Goal: Information Seeking & Learning: Learn about a topic

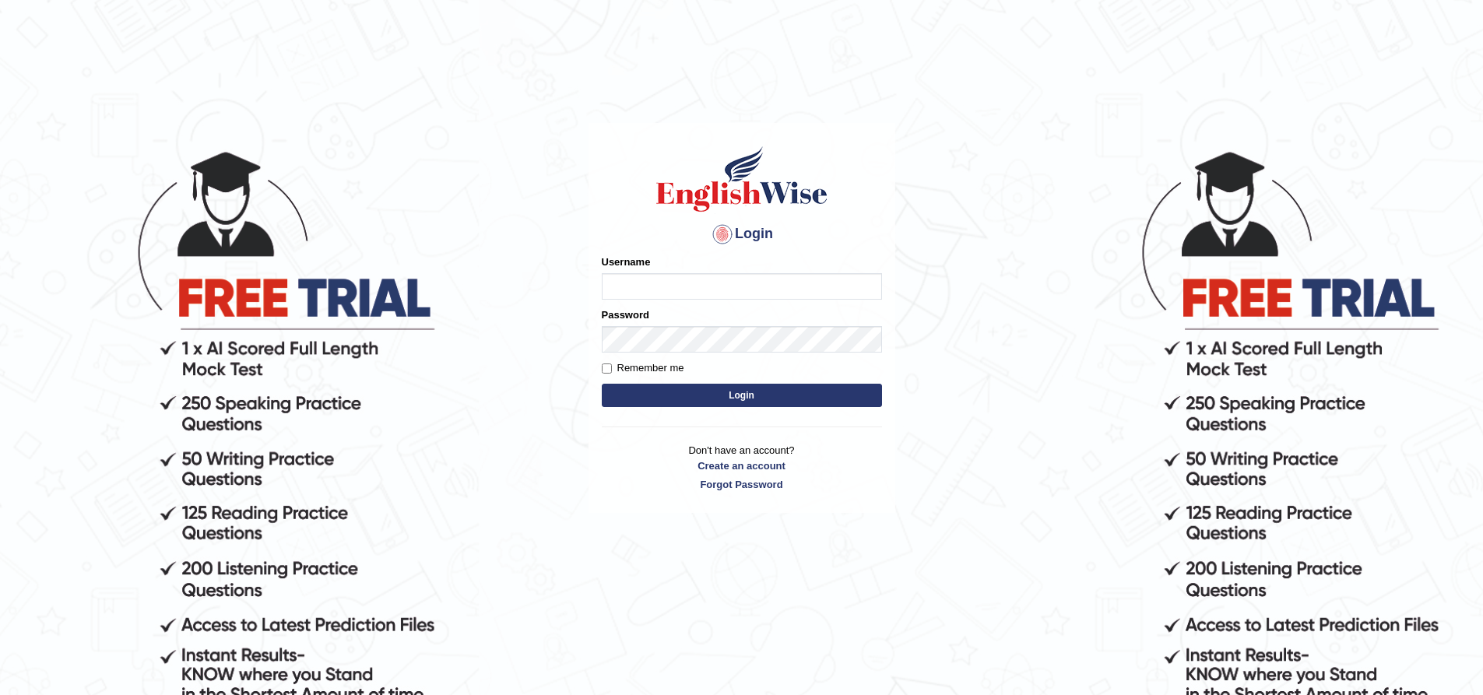
type input "[PERSON_NAME]"
click at [602, 384] on button "Login" at bounding box center [742, 395] width 280 height 23
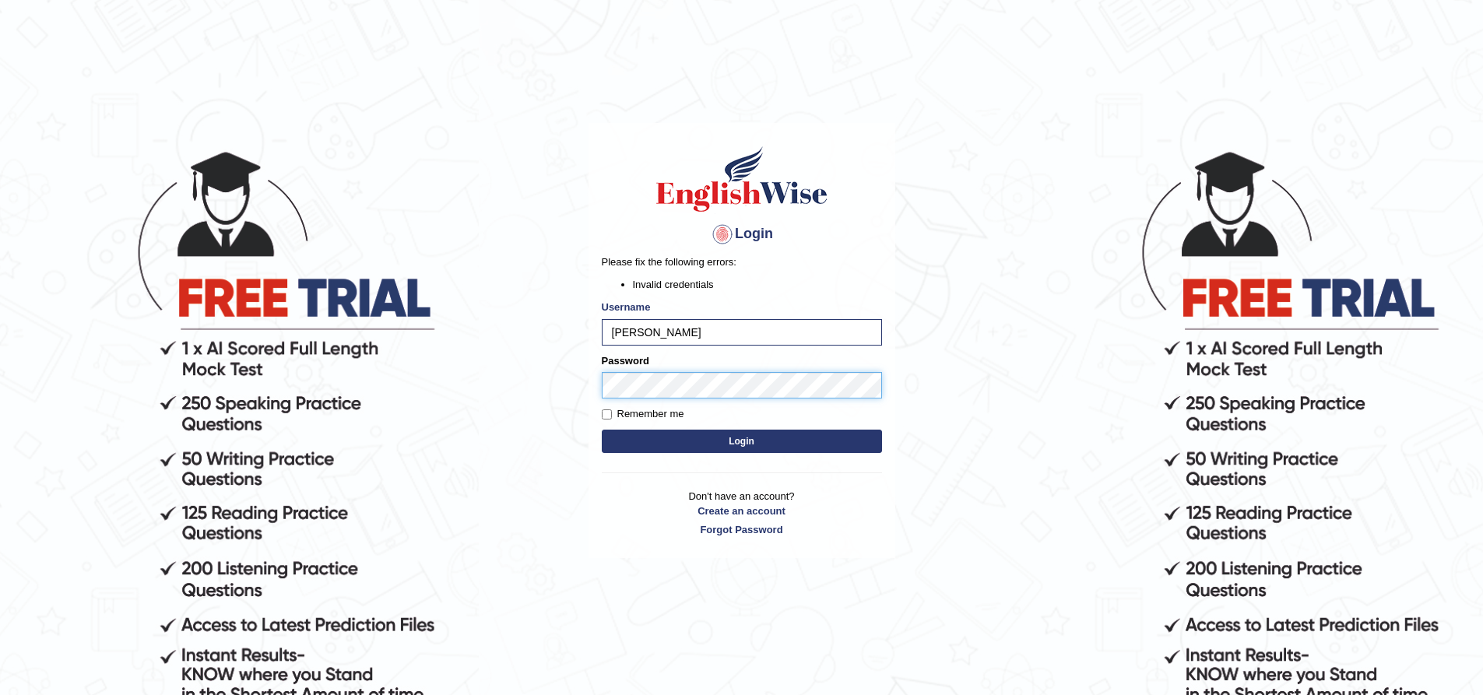
click at [420, 389] on body "Login Please fix the following errors: Invalid credentials Username safiya Pass…" at bounding box center [741, 421] width 1483 height 695
click at [602, 430] on button "Login" at bounding box center [742, 441] width 280 height 23
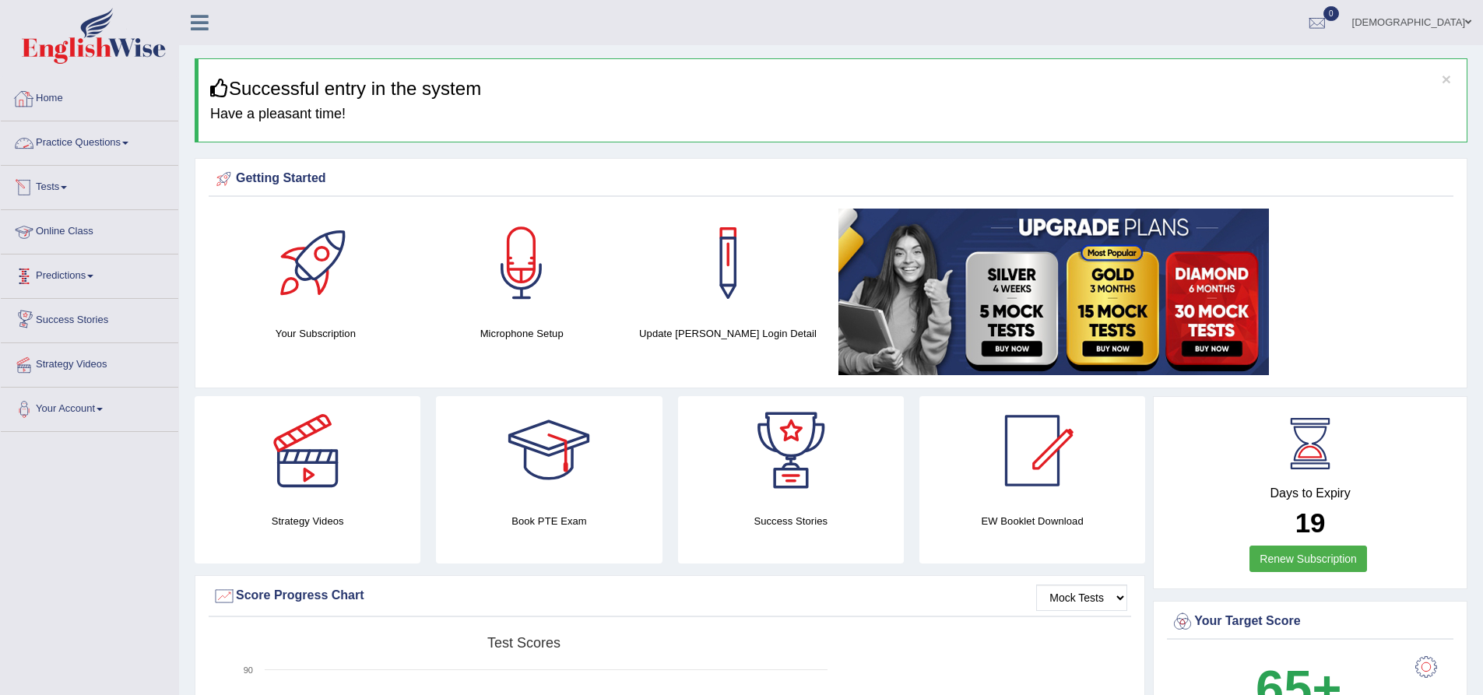
click at [48, 96] on link "Home" at bounding box center [90, 96] width 178 height 39
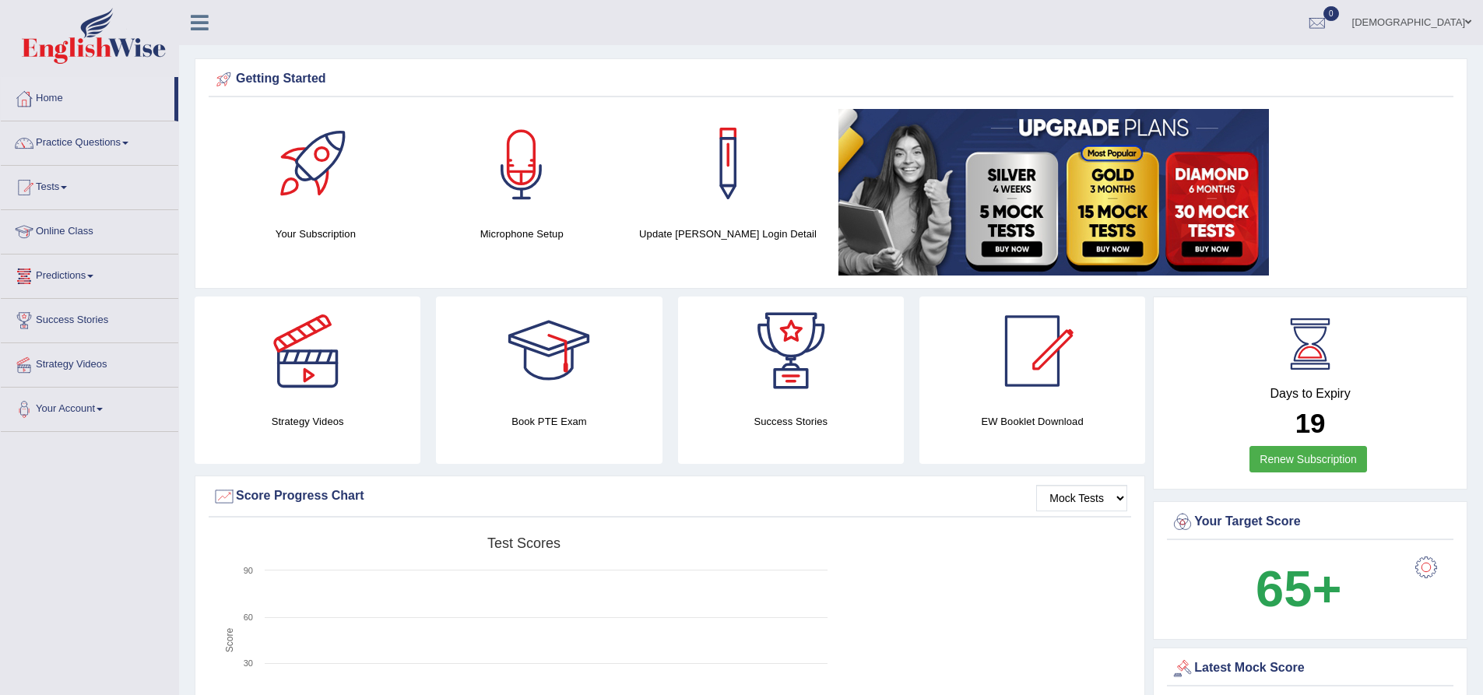
click at [551, 201] on div at bounding box center [521, 163] width 109 height 109
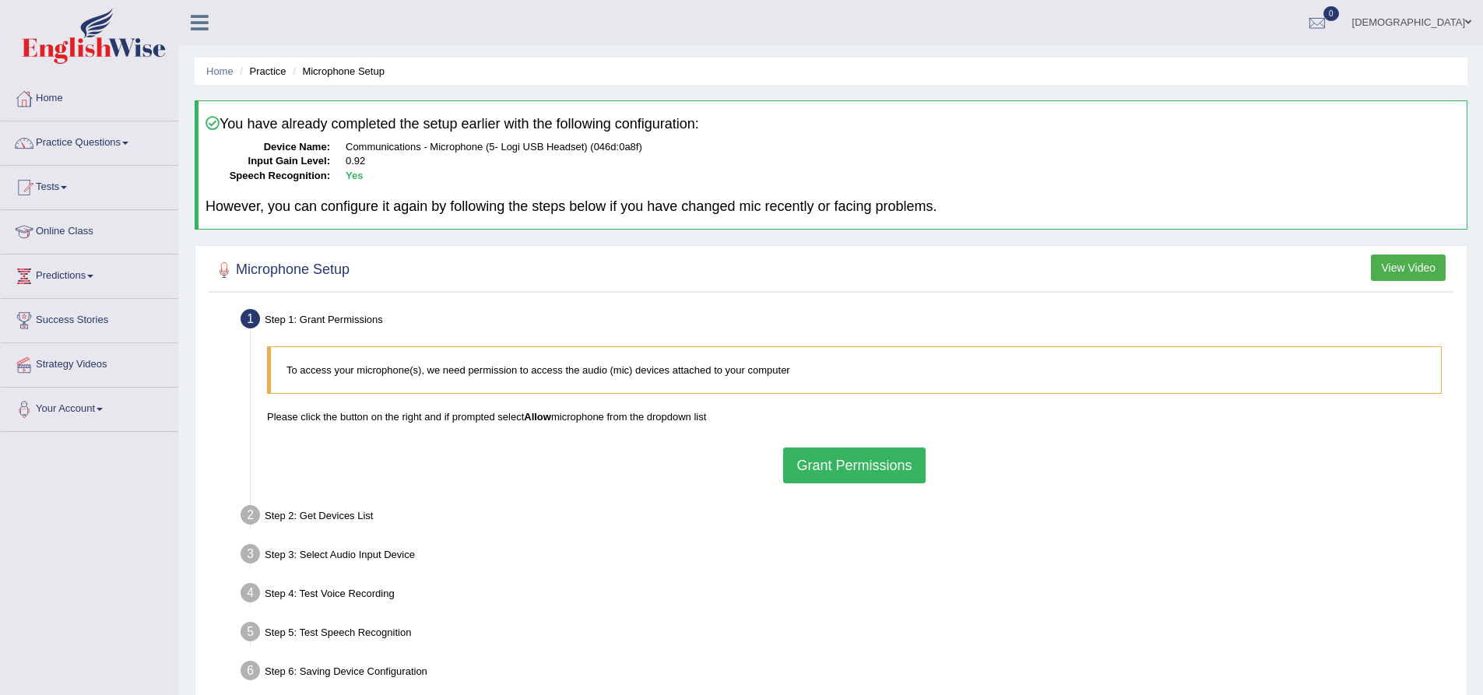
click at [839, 457] on button "Grant Permissions" at bounding box center [854, 466] width 142 height 36
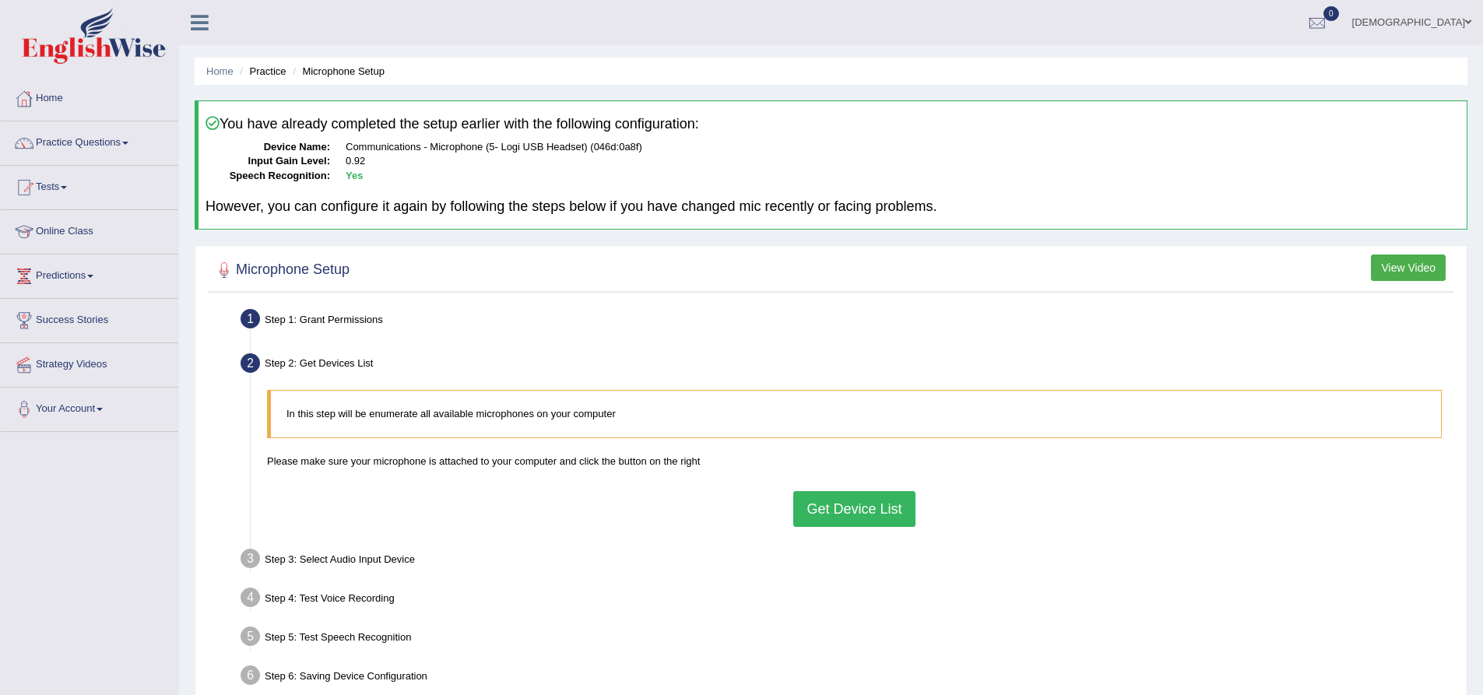
click at [889, 511] on button "Get Device List" at bounding box center [853, 509] width 121 height 36
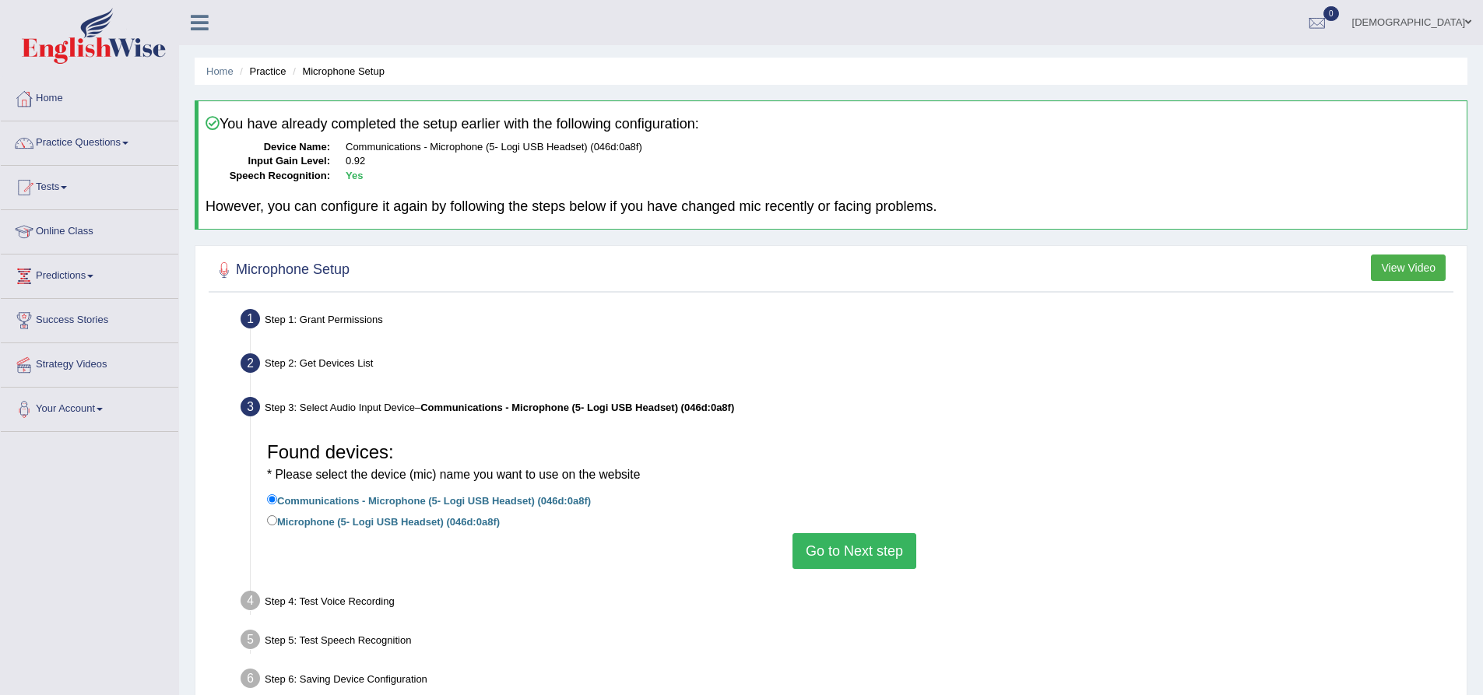
click at [839, 550] on button "Go to Next step" at bounding box center [855, 551] width 124 height 36
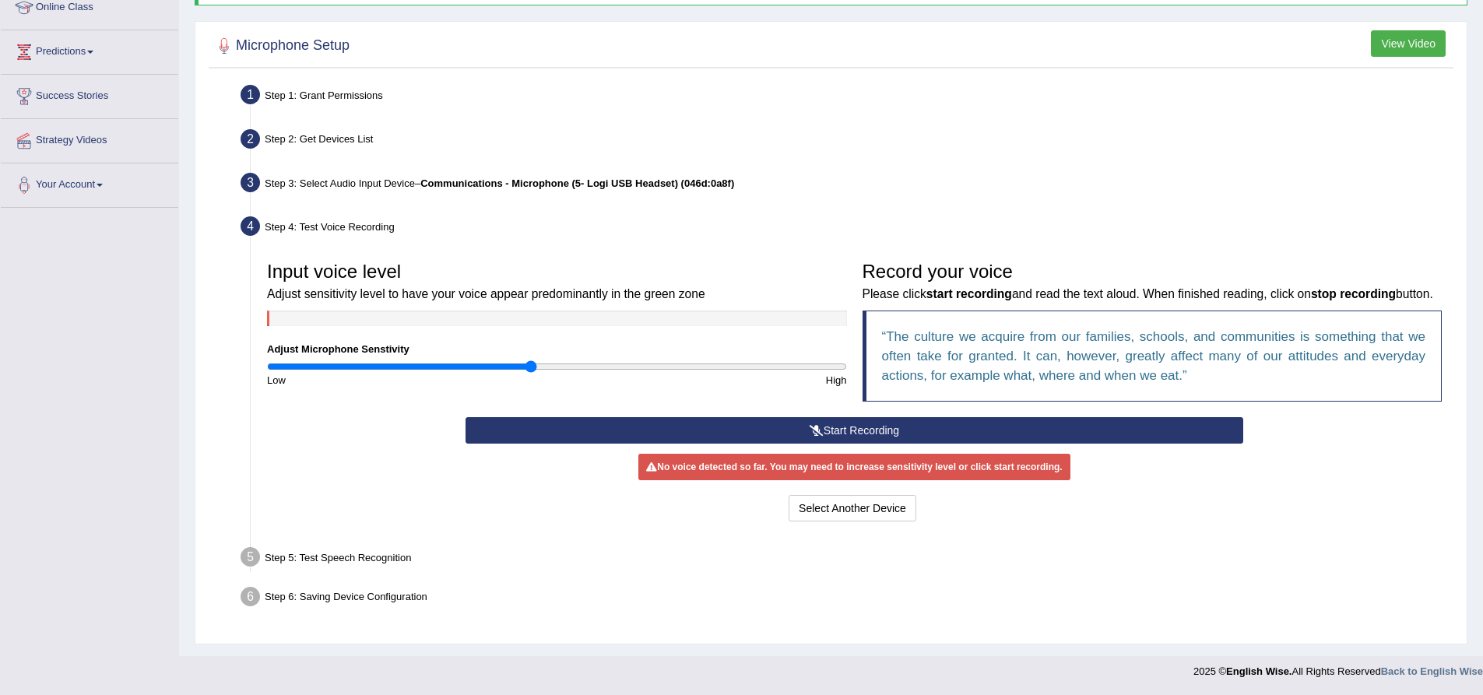
scroll to position [245, 0]
click at [724, 434] on button "Start Recording" at bounding box center [855, 430] width 778 height 26
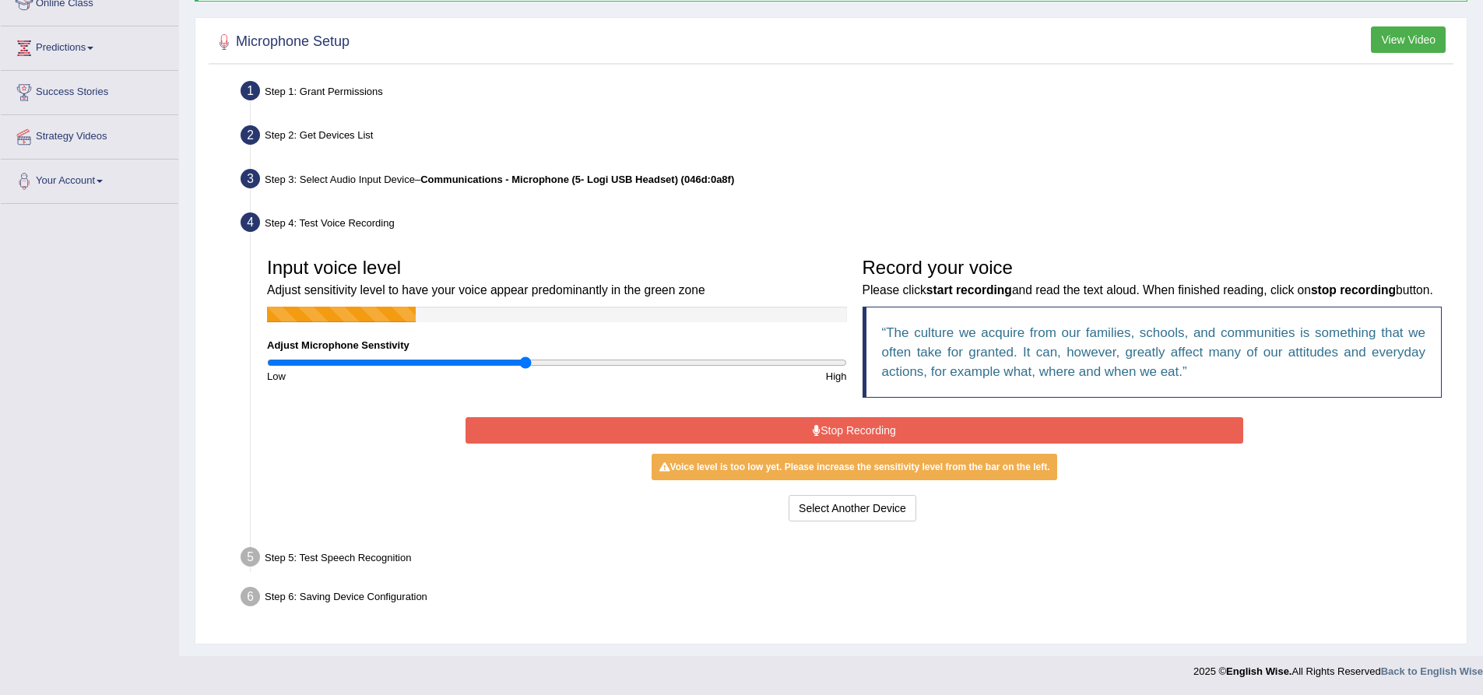
type input "0.92"
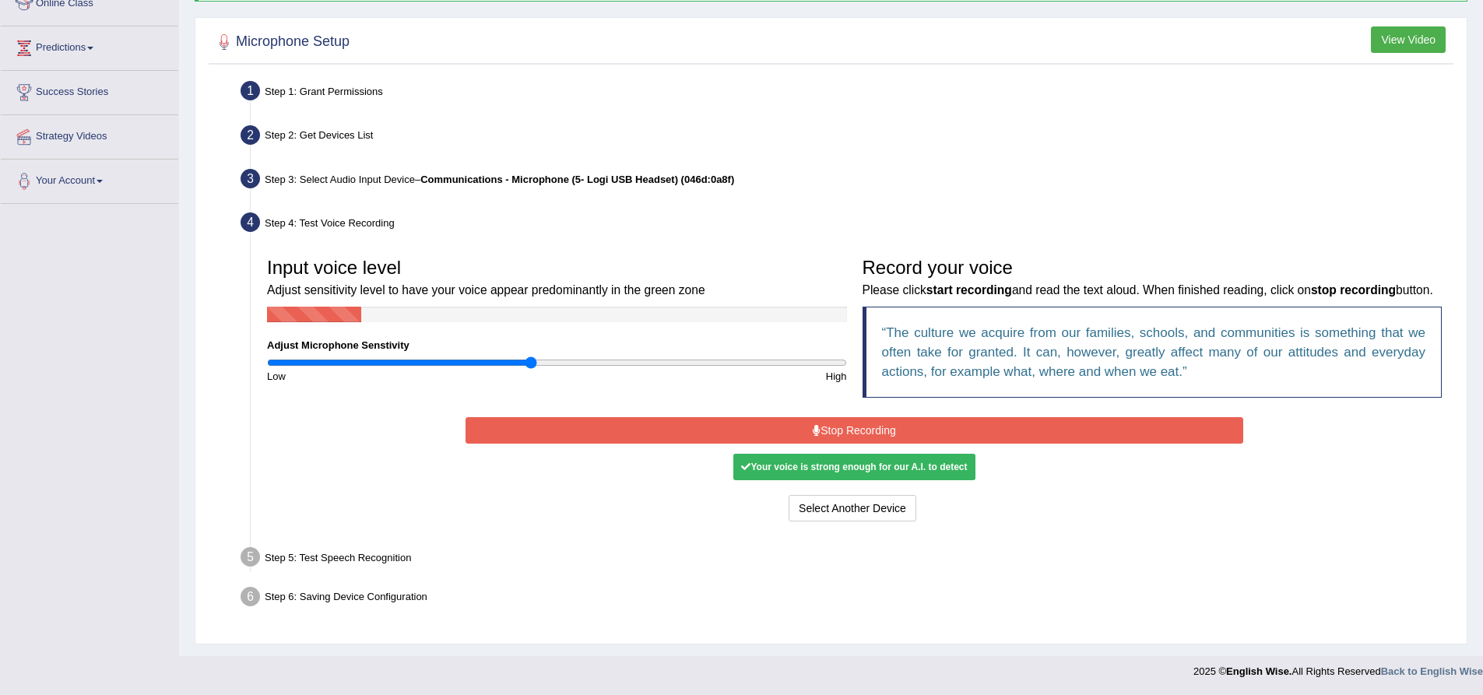
drag, startPoint x: 530, startPoint y: 343, endPoint x: 532, endPoint y: 356, distance: 13.3
click at [532, 357] on input "range" at bounding box center [557, 363] width 580 height 12
click at [906, 438] on button "Stop Recording" at bounding box center [855, 430] width 778 height 26
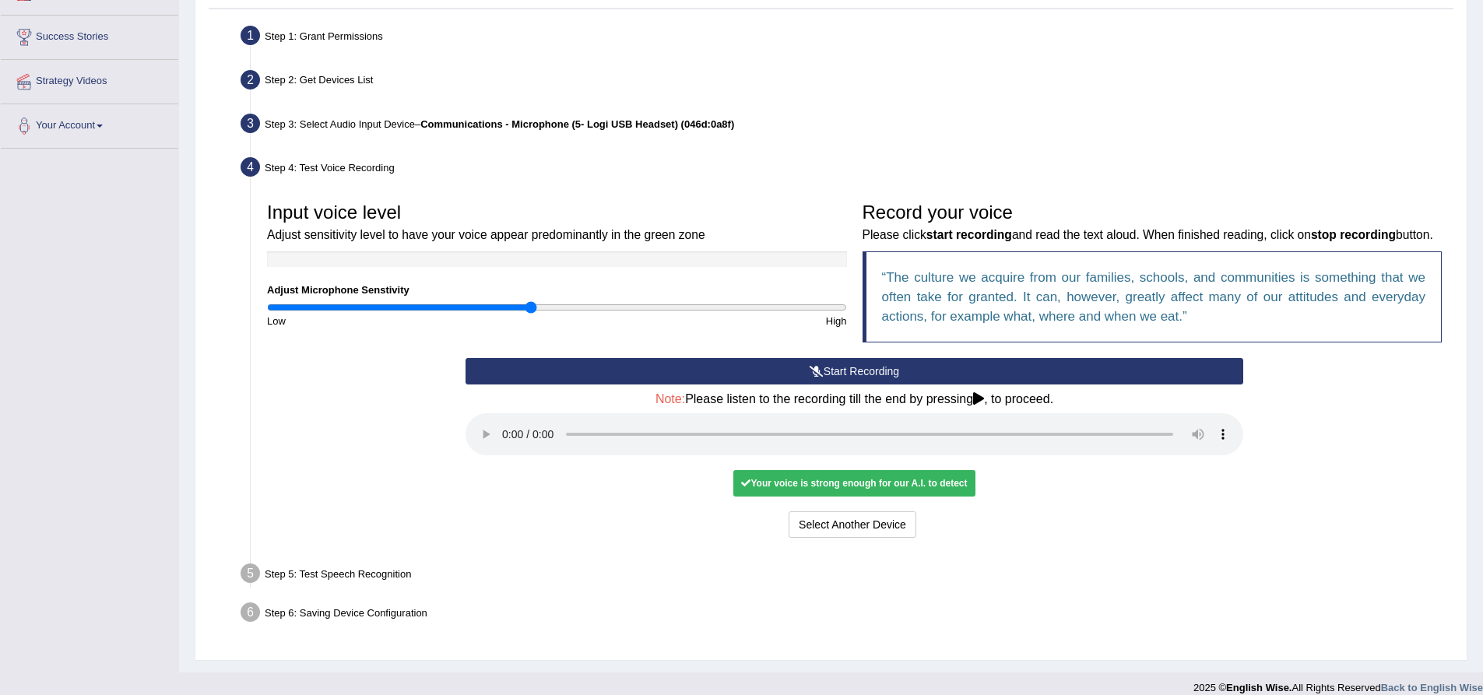
scroll to position [321, 0]
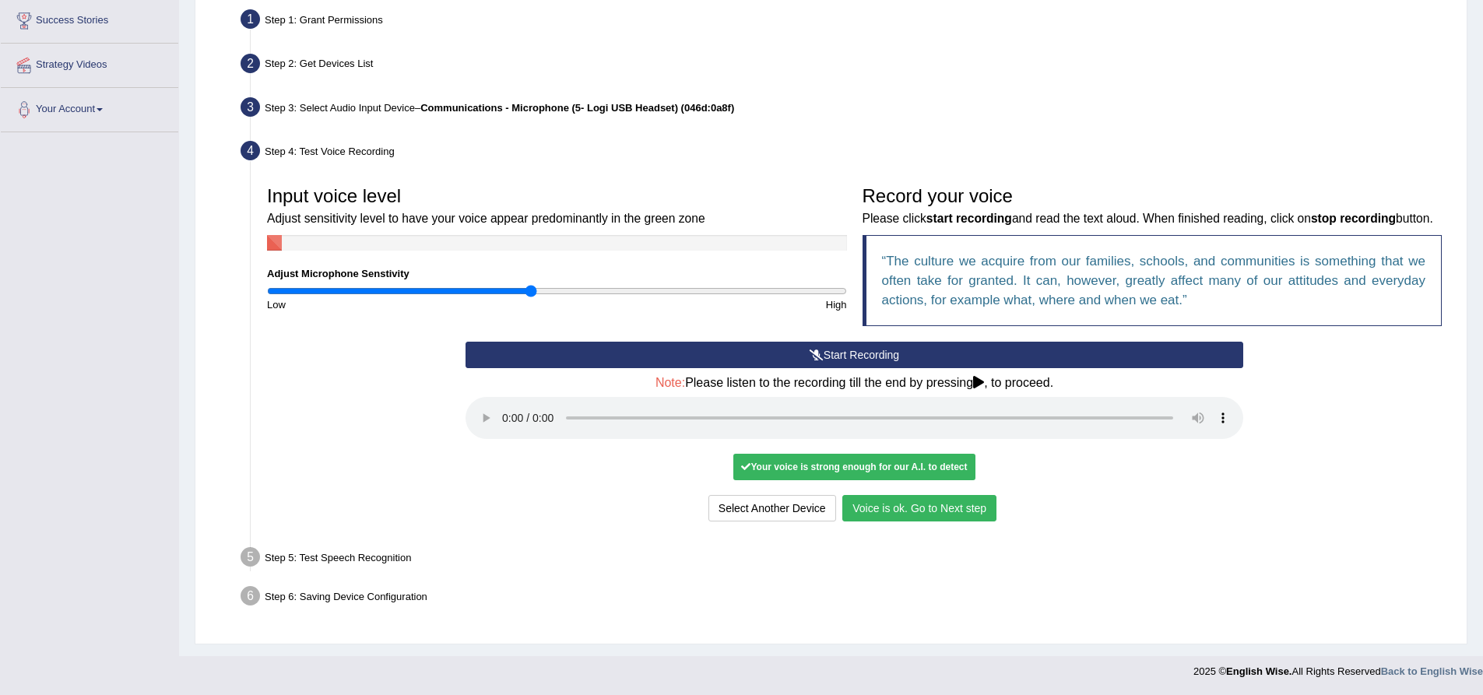
click at [918, 518] on button "Voice is ok. Go to Next step" at bounding box center [920, 508] width 154 height 26
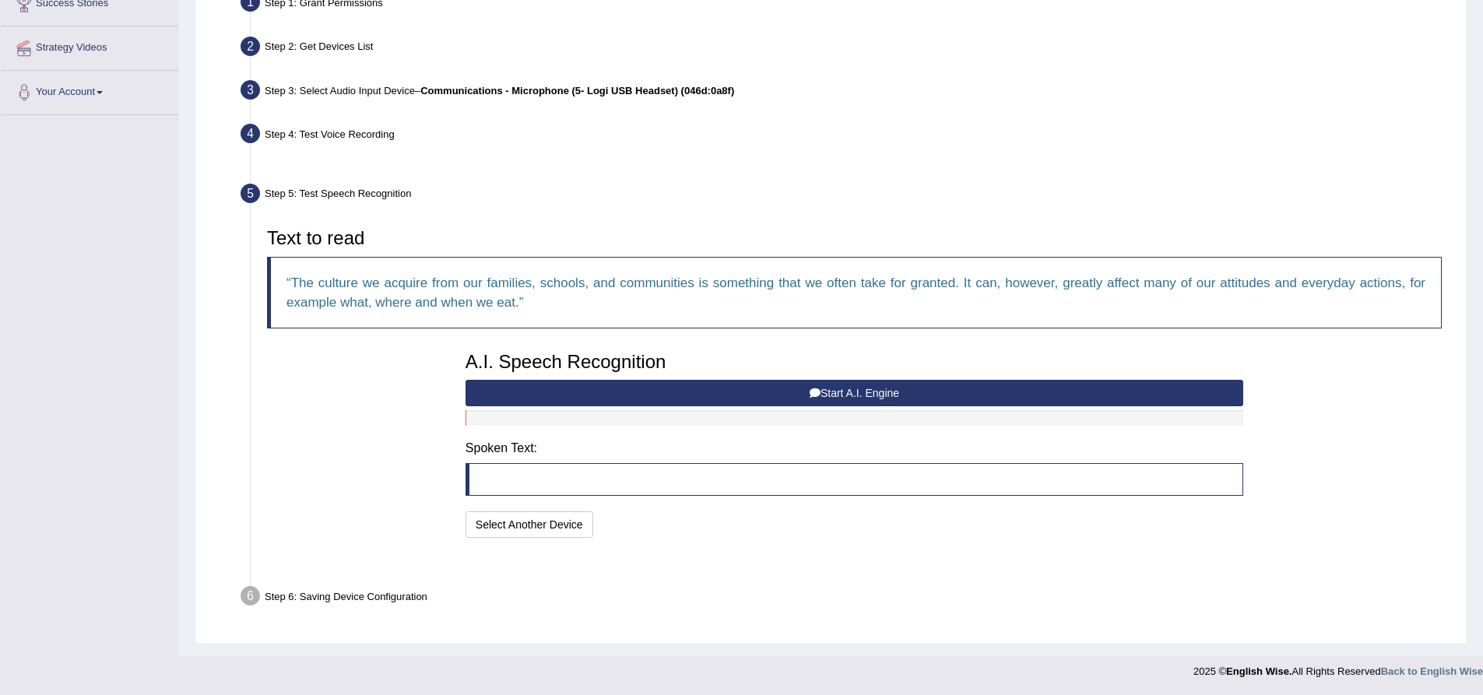
scroll to position [279, 0]
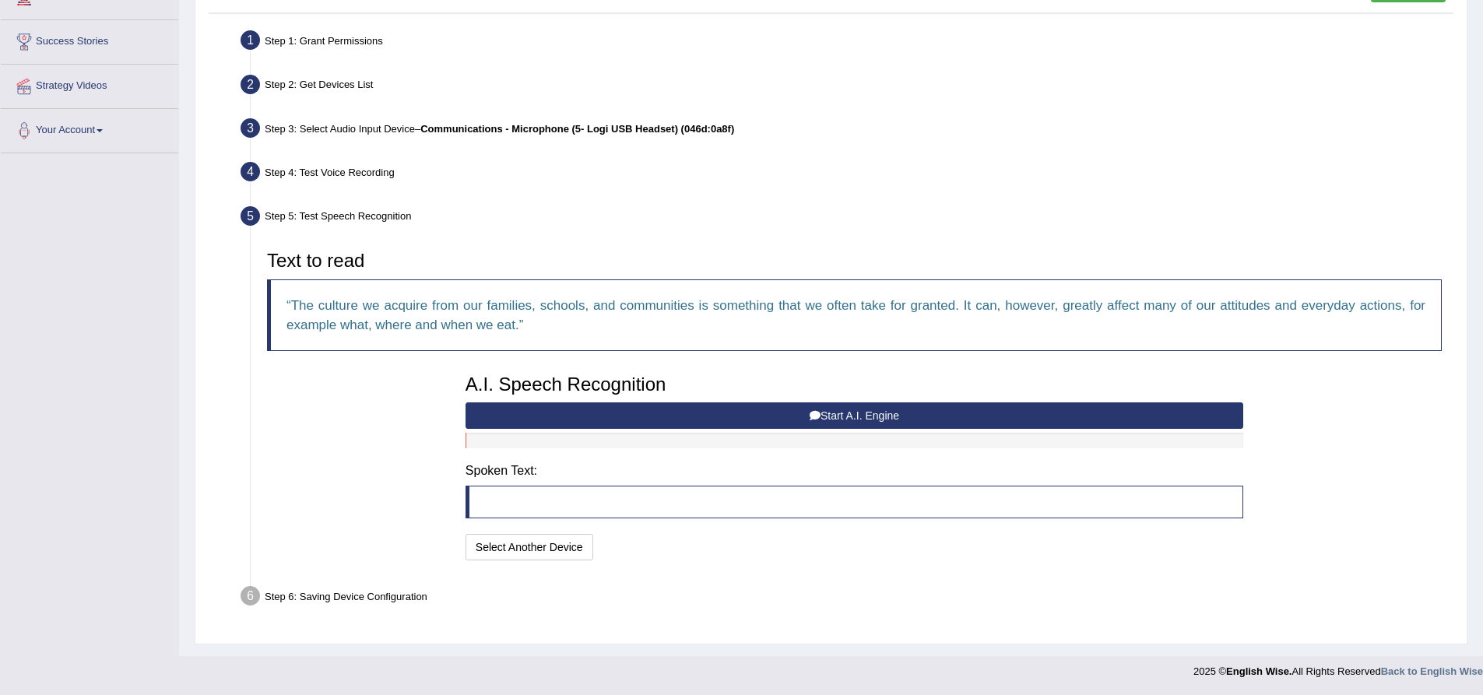
click at [804, 425] on button "Start A.I. Engine" at bounding box center [855, 416] width 778 height 26
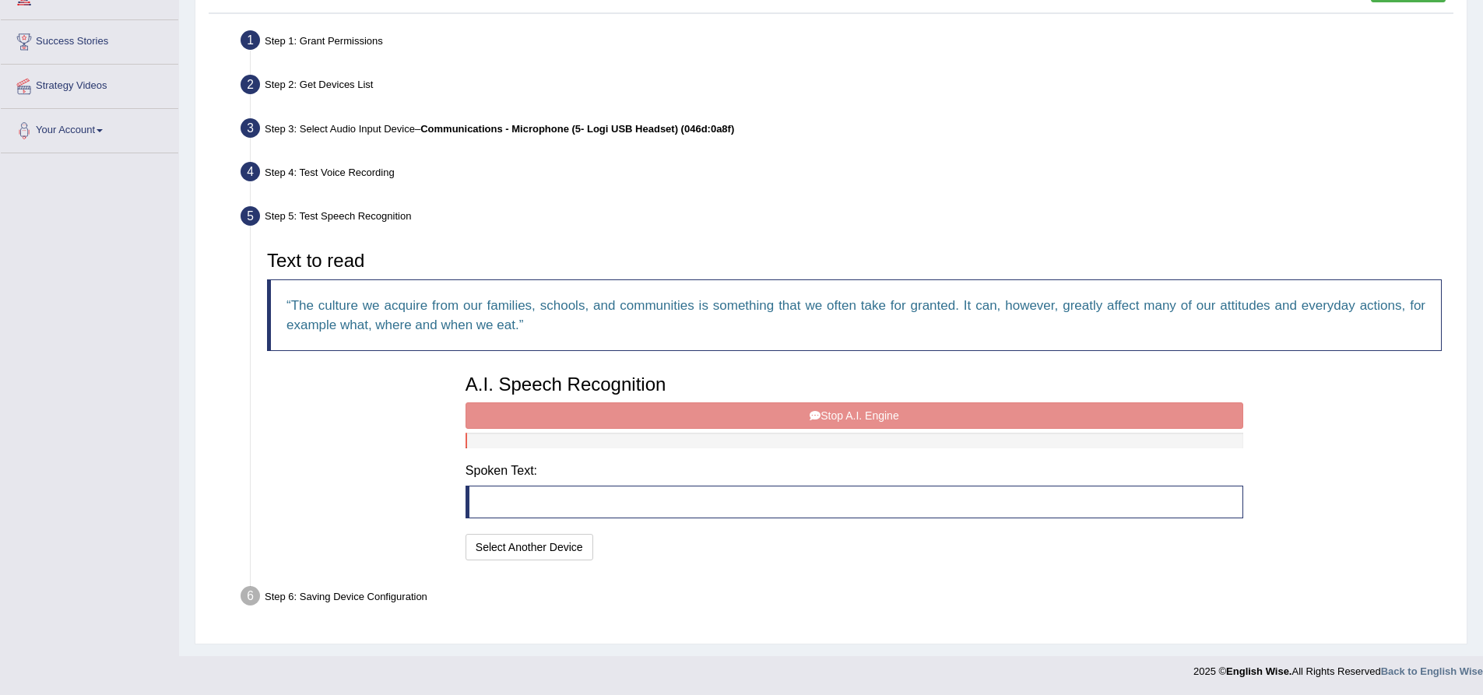
click at [809, 418] on div "A.I. Speech Recognition Start A.I. Engine Stop A.I. Engine Note: Please listen …" at bounding box center [854, 466] width 793 height 198
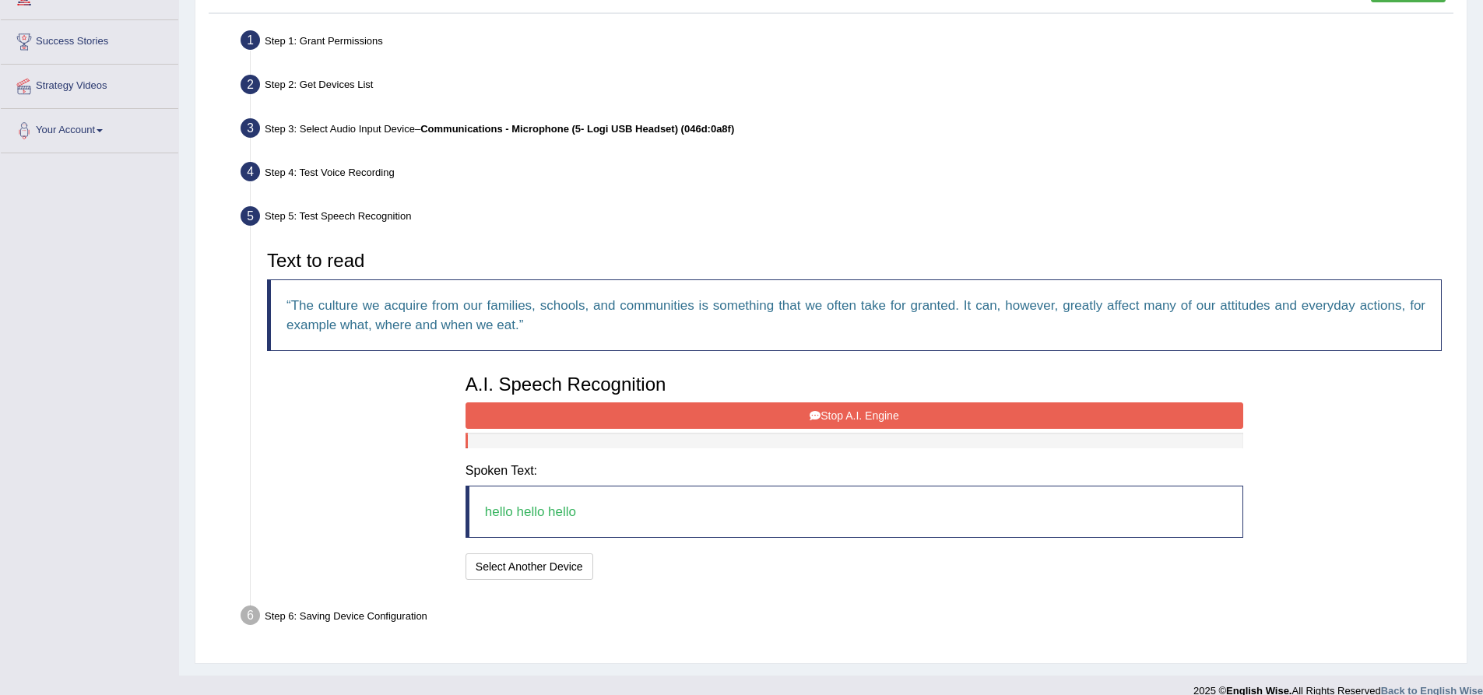
click at [850, 418] on button "Stop A.I. Engine" at bounding box center [855, 416] width 778 height 26
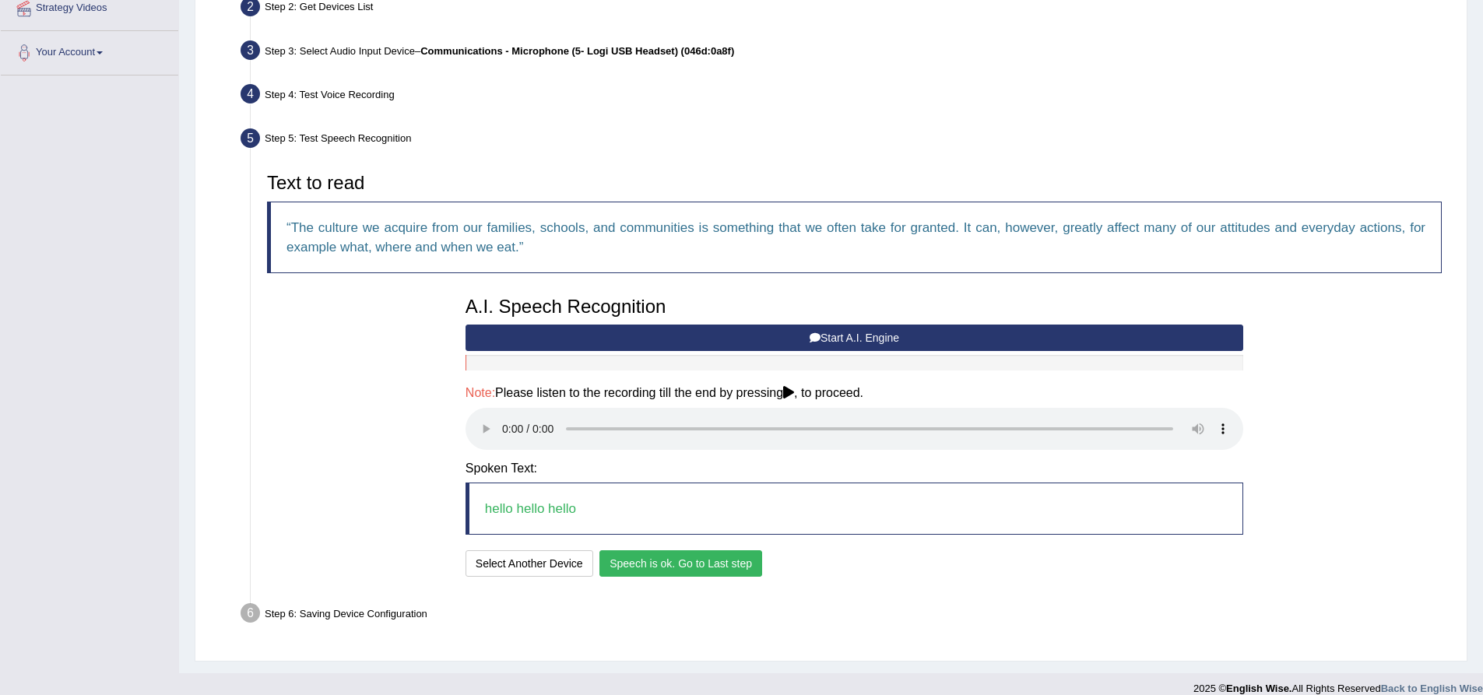
click at [670, 571] on button "Speech is ok. Go to Last step" at bounding box center [681, 564] width 163 height 26
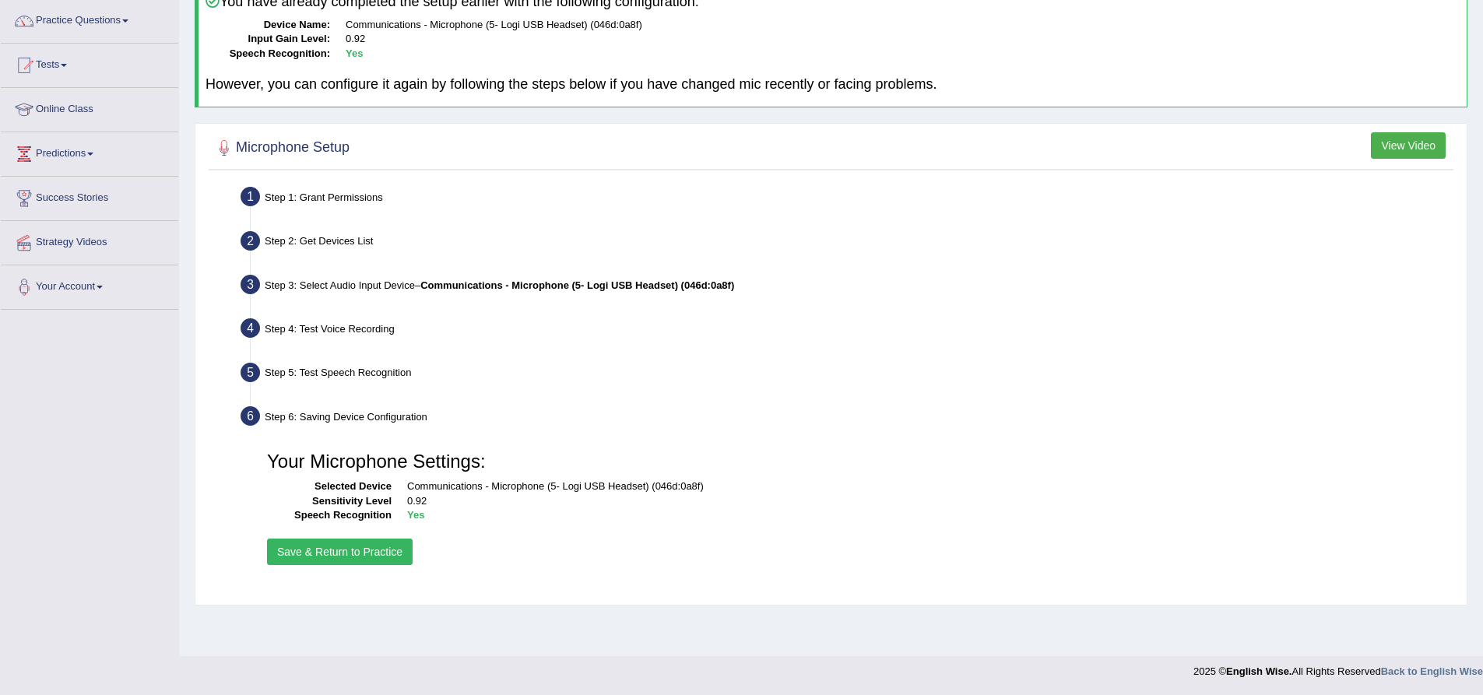
scroll to position [122, 0]
click at [352, 554] on button "Save & Return to Practice" at bounding box center [340, 552] width 146 height 26
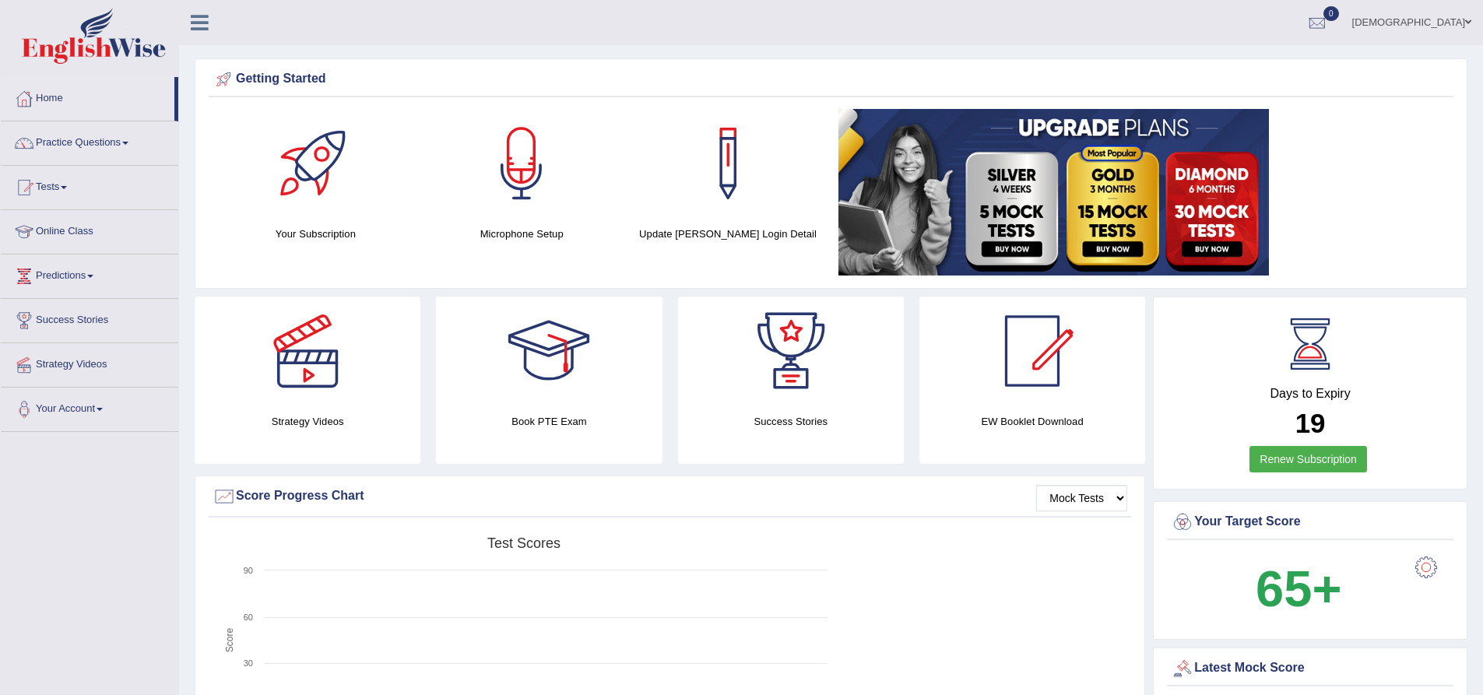
click at [111, 139] on link "Practice Questions" at bounding box center [90, 140] width 178 height 39
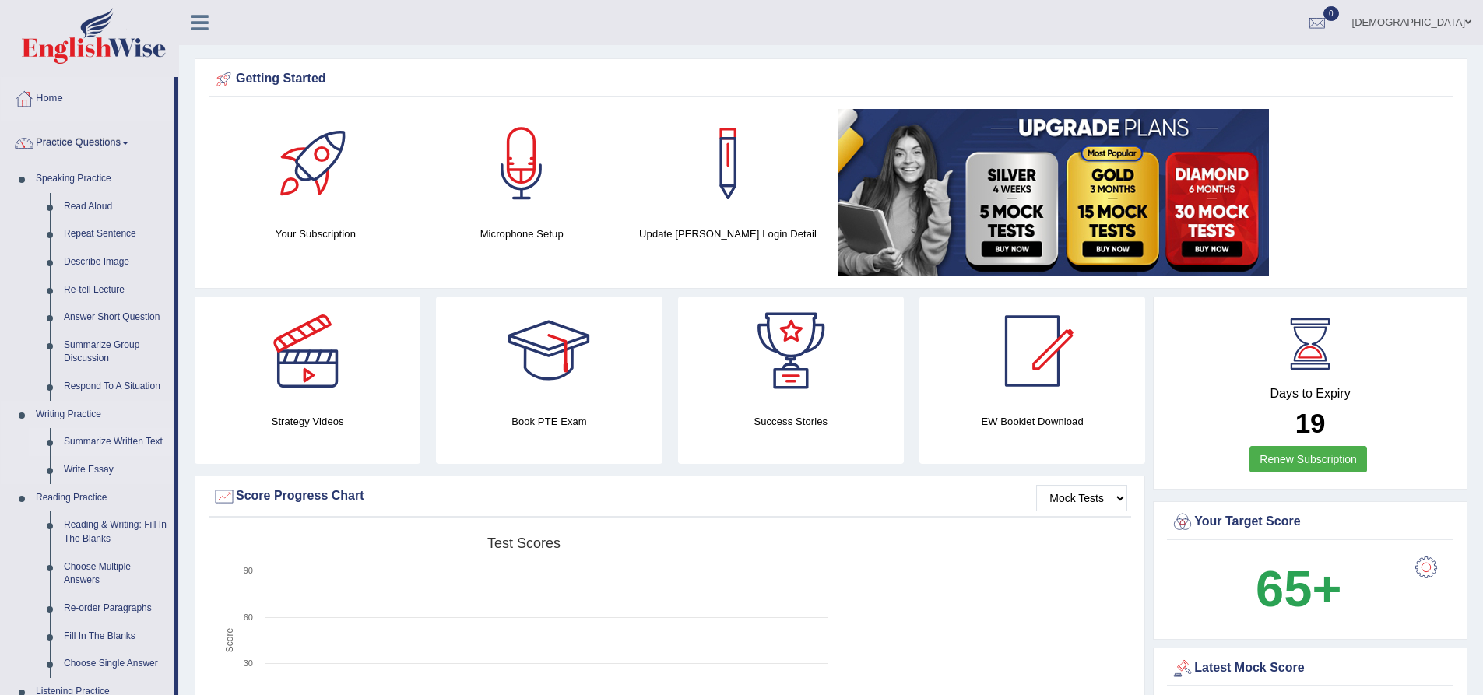
click at [140, 444] on link "Summarize Written Text" at bounding box center [116, 442] width 118 height 28
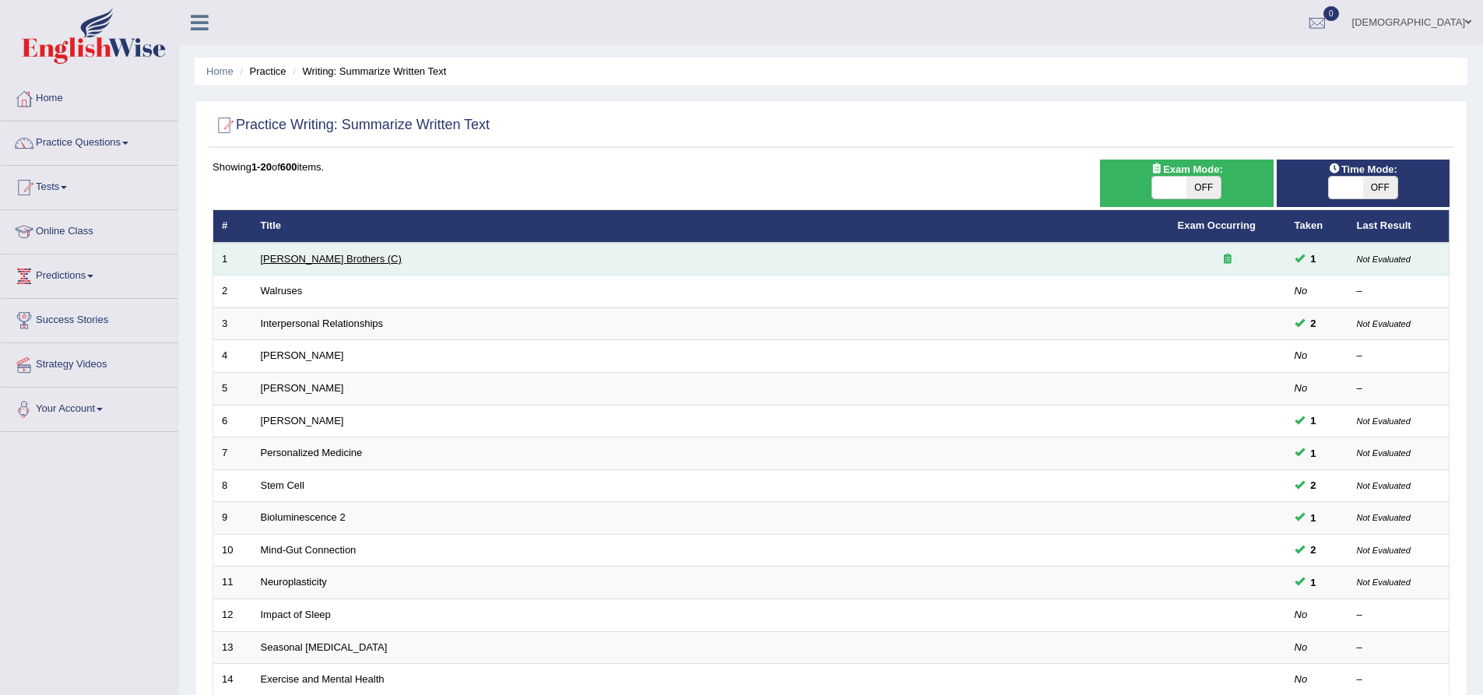
click at [319, 262] on link "[PERSON_NAME] Brothers (C)" at bounding box center [331, 259] width 141 height 12
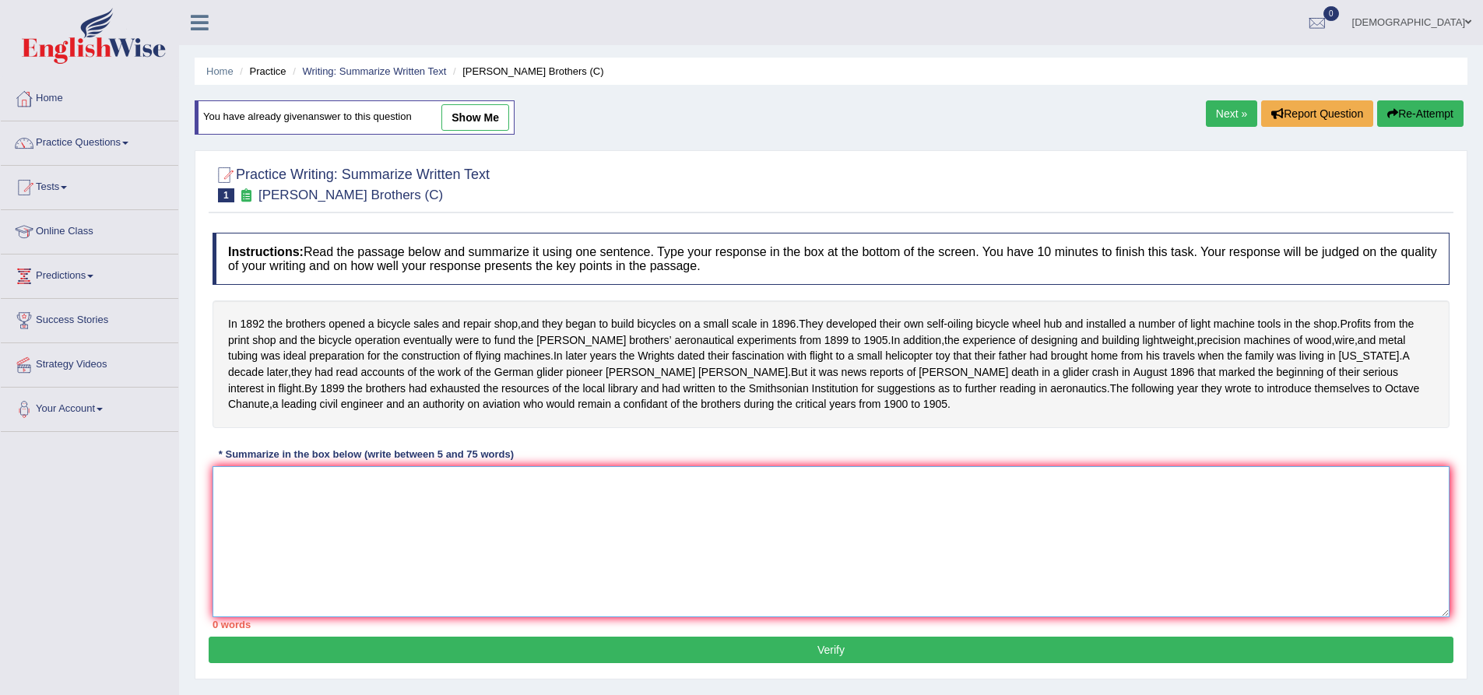
click at [234, 526] on textarea at bounding box center [831, 541] width 1237 height 151
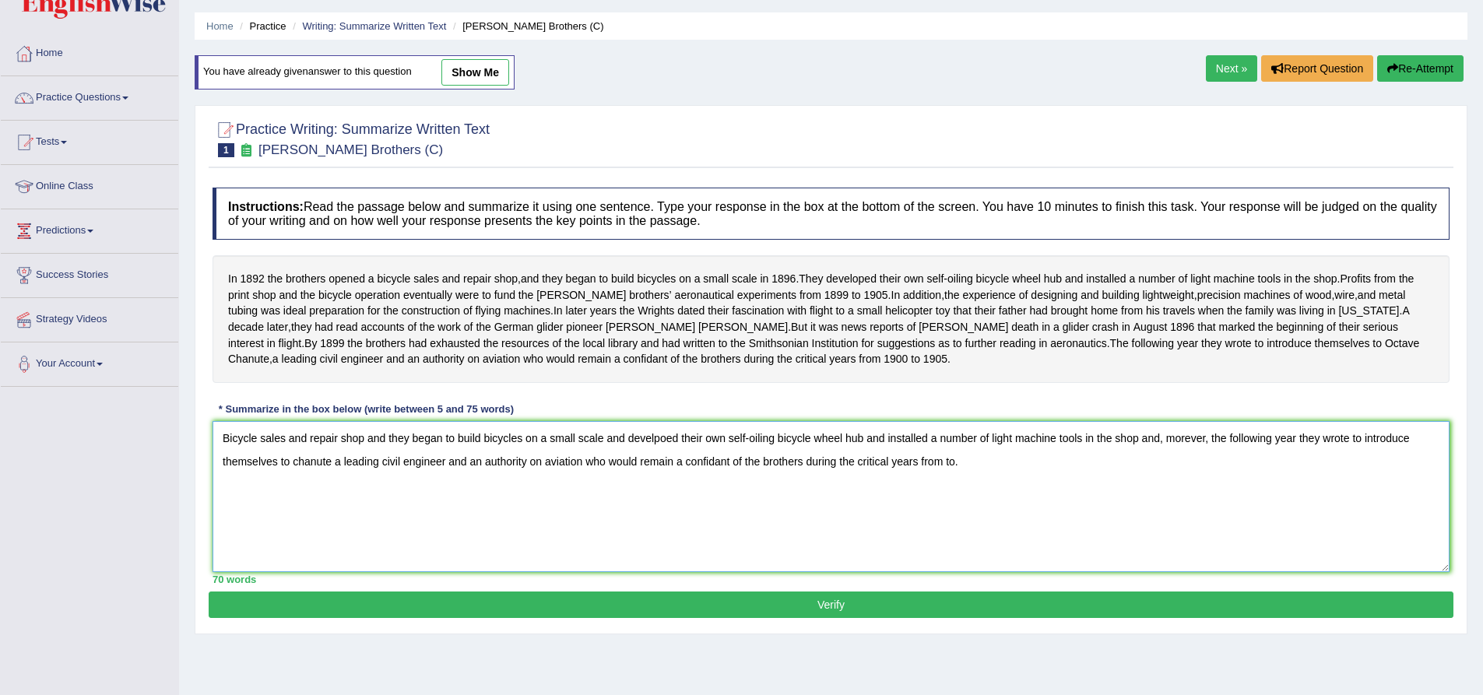
scroll to position [122, 0]
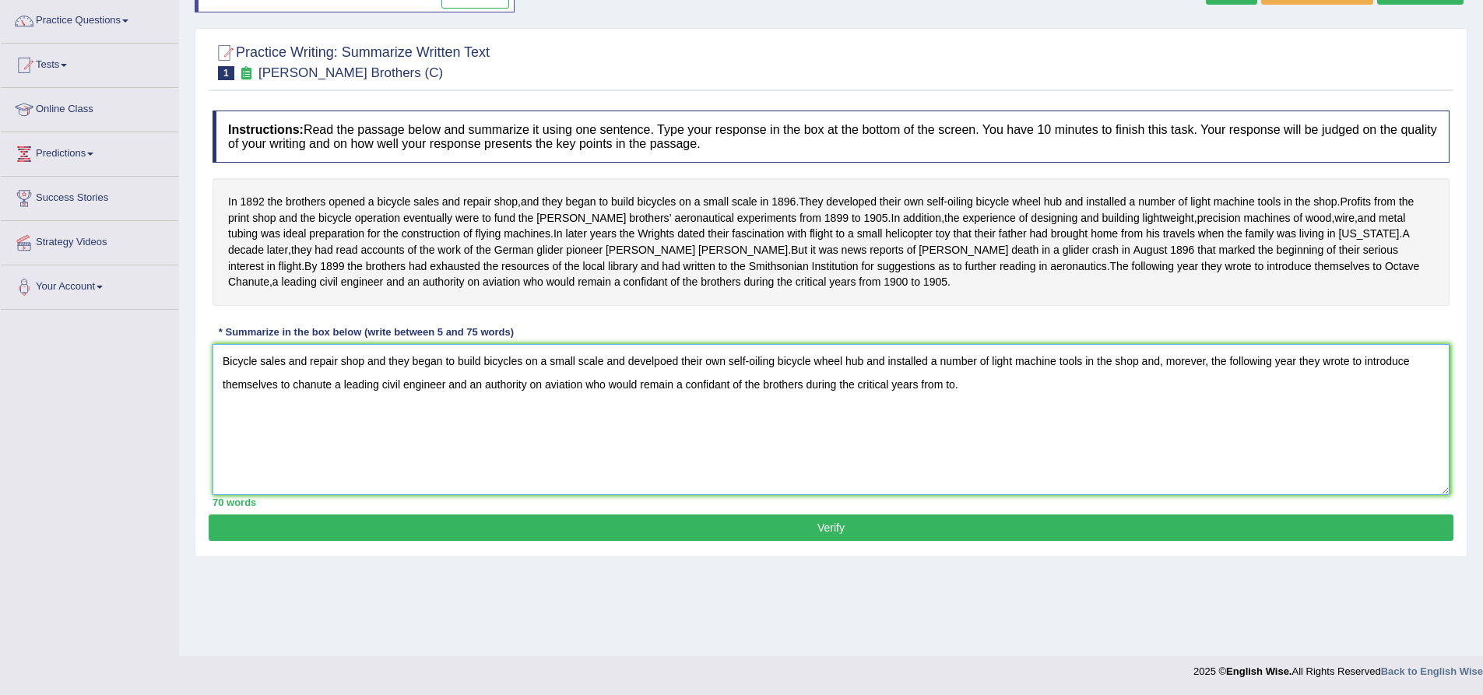
type textarea "Bicycle sales and repair shop and they began to build bicycles on a small scale…"
click at [544, 541] on button "Verify" at bounding box center [831, 528] width 1245 height 26
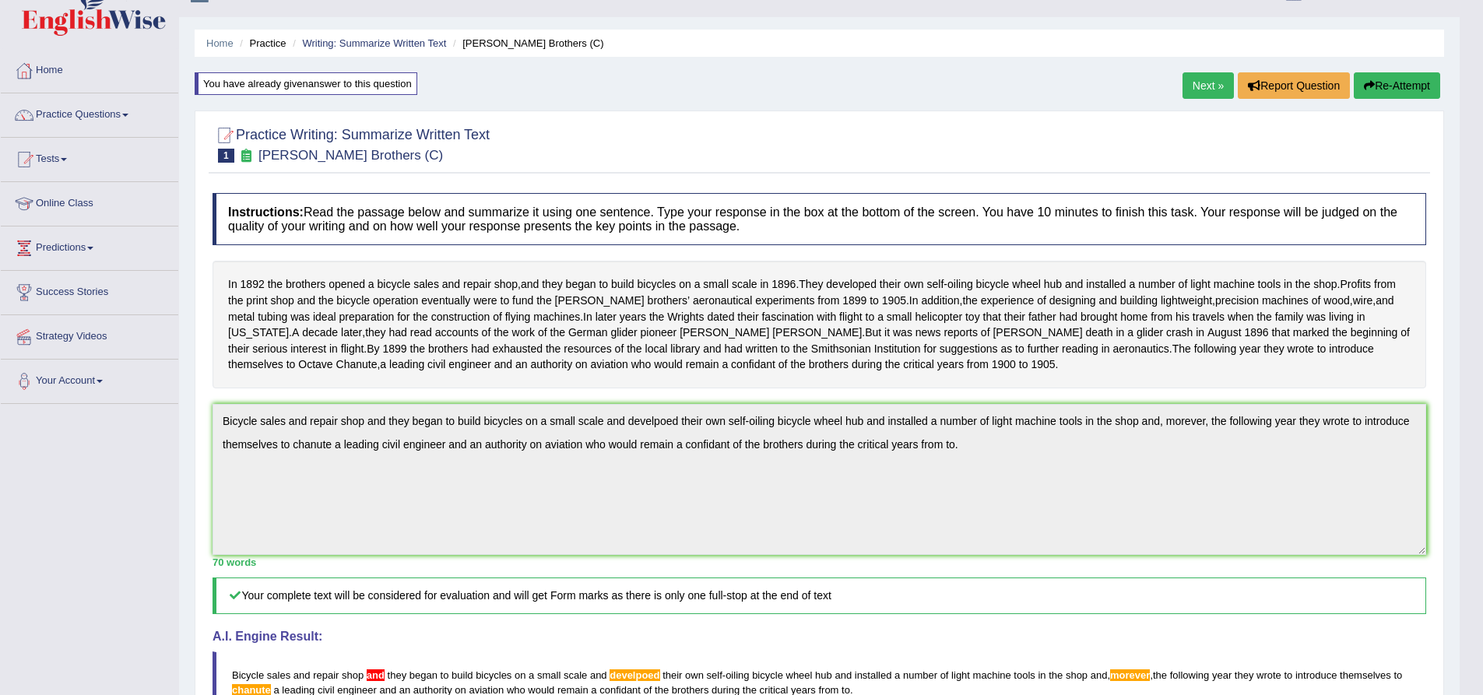
scroll to position [0, 0]
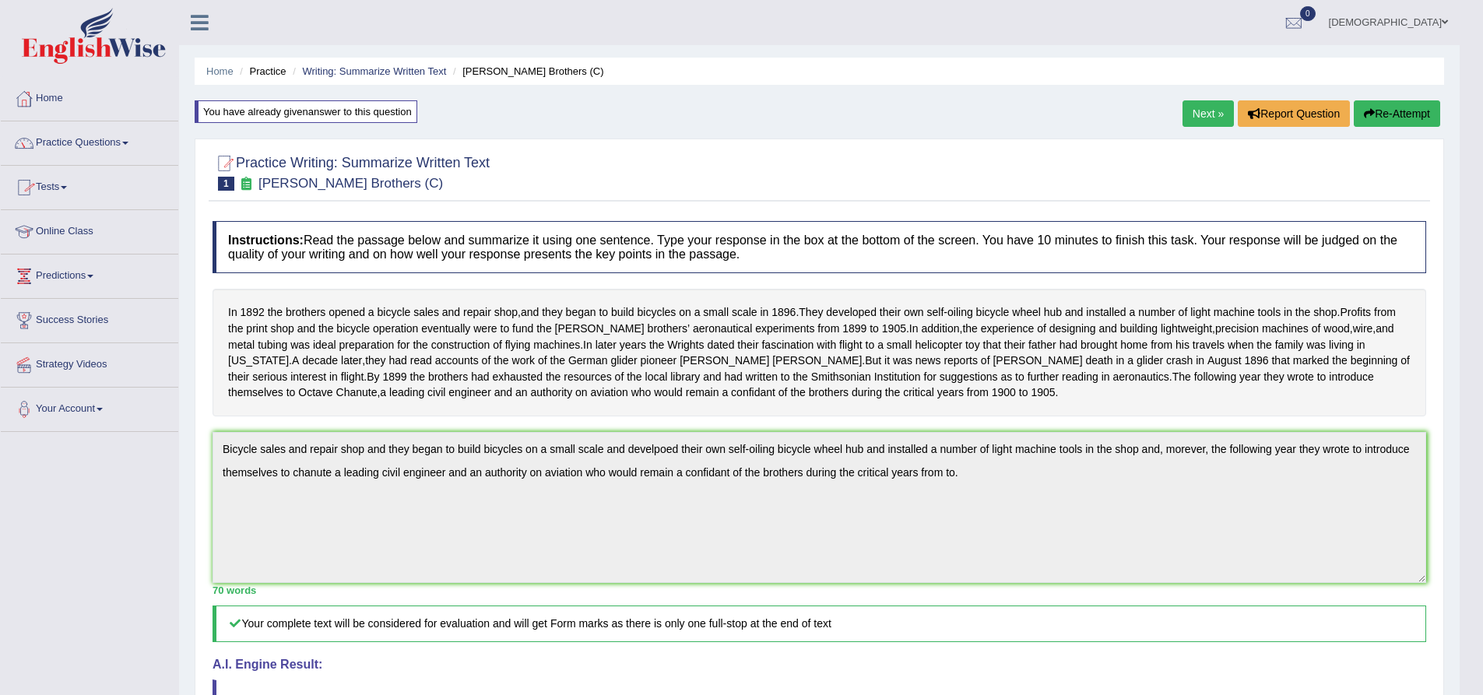
click at [108, 142] on link "Practice Questions" at bounding box center [90, 140] width 178 height 39
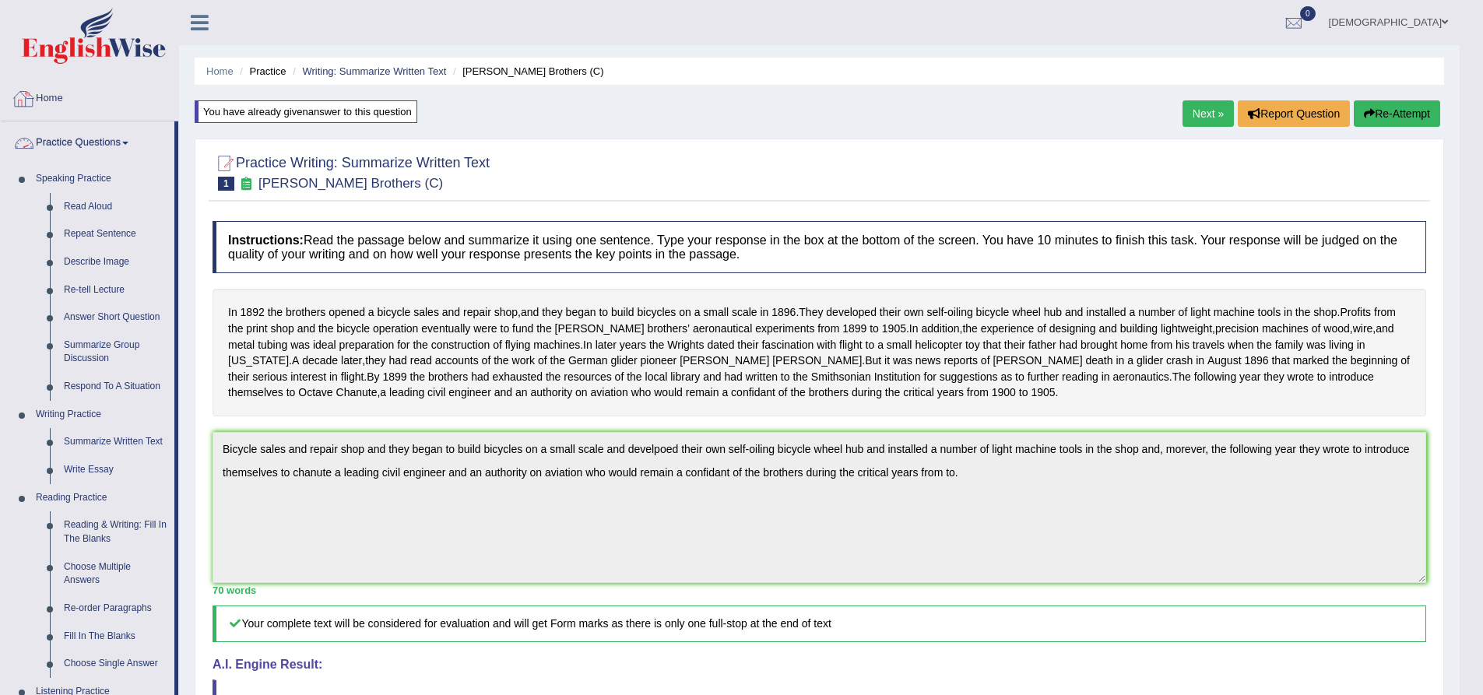
click at [51, 96] on link "Home" at bounding box center [90, 96] width 178 height 39
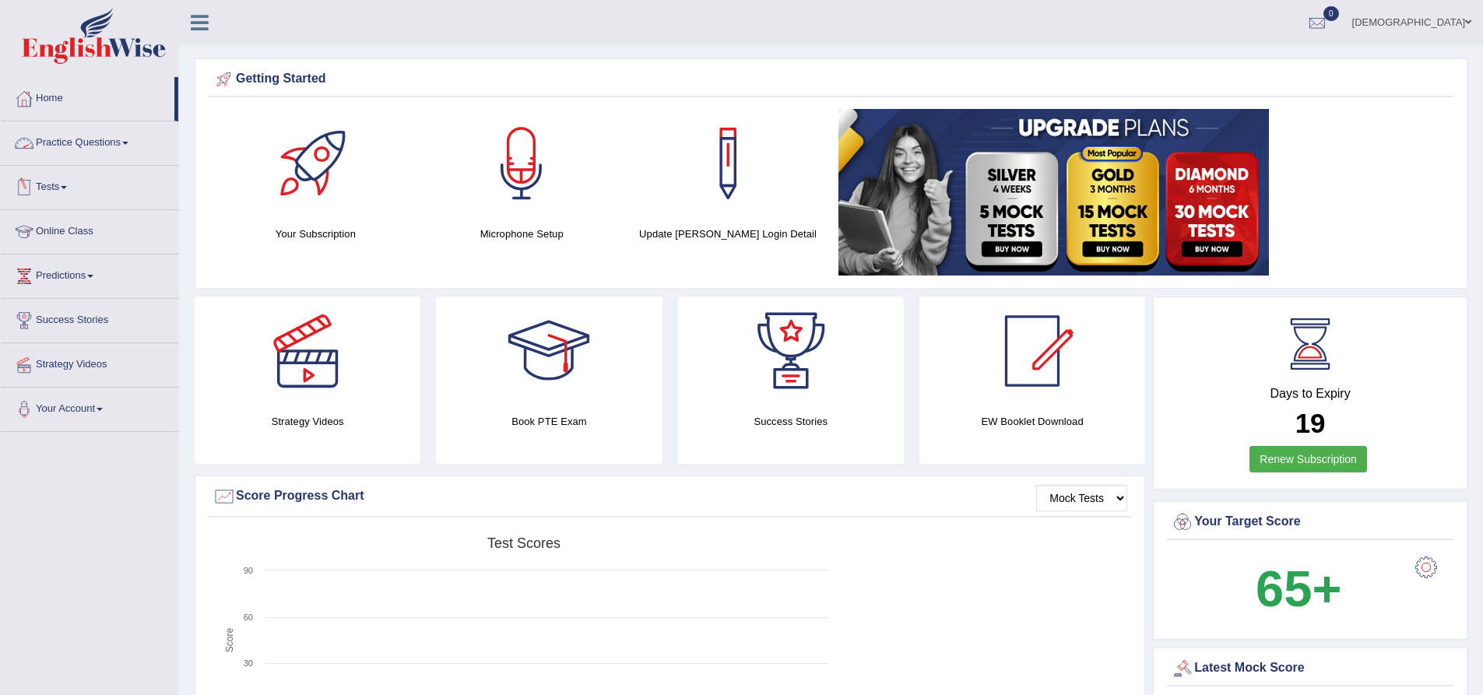
click at [114, 141] on link "Practice Questions" at bounding box center [90, 140] width 178 height 39
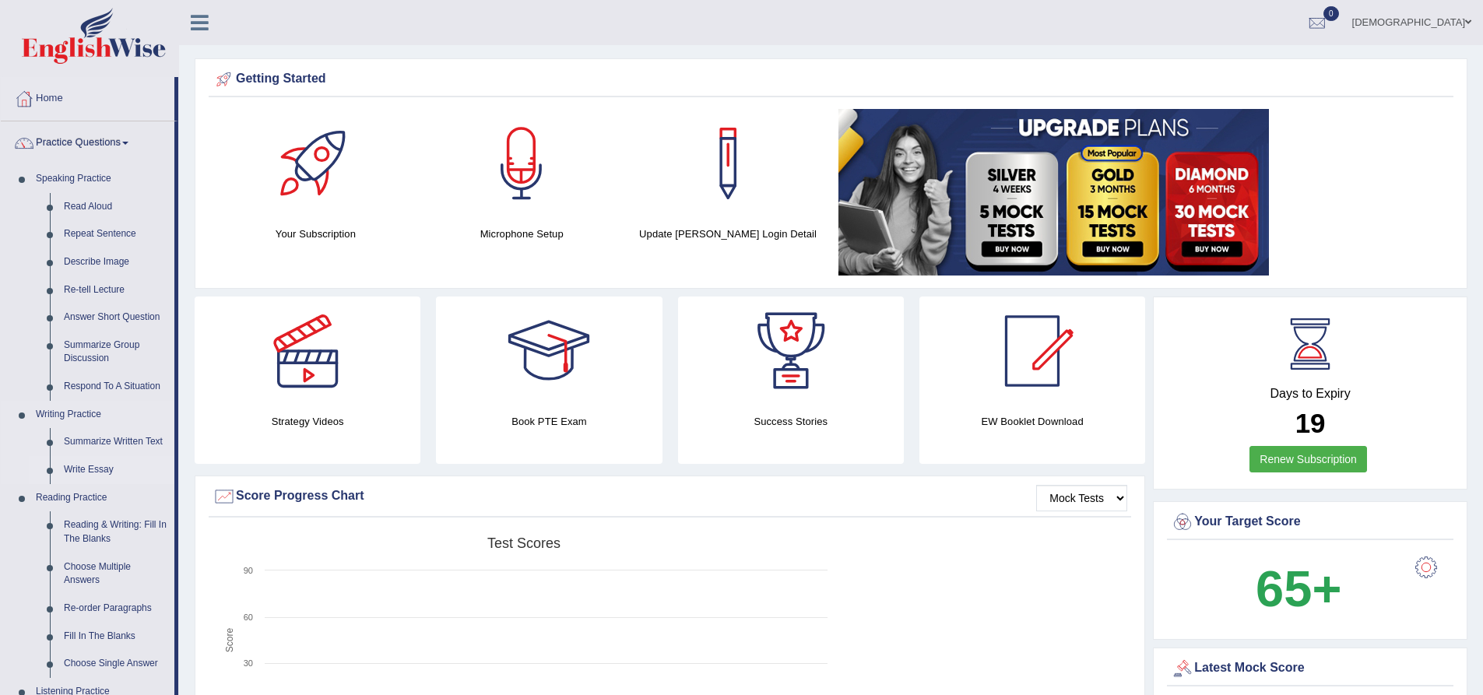
click at [109, 463] on link "Write Essay" at bounding box center [116, 470] width 118 height 28
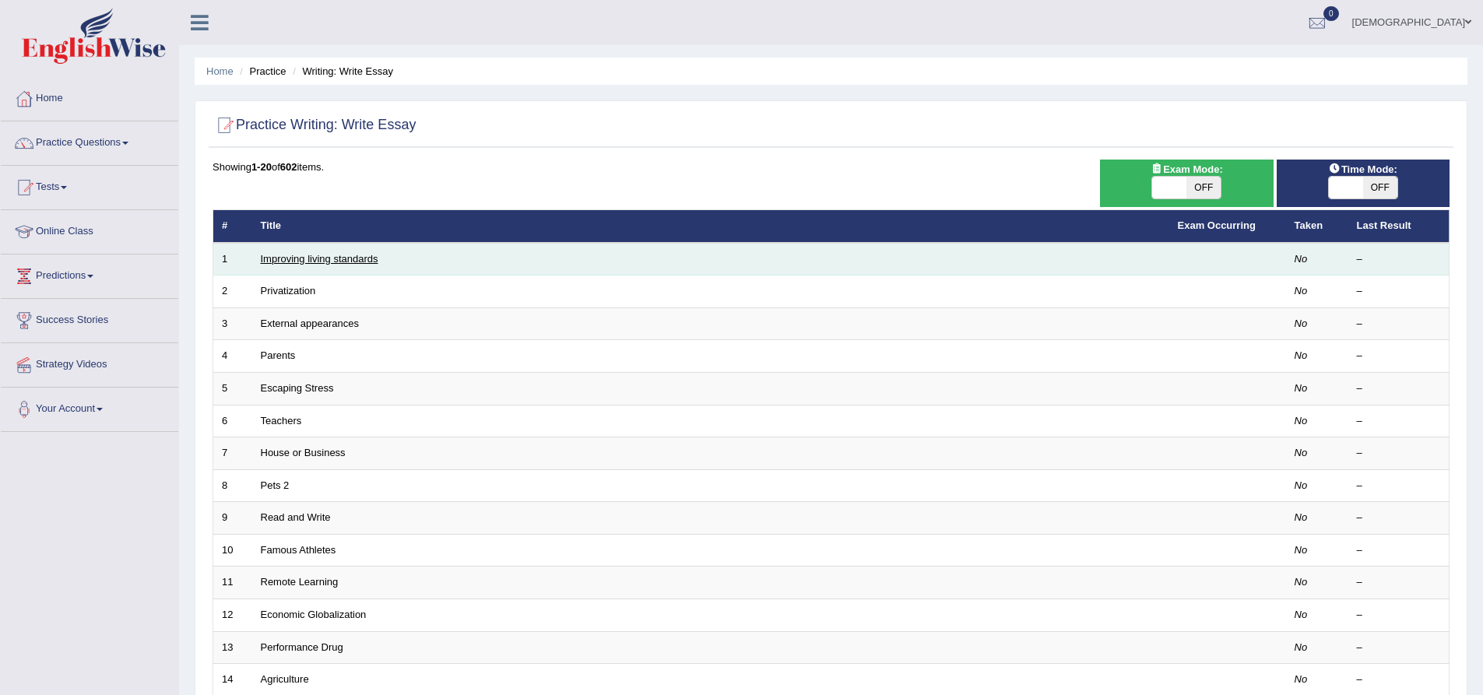
click at [328, 257] on link "Improving living standards" at bounding box center [320, 259] width 118 height 12
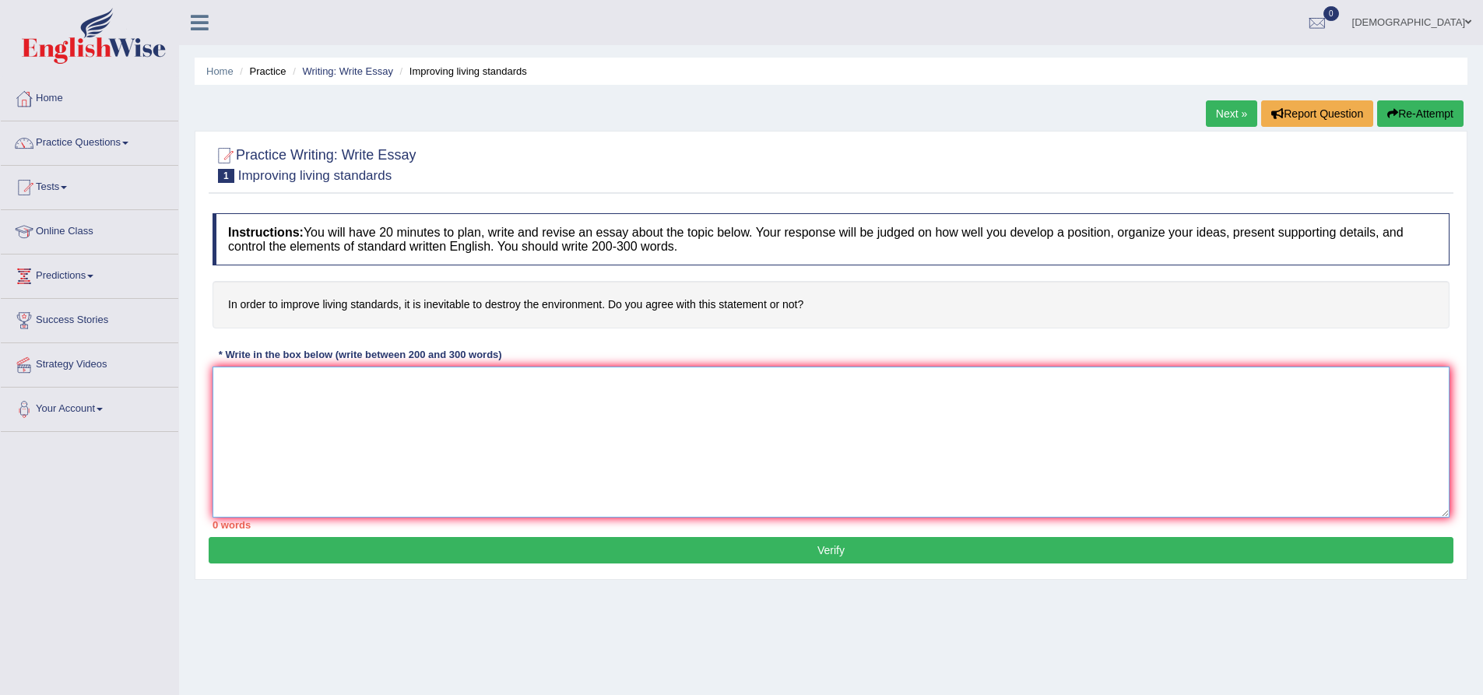
click at [241, 382] on textarea at bounding box center [831, 442] width 1237 height 151
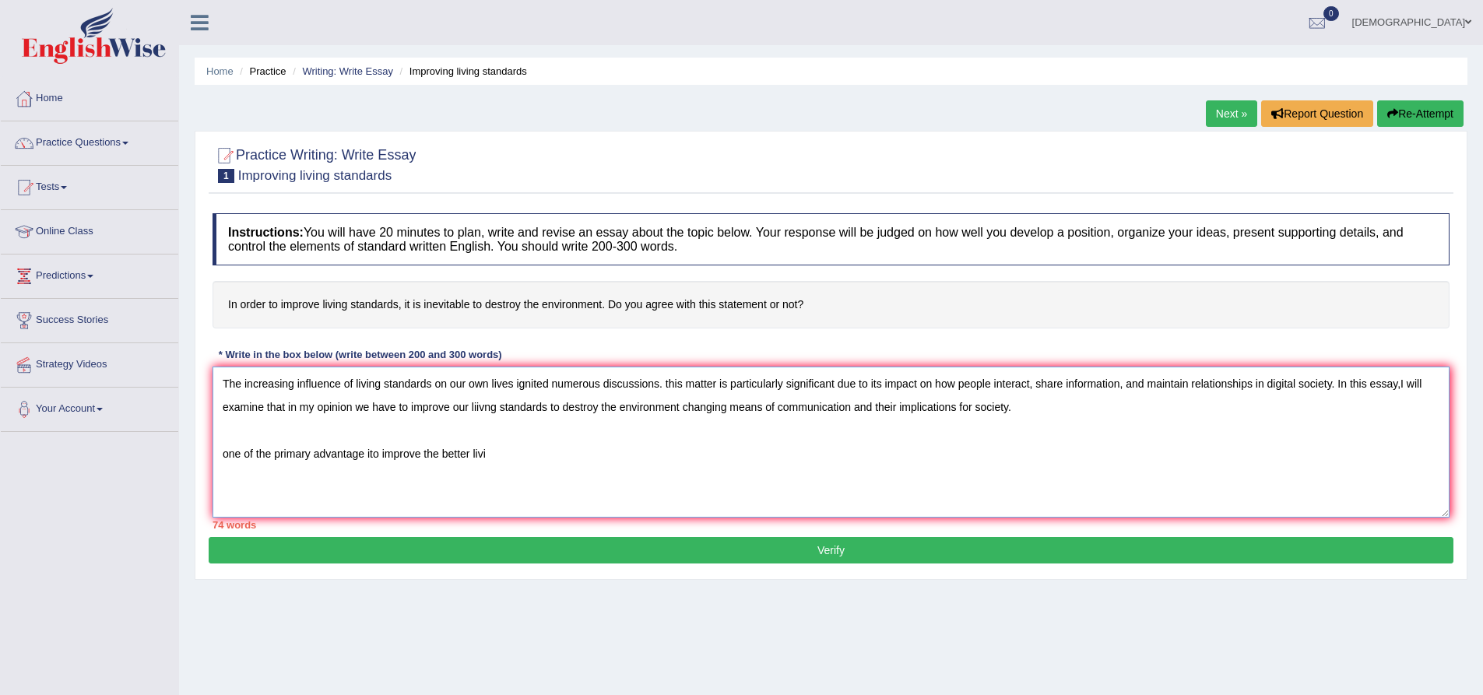
click at [378, 456] on textarea "The increasing influence of living standards on our own lives ignited numerous …" at bounding box center [831, 442] width 1237 height 151
click at [514, 466] on textarea "The increasing influence of living standards on our own lives ignited numerous …" at bounding box center [831, 442] width 1237 height 151
click at [801, 456] on textarea "The increasing influence of living standards on our own lives ignited numerous …" at bounding box center [831, 442] width 1237 height 151
click at [867, 463] on textarea "The increasing influence of living standards on our own lives ignited numerous …" at bounding box center [831, 442] width 1237 height 151
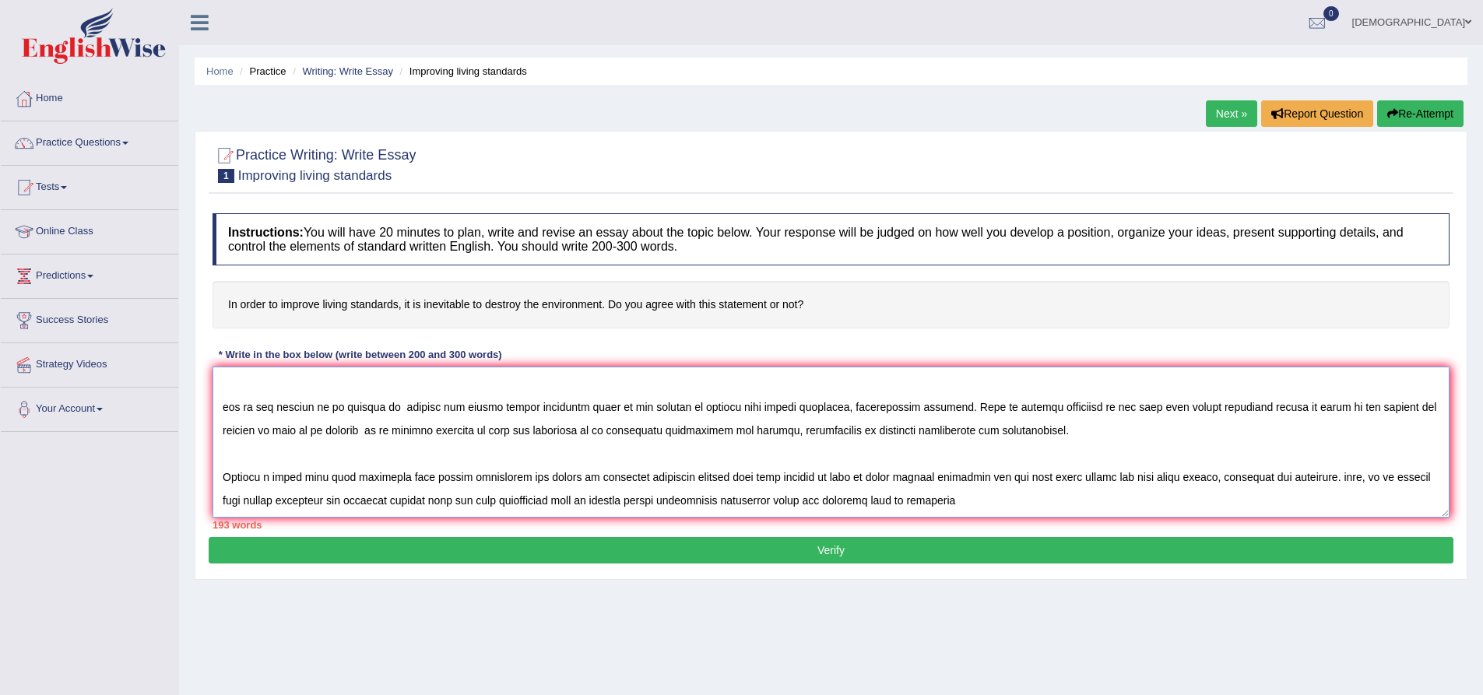
scroll to position [84, 0]
click at [942, 466] on textarea at bounding box center [831, 442] width 1237 height 151
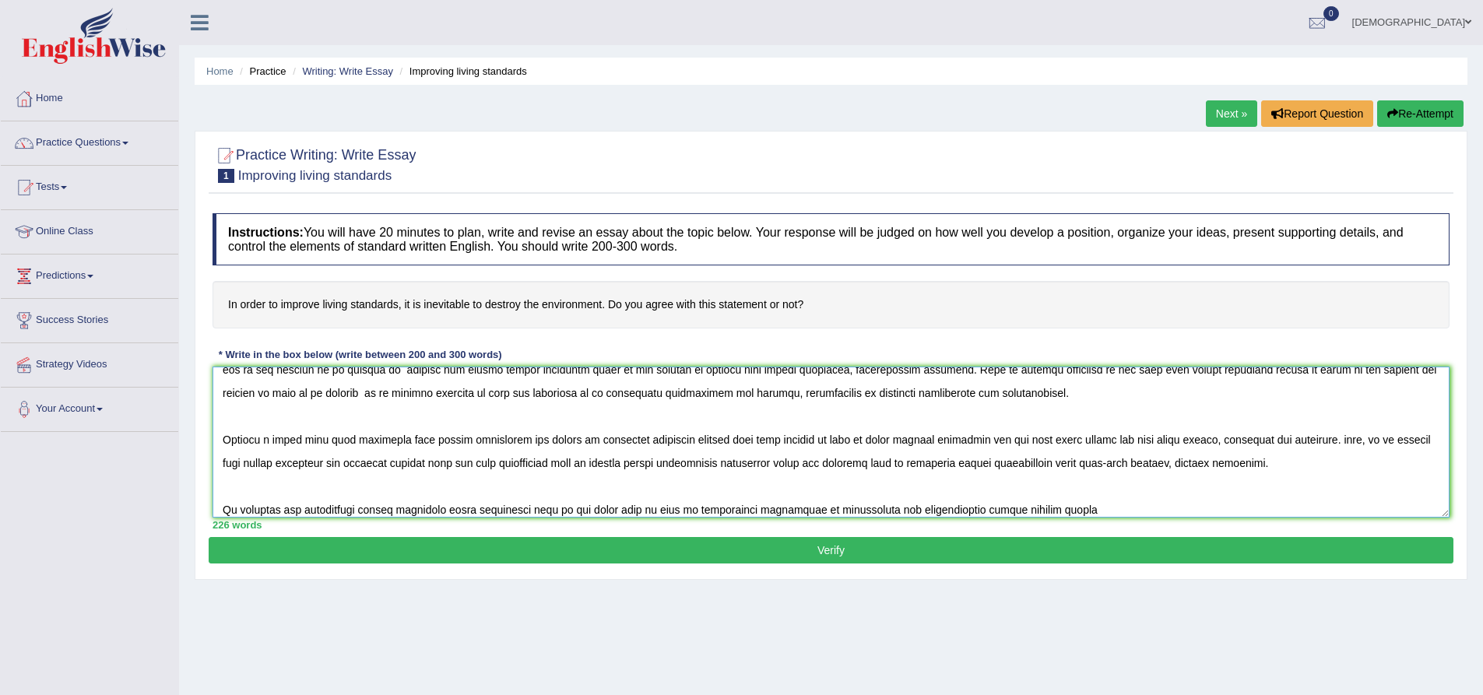
click at [473, 509] on textarea at bounding box center [831, 442] width 1237 height 151
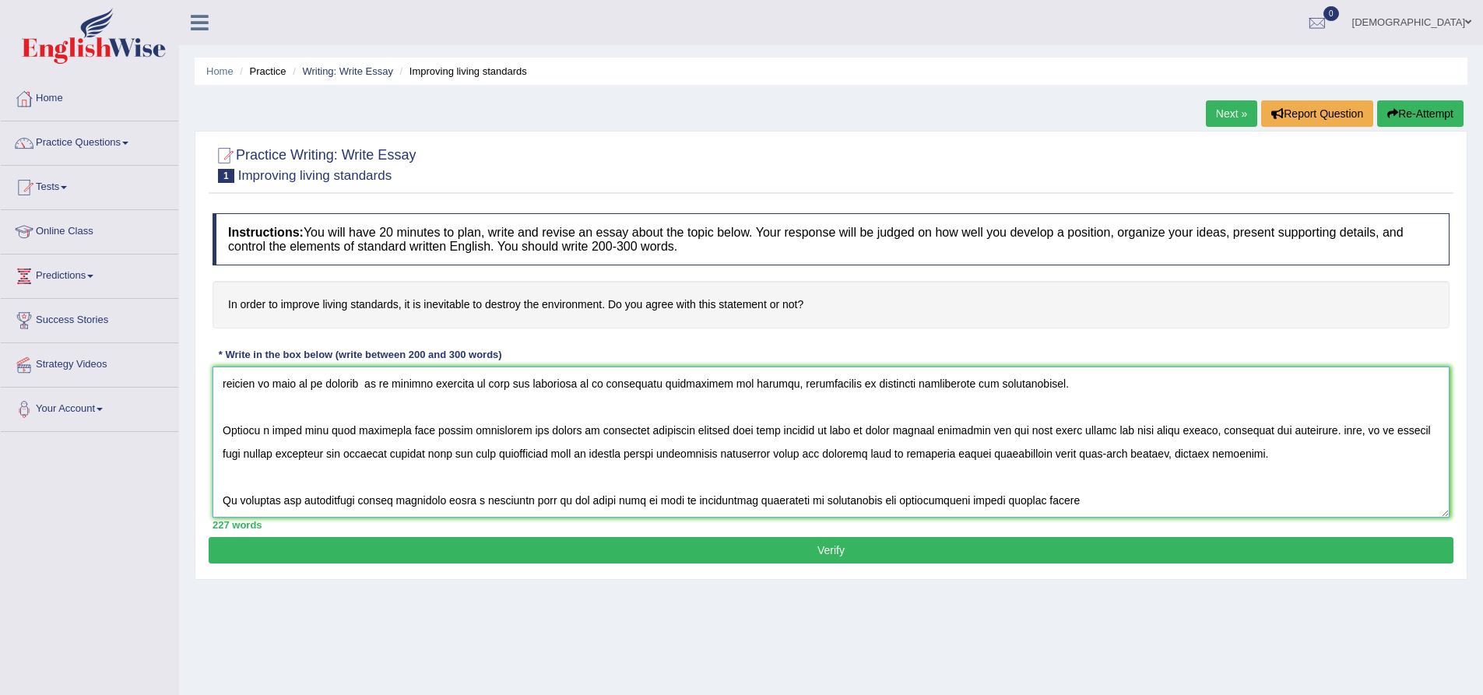
click at [1015, 512] on textarea at bounding box center [831, 442] width 1237 height 151
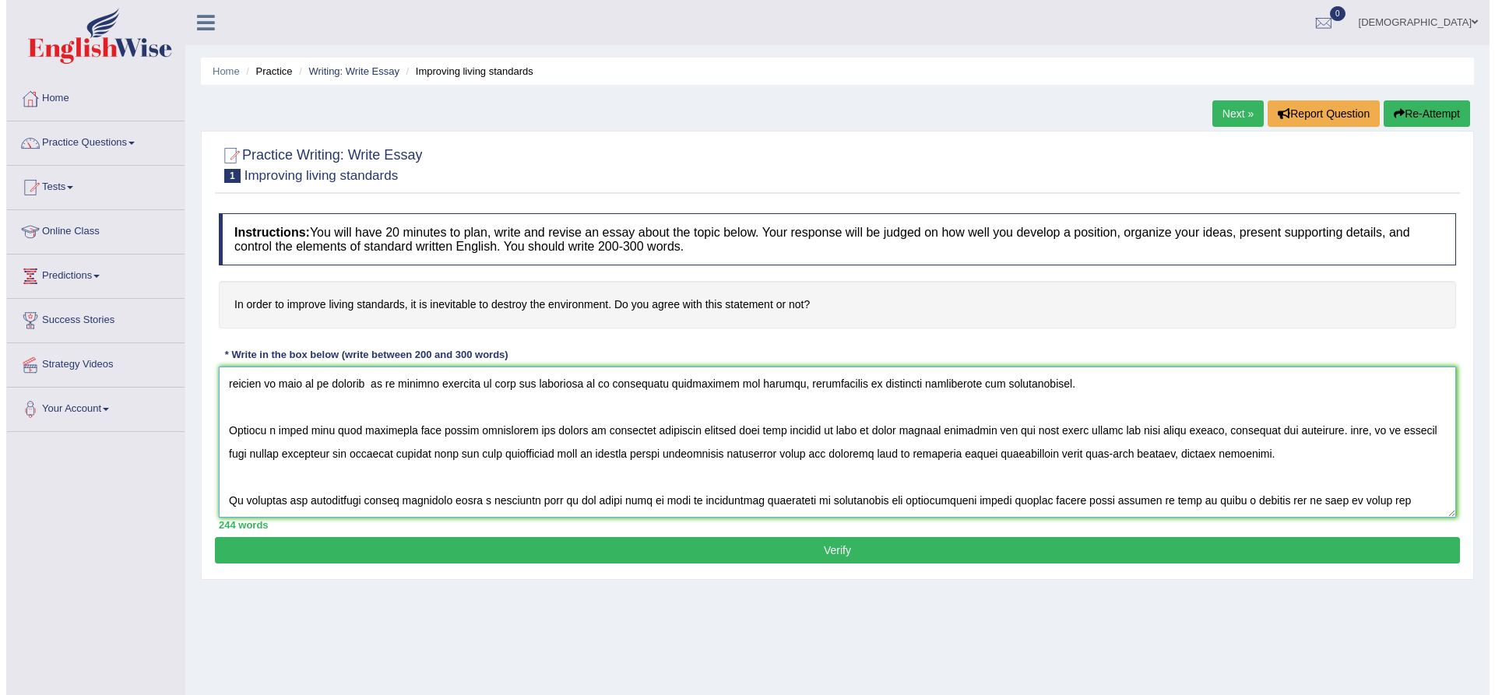
scroll to position [117, 0]
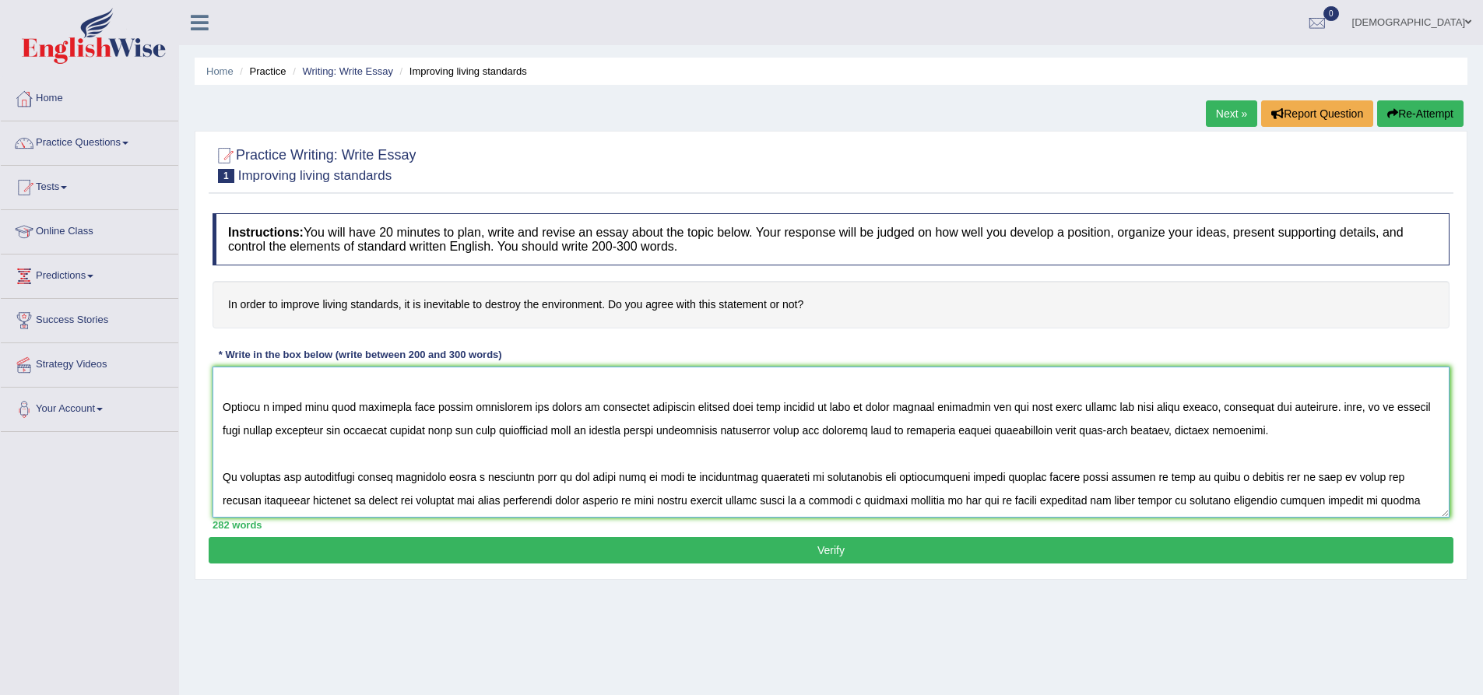
type textarea "The increasing influence of living standards on our own lives ignited numerous …"
click at [739, 552] on button "Verify" at bounding box center [831, 550] width 1245 height 26
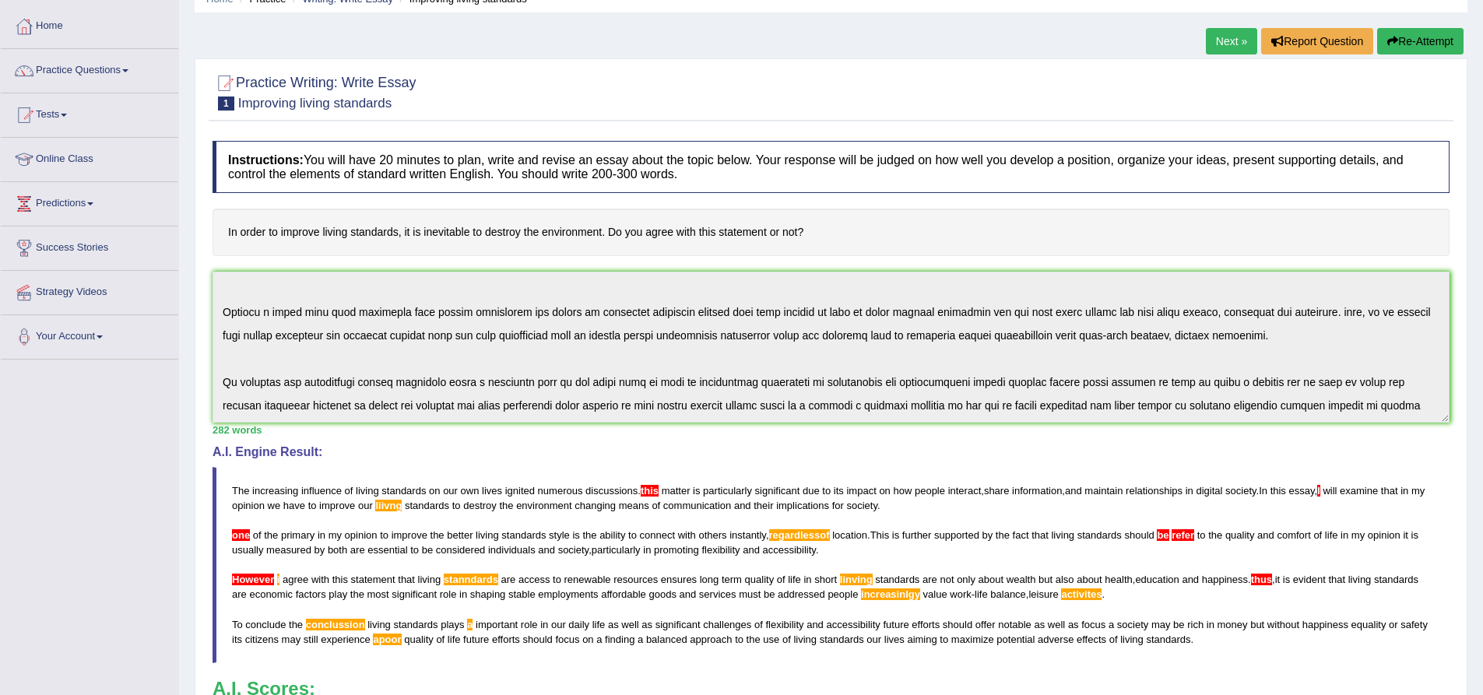
scroll to position [0, 0]
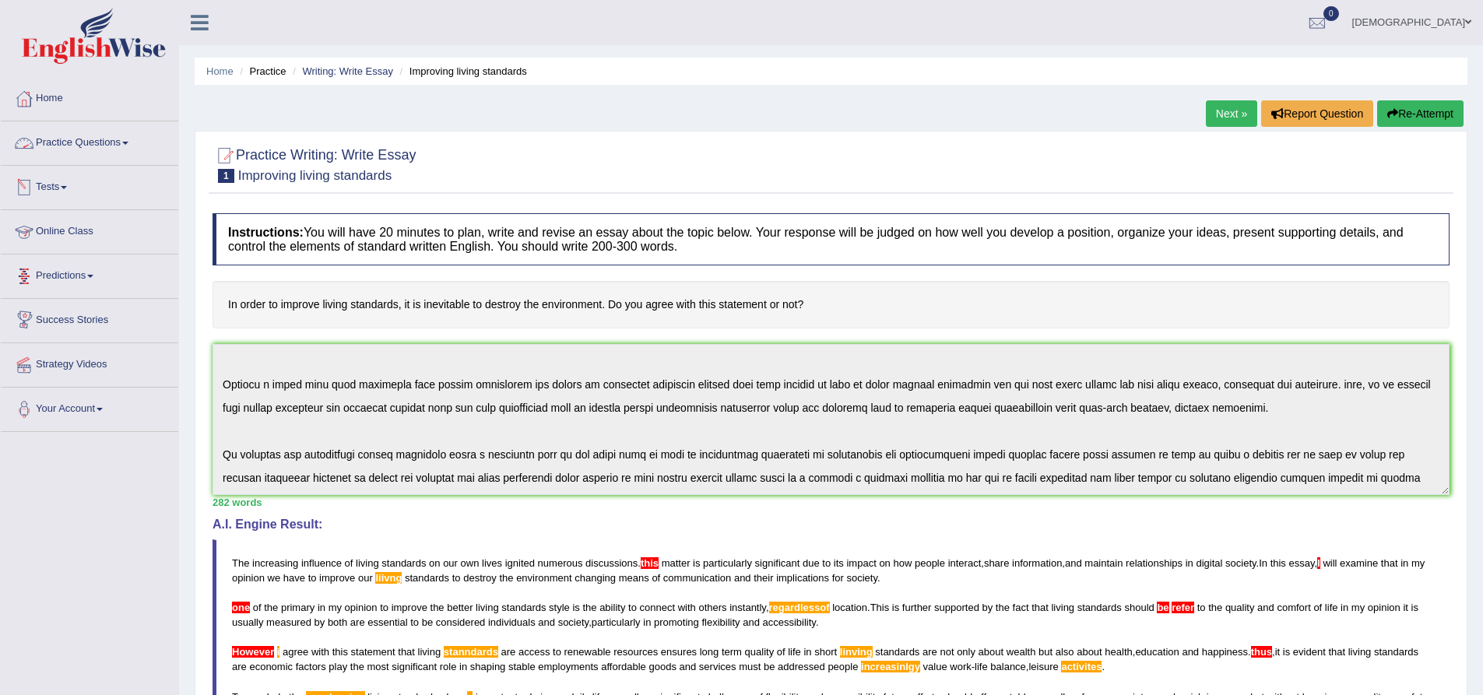
click at [104, 139] on link "Practice Questions" at bounding box center [90, 140] width 178 height 39
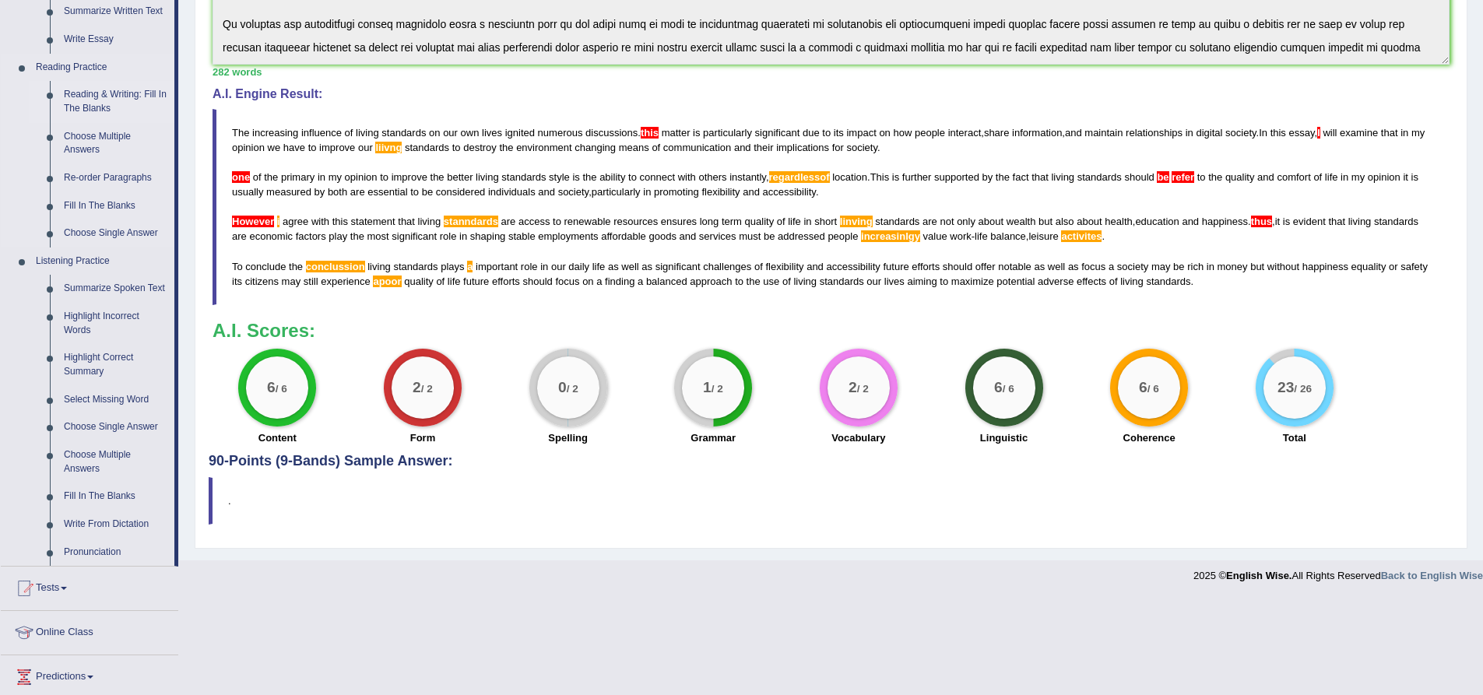
scroll to position [467, 0]
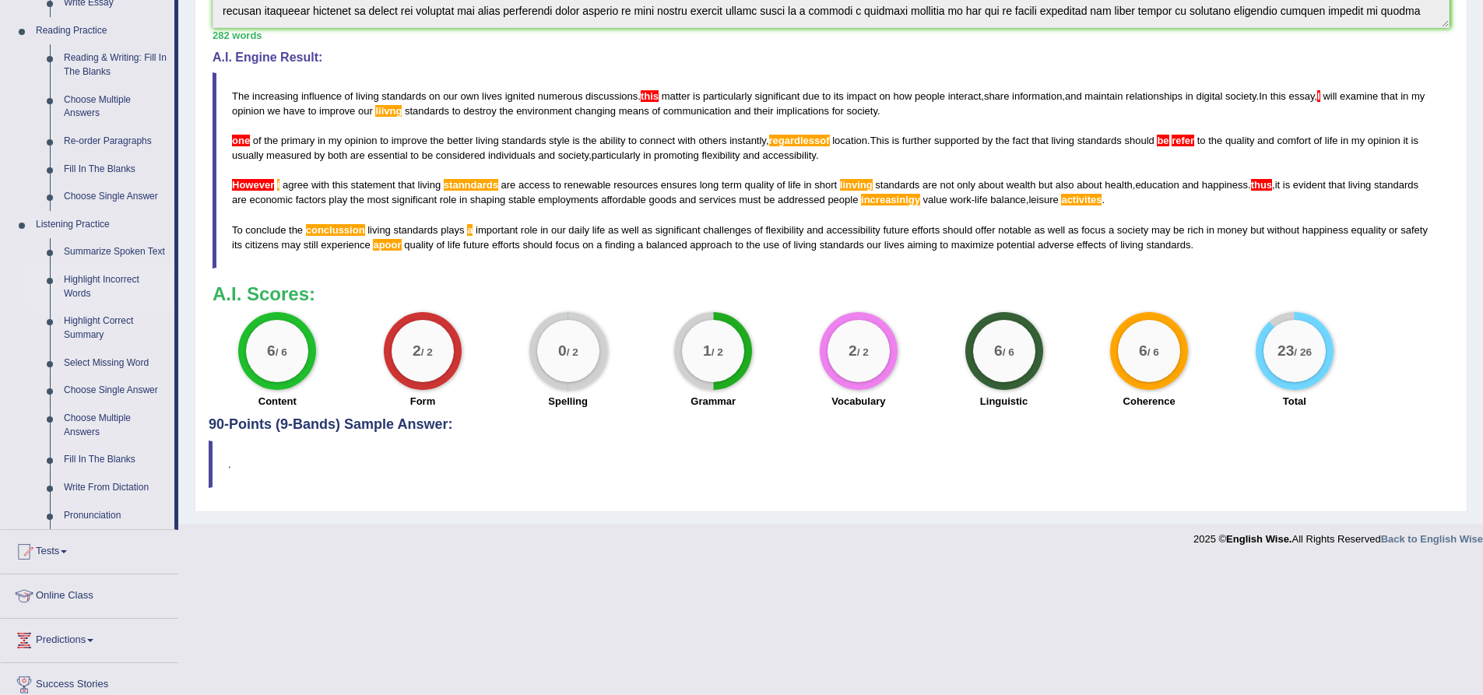
click at [116, 284] on link "Highlight Incorrect Words" at bounding box center [116, 286] width 118 height 41
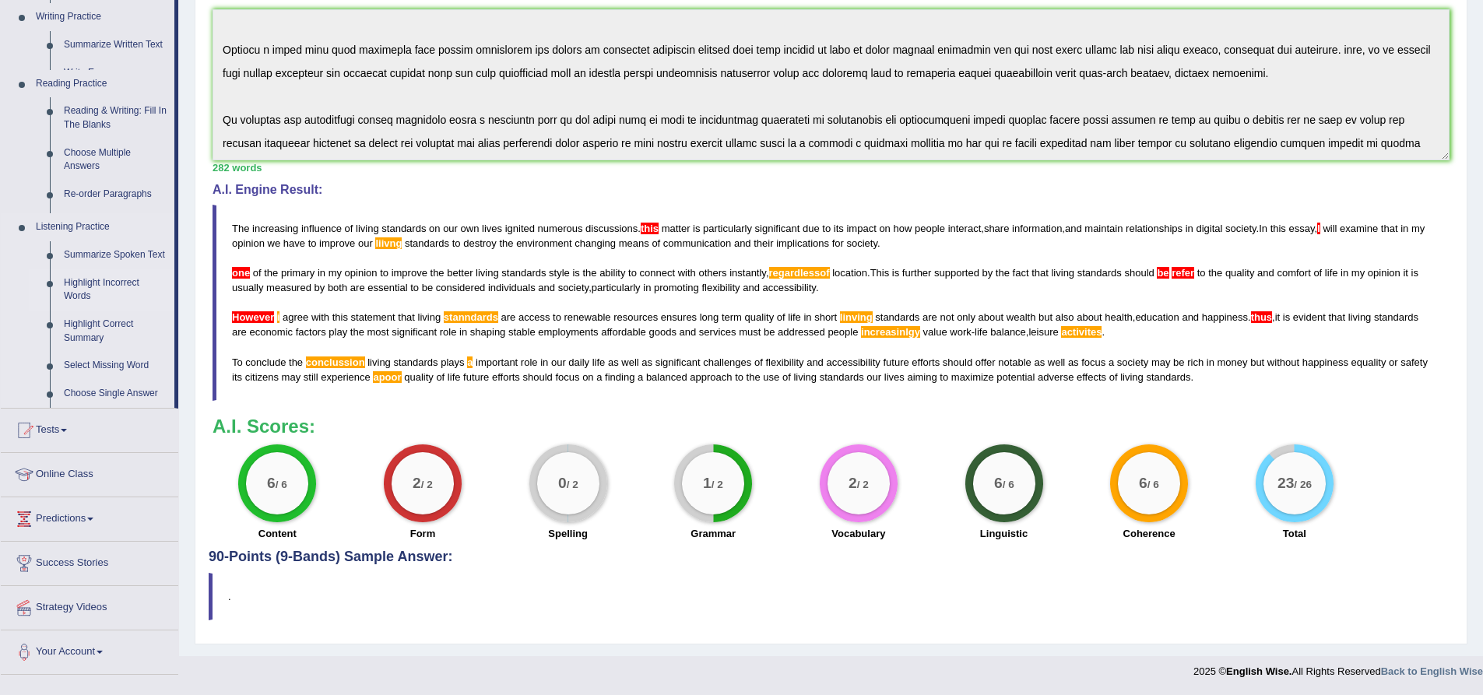
scroll to position [335, 0]
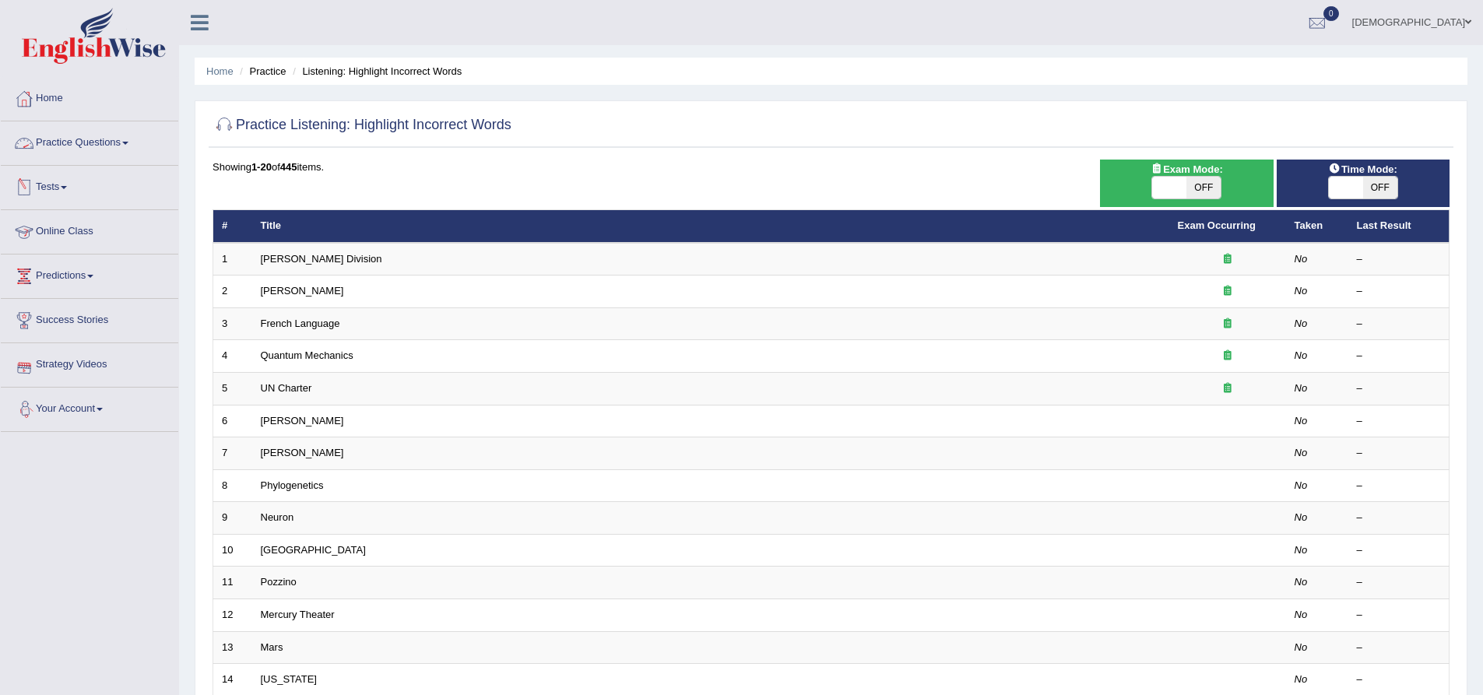
click at [111, 146] on link "Practice Questions" at bounding box center [90, 140] width 178 height 39
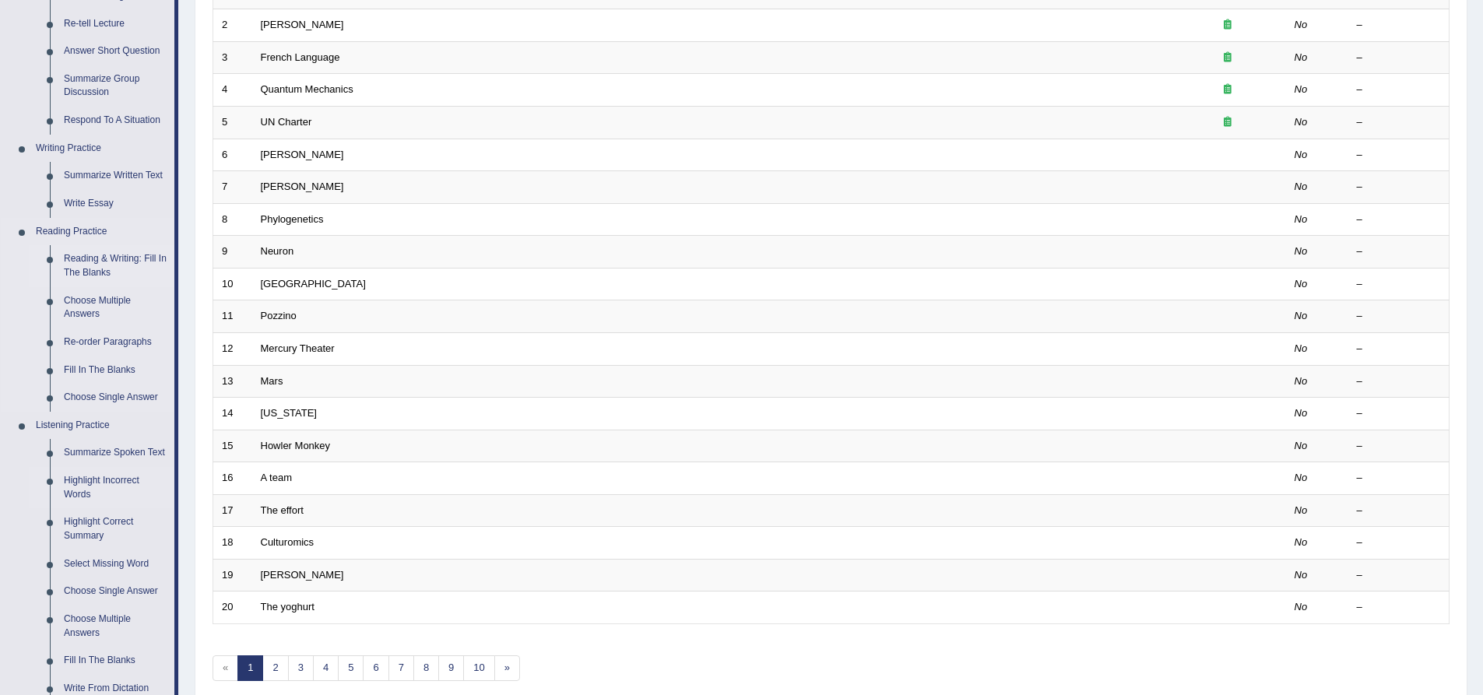
scroll to position [389, 0]
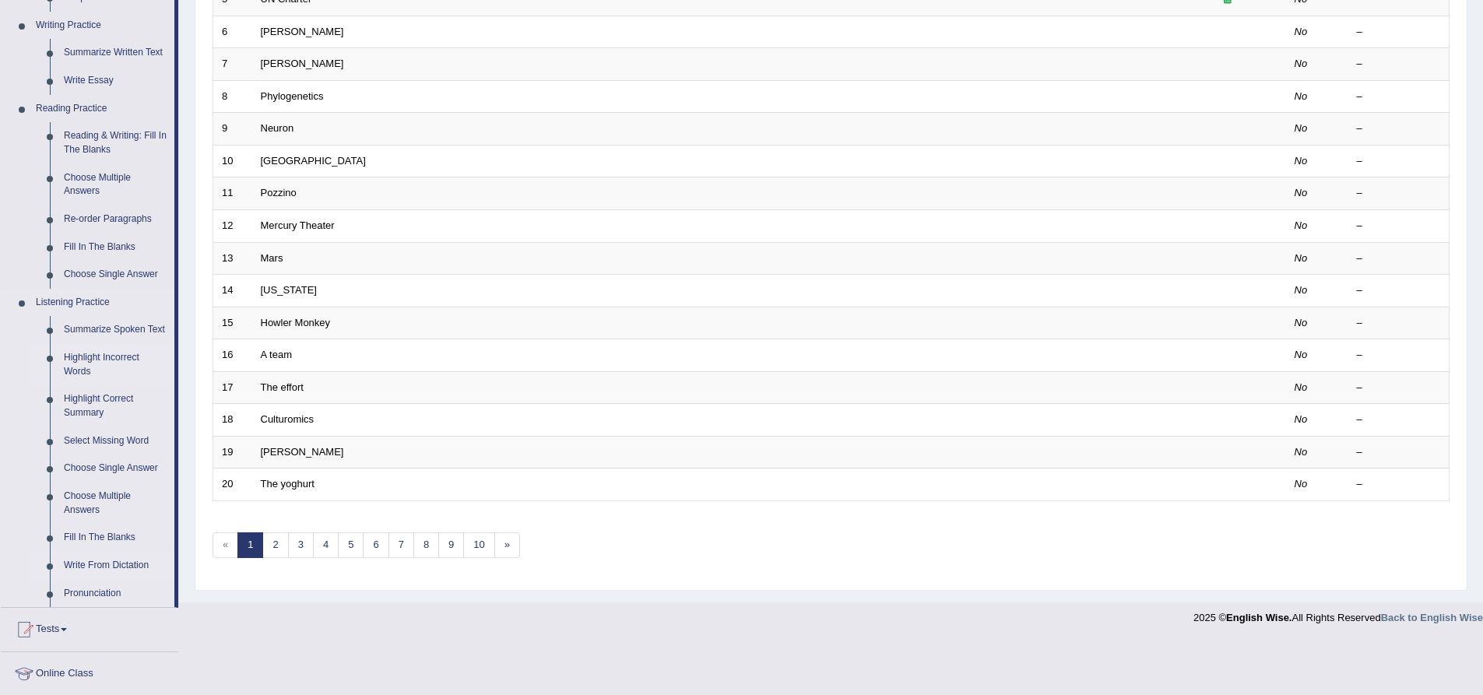
click at [123, 564] on link "Write From Dictation" at bounding box center [116, 566] width 118 height 28
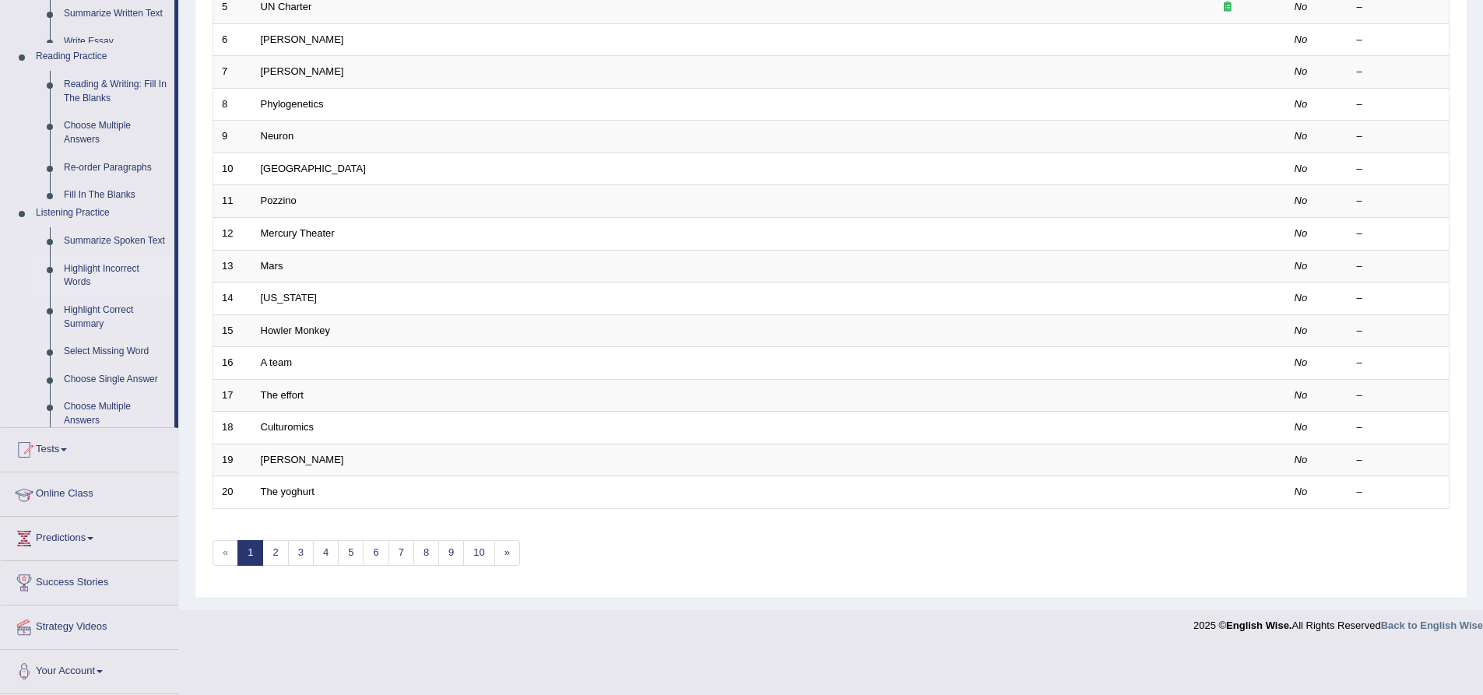
scroll to position [336, 0]
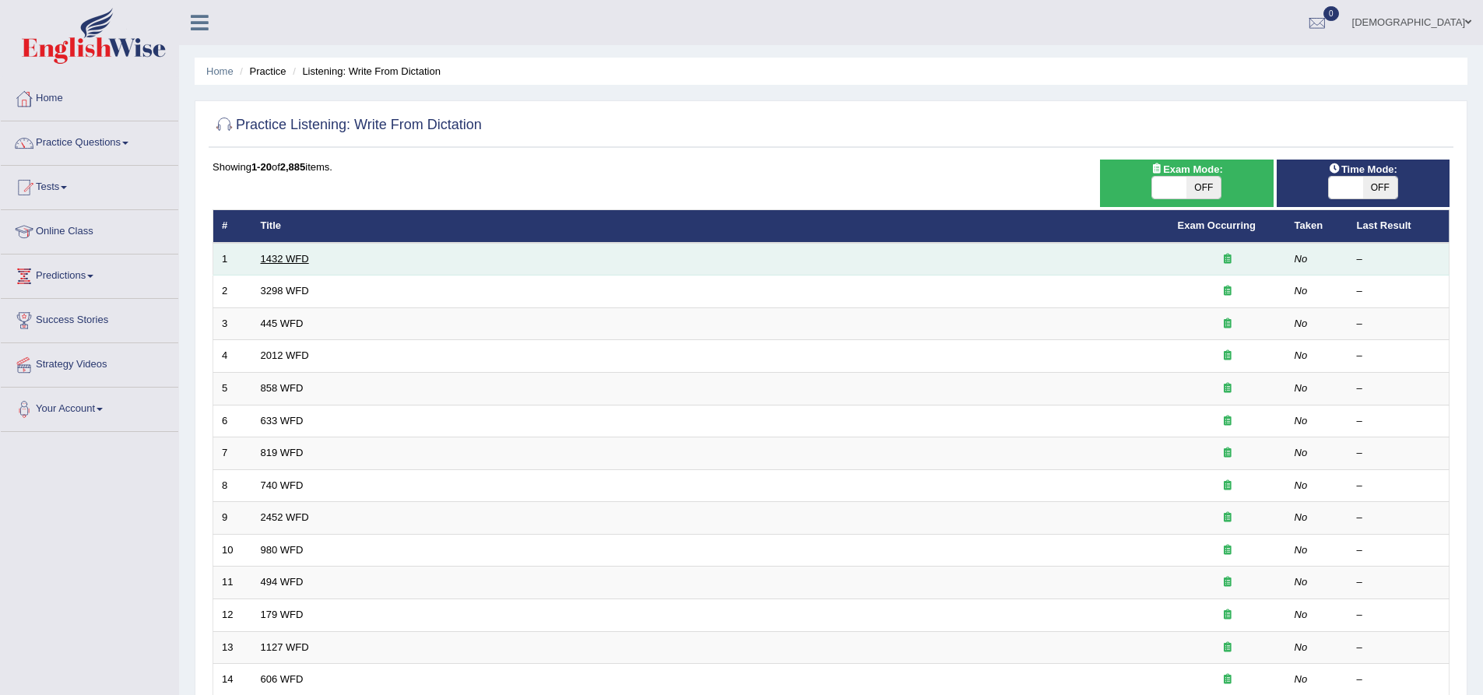
click at [284, 262] on link "1432 WFD" at bounding box center [285, 259] width 48 height 12
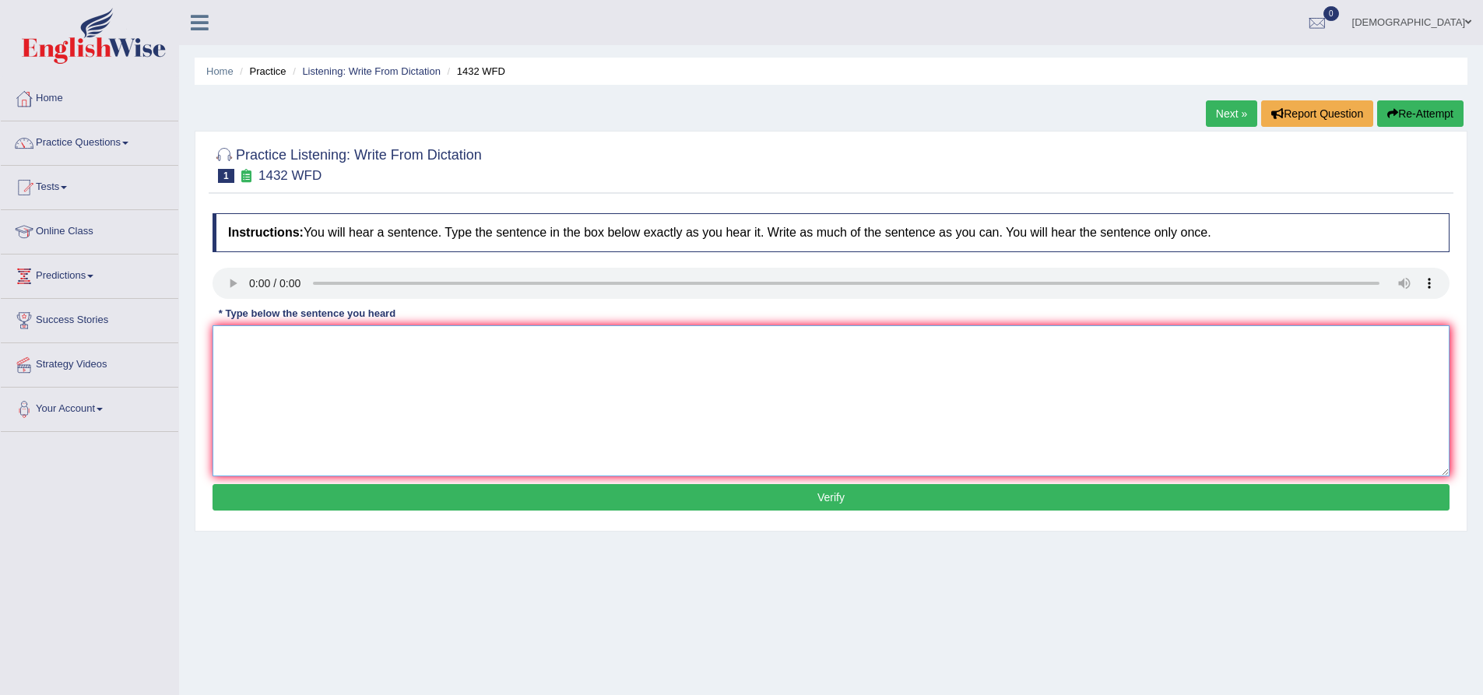
click at [232, 336] on textarea at bounding box center [831, 400] width 1237 height 151
type textarea "m"
type textarea "More physical activity is beneficial to our health."
click at [392, 503] on button "Verify" at bounding box center [831, 497] width 1237 height 26
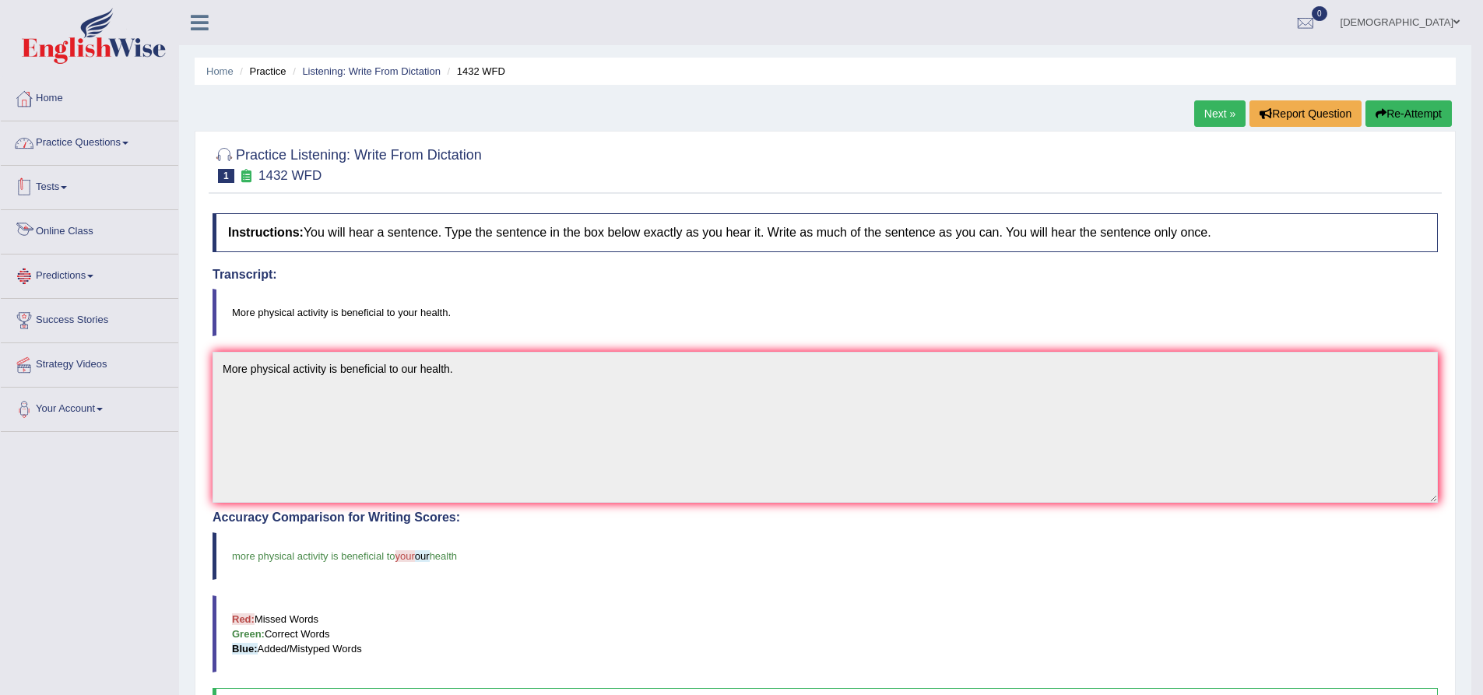
click at [121, 139] on link "Practice Questions" at bounding box center [90, 140] width 178 height 39
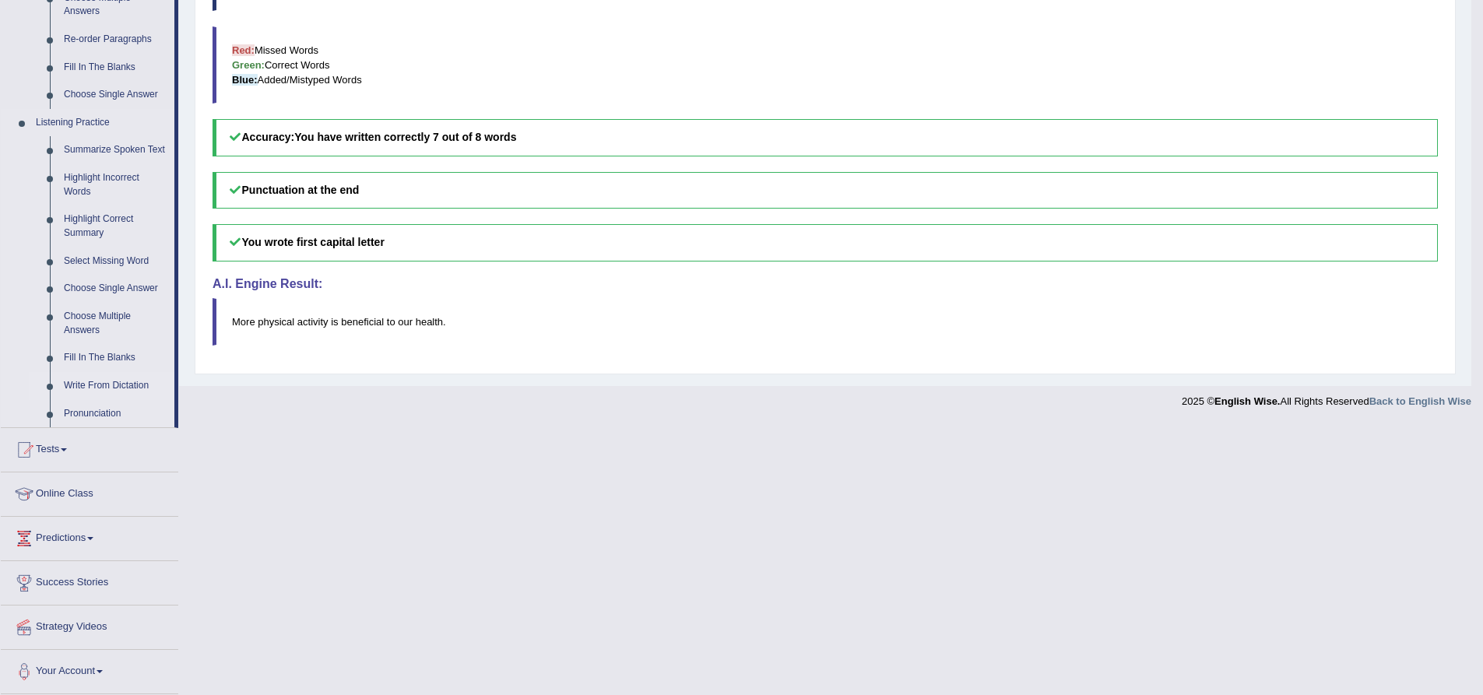
click at [140, 382] on link "Write From Dictation" at bounding box center [116, 386] width 118 height 28
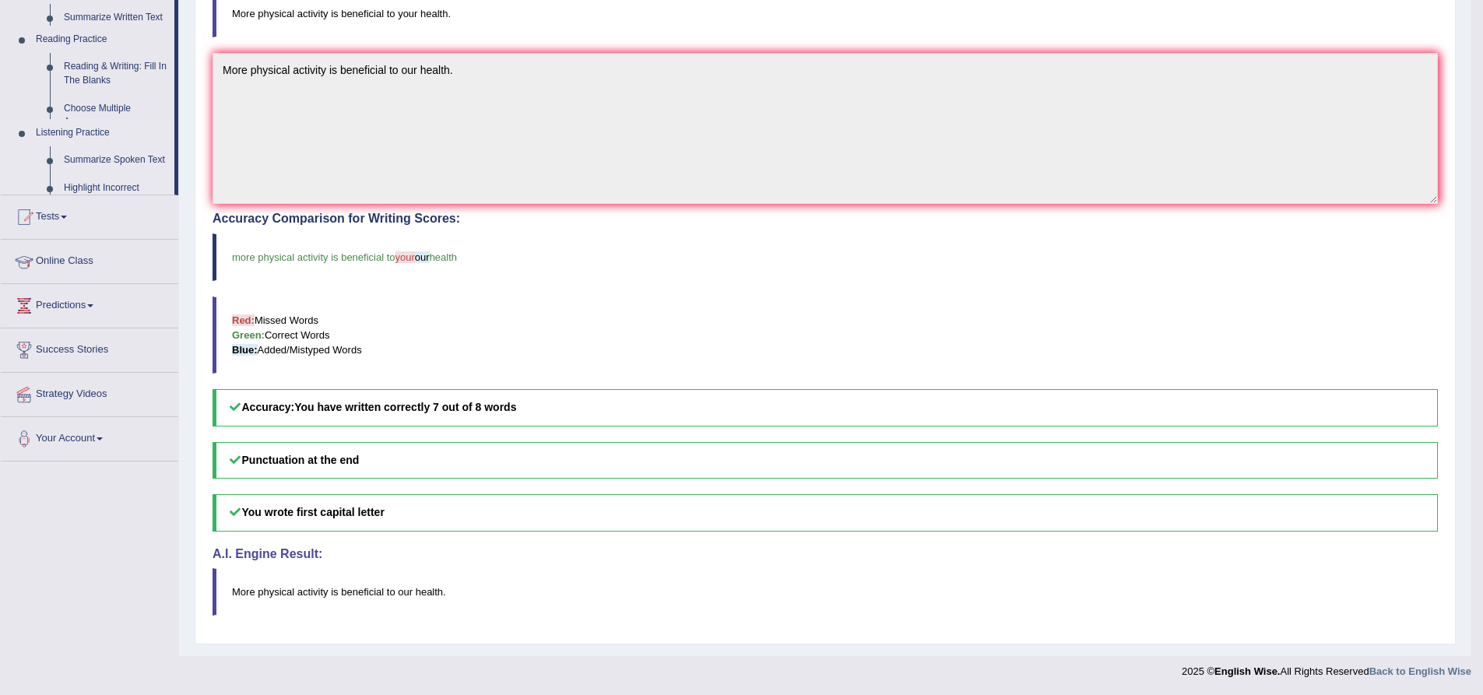
scroll to position [299, 0]
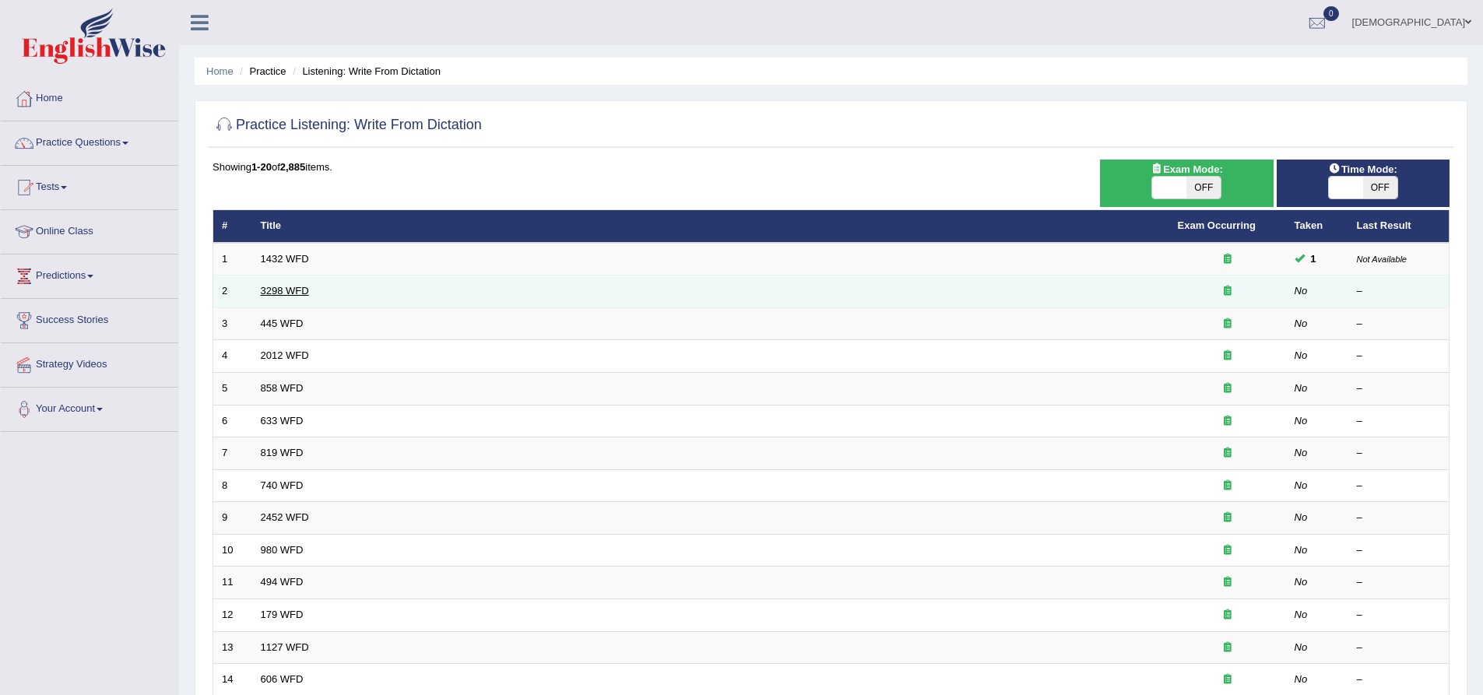
click at [293, 290] on link "3298 WFD" at bounding box center [285, 291] width 48 height 12
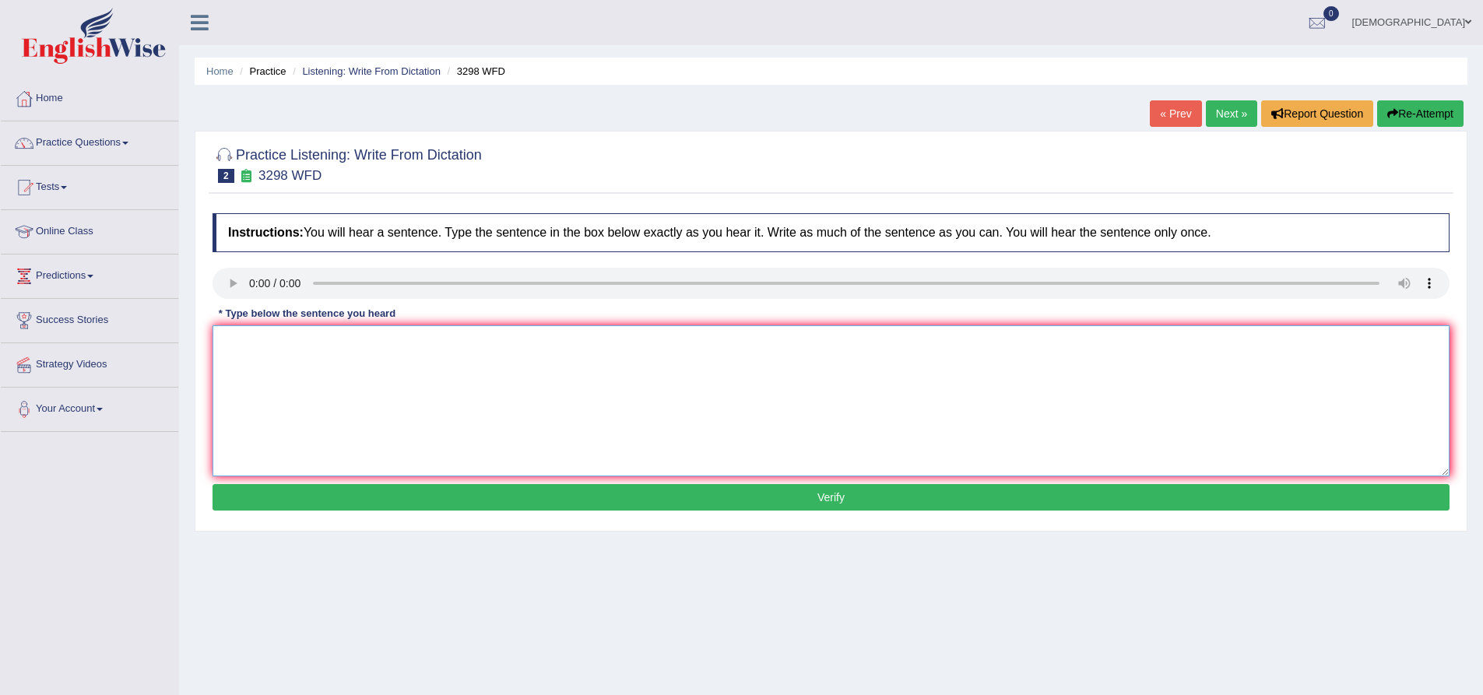
click at [222, 344] on textarea at bounding box center [831, 400] width 1237 height 151
click at [227, 344] on textarea at bounding box center [831, 400] width 1237 height 151
click at [336, 354] on textarea "Animal behaviour" at bounding box center [831, 400] width 1237 height 151
click at [483, 340] on textarea "Animal behaviour apperas to contain both similar" at bounding box center [831, 400] width 1237 height 151
click at [566, 343] on textarea "Animal behaviour apperas to contain both similar and distinct aspects" at bounding box center [831, 400] width 1237 height 151
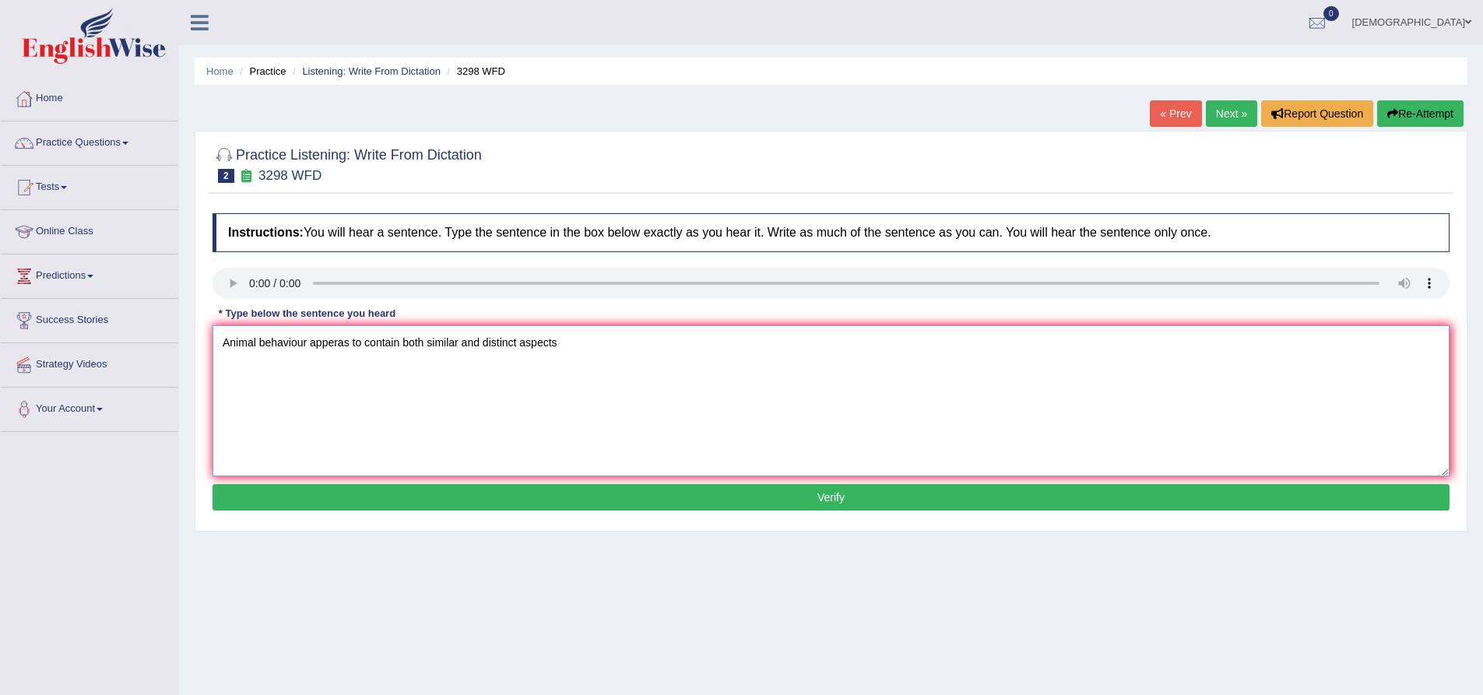
click at [565, 336] on textarea "Animal behaviour apperas to contain both similar and distinct aspects" at bounding box center [831, 400] width 1237 height 151
type textarea "Animal behaviour apperas to contain both similar and distinct aspects to that o…"
click at [584, 503] on button "Verify" at bounding box center [831, 497] width 1237 height 26
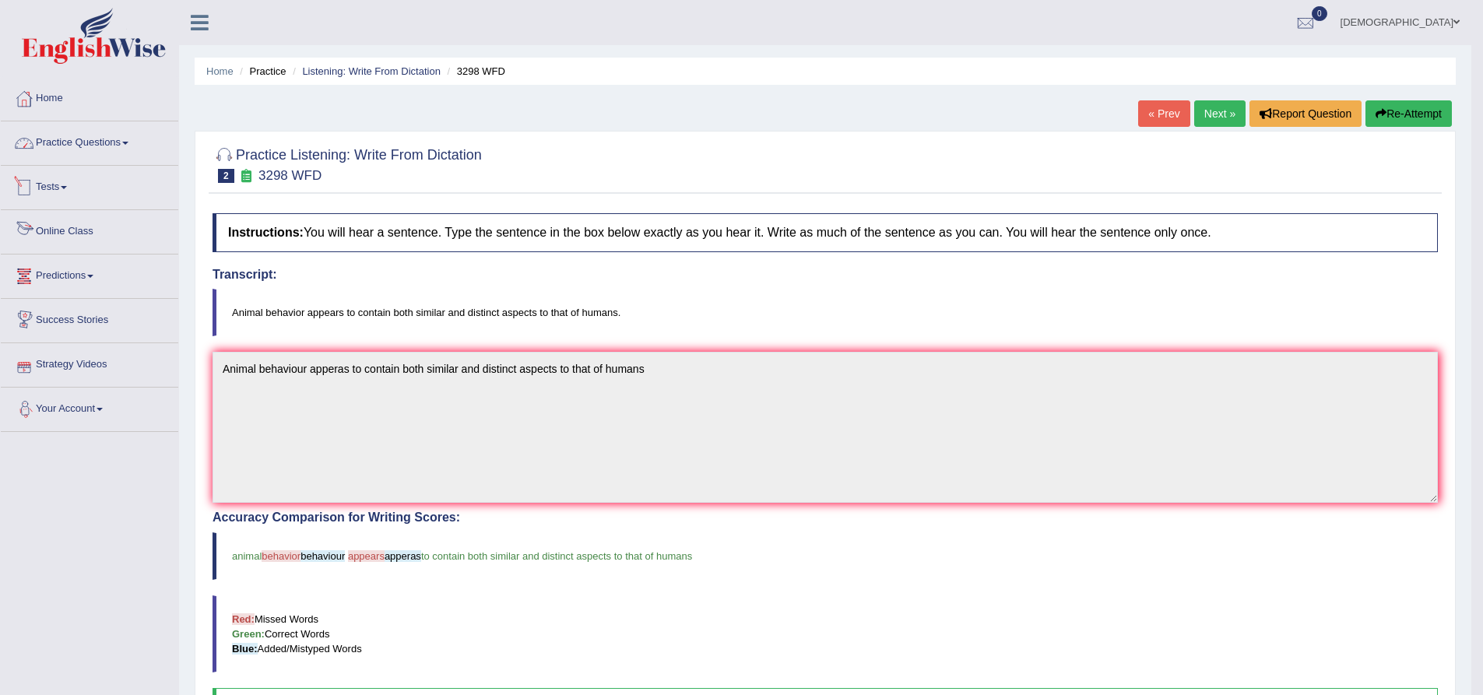
click at [109, 139] on link "Practice Questions" at bounding box center [90, 140] width 178 height 39
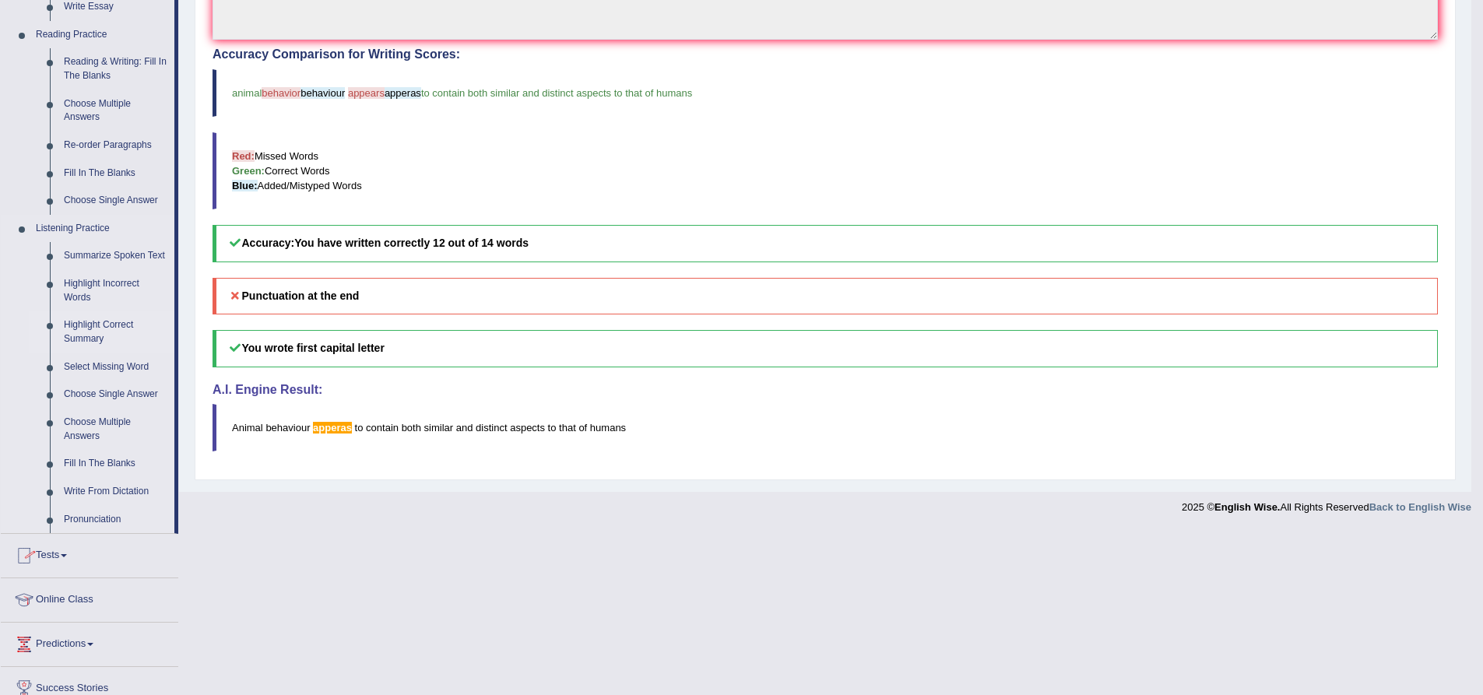
scroll to position [545, 0]
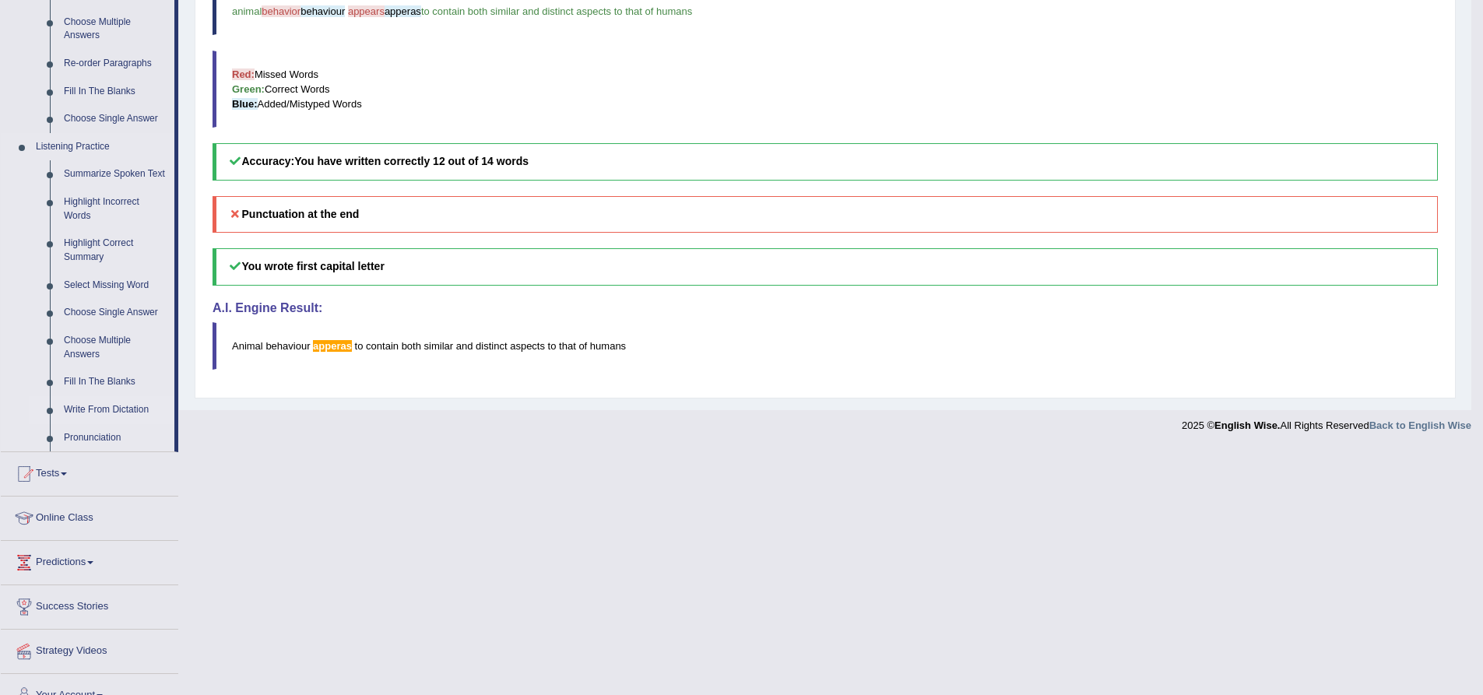
click at [100, 410] on link "Write From Dictation" at bounding box center [116, 410] width 118 height 28
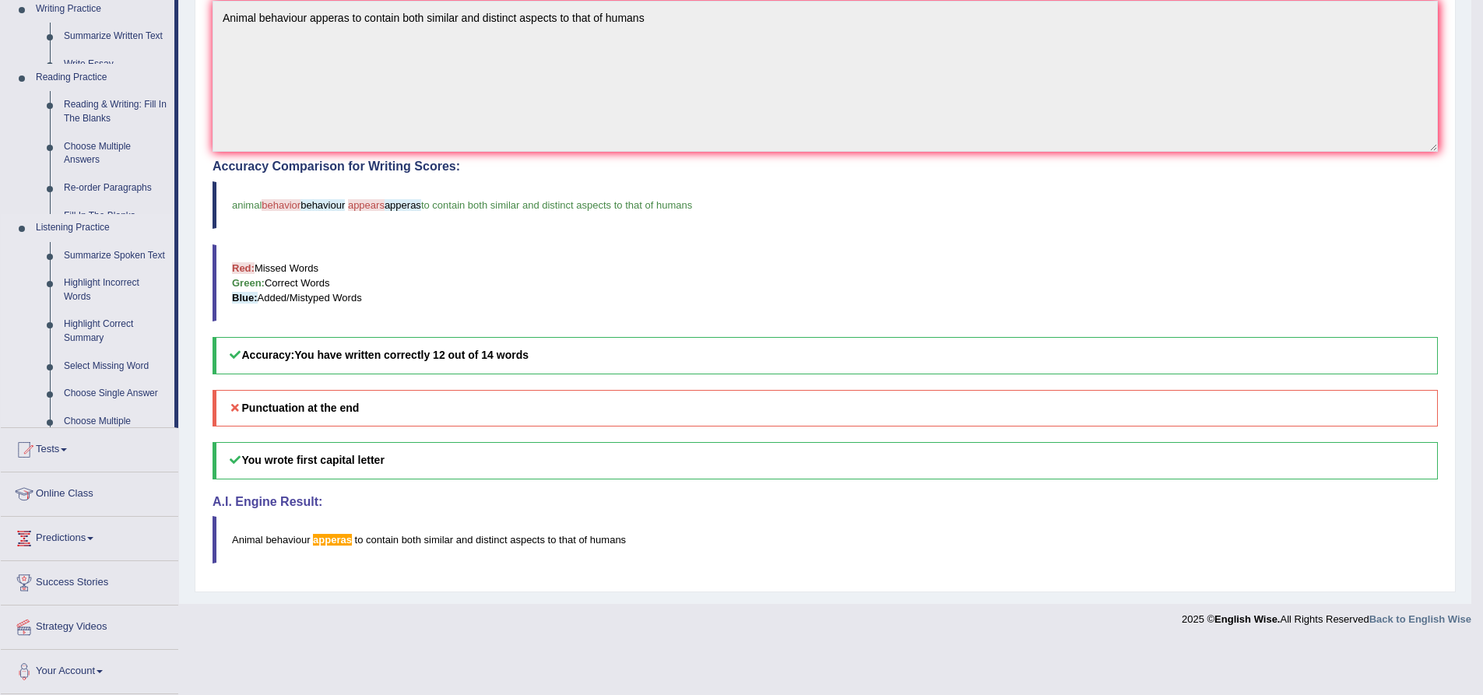
scroll to position [299, 0]
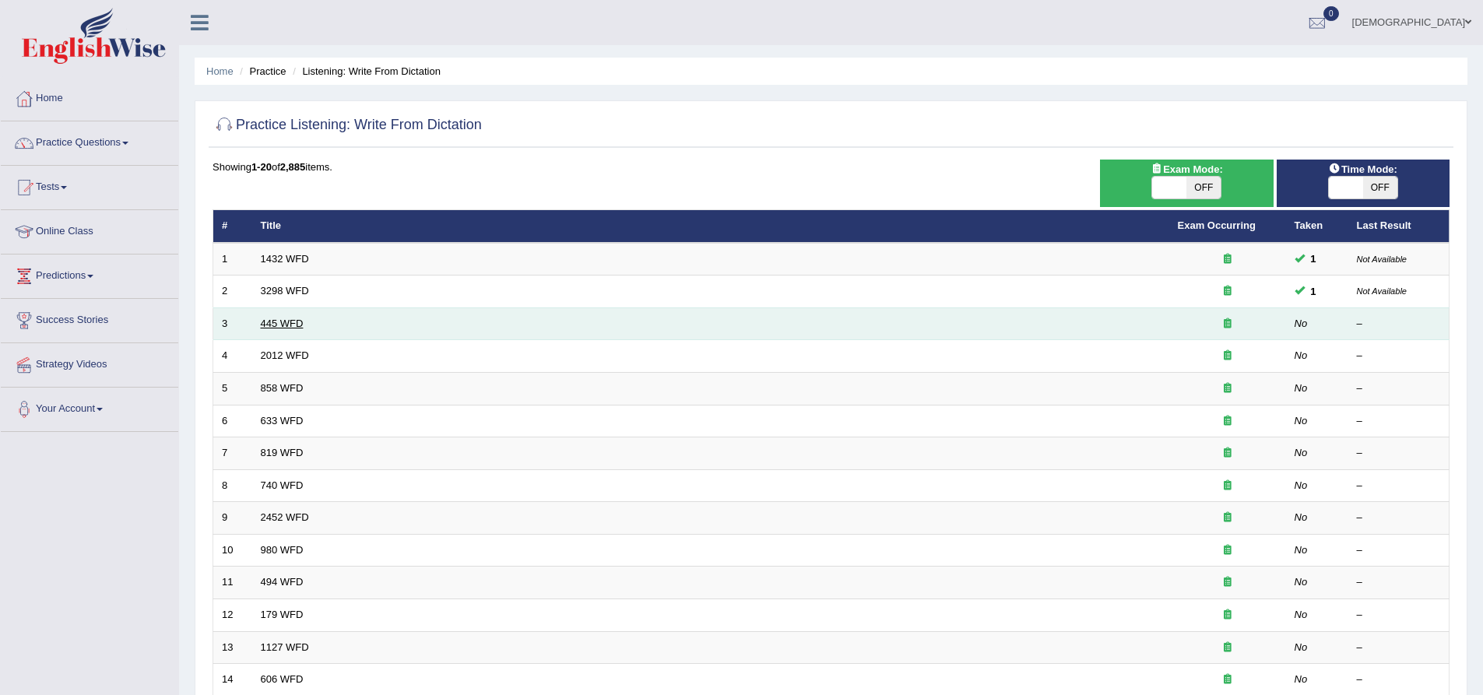
click at [273, 325] on link "445 WFD" at bounding box center [282, 324] width 43 height 12
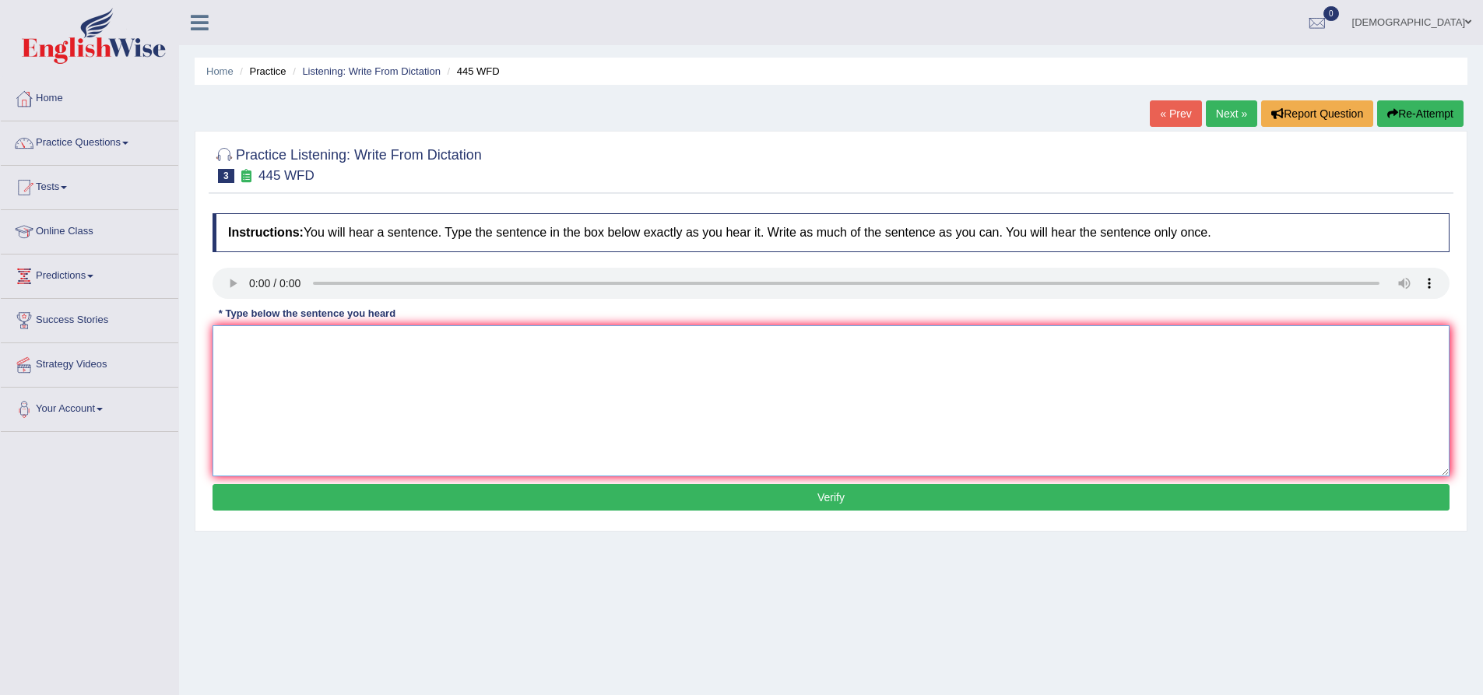
click at [237, 342] on textarea at bounding box center [831, 400] width 1237 height 151
click at [416, 343] on textarea "The american astronomers planned a" at bounding box center [831, 400] width 1237 height 151
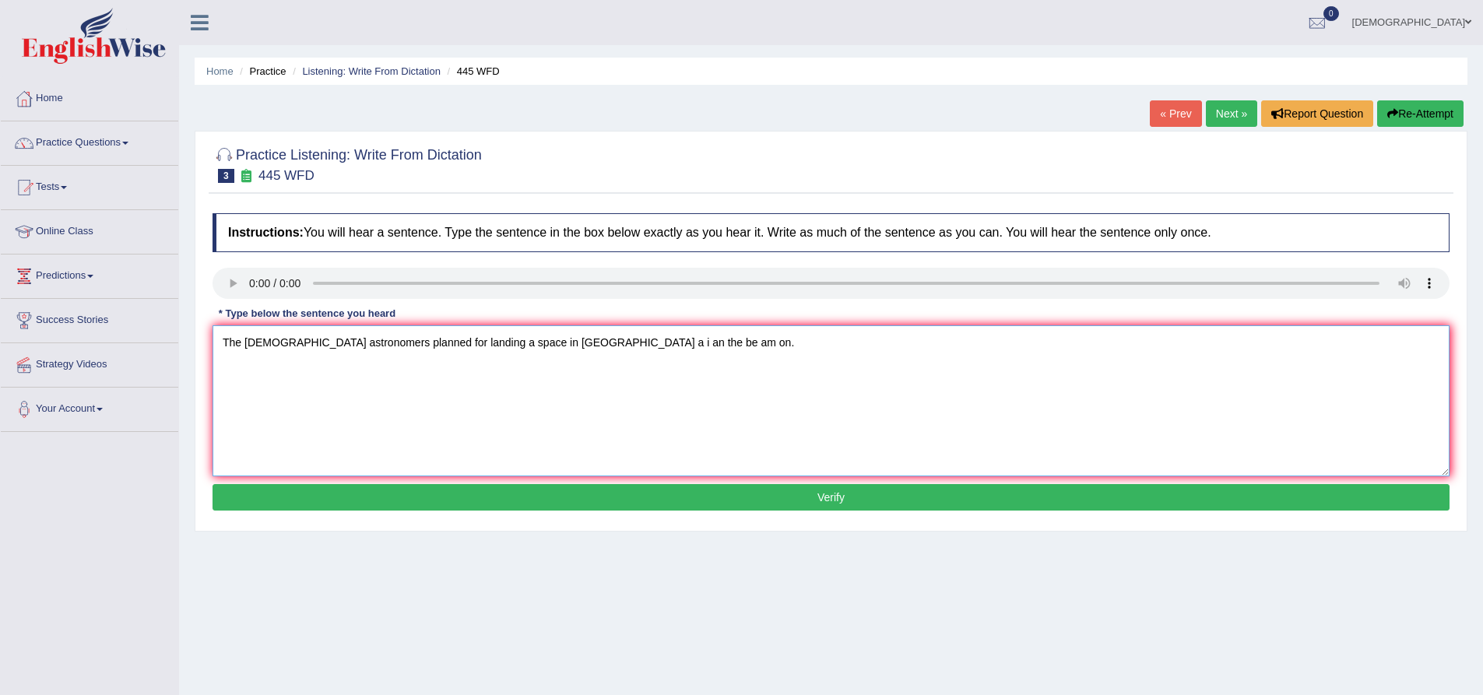
type textarea "The american astronomers planned for landing a space in mars a i an the be am o…"
click at [433, 491] on button "Verify" at bounding box center [831, 497] width 1237 height 26
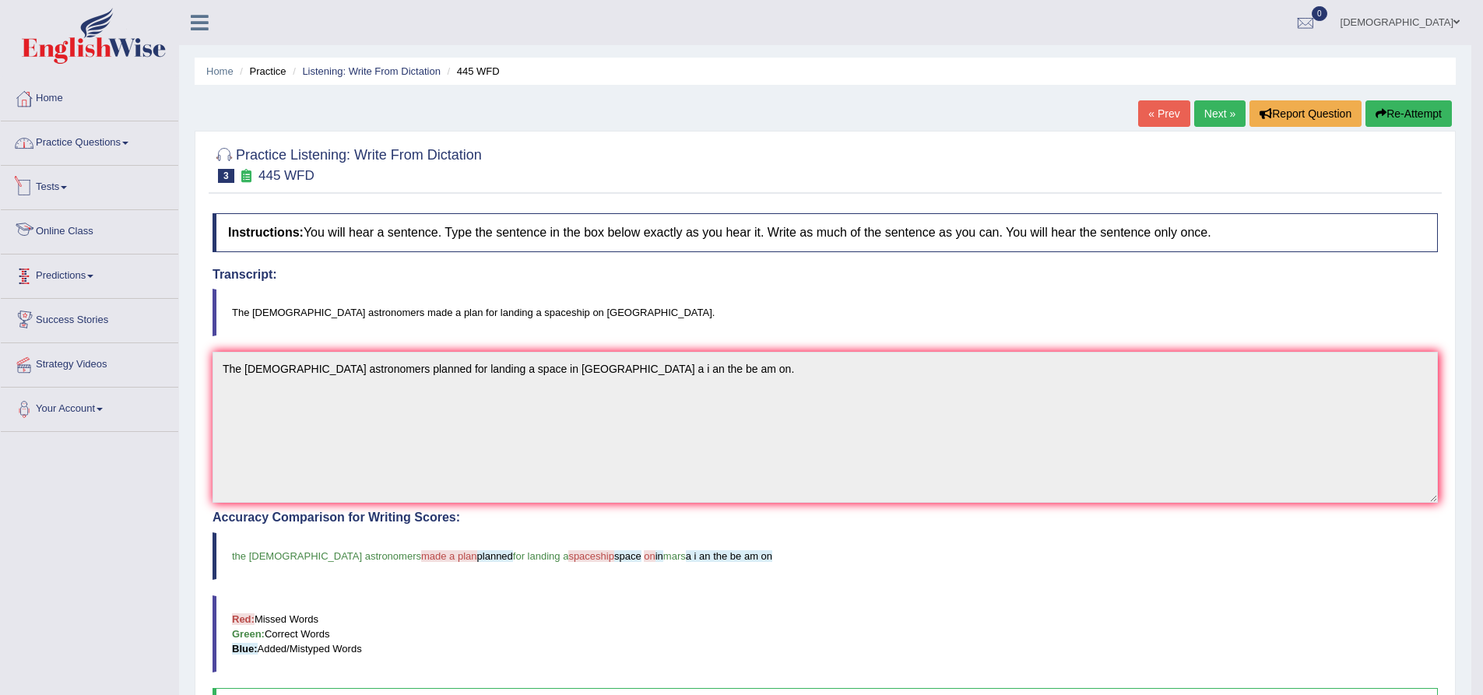
click at [124, 142] on link "Practice Questions" at bounding box center [90, 140] width 178 height 39
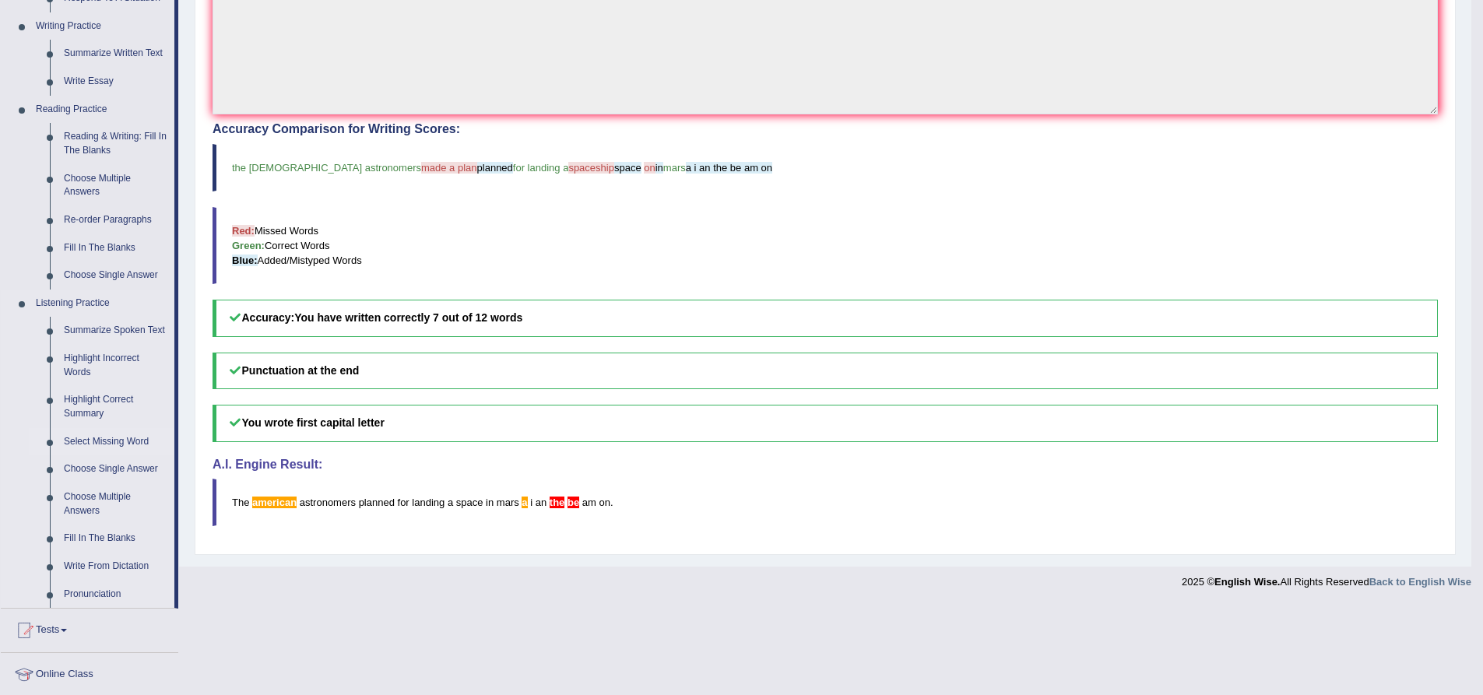
scroll to position [389, 0]
click at [99, 565] on link "Write From Dictation" at bounding box center [116, 566] width 118 height 28
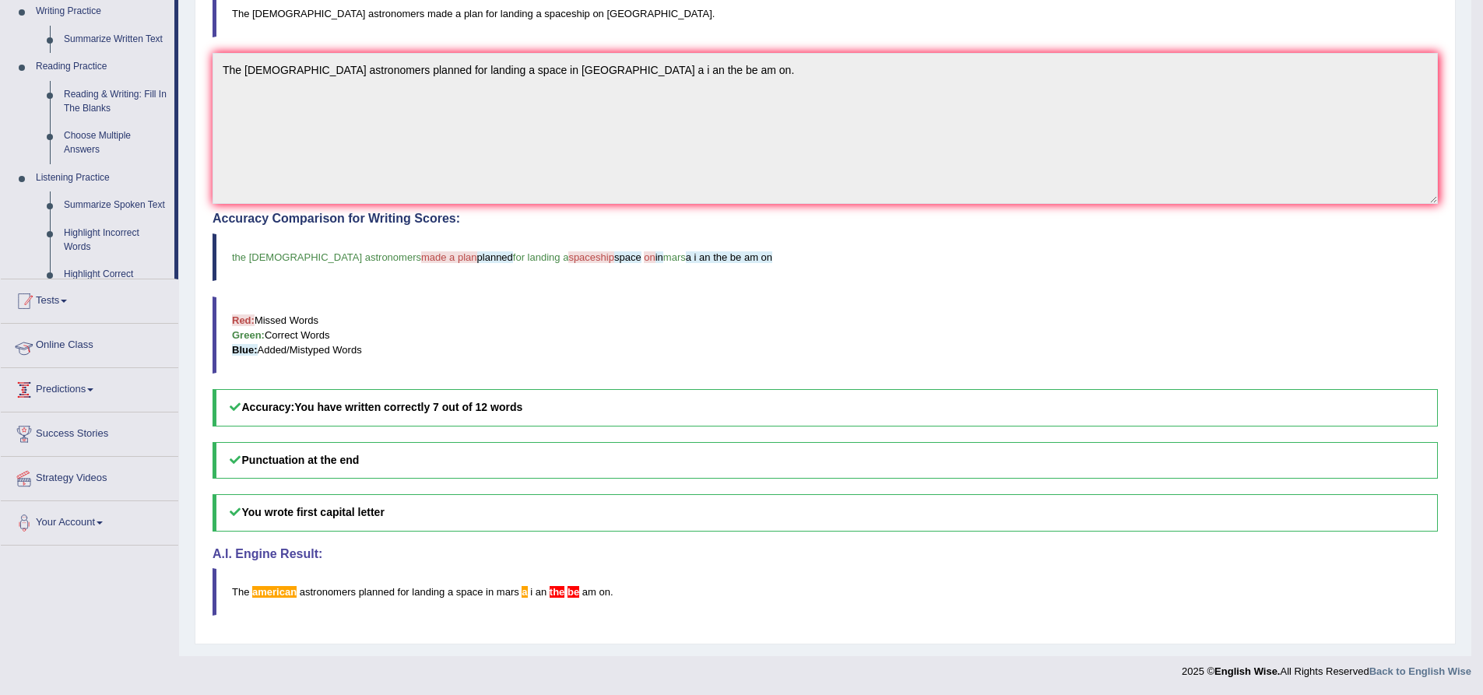
scroll to position [299, 0]
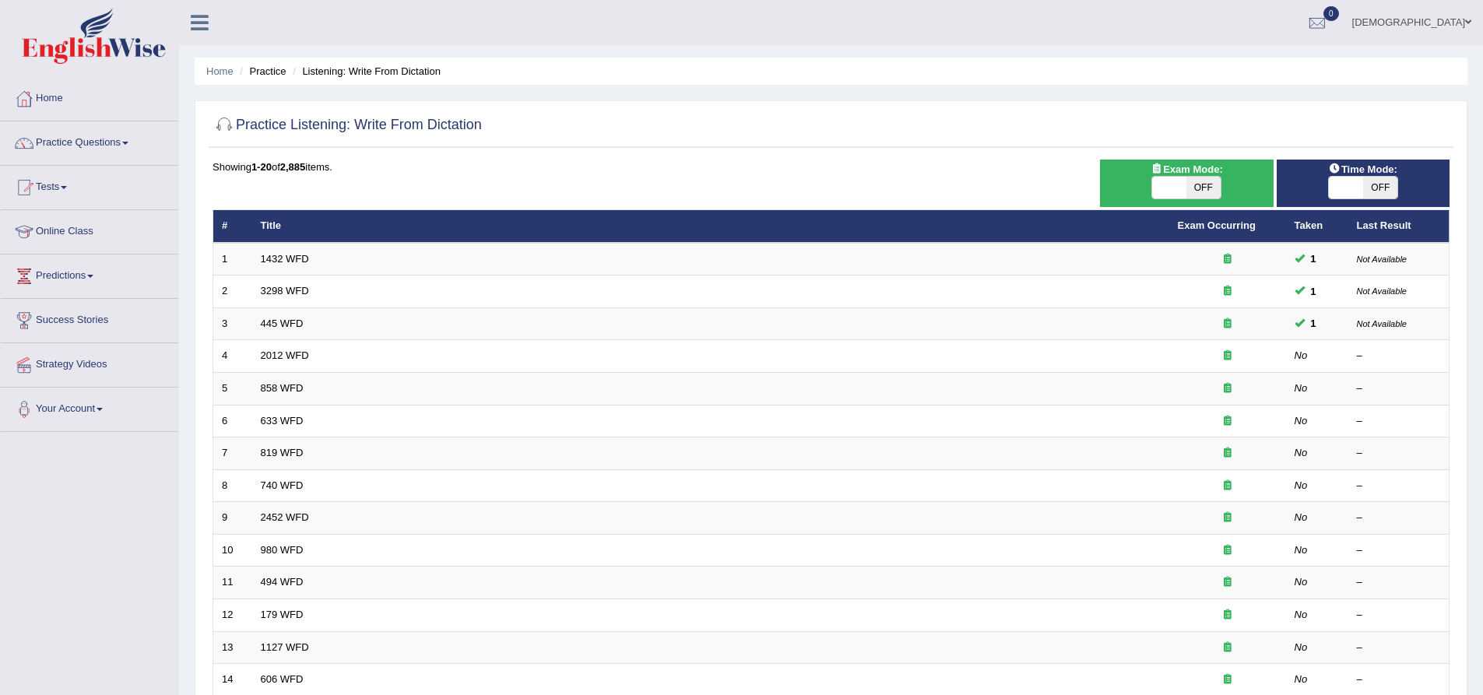
click at [290, 334] on td "445 WFD" at bounding box center [710, 324] width 917 height 33
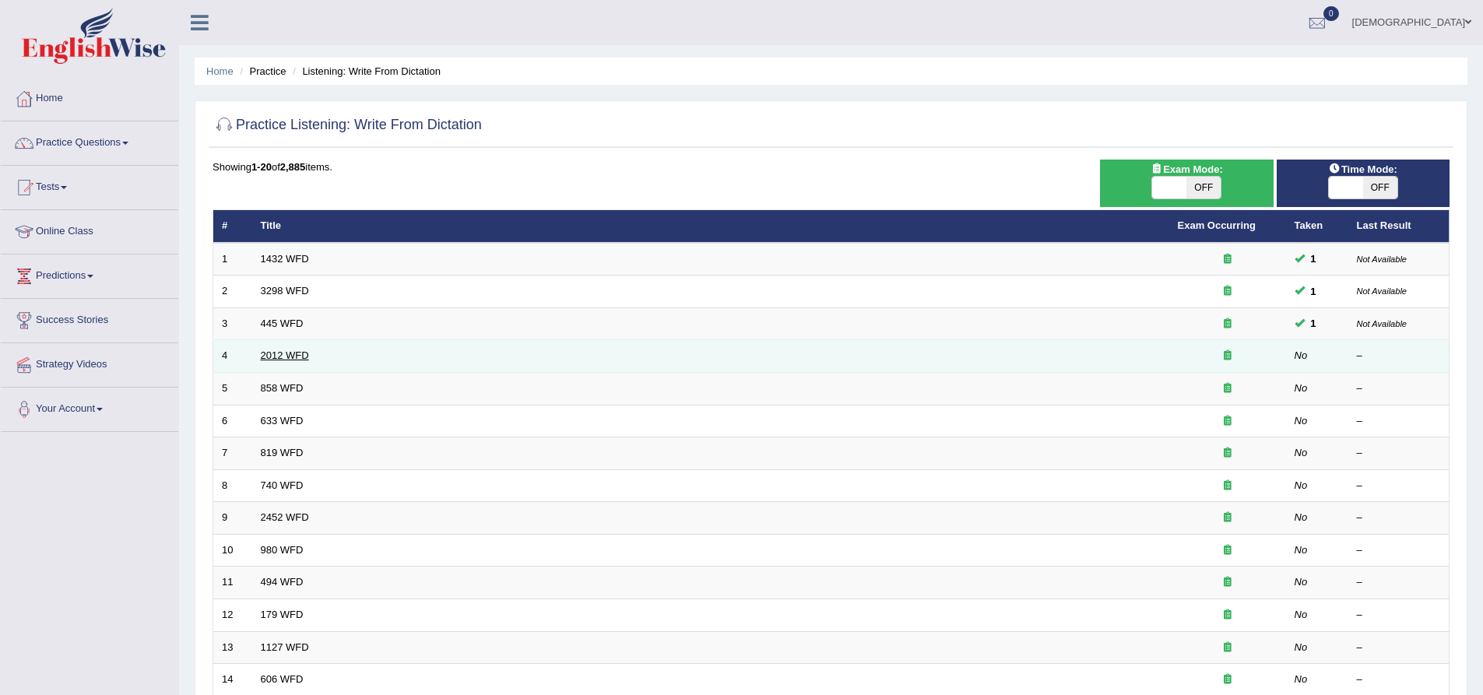
click at [280, 351] on link "2012 WFD" at bounding box center [285, 356] width 48 height 12
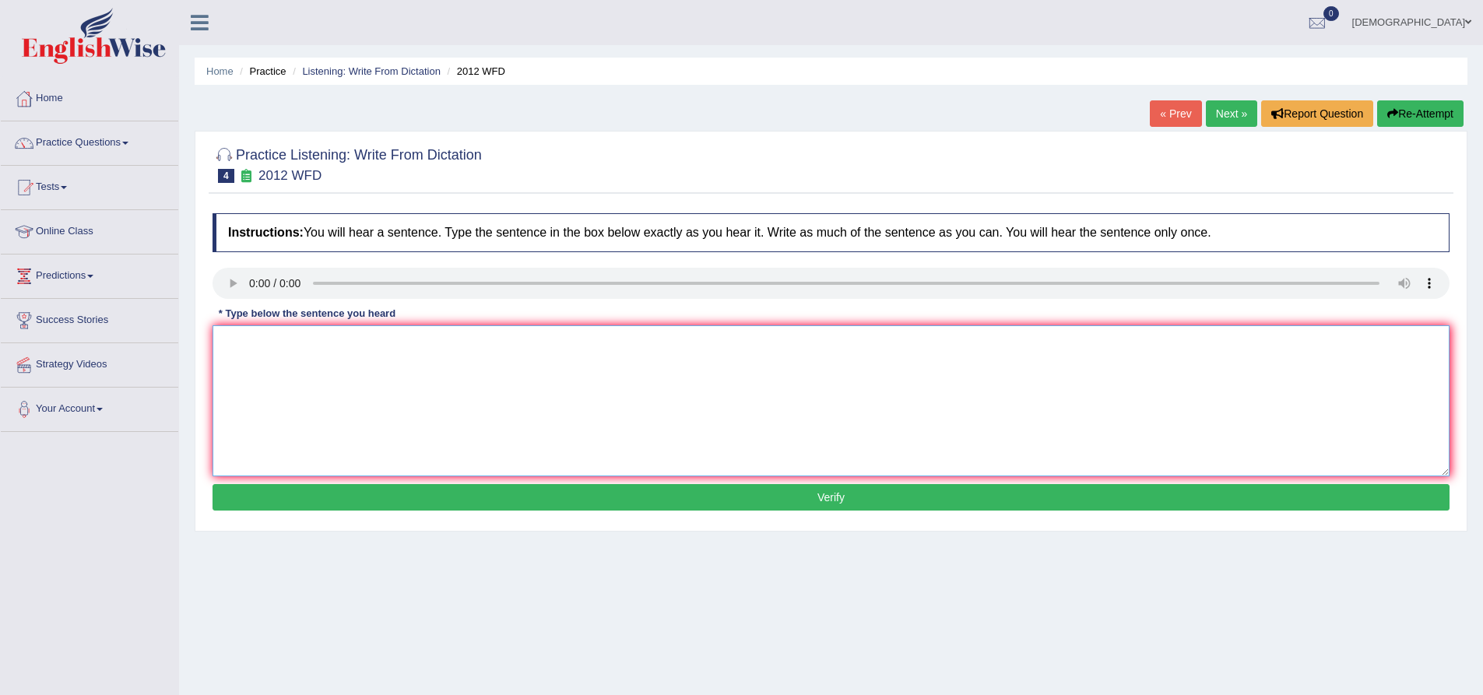
click at [242, 342] on textarea at bounding box center [831, 400] width 1237 height 151
type textarea "There is a great deal debate on this topic."
click at [297, 488] on button "Verify" at bounding box center [831, 497] width 1237 height 26
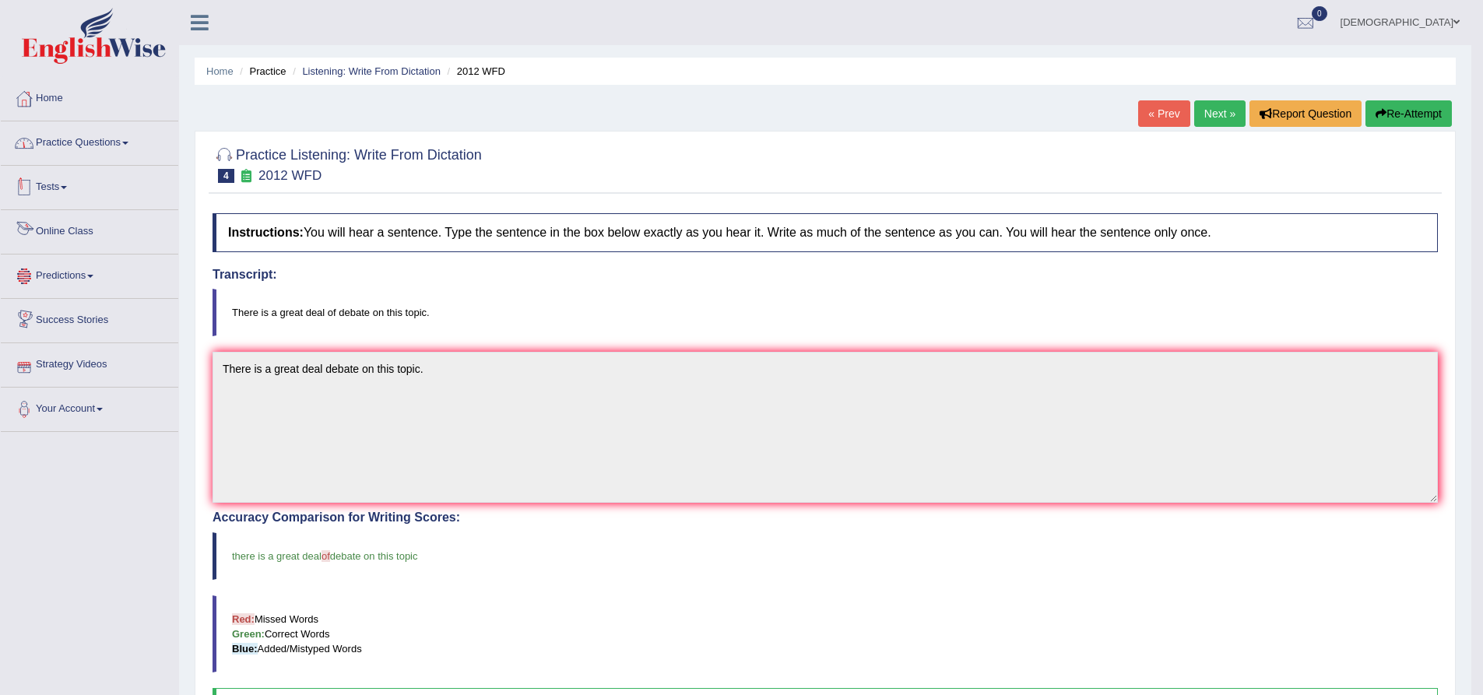
click at [107, 128] on link "Practice Questions" at bounding box center [90, 140] width 178 height 39
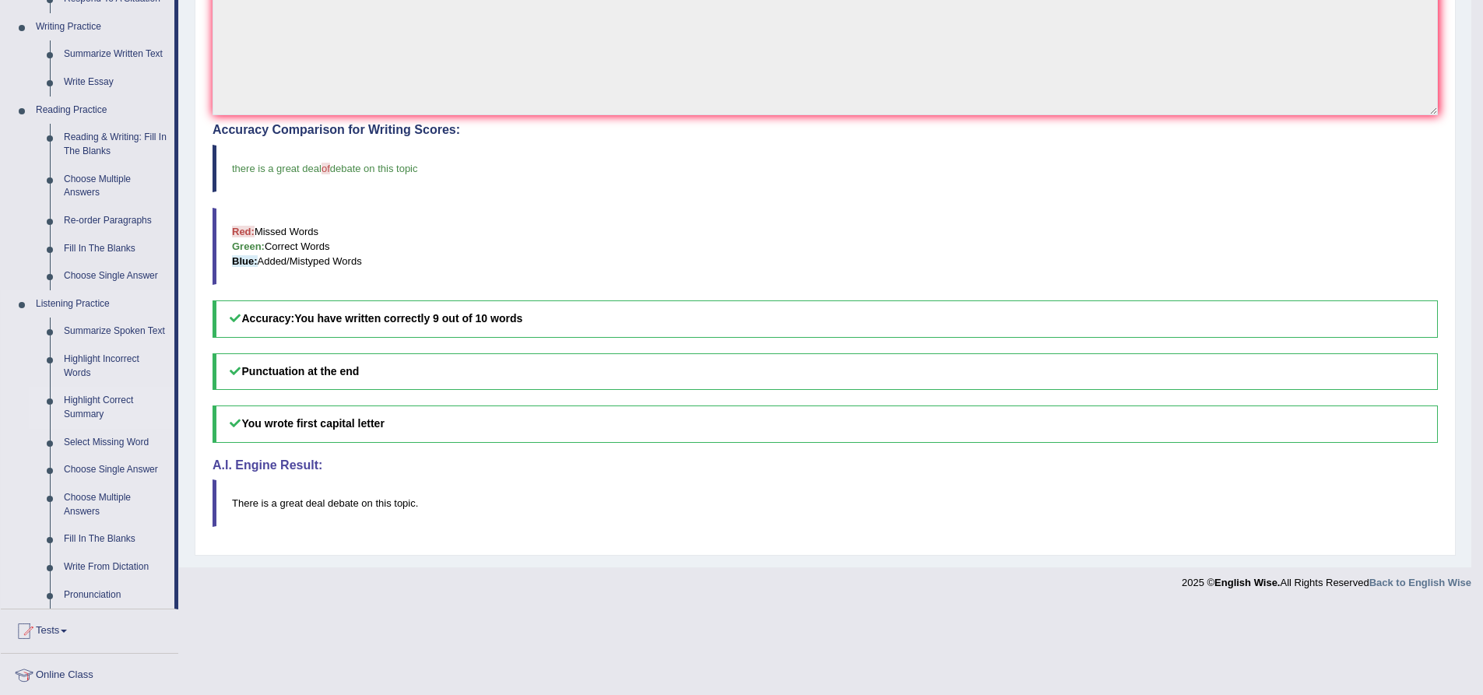
scroll to position [467, 0]
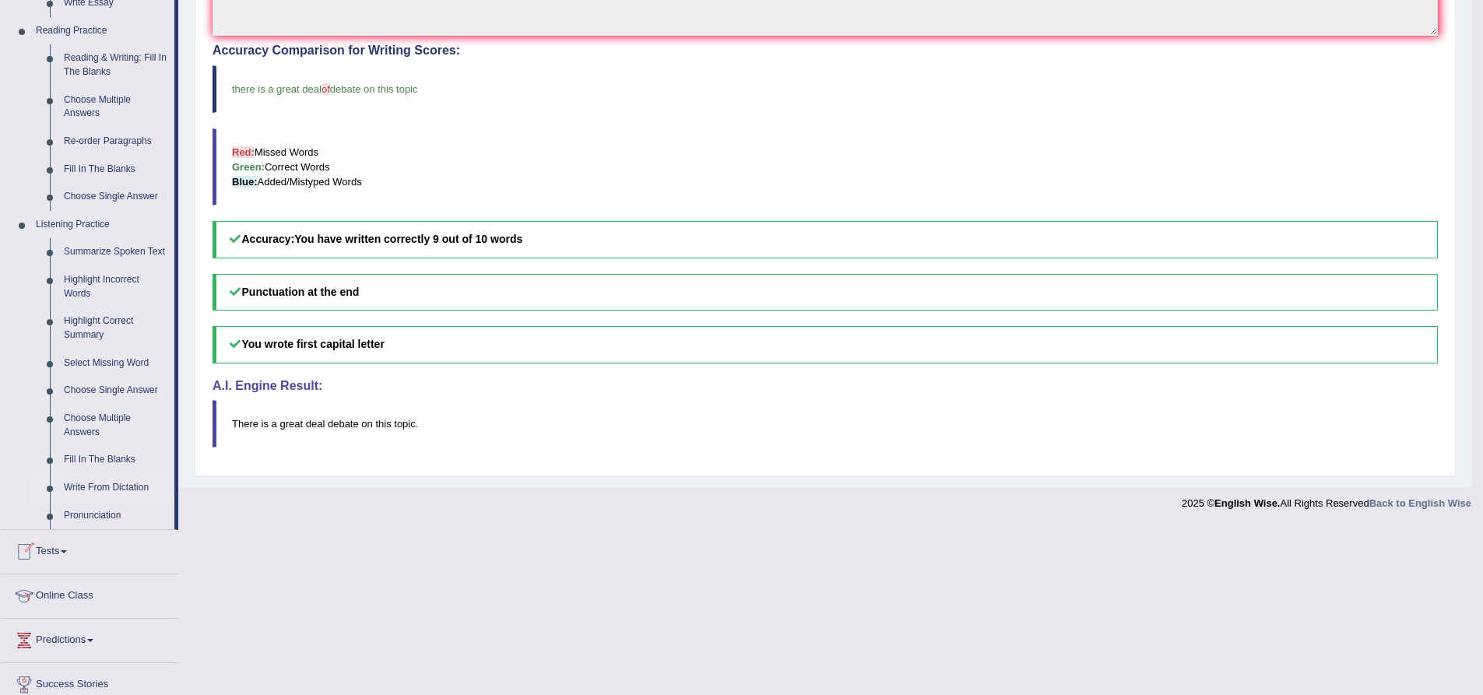
click at [119, 484] on link "Write From Dictation" at bounding box center [116, 488] width 118 height 28
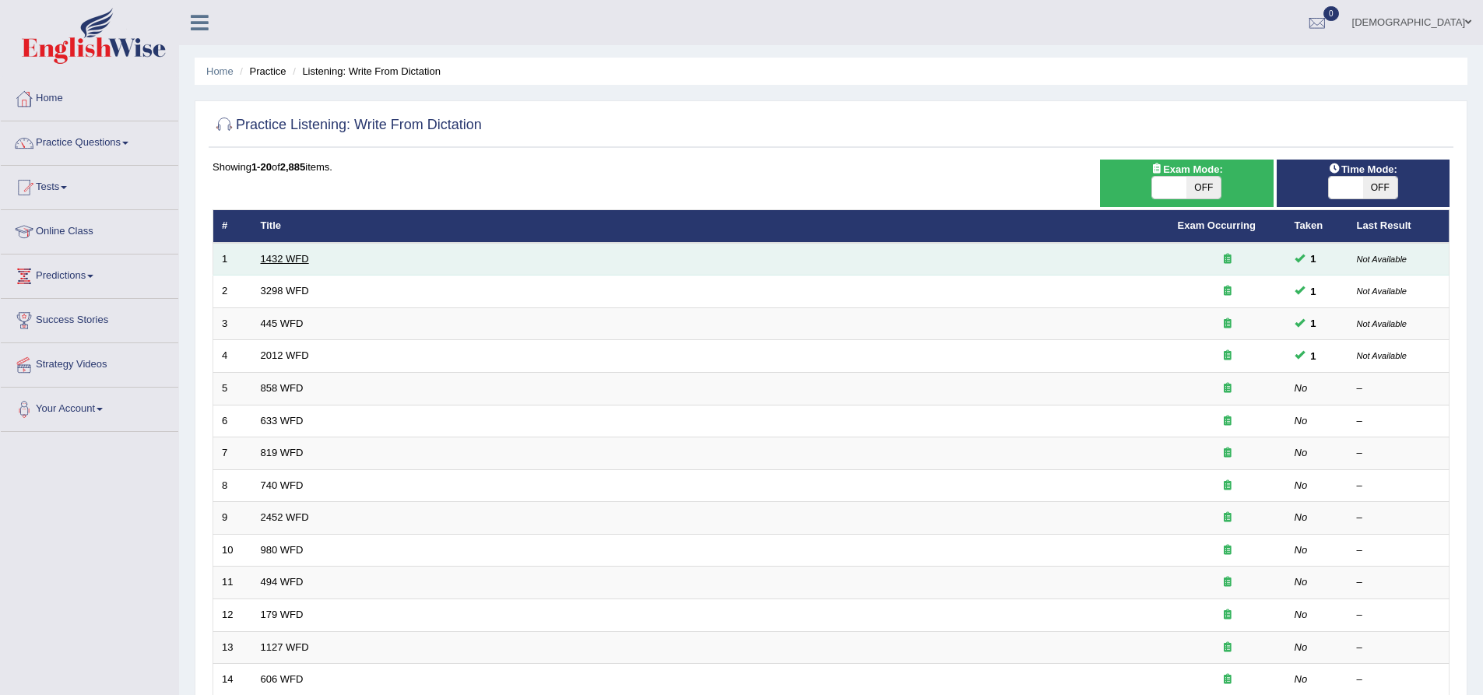
click at [288, 253] on link "1432 WFD" at bounding box center [285, 259] width 48 height 12
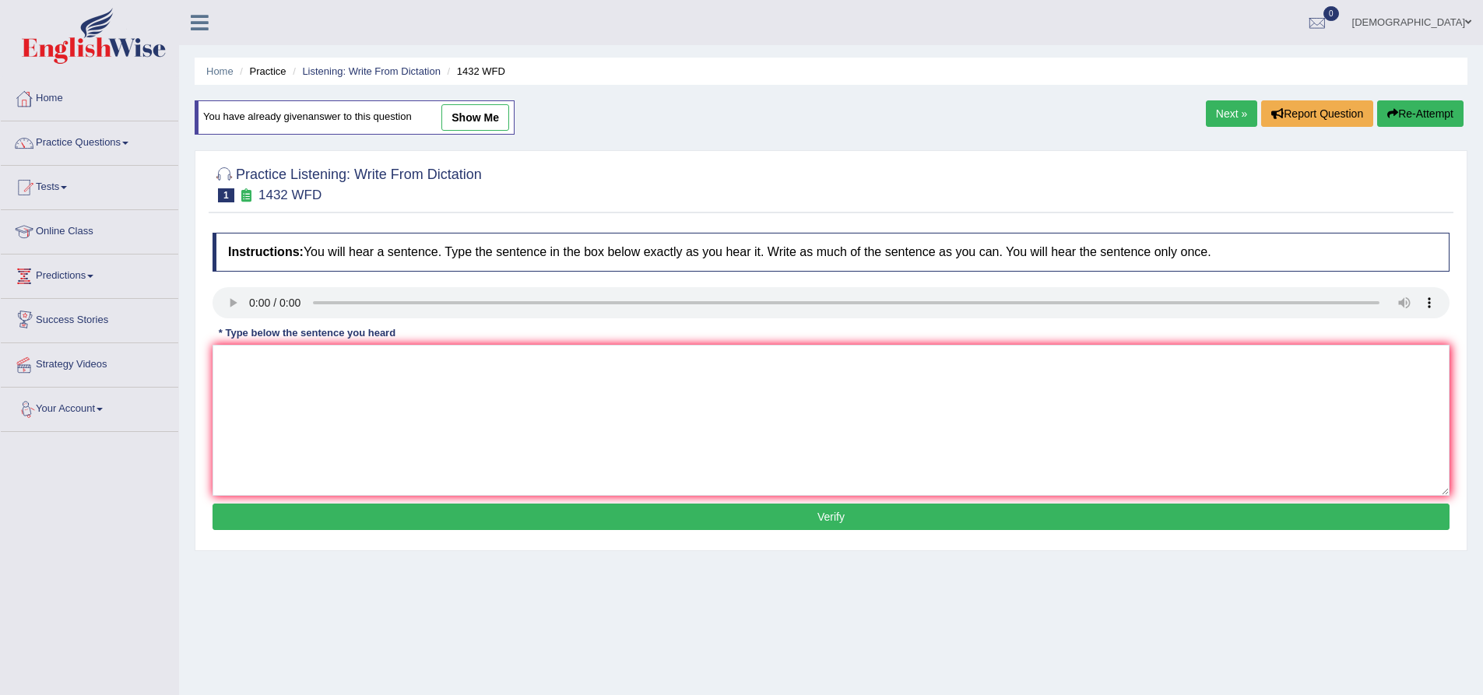
click at [1232, 107] on link "Next »" at bounding box center [1231, 113] width 51 height 26
click at [1222, 117] on link "Next »" at bounding box center [1231, 113] width 51 height 26
click at [1231, 118] on link "Next »" at bounding box center [1231, 113] width 51 height 26
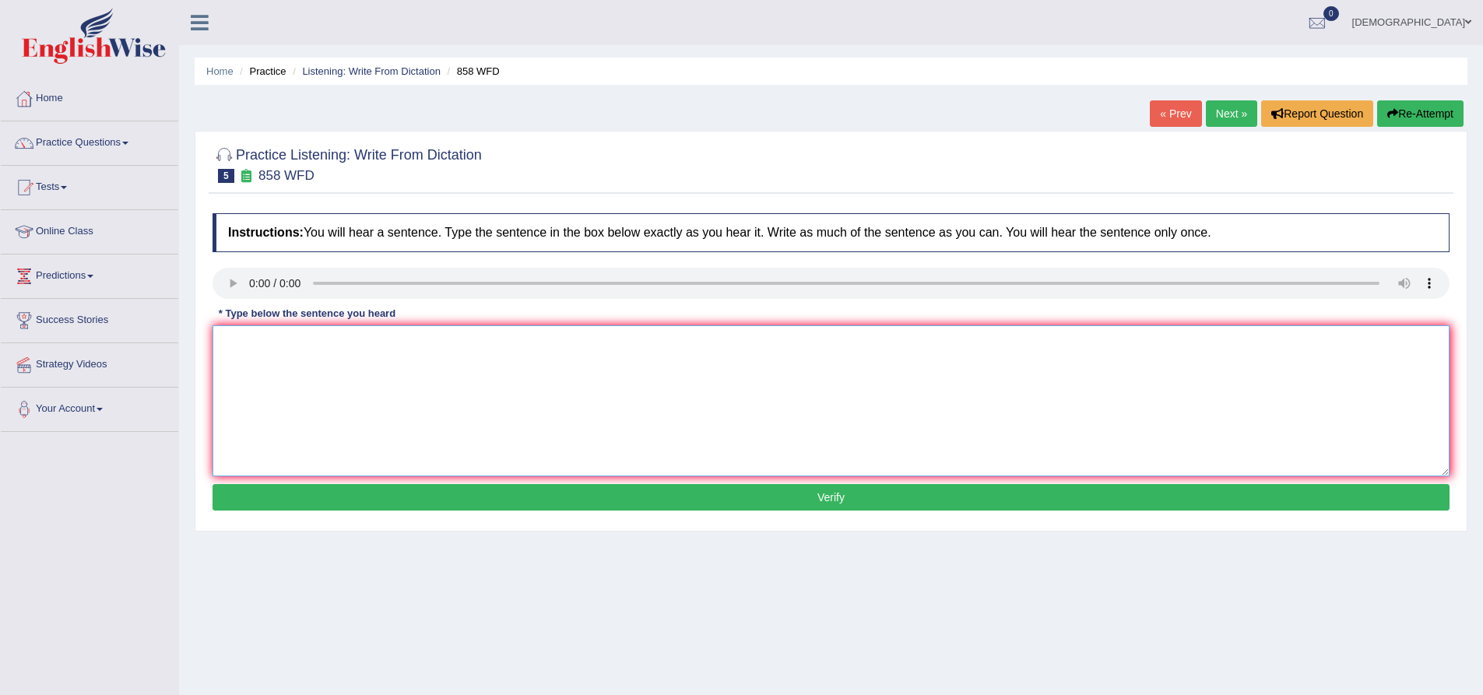
click at [227, 344] on textarea at bounding box center [831, 400] width 1237 height 151
click at [250, 342] on textarea at bounding box center [831, 400] width 1237 height 151
click at [250, 341] on textarea "The" at bounding box center [831, 400] width 1237 height 151
click at [364, 344] on textarea "The year when a worshippers act on historians." at bounding box center [831, 400] width 1237 height 151
click at [396, 343] on textarea "The year when a worshippers of act on historians." at bounding box center [831, 400] width 1237 height 151
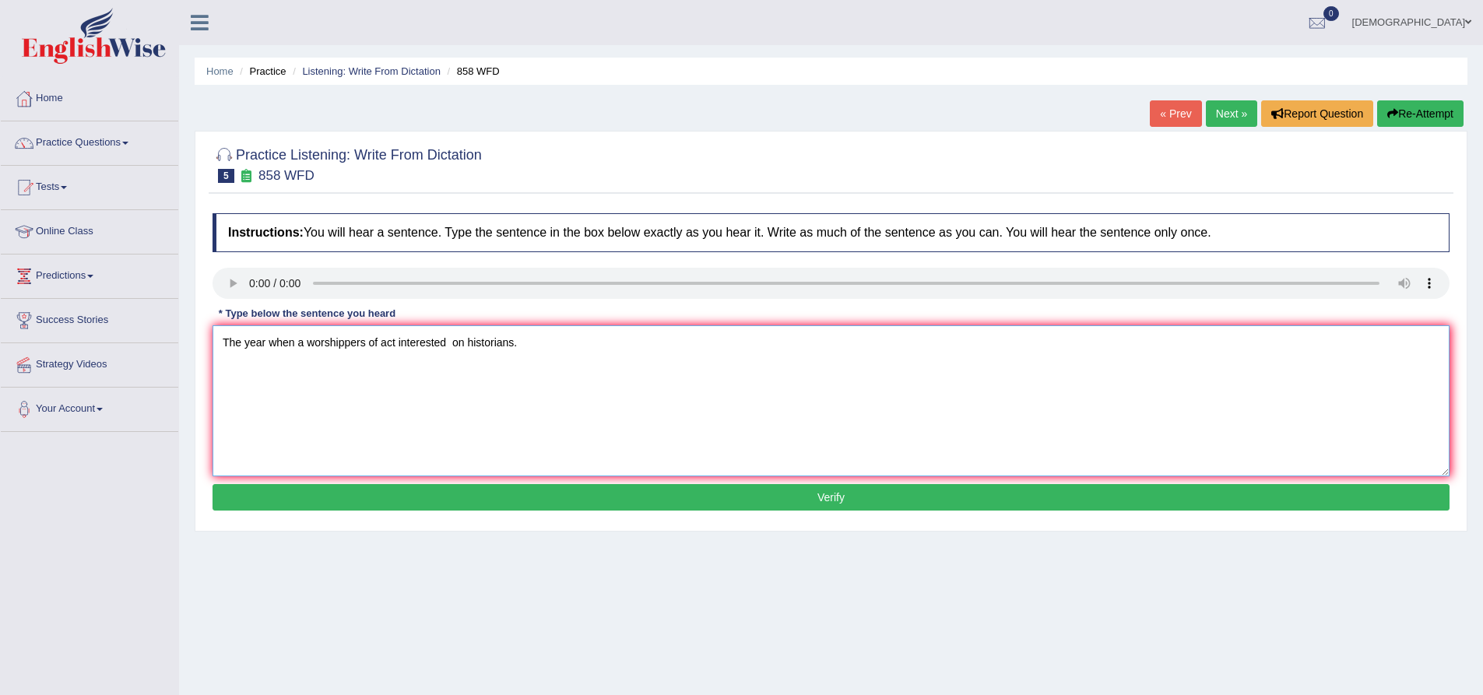
click at [466, 342] on textarea "The year when a worshippers of act interested on historians." at bounding box center [831, 400] width 1237 height 151
click at [465, 342] on textarea "The year when a worshippers of act interested on historians." at bounding box center [831, 400] width 1237 height 151
type textarea "The year when a worshippers of act interested an historians."
click at [502, 501] on button "Verify" at bounding box center [831, 497] width 1237 height 26
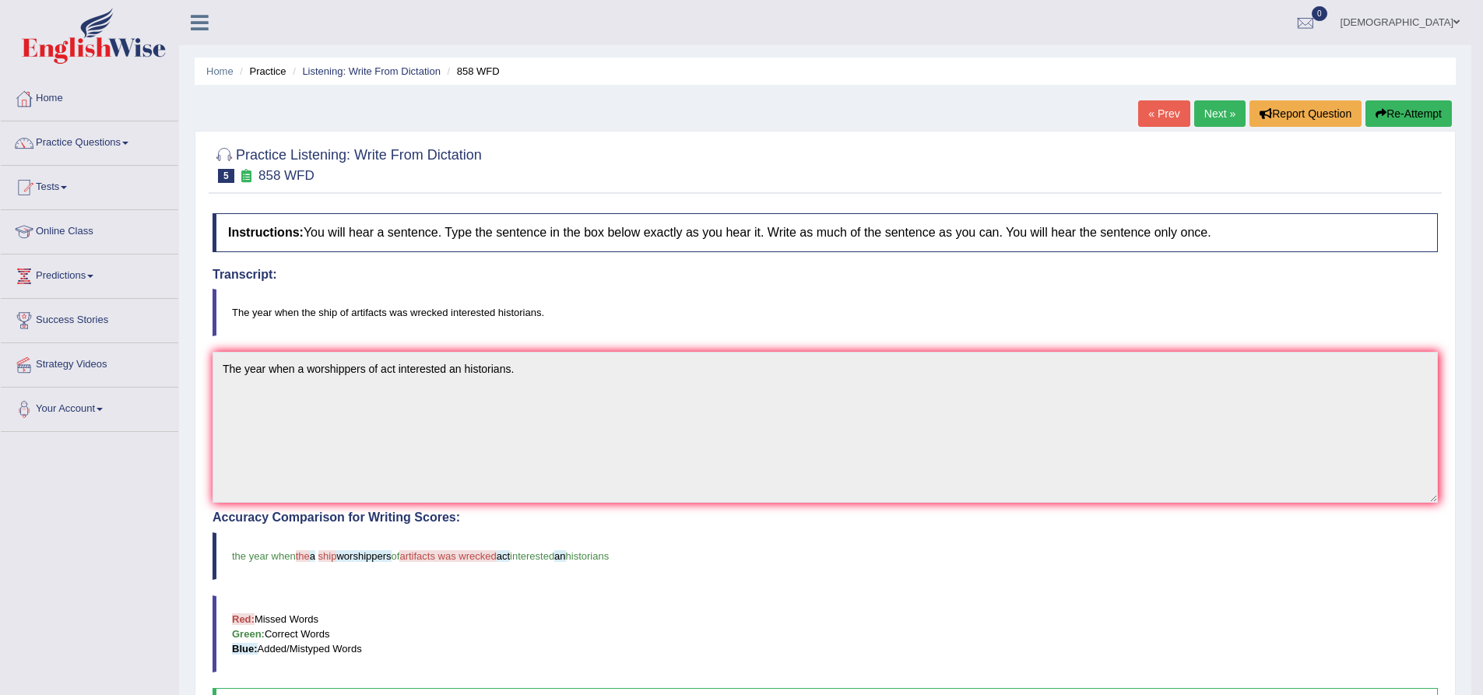
click at [1218, 108] on link "Next »" at bounding box center [1219, 113] width 51 height 26
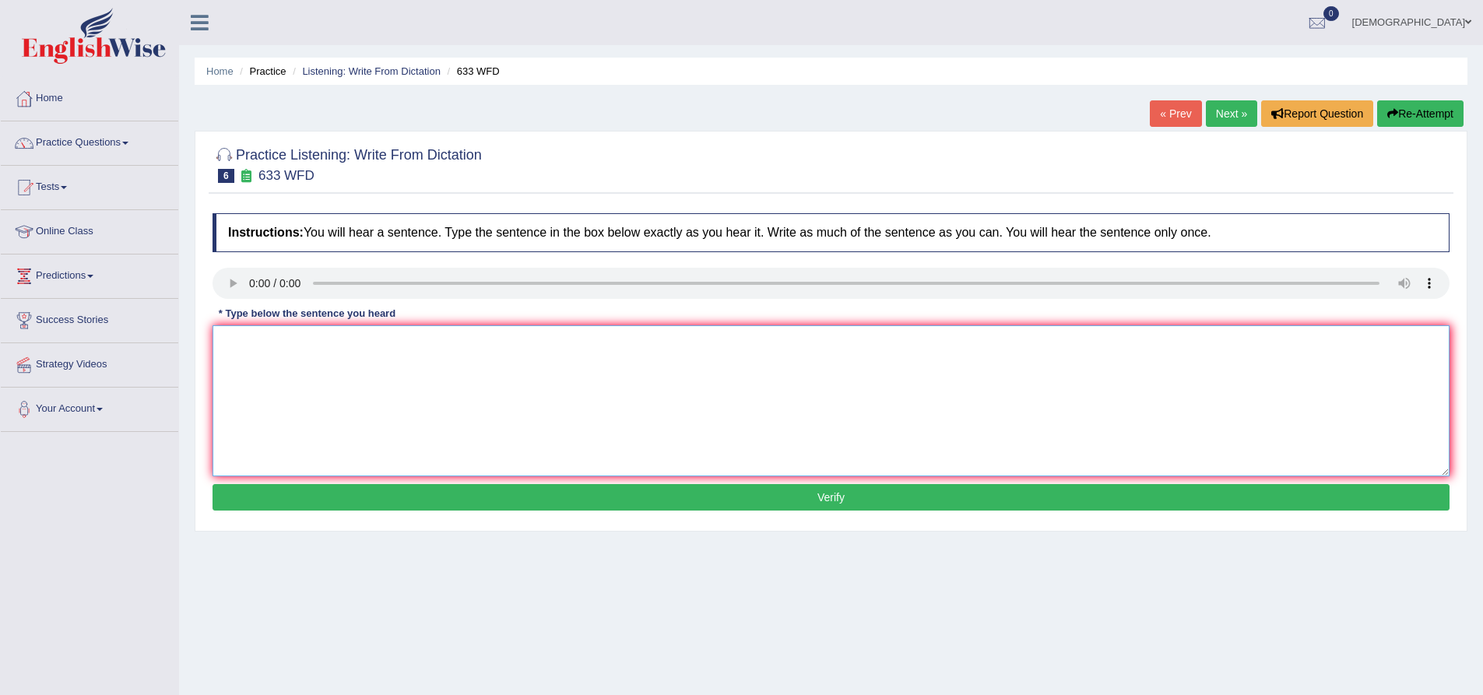
click at [248, 345] on textarea at bounding box center [831, 400] width 1237 height 151
click at [380, 340] on textarea "Reasearch shows an exersice is feel more better." at bounding box center [831, 400] width 1237 height 151
type textarea "Reasearch shows an exersice in makes an feel more better."
click at [477, 502] on button "Verify" at bounding box center [831, 497] width 1237 height 26
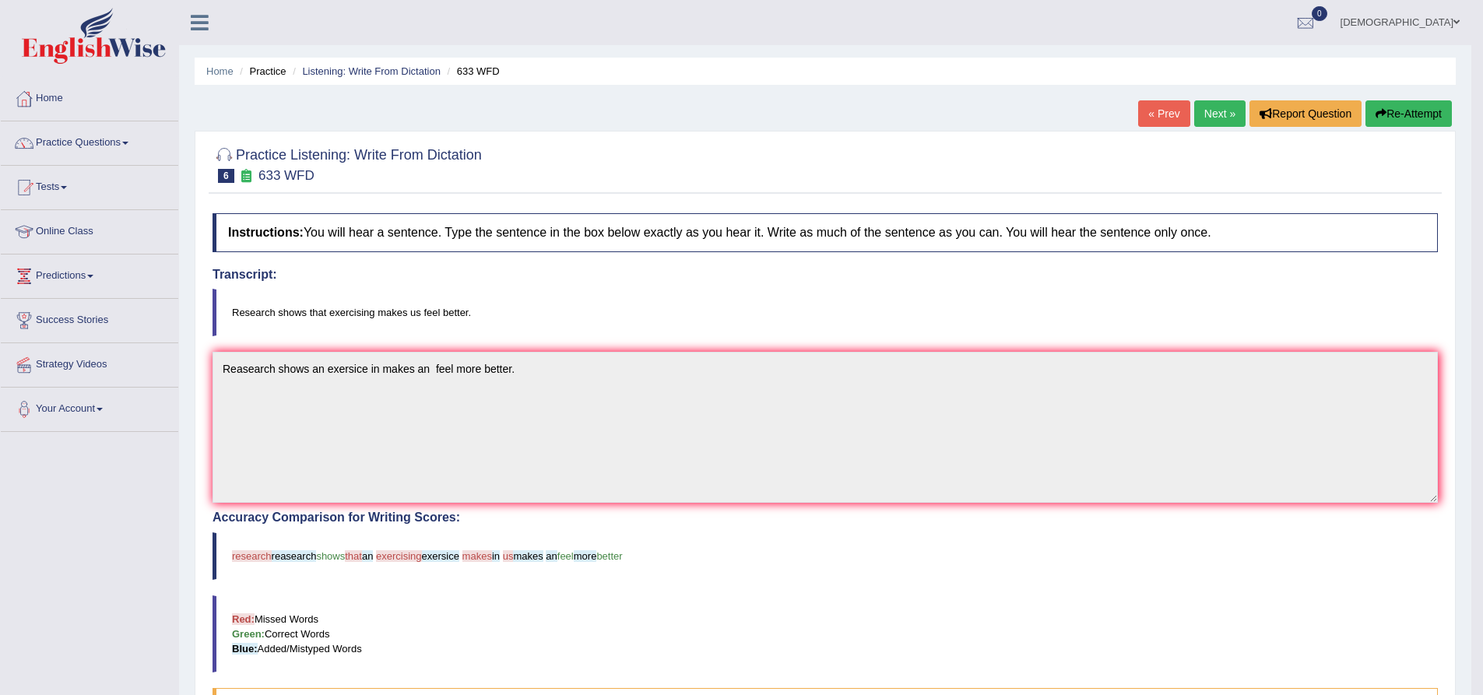
click at [1166, 116] on link "« Prev" at bounding box center [1163, 113] width 51 height 26
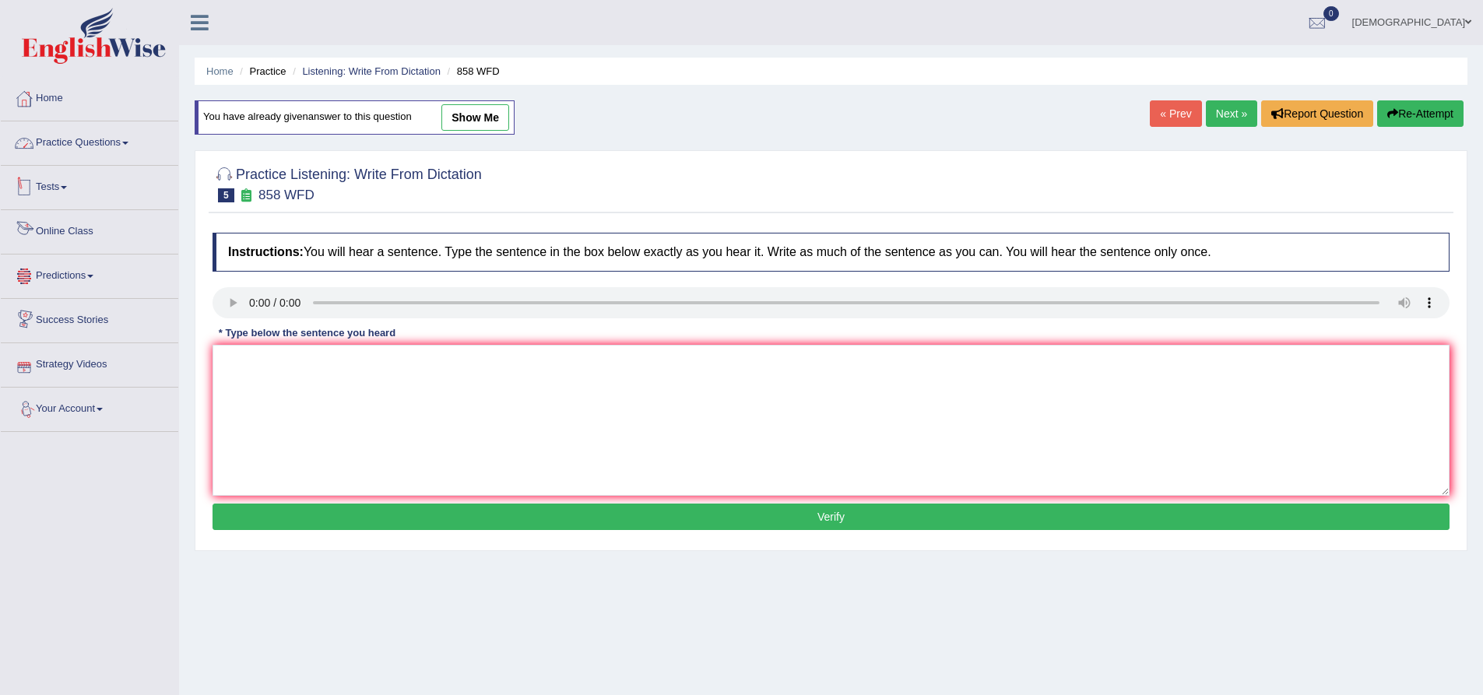
click at [65, 152] on link "Practice Questions" at bounding box center [90, 140] width 178 height 39
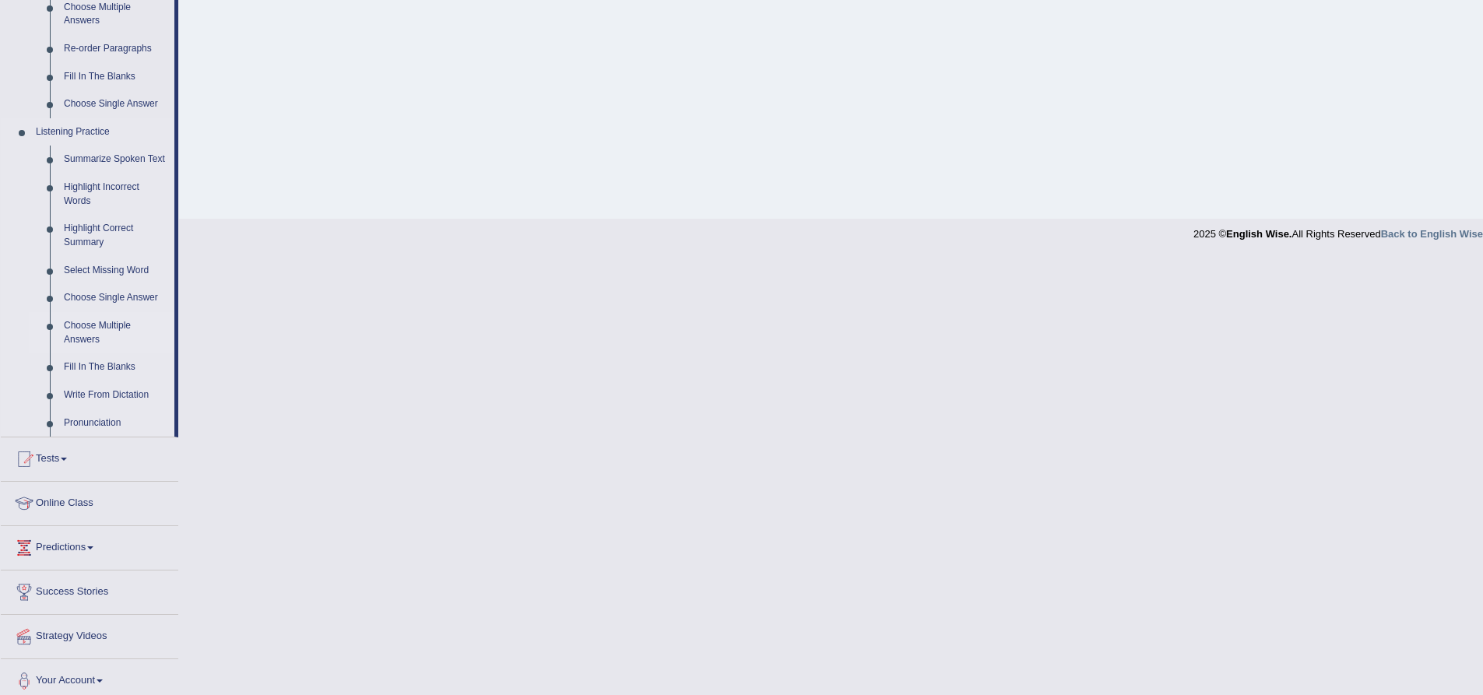
scroll to position [569, 0]
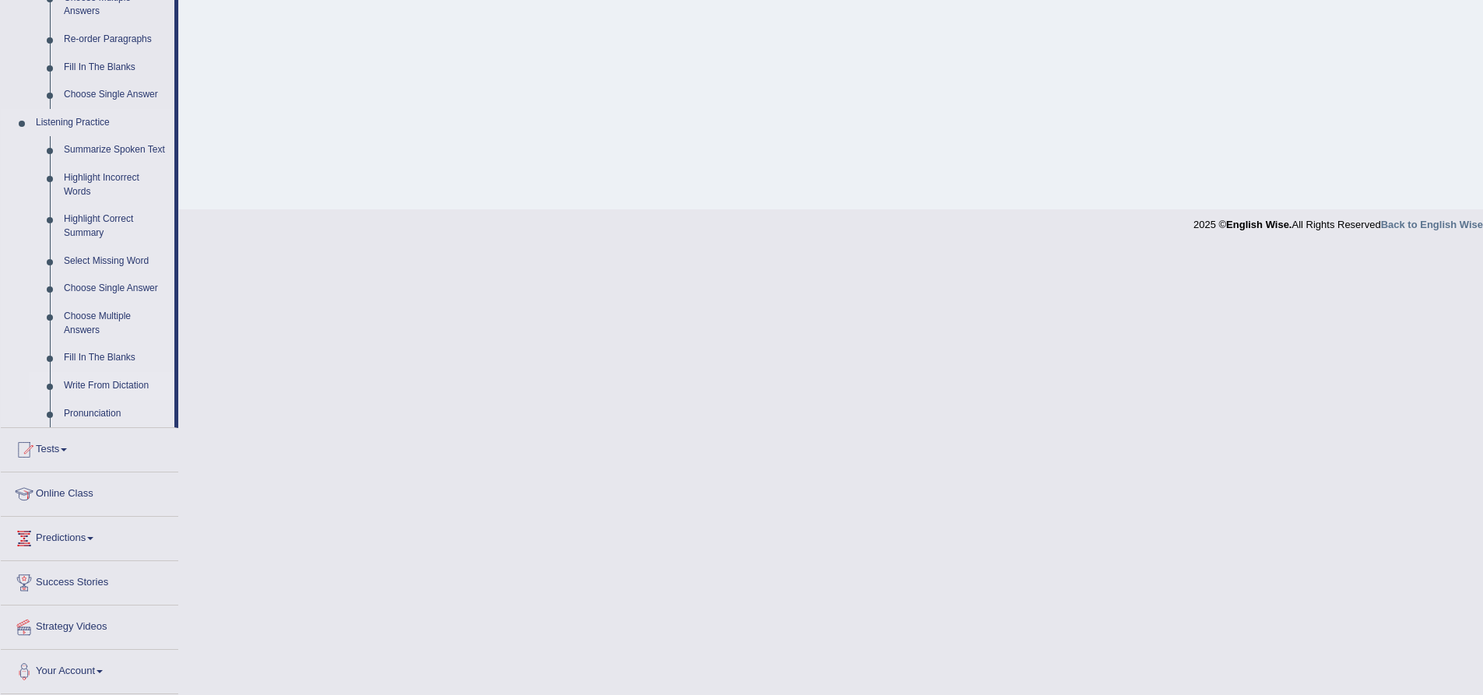
click at [140, 388] on link "Write From Dictation" at bounding box center [116, 386] width 118 height 28
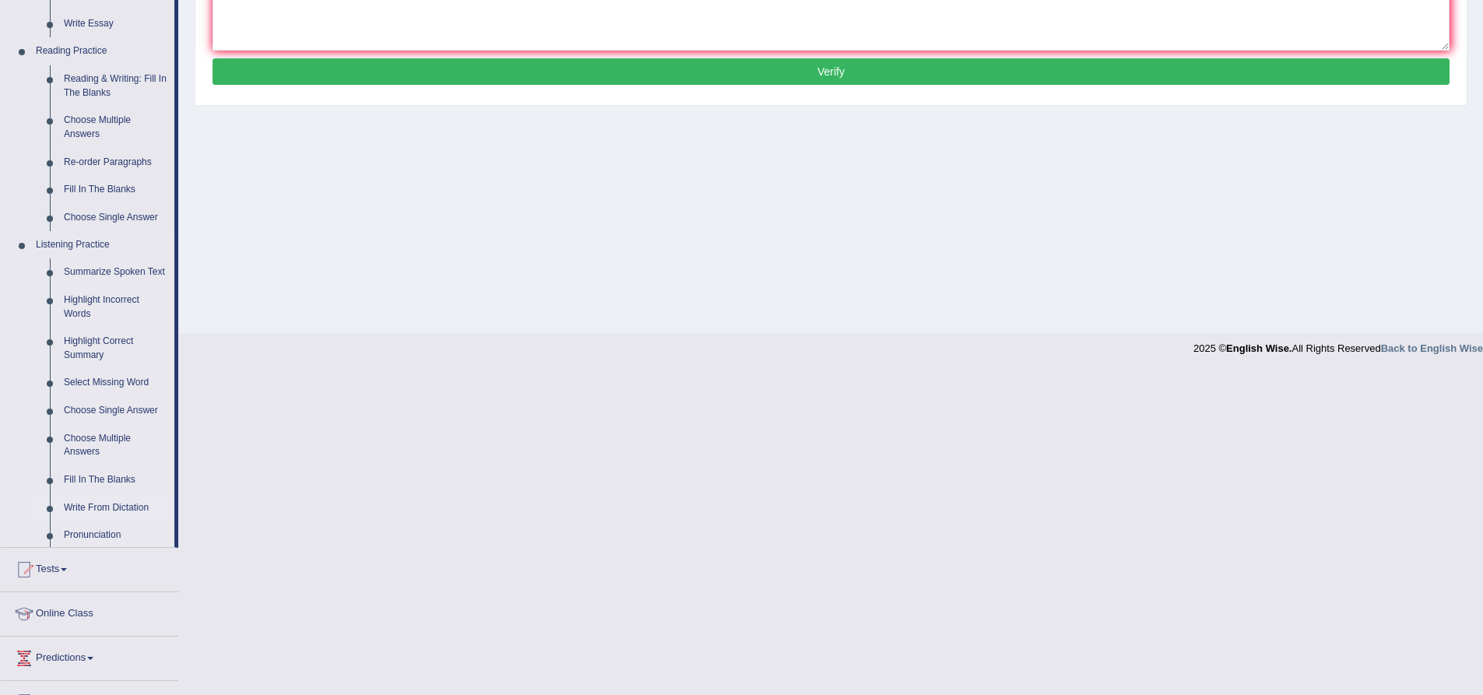
scroll to position [122, 0]
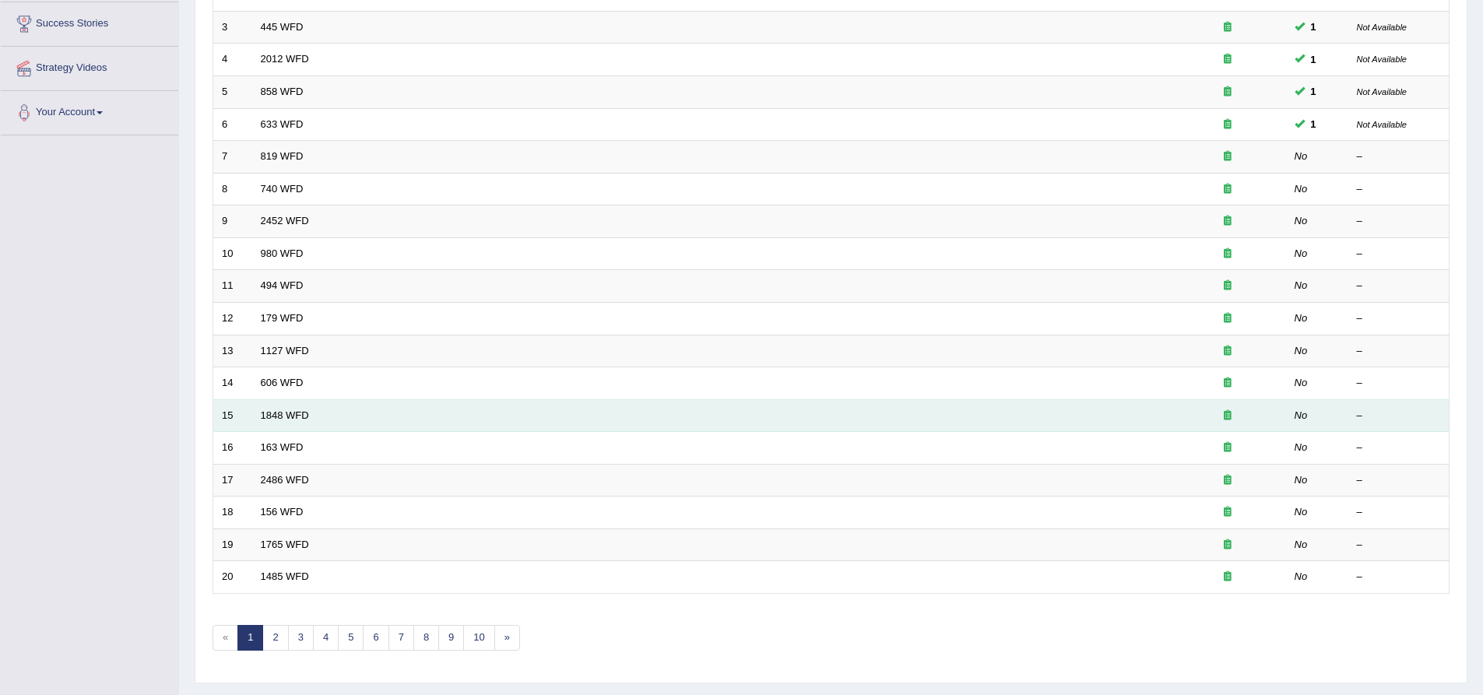
scroll to position [336, 0]
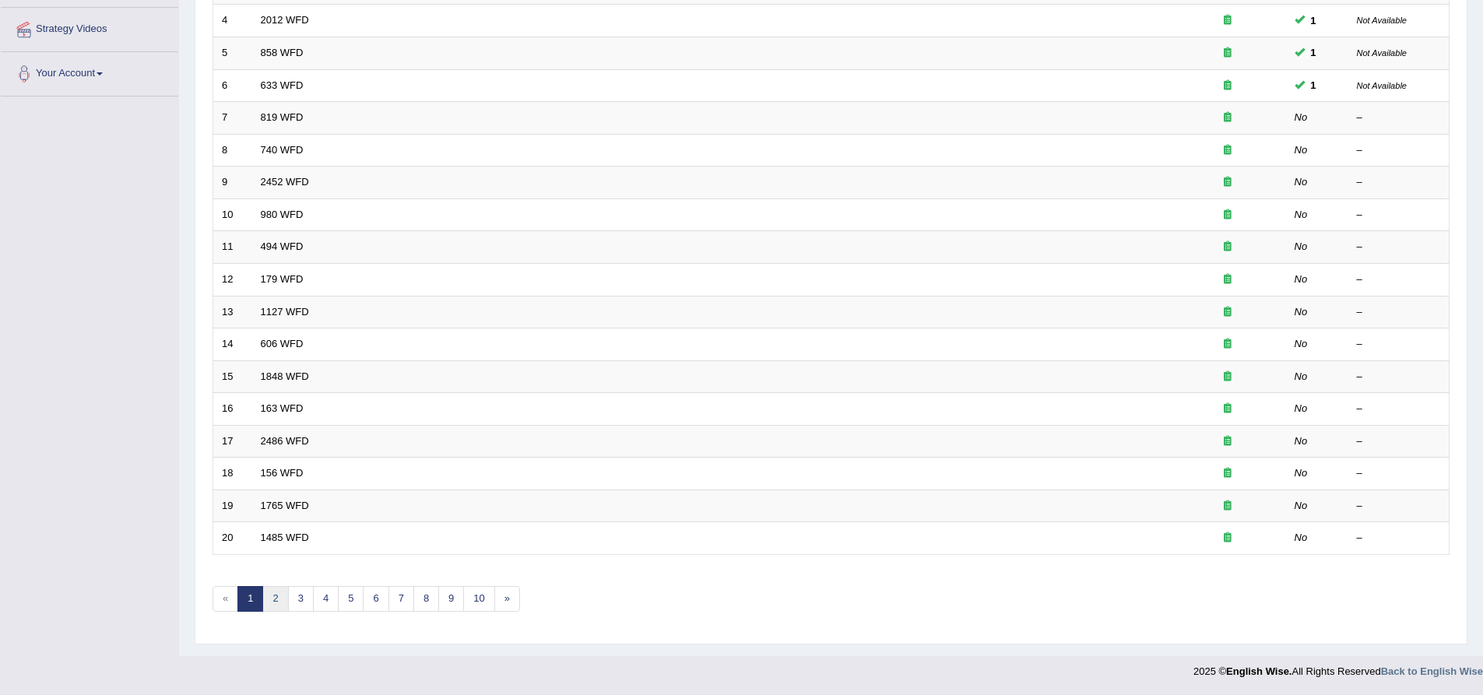
click at [273, 601] on link "2" at bounding box center [275, 599] width 26 height 26
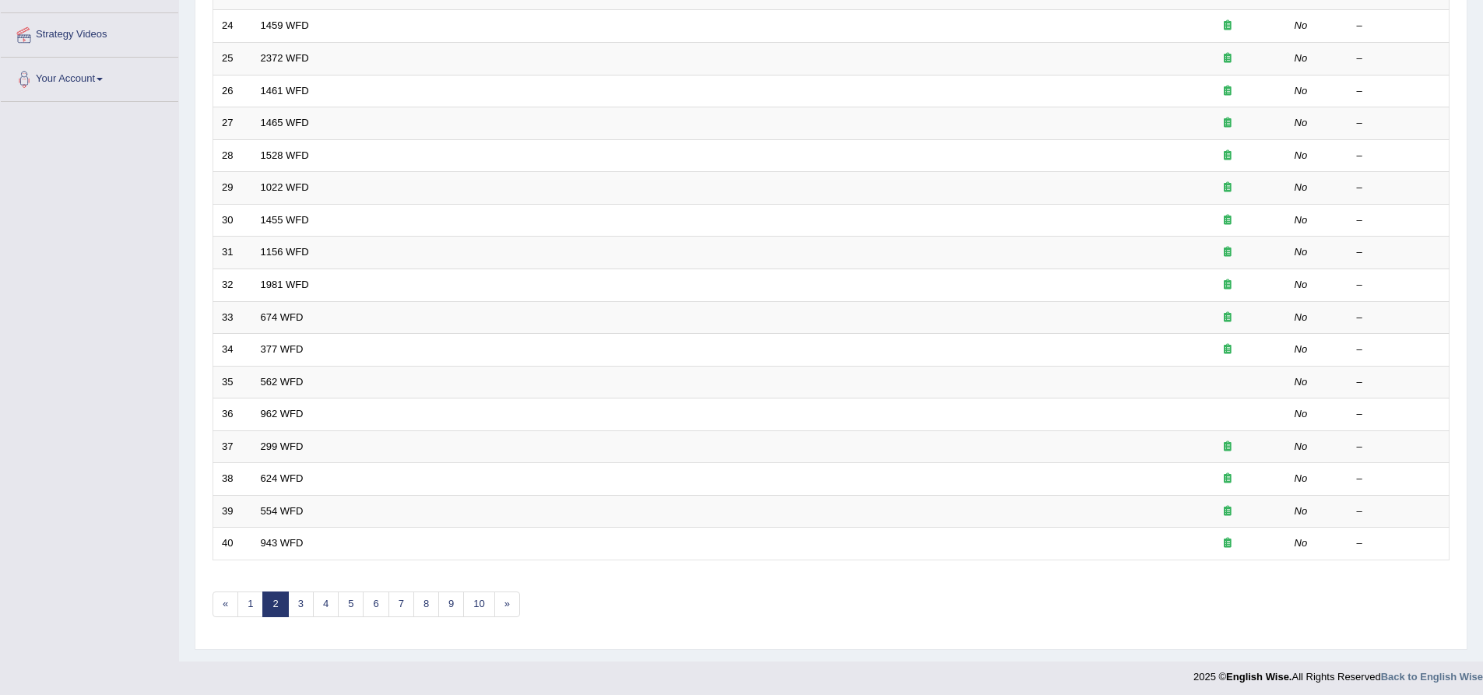
scroll to position [336, 0]
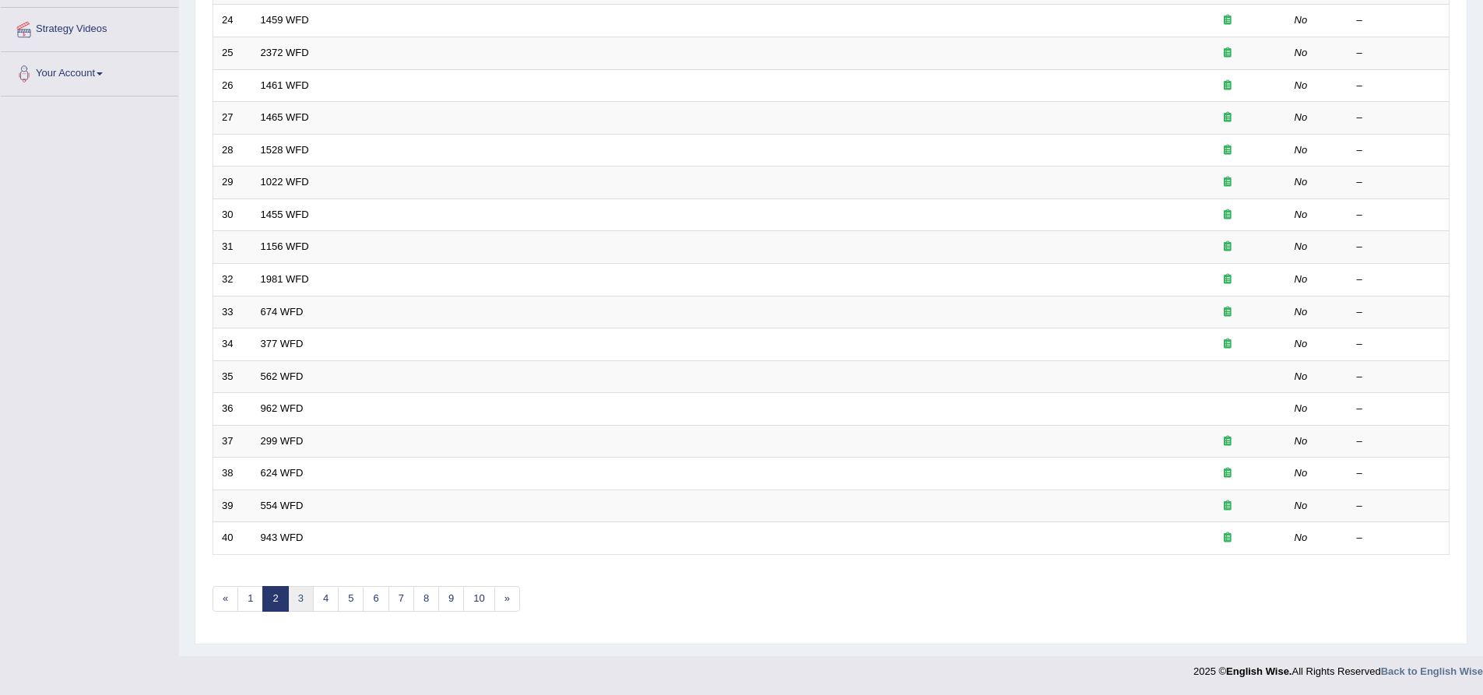
click at [301, 607] on link "3" at bounding box center [301, 599] width 26 height 26
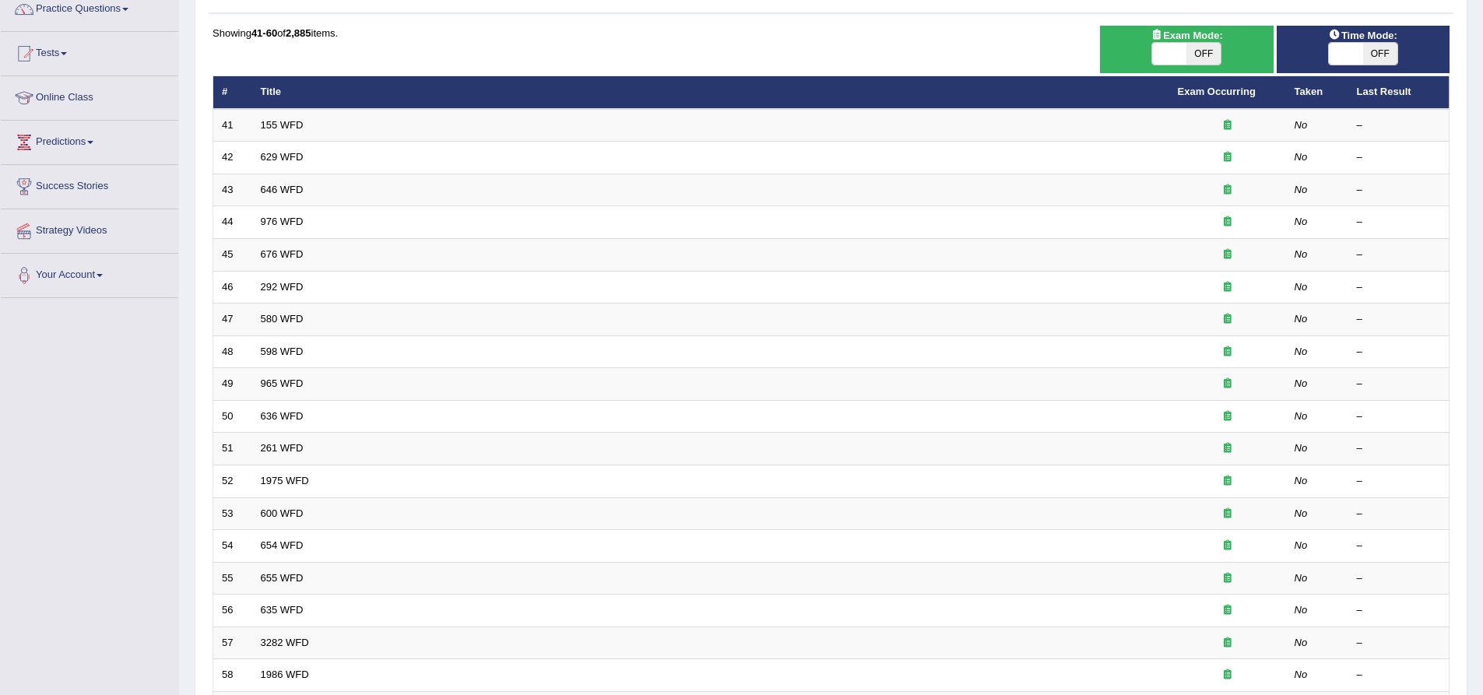
scroll to position [336, 0]
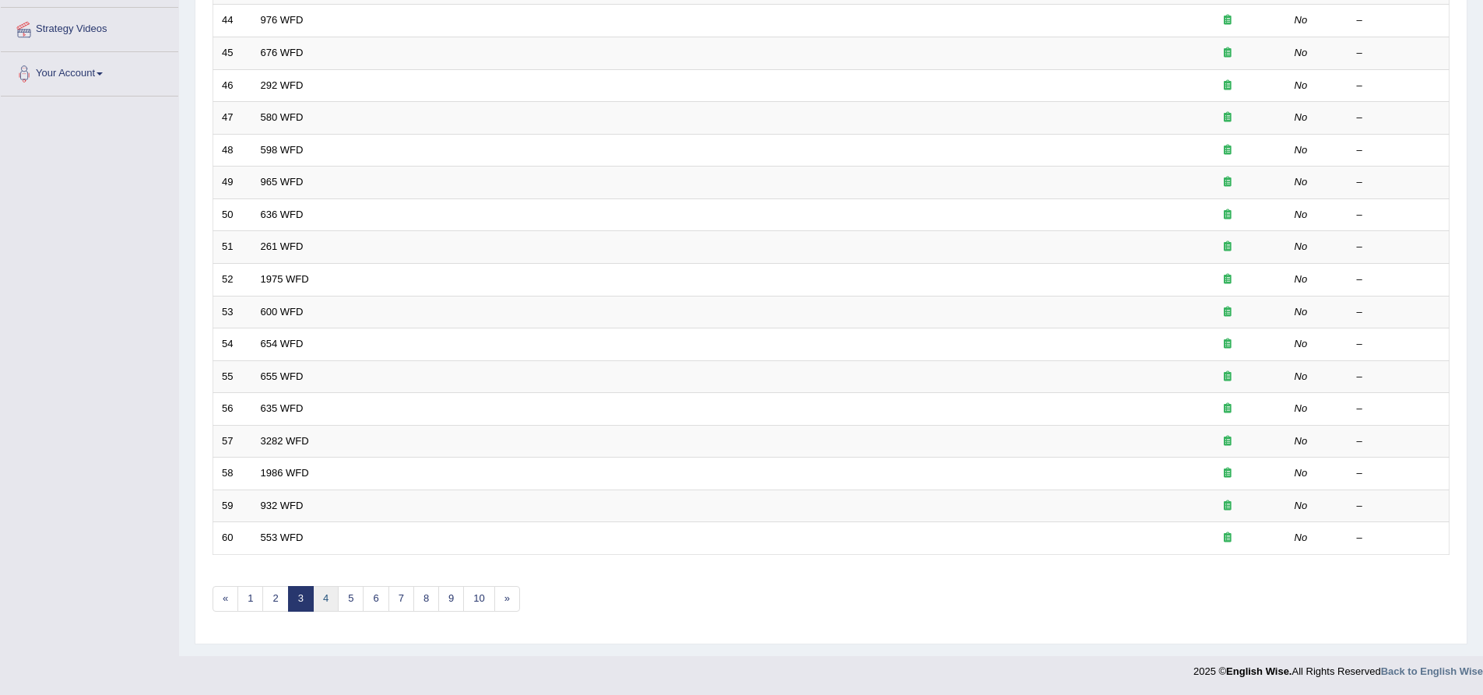
click at [332, 604] on link "4" at bounding box center [326, 599] width 26 height 26
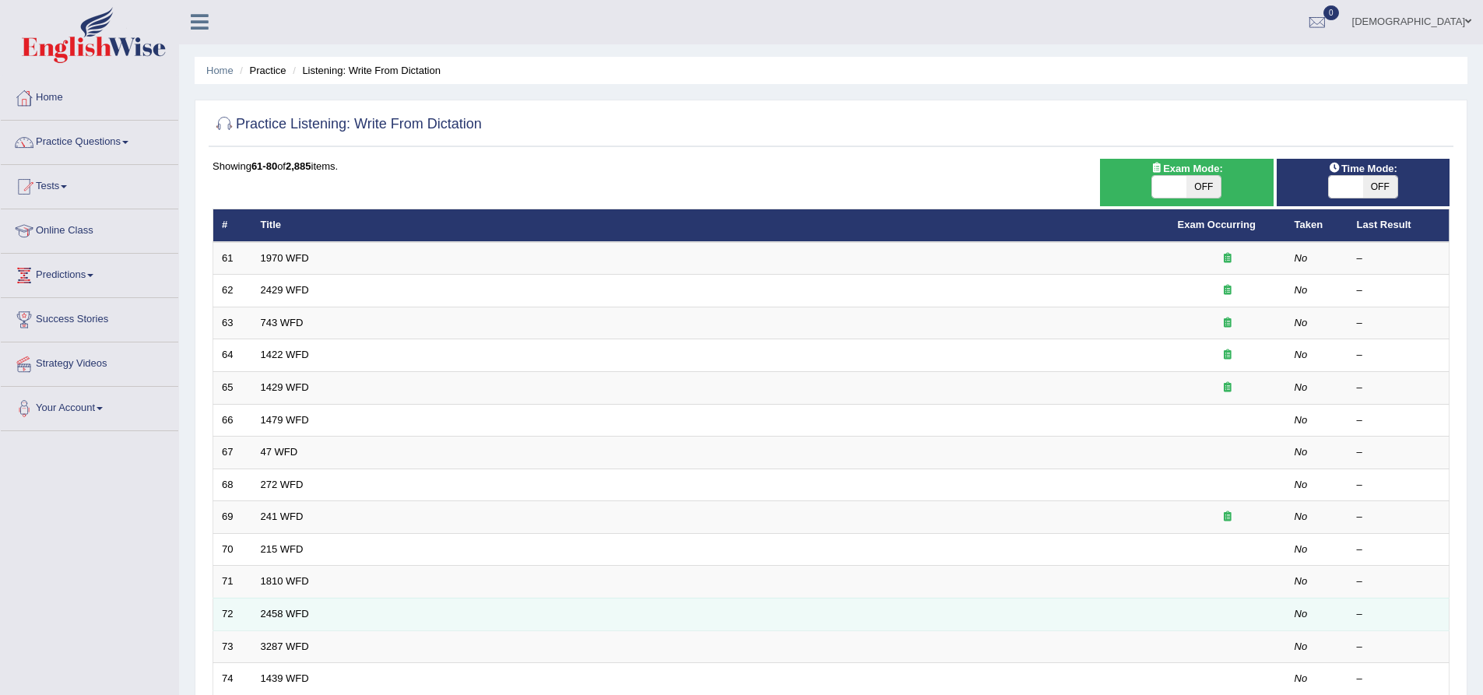
scroll to position [311, 0]
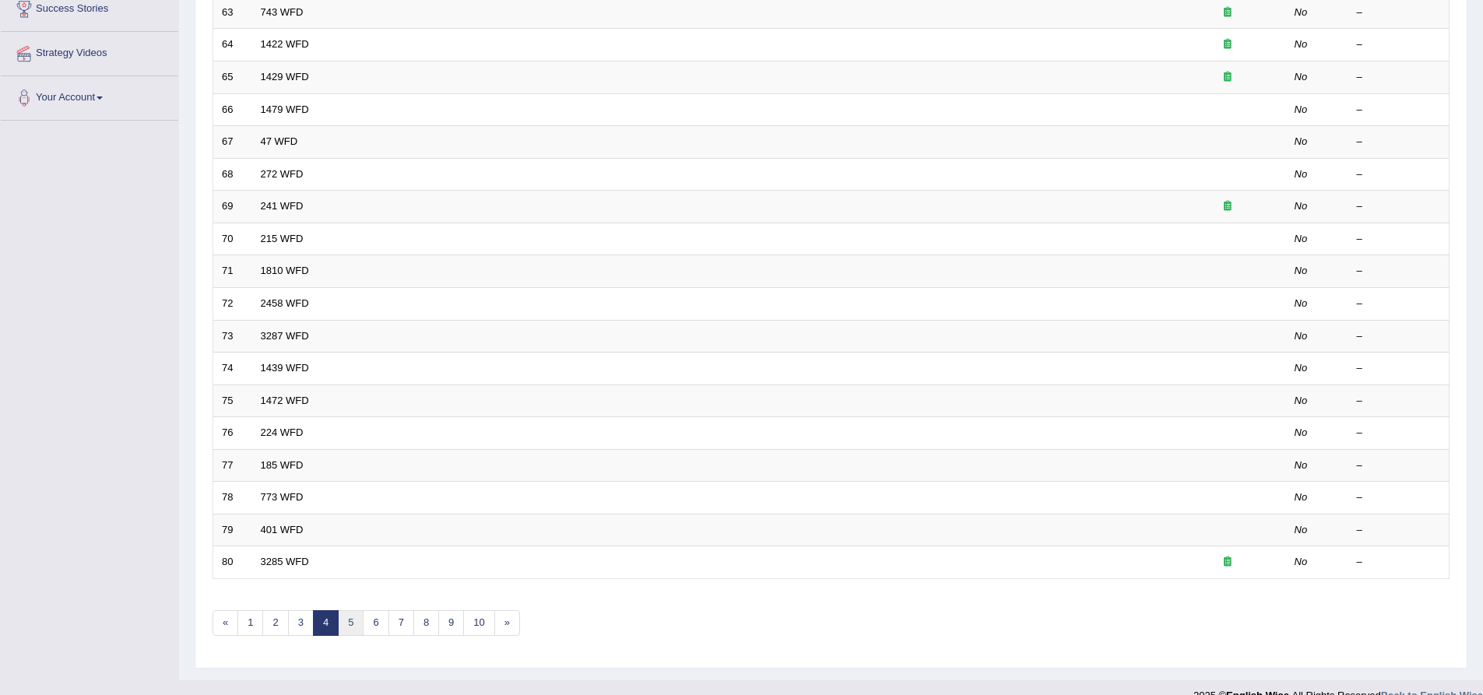
click at [354, 624] on link "5" at bounding box center [351, 623] width 26 height 26
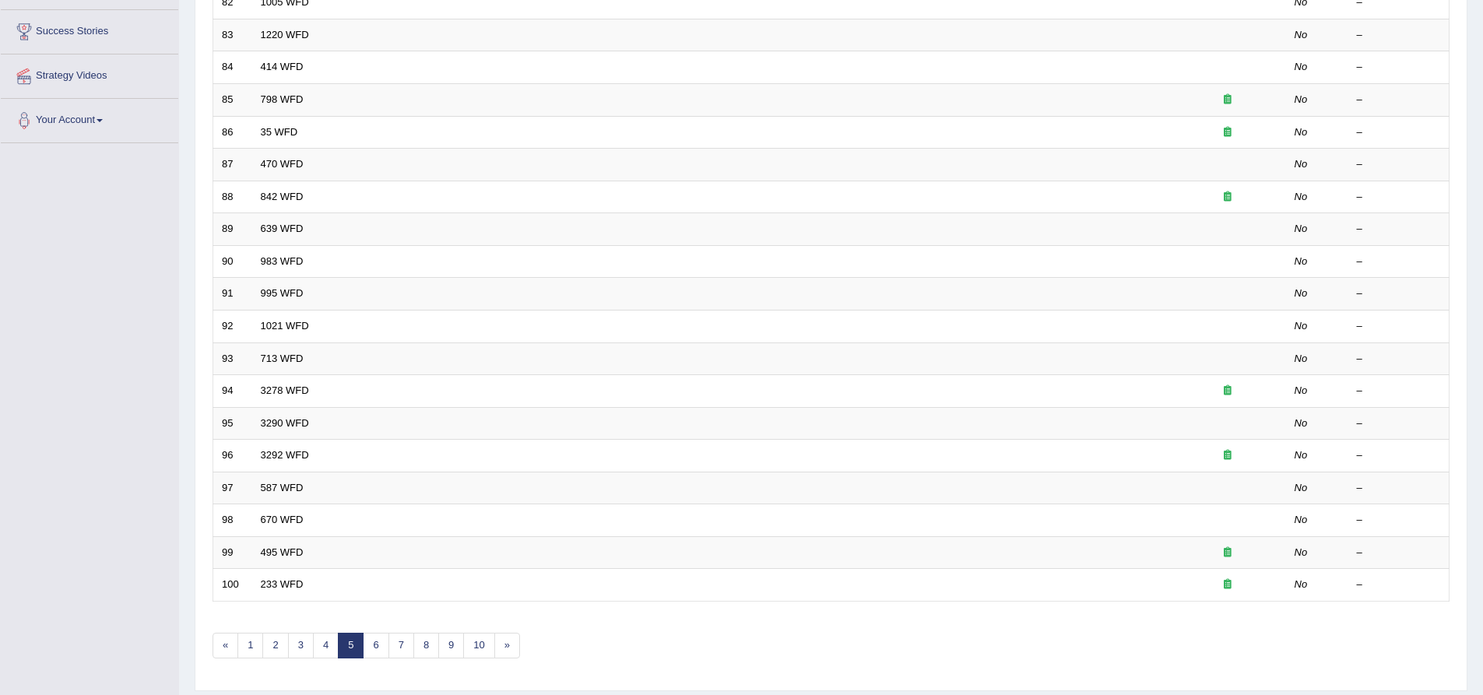
scroll to position [311, 0]
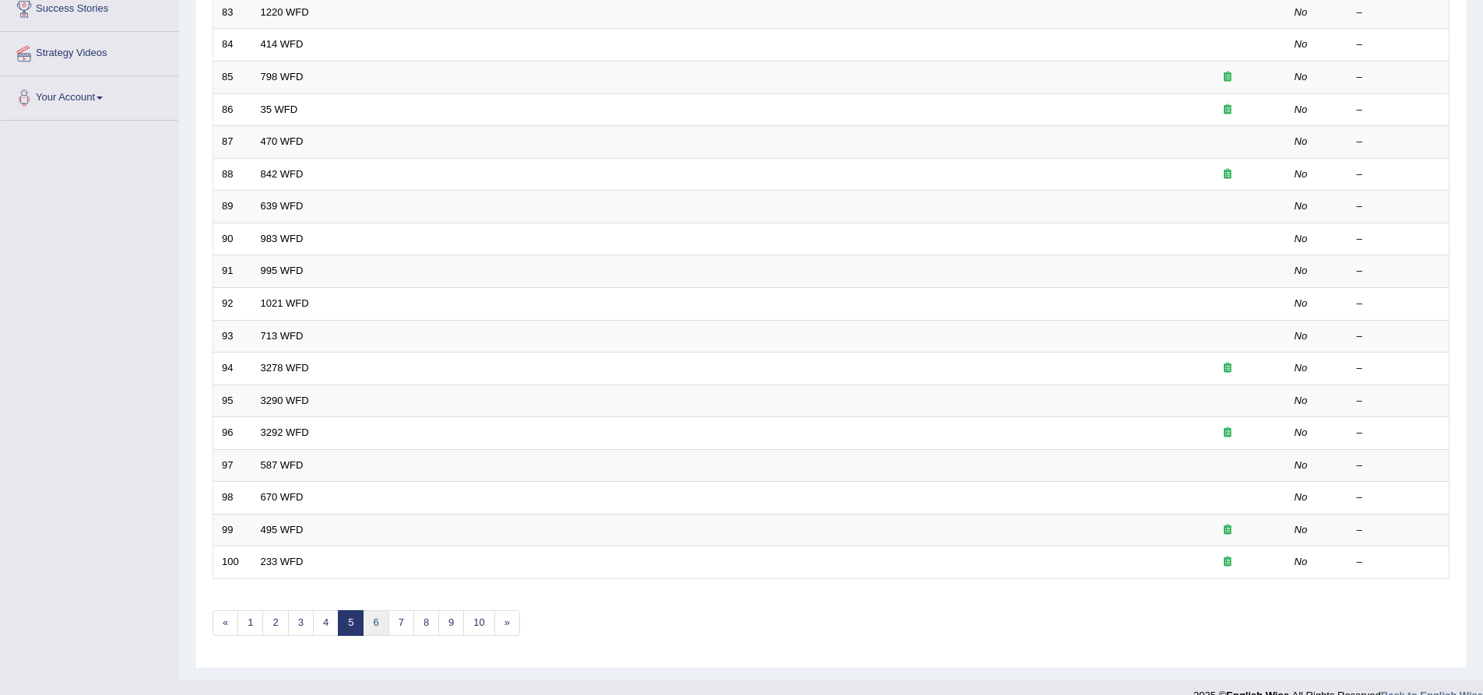
click at [380, 624] on link "6" at bounding box center [376, 623] width 26 height 26
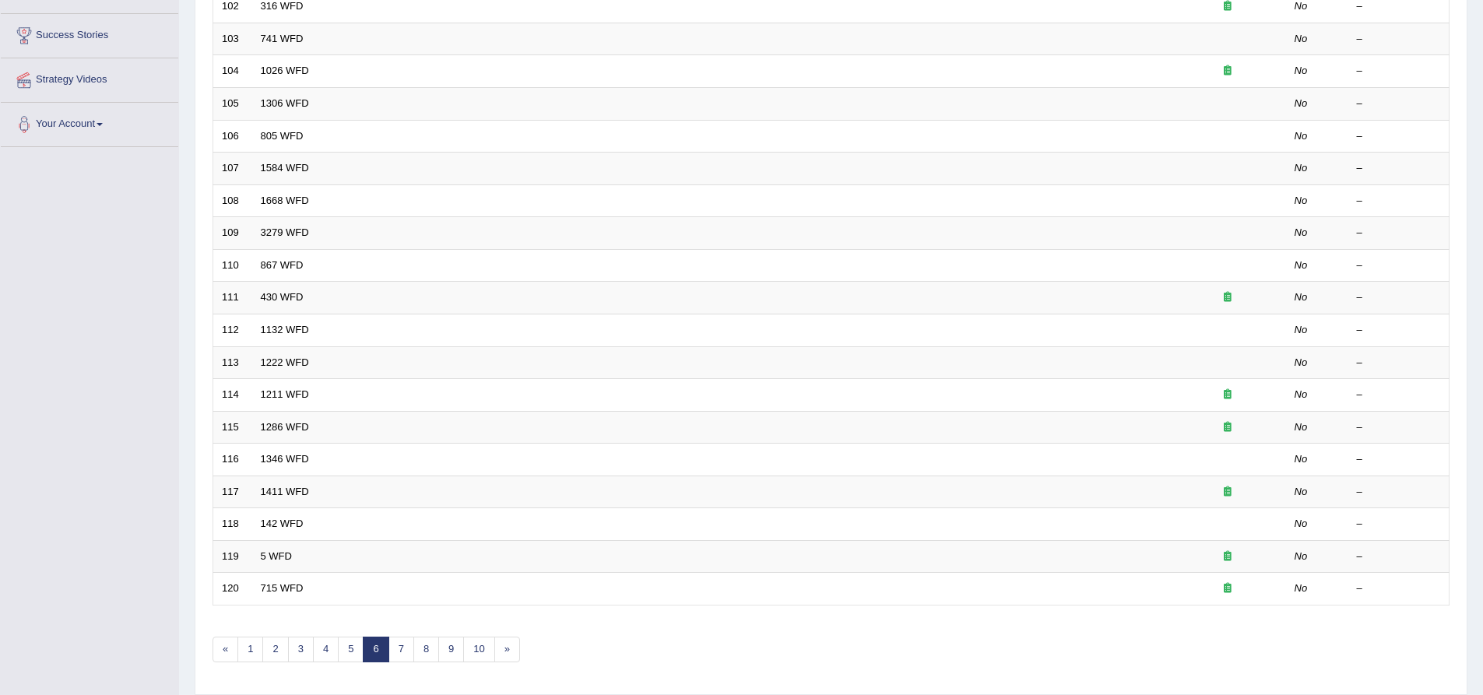
scroll to position [336, 0]
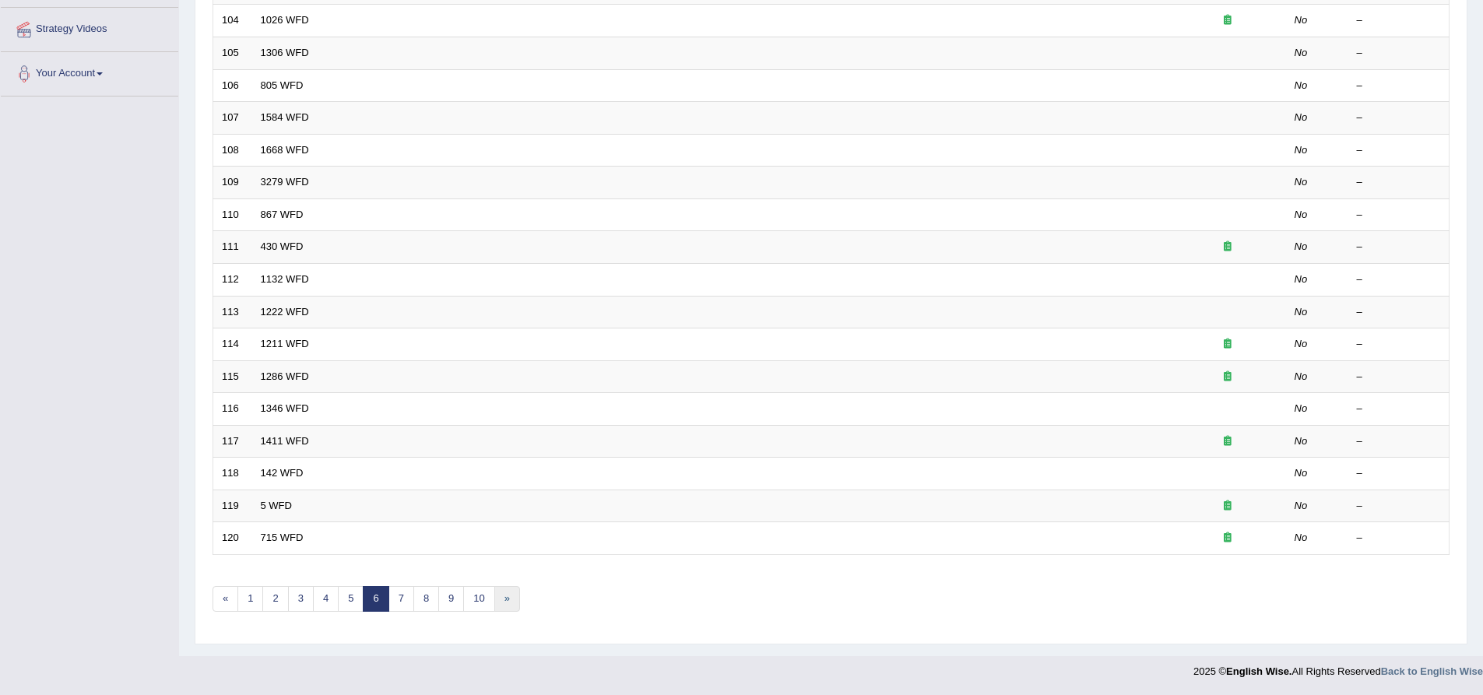
click at [499, 600] on link "»" at bounding box center [507, 599] width 26 height 26
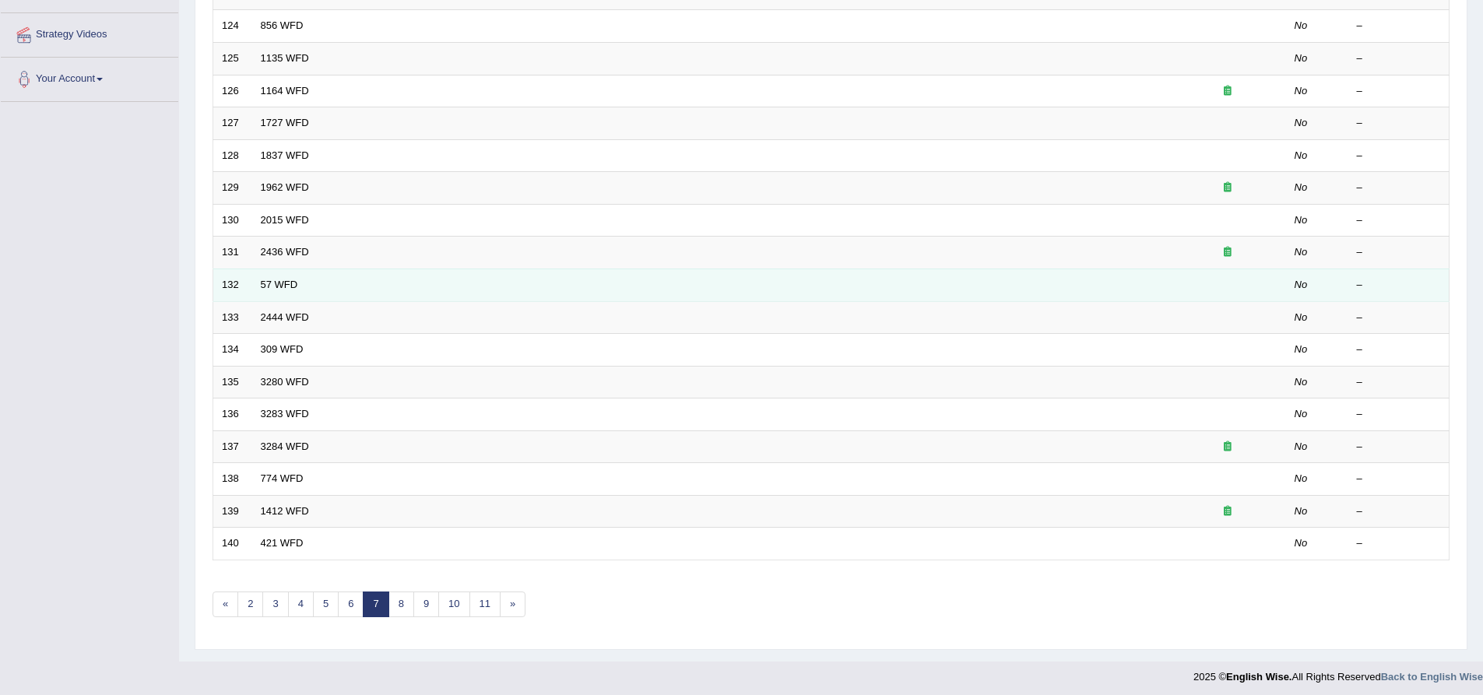
scroll to position [336, 0]
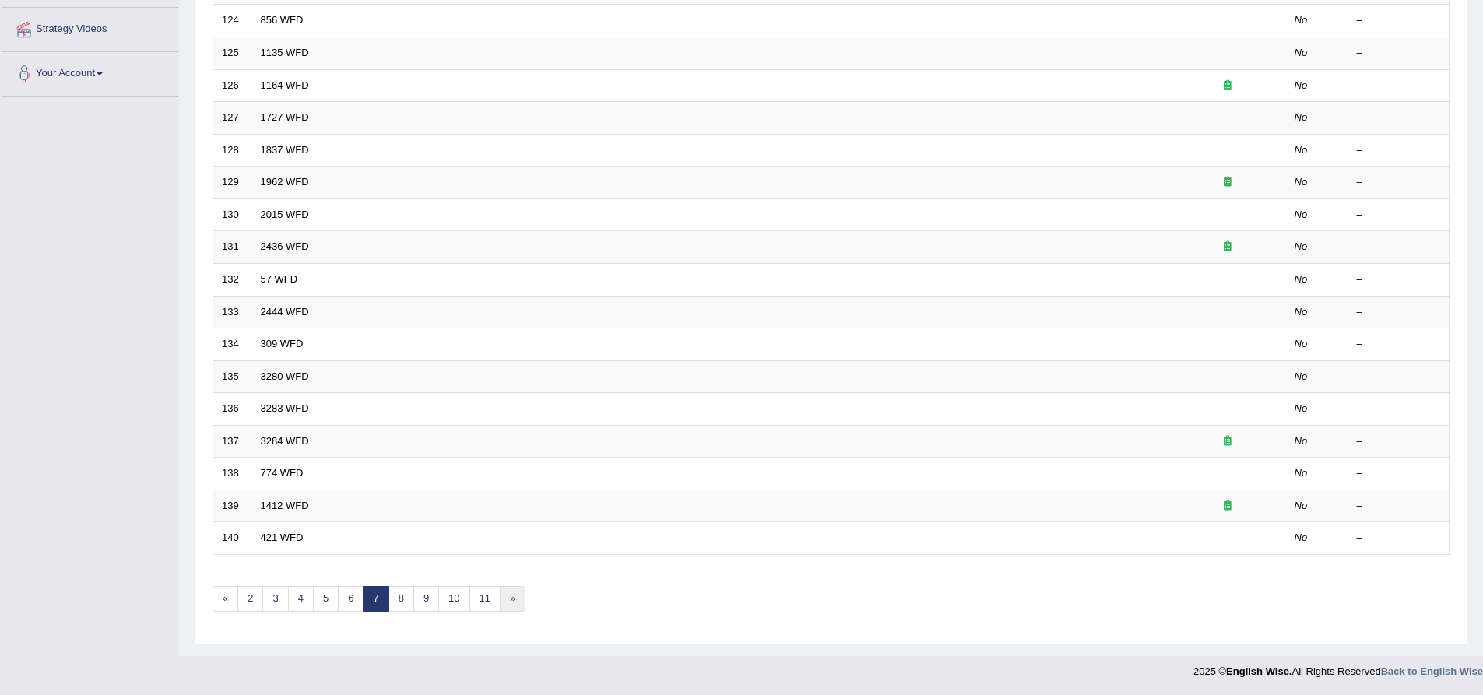
click at [507, 598] on link "»" at bounding box center [513, 599] width 26 height 26
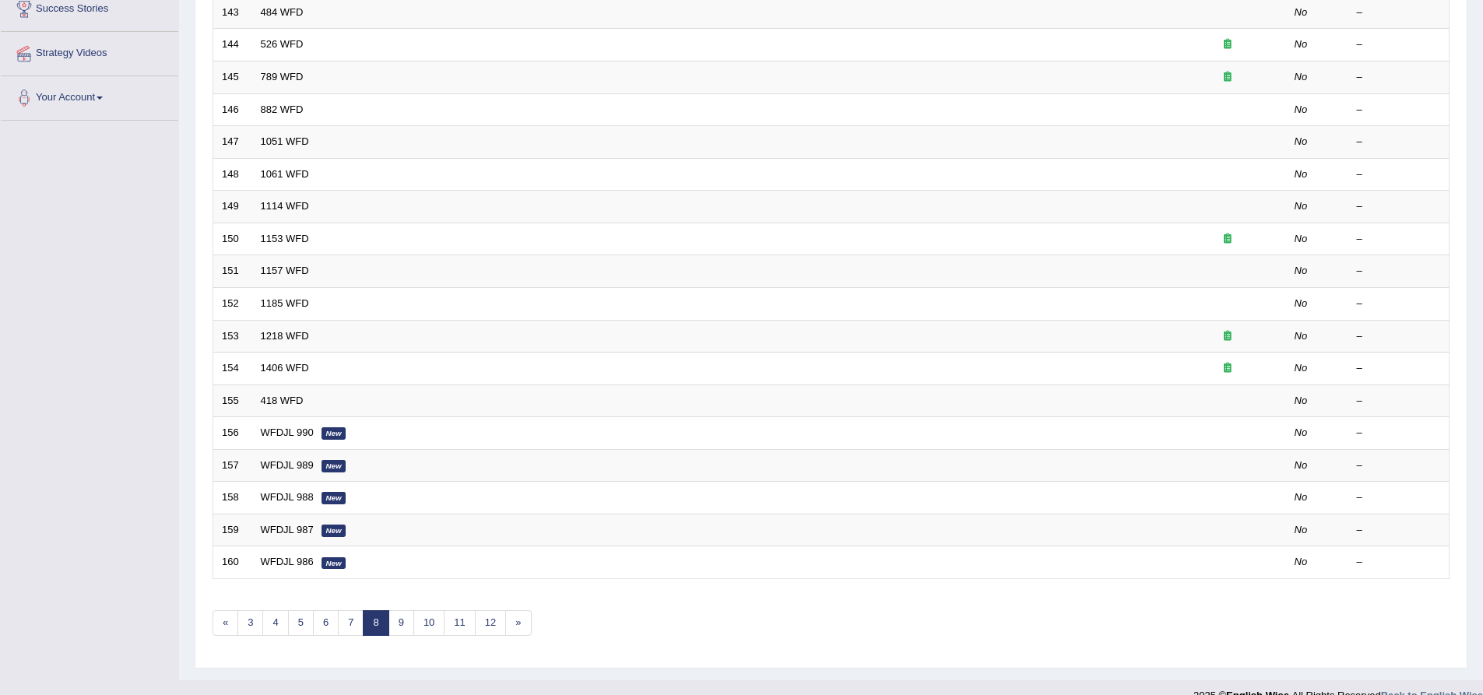
scroll to position [336, 0]
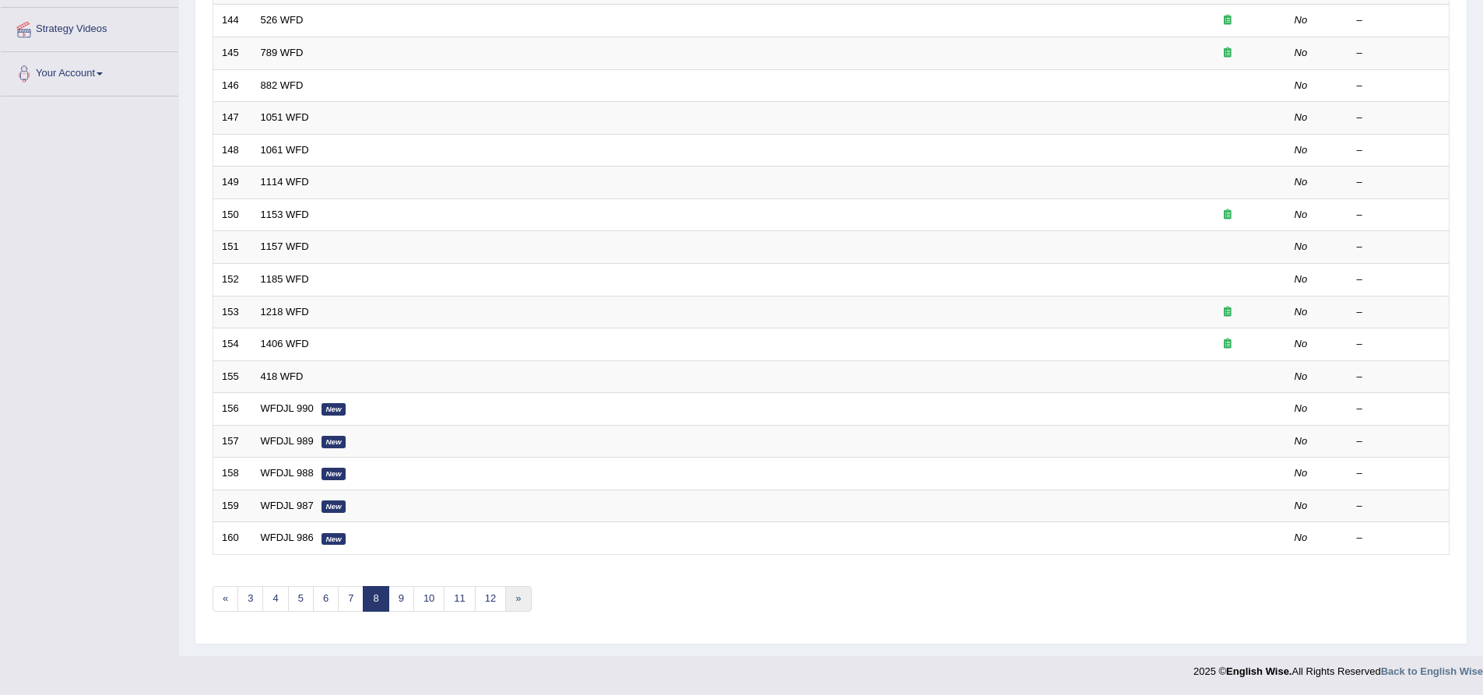
click at [515, 600] on link "»" at bounding box center [518, 599] width 26 height 26
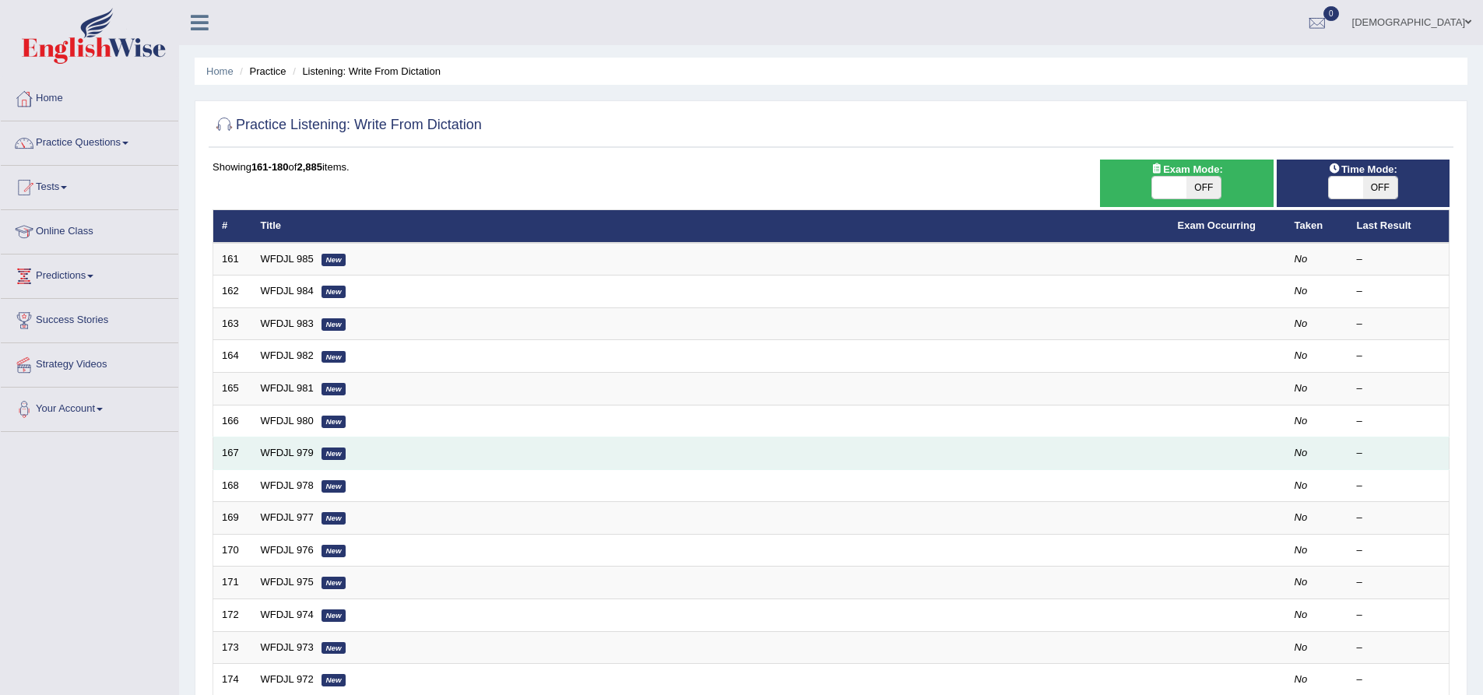
click at [285, 463] on td "WFDJL 979 New" at bounding box center [710, 454] width 917 height 33
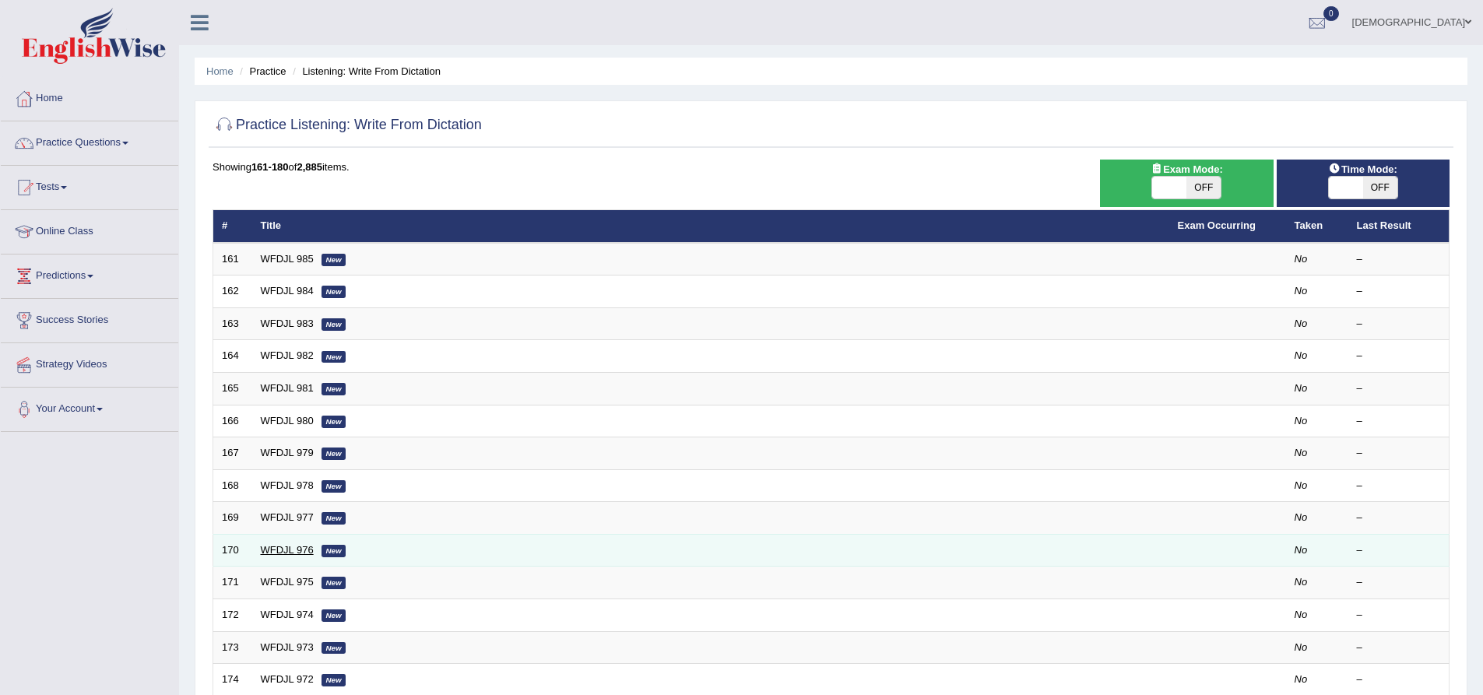
click at [301, 552] on link "WFDJL 976" at bounding box center [287, 550] width 53 height 12
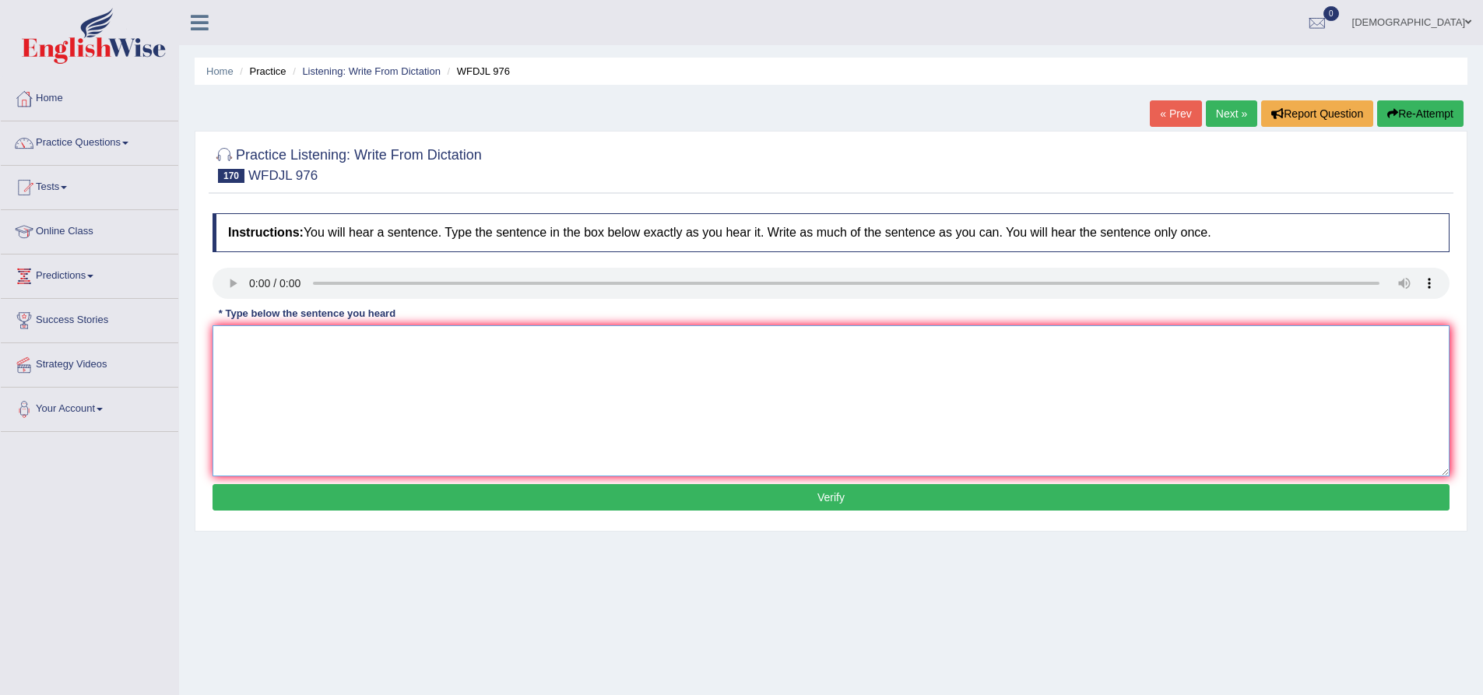
click at [252, 347] on textarea at bounding box center [831, 400] width 1237 height 151
type textarea "The sea level shows a upps level climbing showing."
click at [431, 492] on button "Verify" at bounding box center [831, 497] width 1237 height 26
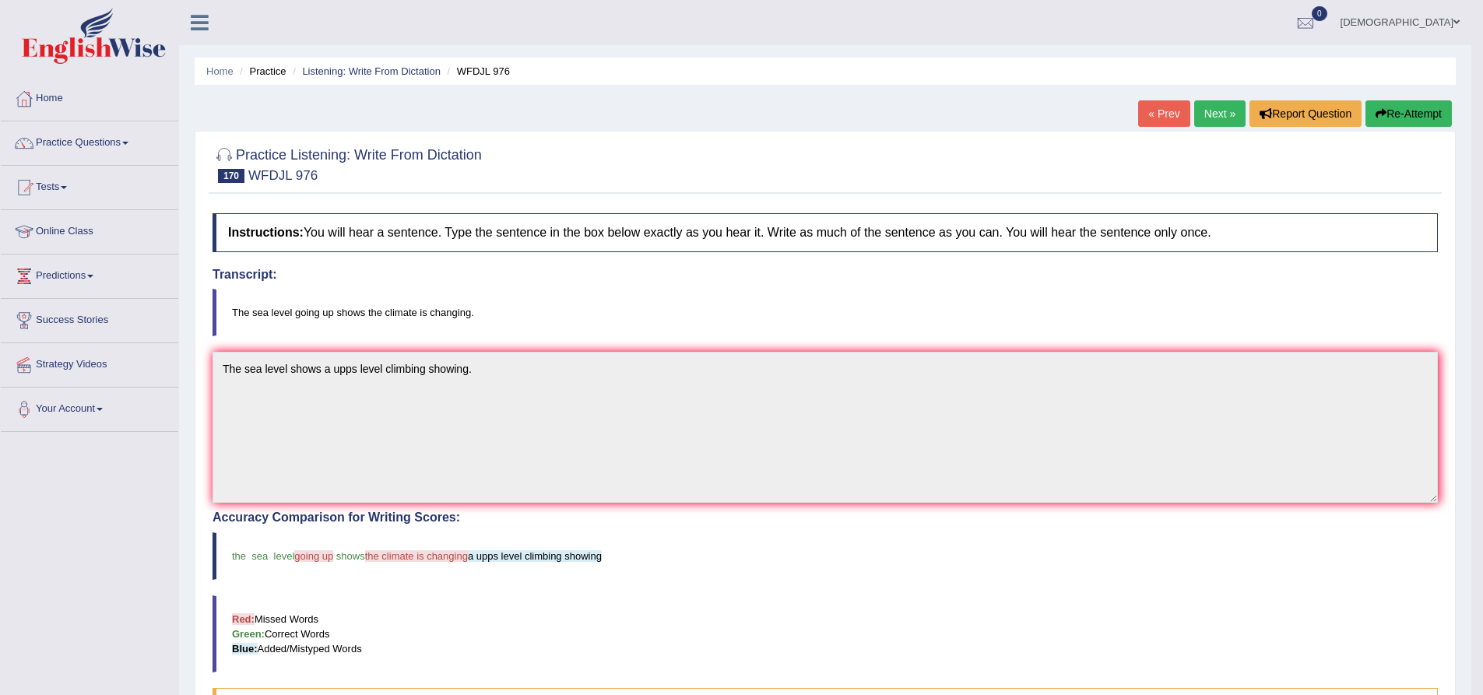
click at [1378, 114] on icon "button" at bounding box center [1381, 113] width 11 height 11
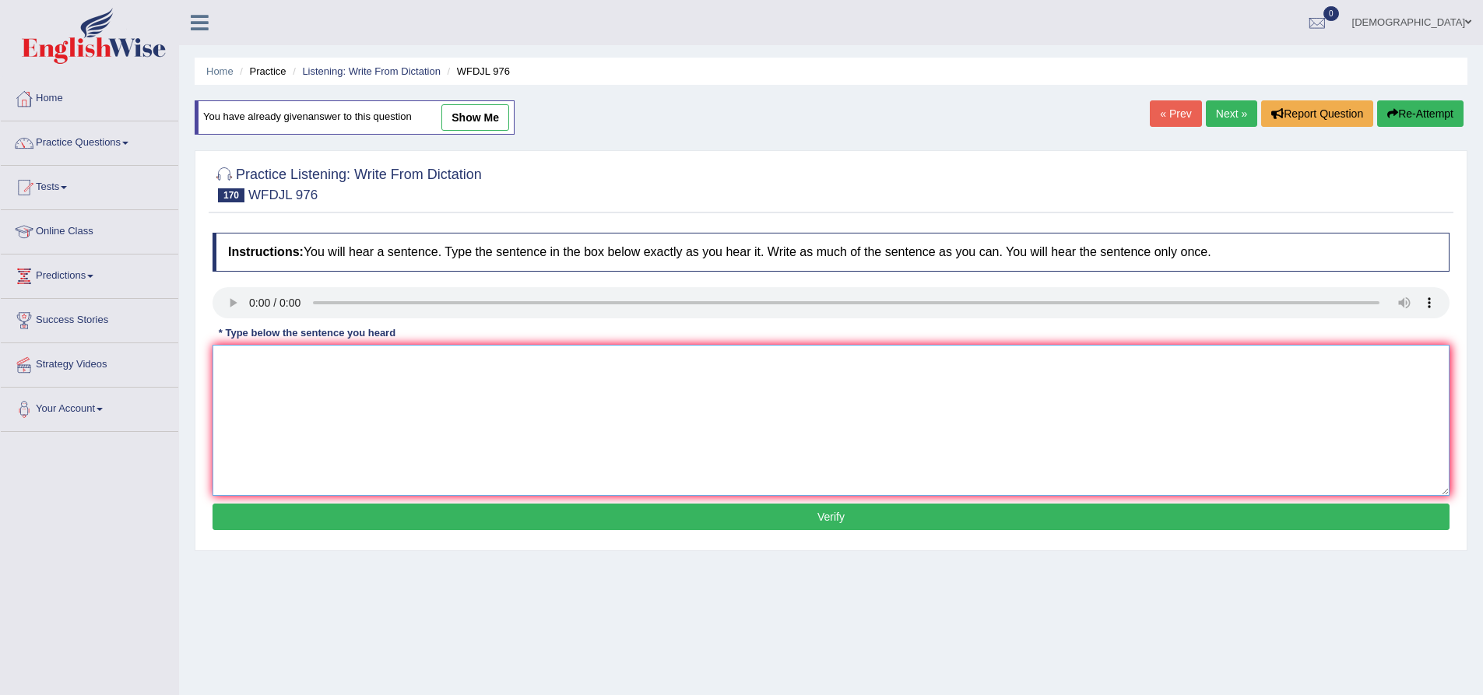
click at [234, 354] on textarea at bounding box center [831, 420] width 1237 height 151
click at [305, 370] on textarea "The sea level is" at bounding box center [831, 420] width 1237 height 151
click at [352, 361] on textarea "The sea level going and" at bounding box center [831, 420] width 1237 height 151
type textarea "The sea level going and upshows the climate is changing"
click at [501, 522] on button "Verify" at bounding box center [831, 517] width 1237 height 26
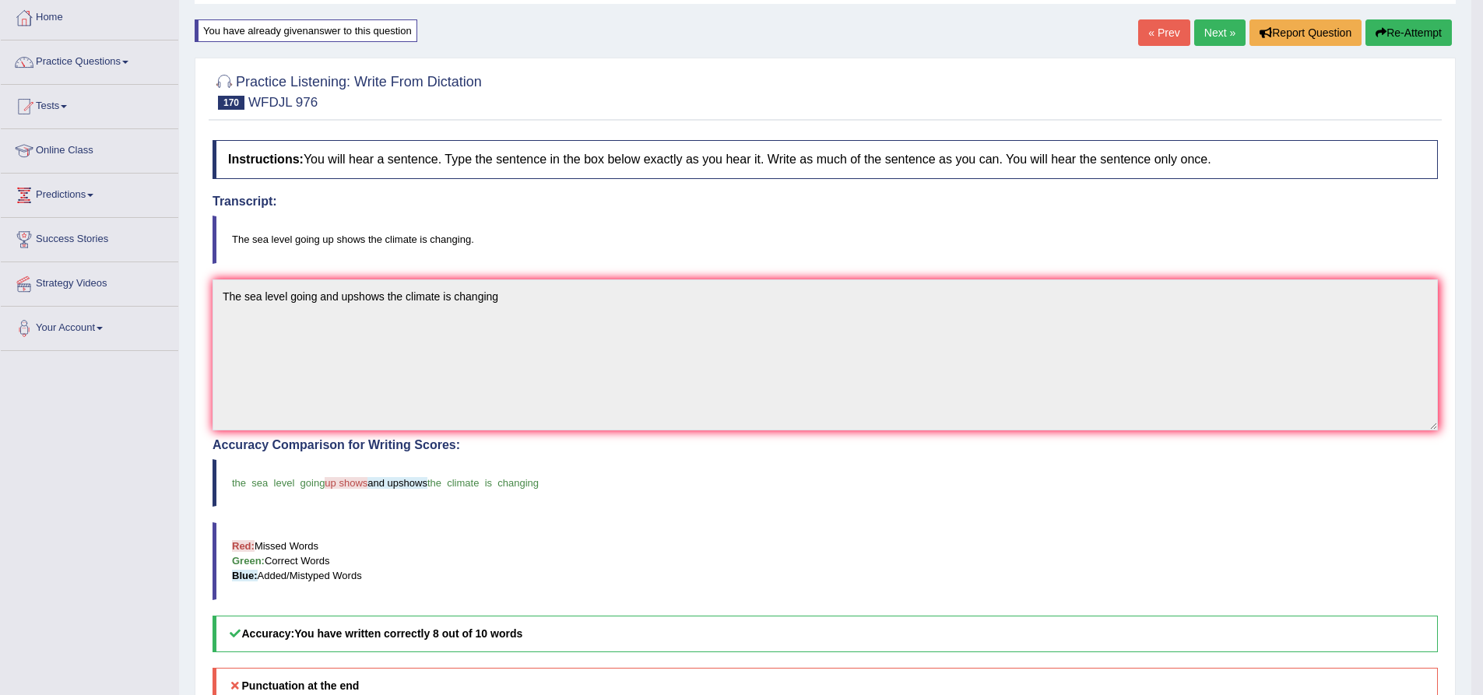
scroll to position [74, 0]
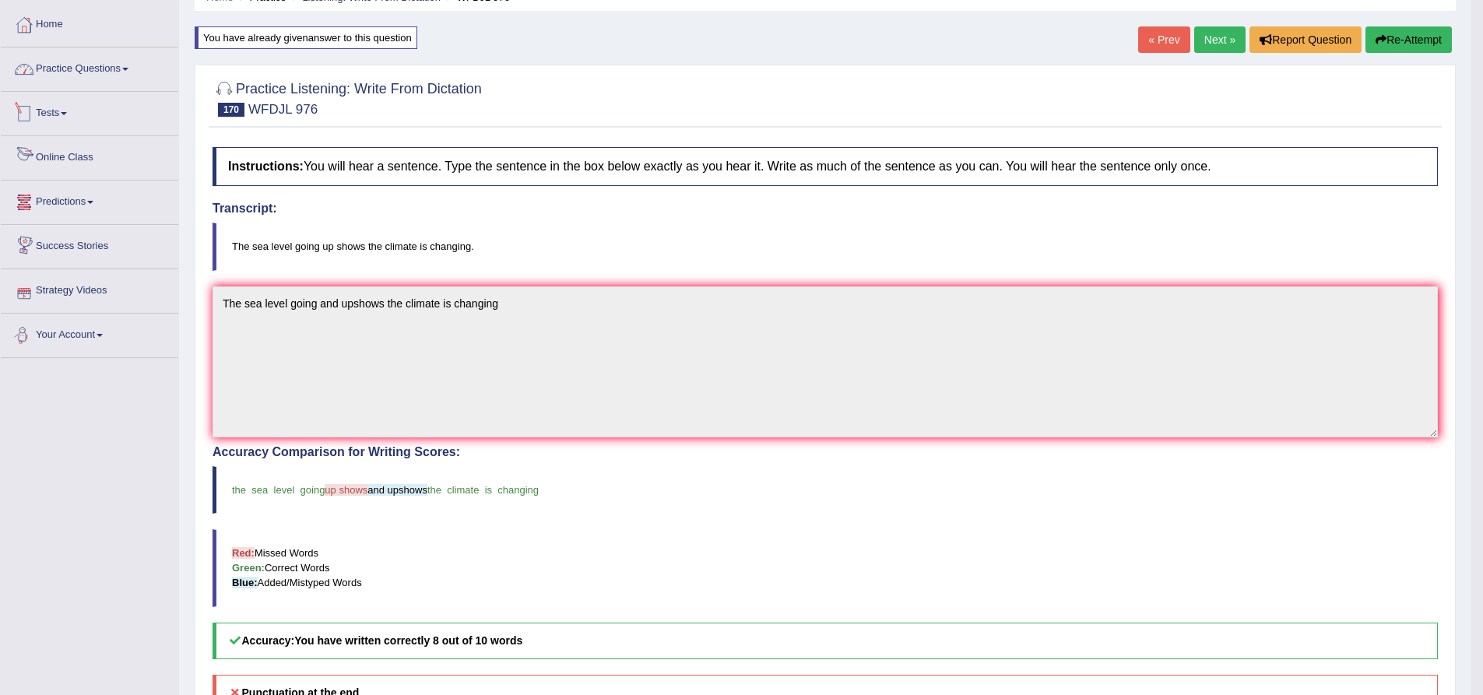
click at [100, 70] on link "Practice Questions" at bounding box center [90, 66] width 178 height 39
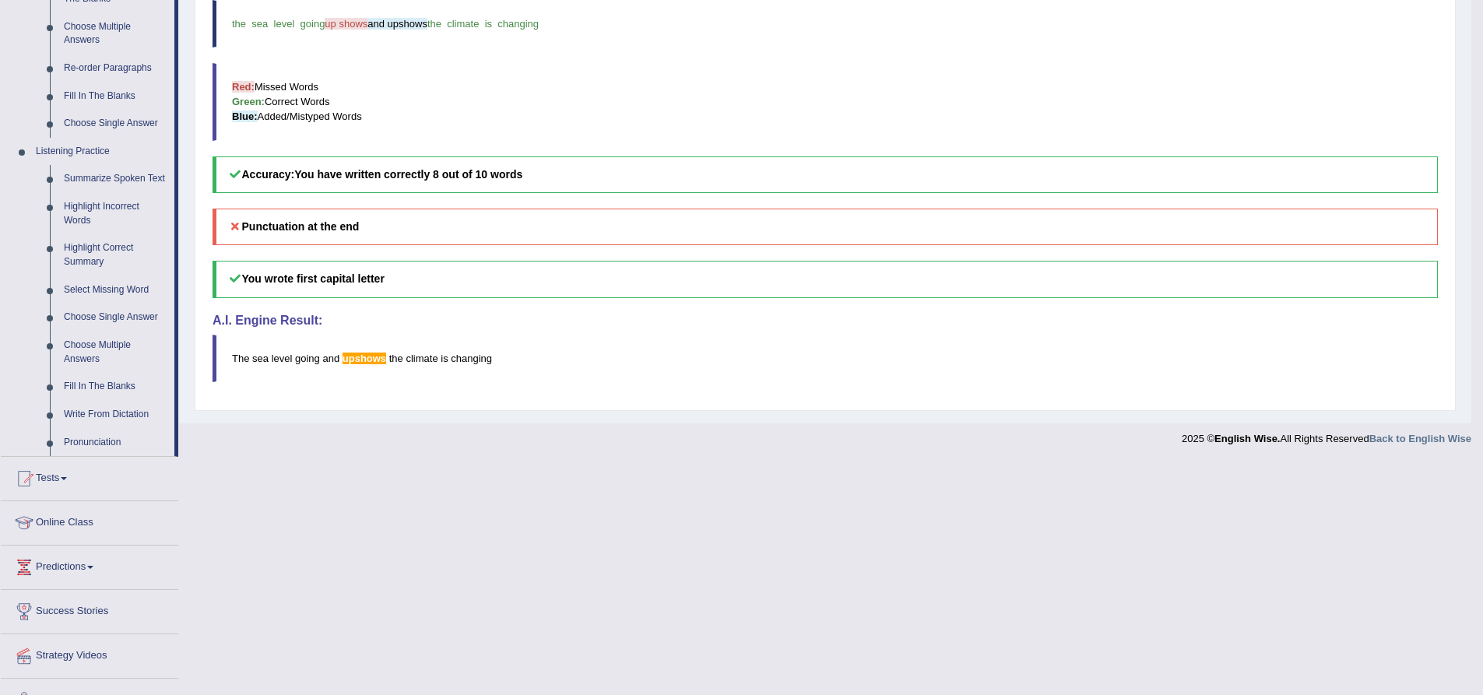
scroll to position [541, 0]
click at [122, 443] on link "Pronunciation" at bounding box center [116, 442] width 118 height 28
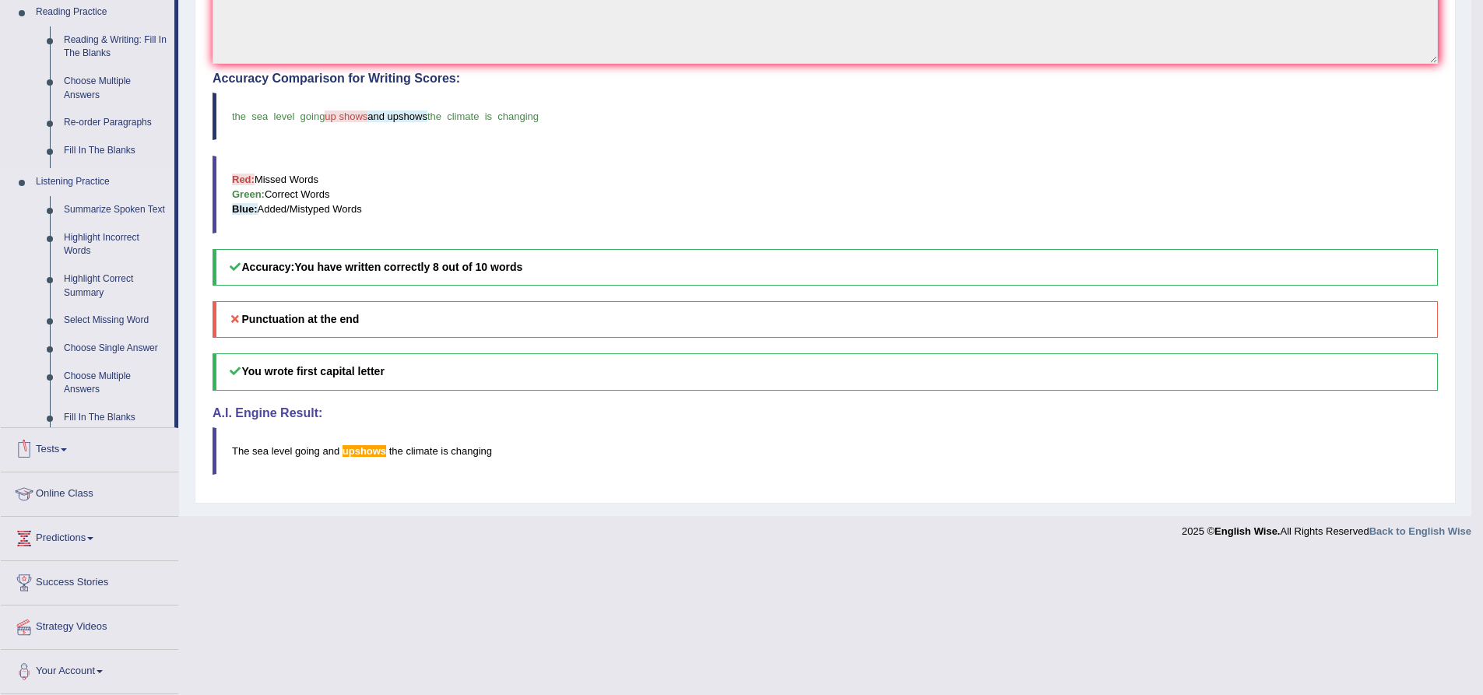
scroll to position [315, 0]
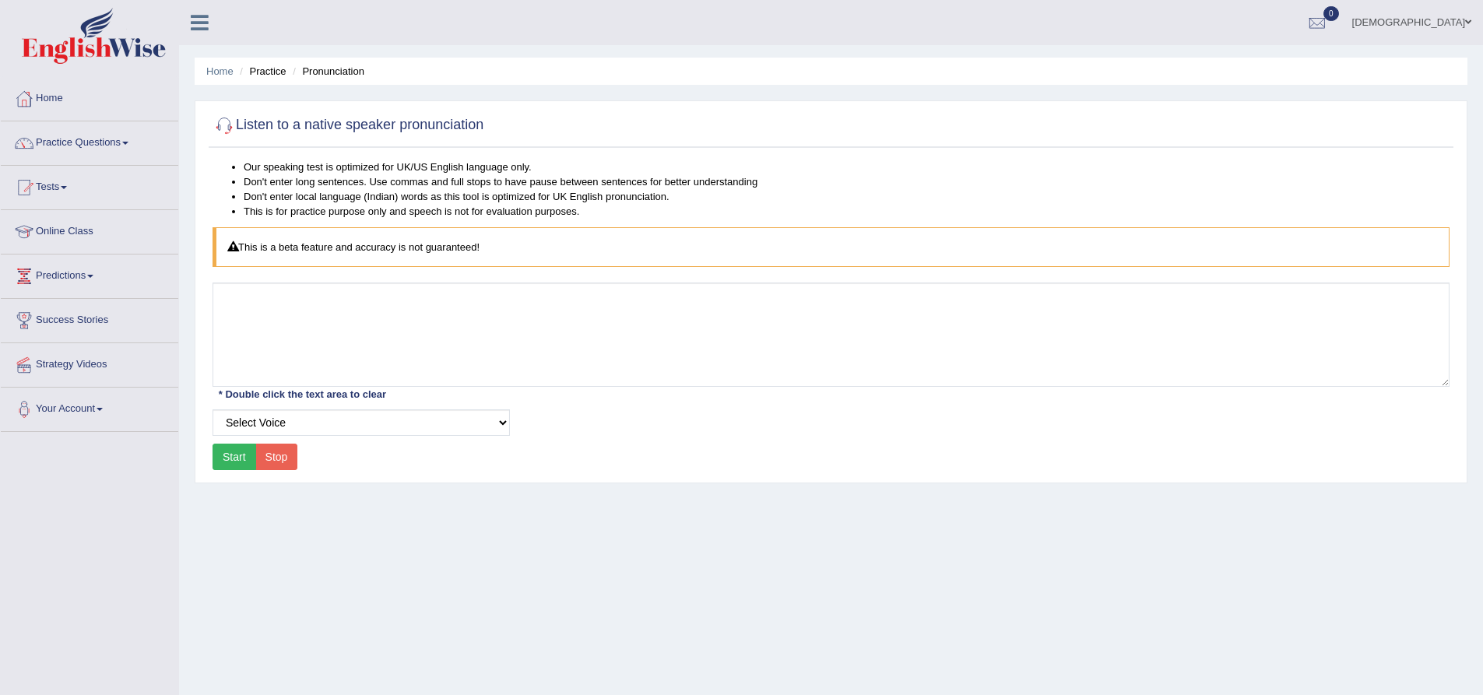
click at [237, 457] on button "Start" at bounding box center [235, 457] width 44 height 26
click at [502, 422] on select "Select Voice UK English Female UK English Male" at bounding box center [361, 423] width 297 height 26
select select "3"
click at [213, 410] on select "Select Voice UK English Female UK English Male" at bounding box center [361, 423] width 297 height 26
click at [239, 462] on button "Start" at bounding box center [235, 457] width 44 height 26
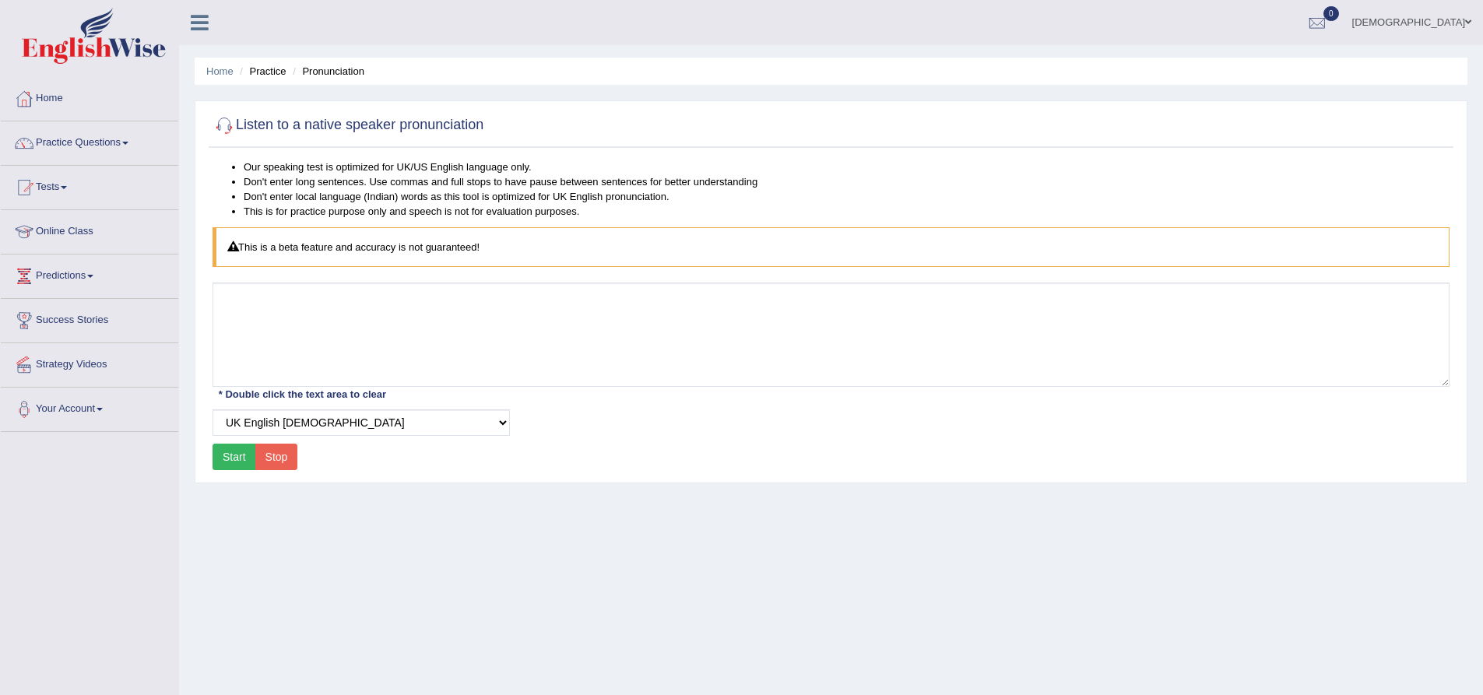
click at [86, 321] on link "Success Stories" at bounding box center [90, 318] width 178 height 39
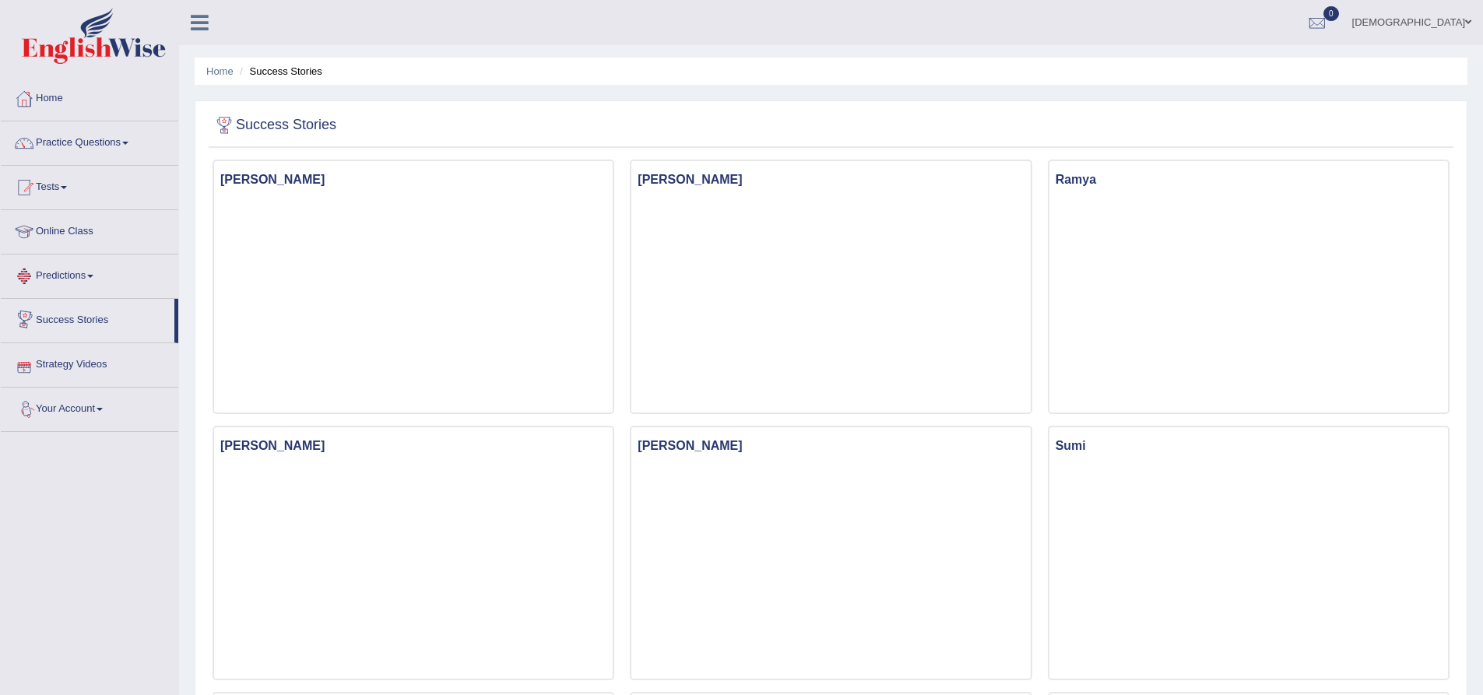
click at [68, 280] on link "Predictions" at bounding box center [90, 274] width 178 height 39
click at [69, 311] on link "Latest Predictions" at bounding box center [102, 312] width 146 height 28
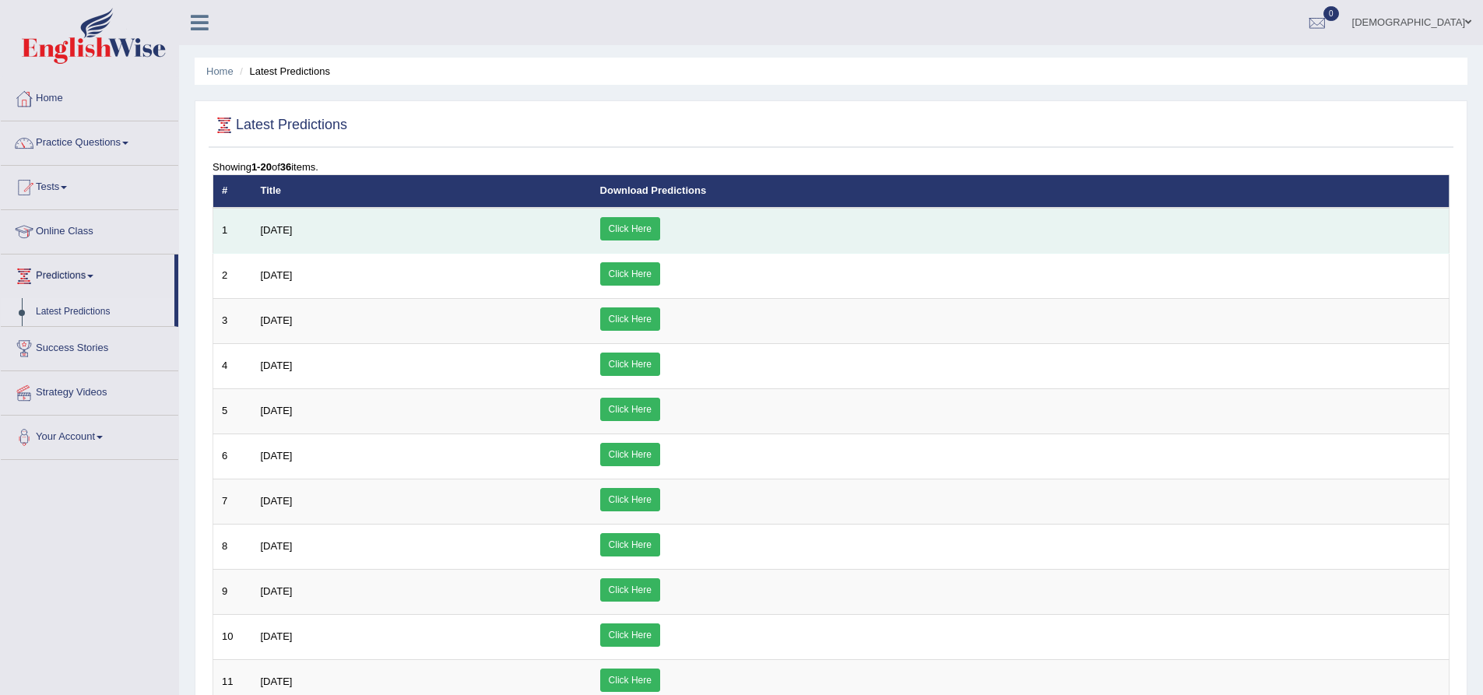
click at [293, 234] on span "August 2025" at bounding box center [277, 230] width 32 height 12
click at [660, 223] on link "Click Here" at bounding box center [630, 228] width 60 height 23
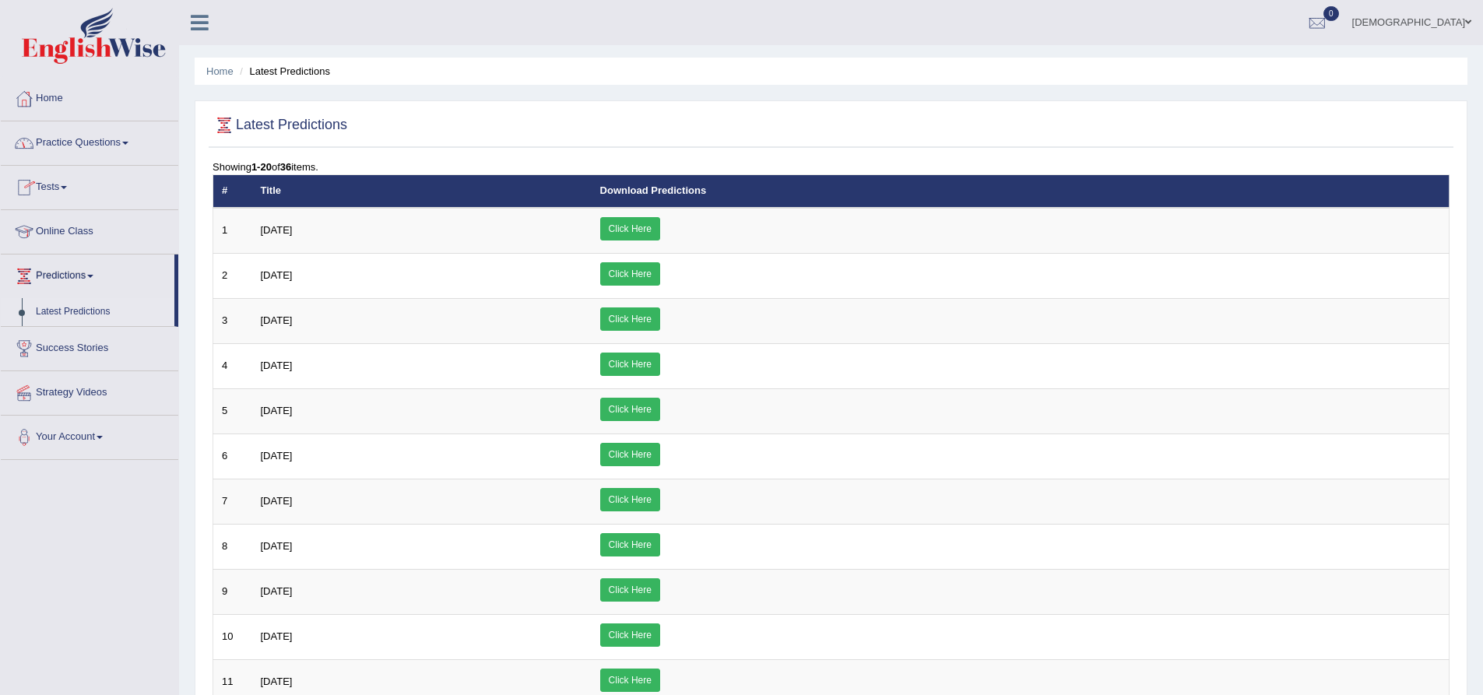
click at [67, 142] on link "Practice Questions" at bounding box center [90, 140] width 178 height 39
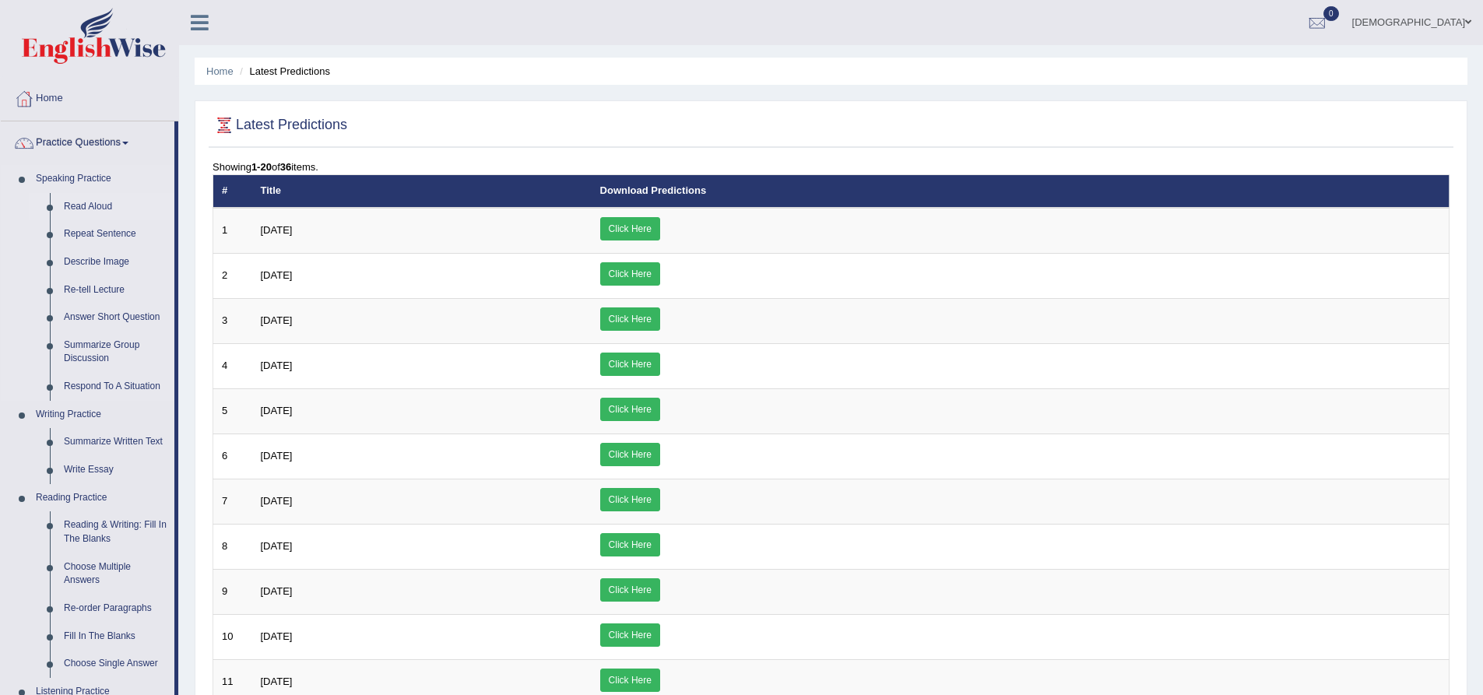
click at [114, 206] on link "Read Aloud" at bounding box center [116, 207] width 118 height 28
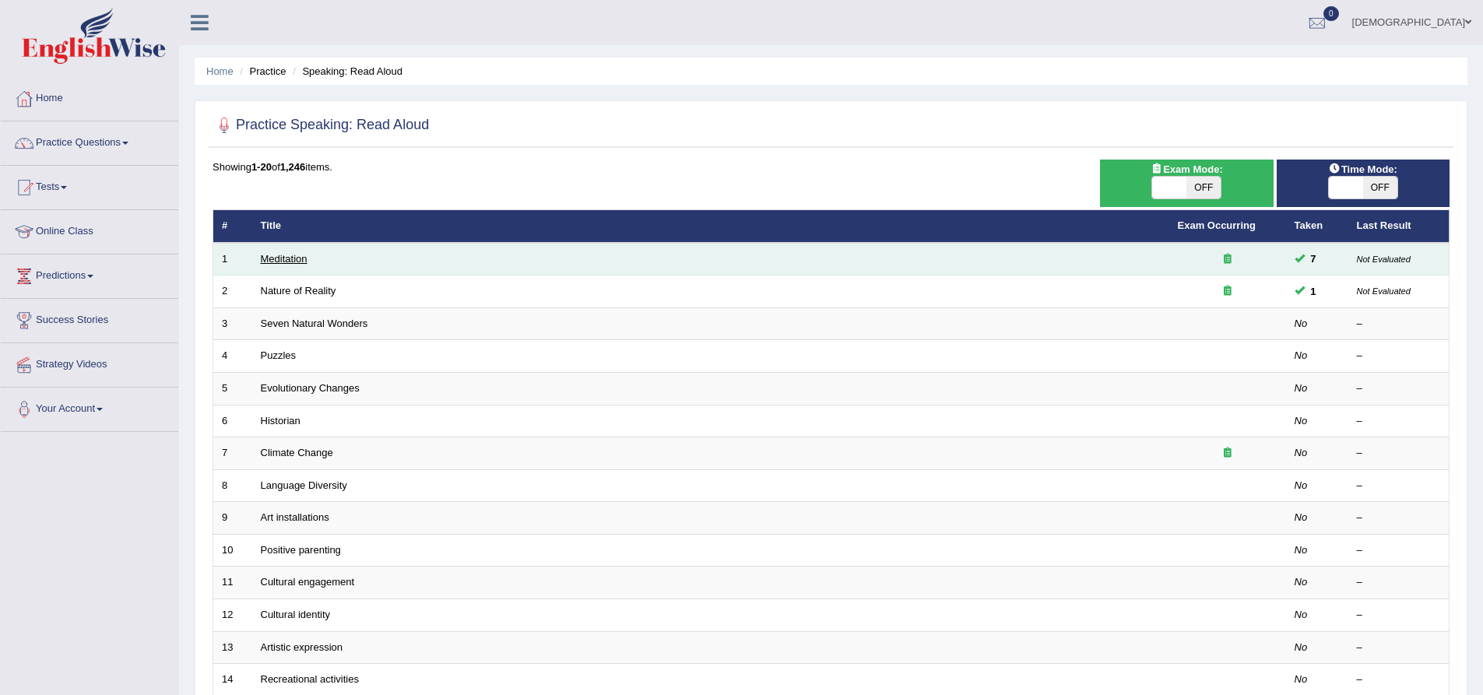
click at [303, 260] on link "Meditation" at bounding box center [284, 259] width 47 height 12
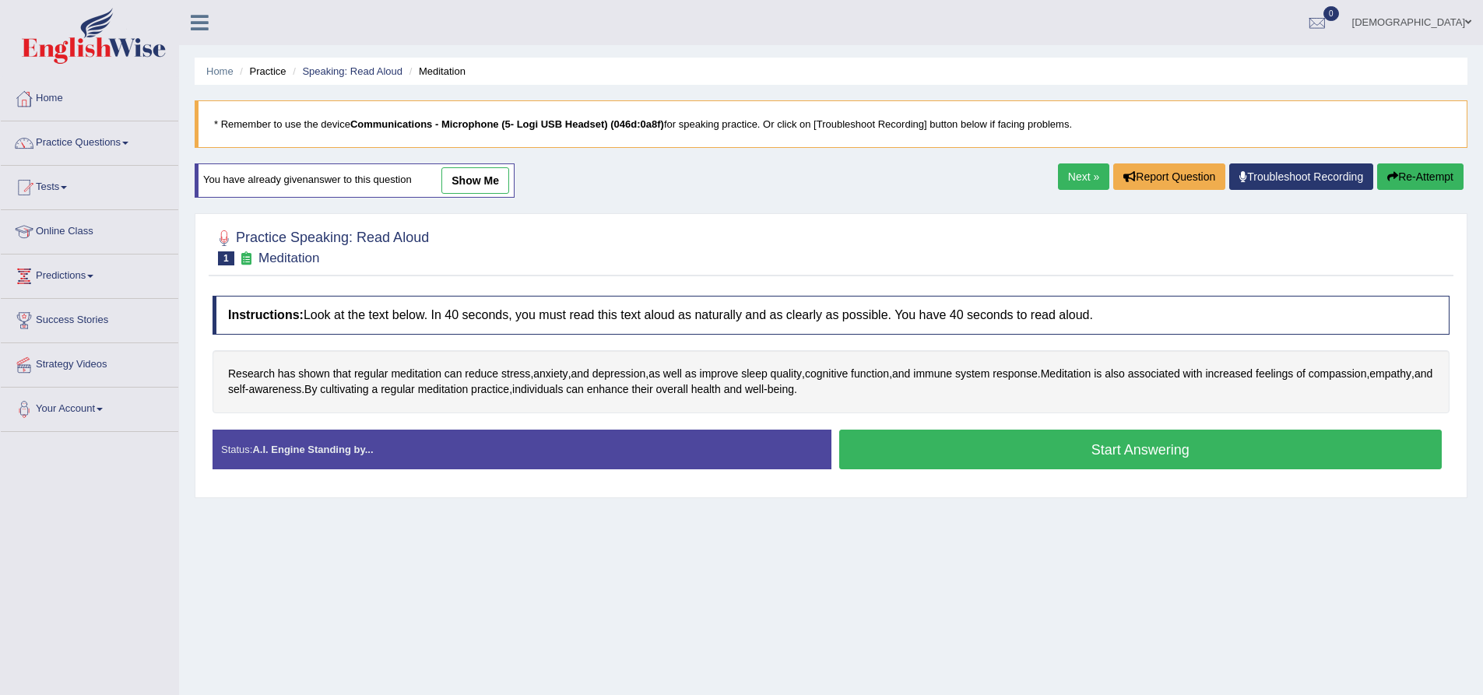
click at [917, 452] on button "Start Answering" at bounding box center [1140, 450] width 603 height 40
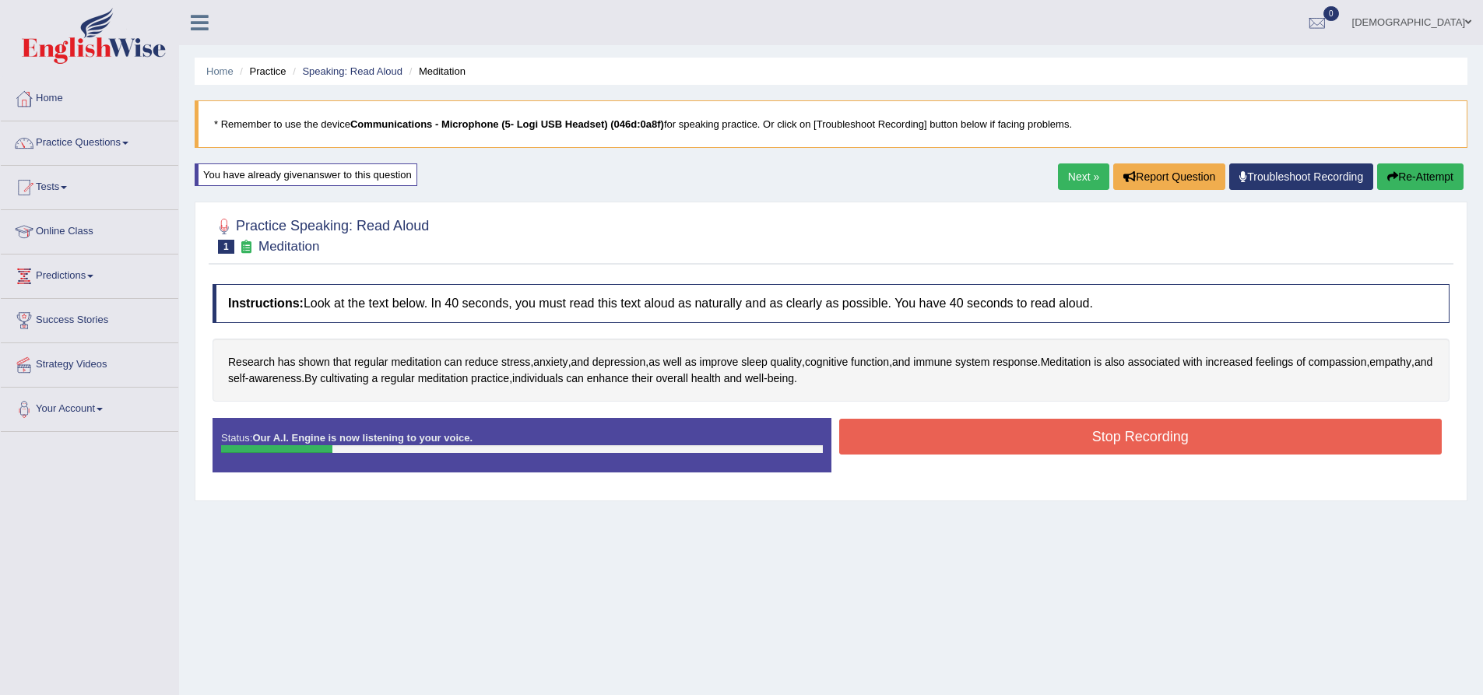
click at [891, 452] on button "Stop Recording" at bounding box center [1140, 437] width 603 height 36
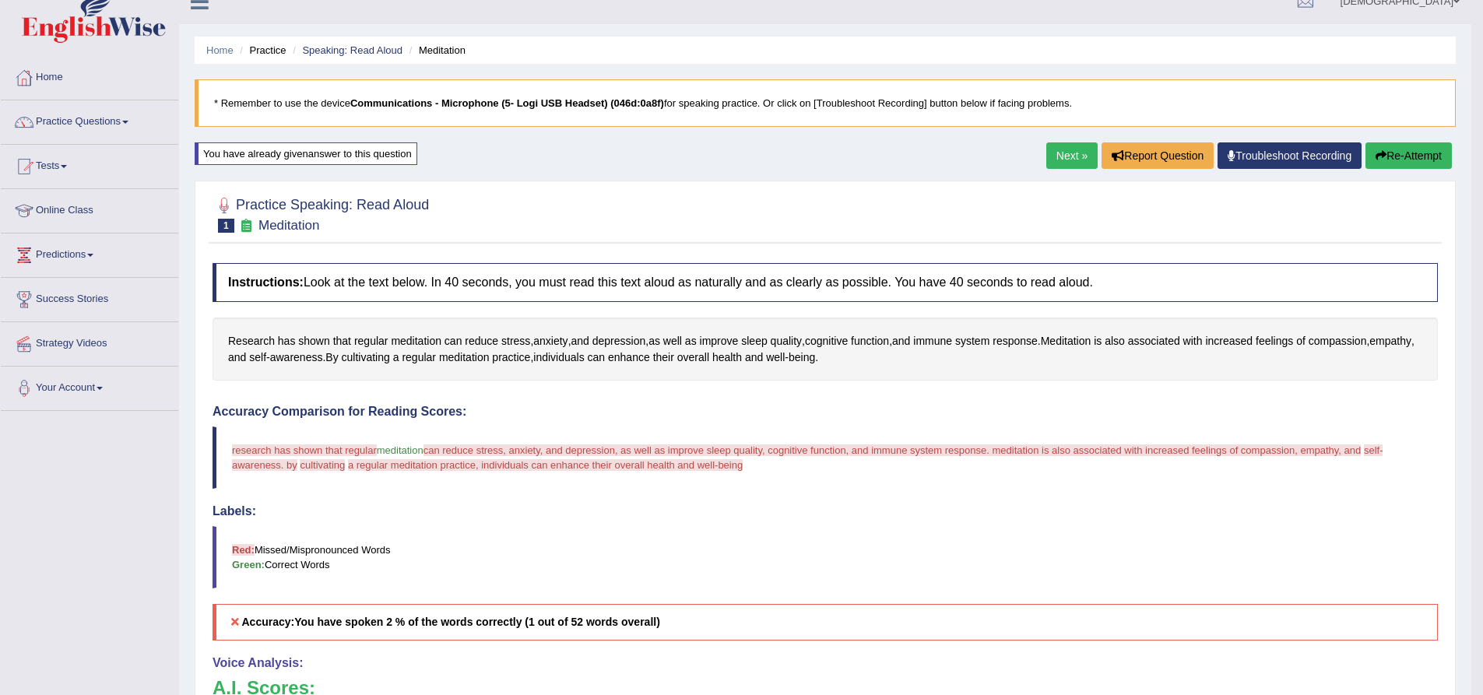
scroll to position [19, 0]
click at [69, 172] on link "Tests" at bounding box center [90, 165] width 178 height 39
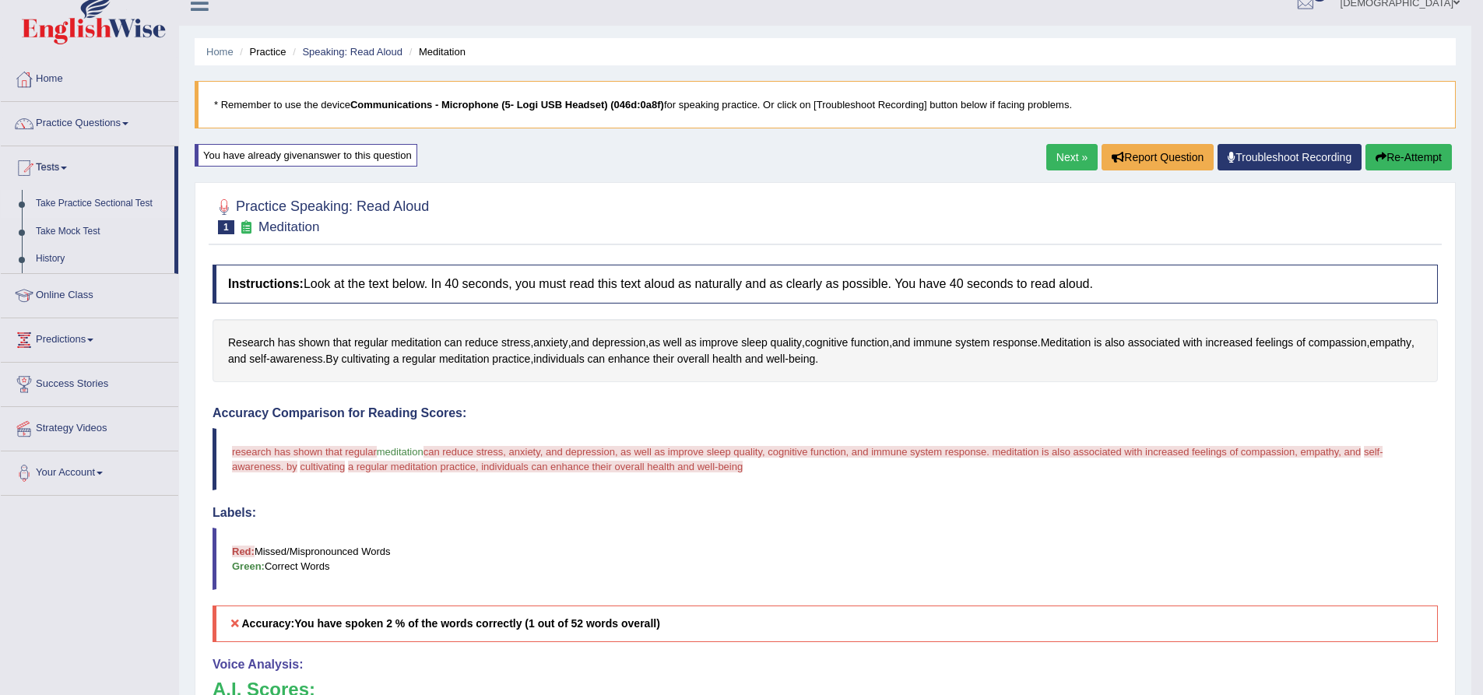
click at [108, 204] on link "Take Practice Sectional Test" at bounding box center [102, 204] width 146 height 28
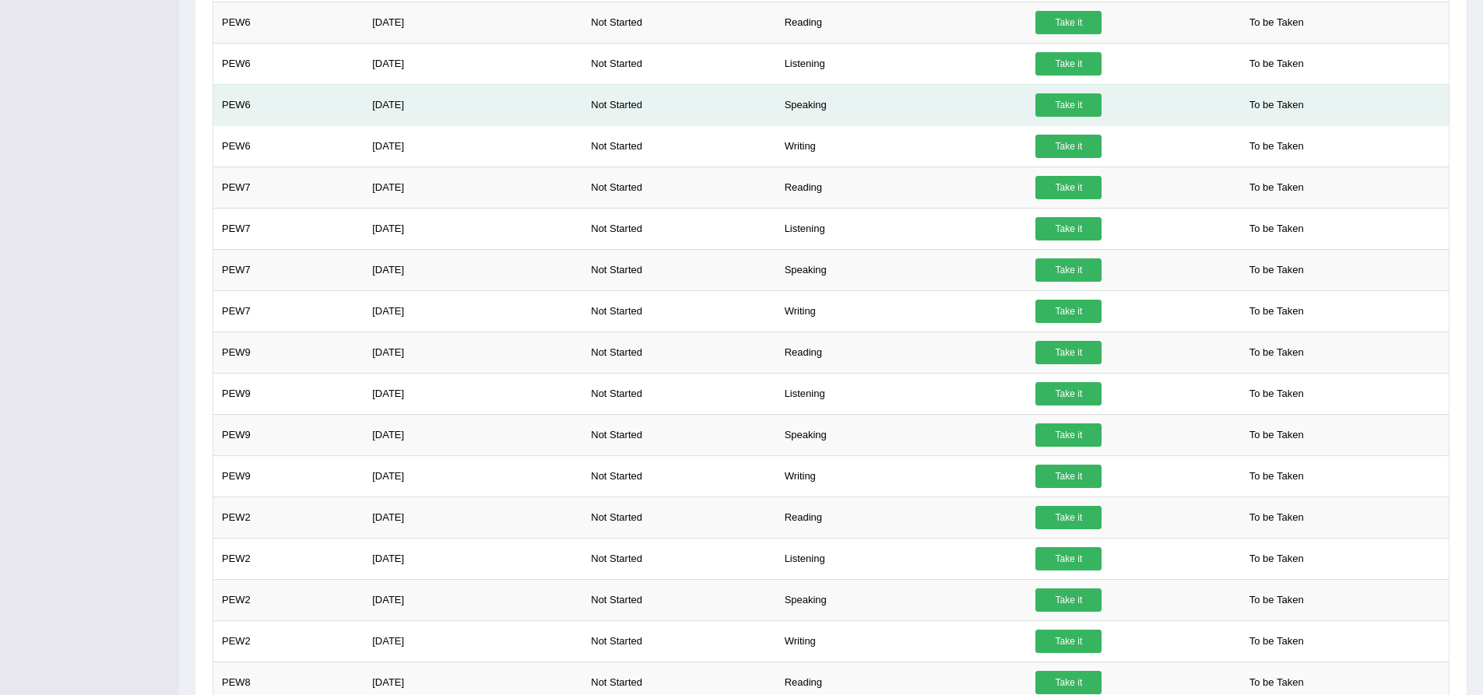
scroll to position [934, 0]
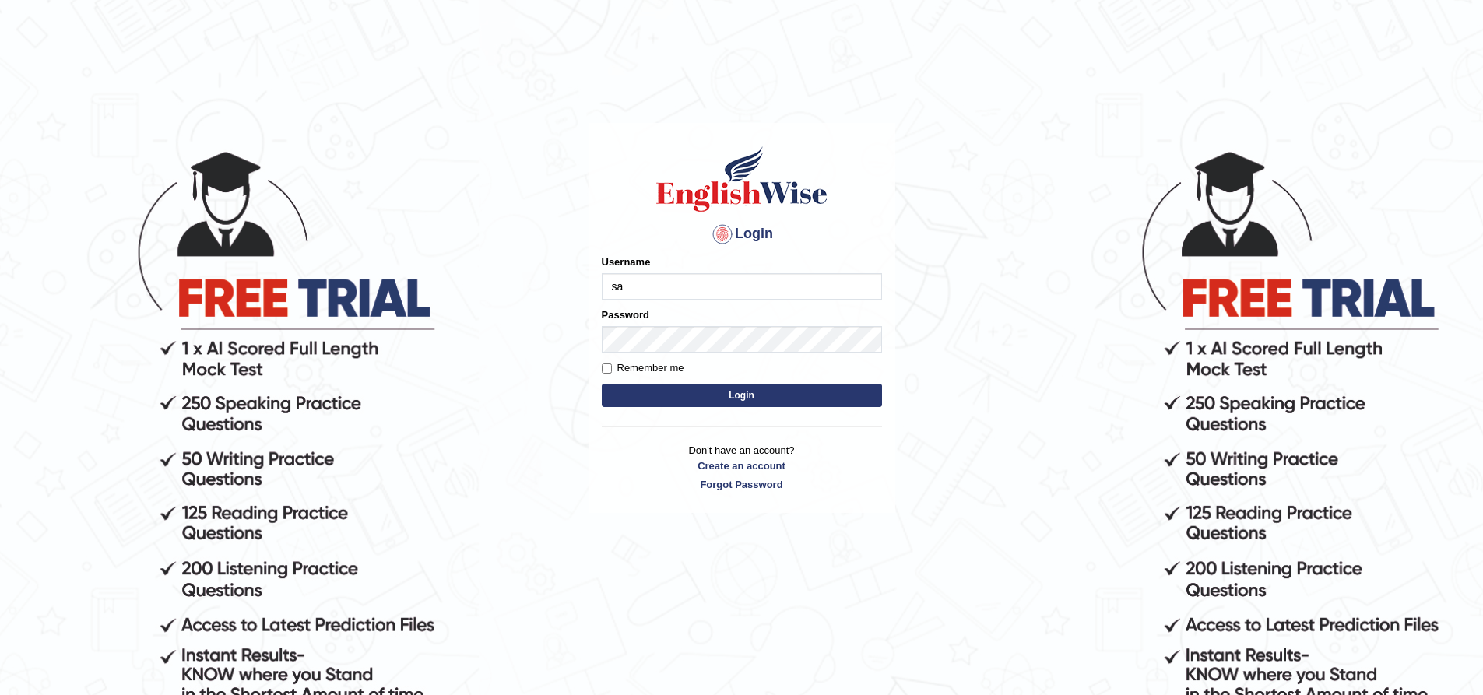
type input "[PERSON_NAME]"
click at [606, 371] on input "Remember me" at bounding box center [607, 369] width 10 height 10
checkbox input "true"
click at [621, 394] on button "Login" at bounding box center [742, 395] width 280 height 23
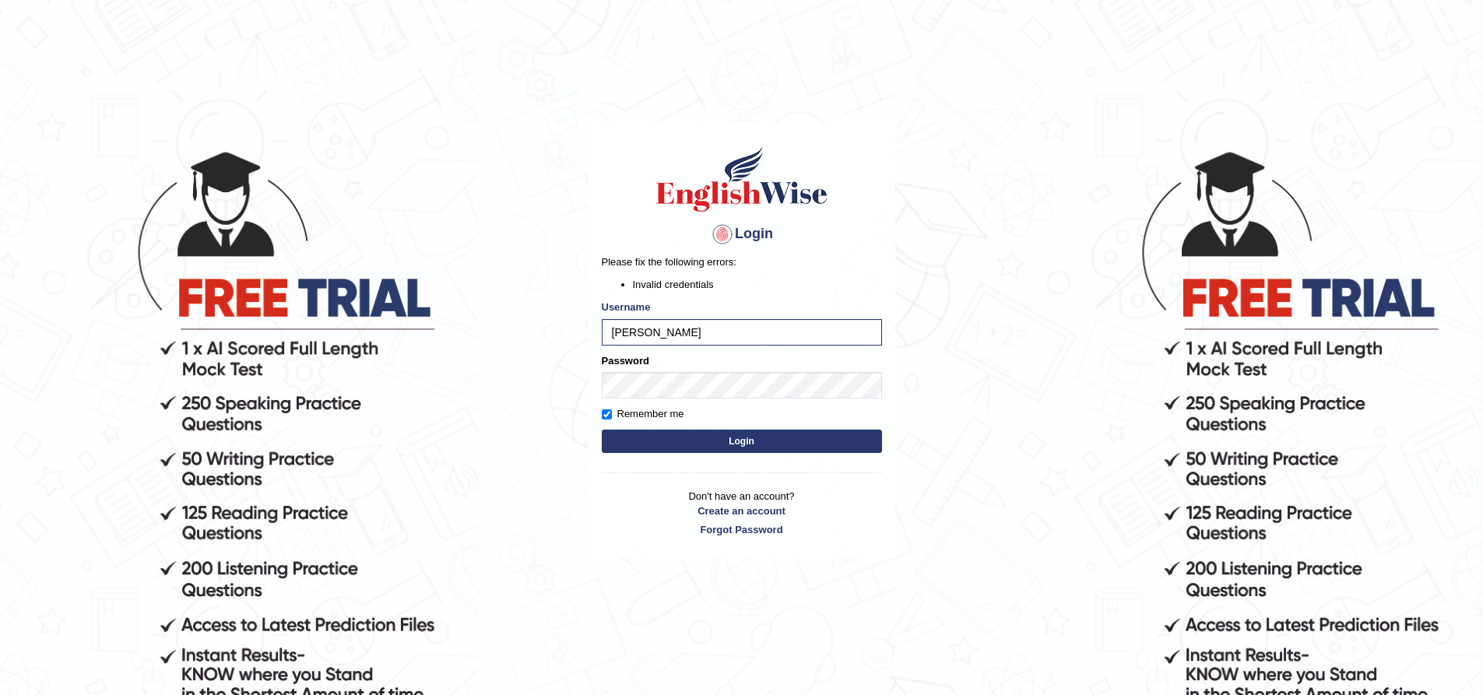
click at [699, 445] on button "Login" at bounding box center [742, 441] width 280 height 23
click at [659, 341] on input "safiya" at bounding box center [742, 332] width 280 height 26
type input "s"
type input "S"
type input "safiya"
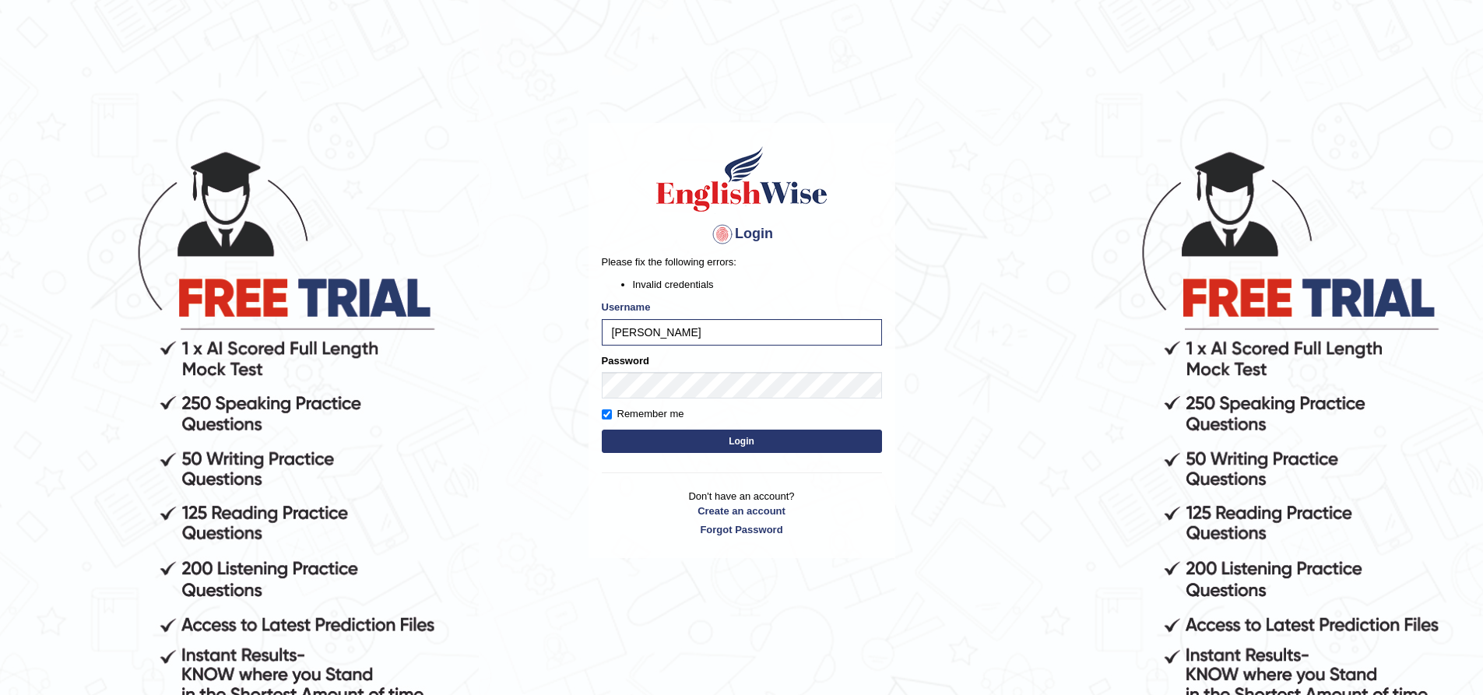
click at [845, 447] on button "Login" at bounding box center [742, 441] width 280 height 23
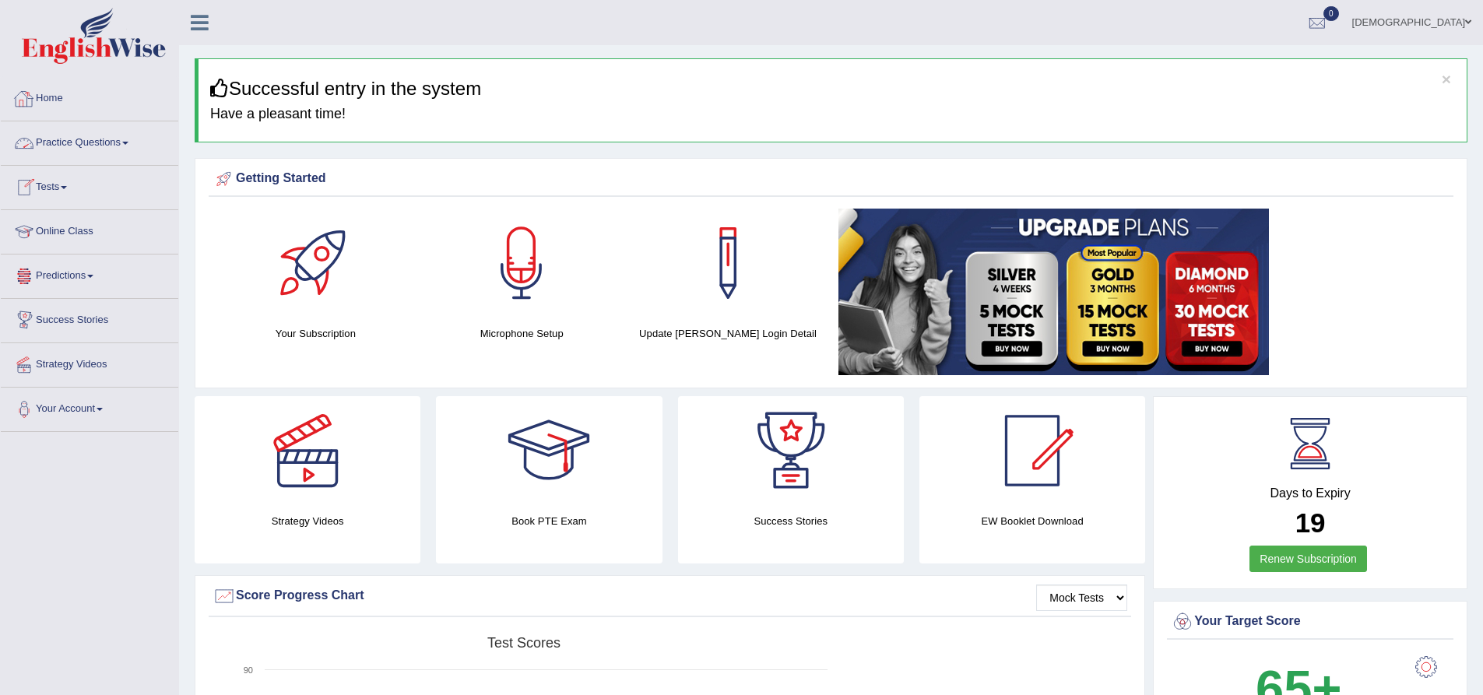
click at [81, 180] on link "Tests" at bounding box center [90, 185] width 178 height 39
click at [94, 222] on link "Take Practice Sectional Test" at bounding box center [102, 223] width 146 height 28
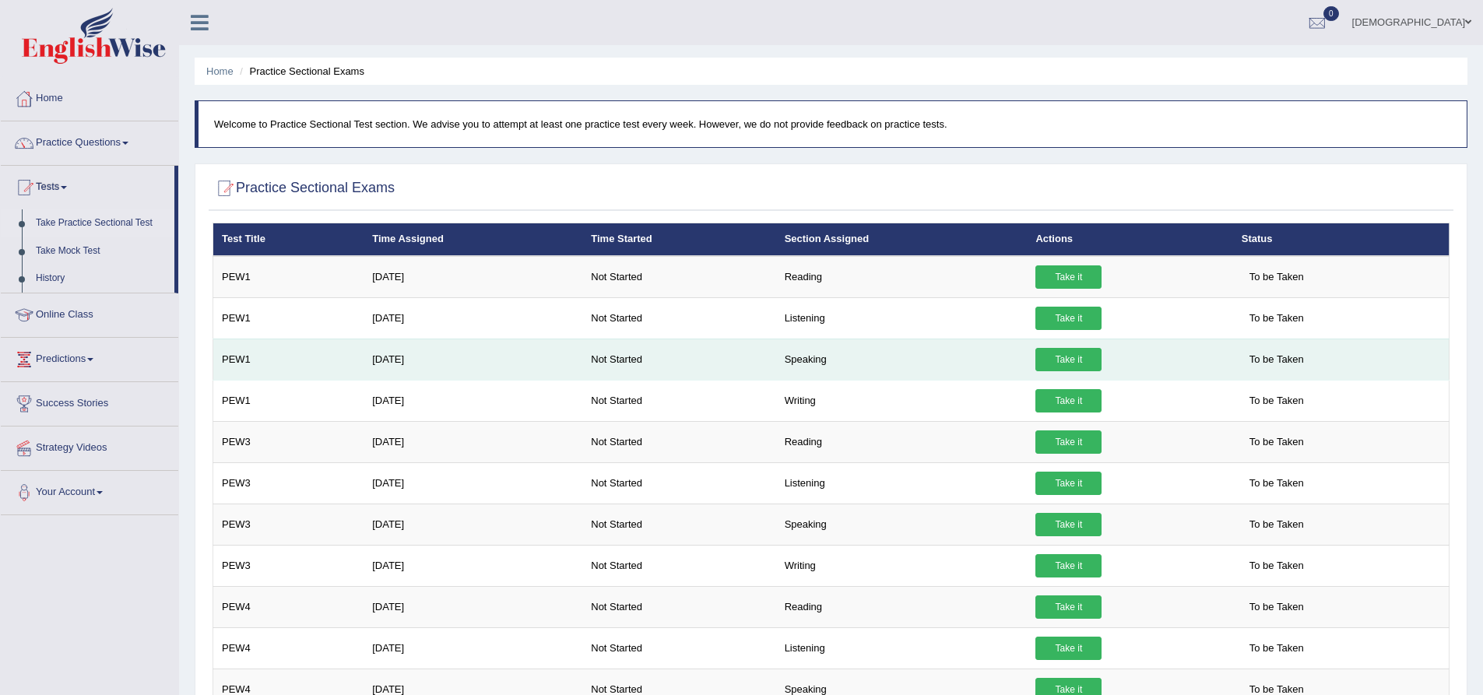
click at [1053, 360] on link "Take it" at bounding box center [1069, 359] width 66 height 23
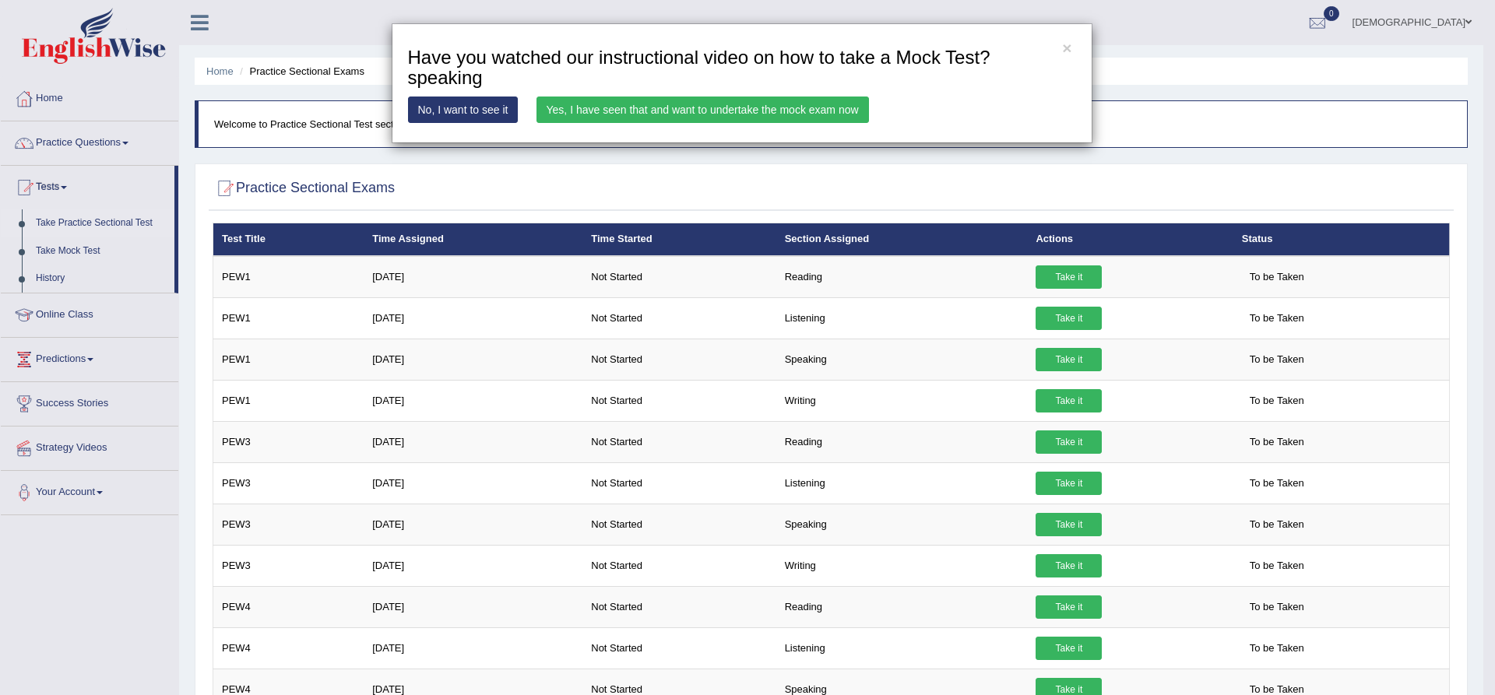
click at [491, 106] on link "No, I want to see it" at bounding box center [463, 110] width 111 height 26
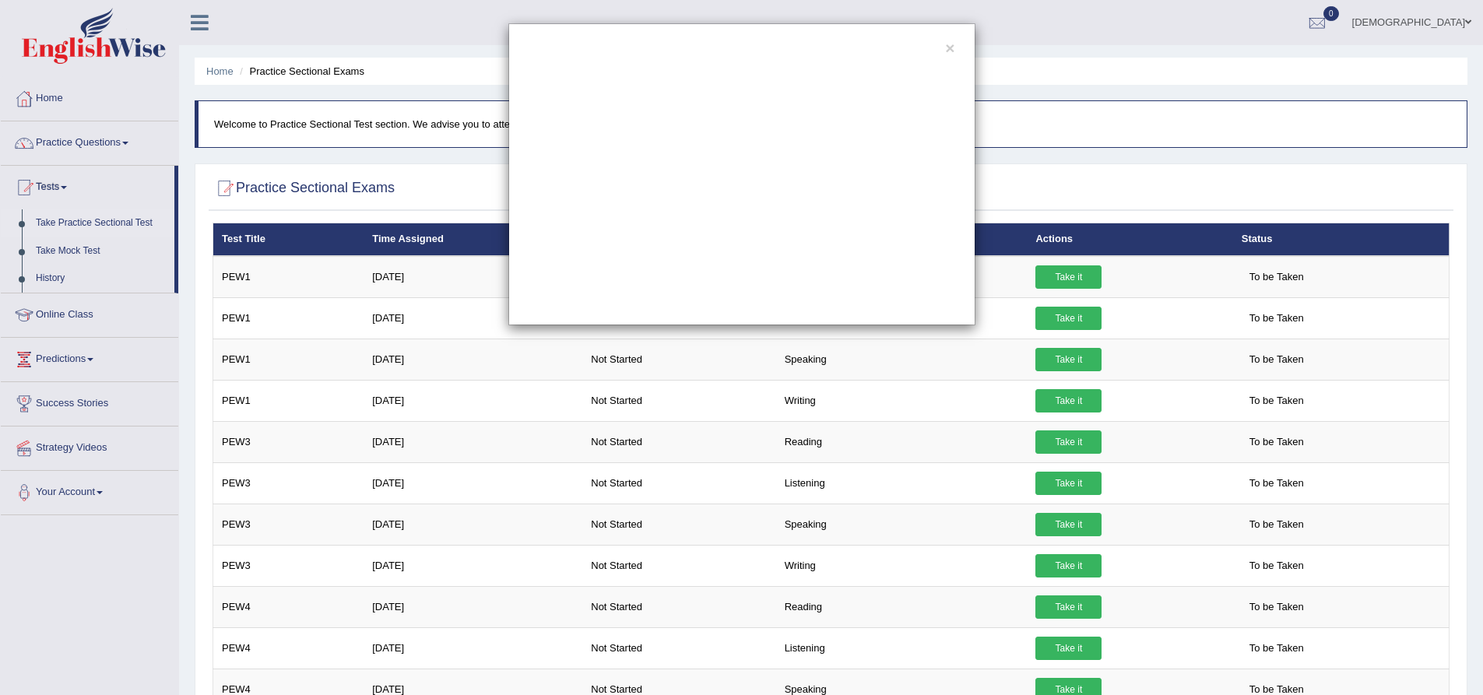
click at [1112, 113] on div "×" at bounding box center [741, 174] width 1483 height 302
click at [1341, 112] on div "×" at bounding box center [741, 174] width 1483 height 302
click at [1062, 363] on div "×" at bounding box center [741, 347] width 1483 height 695
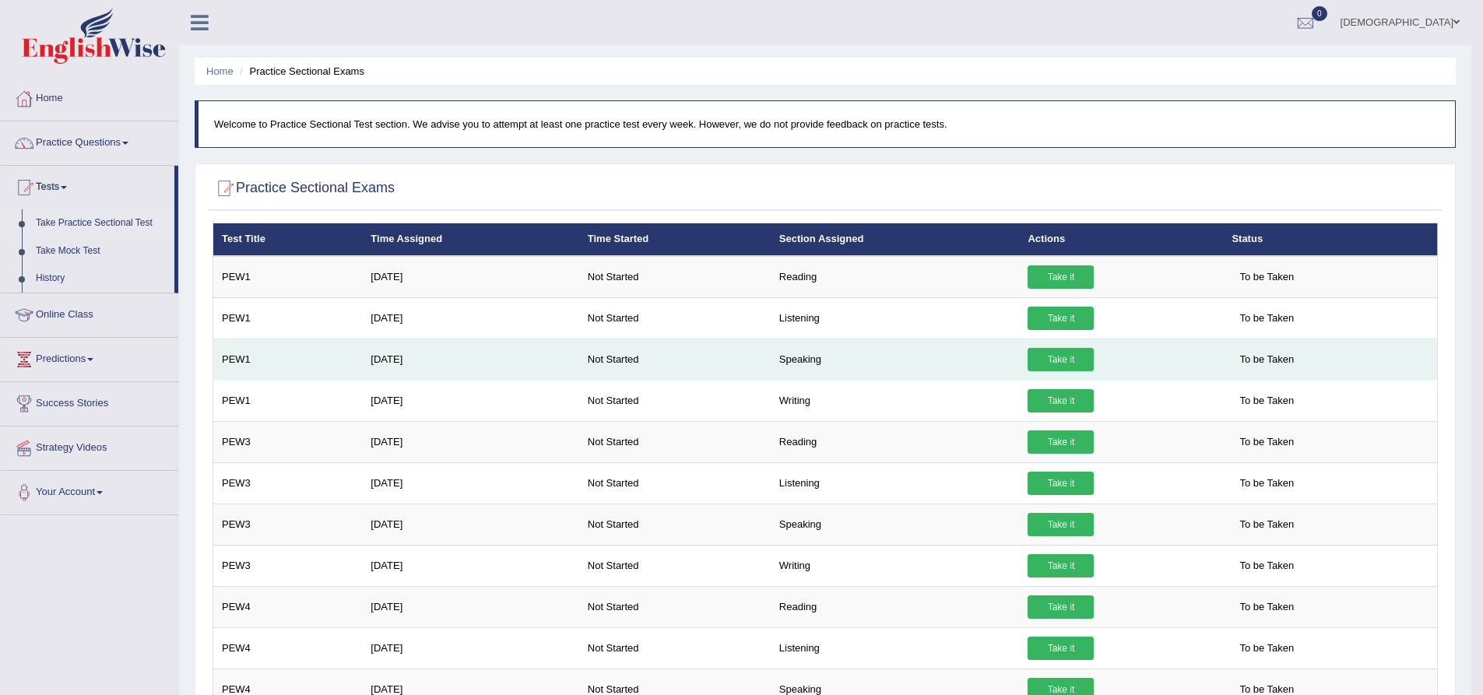
click at [1054, 359] on link "Take it" at bounding box center [1061, 359] width 66 height 23
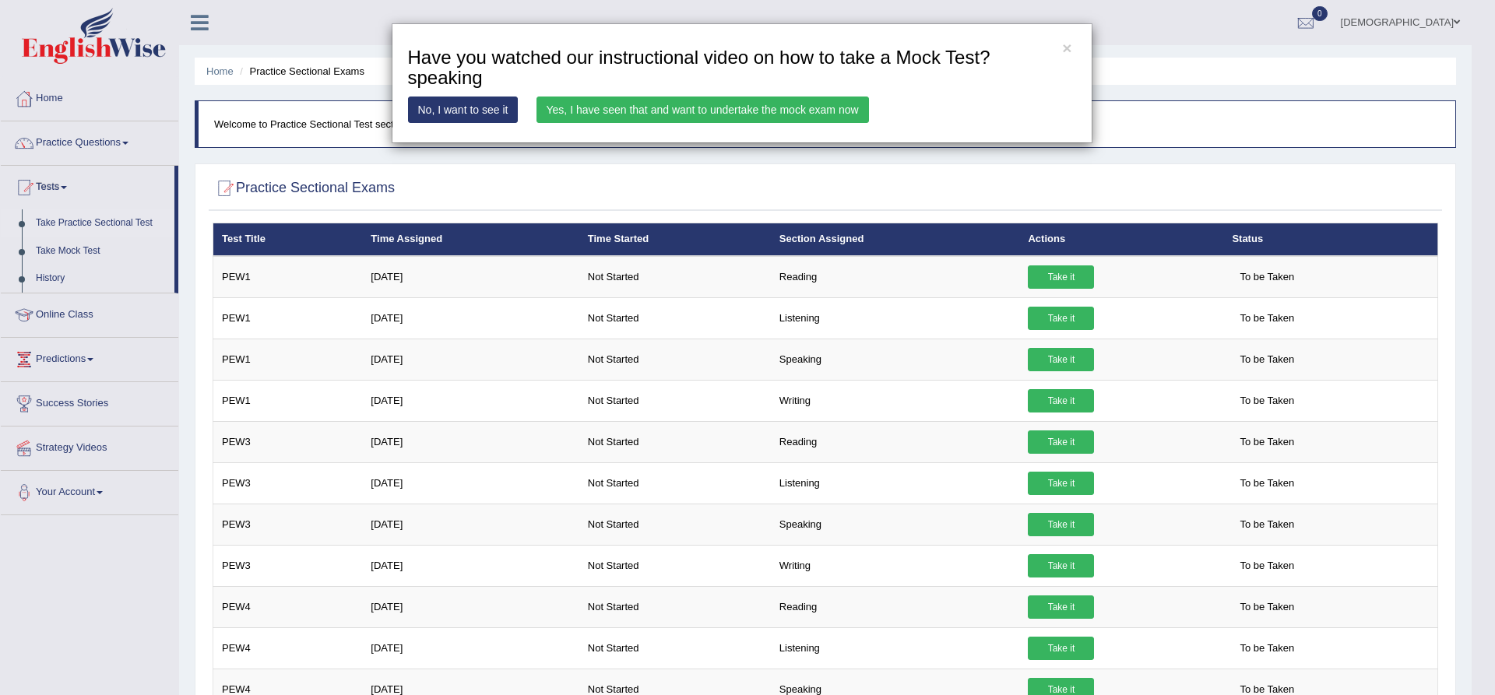
click at [640, 111] on link "Yes, I have seen that and want to undertake the mock exam now" at bounding box center [702, 110] width 332 height 26
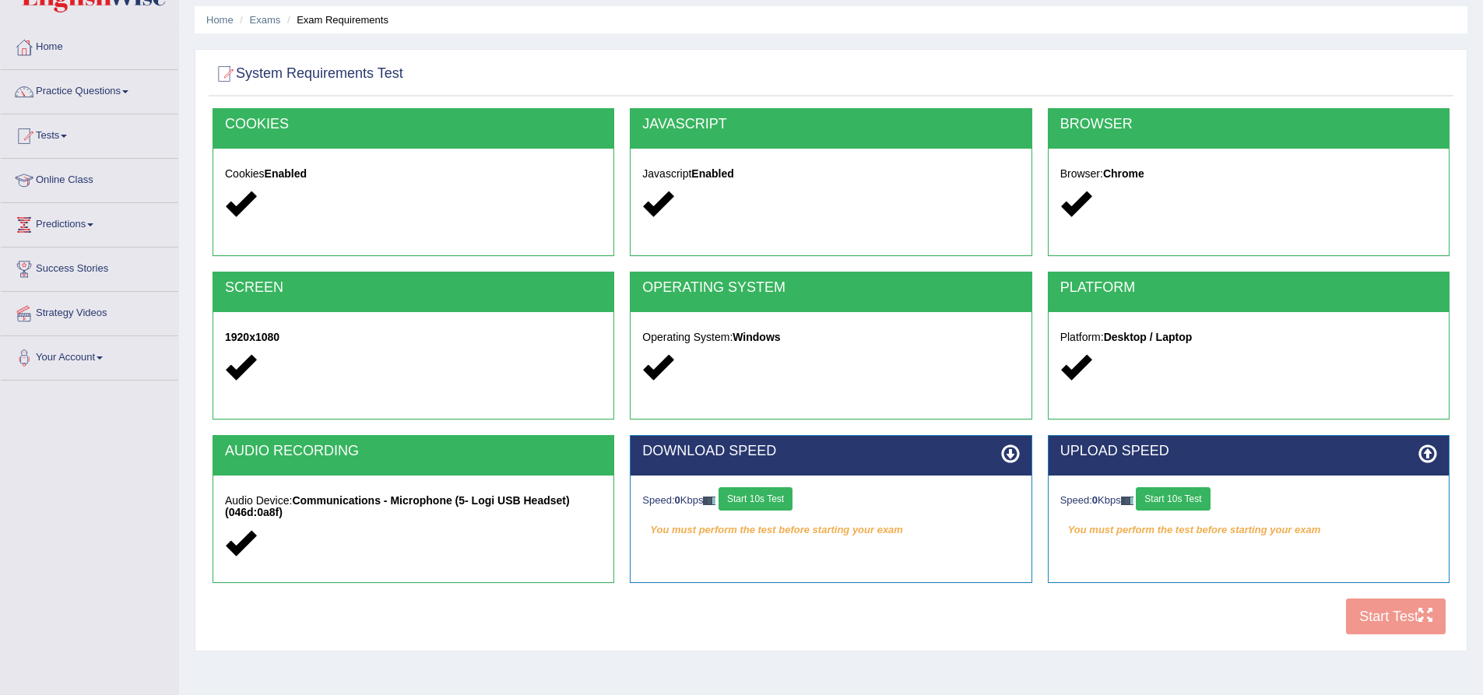
scroll to position [122, 0]
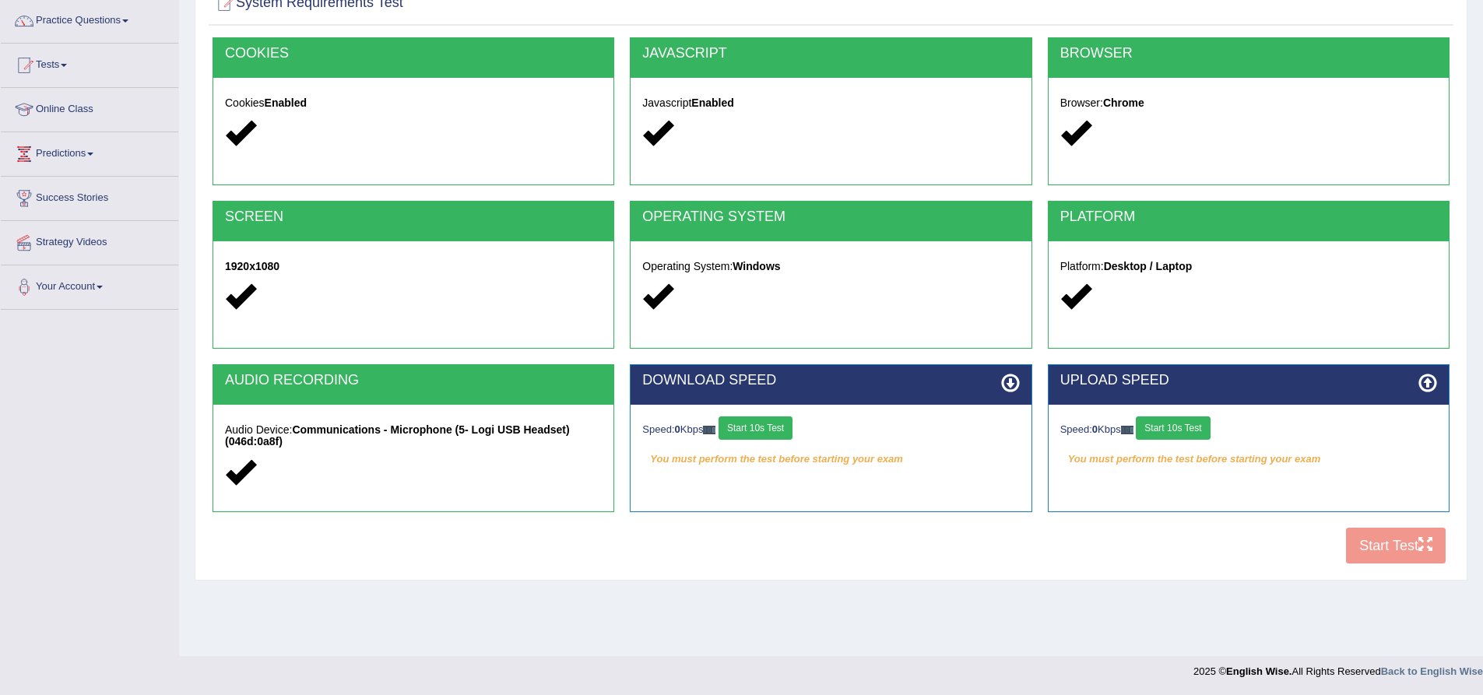
click at [1361, 548] on div "COOKIES Cookies Enabled JAVASCRIPT Javascript Enabled BROWSER Browser: Chrome S…" at bounding box center [831, 304] width 1245 height 535
click at [773, 426] on button "Start 10s Test" at bounding box center [756, 428] width 74 height 23
click at [1180, 424] on button "Start 10s Test" at bounding box center [1173, 428] width 74 height 23
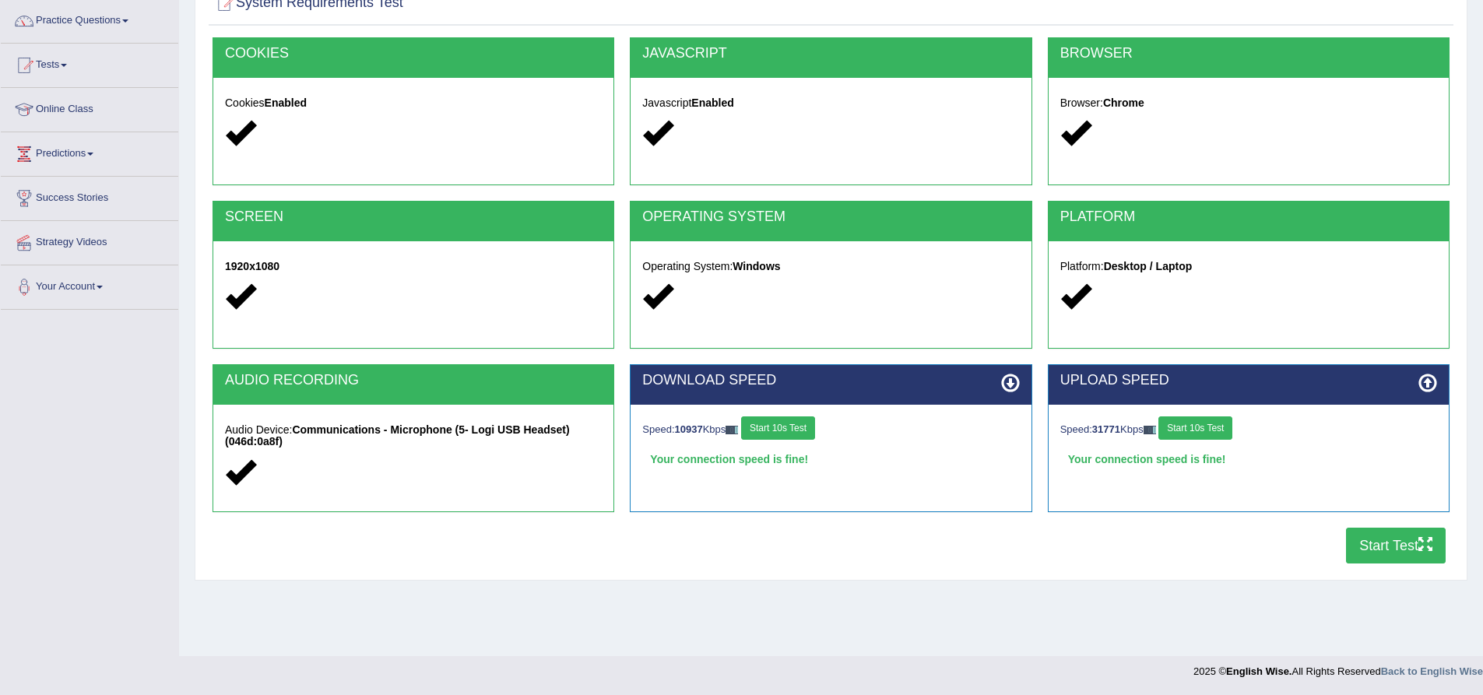
click at [1388, 542] on button "Start Test" at bounding box center [1396, 546] width 100 height 36
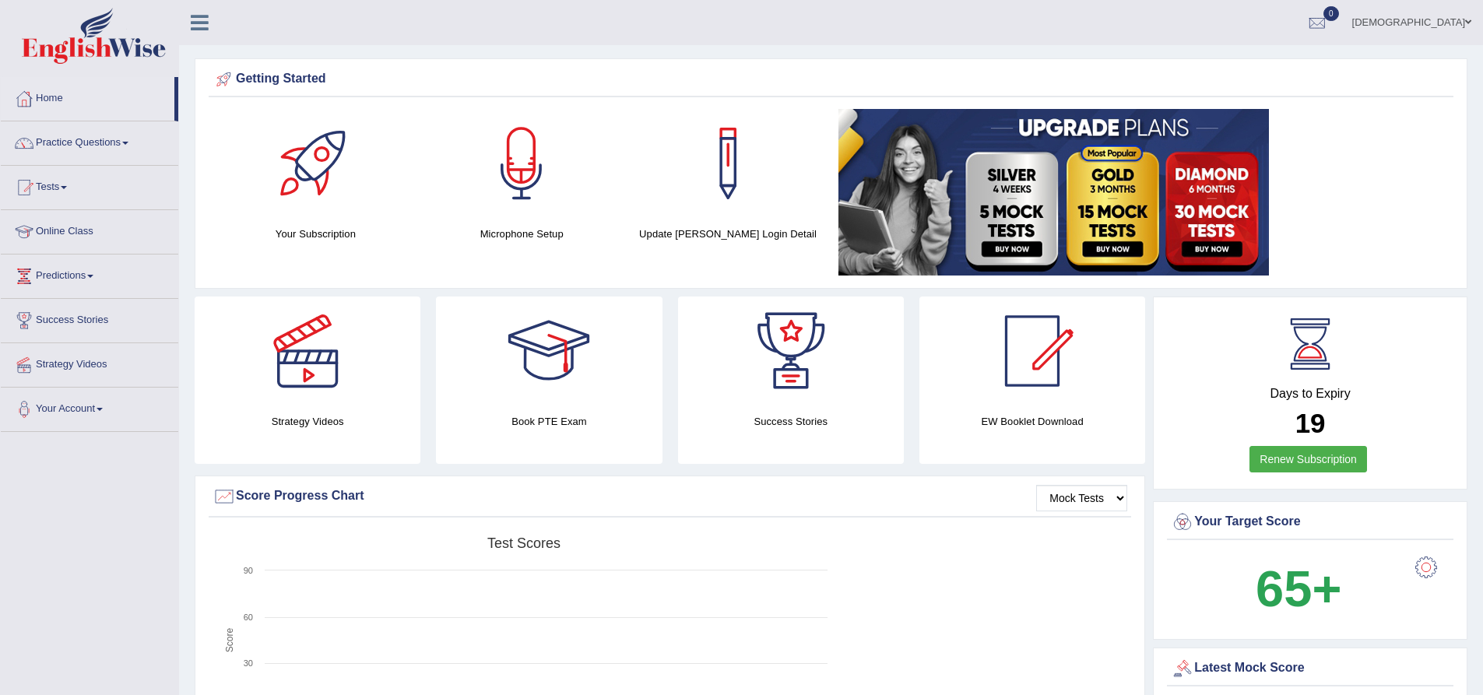
click at [106, 138] on link "Practice Questions" at bounding box center [90, 140] width 178 height 39
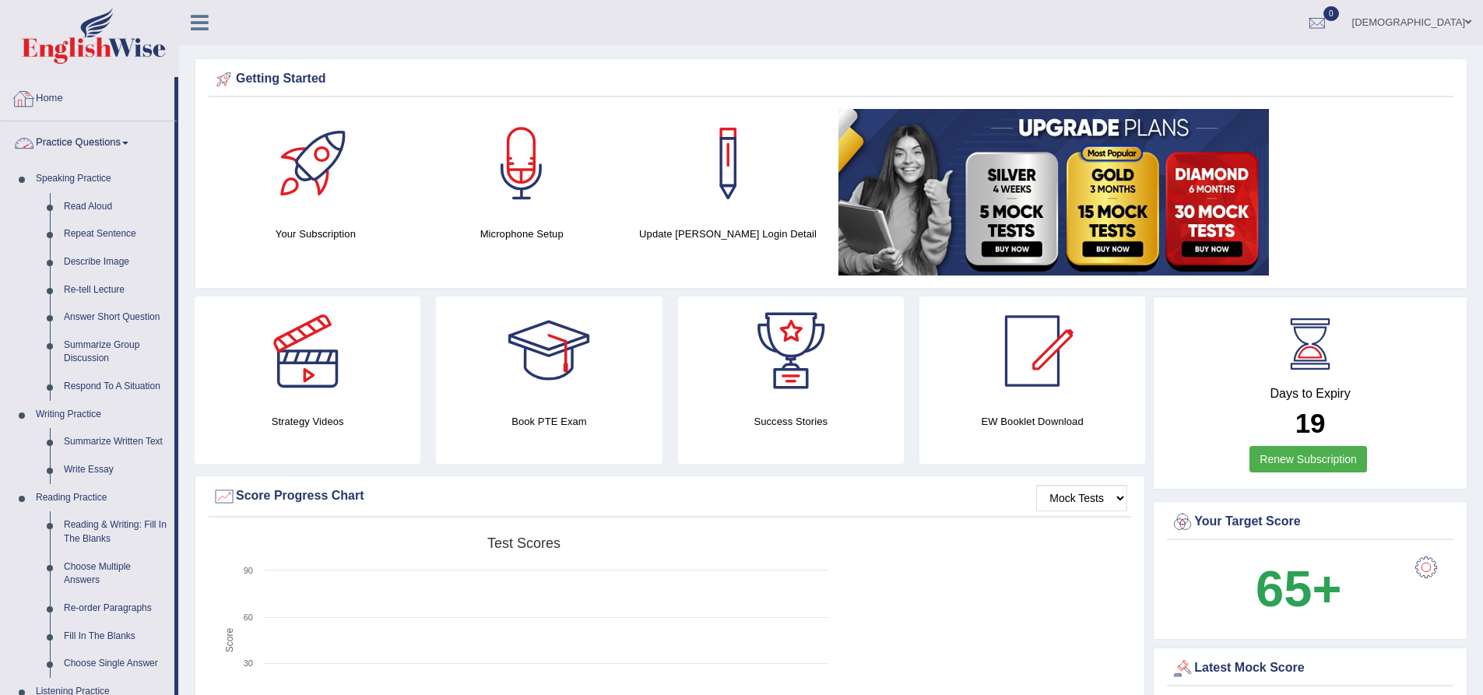
click at [57, 104] on link "Home" at bounding box center [88, 96] width 174 height 39
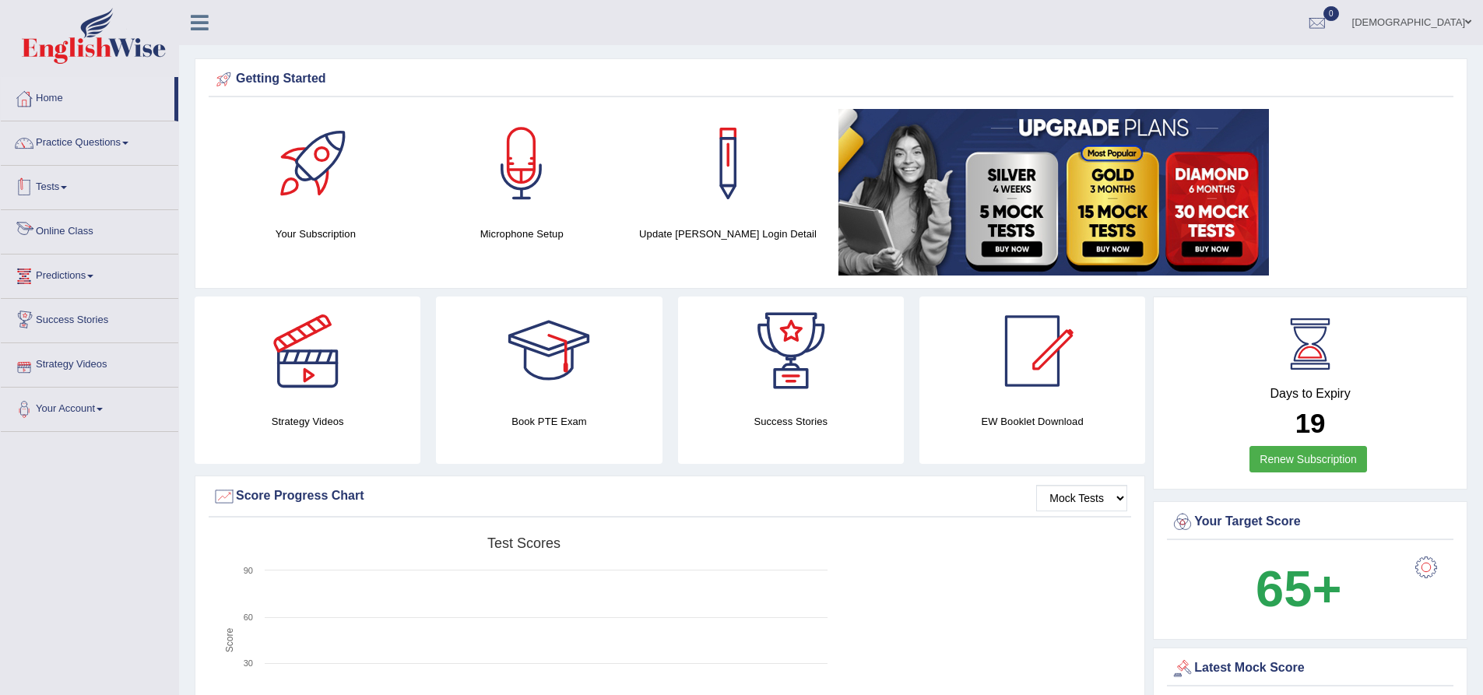
click at [101, 187] on link "Tests" at bounding box center [90, 185] width 178 height 39
click at [96, 277] on link "History" at bounding box center [102, 279] width 146 height 28
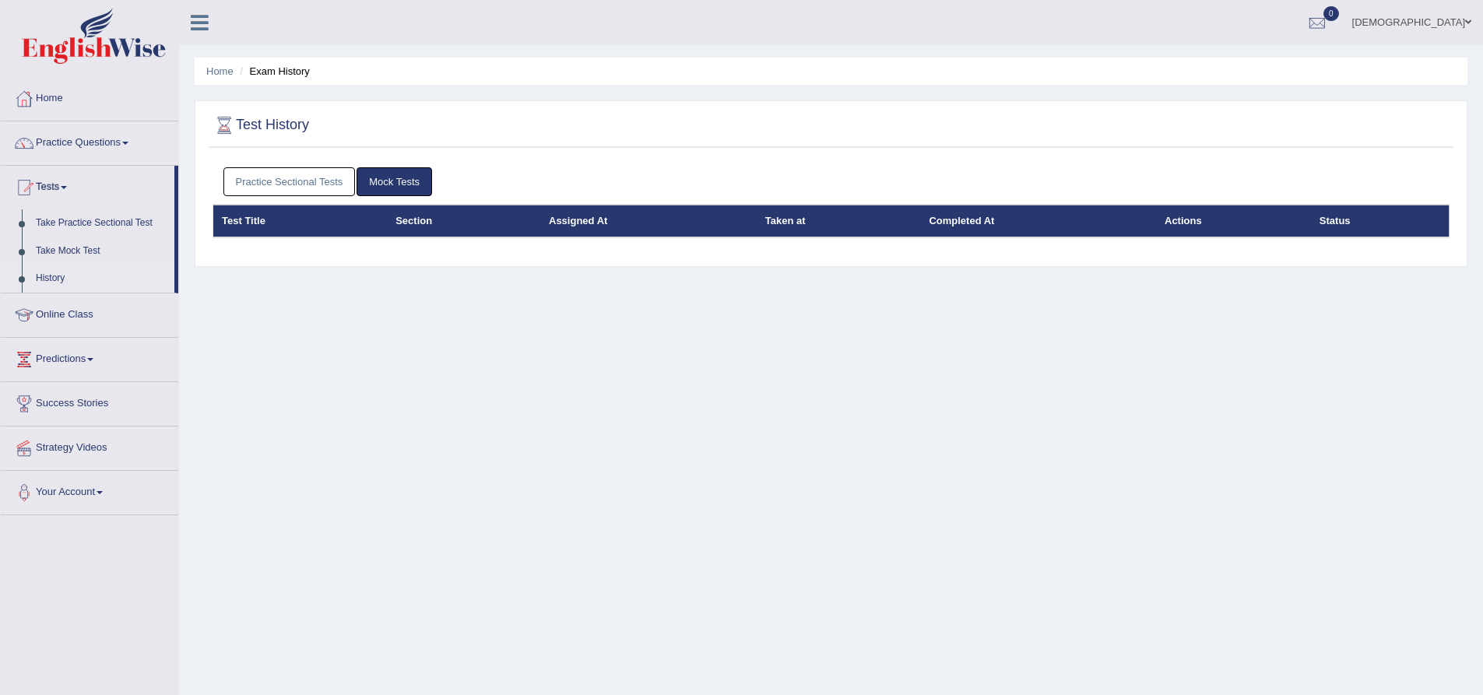
click at [304, 175] on link "Practice Sectional Tests" at bounding box center [289, 181] width 132 height 29
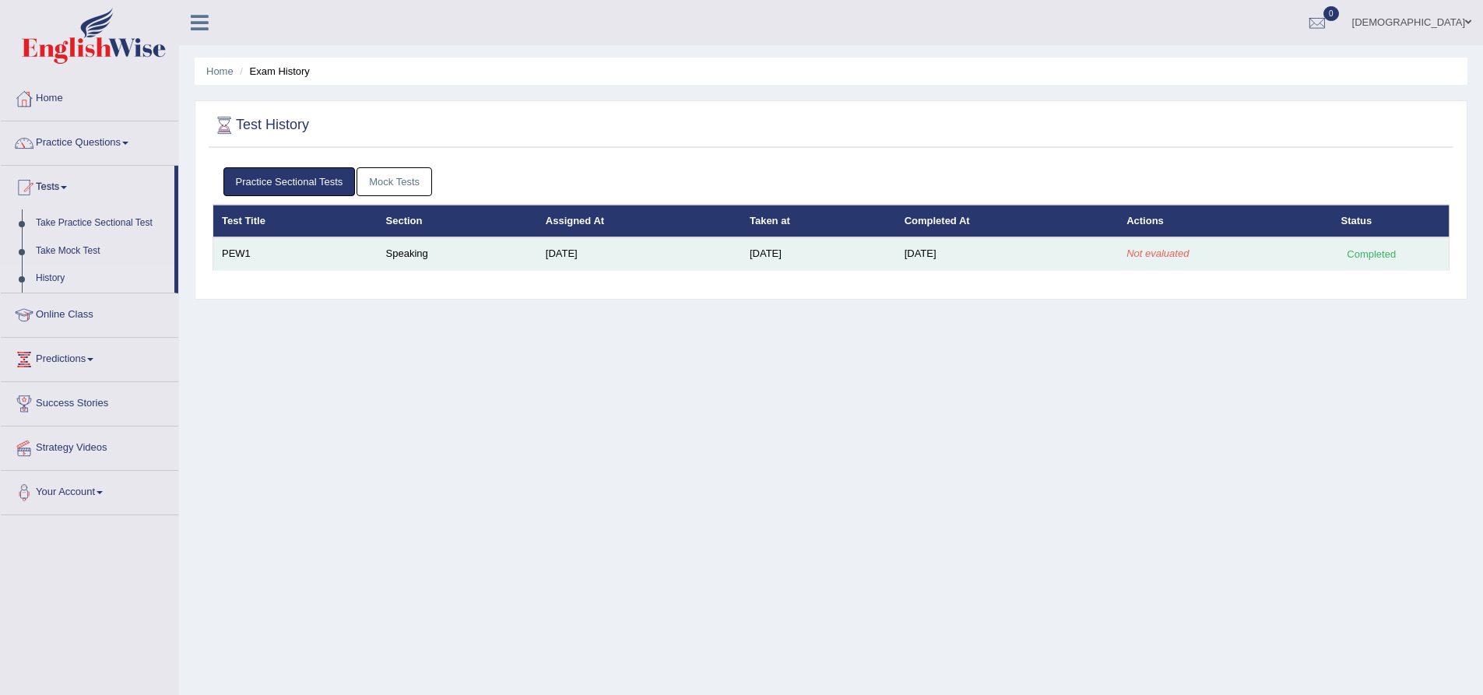
click at [1379, 254] on div "Completed" at bounding box center [1372, 254] width 61 height 16
click at [406, 248] on td "Speaking" at bounding box center [458, 253] width 160 height 33
click at [1162, 257] on em "Not evaluated" at bounding box center [1158, 254] width 62 height 12
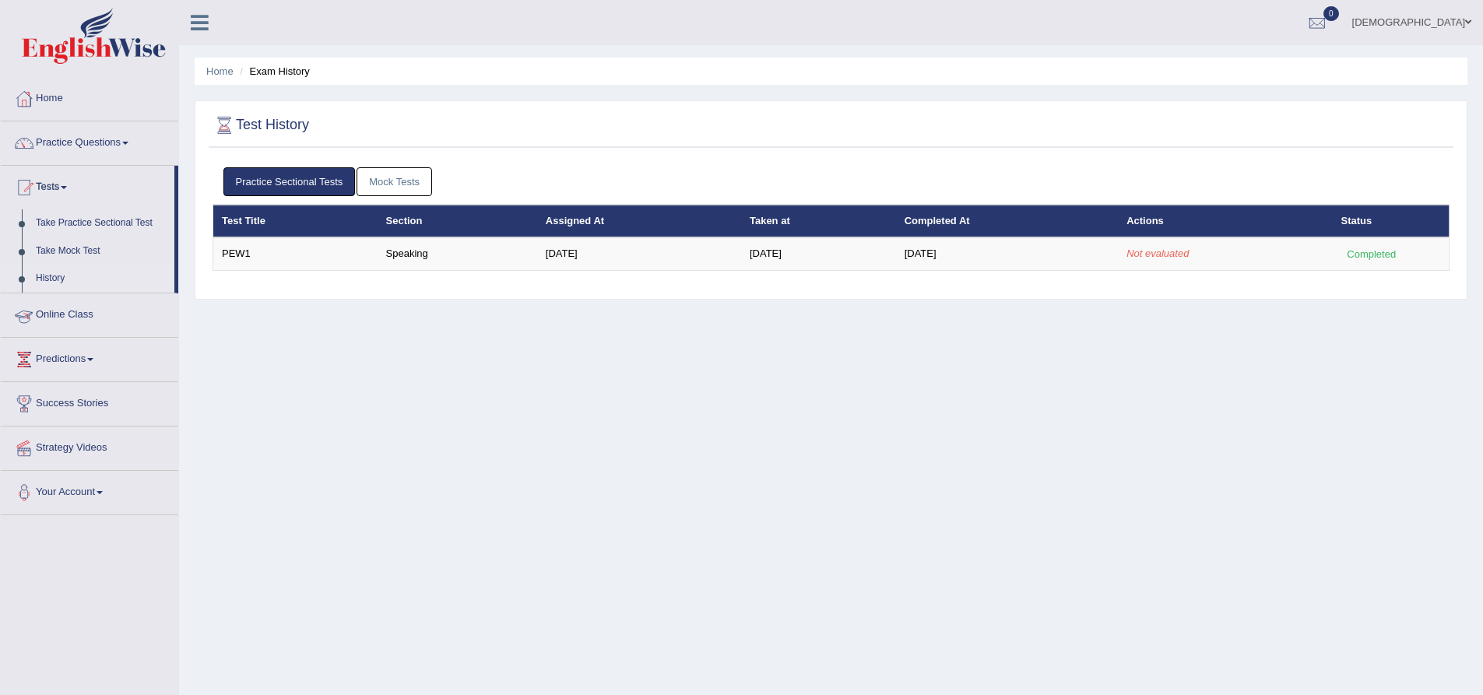
click at [385, 174] on link "Mock Tests" at bounding box center [395, 181] width 76 height 29
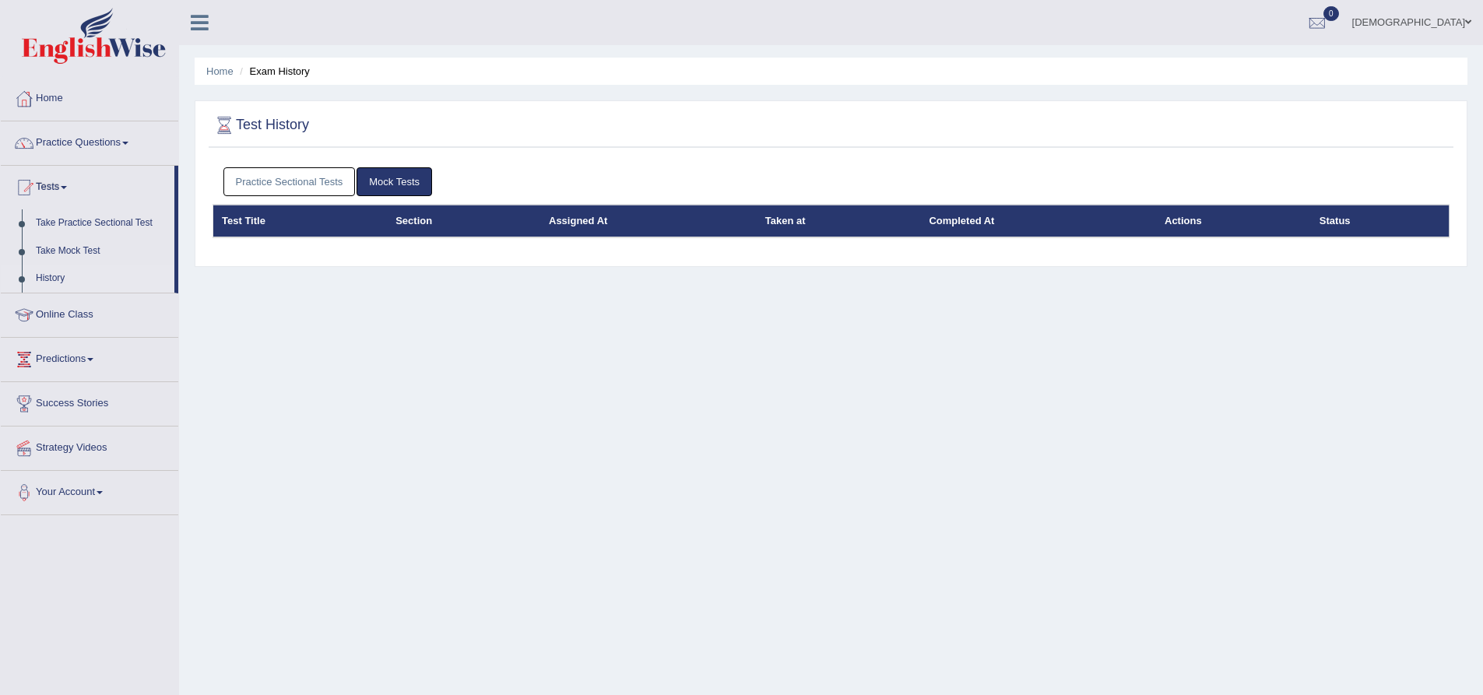
click at [309, 181] on link "Practice Sectional Tests" at bounding box center [289, 181] width 132 height 29
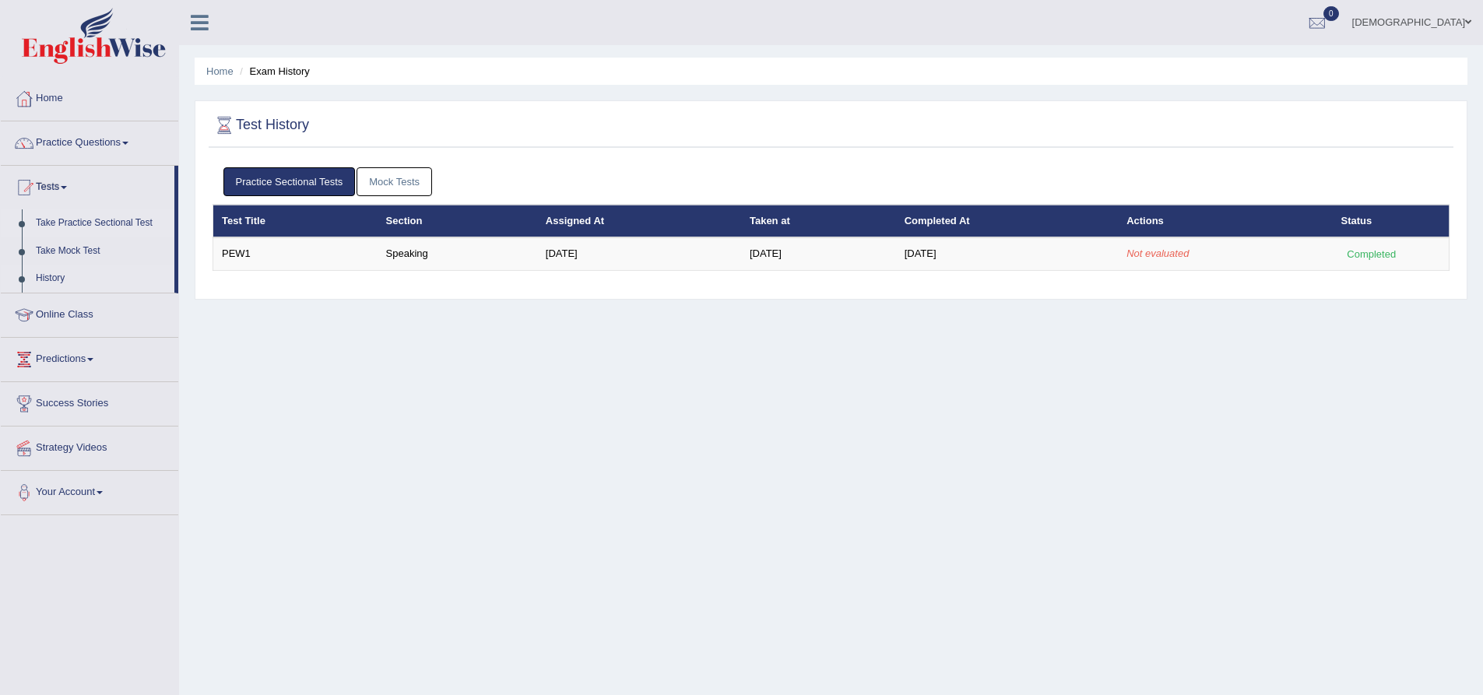
click at [142, 228] on link "Take Practice Sectional Test" at bounding box center [102, 223] width 146 height 28
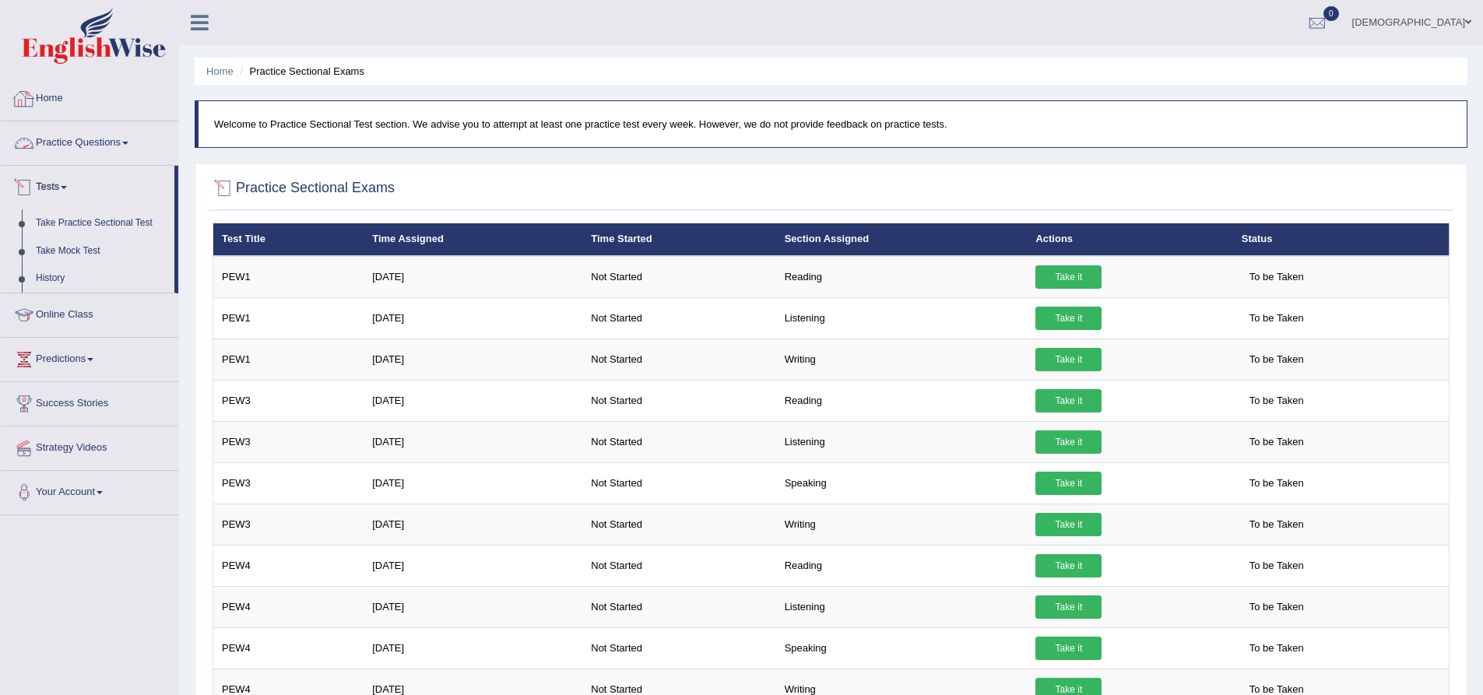
click at [45, 90] on link "Home" at bounding box center [90, 96] width 178 height 39
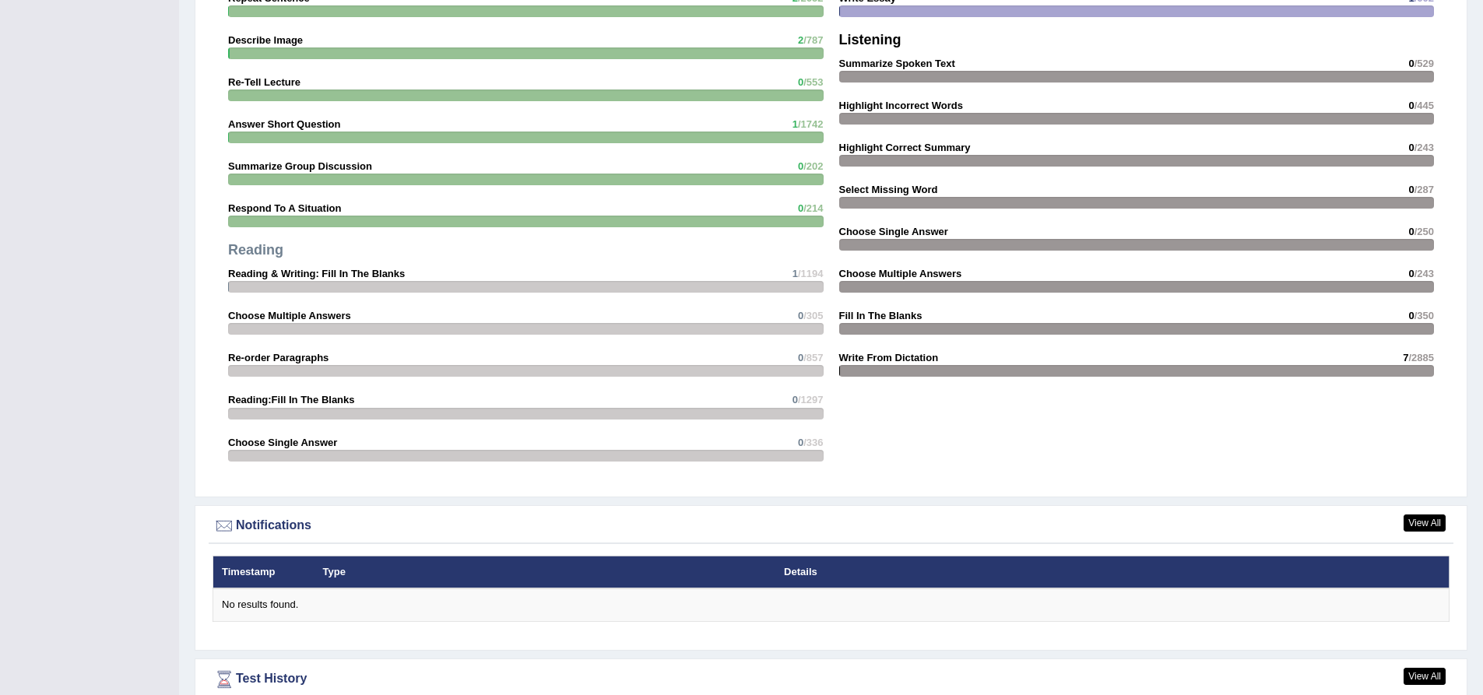
scroll to position [1557, 0]
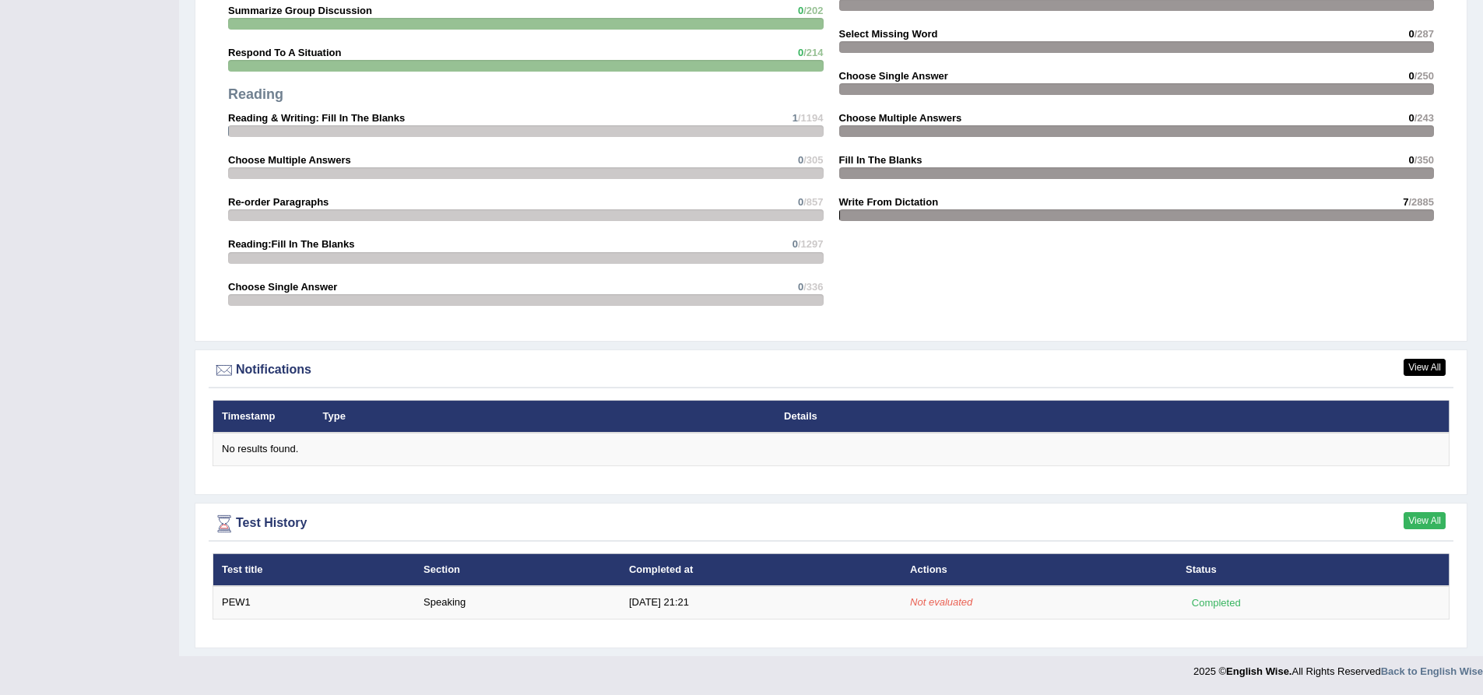
click at [1426, 526] on link "View All" at bounding box center [1425, 520] width 42 height 17
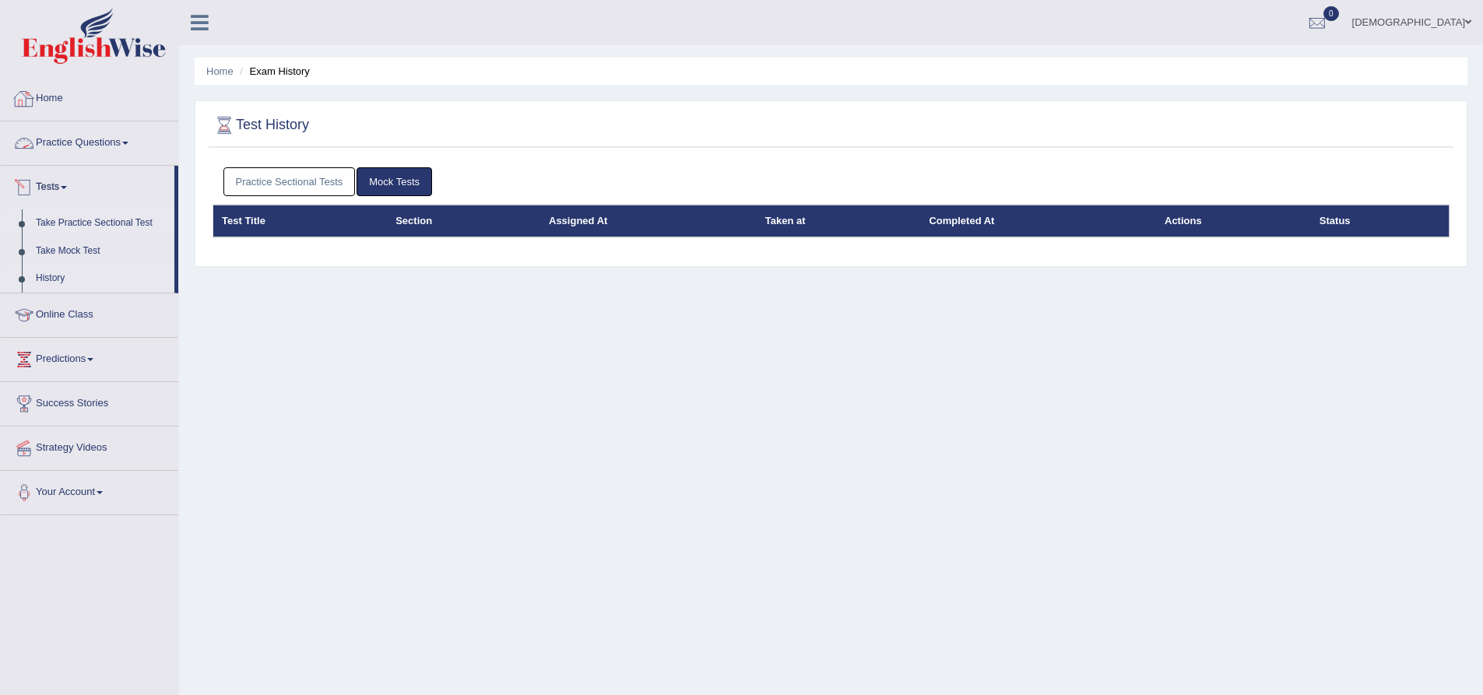
click at [100, 225] on link "Take Practice Sectional Test" at bounding box center [102, 223] width 146 height 28
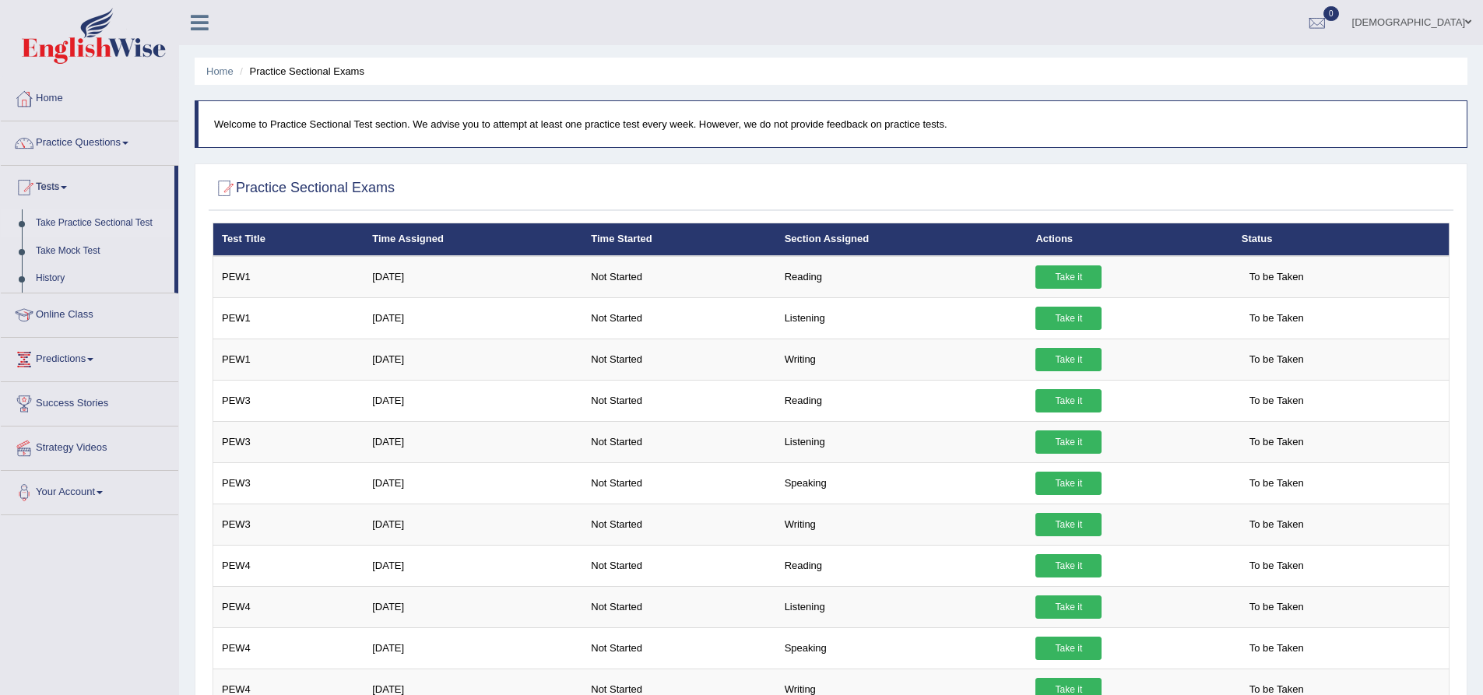
click at [121, 220] on link "Take Practice Sectional Test" at bounding box center [102, 223] width 146 height 28
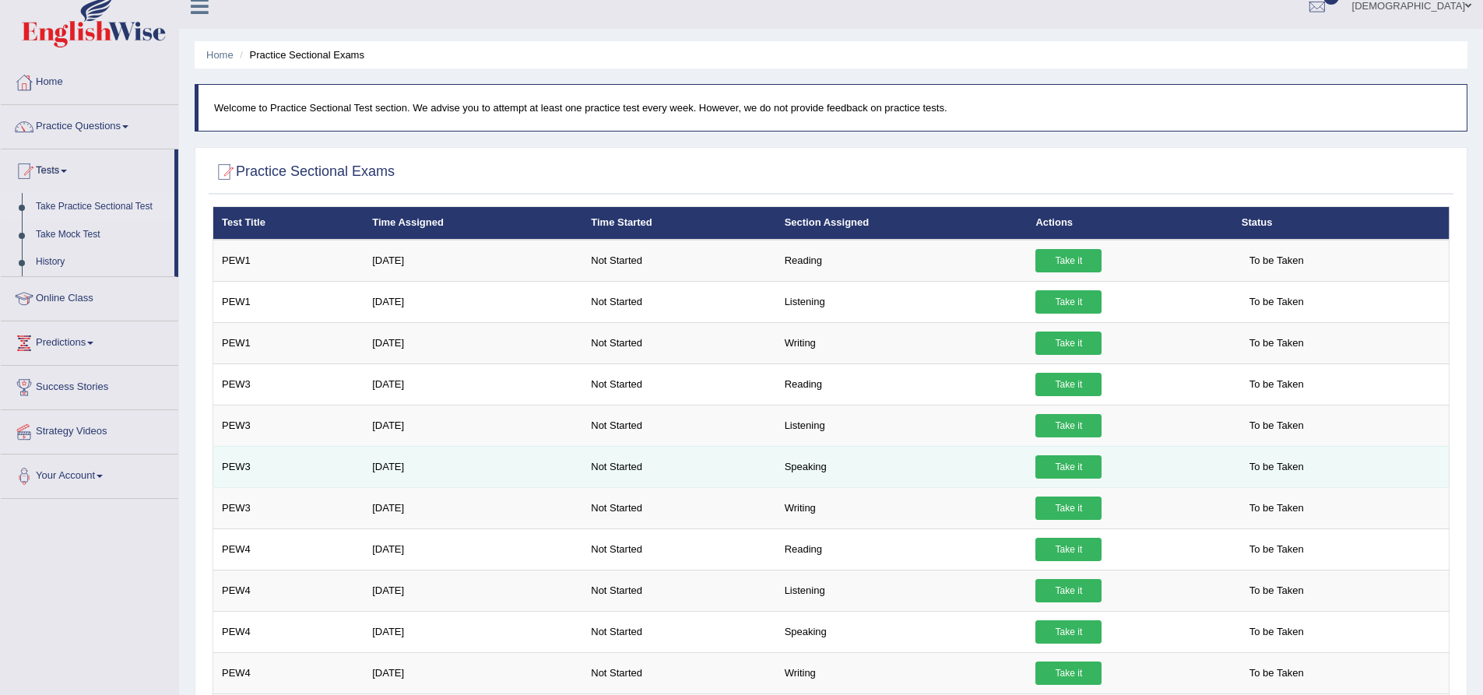
scroll to position [14, 0]
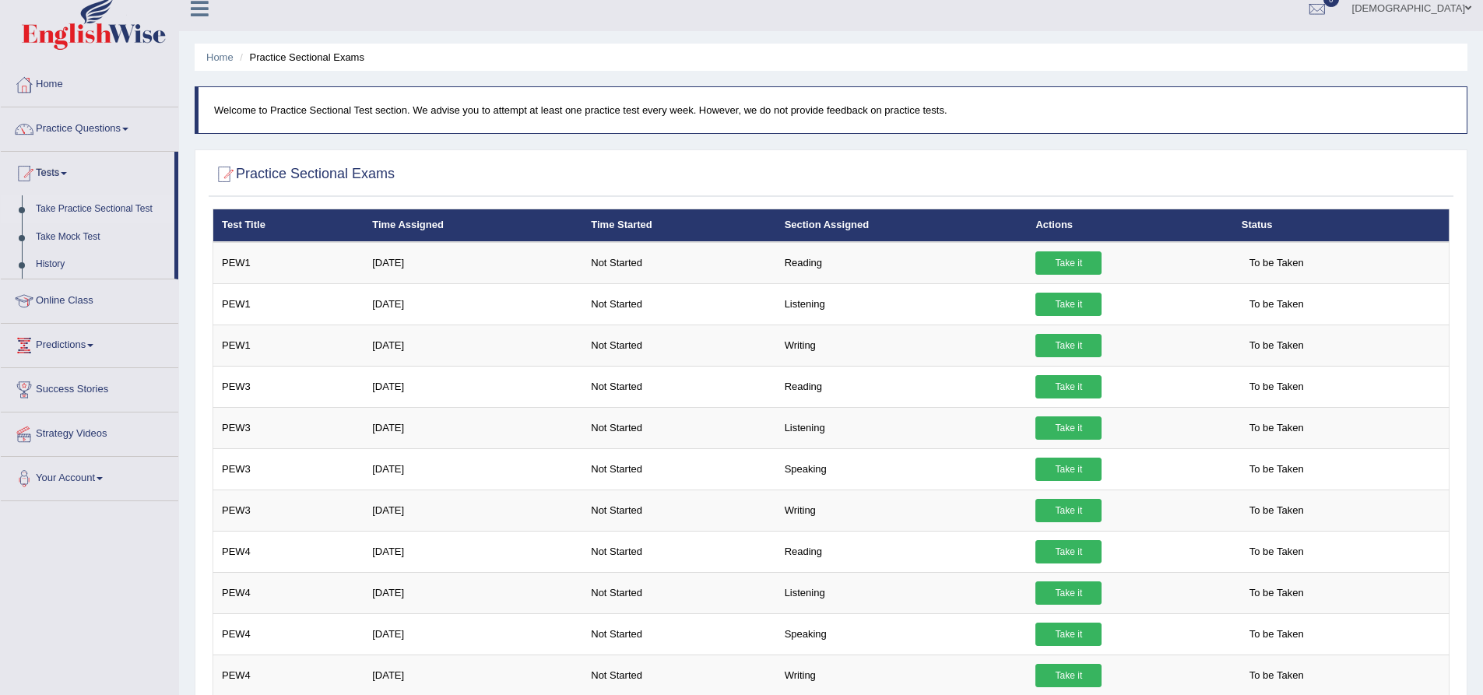
click at [139, 213] on link "Take Practice Sectional Test" at bounding box center [102, 209] width 146 height 28
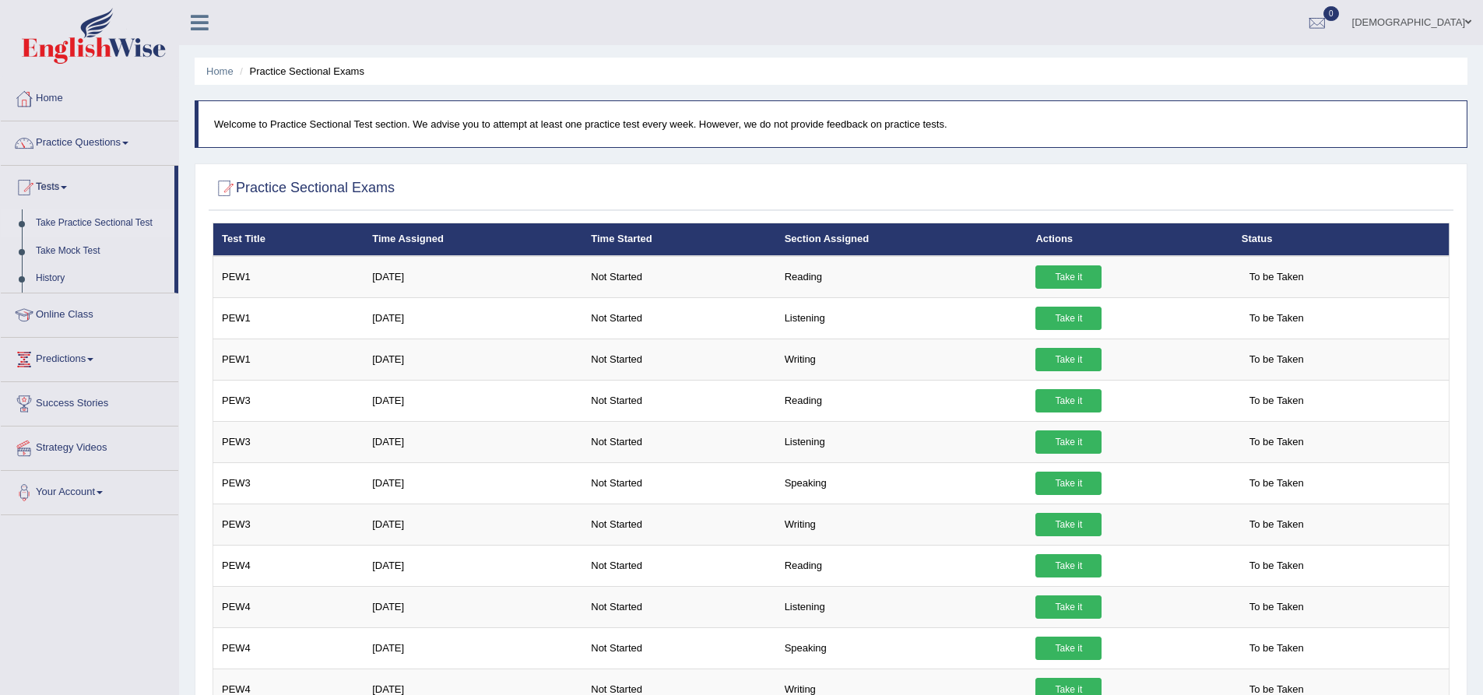
click at [114, 223] on link "Take Practice Sectional Test" at bounding box center [102, 223] width 146 height 28
click at [72, 275] on link "History" at bounding box center [102, 279] width 146 height 28
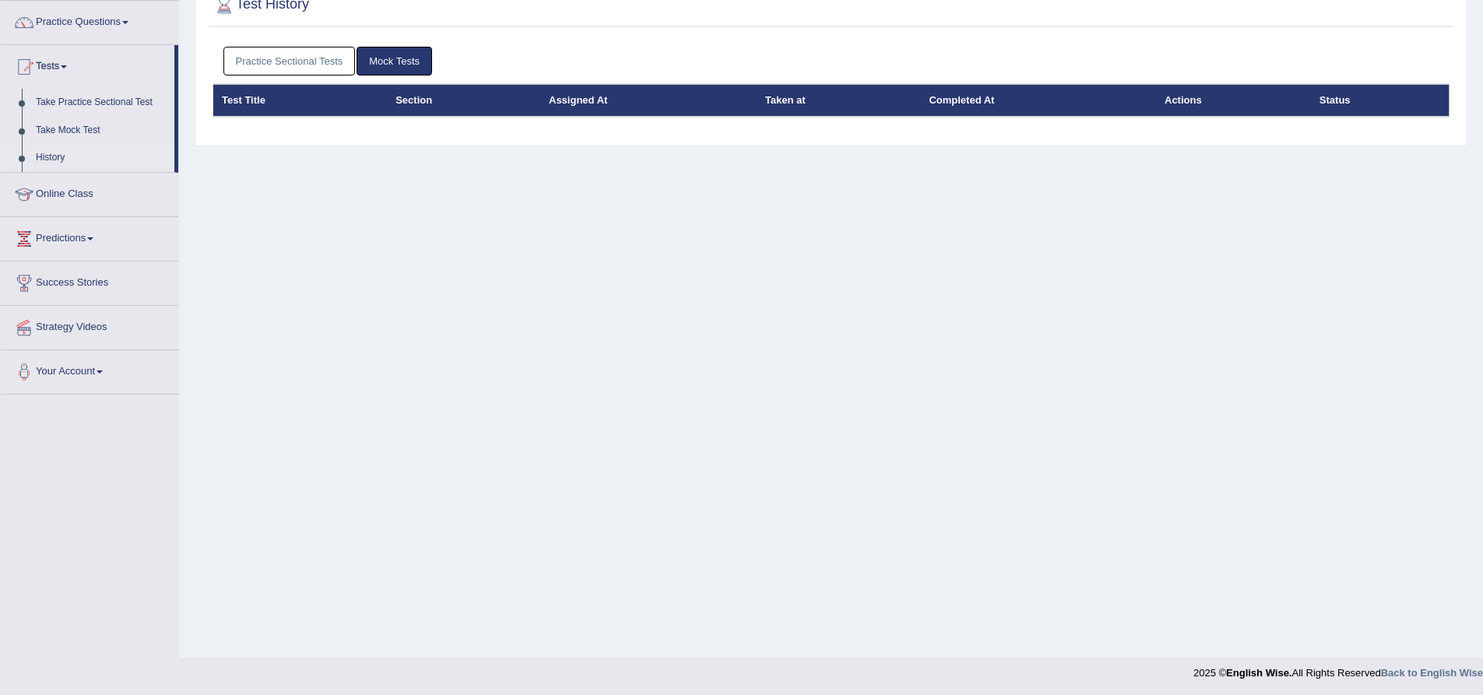
scroll to position [122, 0]
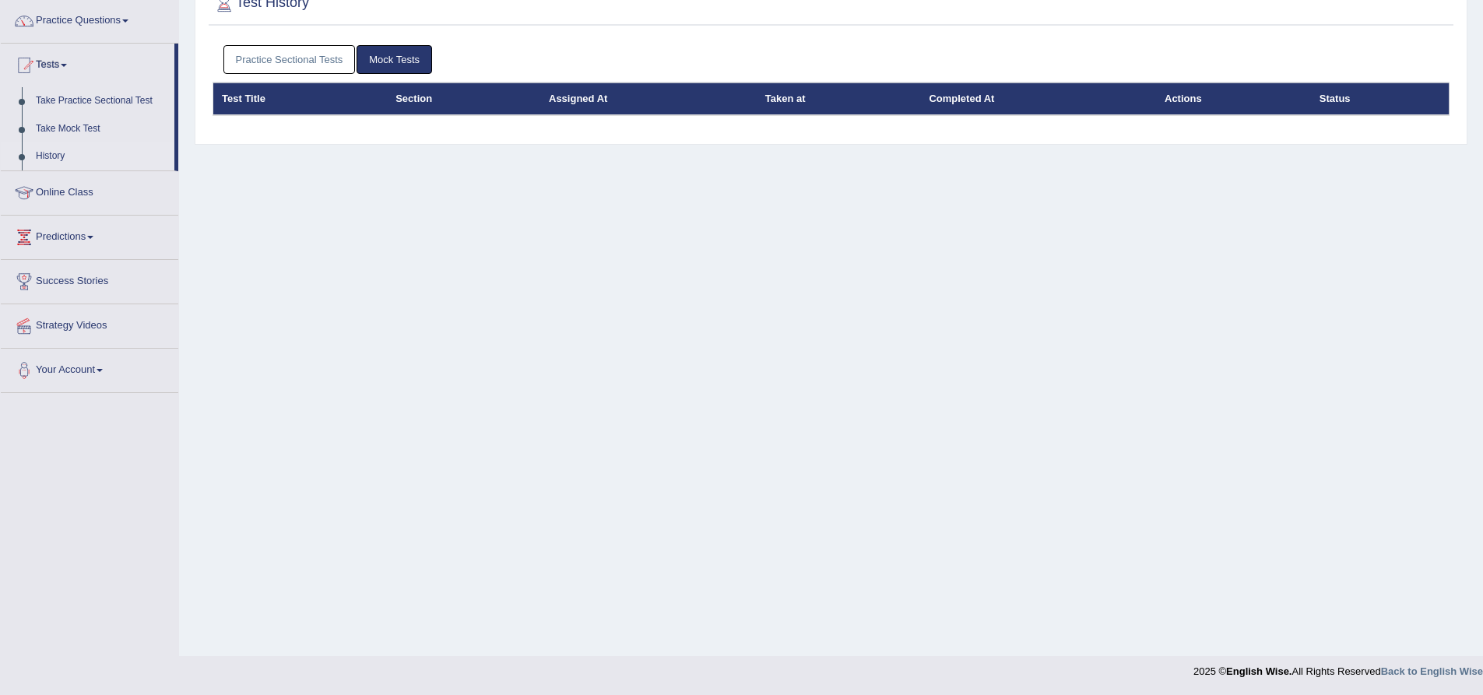
click at [318, 64] on link "Practice Sectional Tests" at bounding box center [289, 59] width 132 height 29
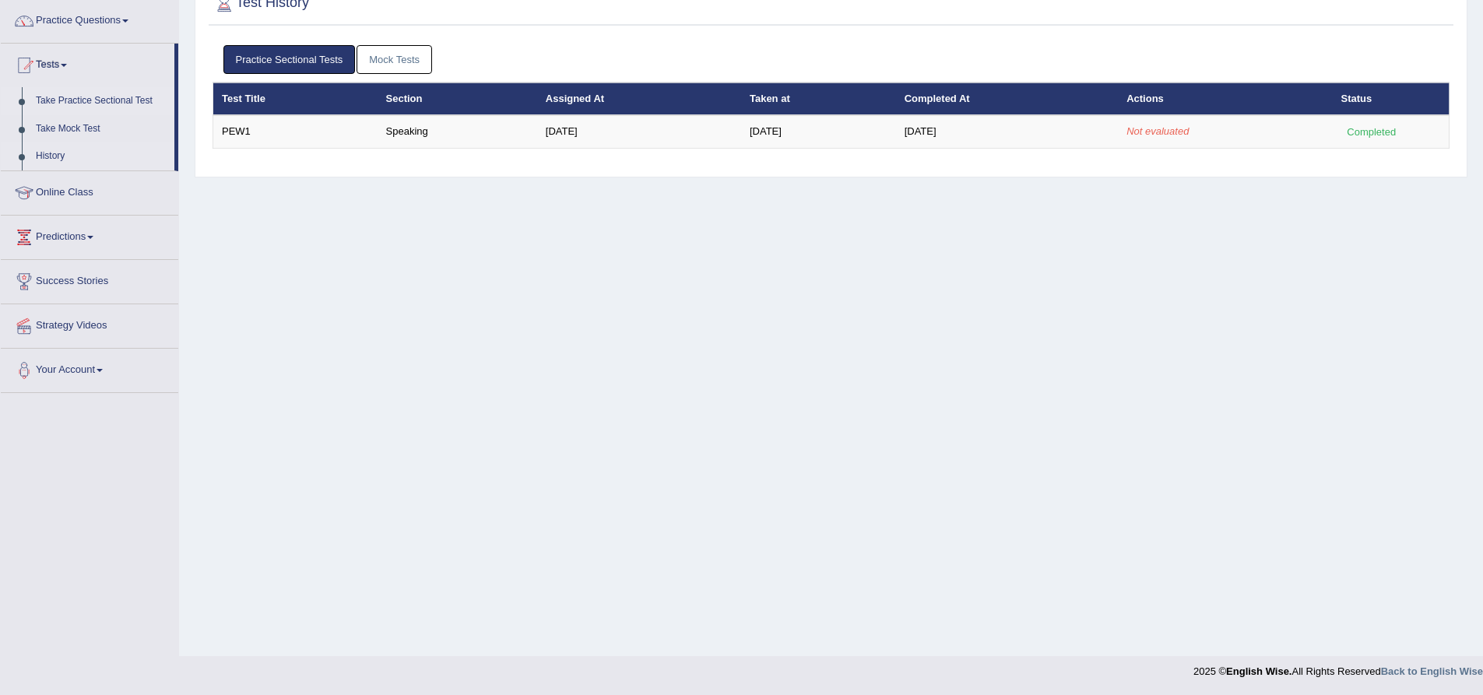
click at [91, 100] on link "Take Practice Sectional Test" at bounding box center [102, 101] width 146 height 28
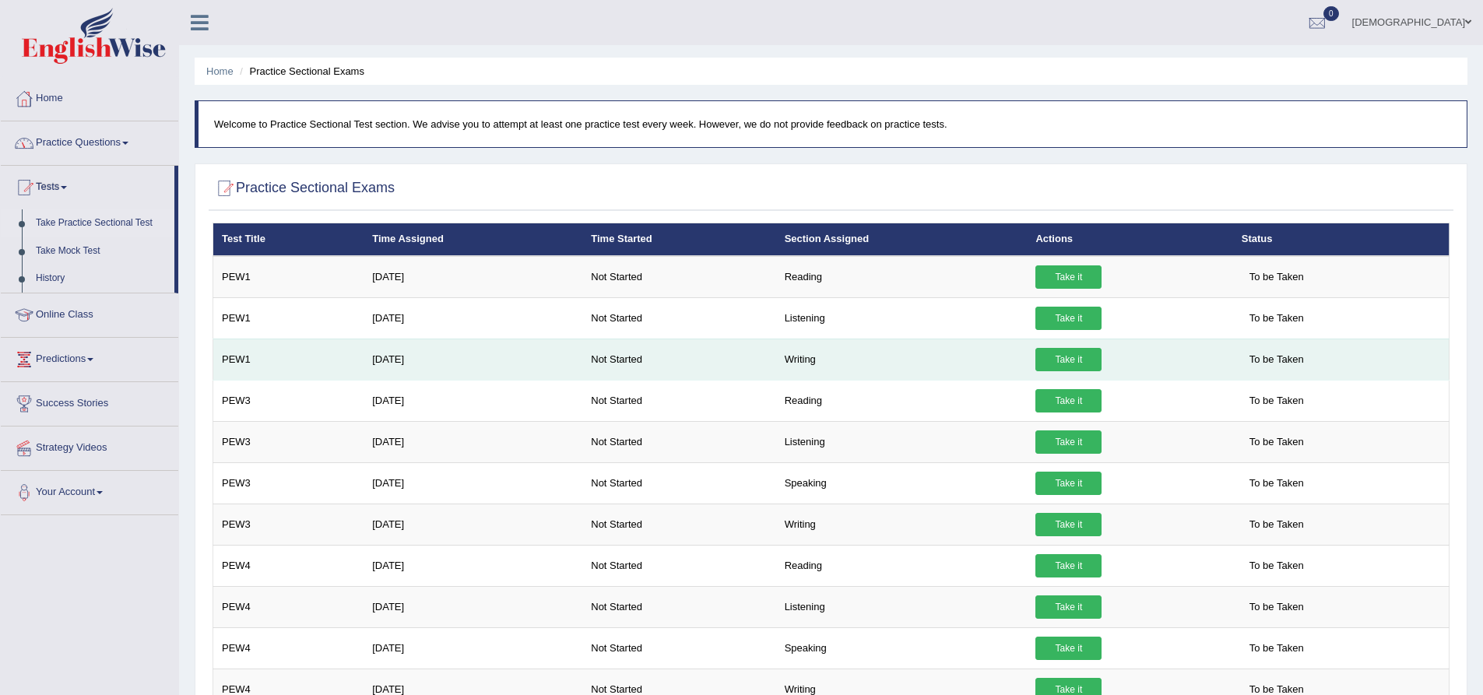
click at [1061, 373] on td "Take it" at bounding box center [1130, 359] width 206 height 41
click at [1058, 364] on link "Take it" at bounding box center [1069, 359] width 66 height 23
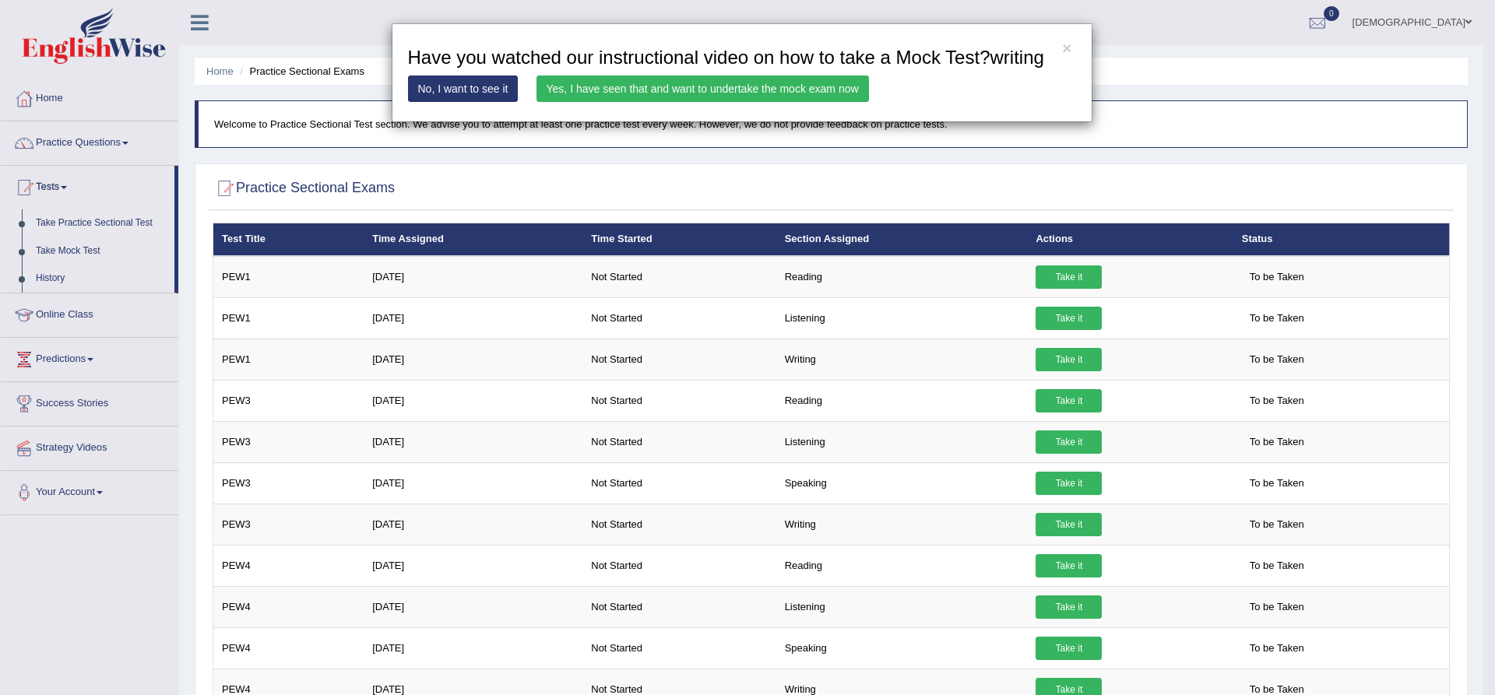
click at [653, 95] on link "Yes, I have seen that and want to undertake the mock exam now" at bounding box center [702, 89] width 332 height 26
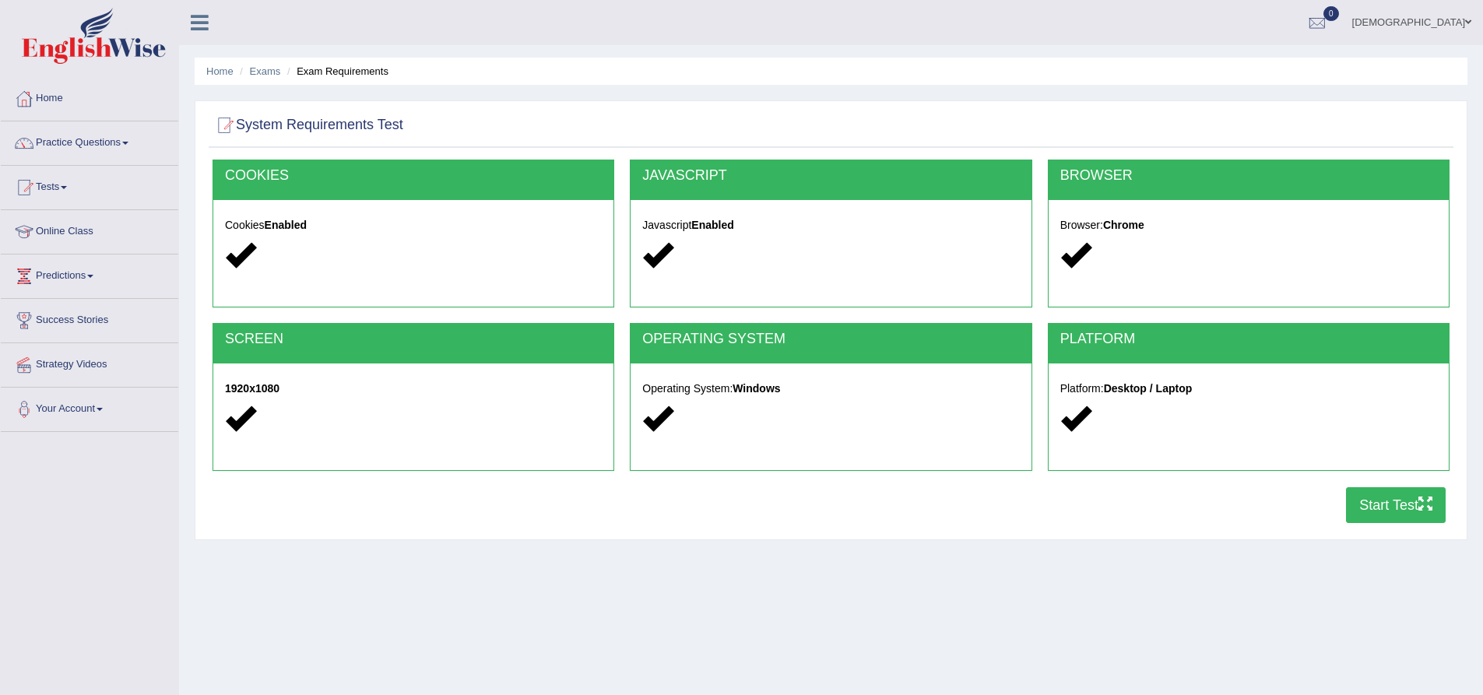
click at [1377, 508] on button "Start Test" at bounding box center [1396, 505] width 100 height 36
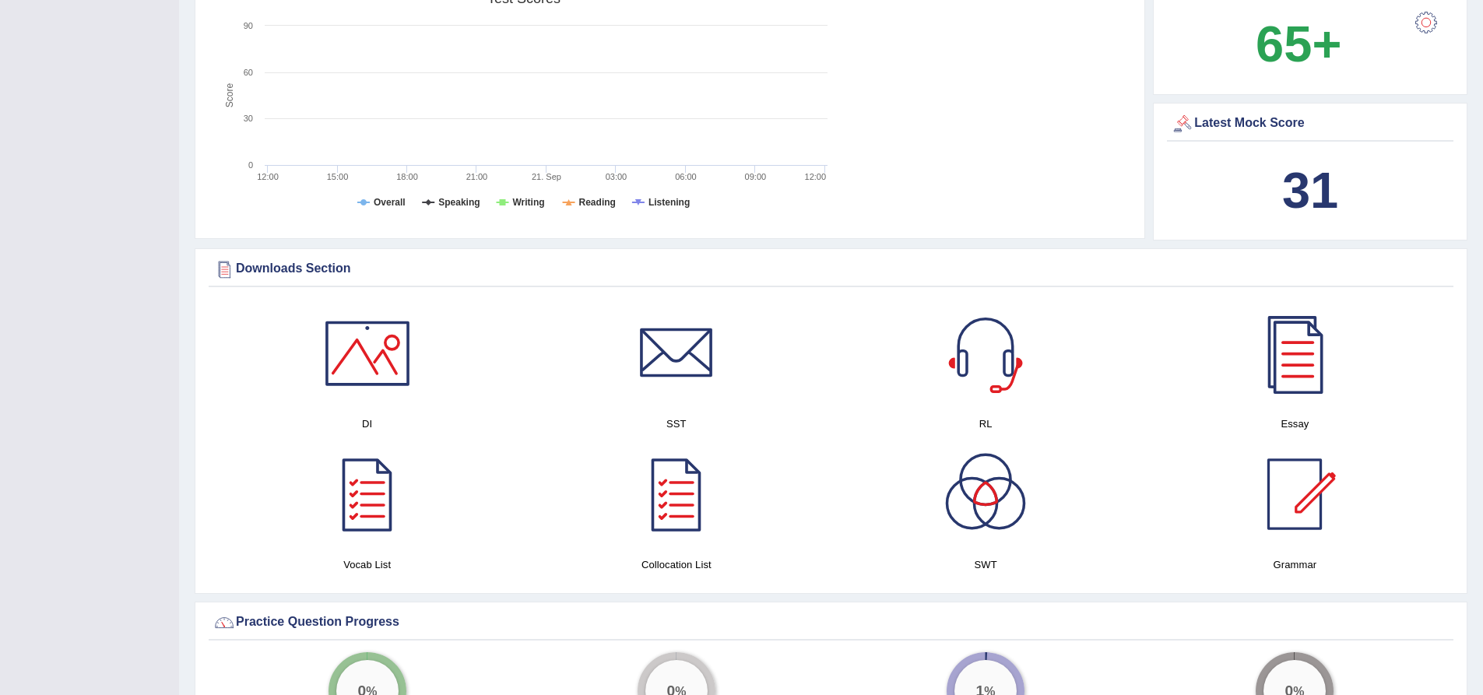
scroll to position [779, 0]
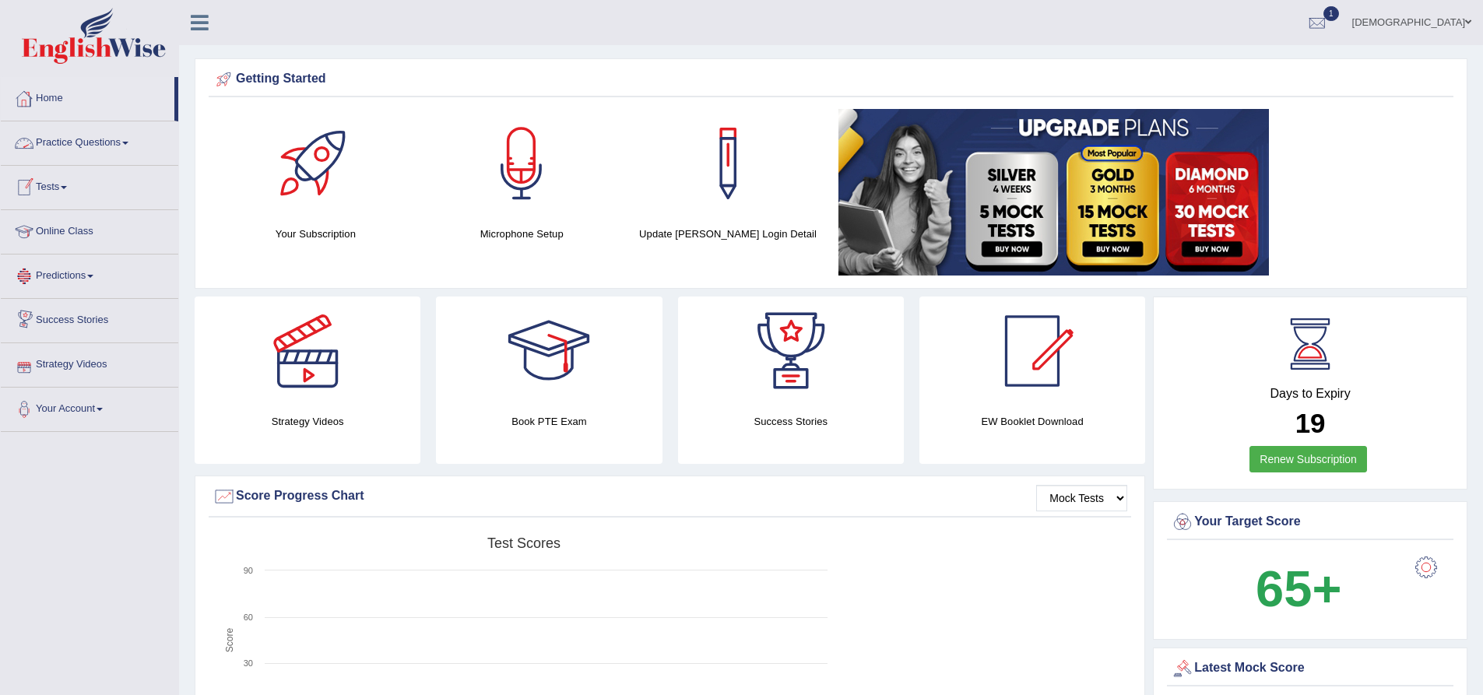
click at [83, 188] on link "Tests" at bounding box center [90, 185] width 178 height 39
click at [90, 280] on link "History" at bounding box center [102, 279] width 146 height 28
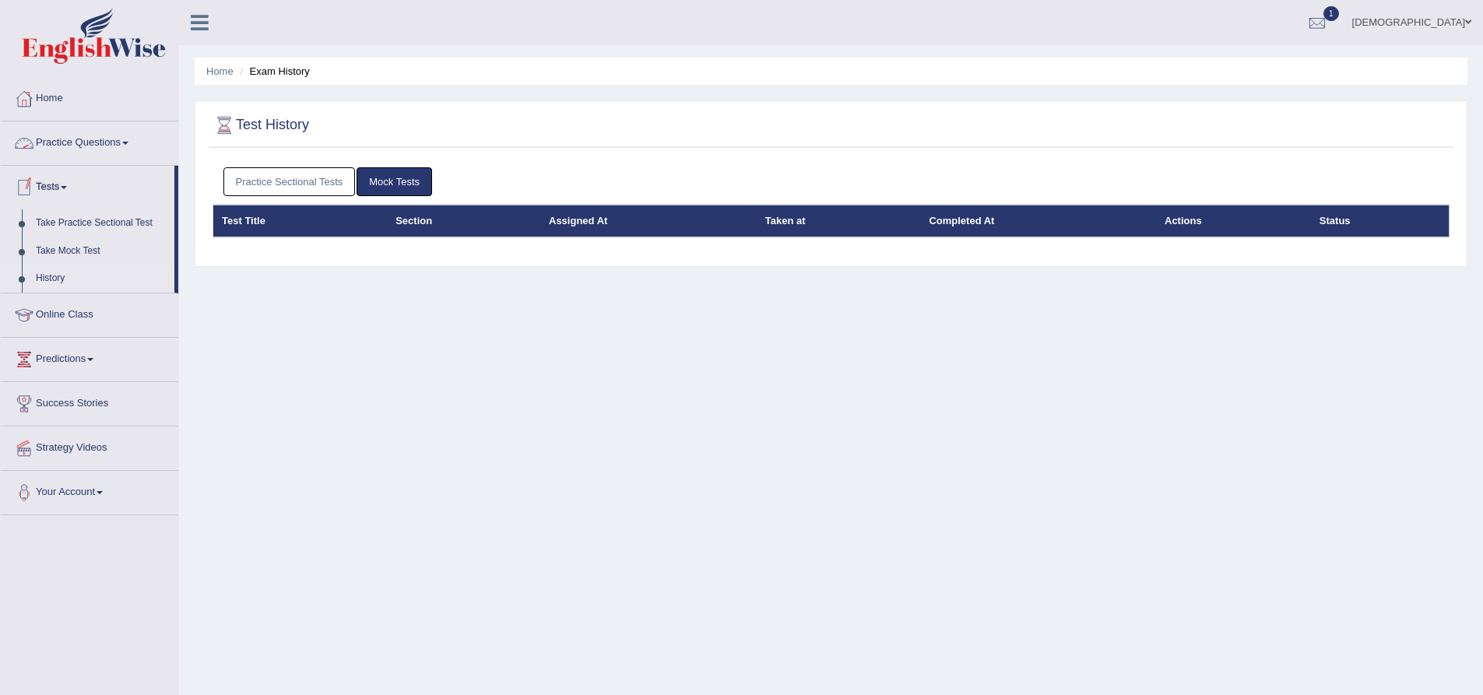
click at [328, 185] on link "Practice Sectional Tests" at bounding box center [289, 181] width 132 height 29
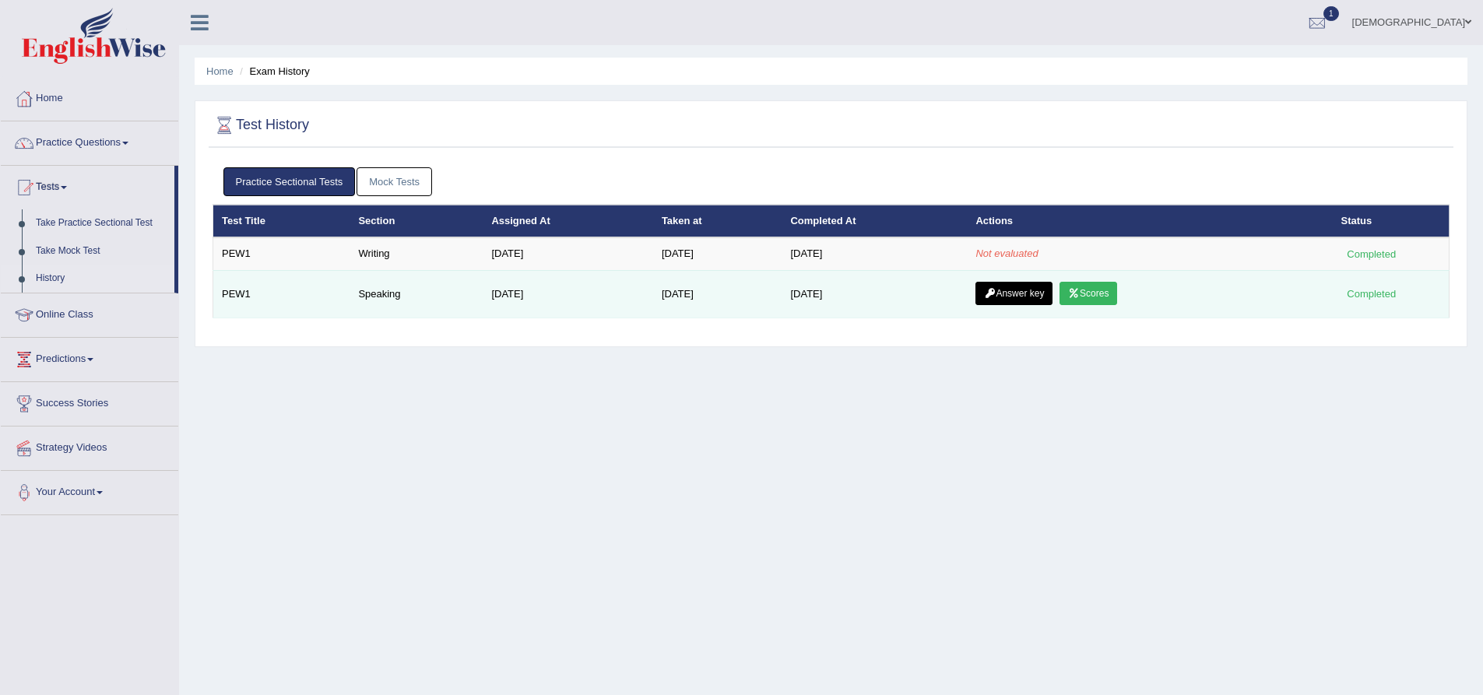
click at [1008, 292] on link "Answer key" at bounding box center [1014, 293] width 77 height 23
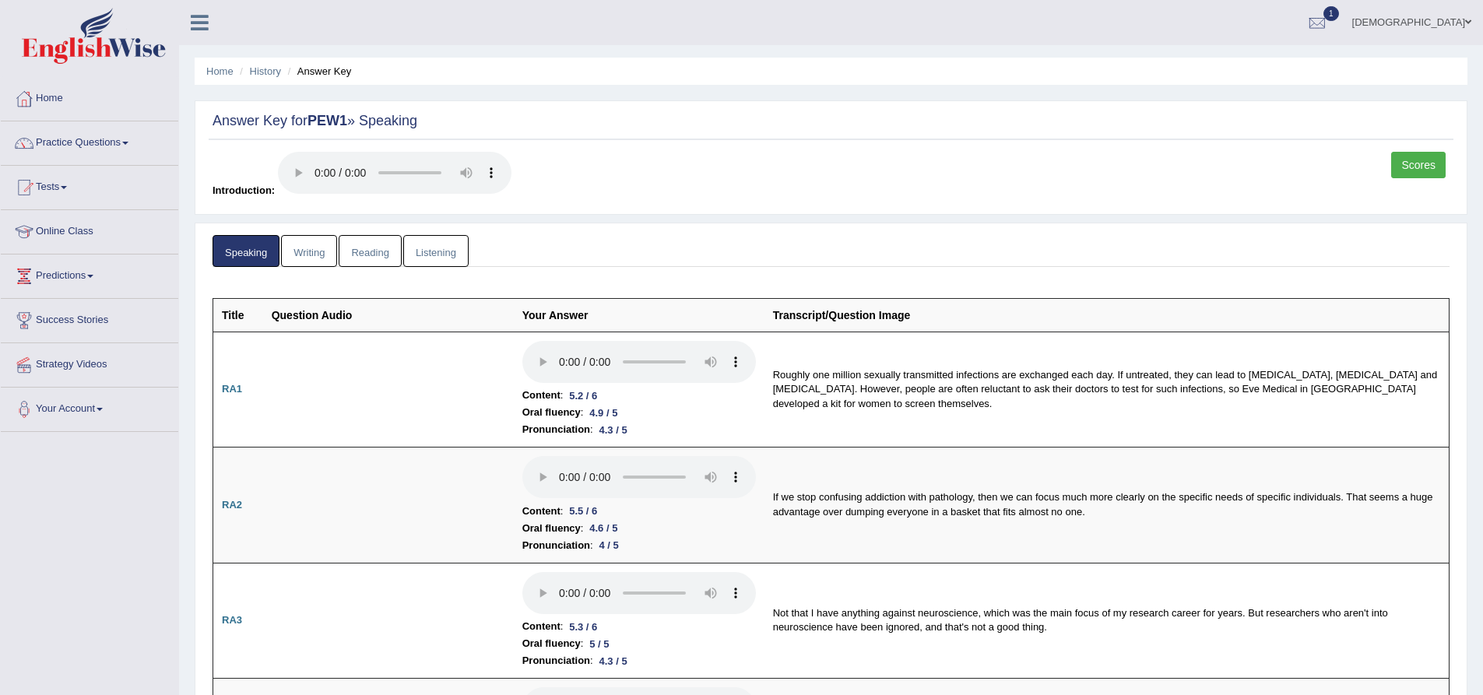
click at [1409, 160] on link "Scores" at bounding box center [1418, 165] width 55 height 26
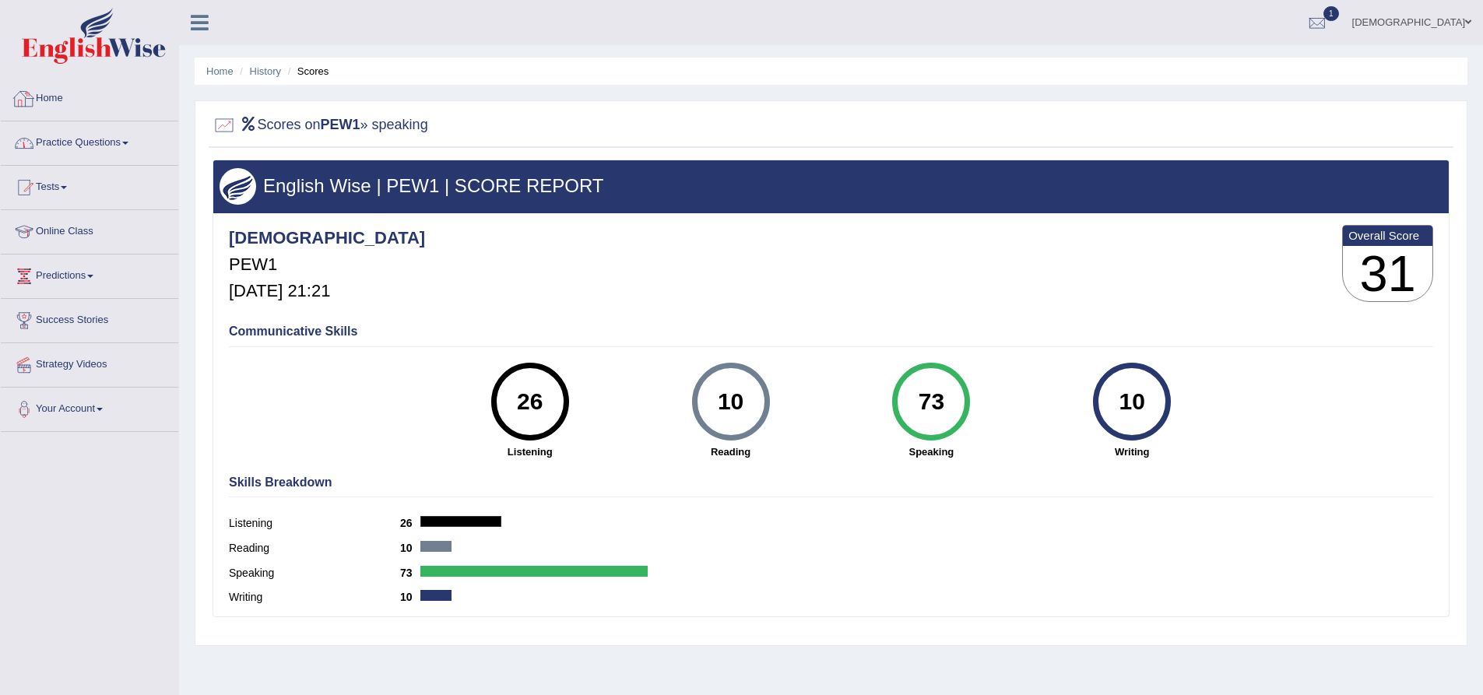
click at [118, 144] on link "Practice Questions" at bounding box center [90, 140] width 178 height 39
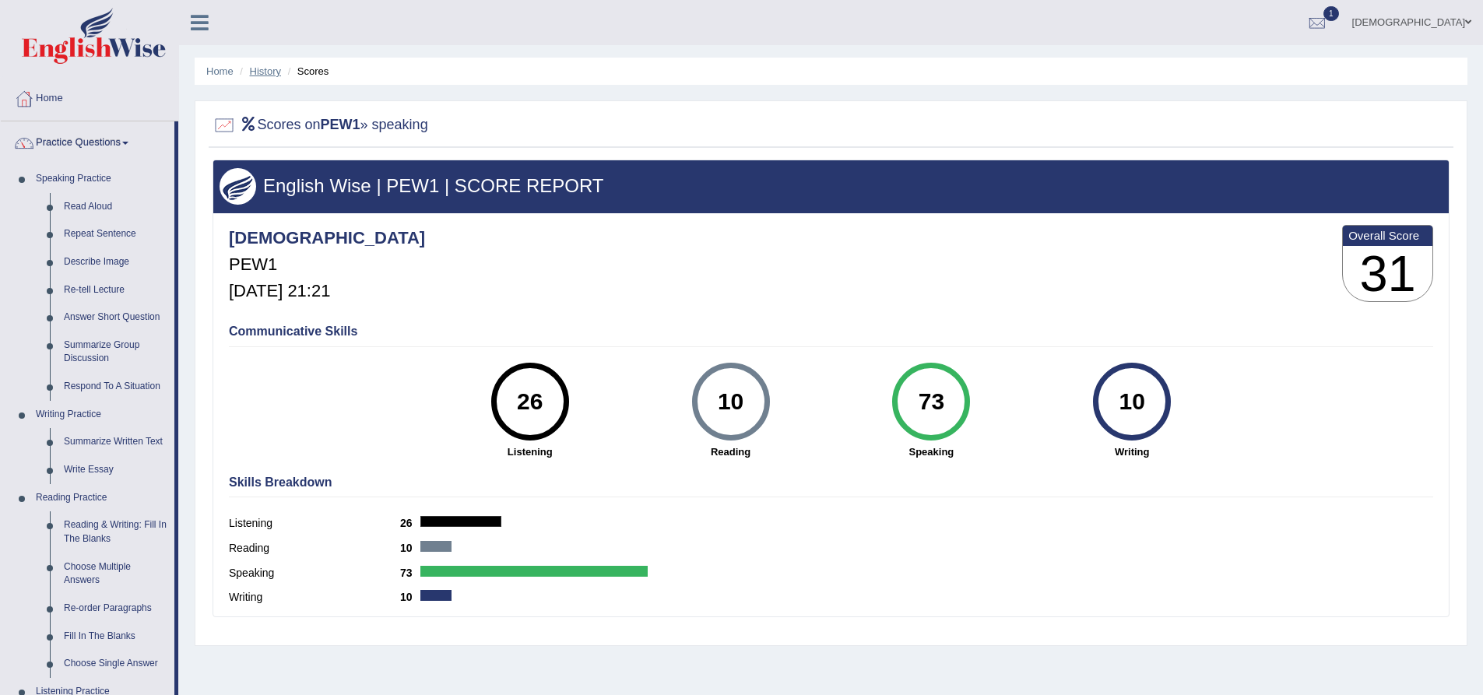
click at [269, 72] on link "History" at bounding box center [265, 71] width 31 height 12
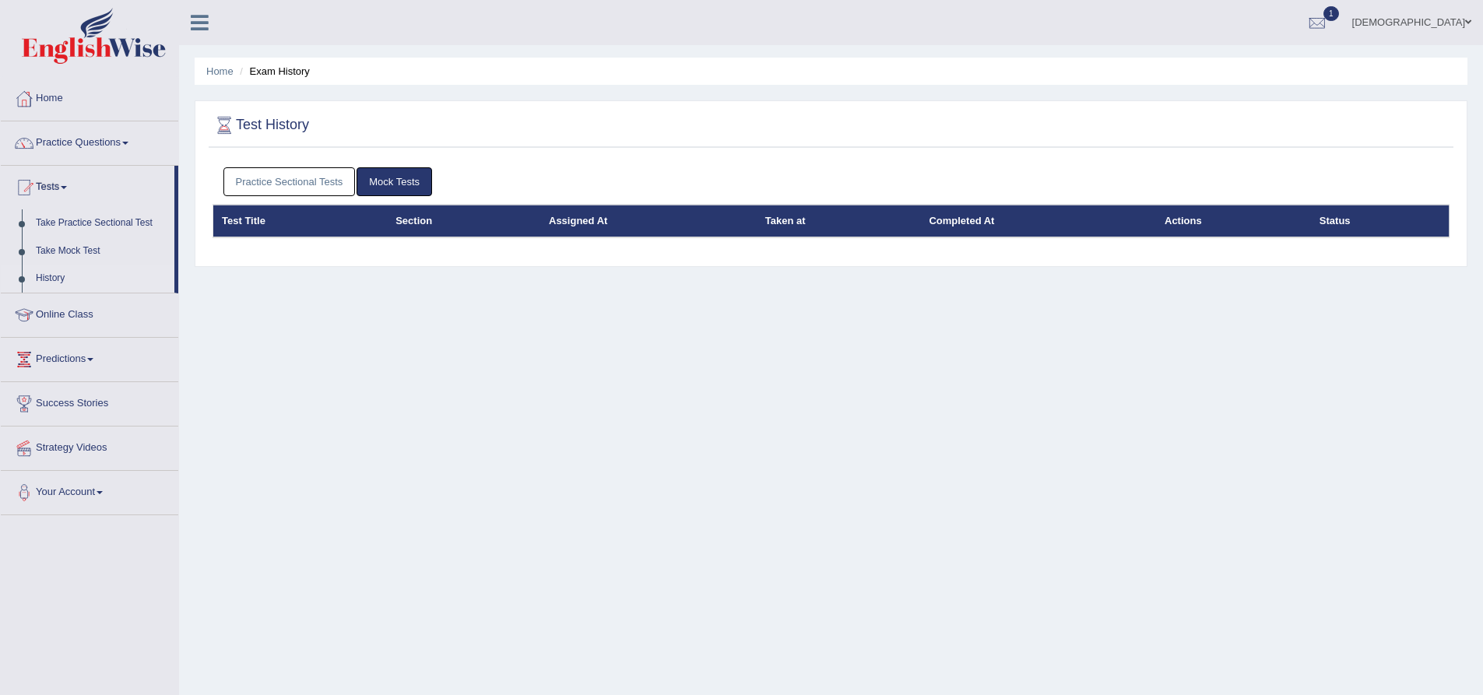
click at [304, 185] on link "Practice Sectional Tests" at bounding box center [289, 181] width 132 height 29
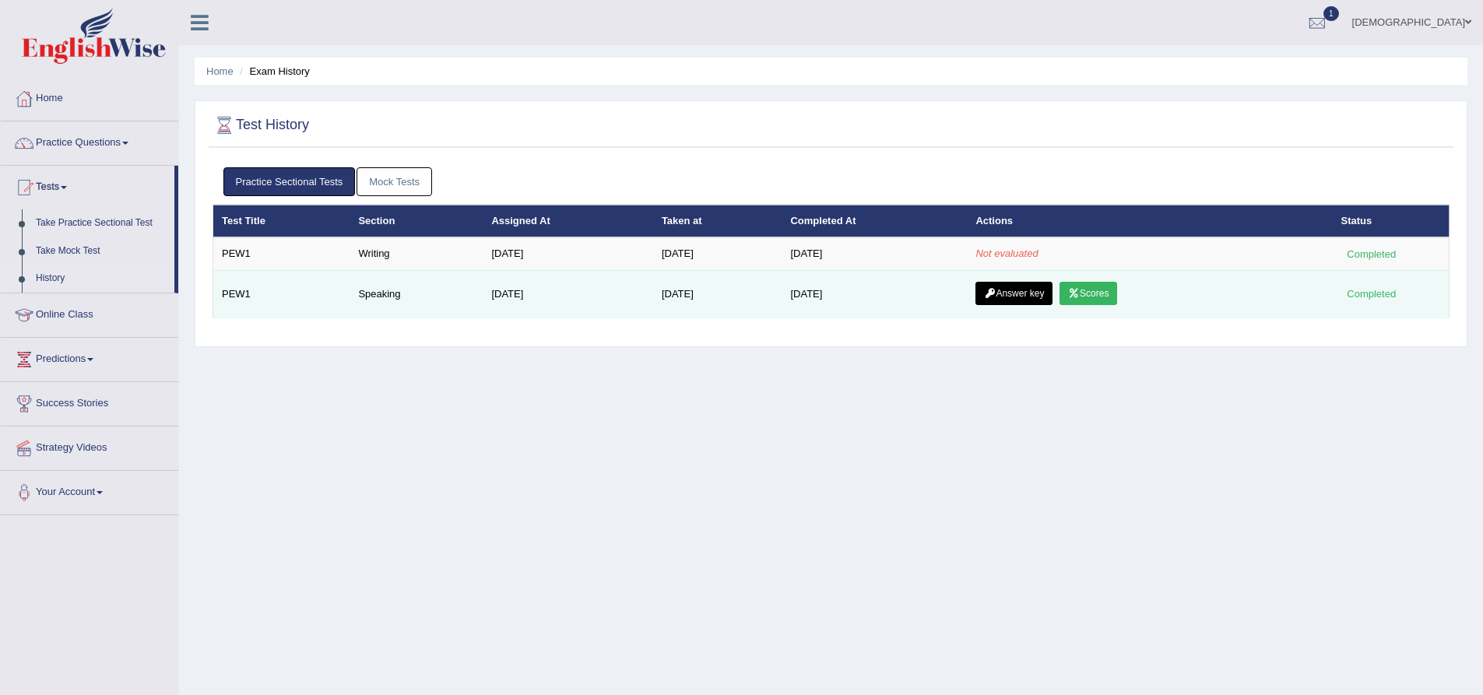
click at [1009, 292] on link "Answer key" at bounding box center [1014, 293] width 77 height 23
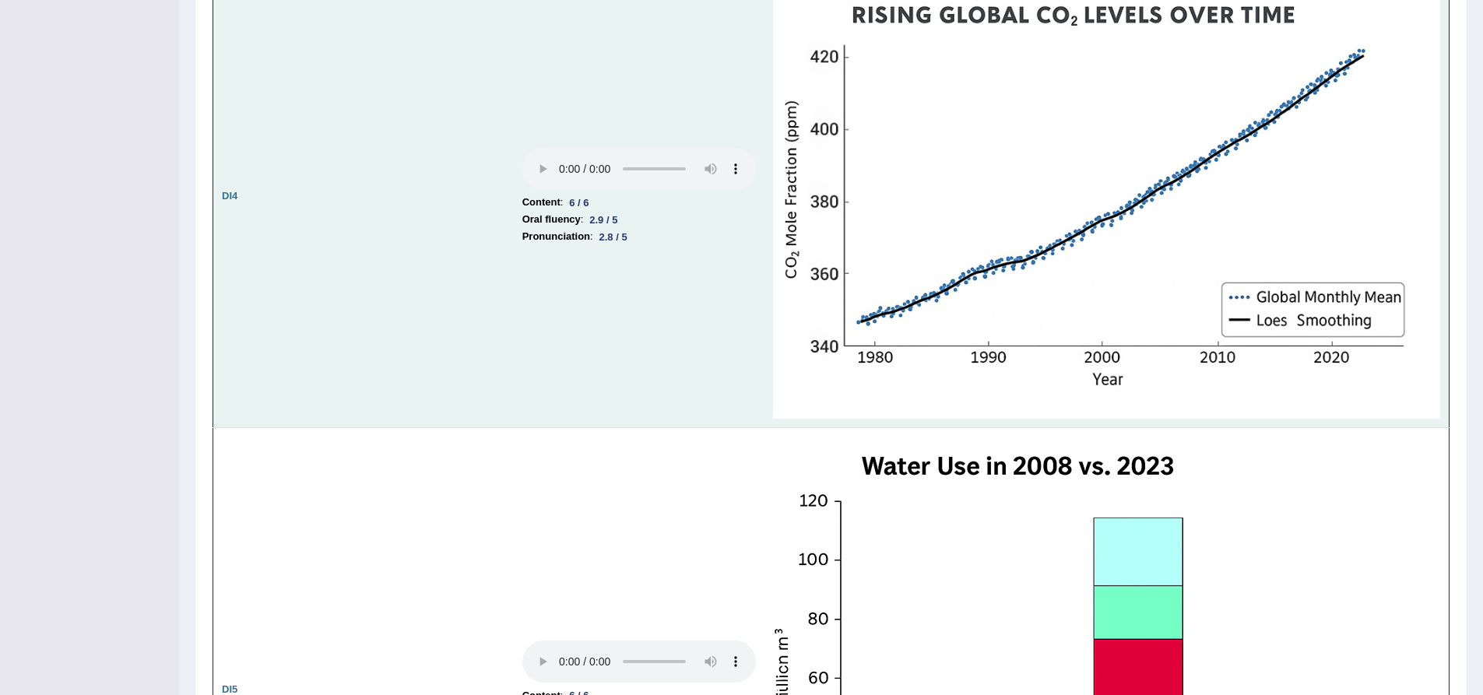
scroll to position [3378, 0]
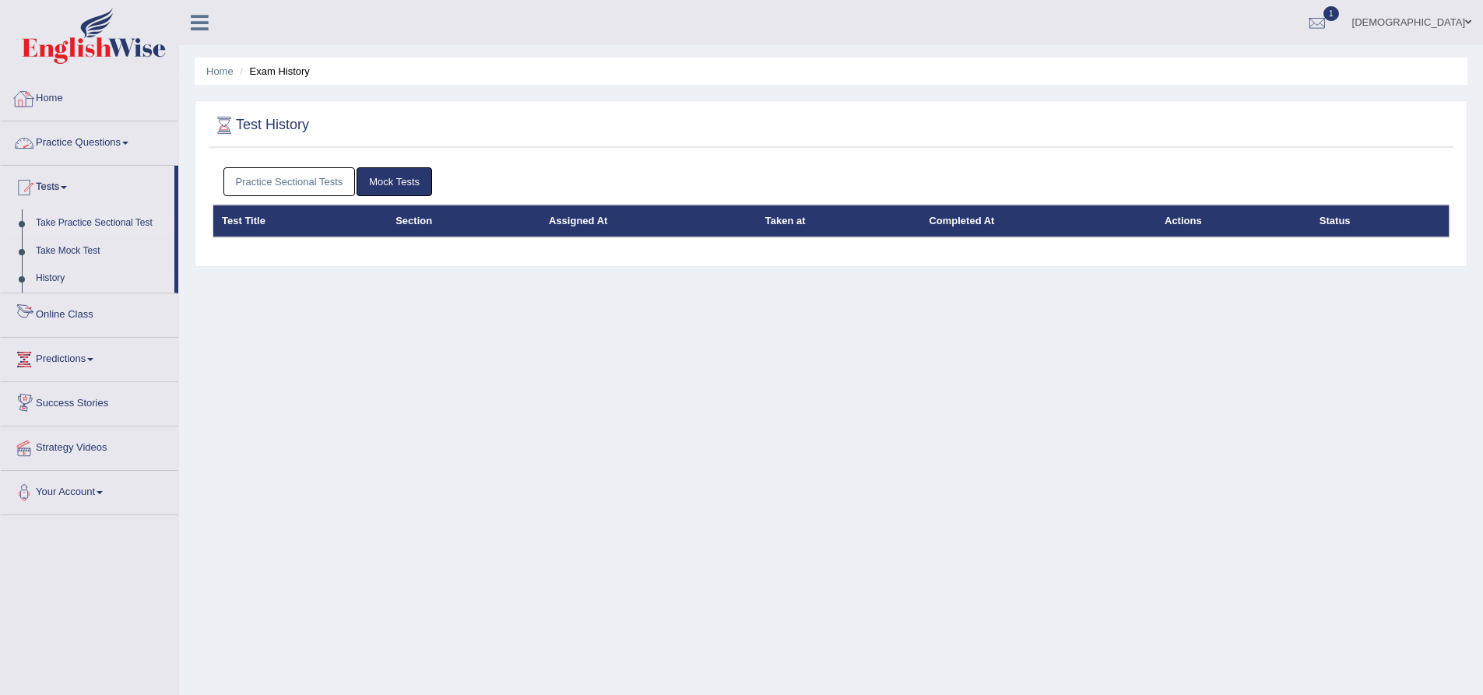
click at [114, 223] on link "Take Practice Sectional Test" at bounding box center [102, 223] width 146 height 28
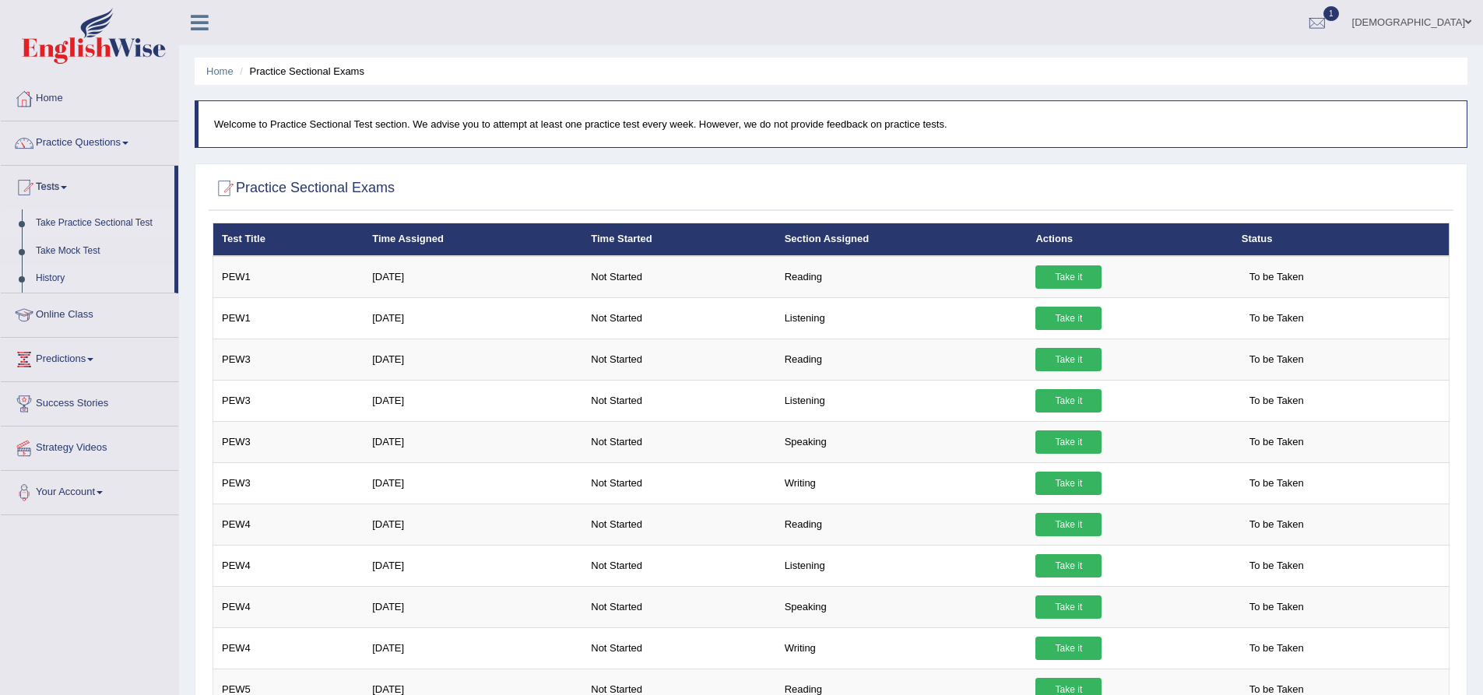
click at [101, 276] on link "History" at bounding box center [102, 279] width 146 height 28
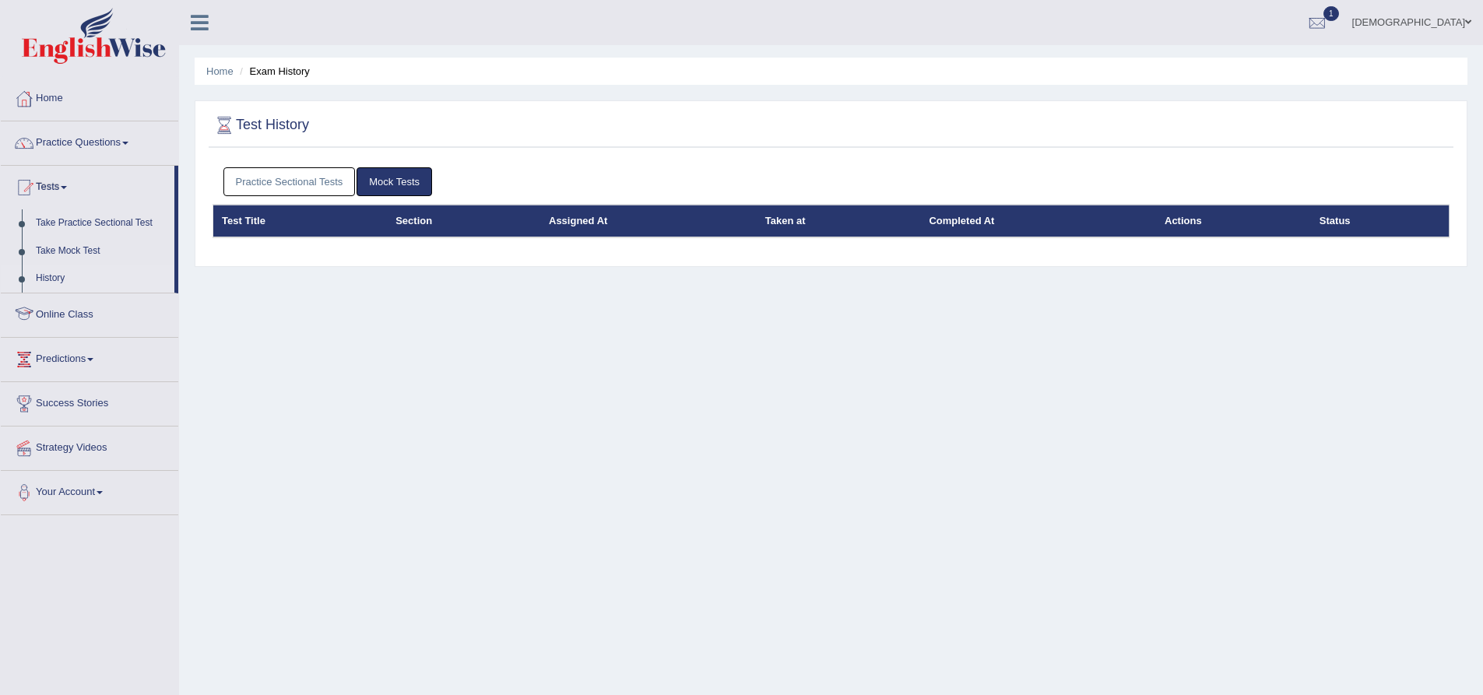
click at [317, 188] on link "Practice Sectional Tests" at bounding box center [289, 181] width 132 height 29
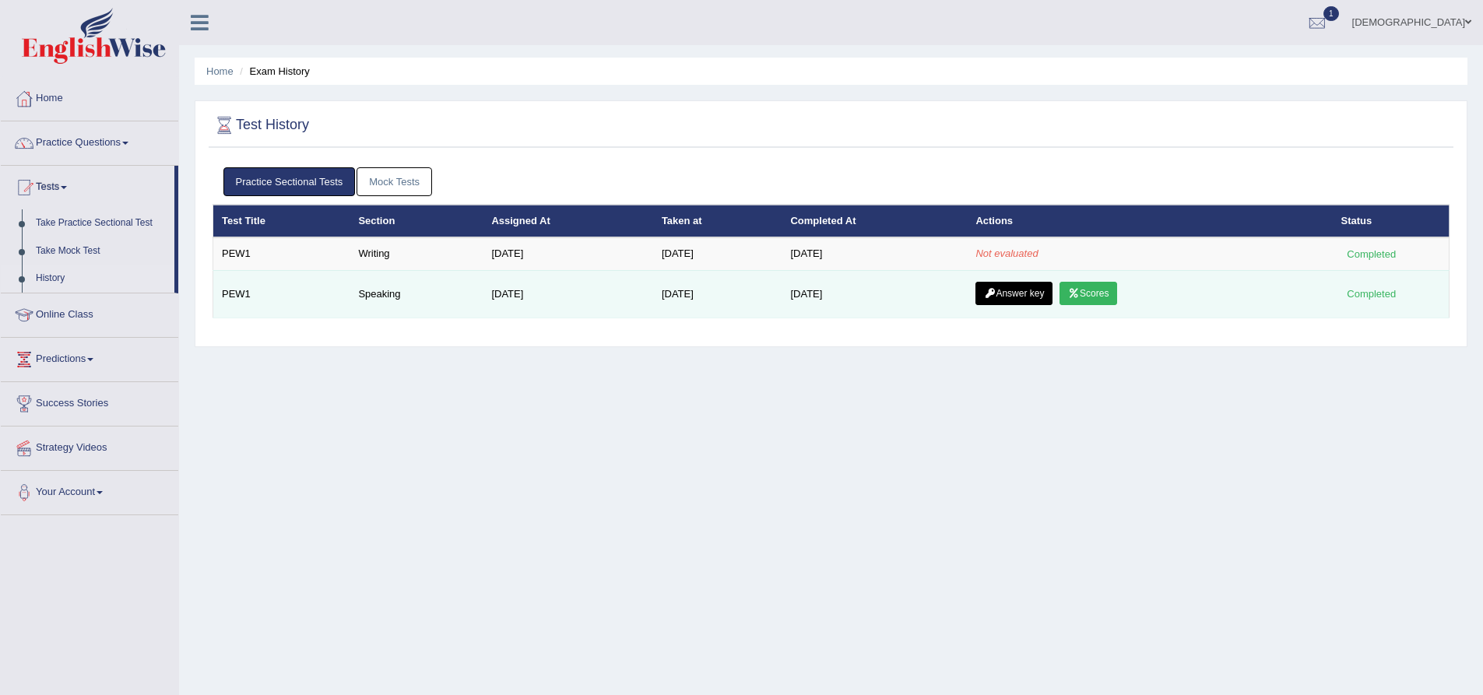
click at [1102, 294] on link "Scores" at bounding box center [1089, 293] width 58 height 23
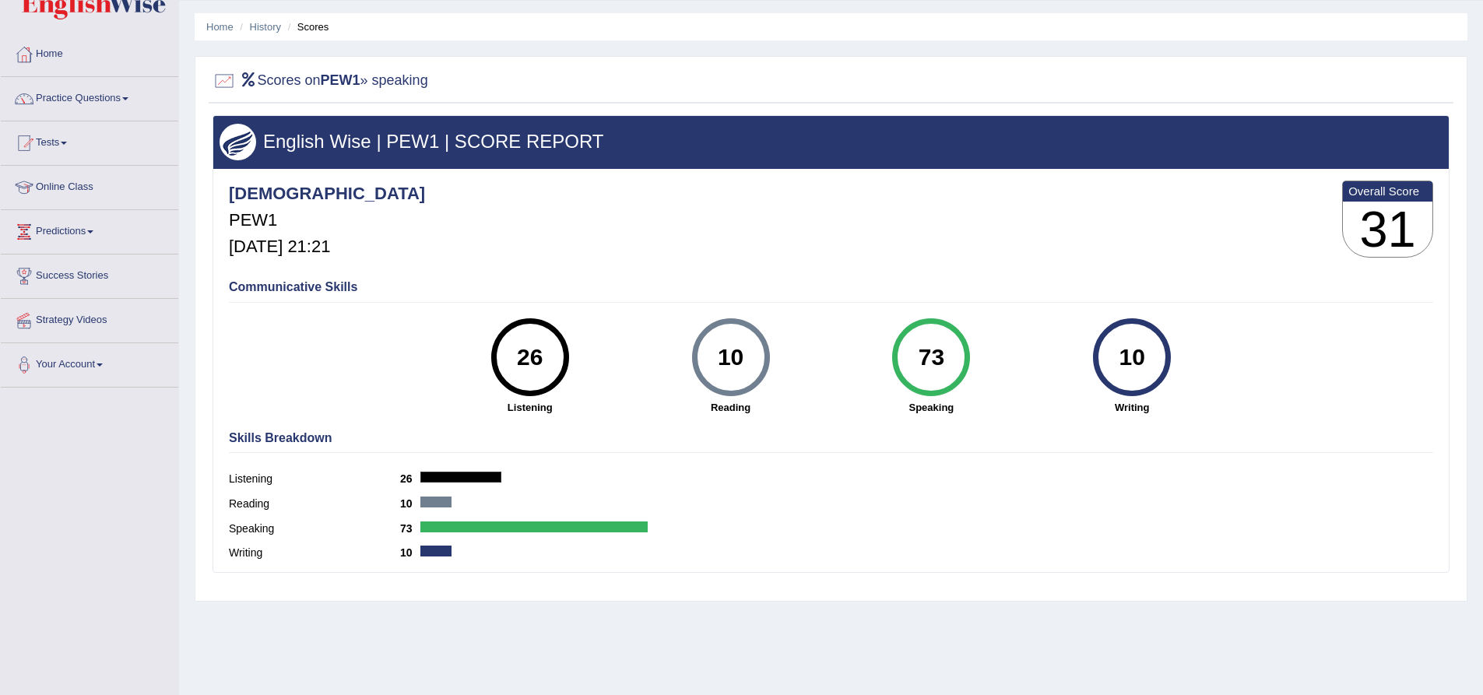
scroll to position [122, 0]
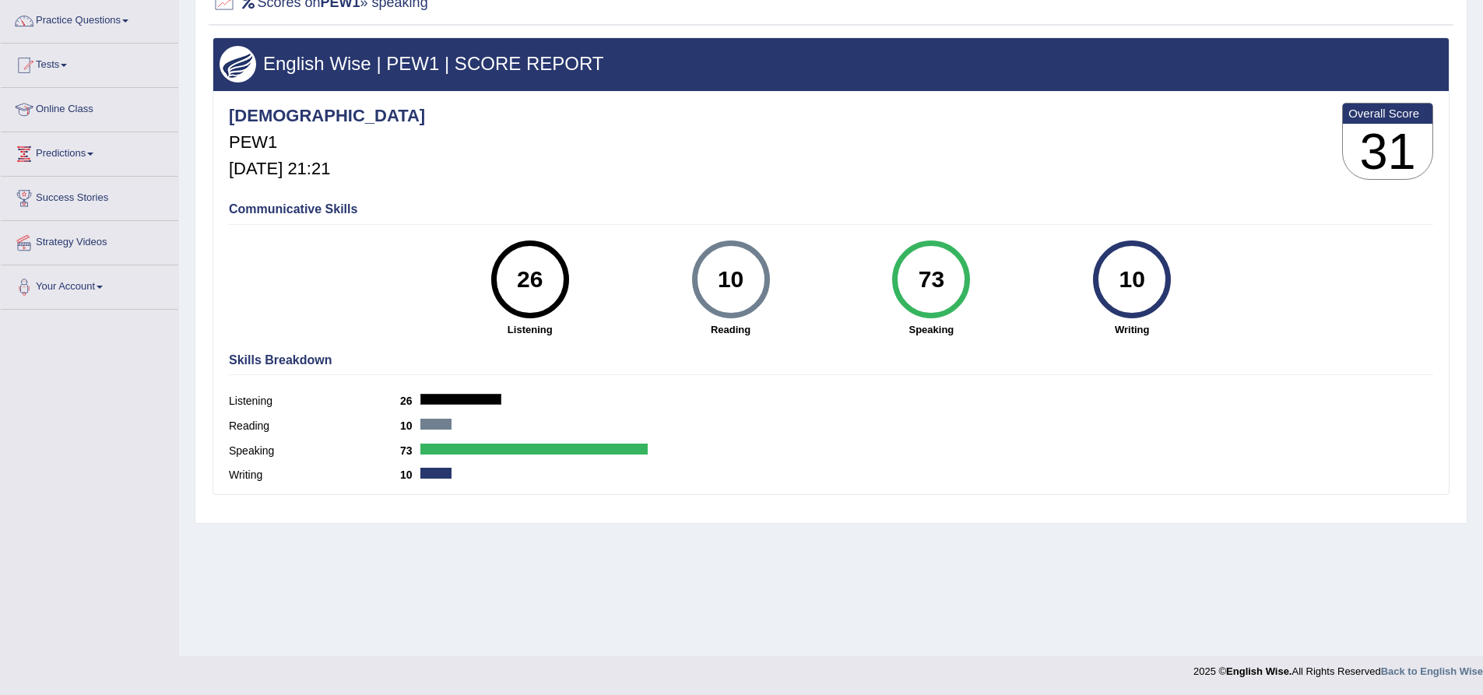
click at [96, 24] on link "Practice Questions" at bounding box center [90, 18] width 178 height 39
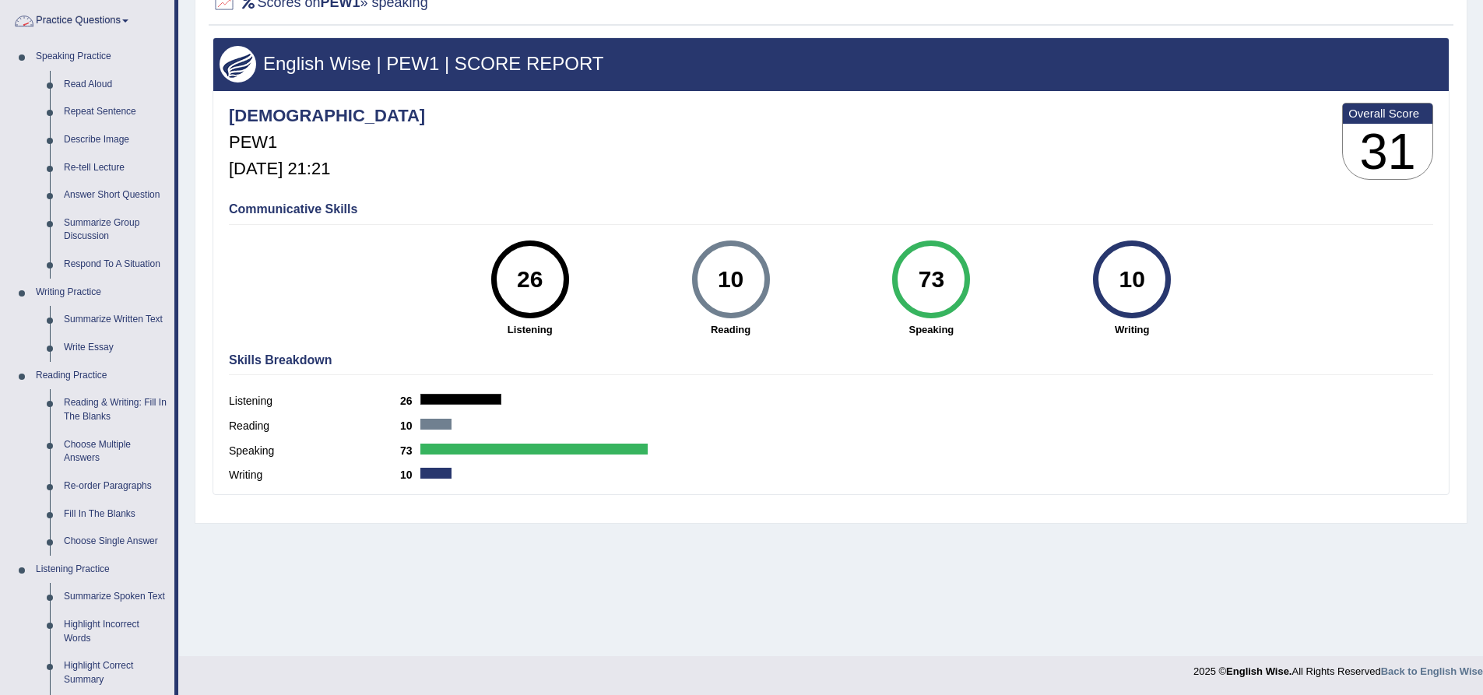
click at [113, 23] on link "Practice Questions" at bounding box center [88, 18] width 174 height 39
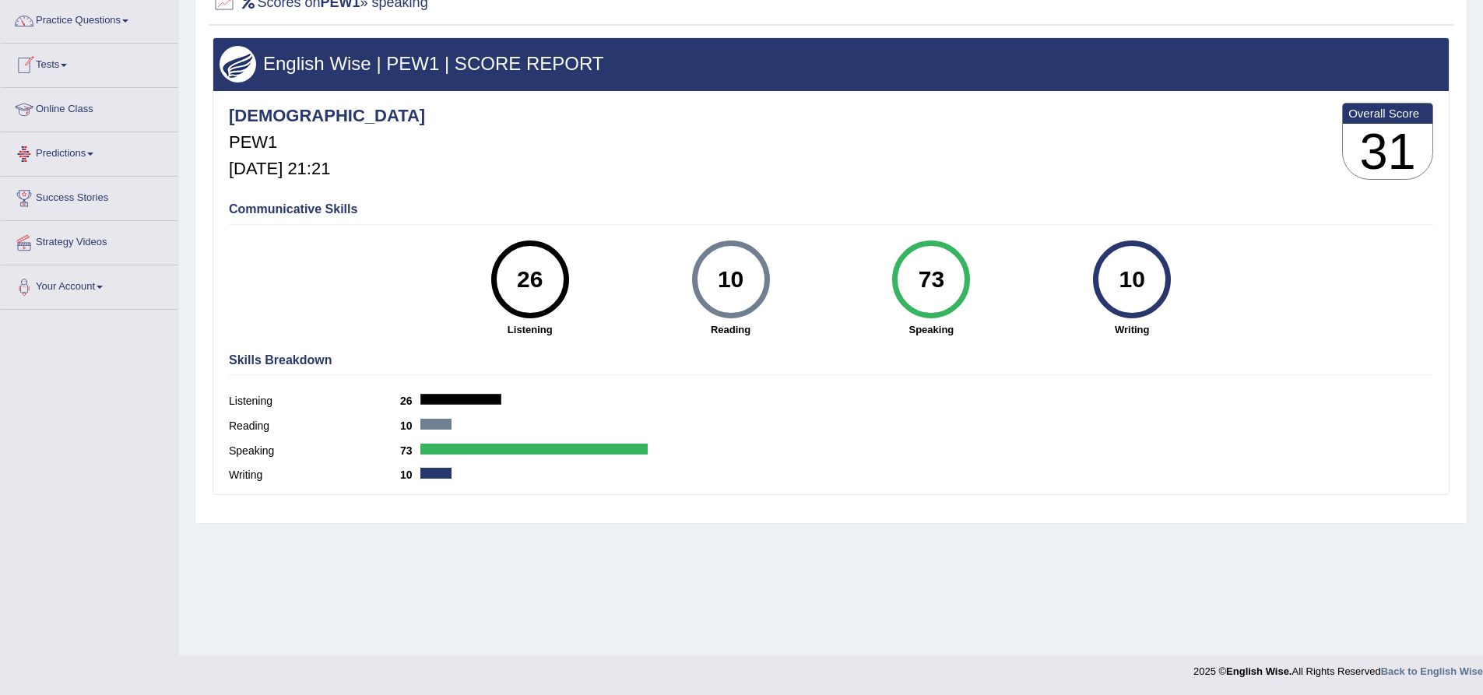
click at [98, 22] on link "Practice Questions" at bounding box center [90, 18] width 178 height 39
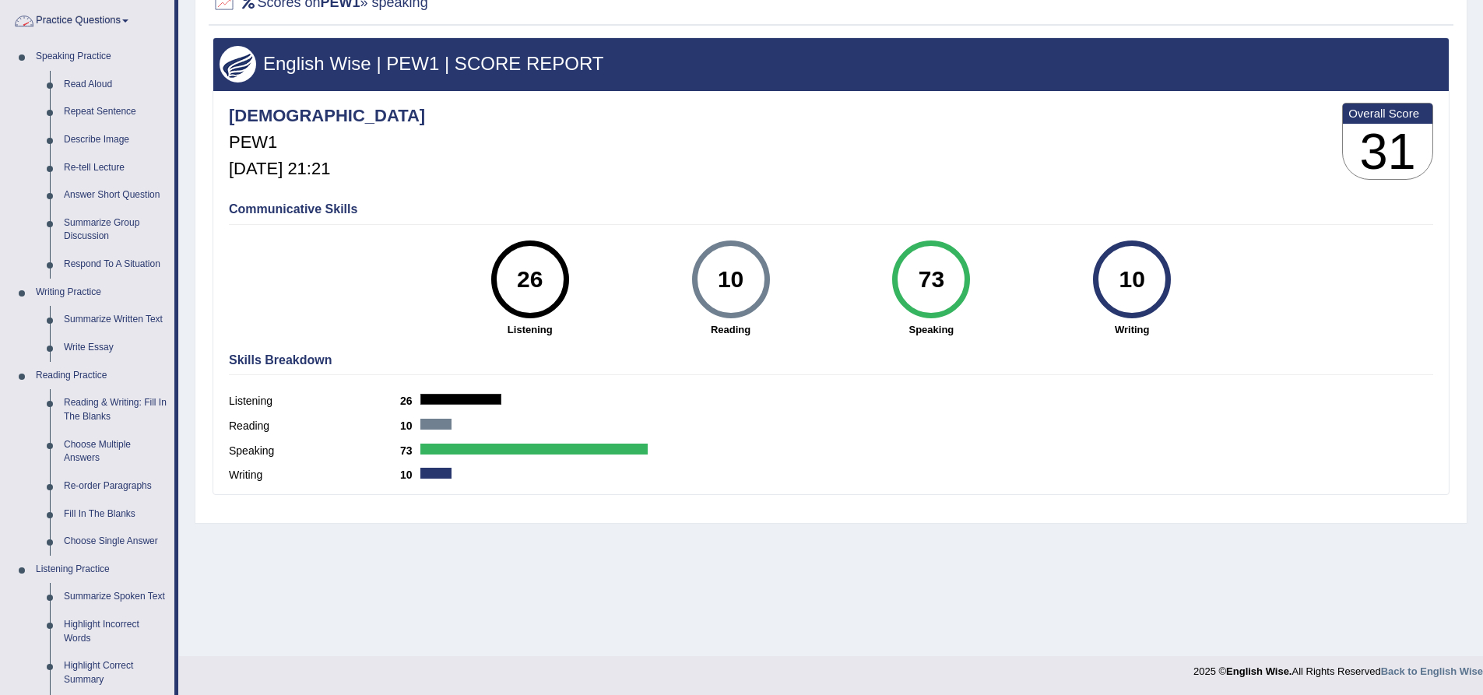
click at [90, 22] on link "Practice Questions" at bounding box center [88, 18] width 174 height 39
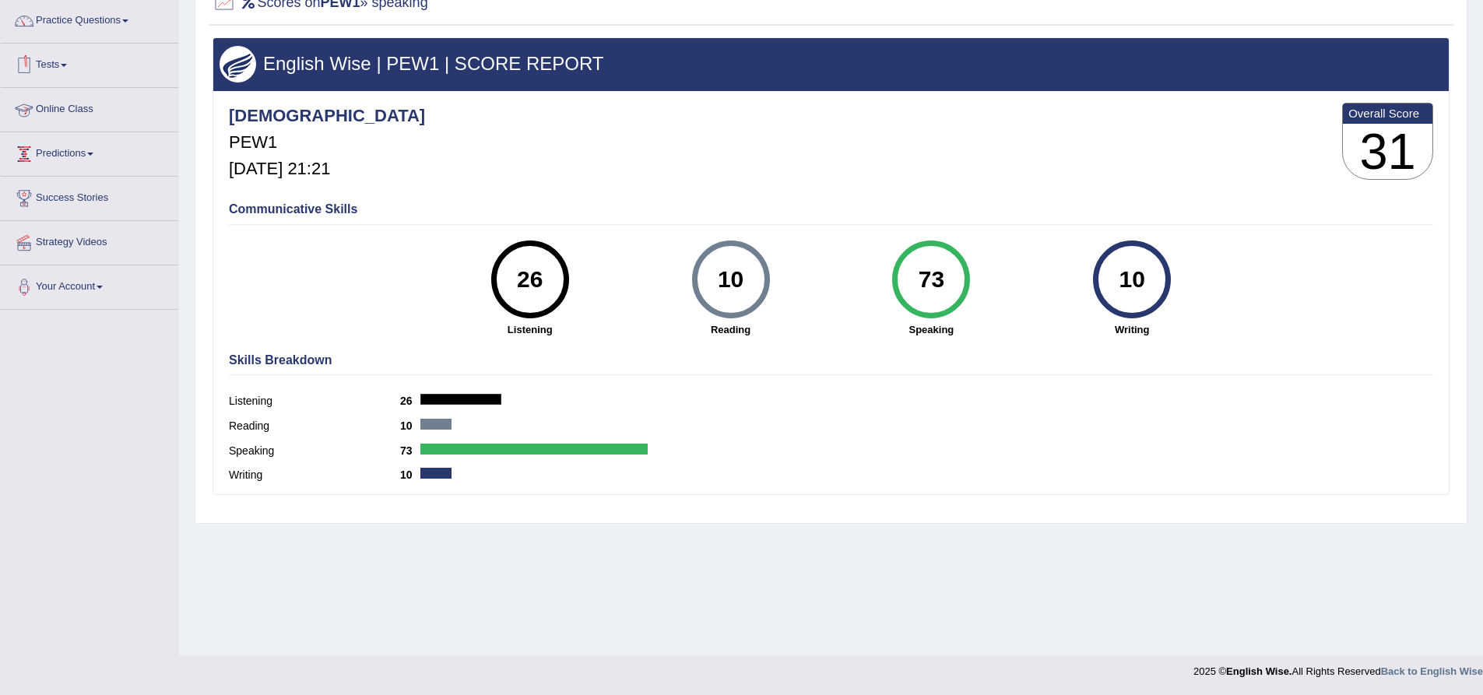
click at [96, 15] on link "Practice Questions" at bounding box center [90, 18] width 178 height 39
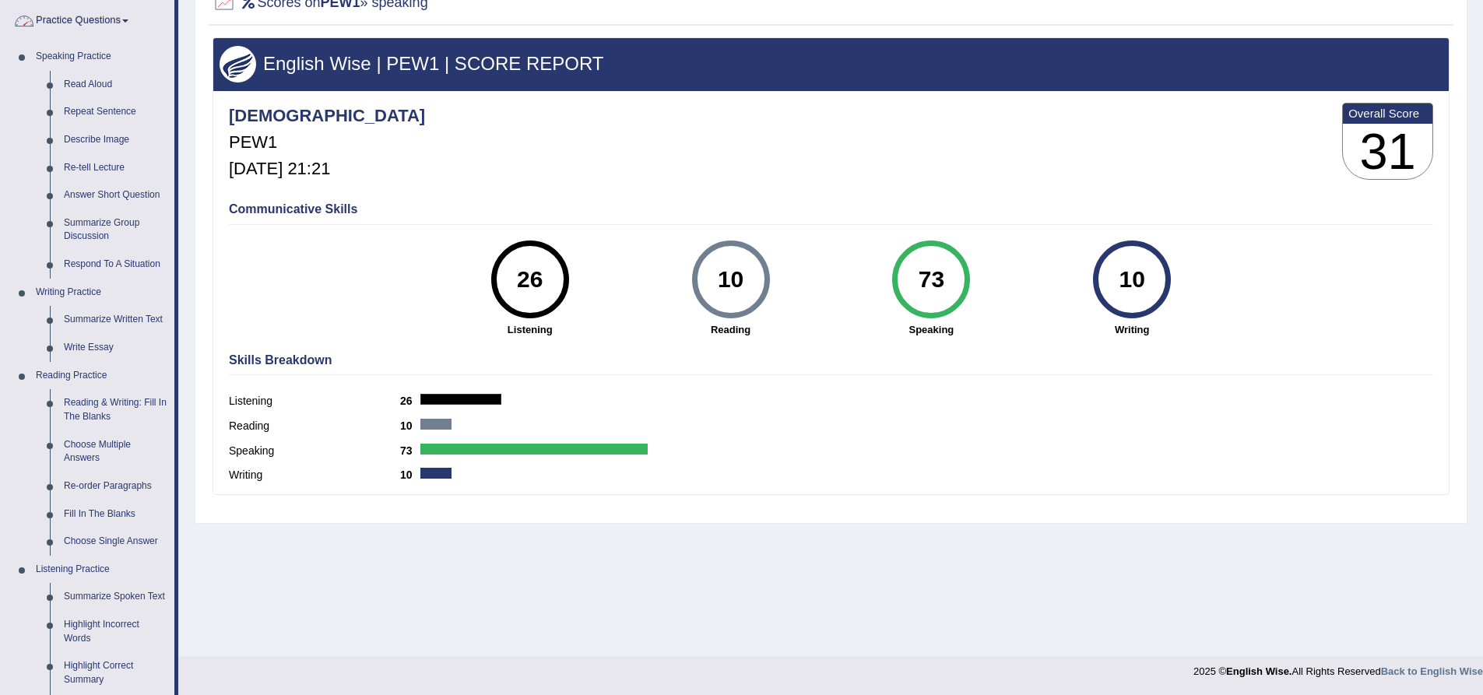
click at [79, 16] on link "Practice Questions" at bounding box center [88, 18] width 174 height 39
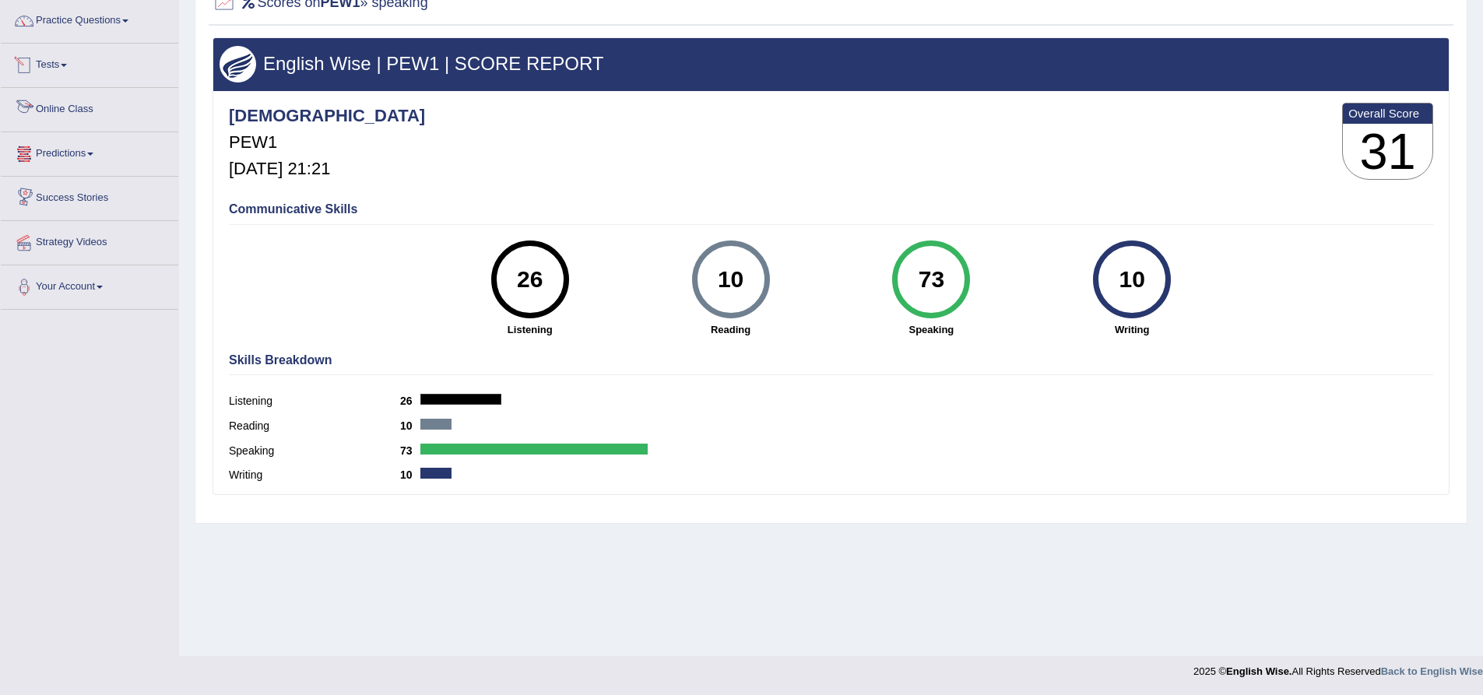
click at [96, 157] on link "Predictions" at bounding box center [90, 151] width 178 height 39
click at [178, 184] on div "Home Practice Questions Speaking Practice Read Aloud Repeat Sentence Describe I…" at bounding box center [89, 146] width 201 height 383
click at [93, 107] on link "Online Class" at bounding box center [90, 107] width 178 height 39
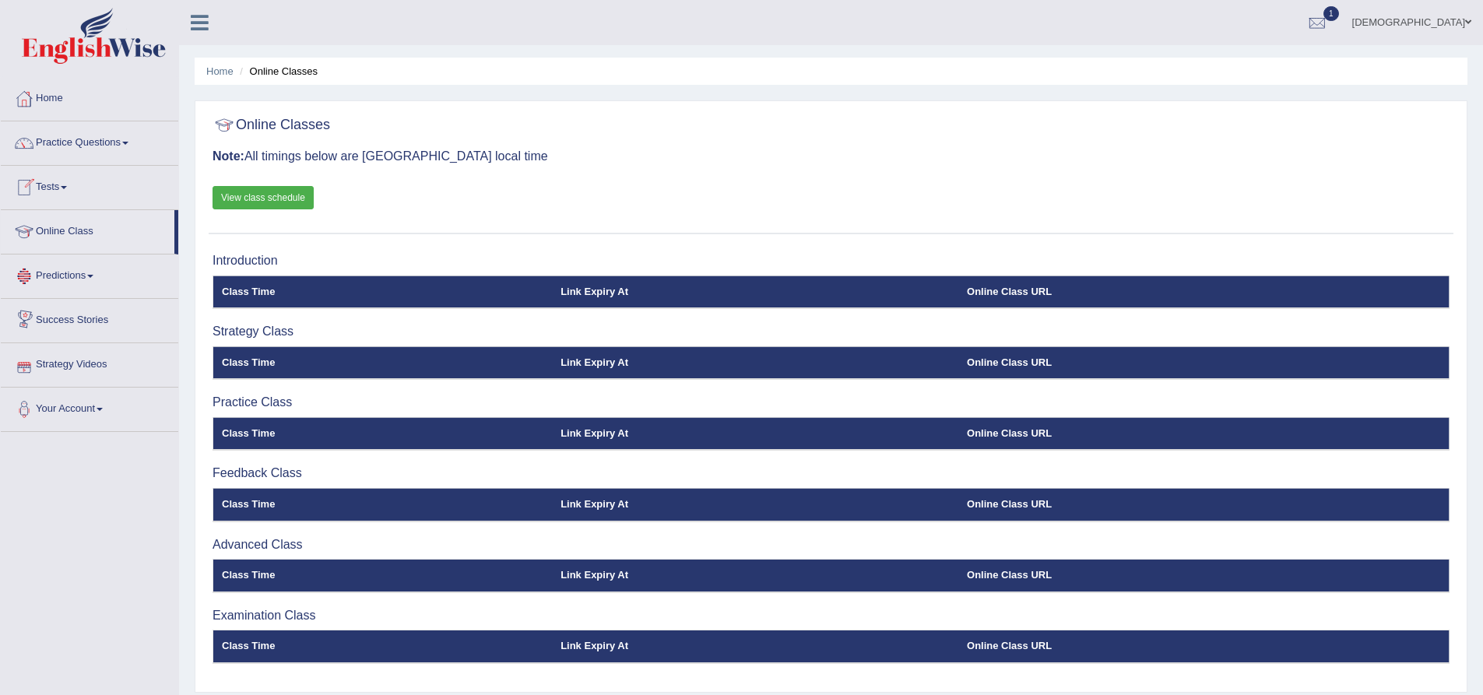
click at [90, 181] on link "Tests" at bounding box center [90, 185] width 178 height 39
click at [88, 222] on link "Take Practice Sectional Test" at bounding box center [102, 223] width 146 height 28
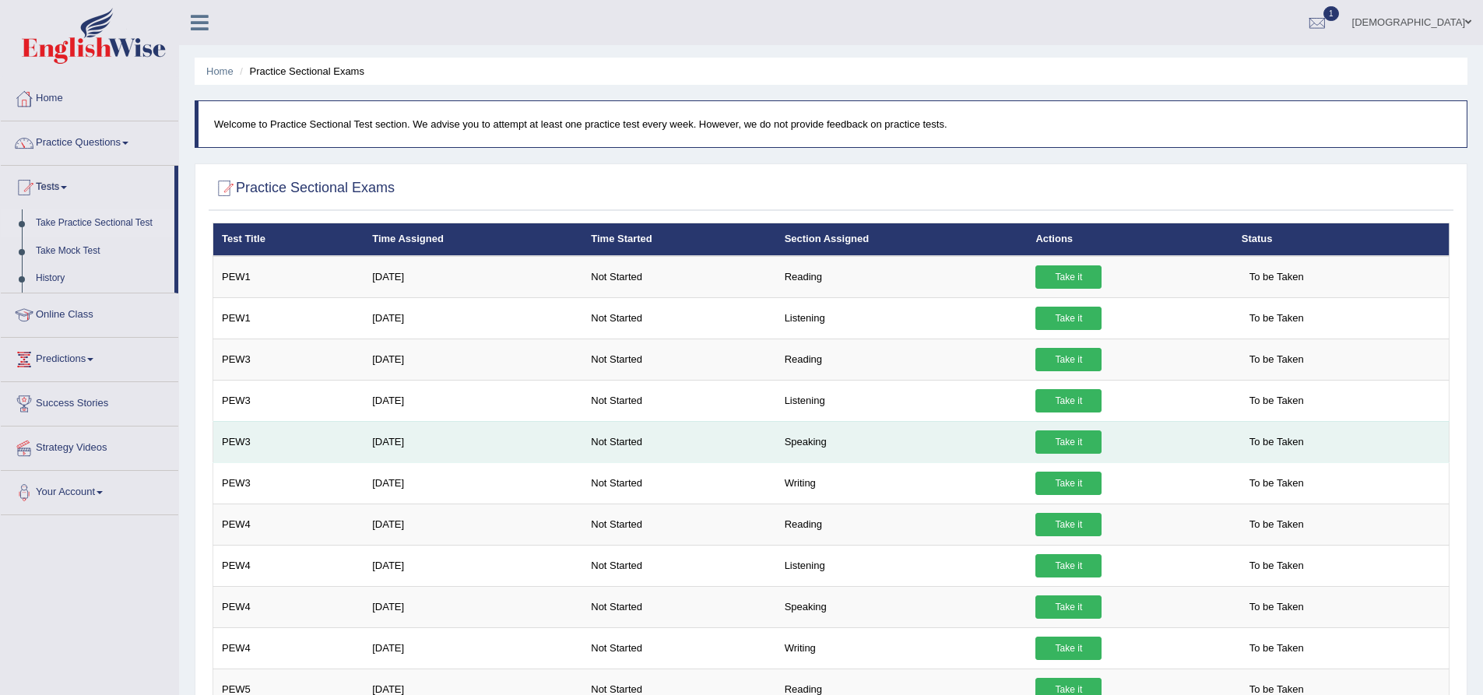
click at [790, 441] on td "Speaking" at bounding box center [902, 441] width 252 height 41
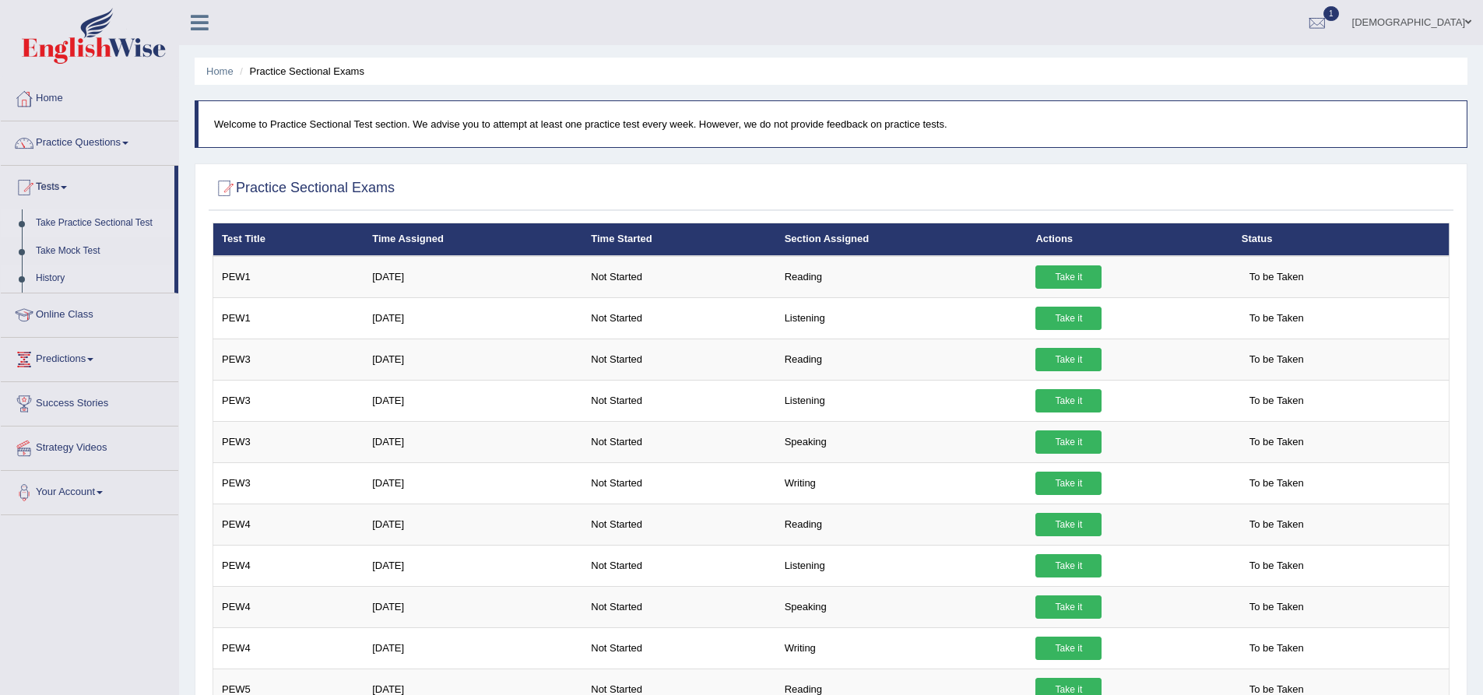
click at [39, 280] on link "History" at bounding box center [102, 279] width 146 height 28
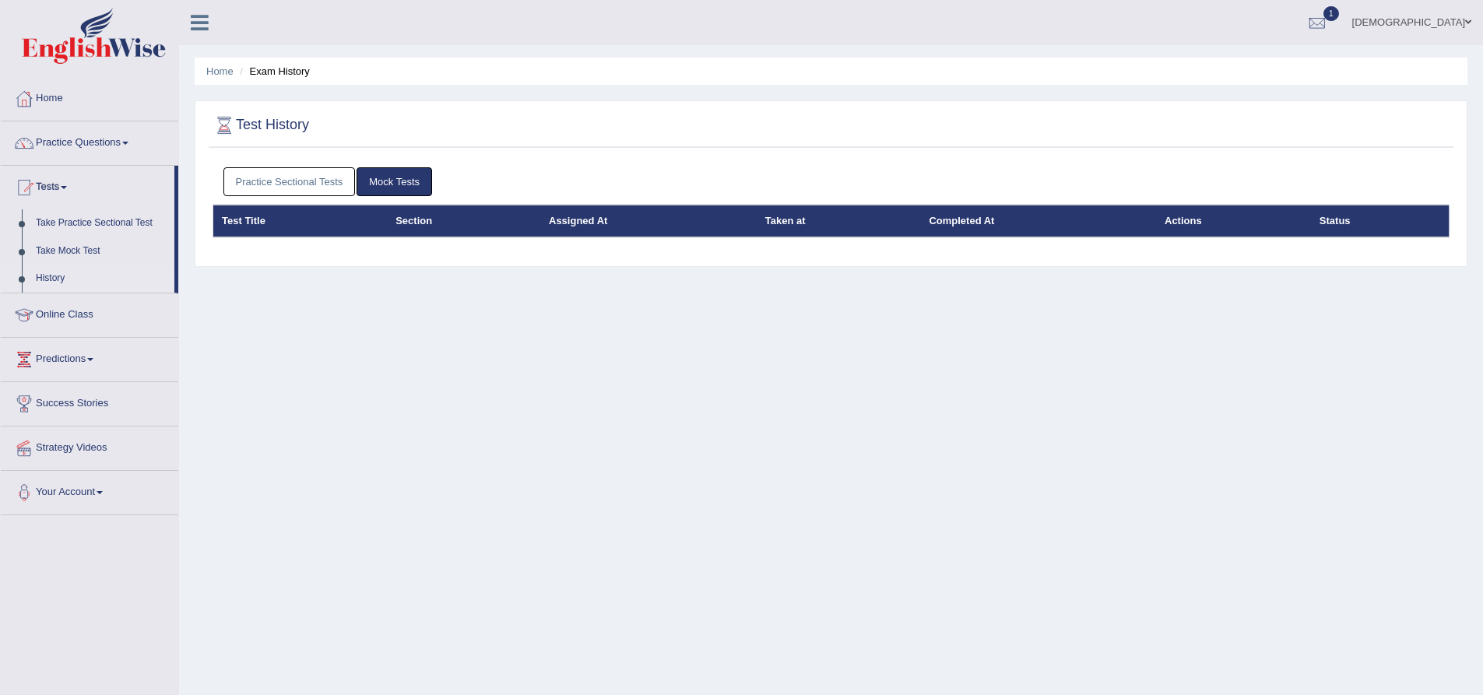
click at [294, 180] on link "Practice Sectional Tests" at bounding box center [289, 181] width 132 height 29
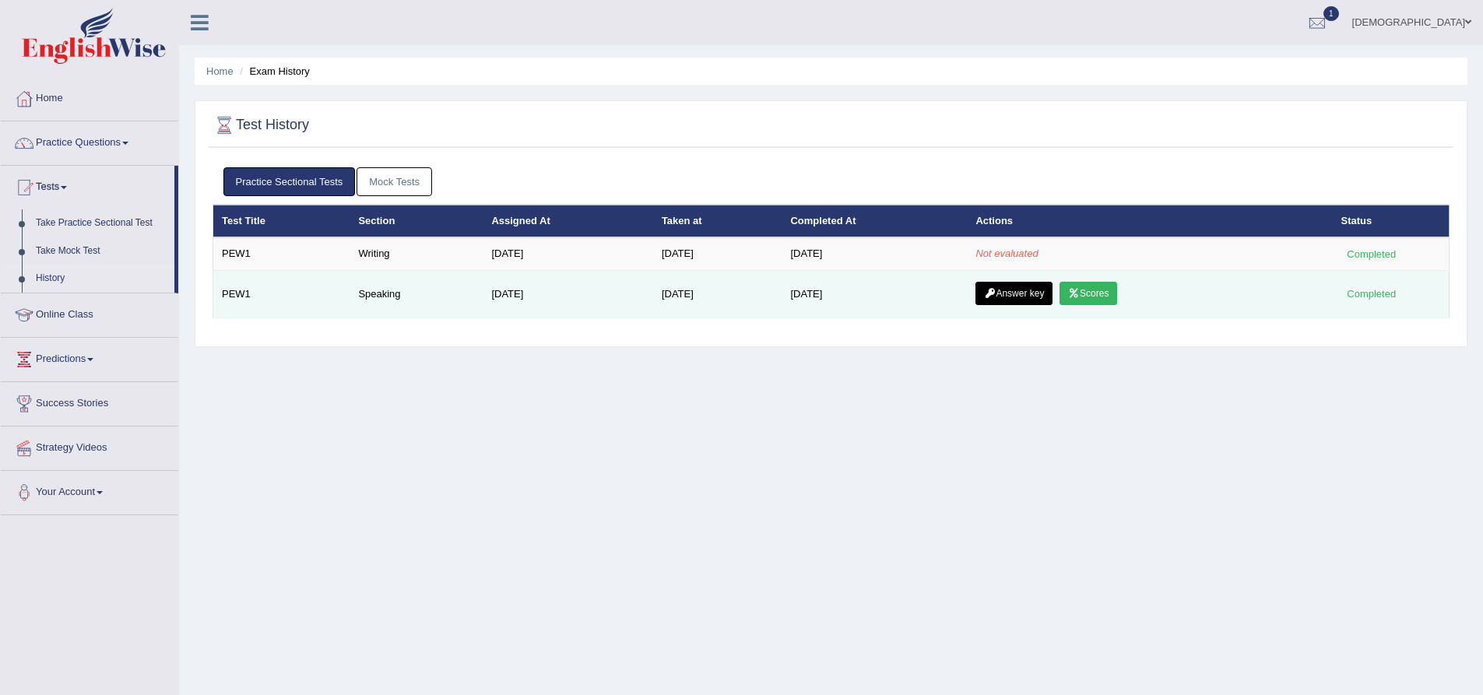
click at [1037, 293] on link "Answer key" at bounding box center [1014, 293] width 77 height 23
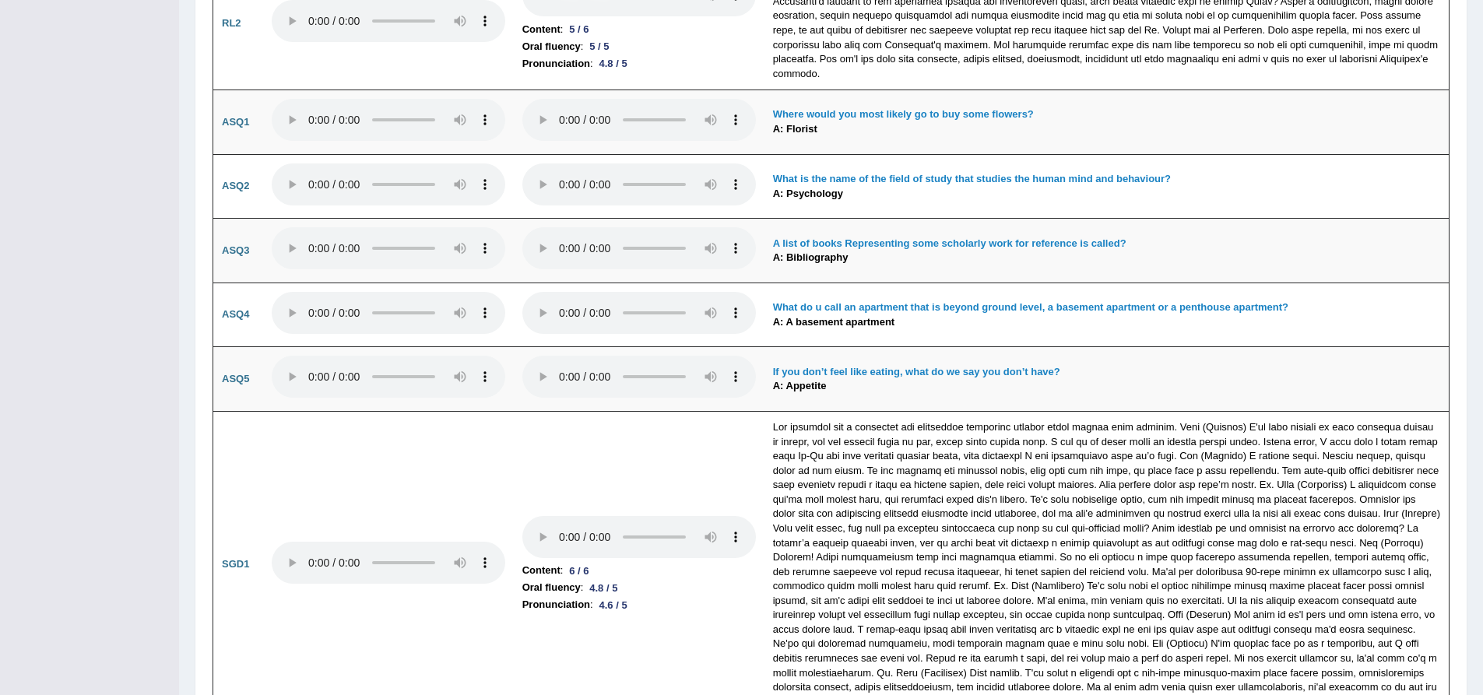
scroll to position [4312, 0]
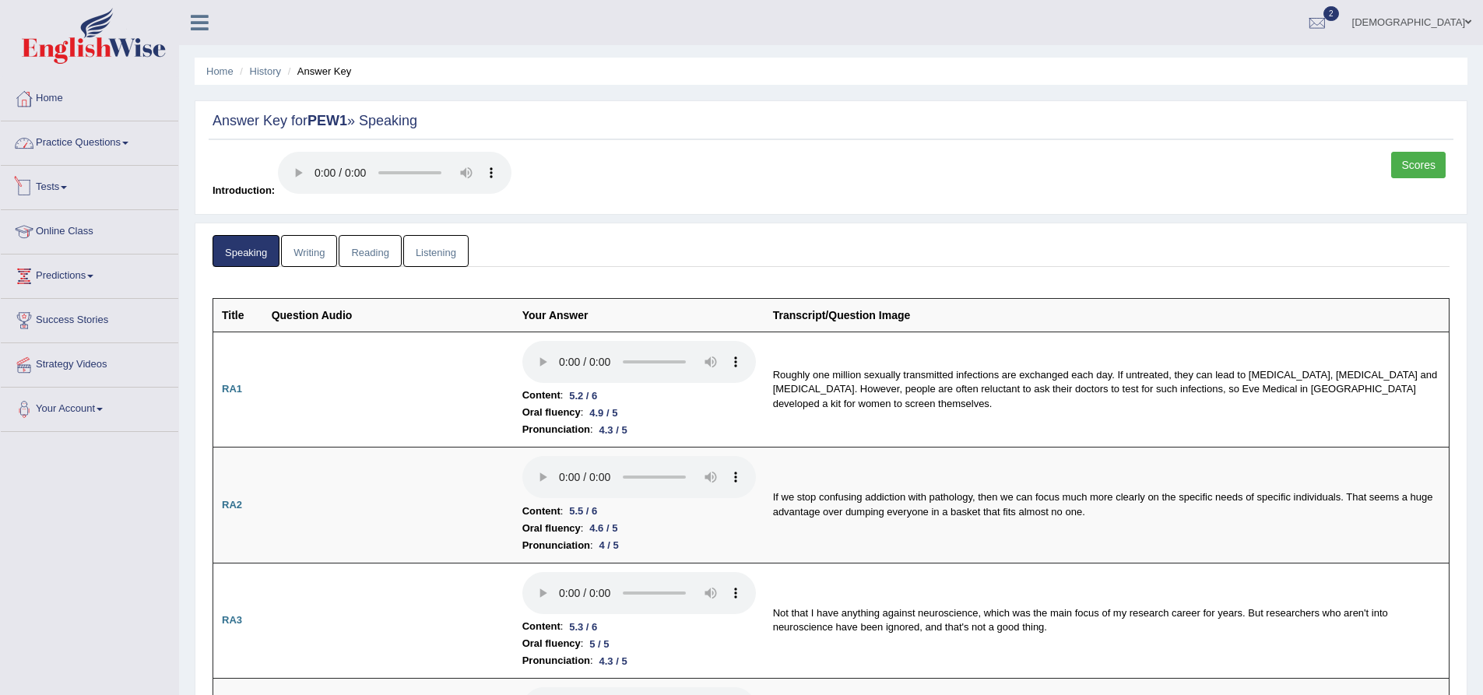
click at [114, 139] on link "Practice Questions" at bounding box center [90, 140] width 178 height 39
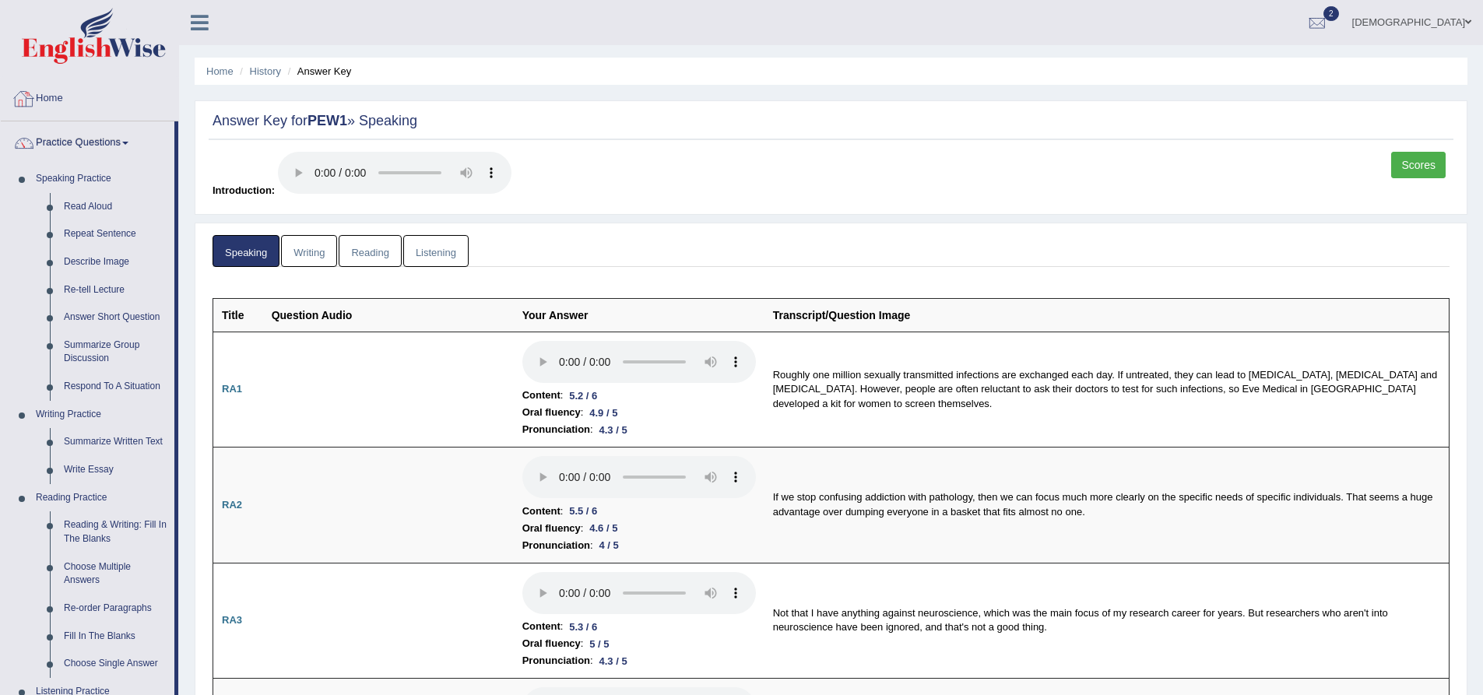
click at [85, 93] on link "Home" at bounding box center [90, 96] width 178 height 39
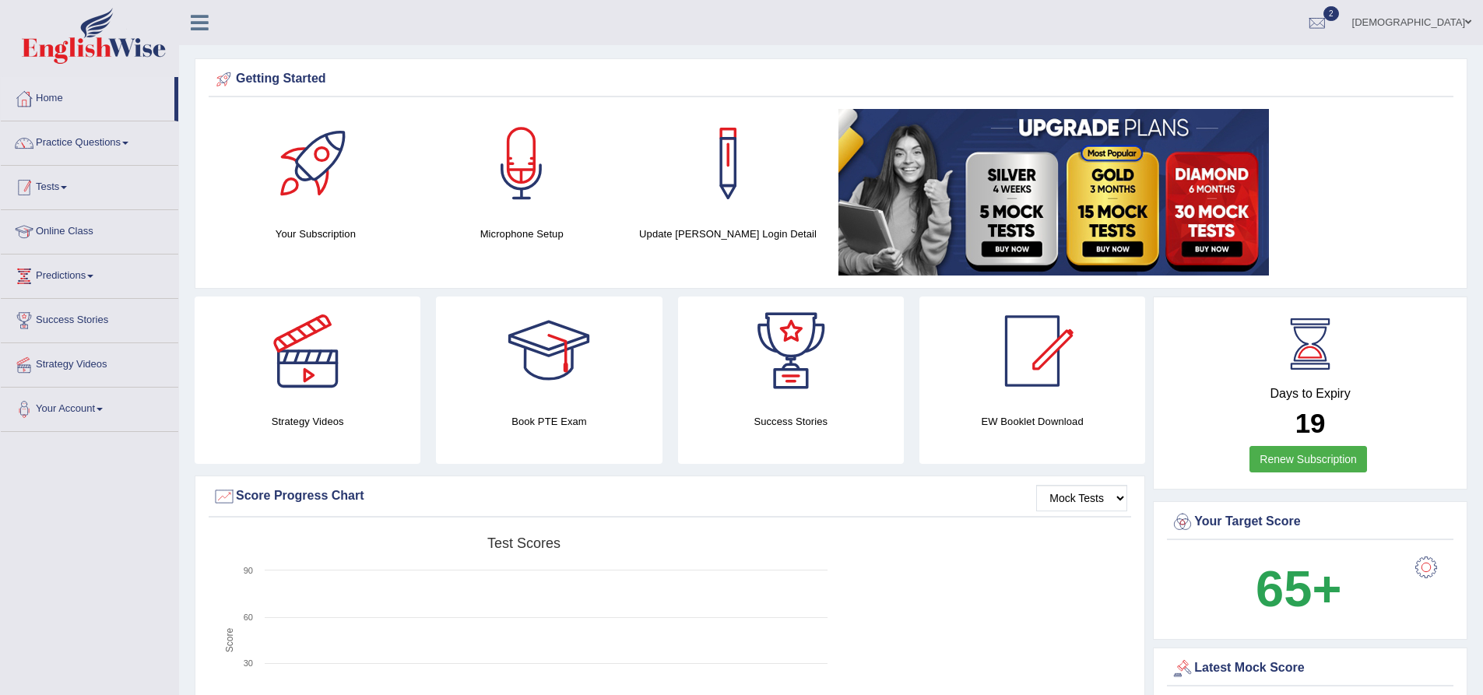
click at [74, 179] on link "Tests" at bounding box center [90, 185] width 178 height 39
click at [75, 278] on link "History" at bounding box center [102, 279] width 146 height 28
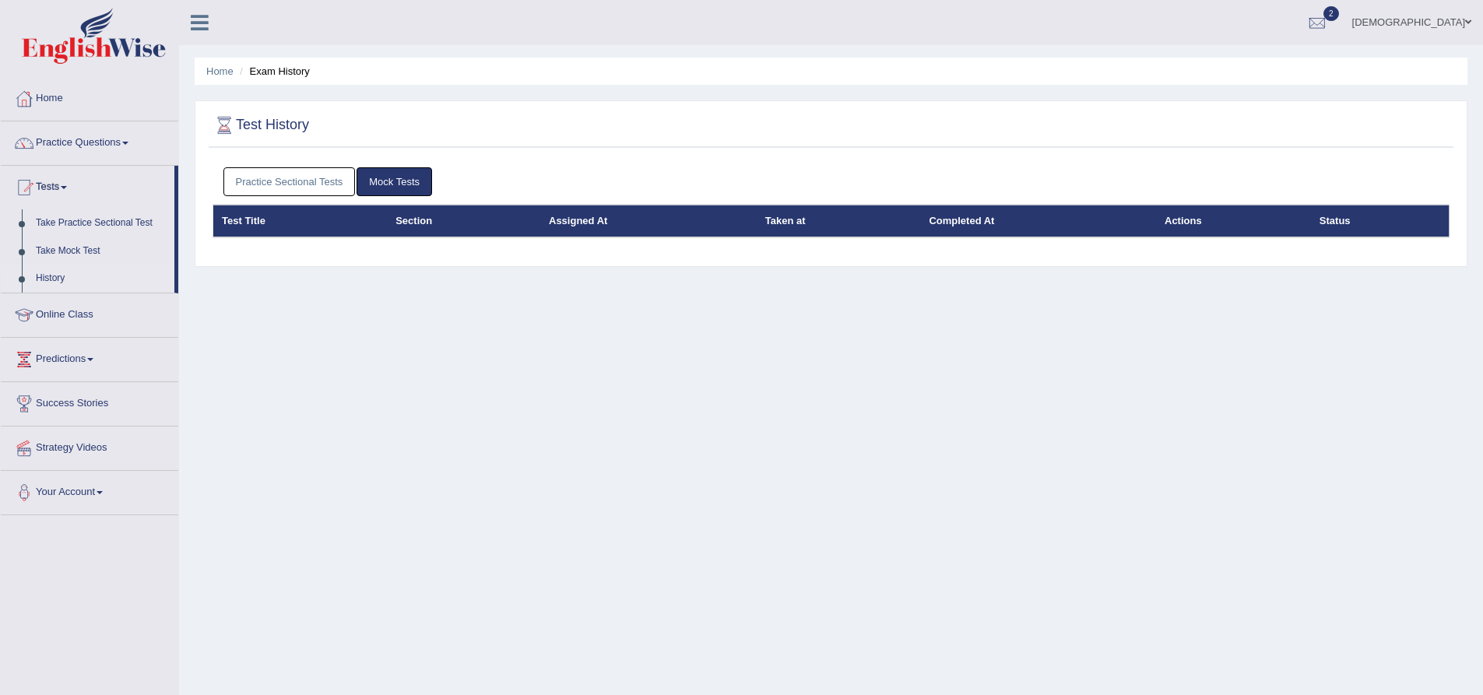
click at [284, 172] on link "Practice Sectional Tests" at bounding box center [289, 181] width 132 height 29
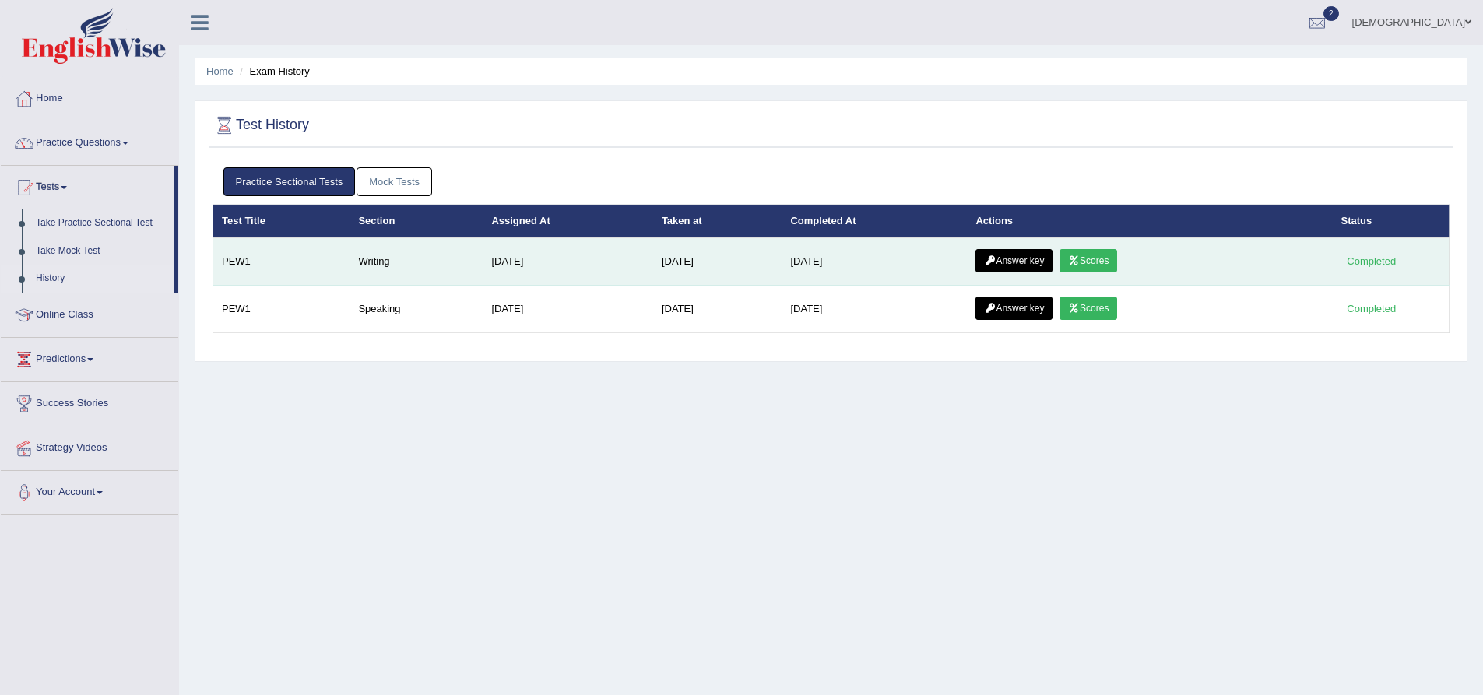
click at [1029, 261] on link "Answer key" at bounding box center [1014, 260] width 77 height 23
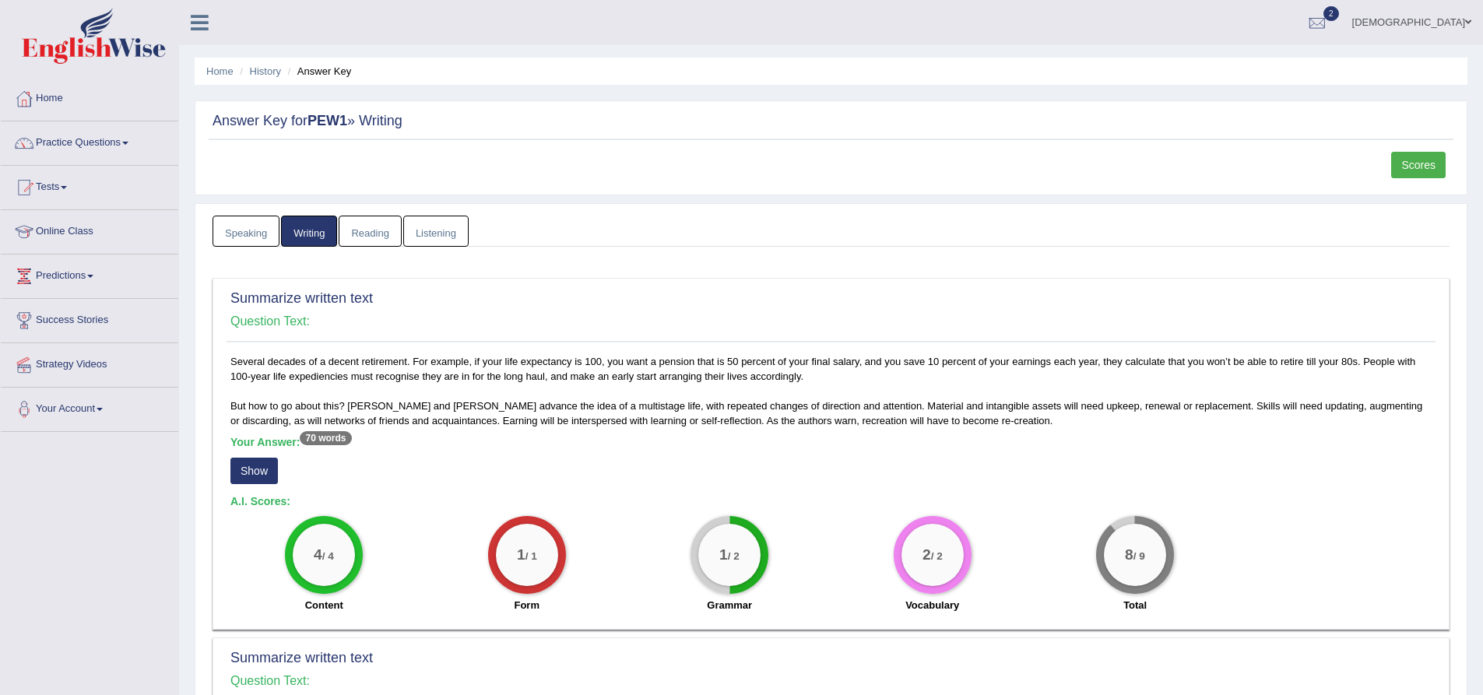
click at [342, 69] on li "Answer Key" at bounding box center [318, 71] width 68 height 15
click at [255, 67] on link "History" at bounding box center [265, 71] width 31 height 12
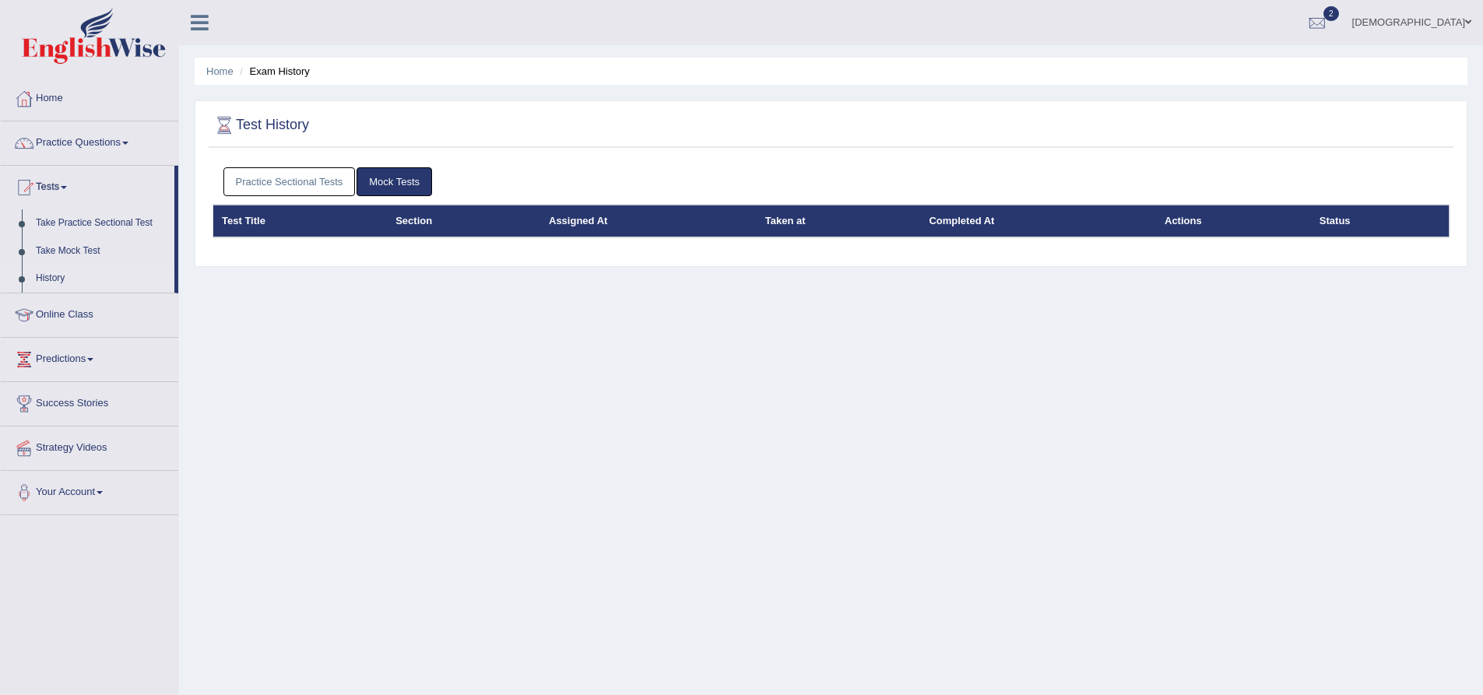
click at [307, 174] on link "Practice Sectional Tests" at bounding box center [289, 181] width 132 height 29
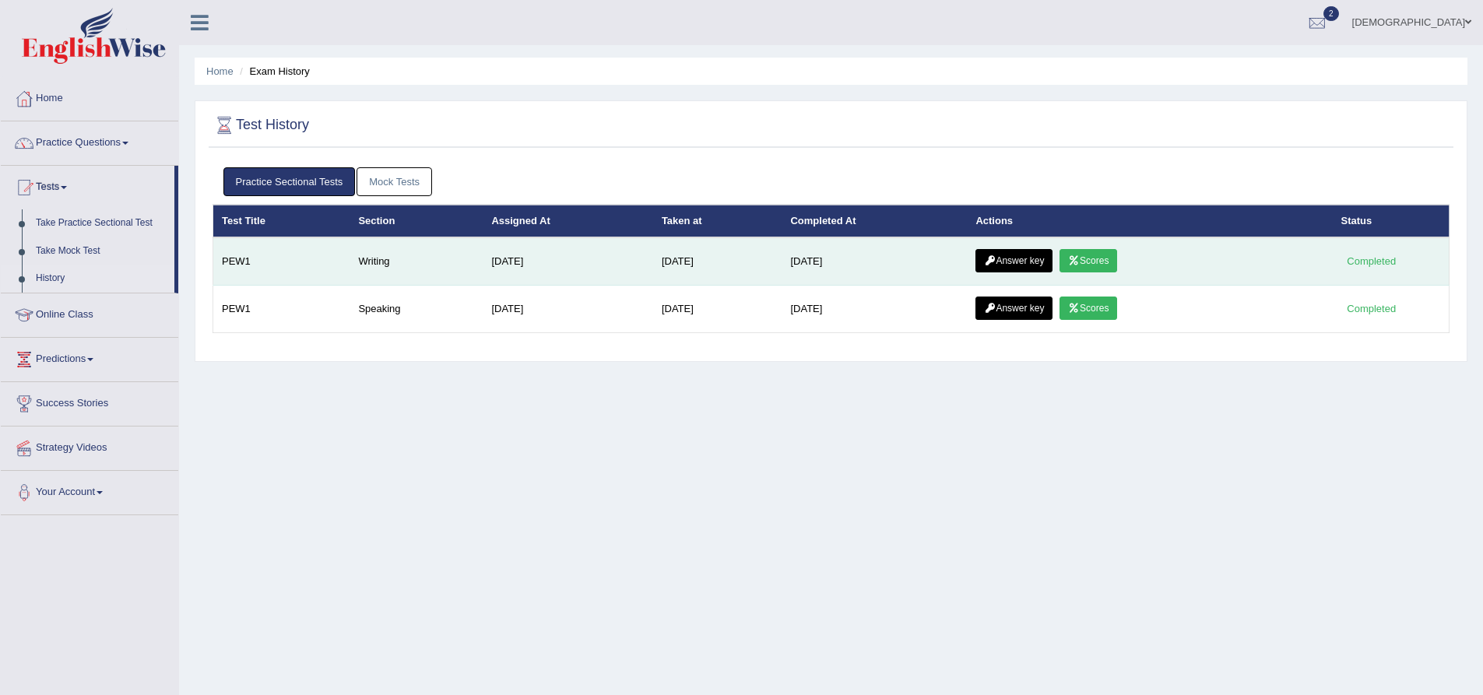
click at [1111, 269] on link "Scores" at bounding box center [1089, 260] width 58 height 23
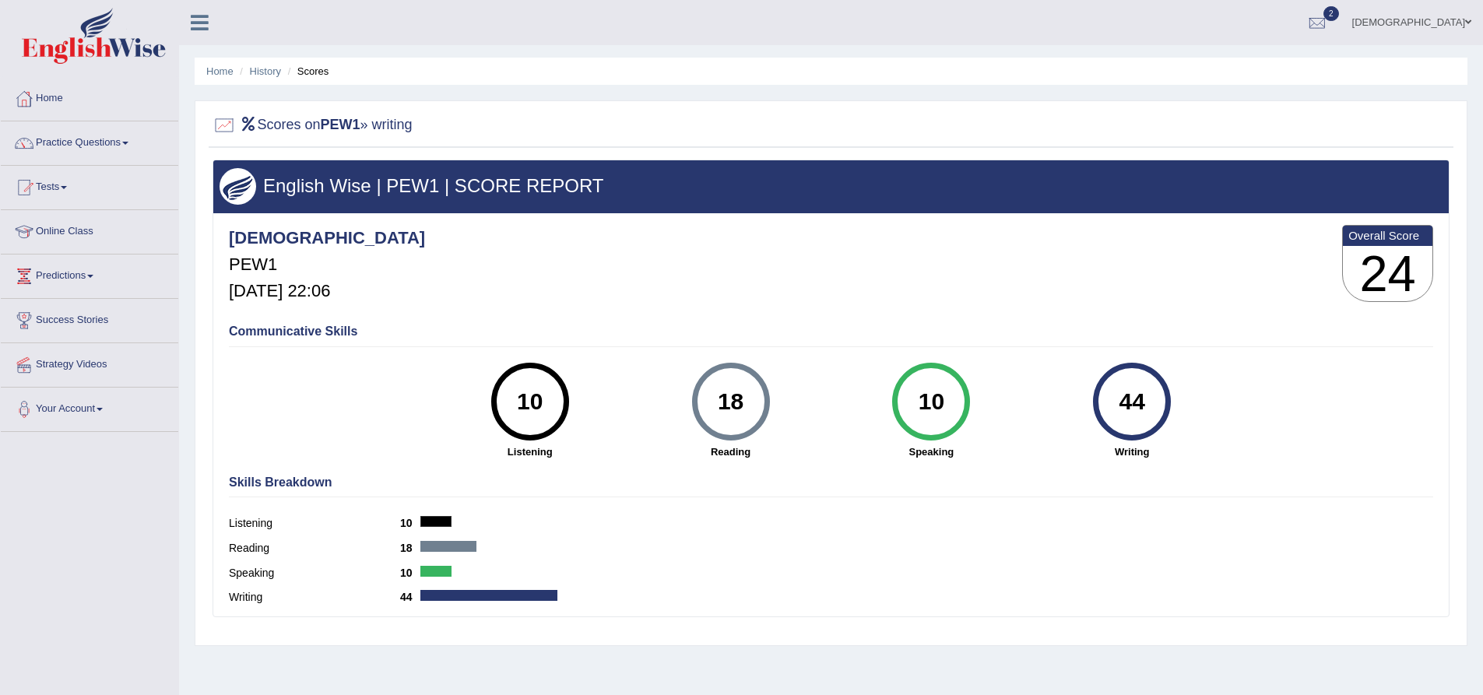
click at [269, 78] on li "History" at bounding box center [258, 71] width 45 height 15
click at [269, 70] on link "History" at bounding box center [265, 71] width 31 height 12
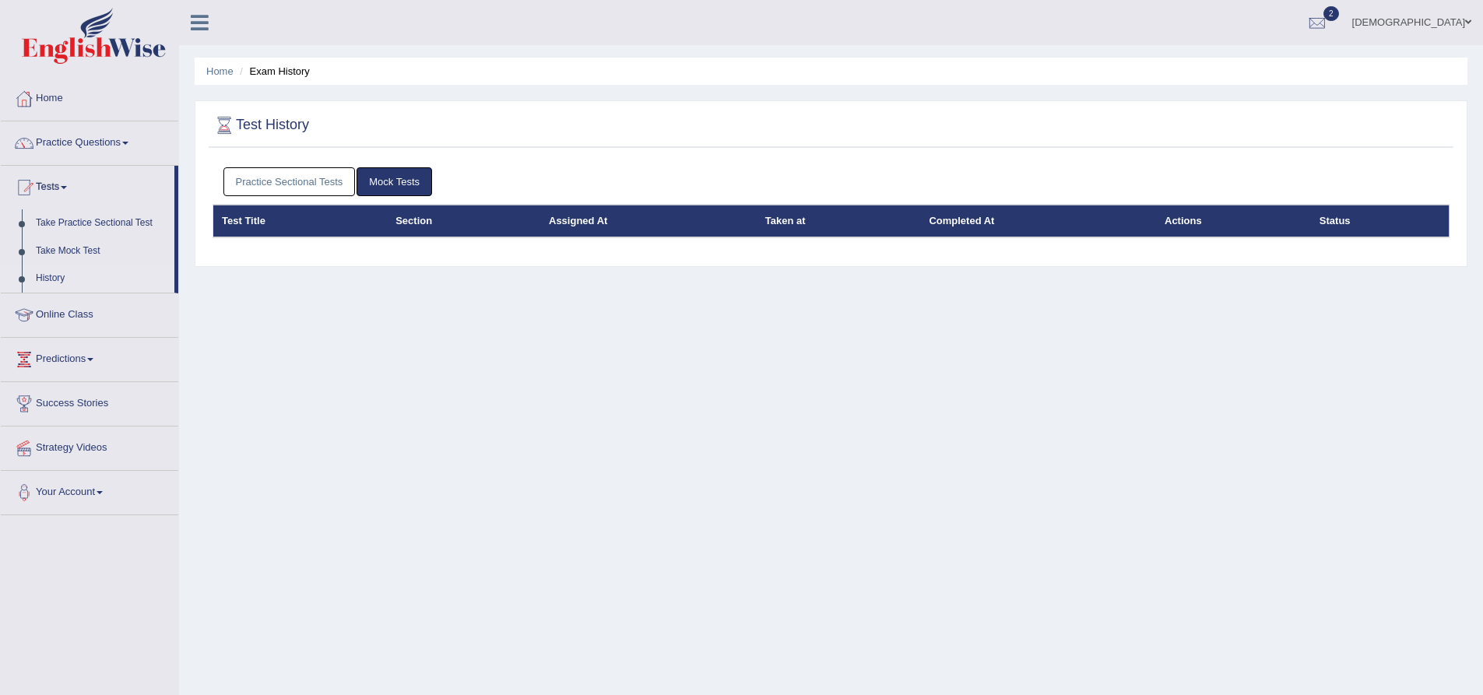
click at [320, 182] on link "Practice Sectional Tests" at bounding box center [289, 181] width 132 height 29
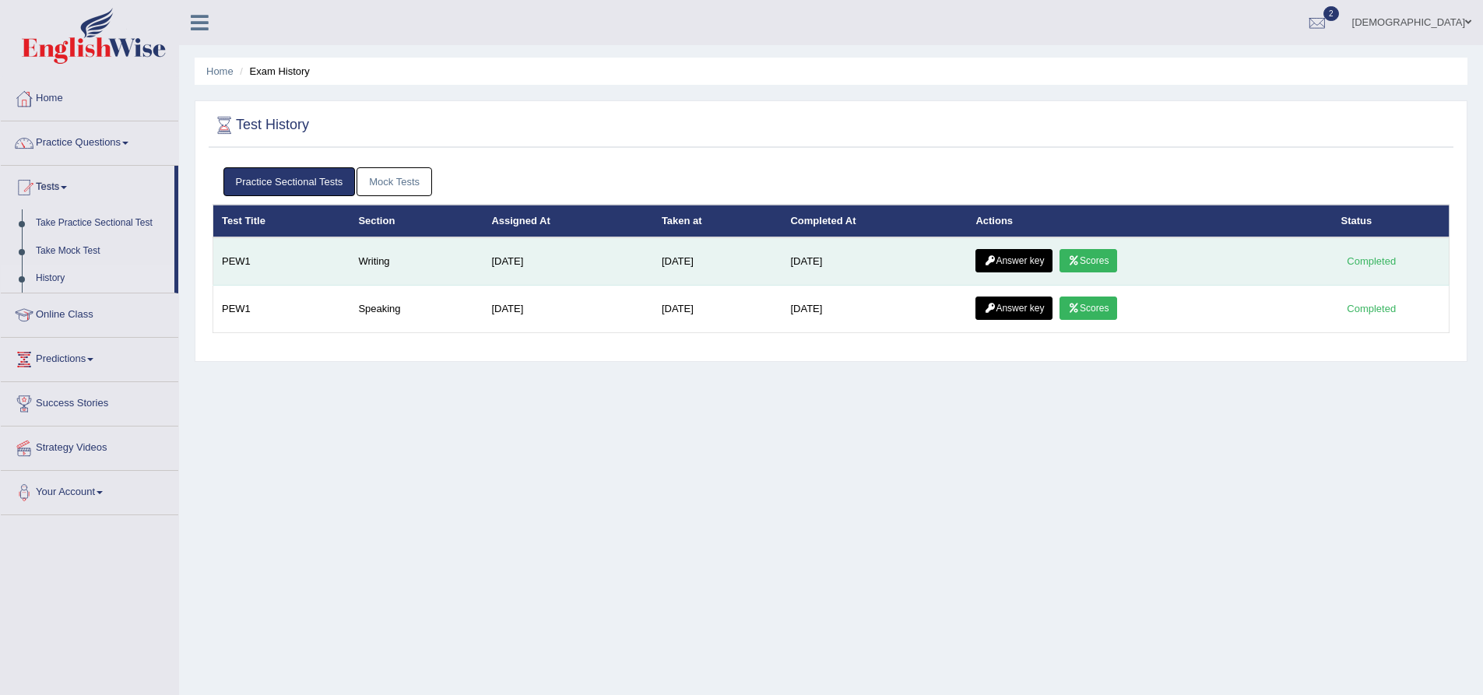
click at [1015, 267] on link "Answer key" at bounding box center [1014, 260] width 77 height 23
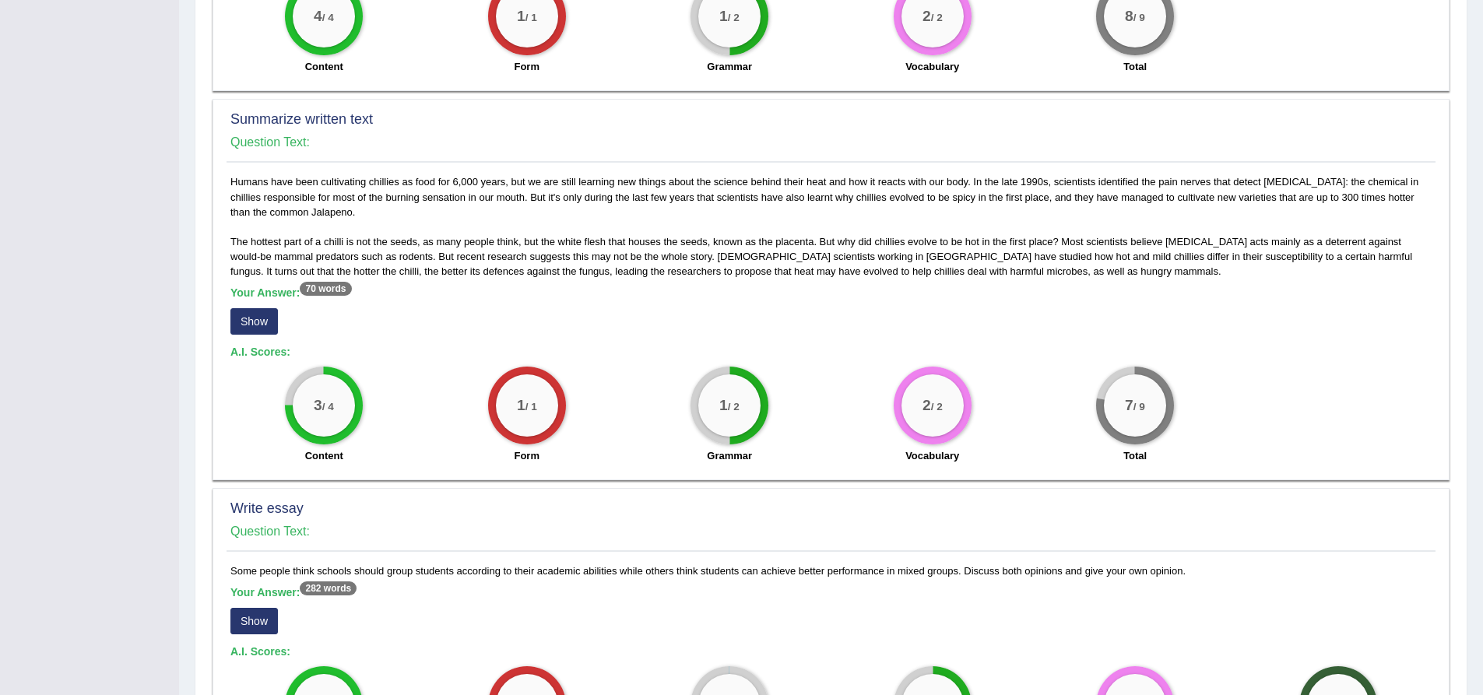
scroll to position [545, 0]
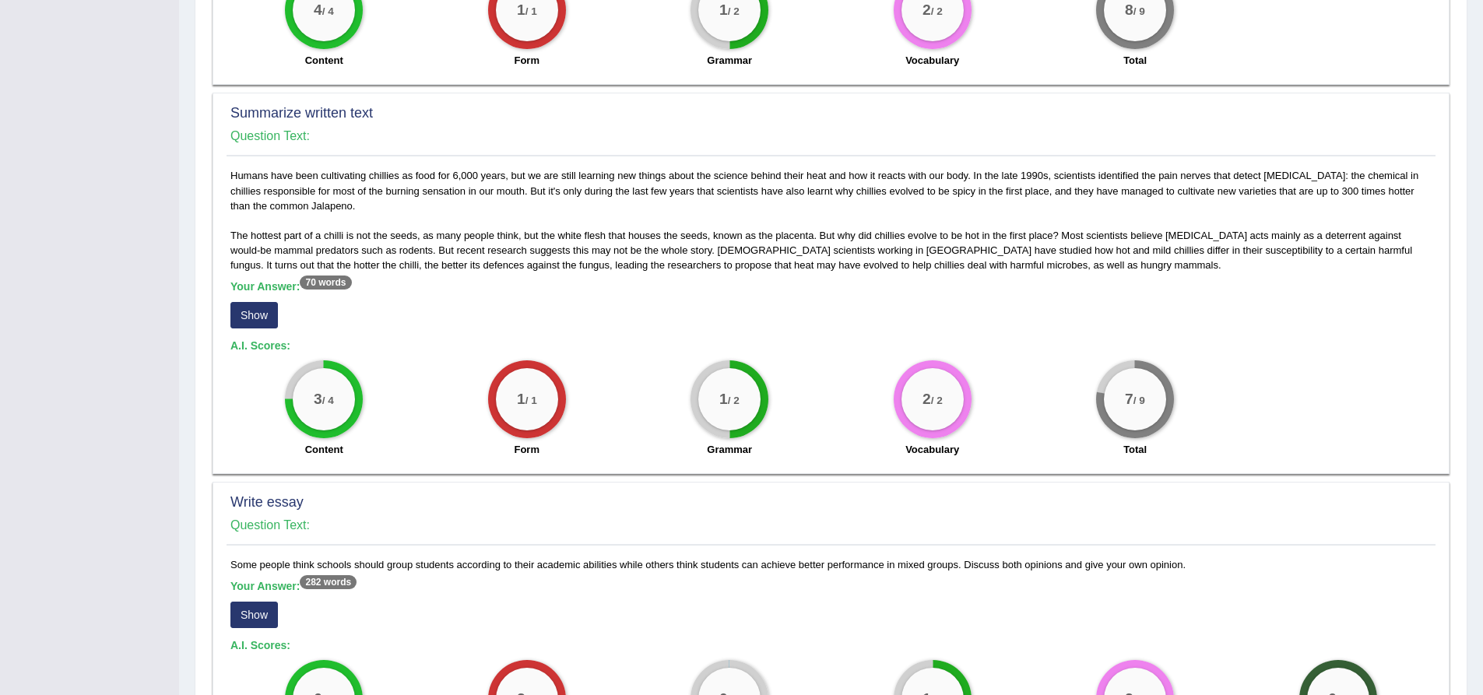
click at [238, 305] on button "Show" at bounding box center [253, 315] width 47 height 26
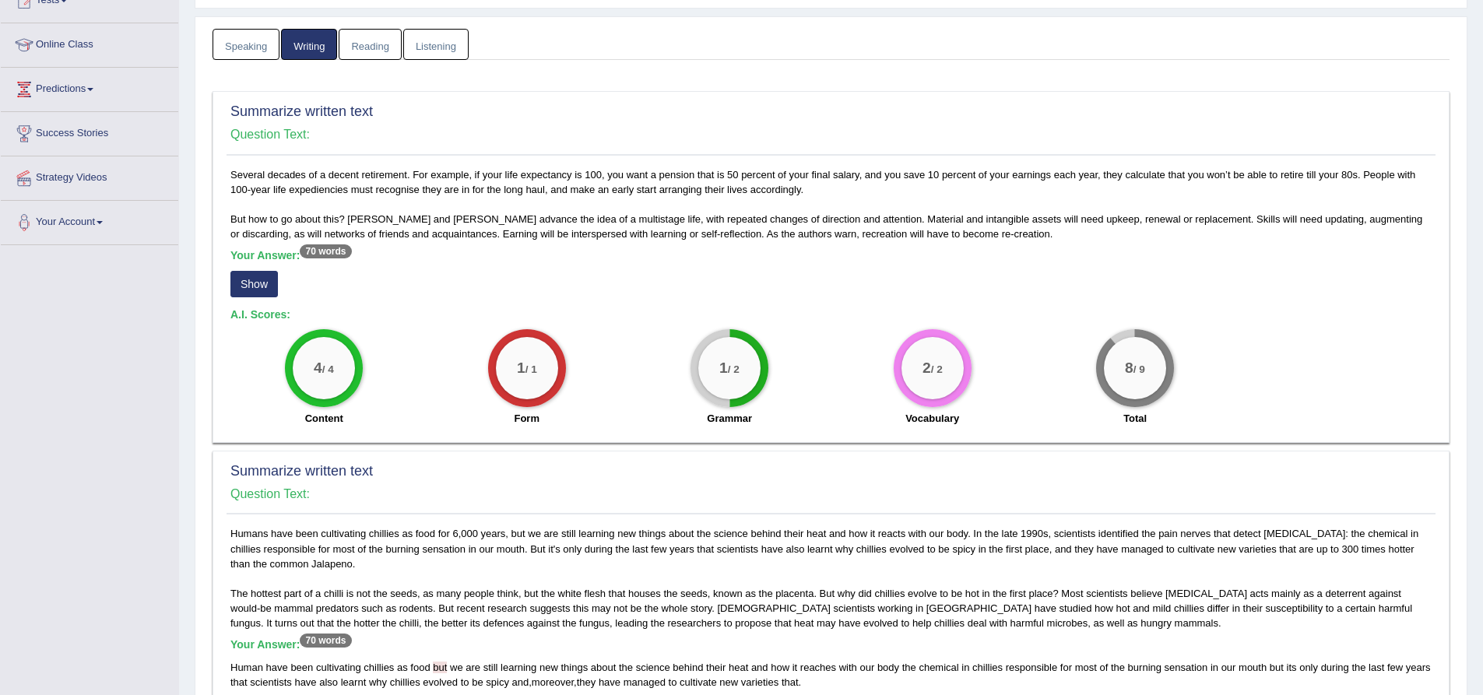
scroll to position [234, 0]
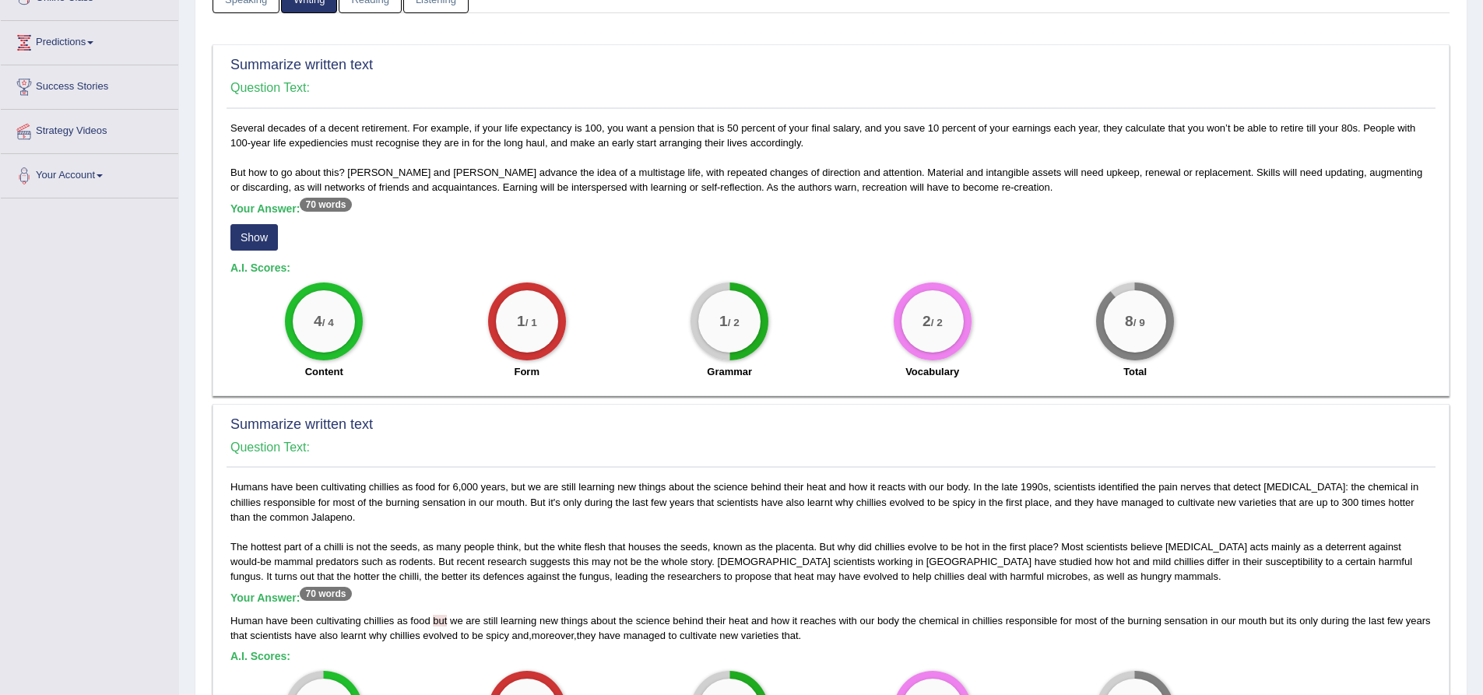
click at [252, 237] on button "Show" at bounding box center [253, 237] width 47 height 26
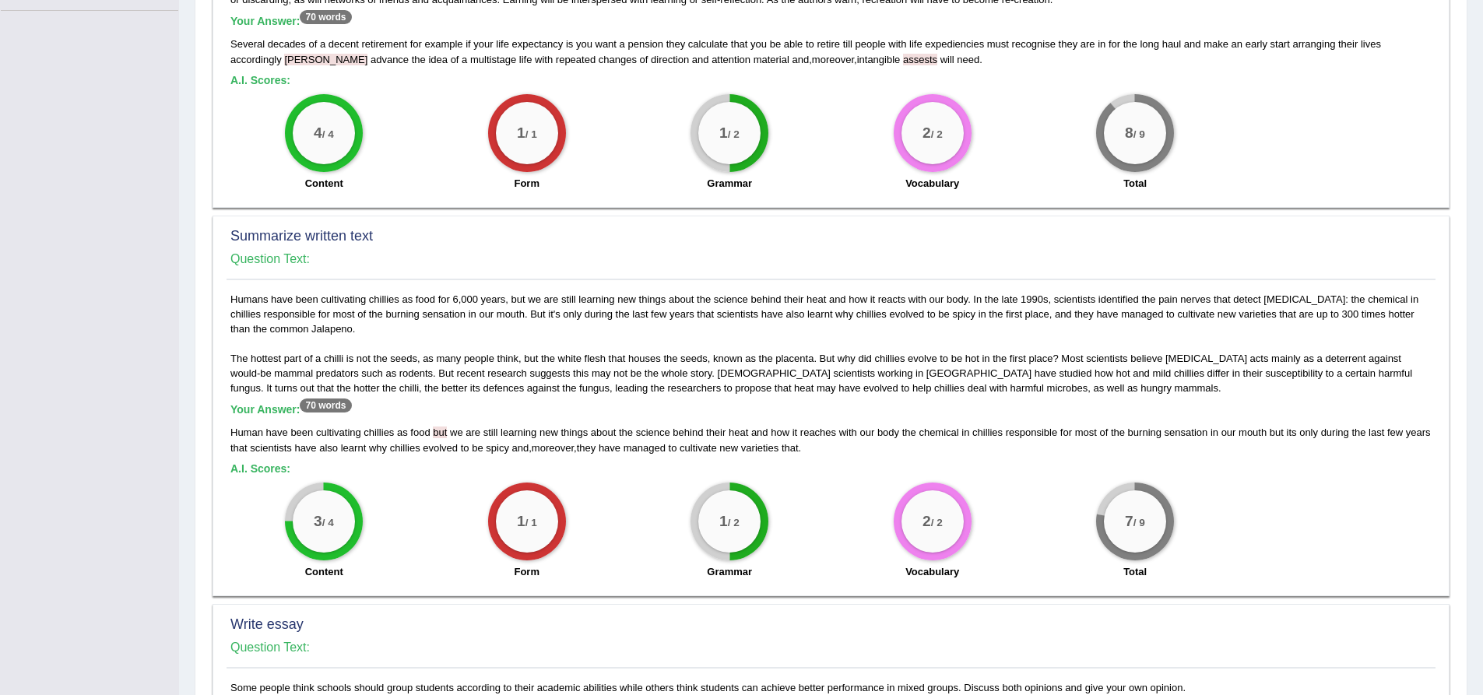
scroll to position [467, 0]
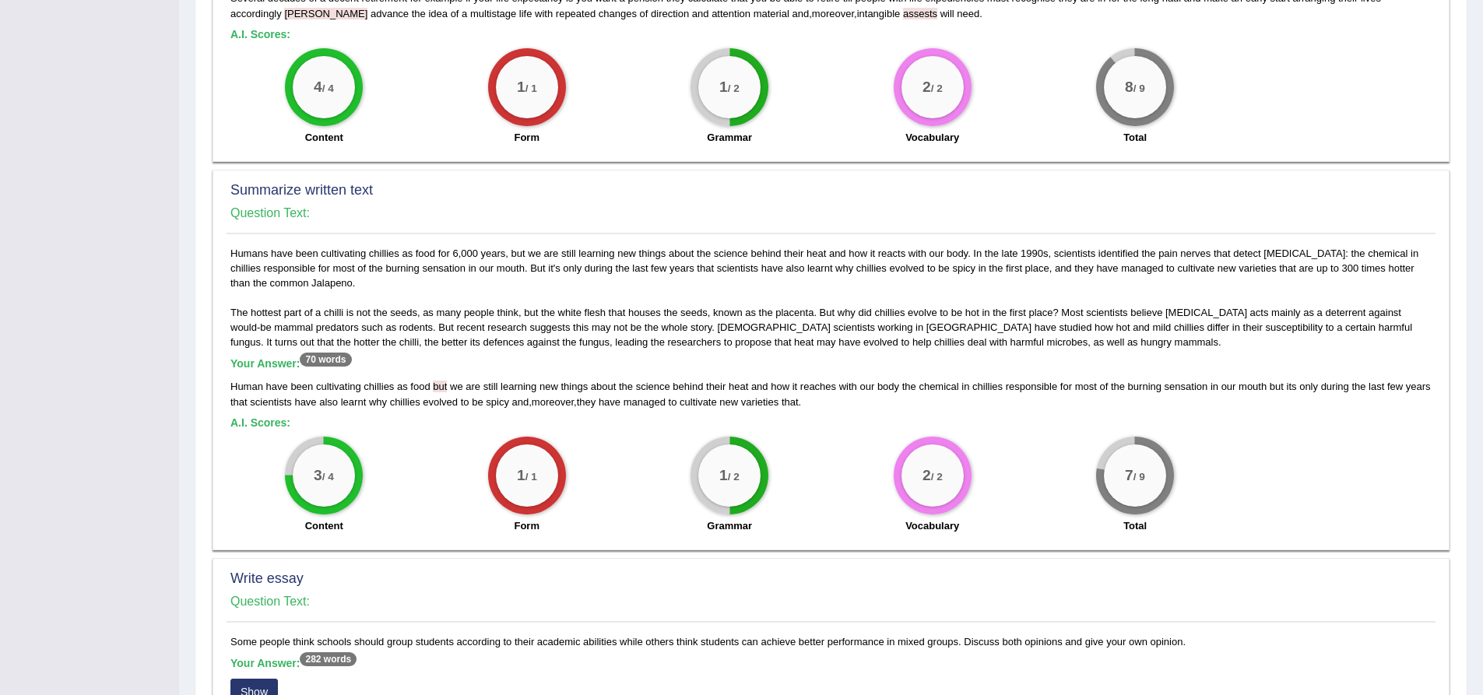
drag, startPoint x: 437, startPoint y: 389, endPoint x: 389, endPoint y: 364, distance: 54.3
click at [389, 364] on h5 "Your Answer: 70 words" at bounding box center [830, 364] width 1201 height 14
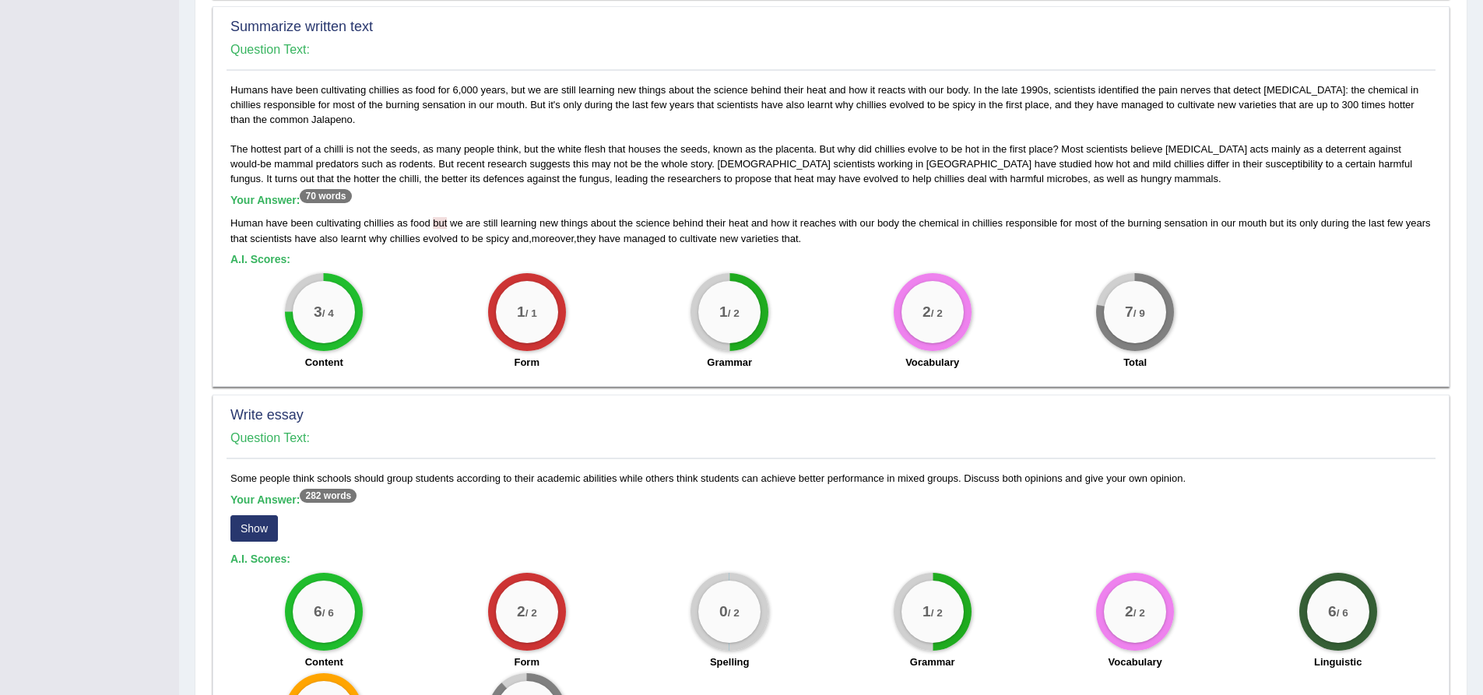
scroll to position [795, 0]
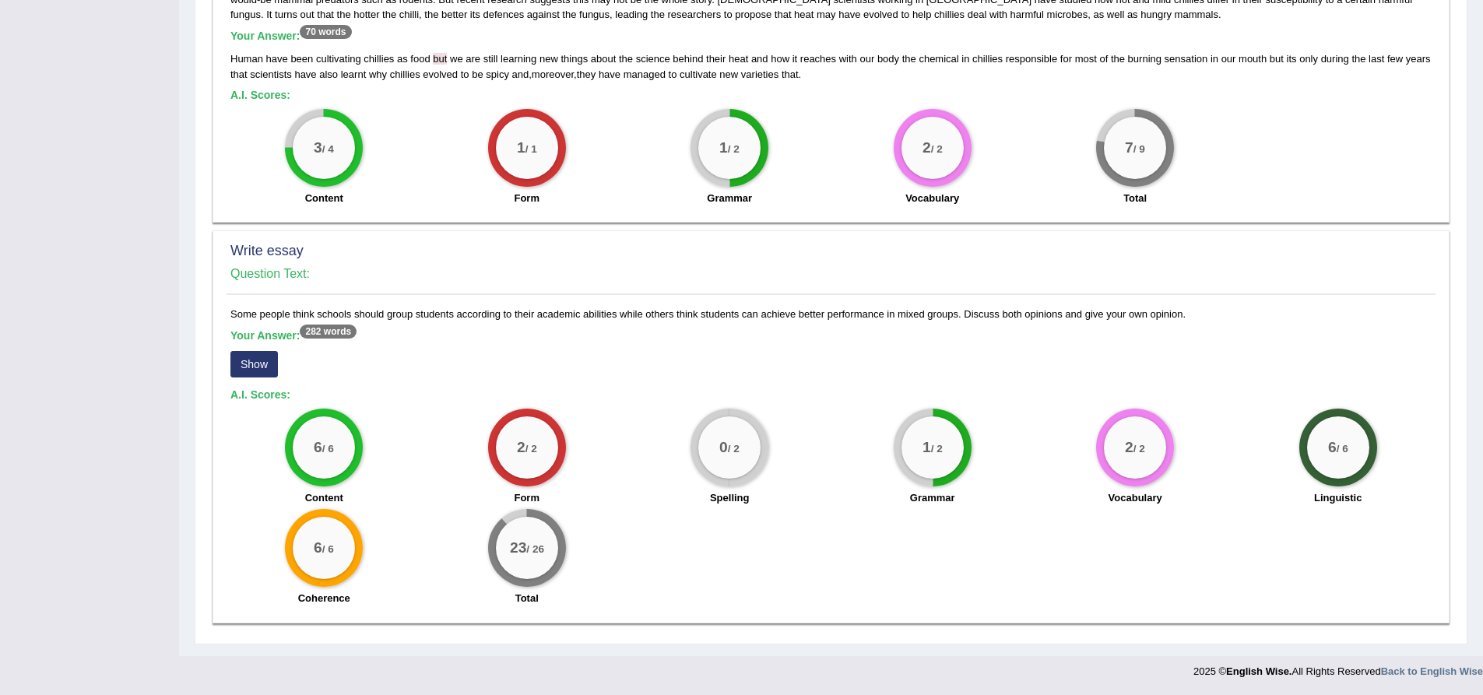
click at [269, 371] on button "Show" at bounding box center [253, 364] width 47 height 26
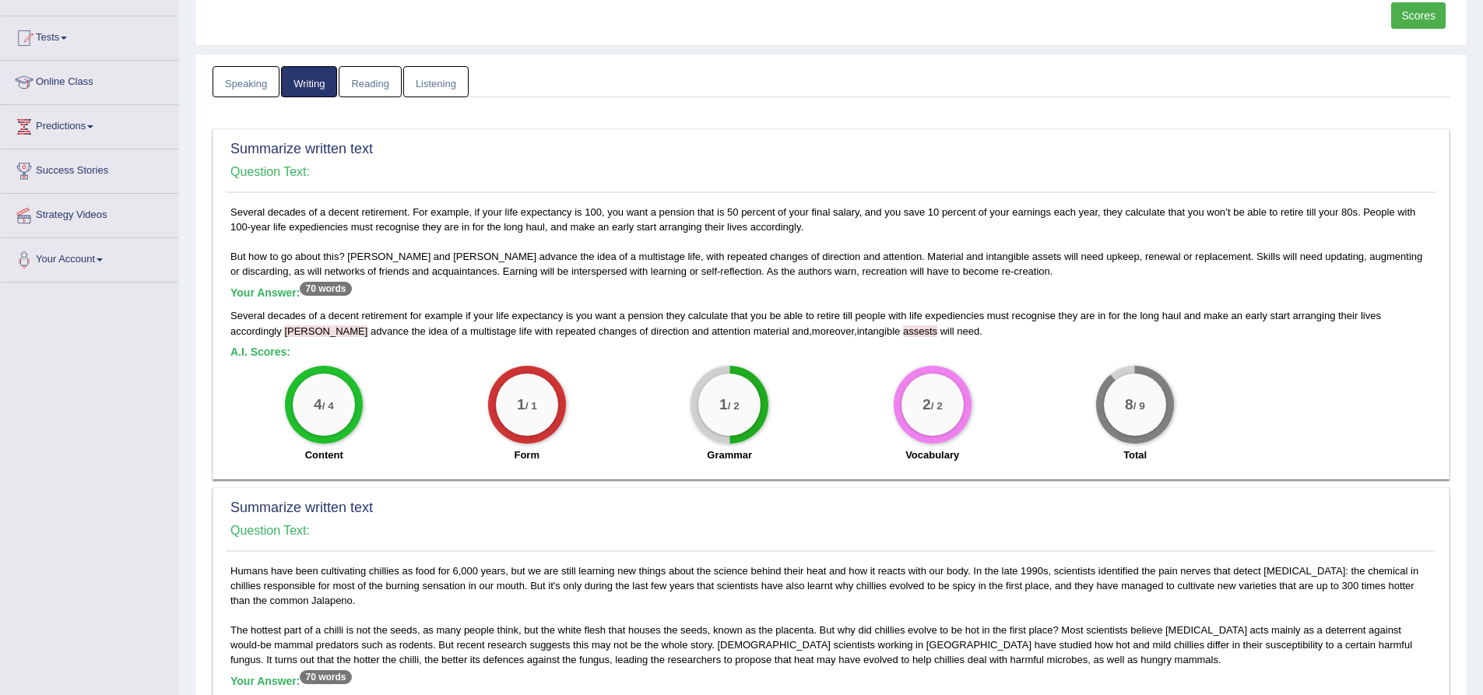
scroll to position [0, 0]
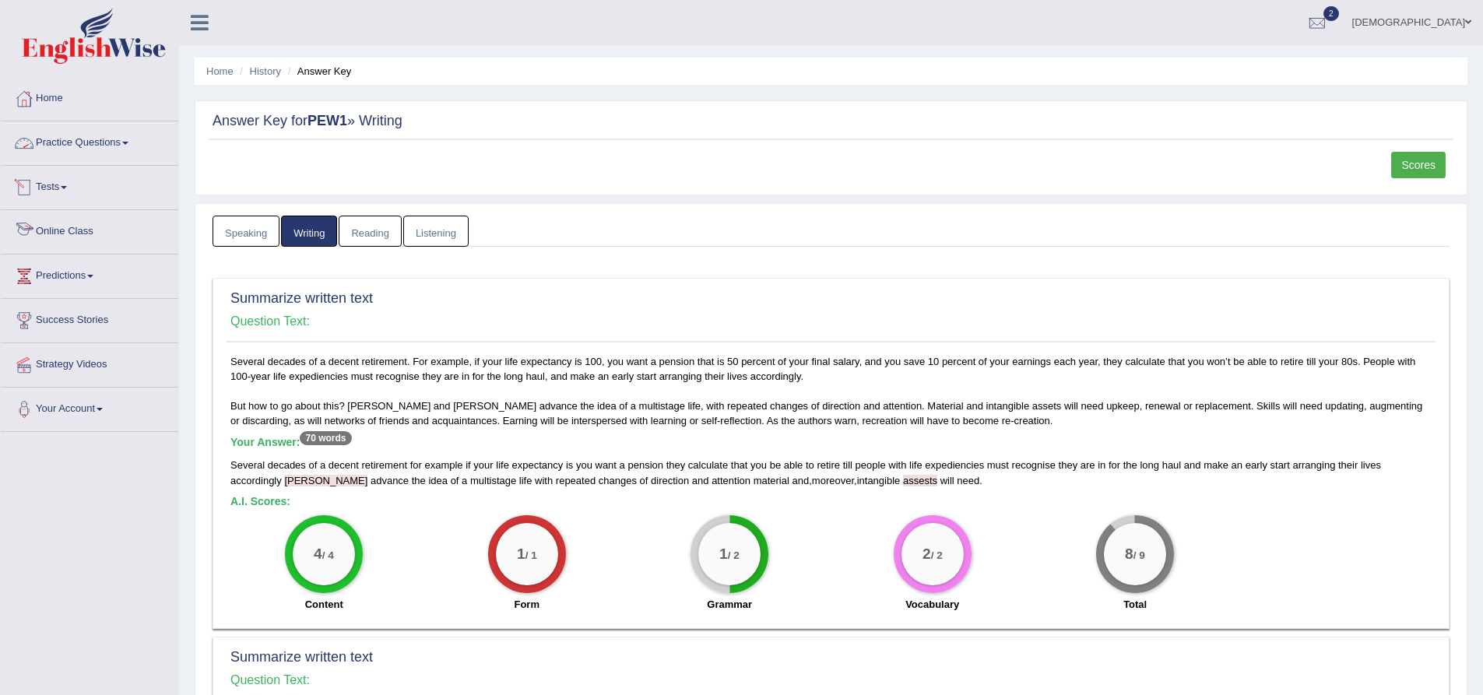
click at [96, 153] on link "Practice Questions" at bounding box center [90, 140] width 178 height 39
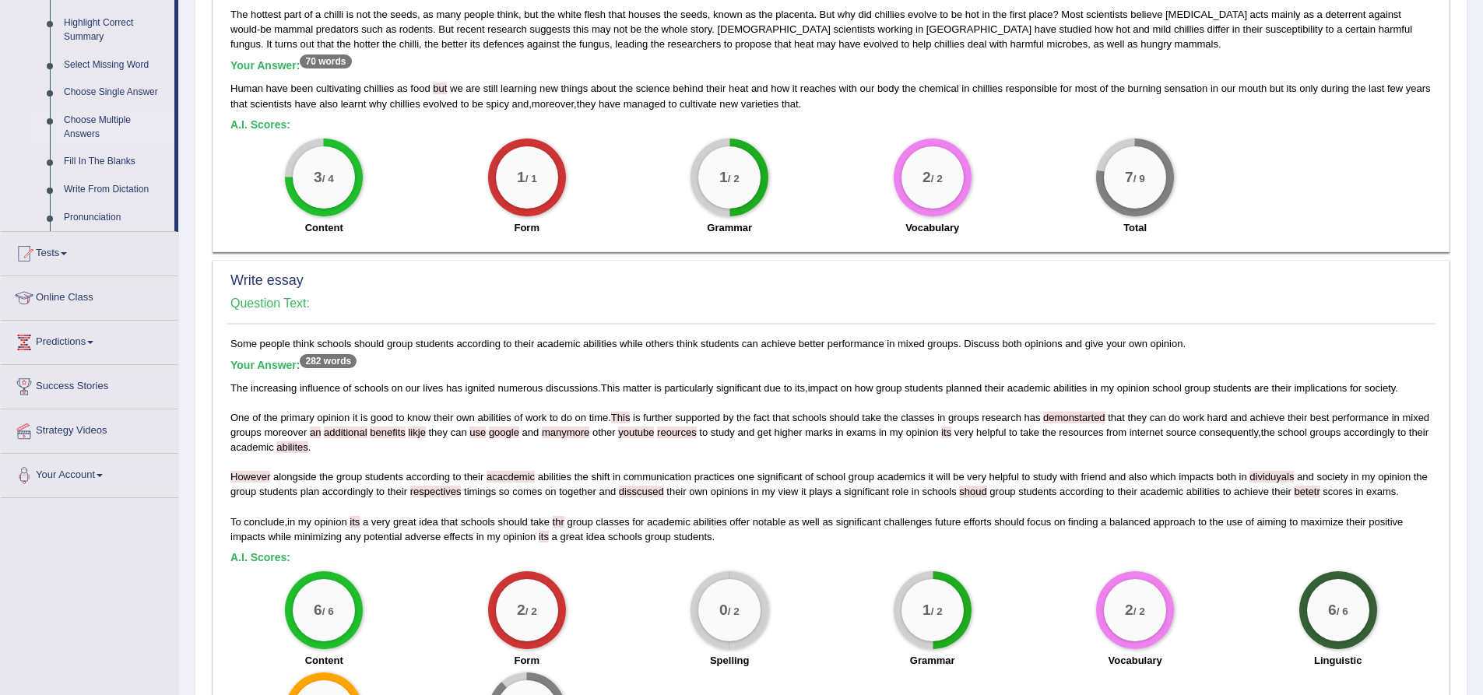
scroll to position [779, 0]
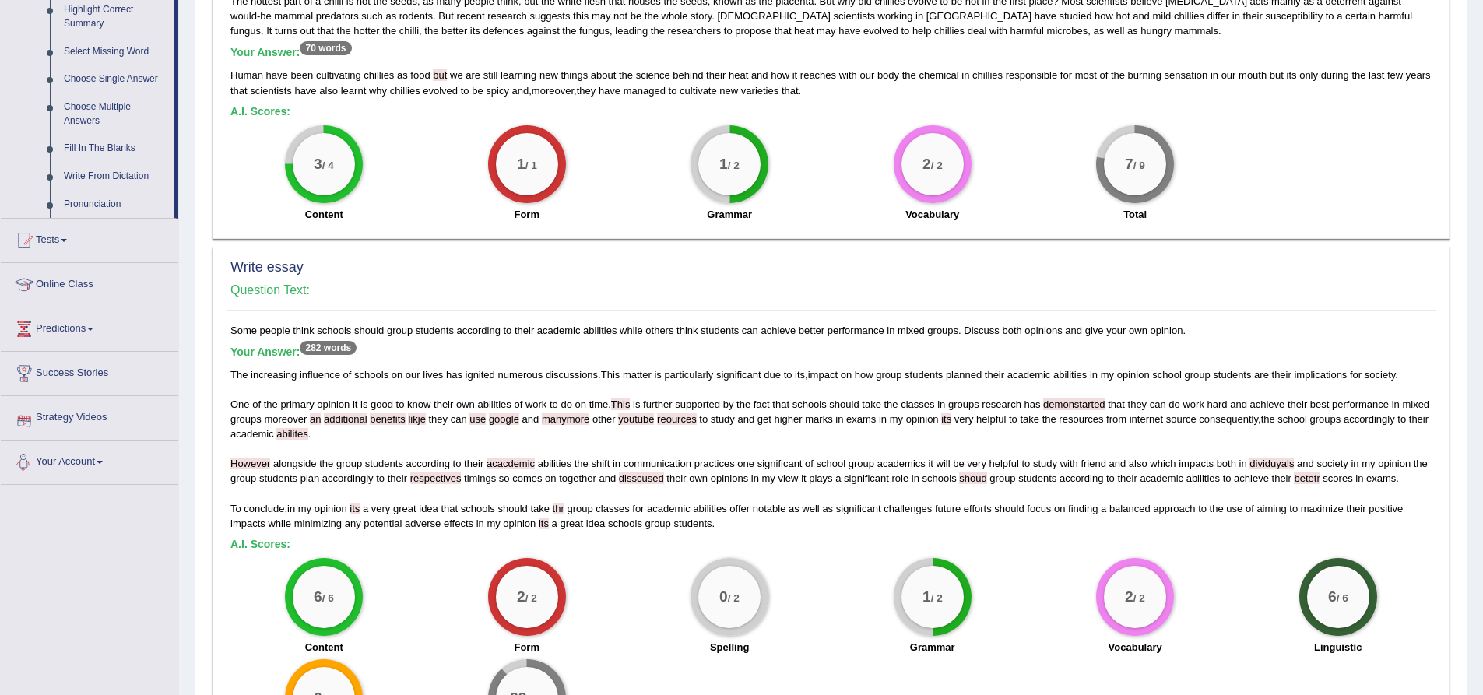
click at [99, 384] on link "Success Stories" at bounding box center [90, 371] width 178 height 39
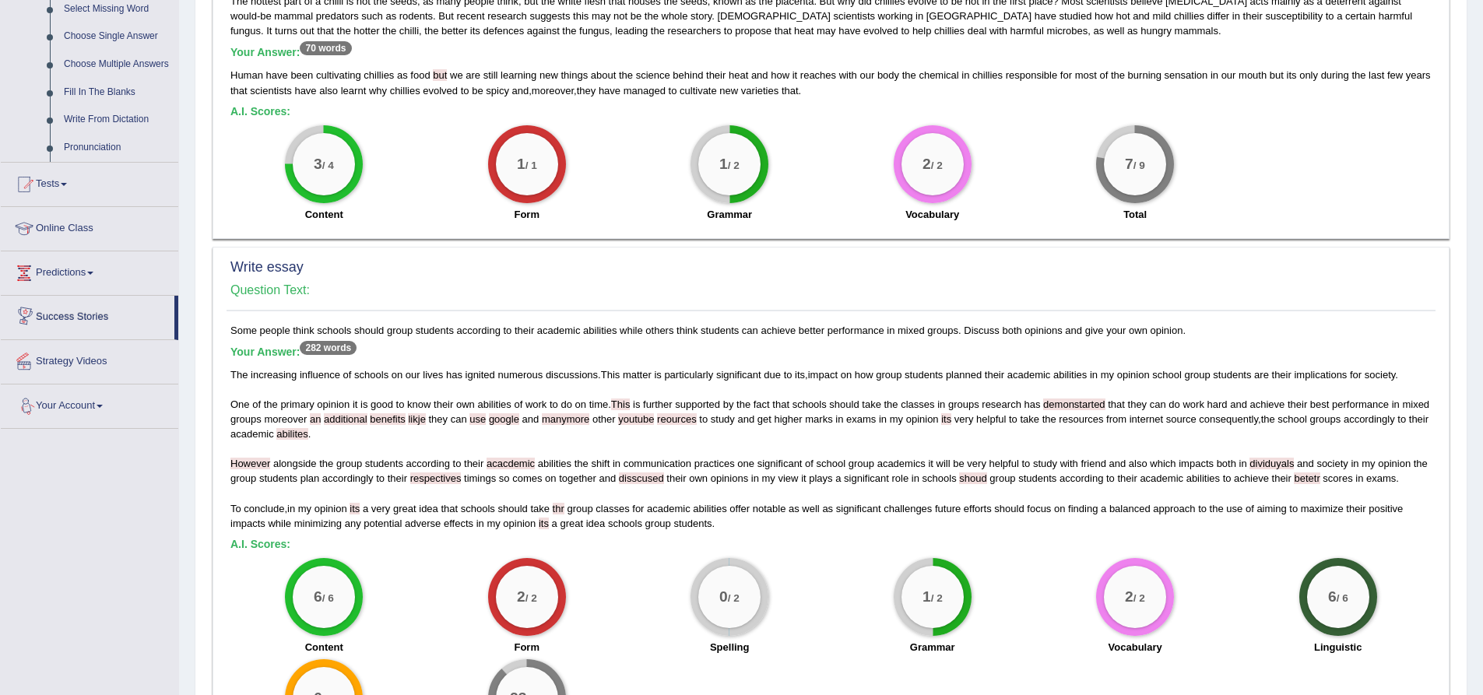
scroll to position [751, 0]
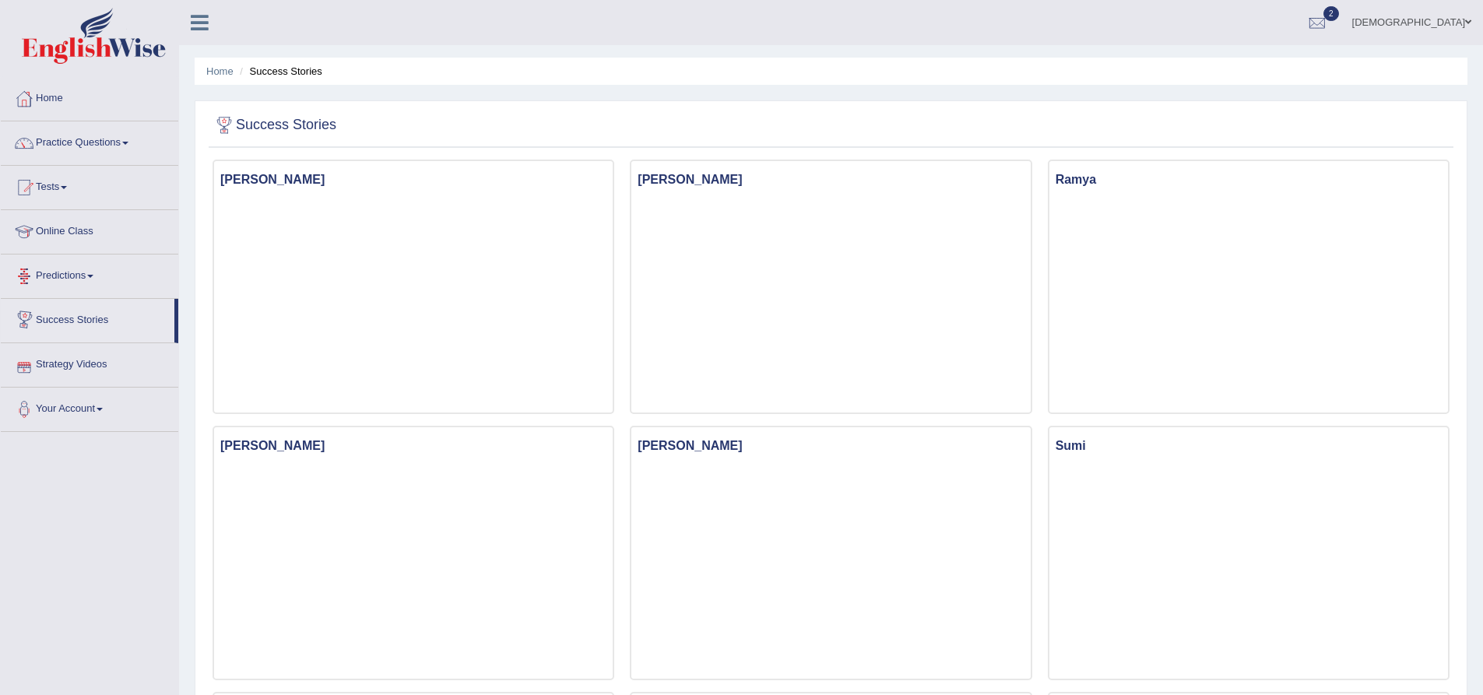
click at [57, 280] on link "Predictions" at bounding box center [90, 274] width 178 height 39
click at [81, 316] on link "Latest Predictions" at bounding box center [102, 312] width 146 height 28
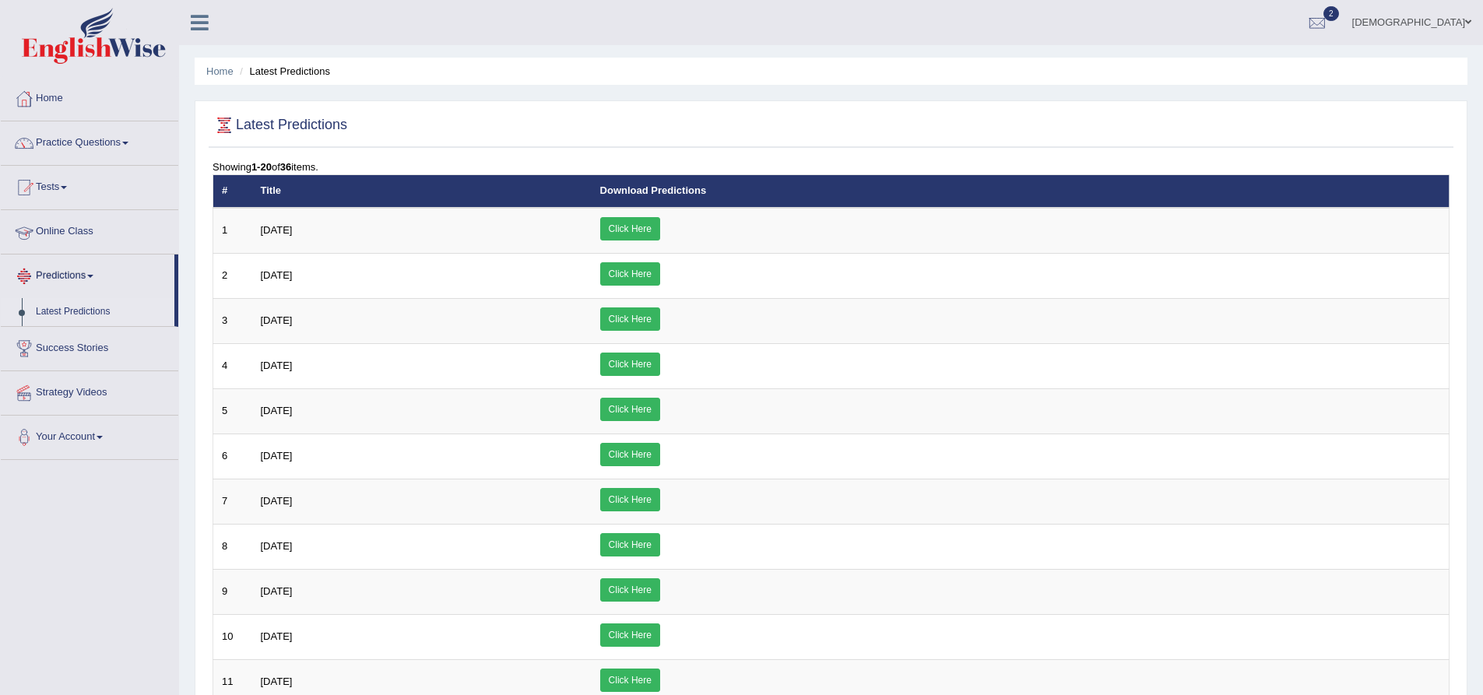
click at [99, 248] on link "Online Class" at bounding box center [90, 229] width 178 height 39
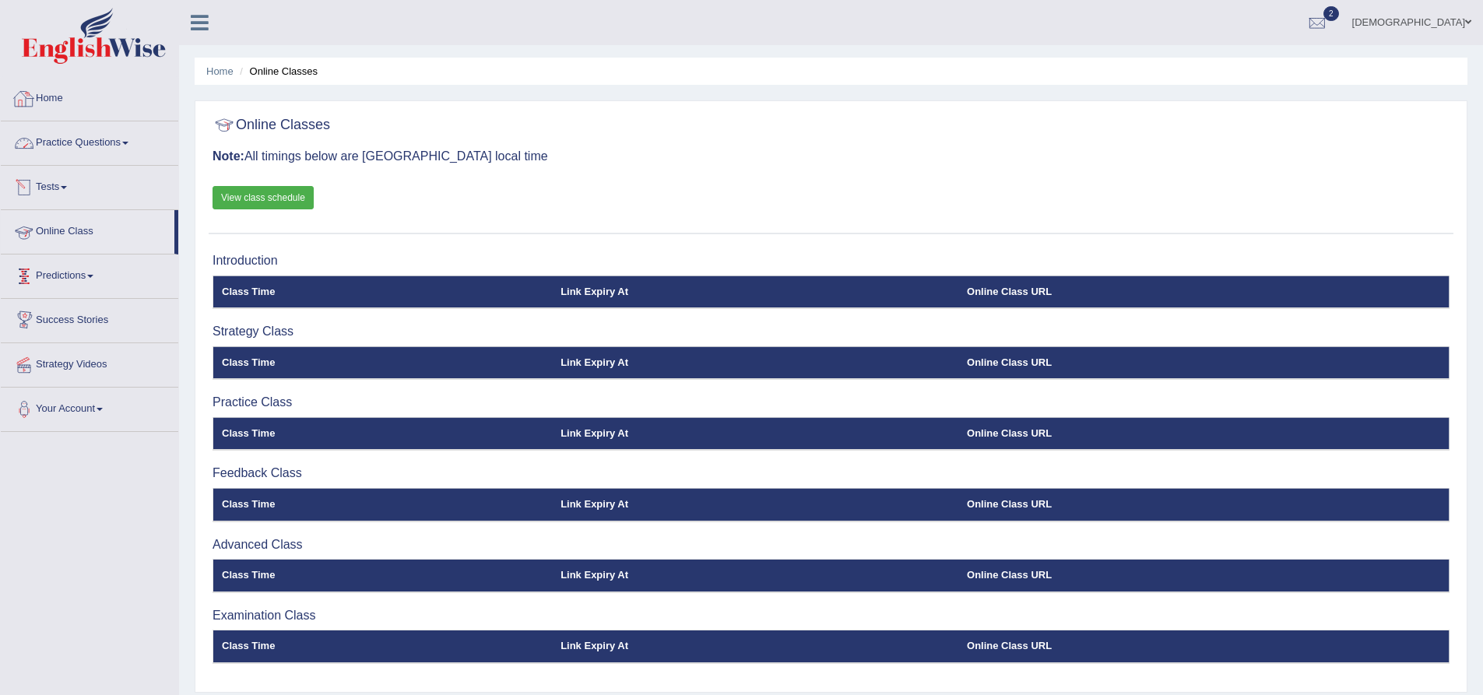
click at [69, 98] on link "Home" at bounding box center [90, 96] width 178 height 39
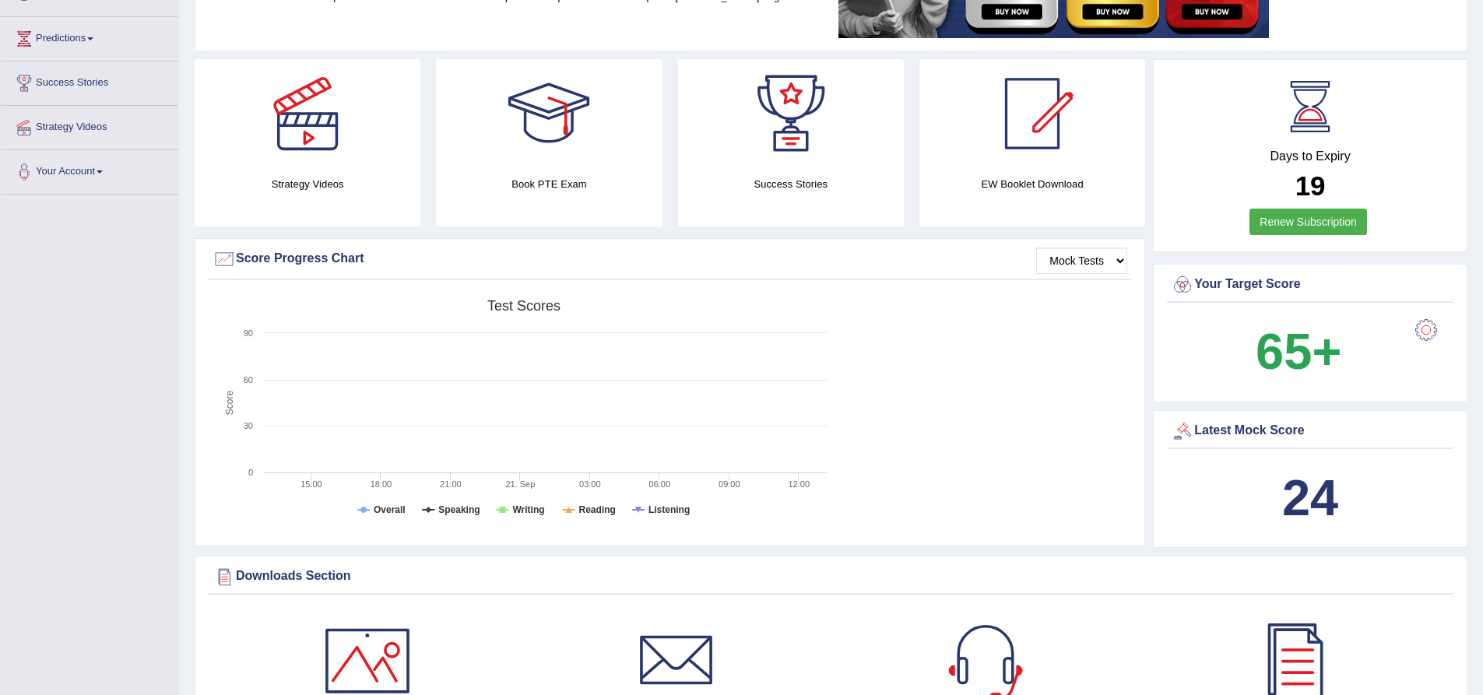
scroll to position [389, 0]
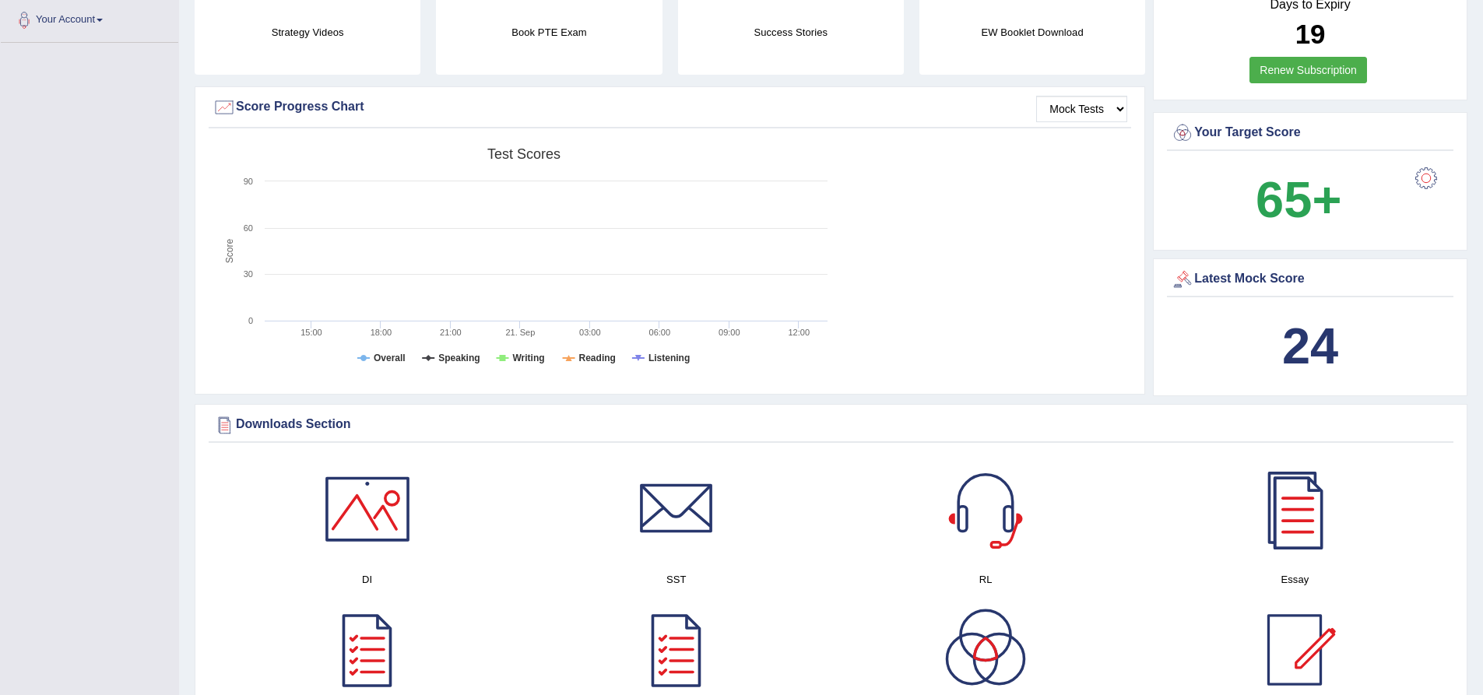
click at [1321, 339] on b "24" at bounding box center [1310, 346] width 56 height 57
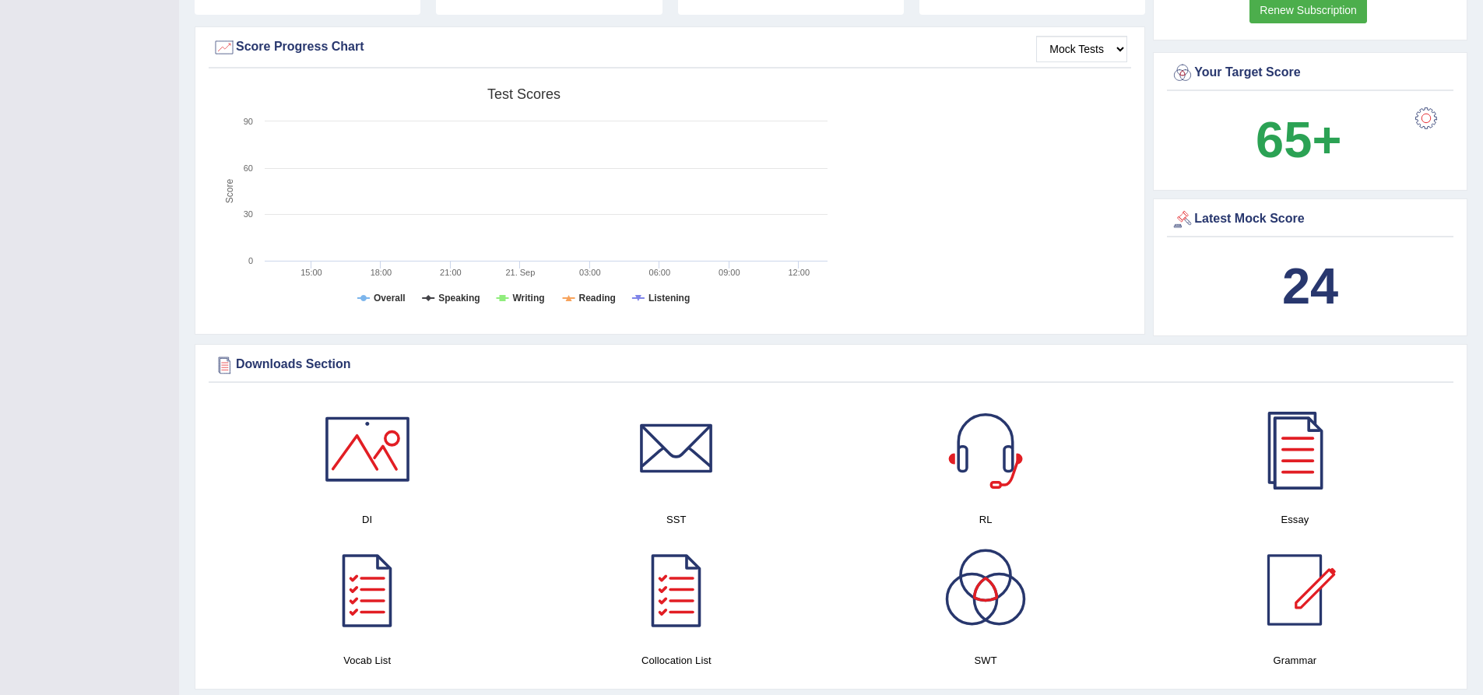
scroll to position [623, 0]
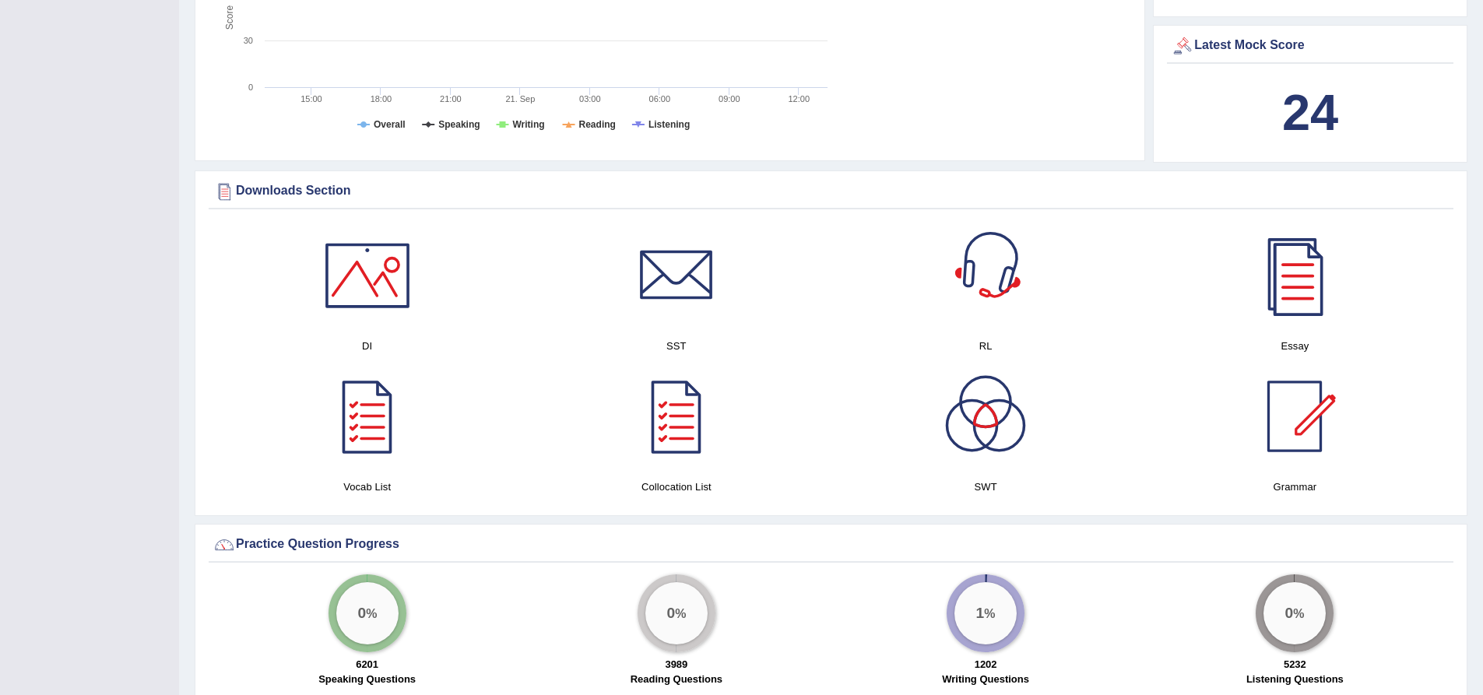
click at [988, 283] on div at bounding box center [985, 275] width 109 height 109
click at [676, 276] on div at bounding box center [676, 275] width 109 height 109
click at [367, 293] on div at bounding box center [367, 275] width 109 height 109
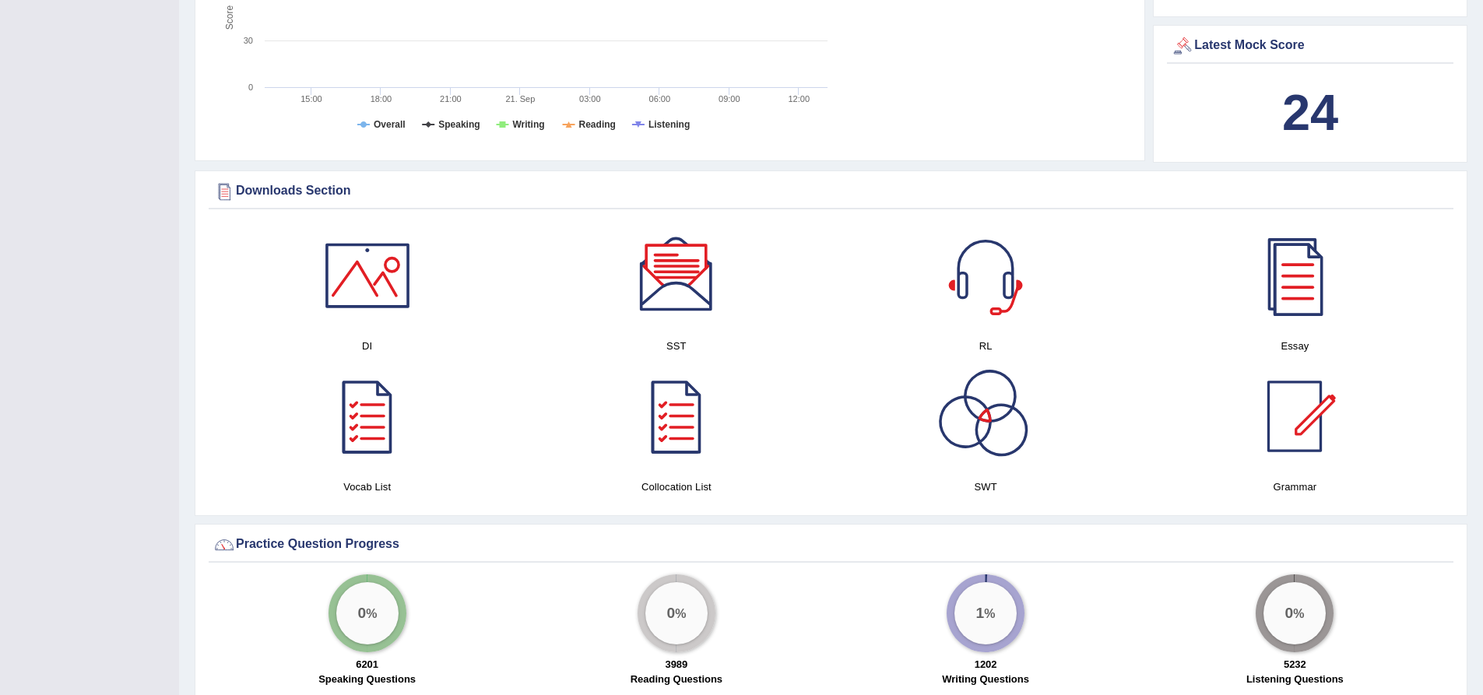
click at [1005, 421] on div at bounding box center [985, 416] width 109 height 109
click at [685, 423] on div at bounding box center [676, 416] width 109 height 109
click at [1300, 424] on div at bounding box center [1294, 416] width 109 height 109
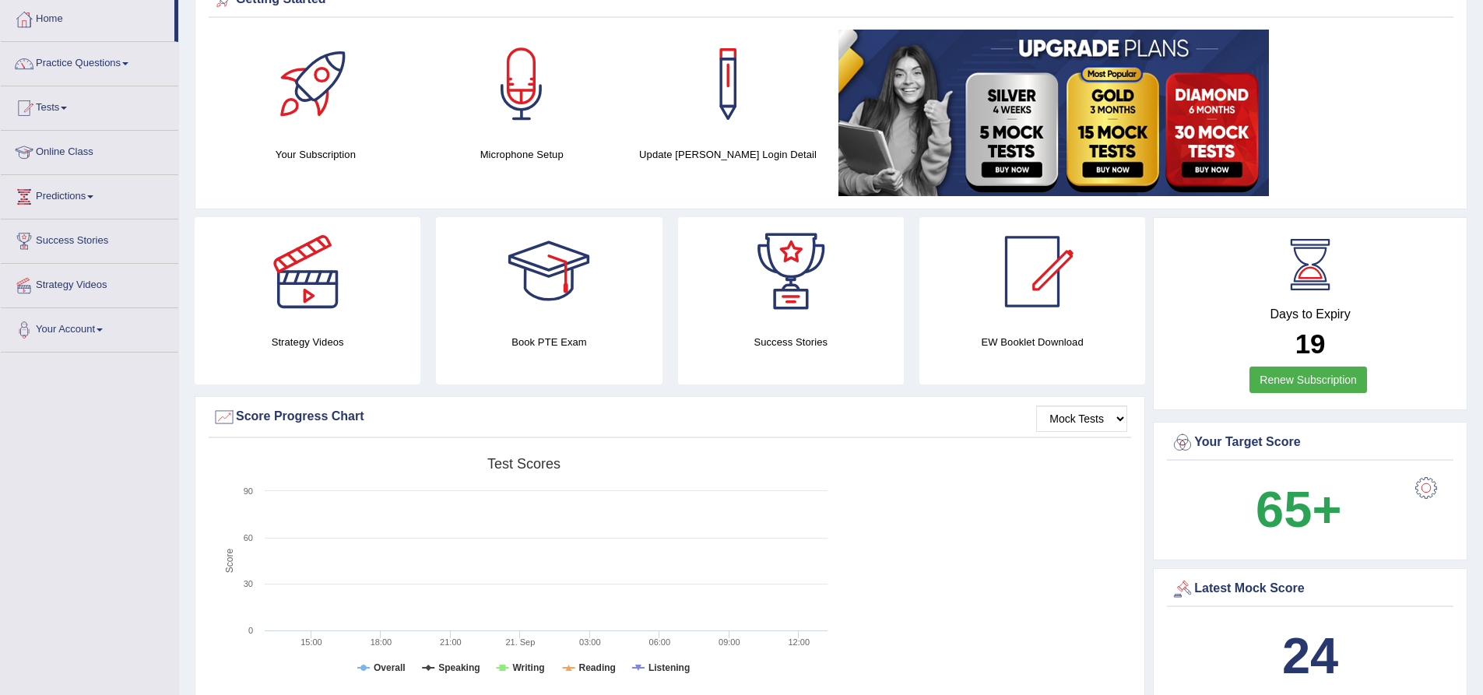
scroll to position [78, 0]
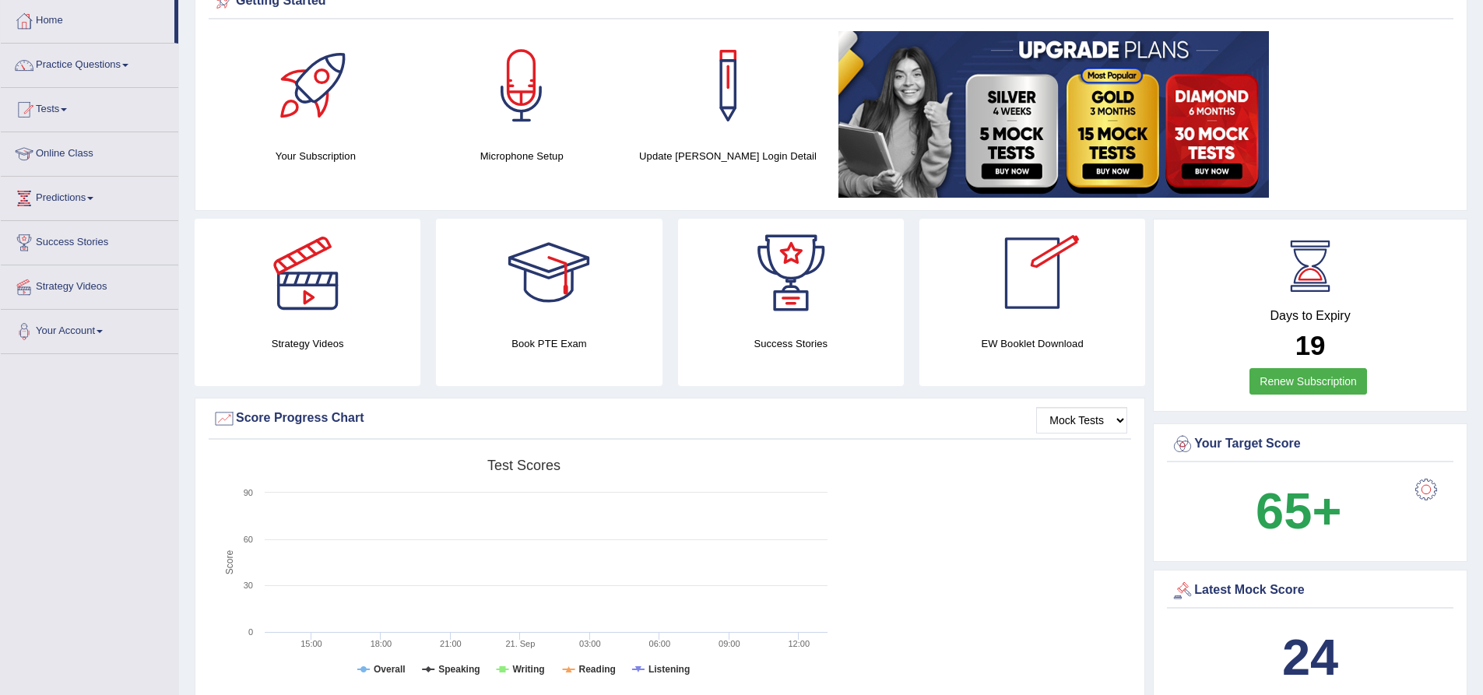
click at [1020, 290] on div at bounding box center [1032, 273] width 109 height 109
click at [1011, 300] on div at bounding box center [1032, 273] width 109 height 109
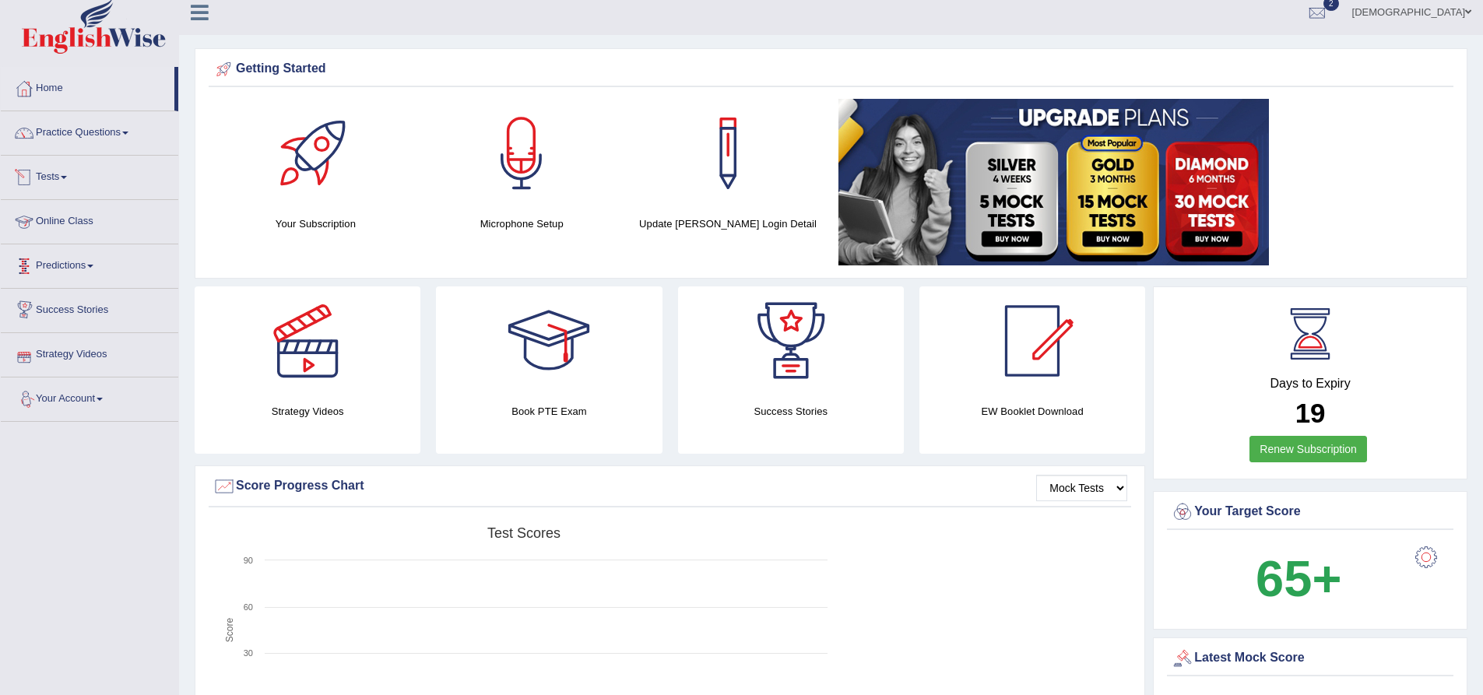
scroll to position [0, 0]
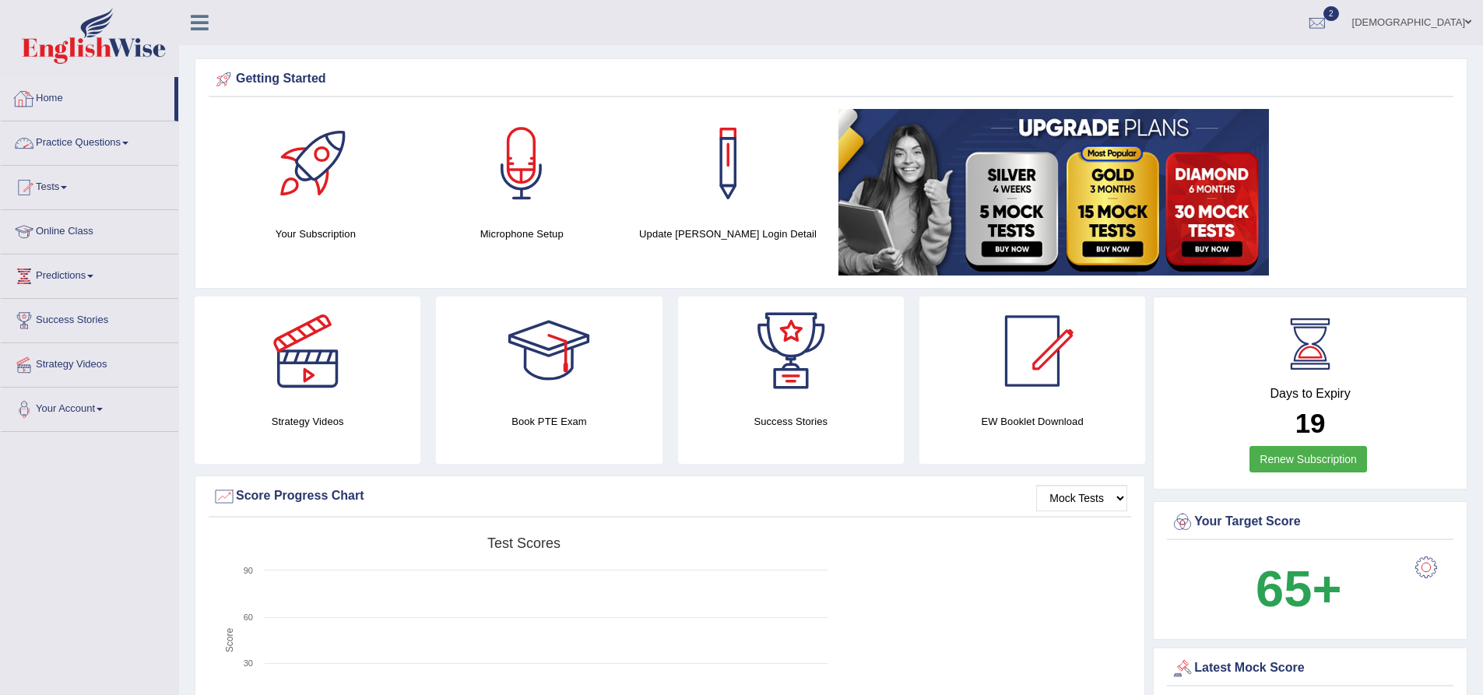
click at [107, 142] on link "Practice Questions" at bounding box center [90, 140] width 178 height 39
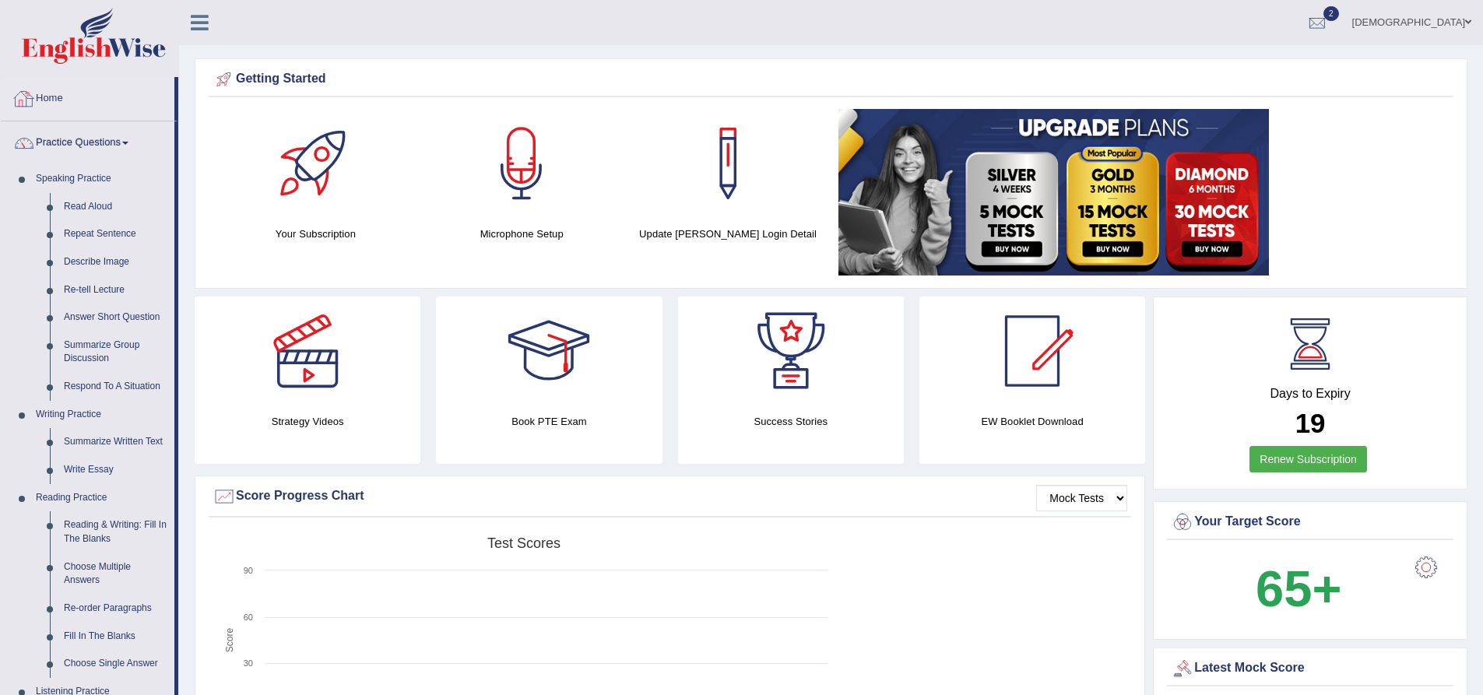
click at [65, 100] on link "Home" at bounding box center [88, 96] width 174 height 39
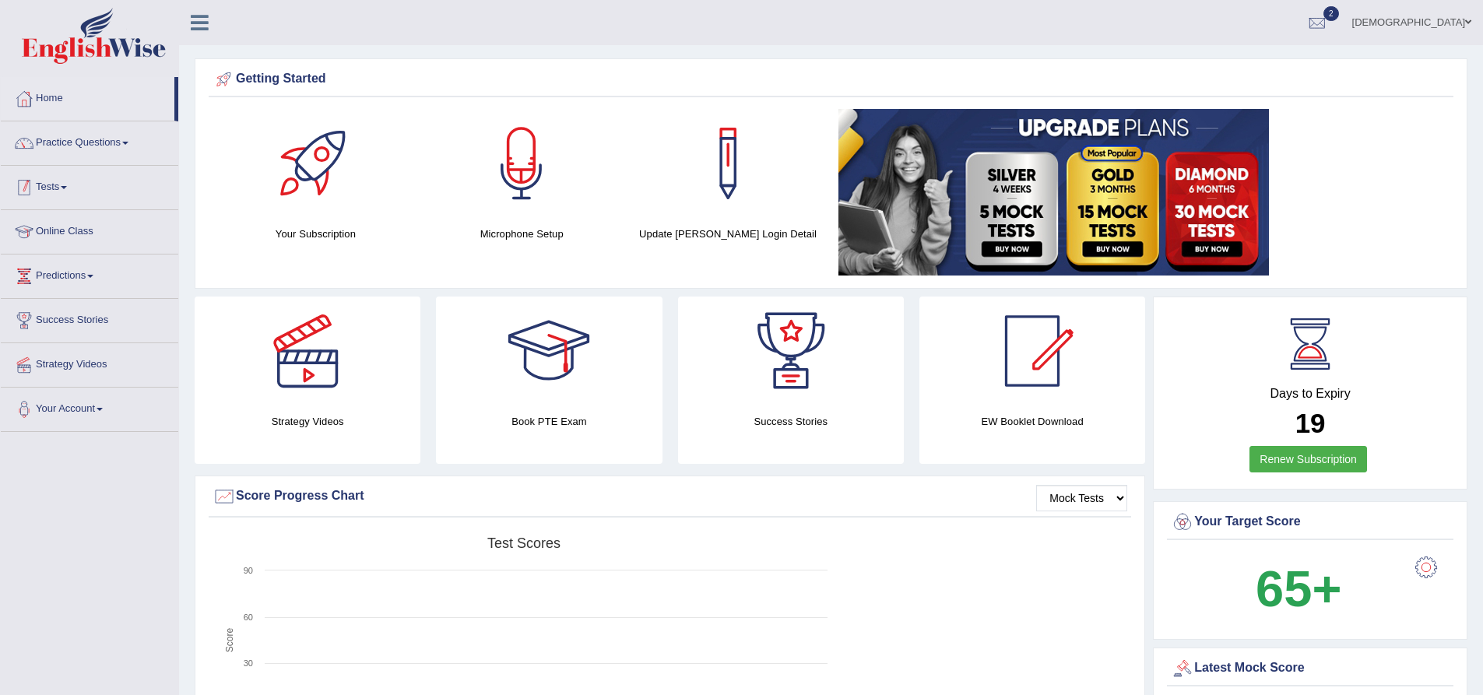
click at [65, 178] on link "Tests" at bounding box center [90, 185] width 178 height 39
click at [92, 282] on link "History" at bounding box center [102, 279] width 146 height 28
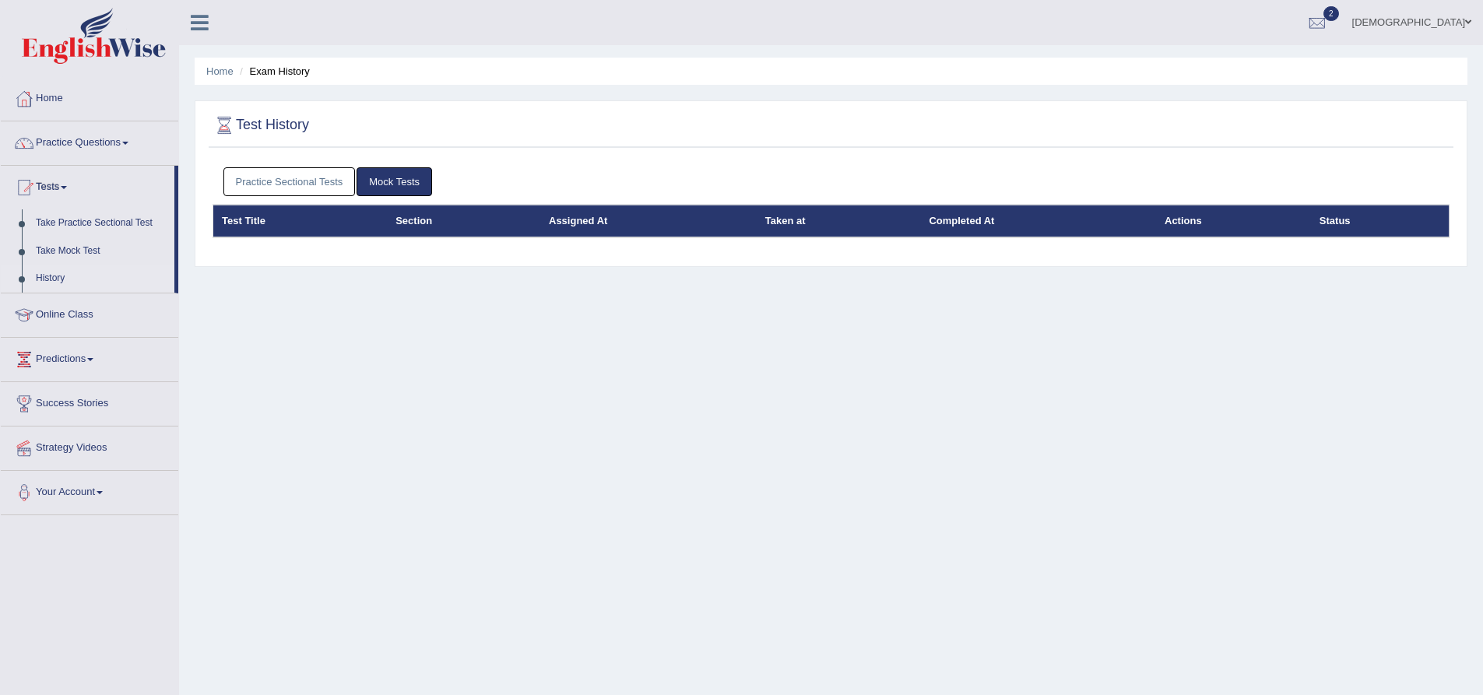
click at [294, 182] on link "Practice Sectional Tests" at bounding box center [289, 181] width 132 height 29
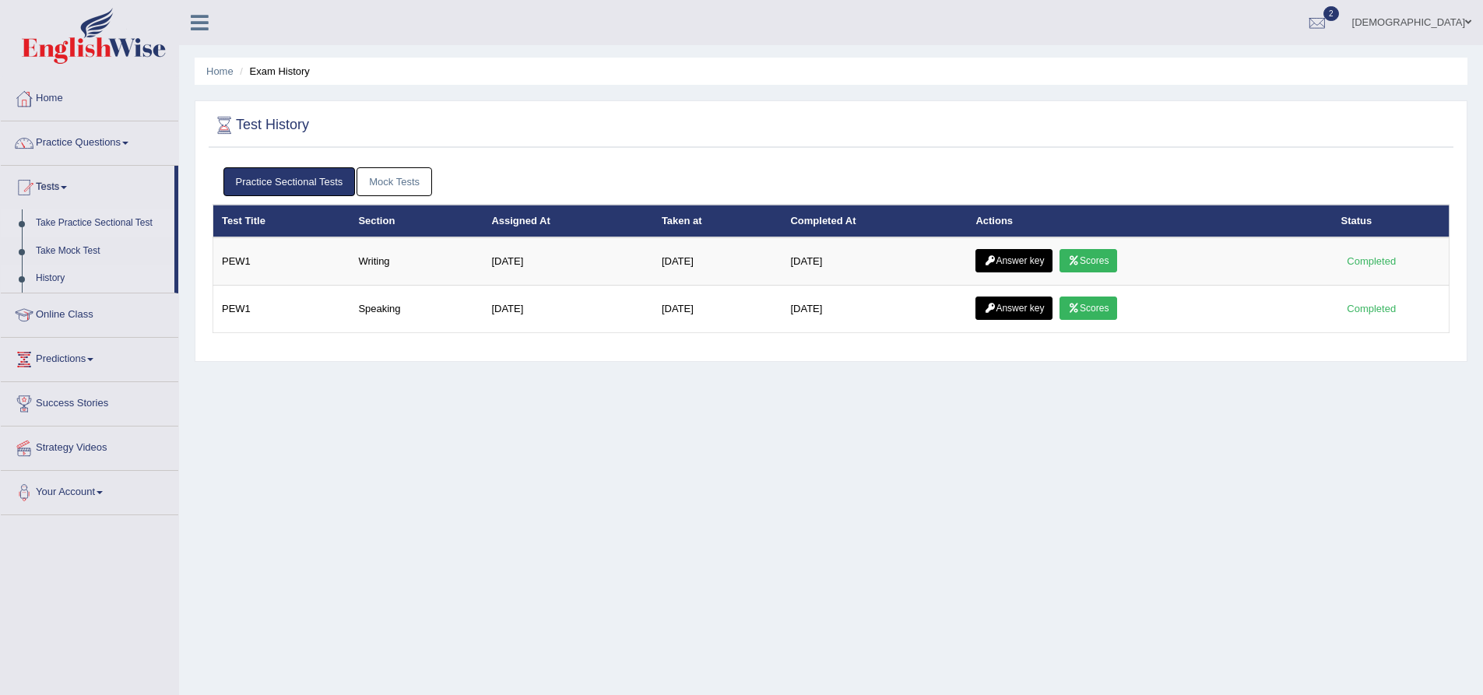
click at [85, 229] on link "Take Practice Sectional Test" at bounding box center [102, 223] width 146 height 28
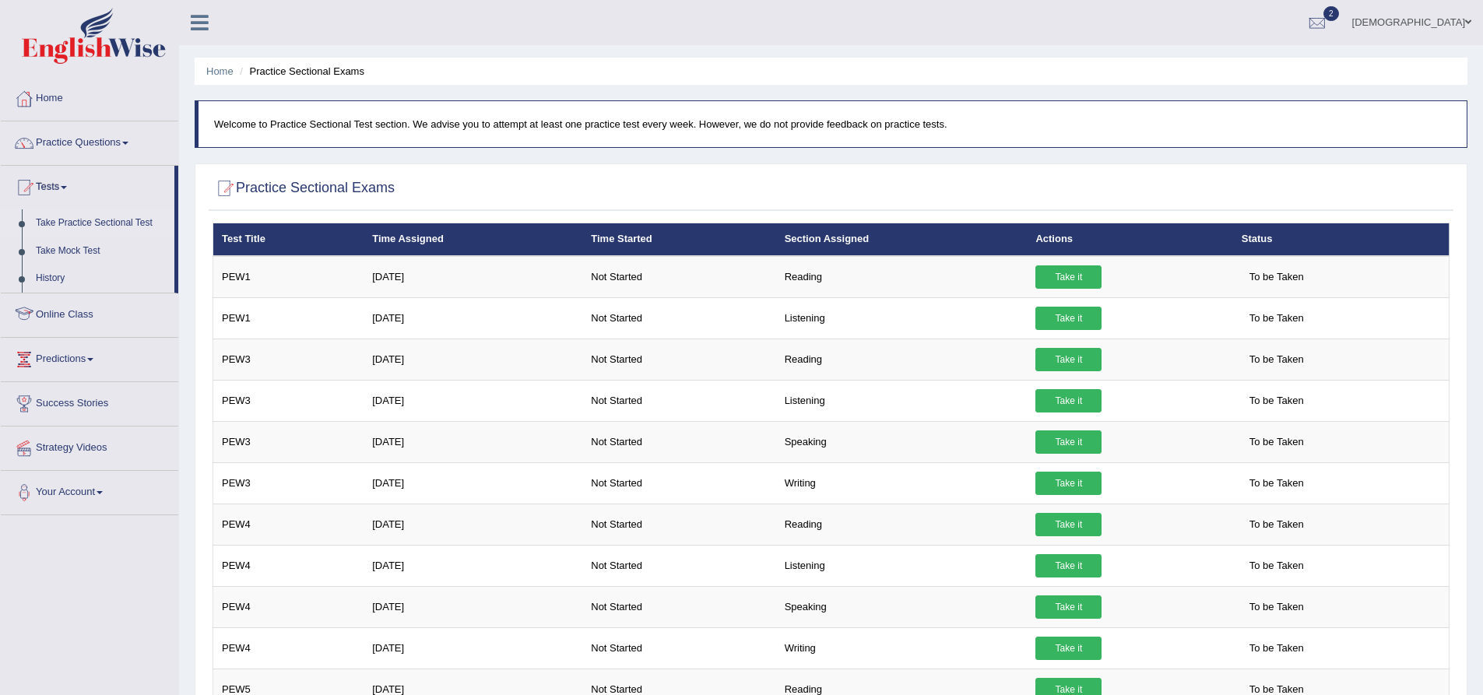
click at [125, 227] on link "Take Practice Sectional Test" at bounding box center [102, 223] width 146 height 28
click at [112, 281] on link "History" at bounding box center [102, 279] width 146 height 28
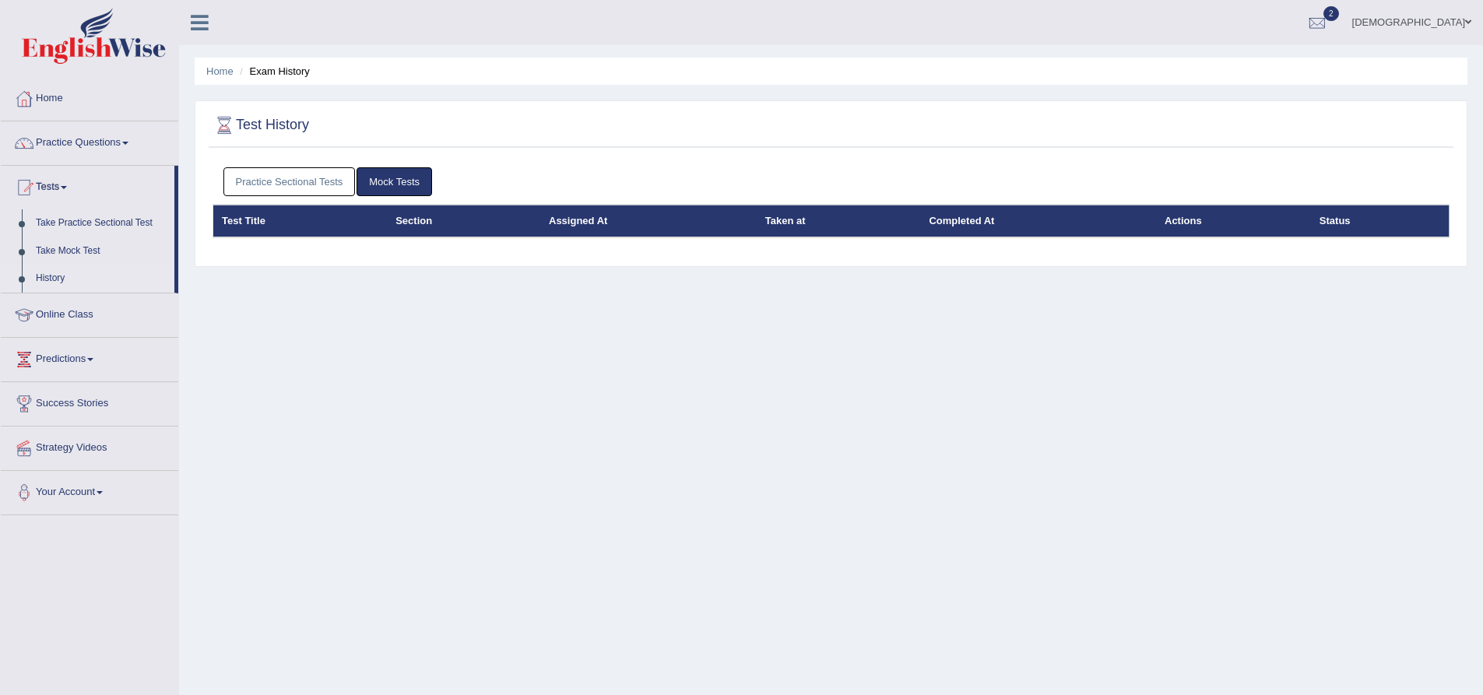
click at [46, 281] on link "History" at bounding box center [102, 279] width 146 height 28
click at [288, 188] on link "Practice Sectional Tests" at bounding box center [289, 181] width 132 height 29
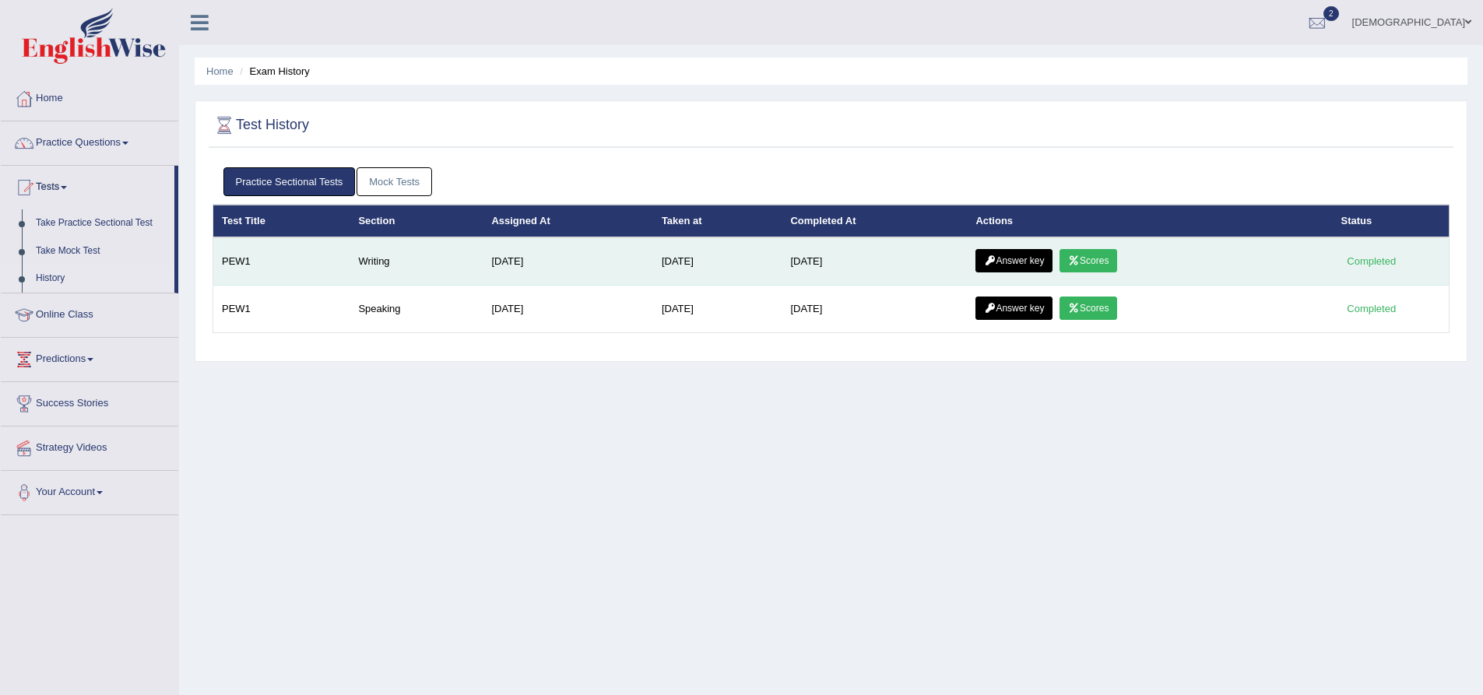
click at [1040, 260] on link "Answer key" at bounding box center [1014, 260] width 77 height 23
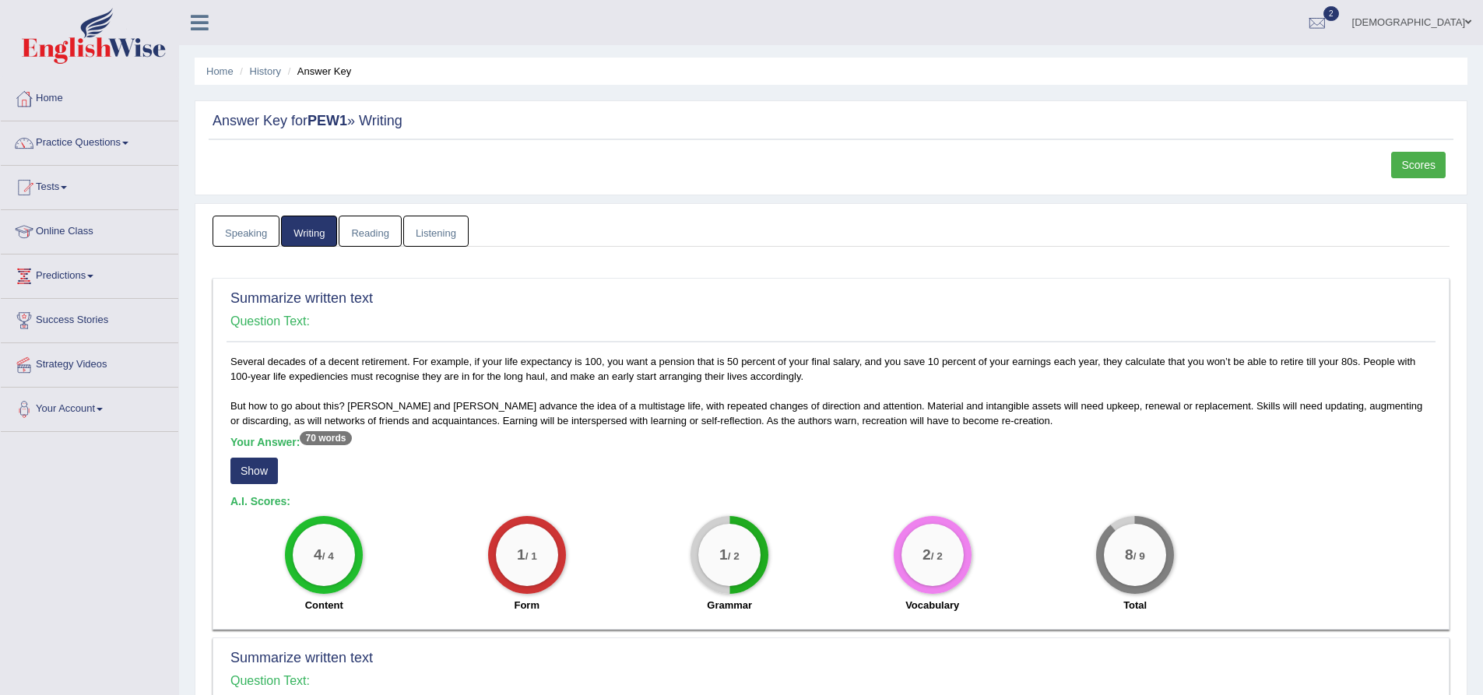
click at [248, 473] on button "Show" at bounding box center [253, 471] width 47 height 26
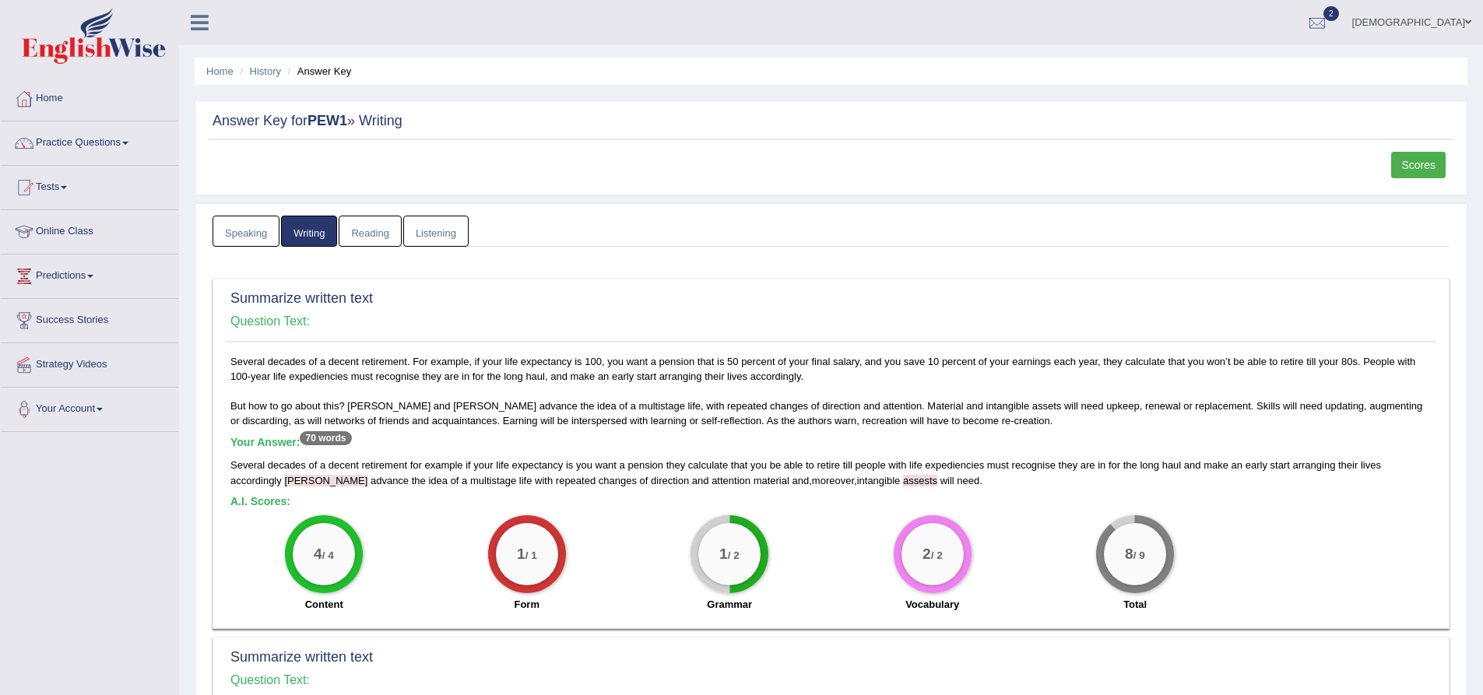
click at [1417, 160] on link "Scores" at bounding box center [1418, 165] width 55 height 26
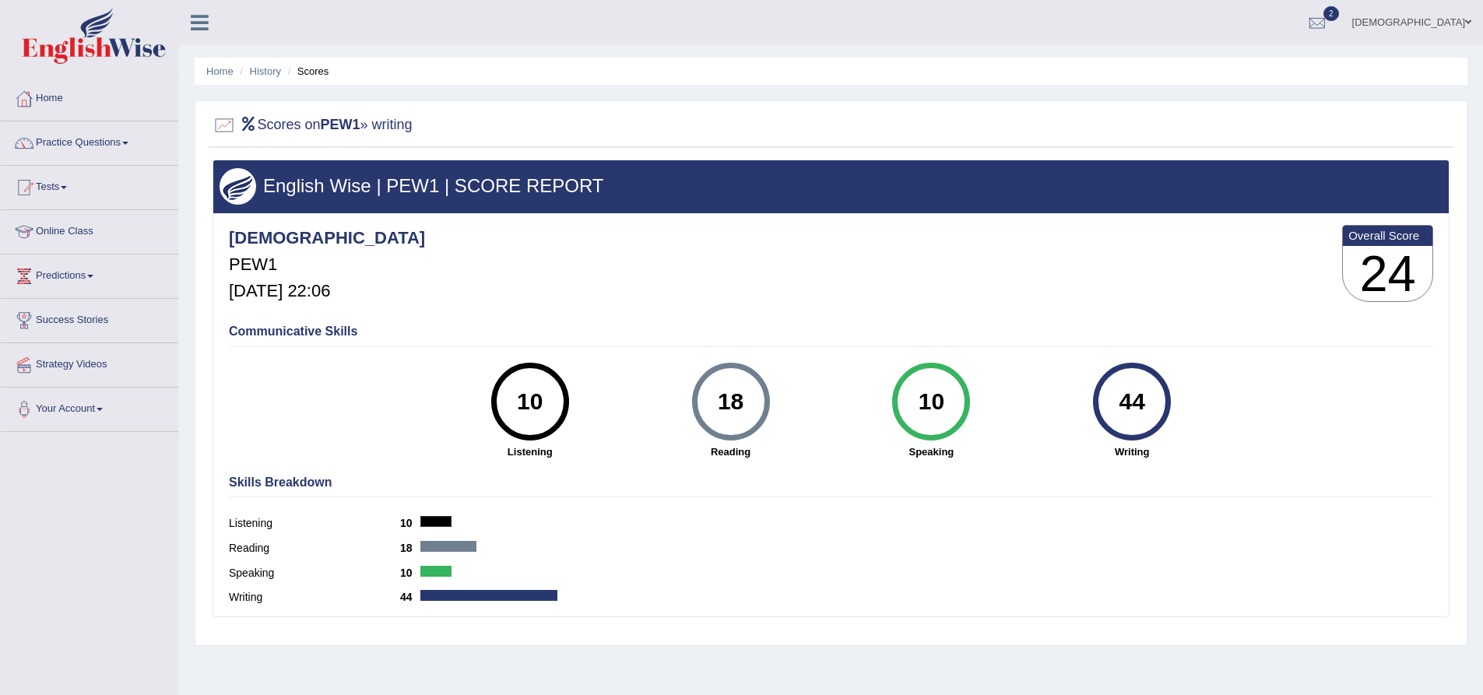
click at [92, 145] on link "Practice Questions" at bounding box center [90, 140] width 178 height 39
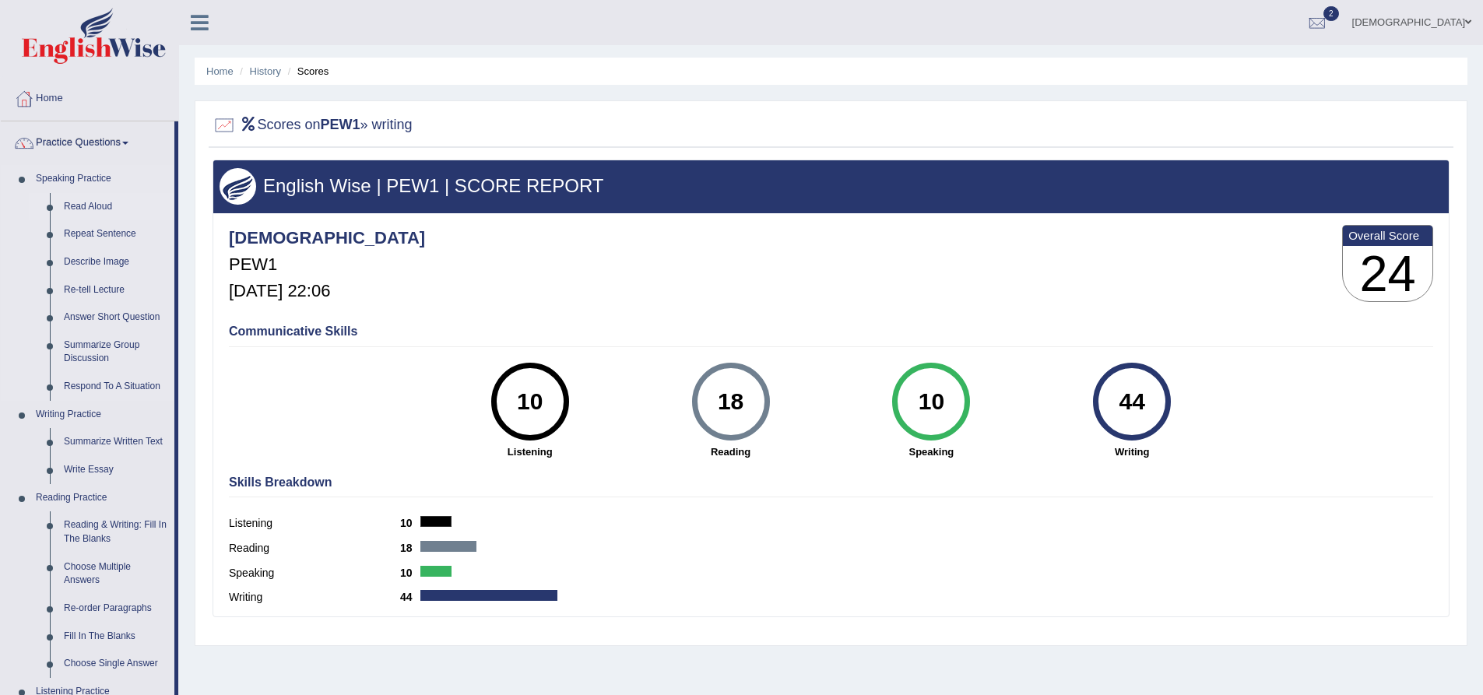
click at [110, 207] on link "Read Aloud" at bounding box center [116, 207] width 118 height 28
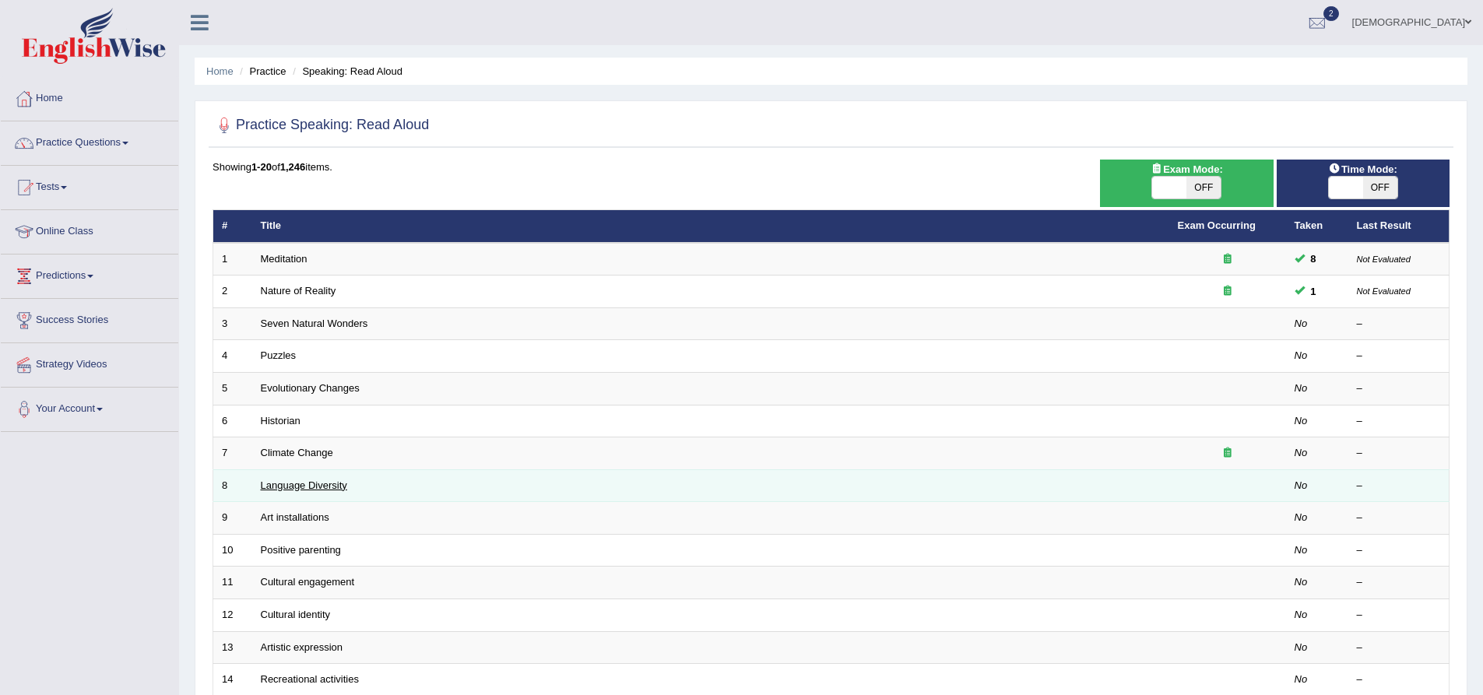
click at [323, 488] on link "Language Diversity" at bounding box center [304, 486] width 86 height 12
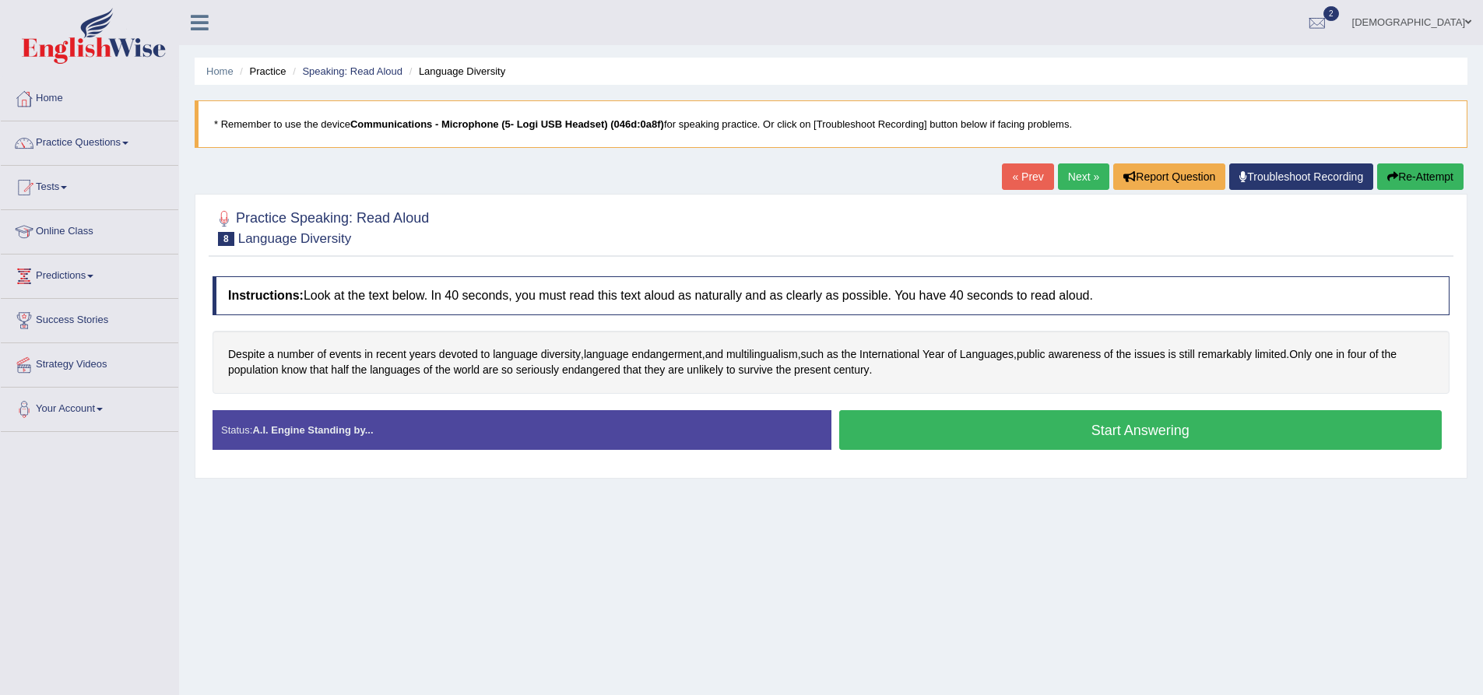
click at [923, 441] on button "Start Answering" at bounding box center [1140, 430] width 603 height 40
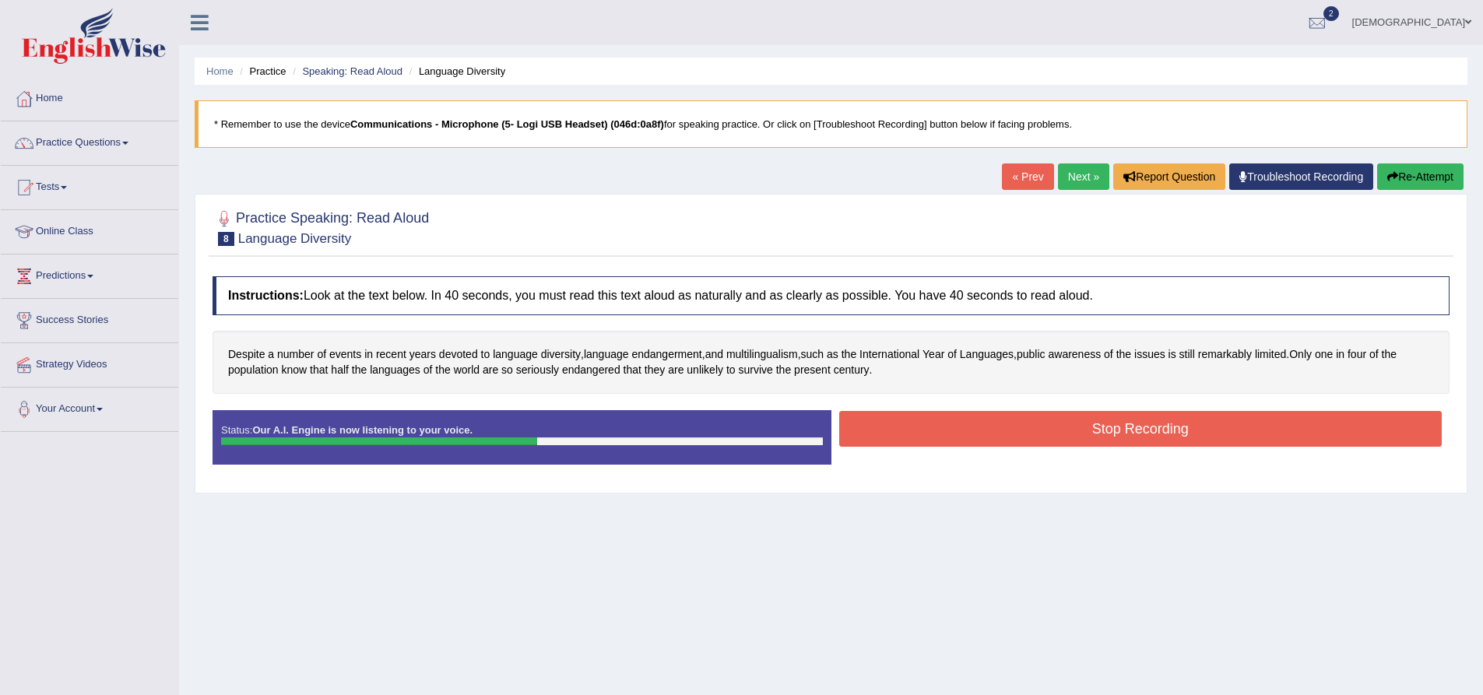
click at [927, 424] on button "Stop Recording" at bounding box center [1140, 429] width 603 height 36
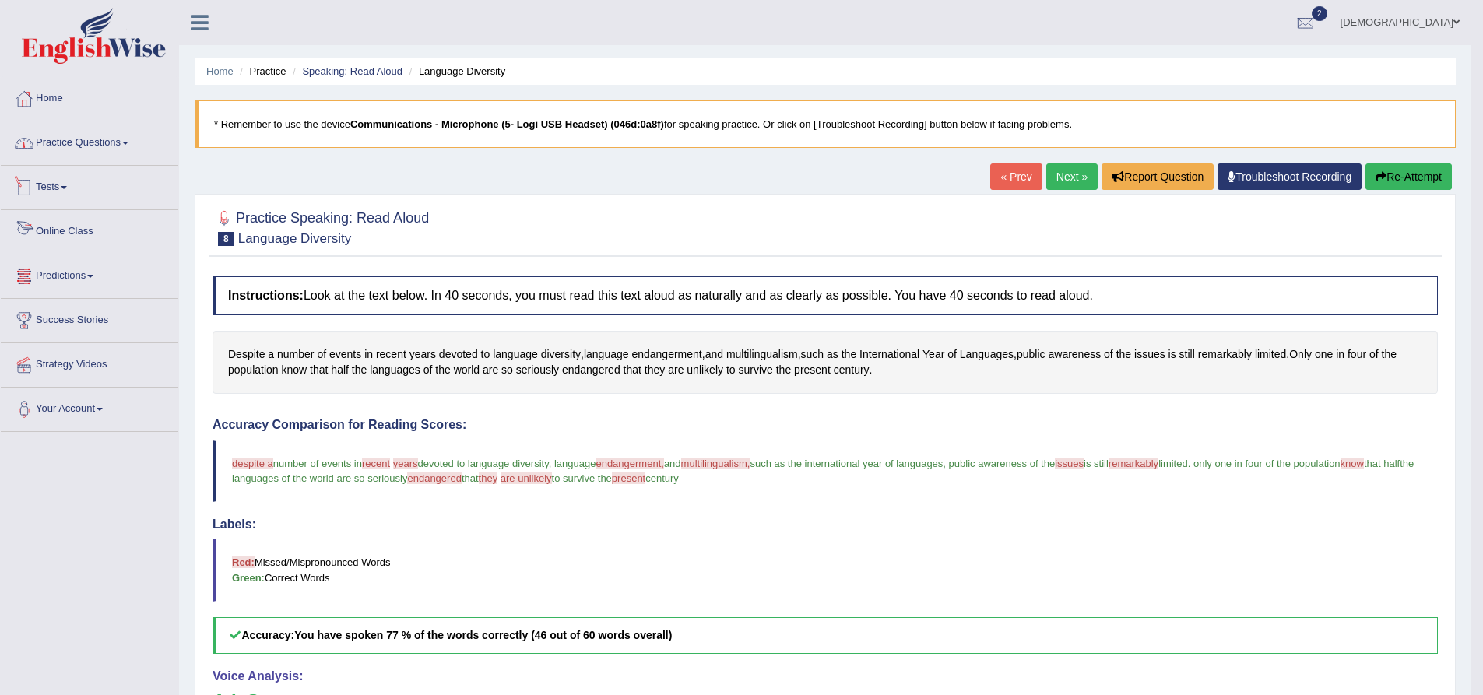
click at [105, 144] on link "Practice Questions" at bounding box center [90, 140] width 178 height 39
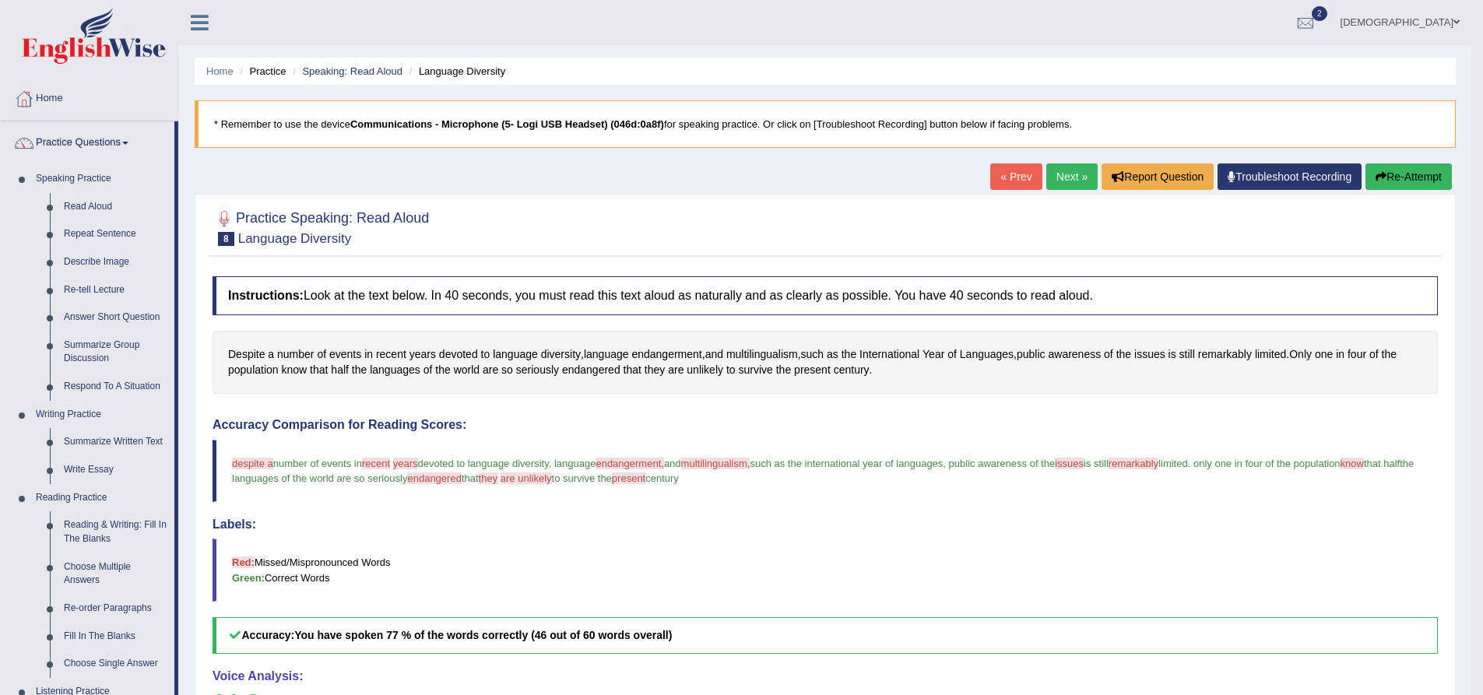
click at [1076, 178] on link "Next »" at bounding box center [1072, 177] width 51 height 26
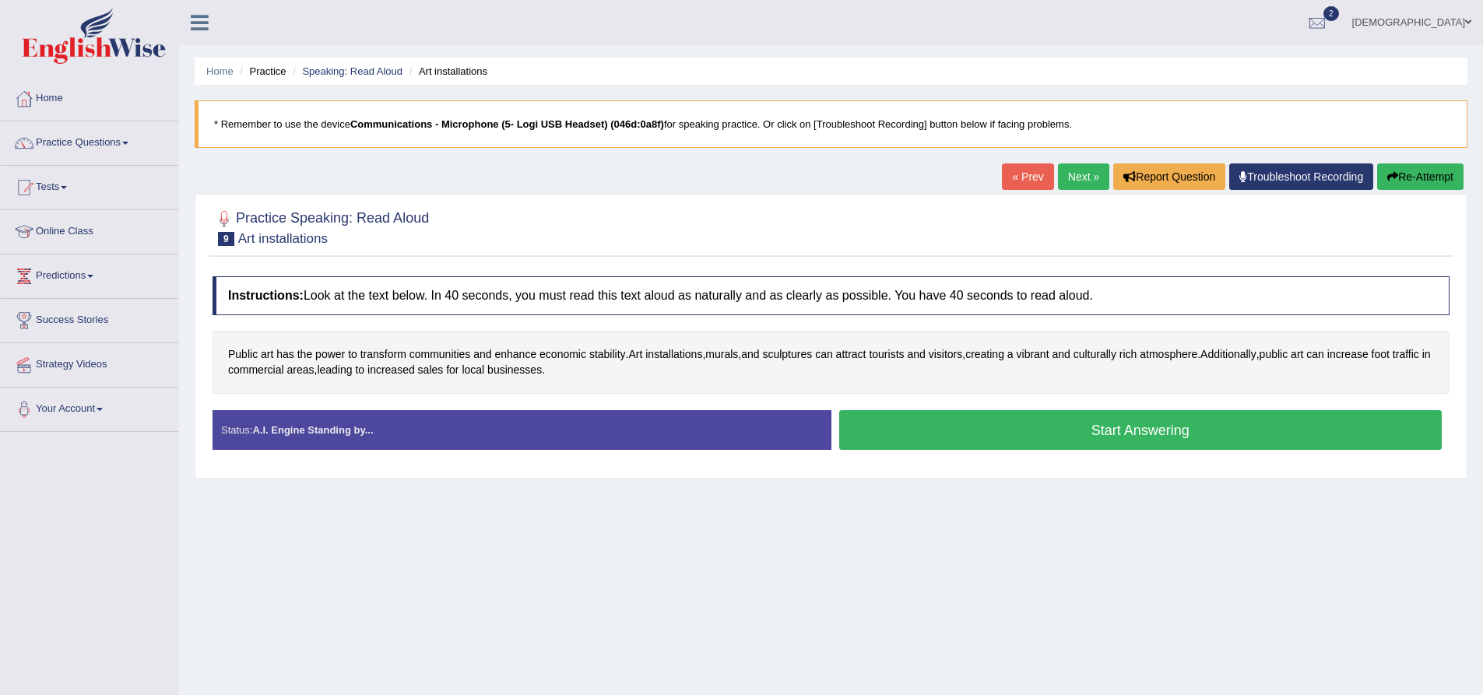
click at [990, 427] on button "Start Answering" at bounding box center [1140, 430] width 603 height 40
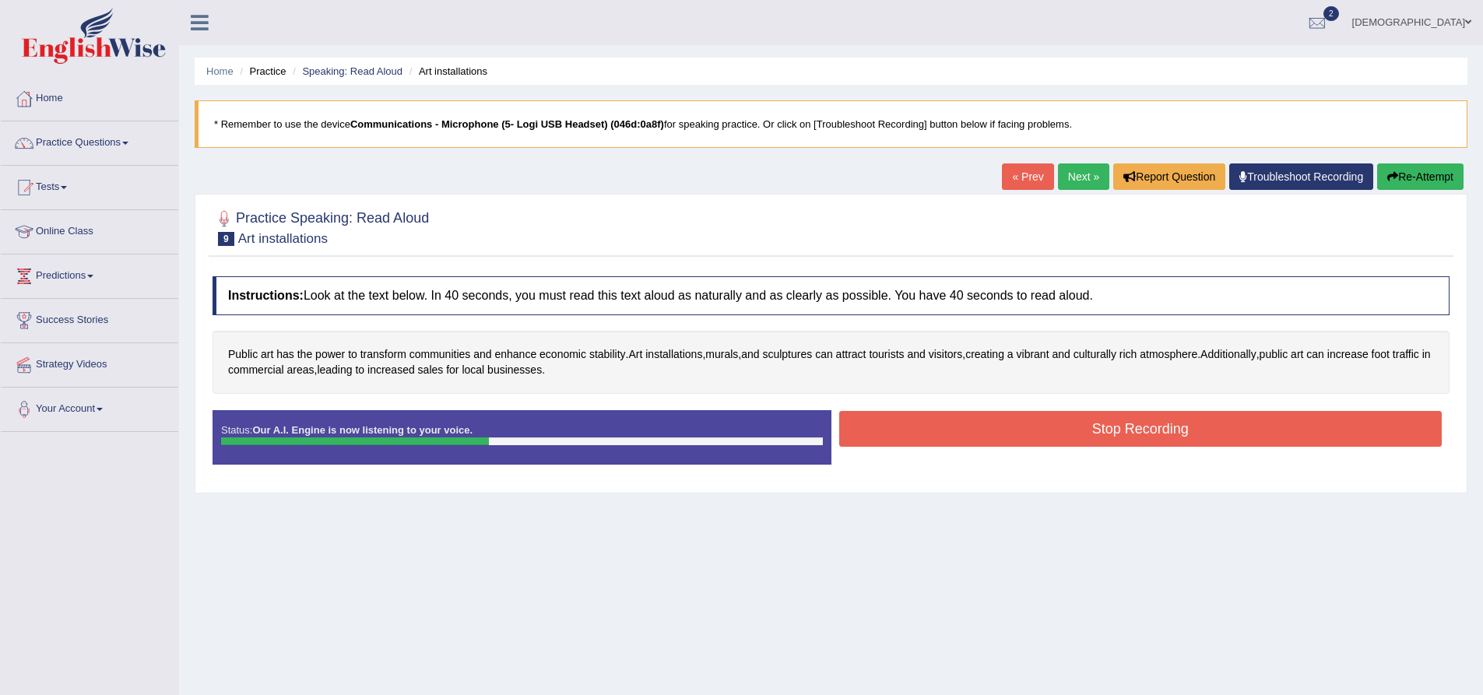
click at [986, 432] on button "Stop Recording" at bounding box center [1140, 429] width 603 height 36
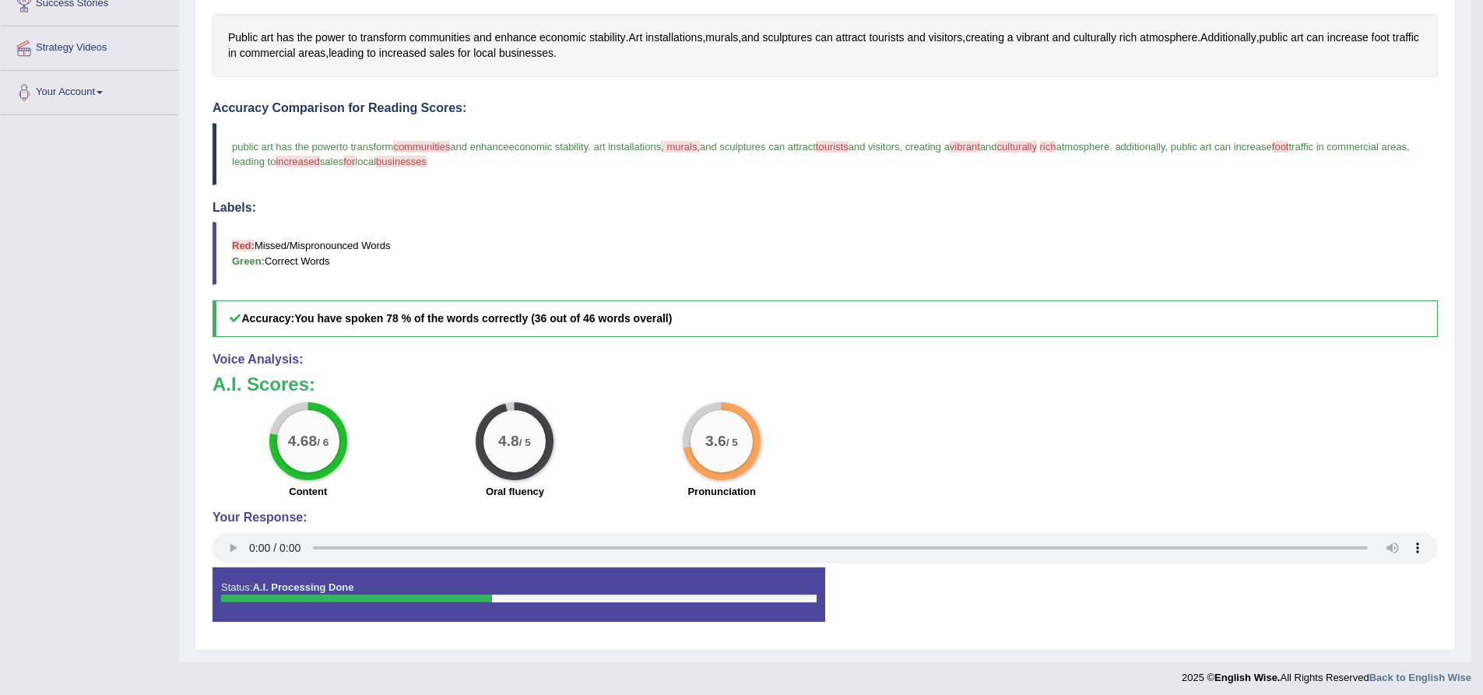
scroll to position [323, 0]
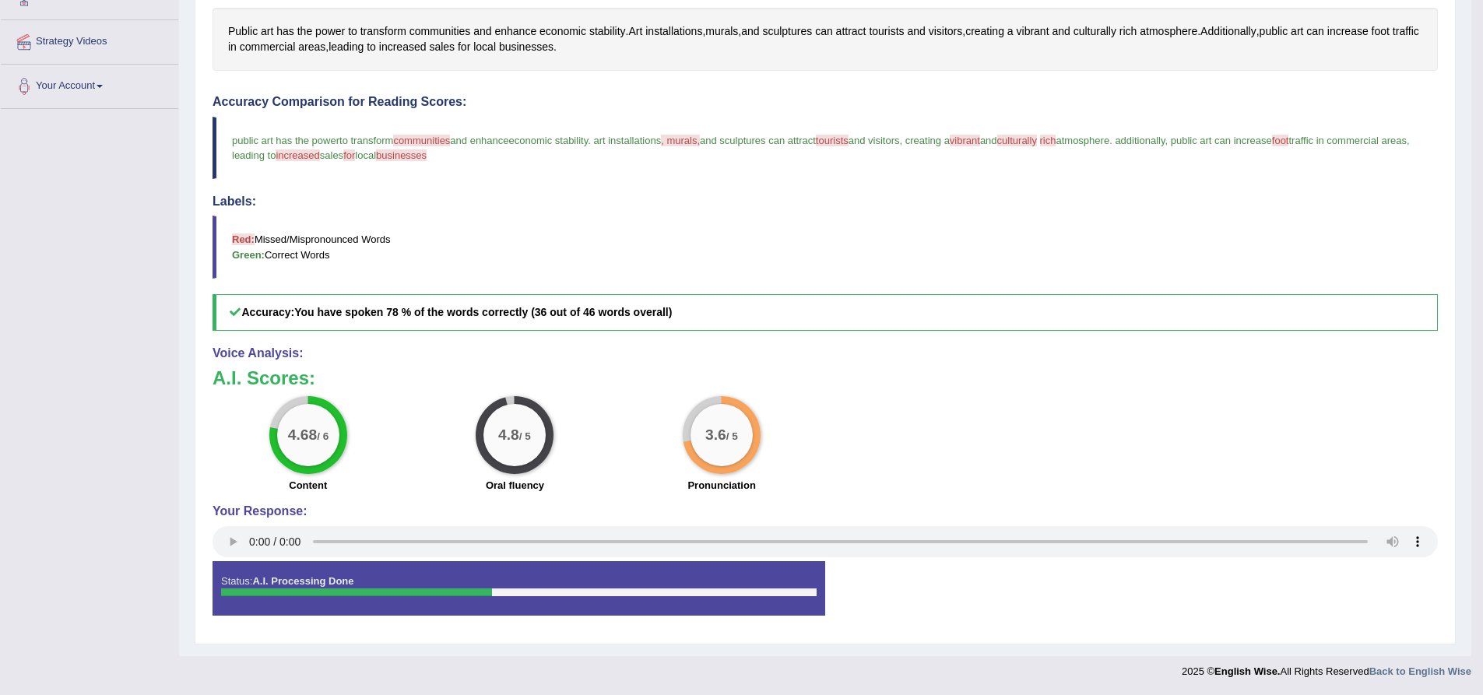
click at [439, 141] on span "communities" at bounding box center [421, 141] width 57 height 12
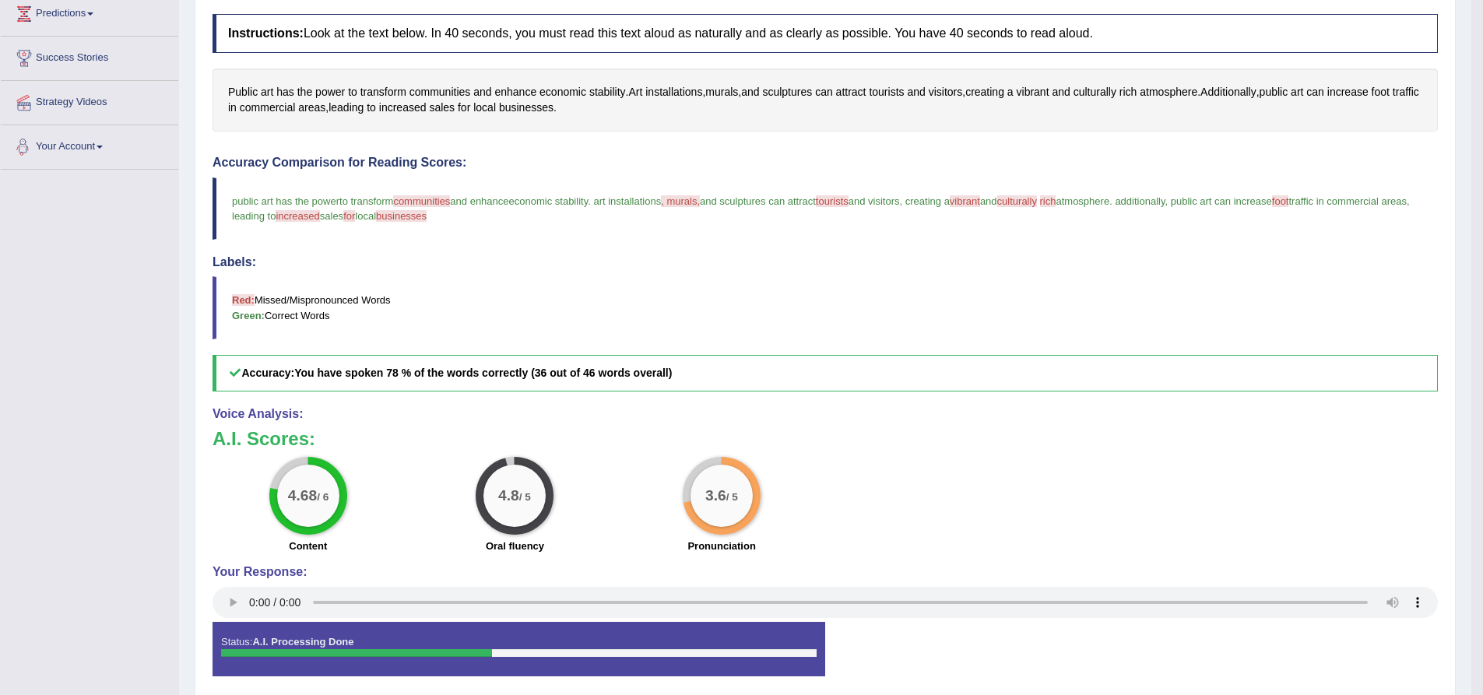
scroll to position [167, 0]
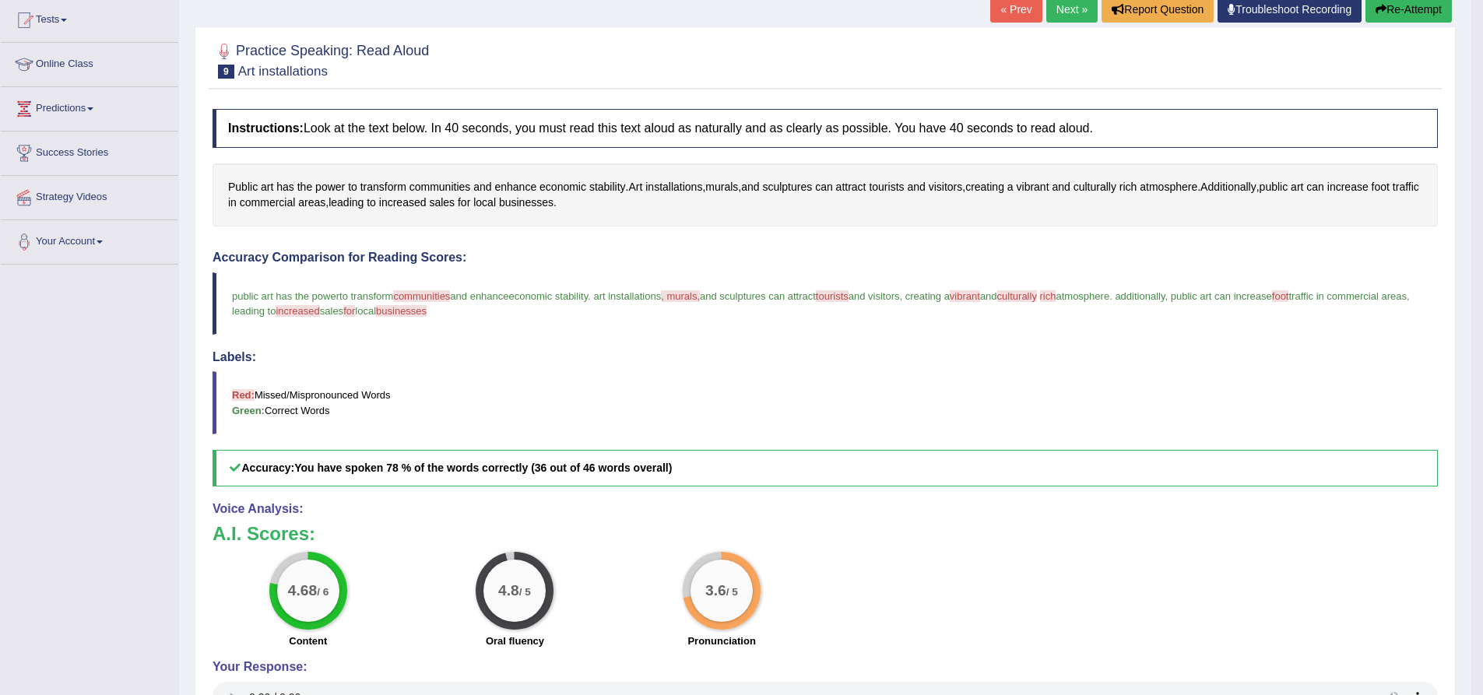
click at [1070, 9] on link "Next »" at bounding box center [1072, 9] width 51 height 26
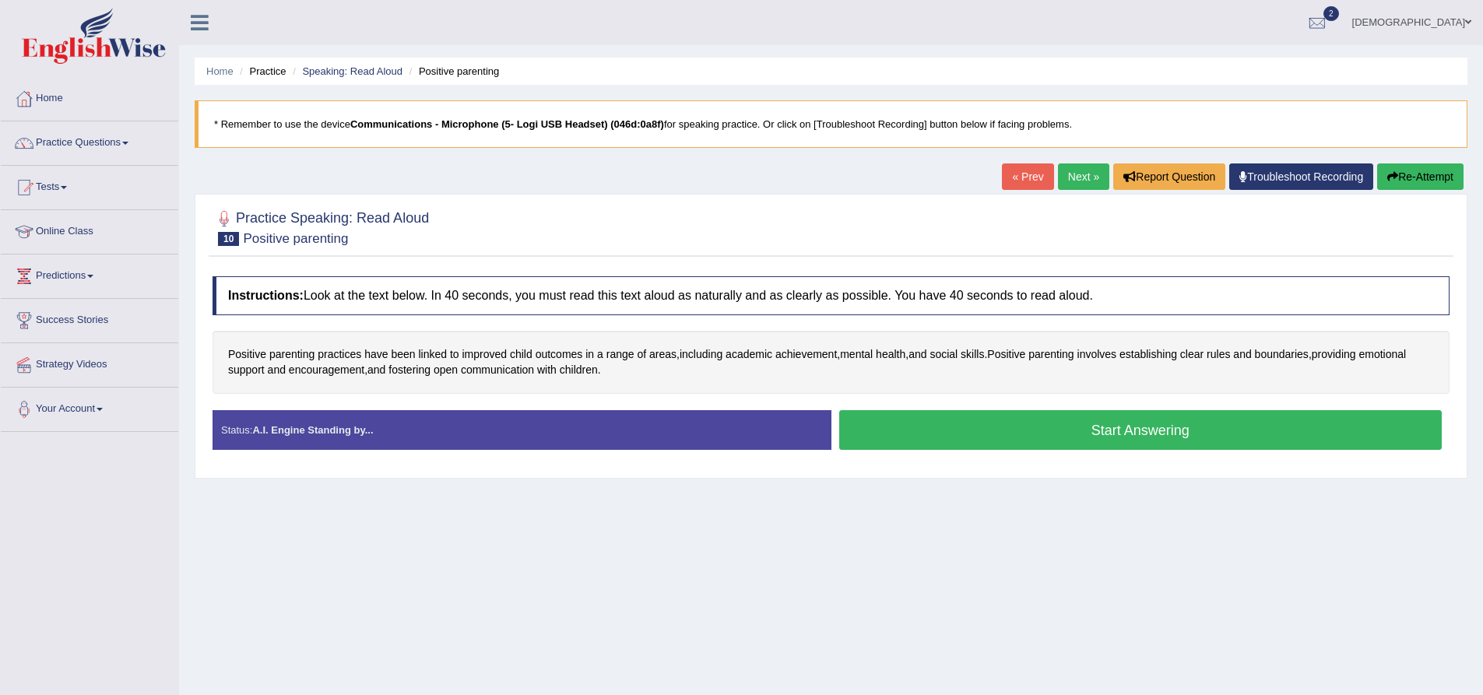
click at [1024, 429] on button "Start Answering" at bounding box center [1140, 430] width 603 height 40
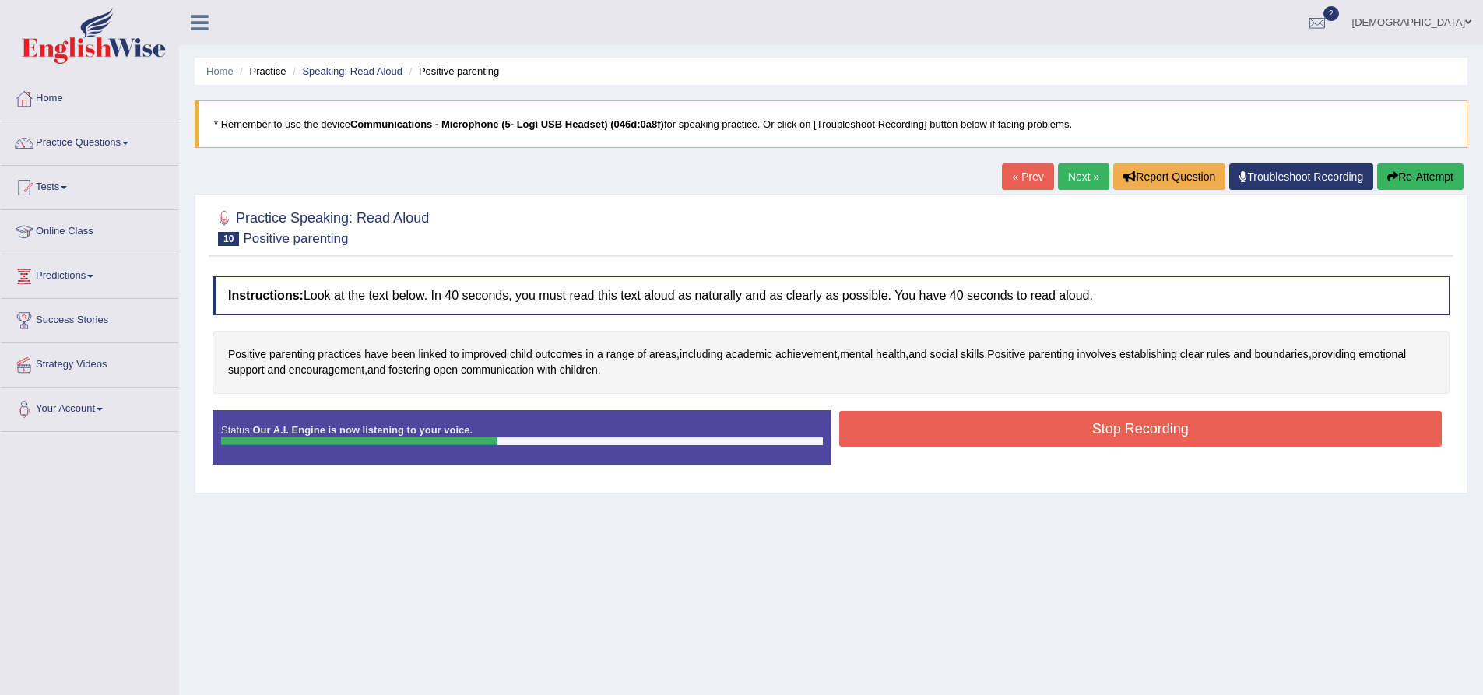
click at [1016, 429] on button "Stop Recording" at bounding box center [1140, 429] width 603 height 36
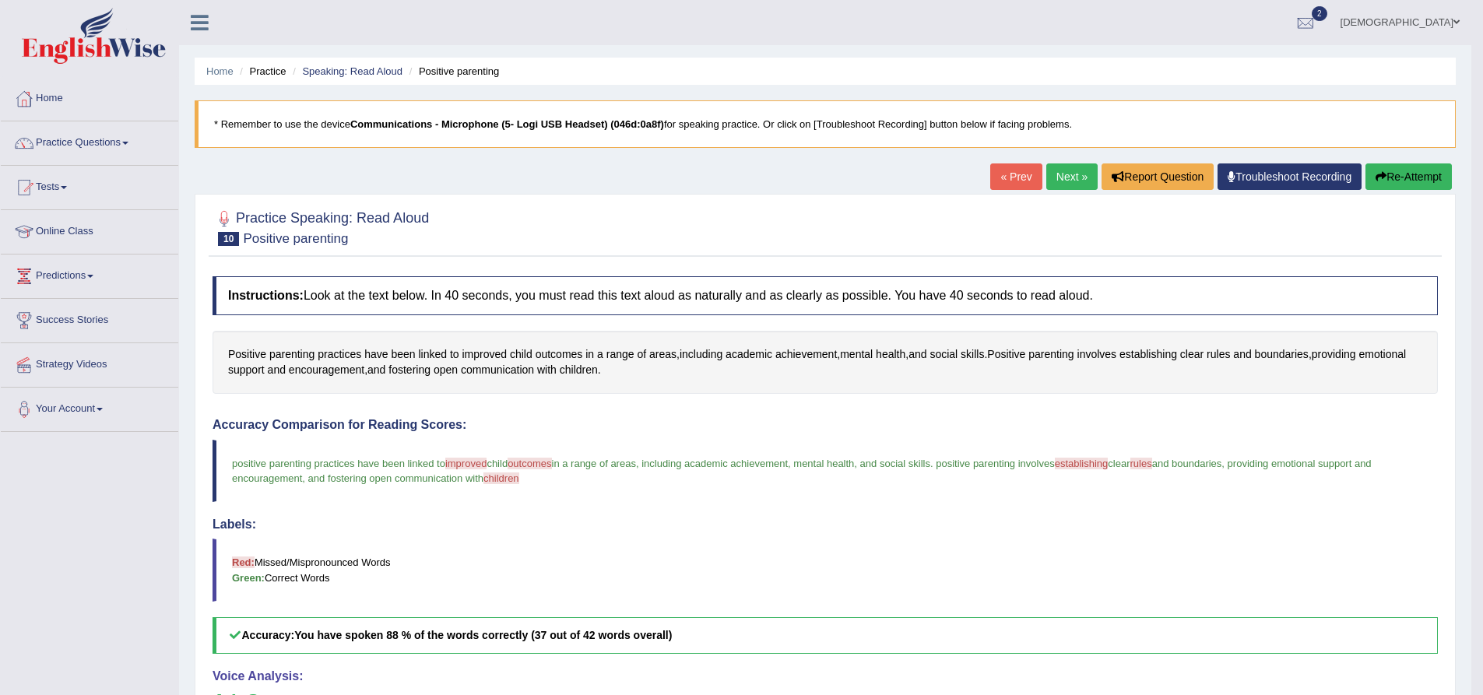
click at [100, 144] on link "Practice Questions" at bounding box center [90, 140] width 178 height 39
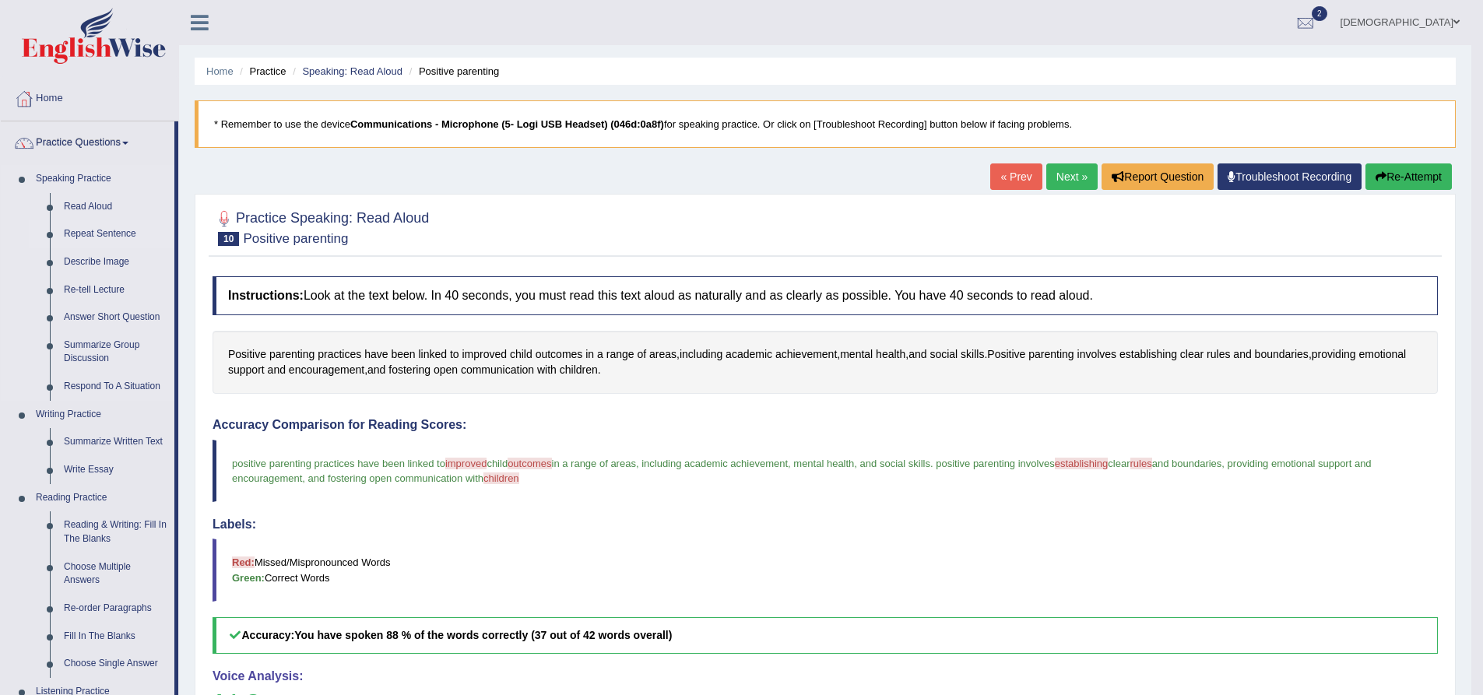
click at [113, 238] on link "Repeat Sentence" at bounding box center [116, 234] width 118 height 28
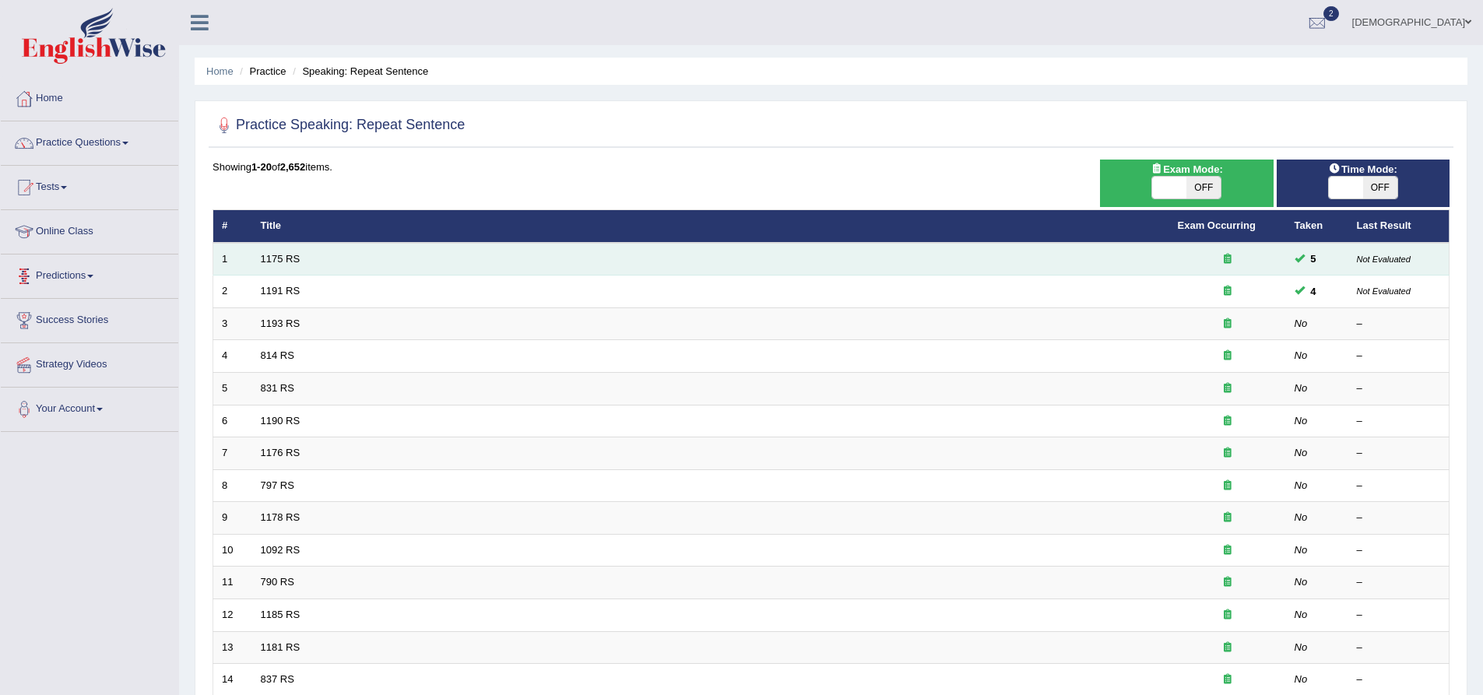
click at [294, 265] on td "1175 RS" at bounding box center [710, 259] width 917 height 33
click at [277, 254] on link "1175 RS" at bounding box center [281, 259] width 40 height 12
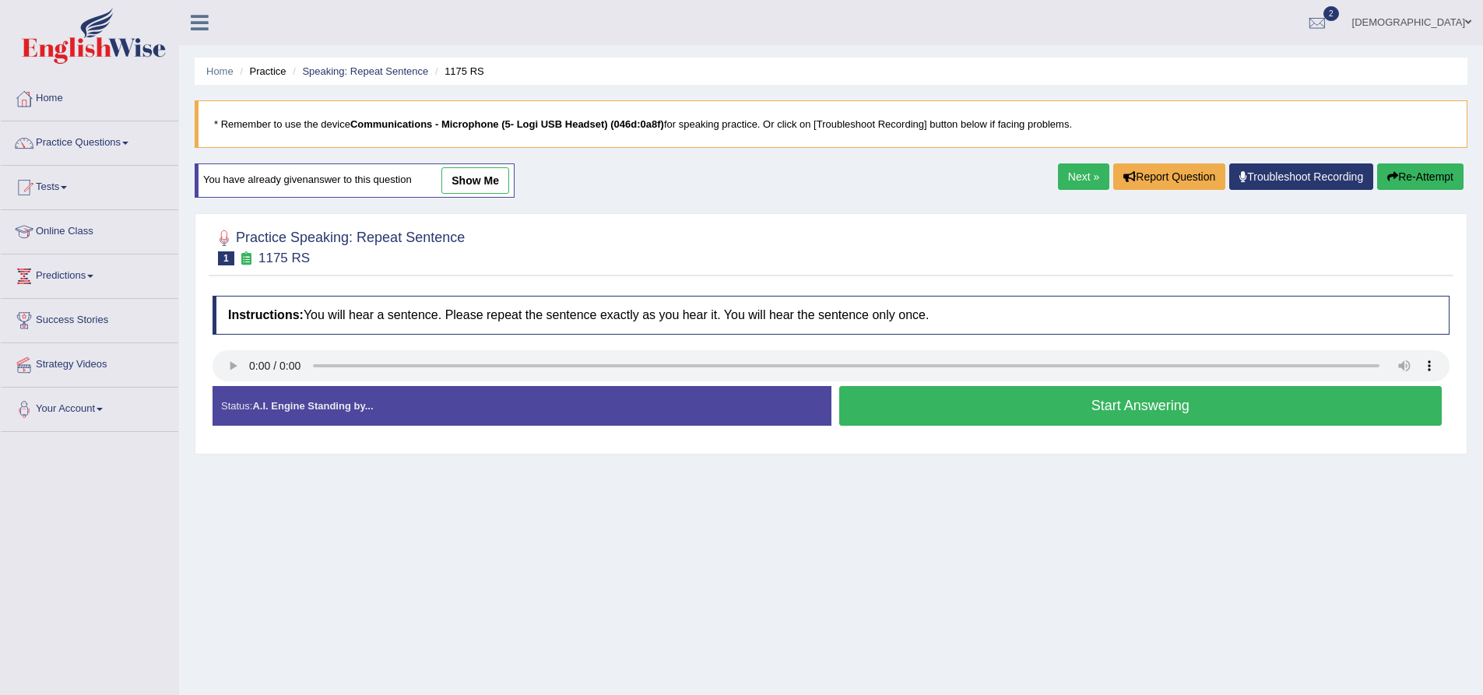
click at [979, 420] on button "Start Answering" at bounding box center [1140, 406] width 603 height 40
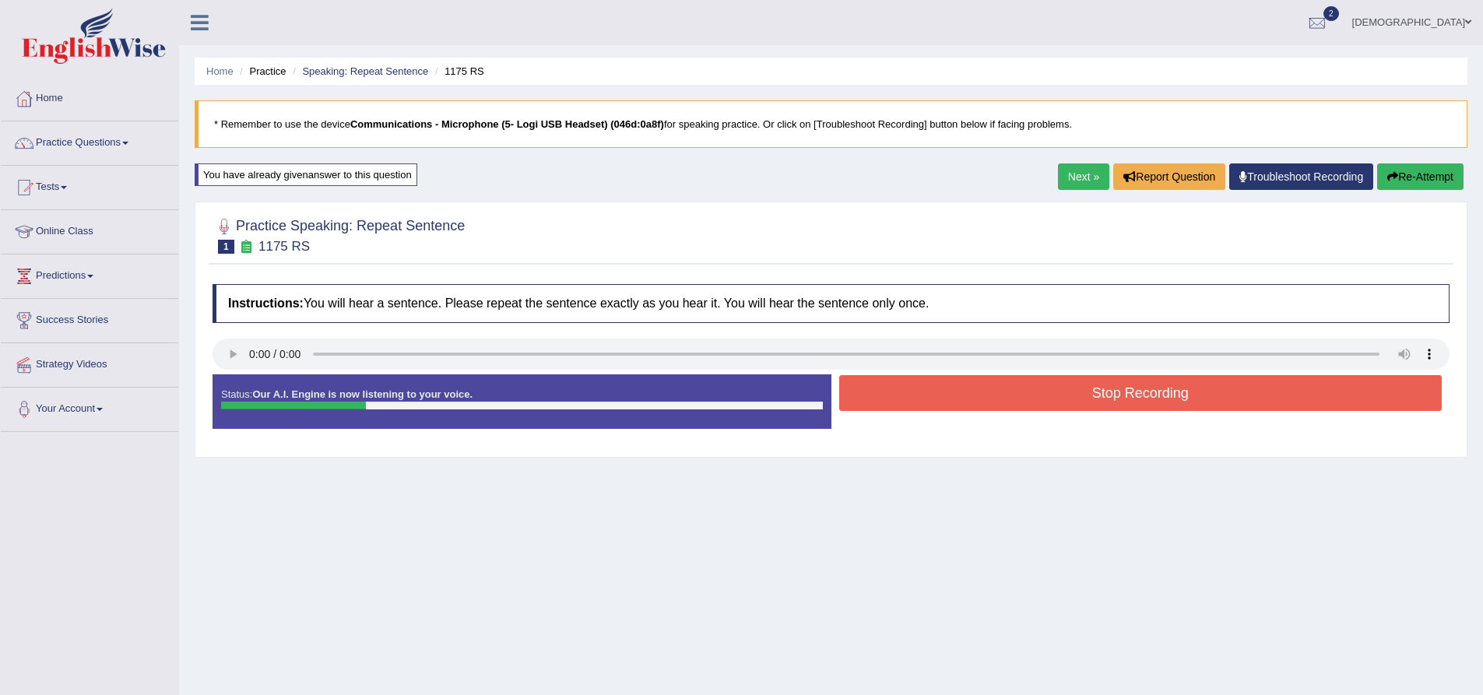
click at [950, 400] on button "Stop Recording" at bounding box center [1140, 393] width 603 height 36
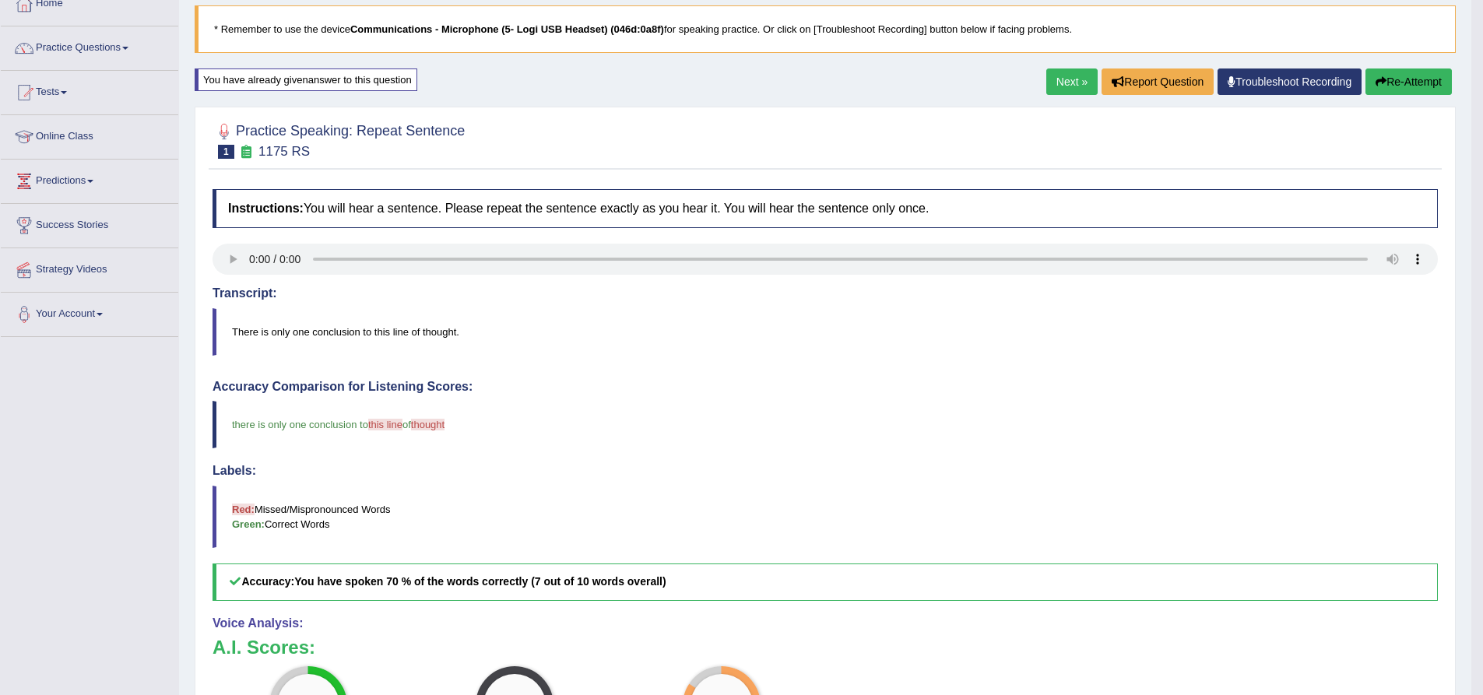
scroll to position [54, 0]
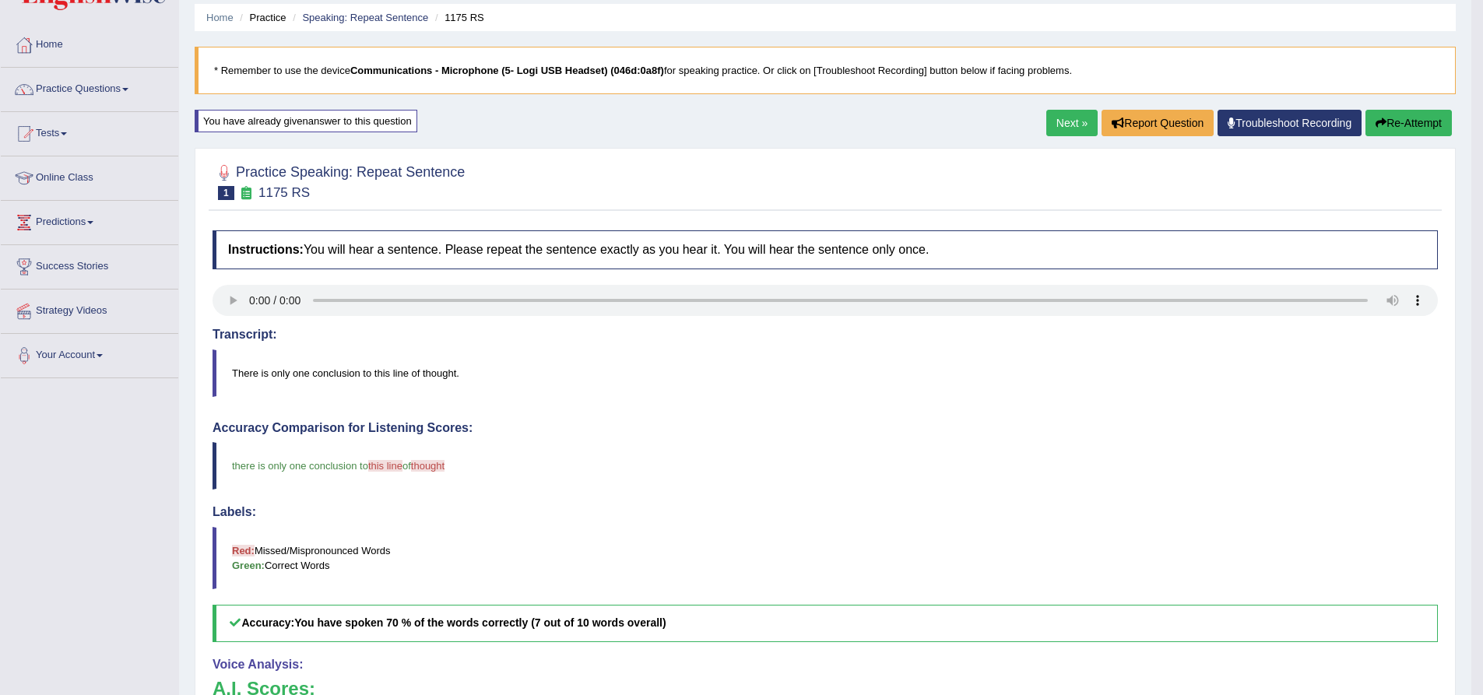
click at [1068, 128] on link "Next »" at bounding box center [1072, 123] width 51 height 26
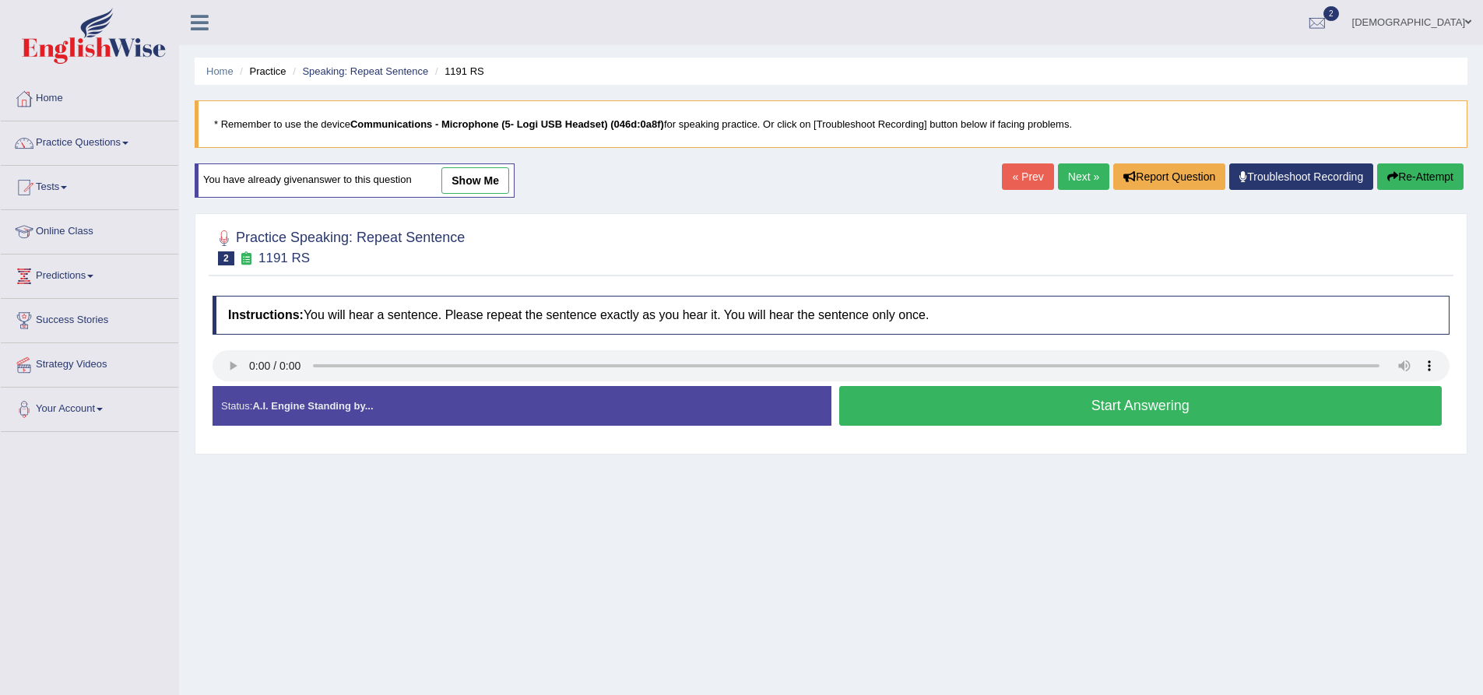
click at [1142, 401] on button "Start Answering" at bounding box center [1140, 406] width 603 height 40
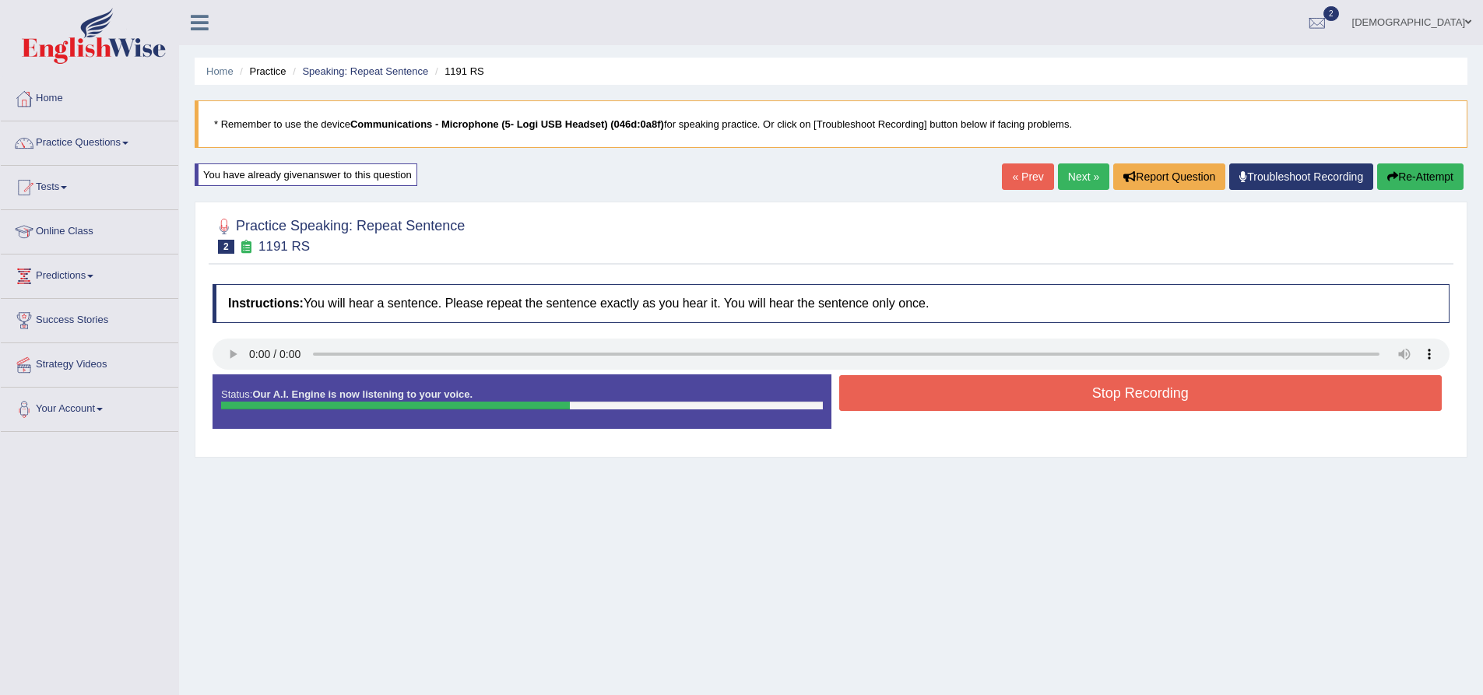
click at [1085, 385] on button "Stop Recording" at bounding box center [1140, 393] width 603 height 36
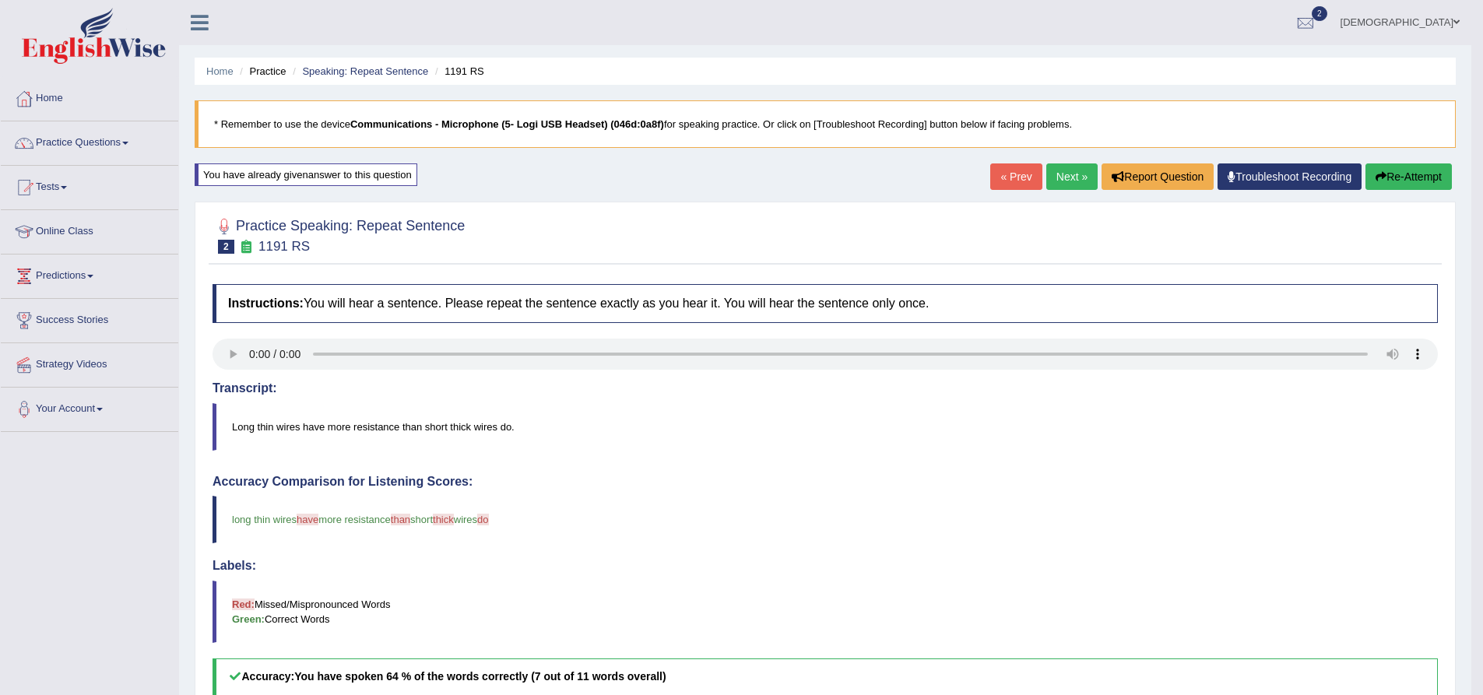
click at [1057, 169] on link "Next »" at bounding box center [1072, 177] width 51 height 26
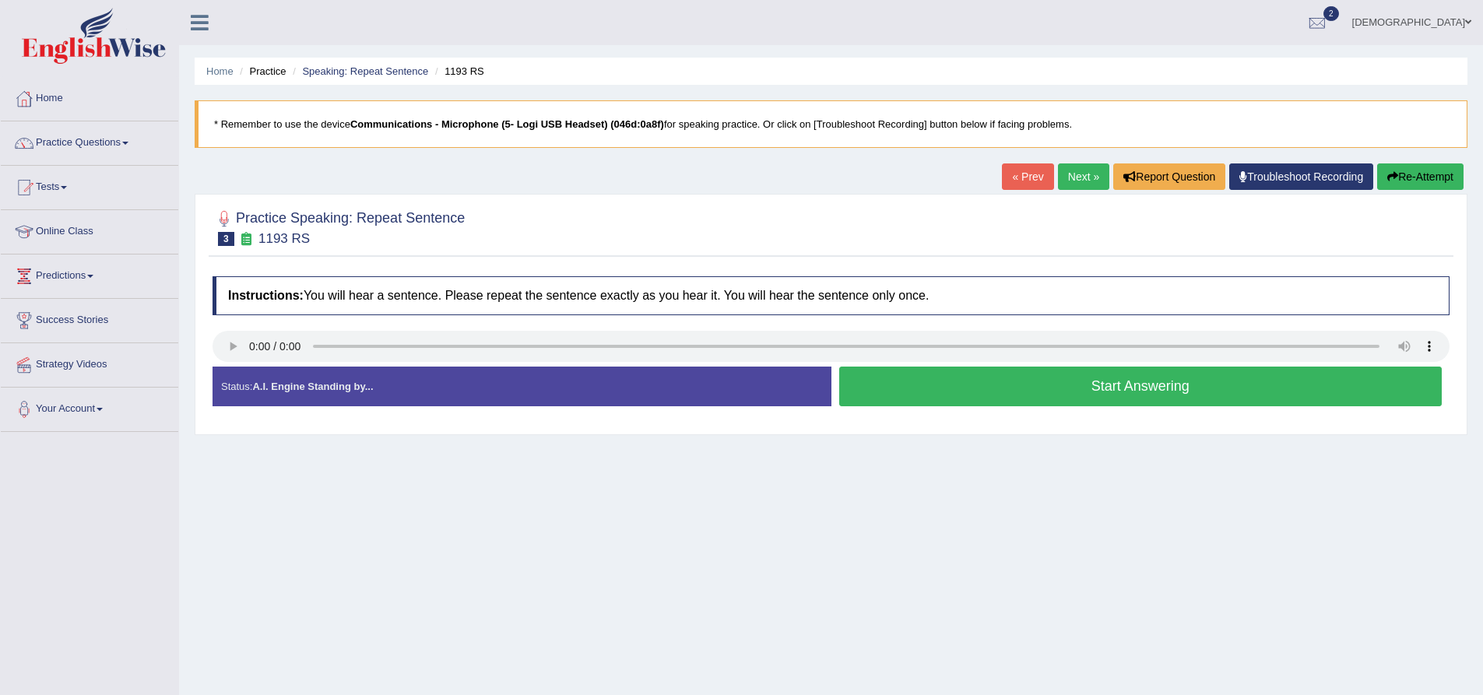
click at [1117, 378] on button "Start Answering" at bounding box center [1140, 387] width 603 height 40
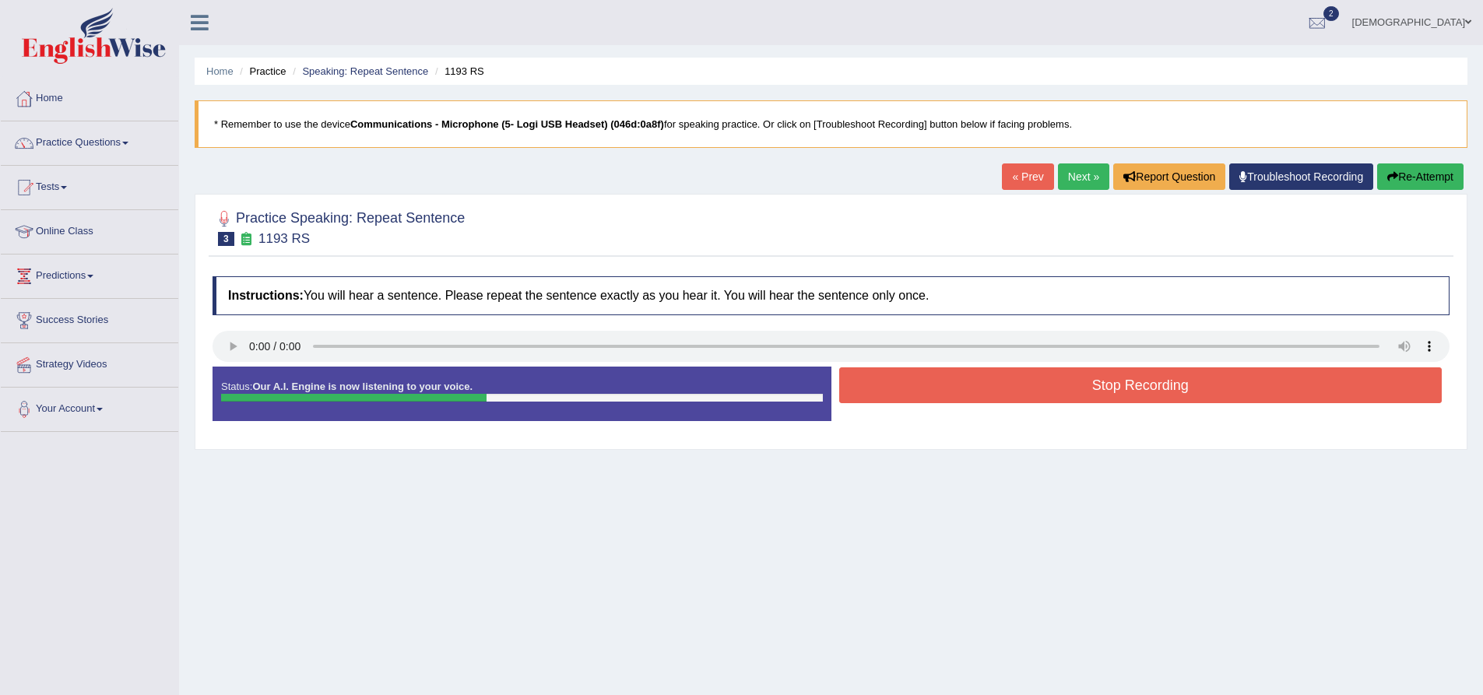
click at [1110, 385] on button "Stop Recording" at bounding box center [1140, 386] width 603 height 36
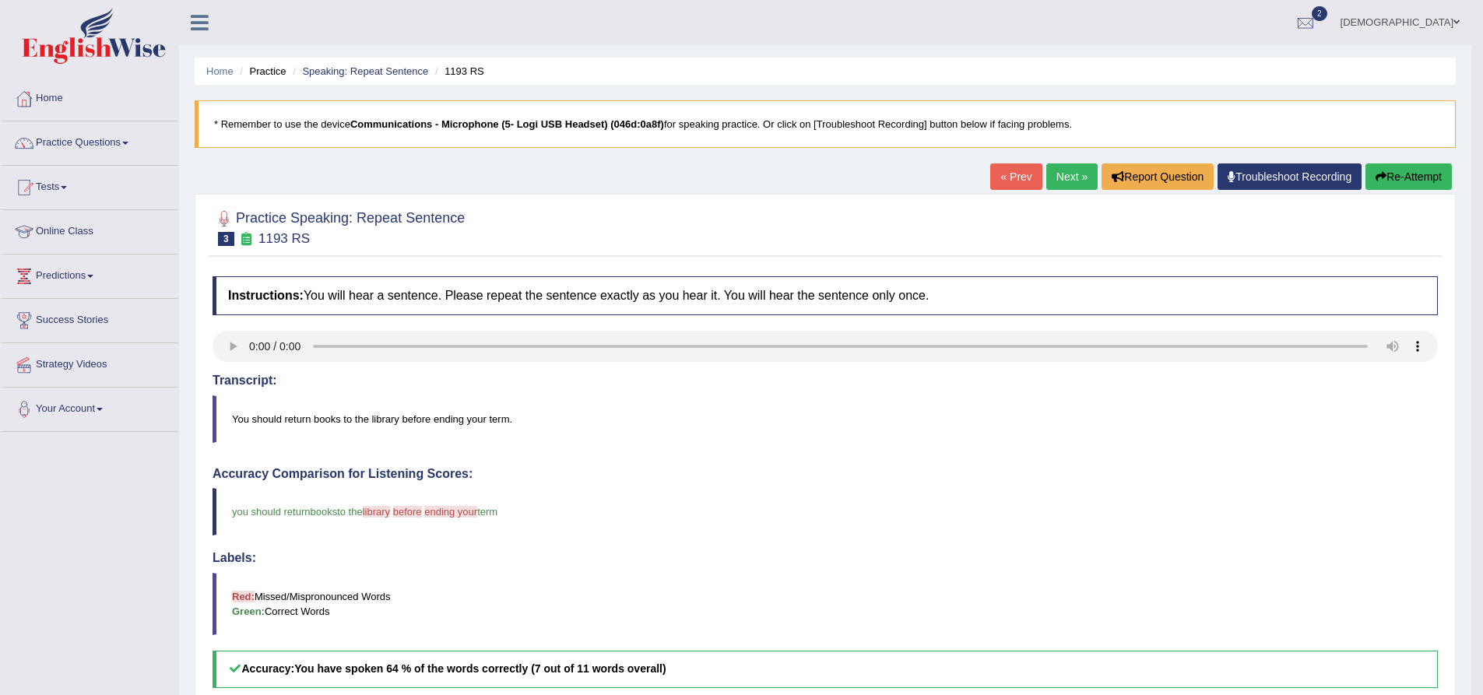
click at [1051, 181] on link "Next »" at bounding box center [1072, 177] width 51 height 26
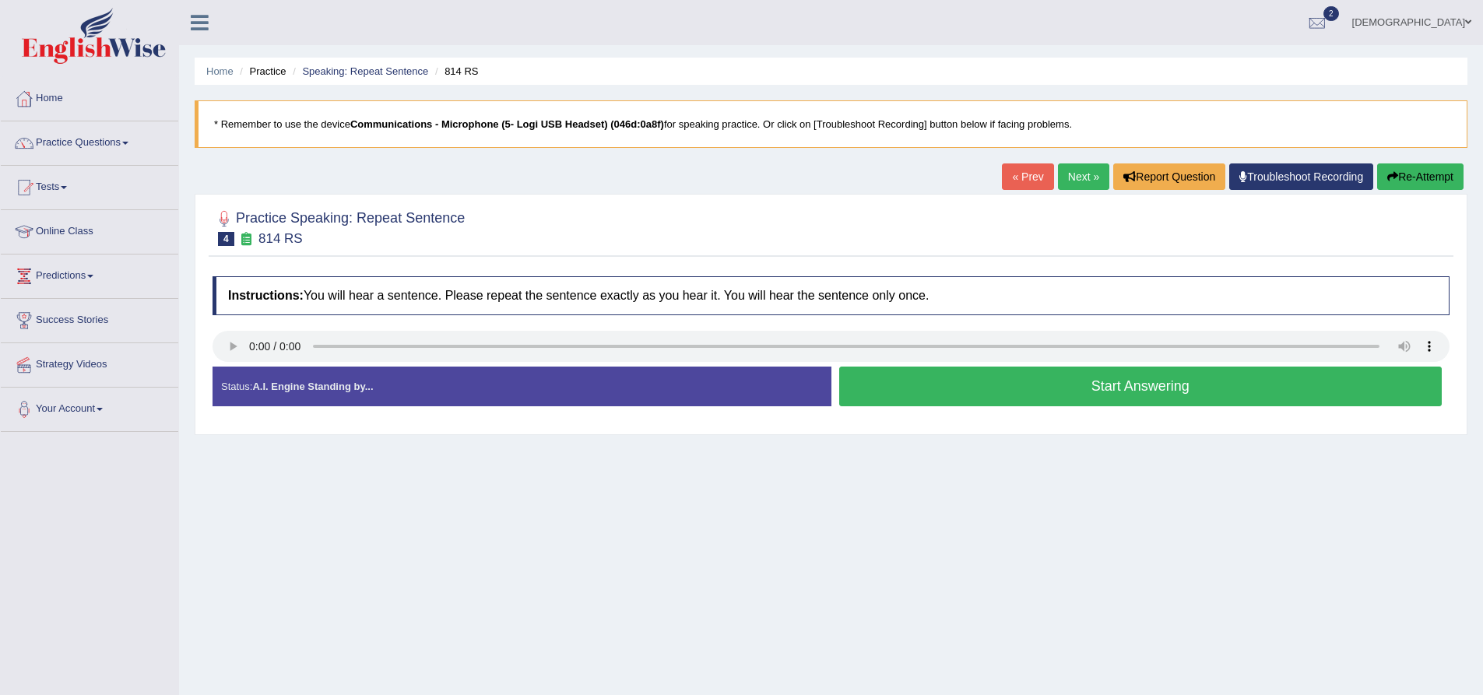
click at [980, 394] on button "Start Answering" at bounding box center [1140, 387] width 603 height 40
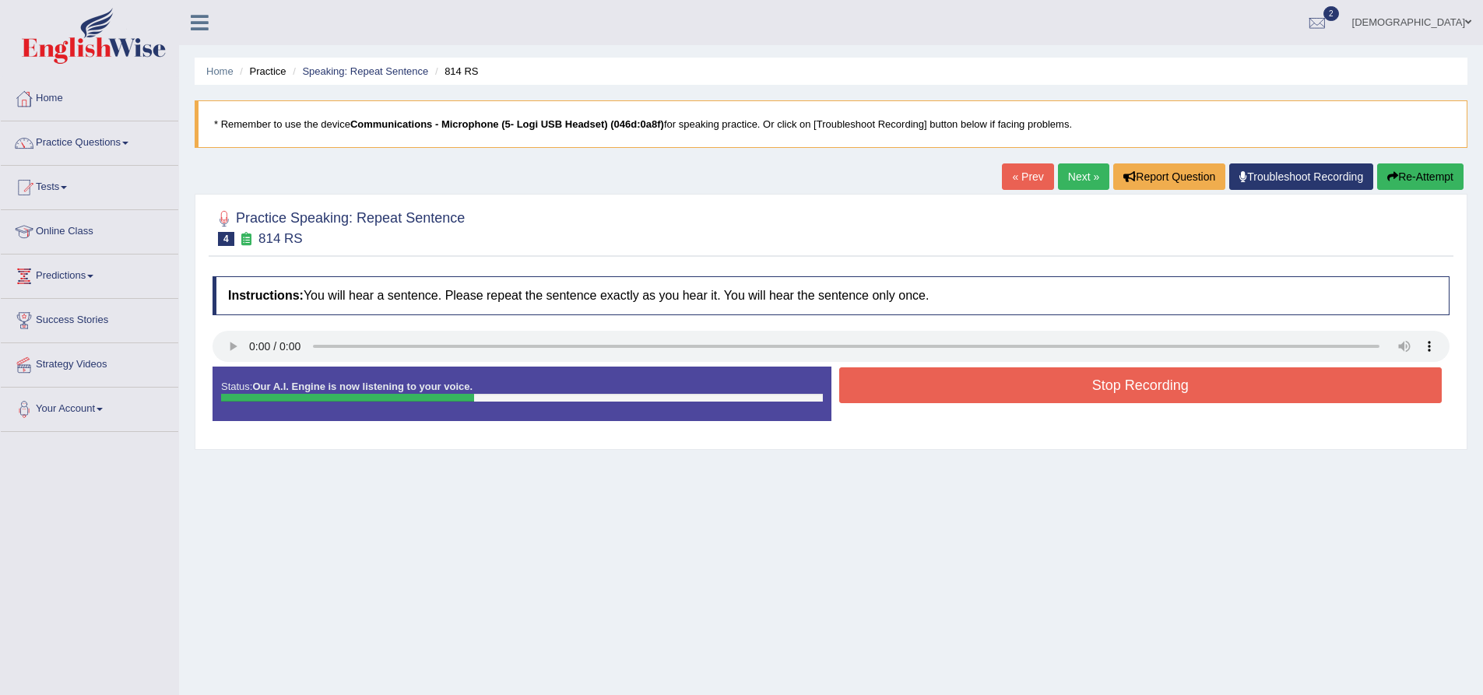
click at [962, 396] on button "Stop Recording" at bounding box center [1140, 386] width 603 height 36
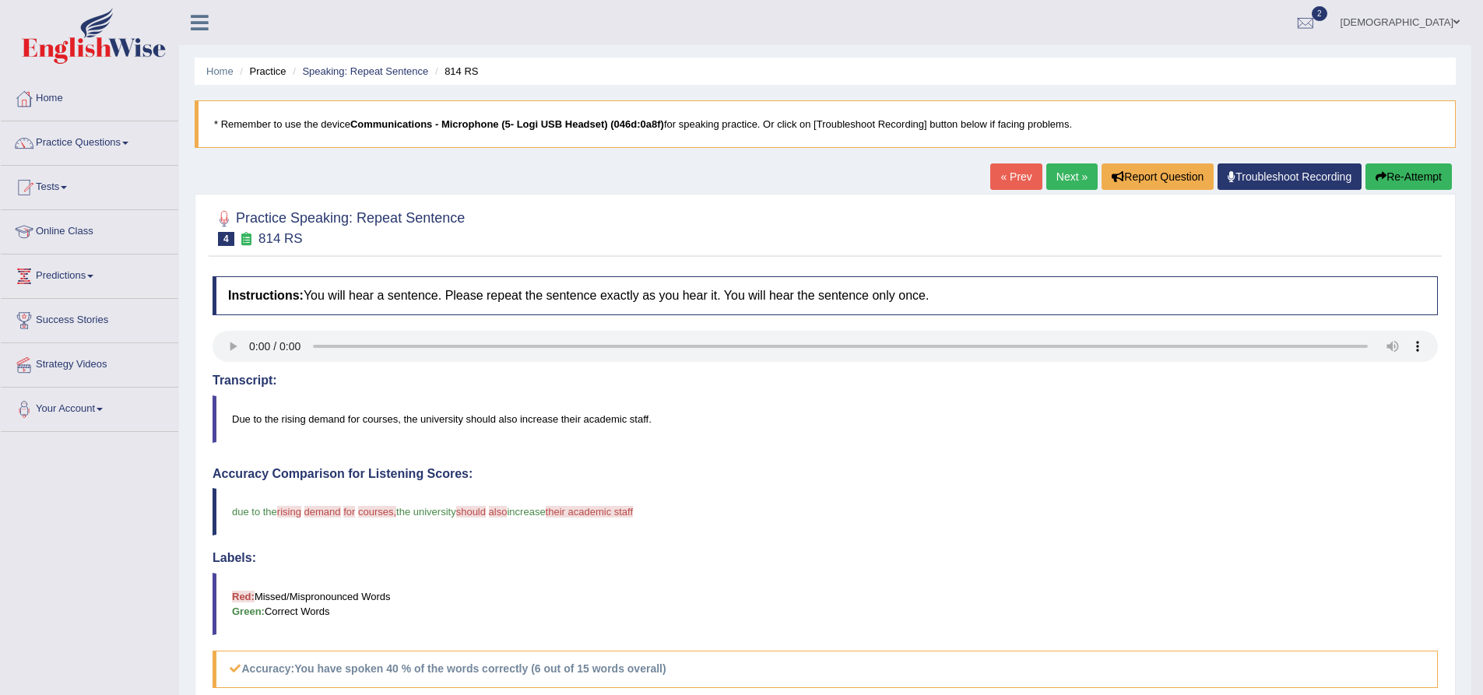
click at [1068, 179] on link "Next »" at bounding box center [1072, 177] width 51 height 26
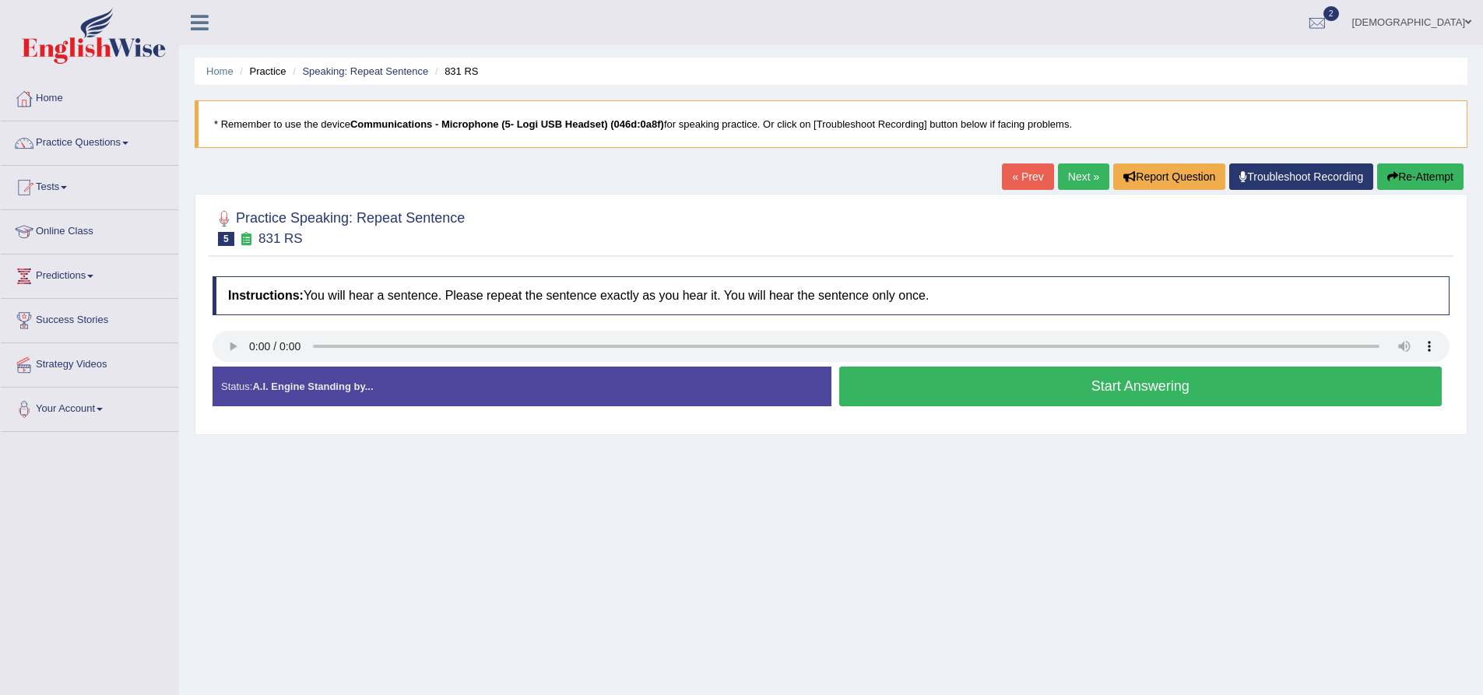
click at [902, 385] on button "Start Answering" at bounding box center [1140, 387] width 603 height 40
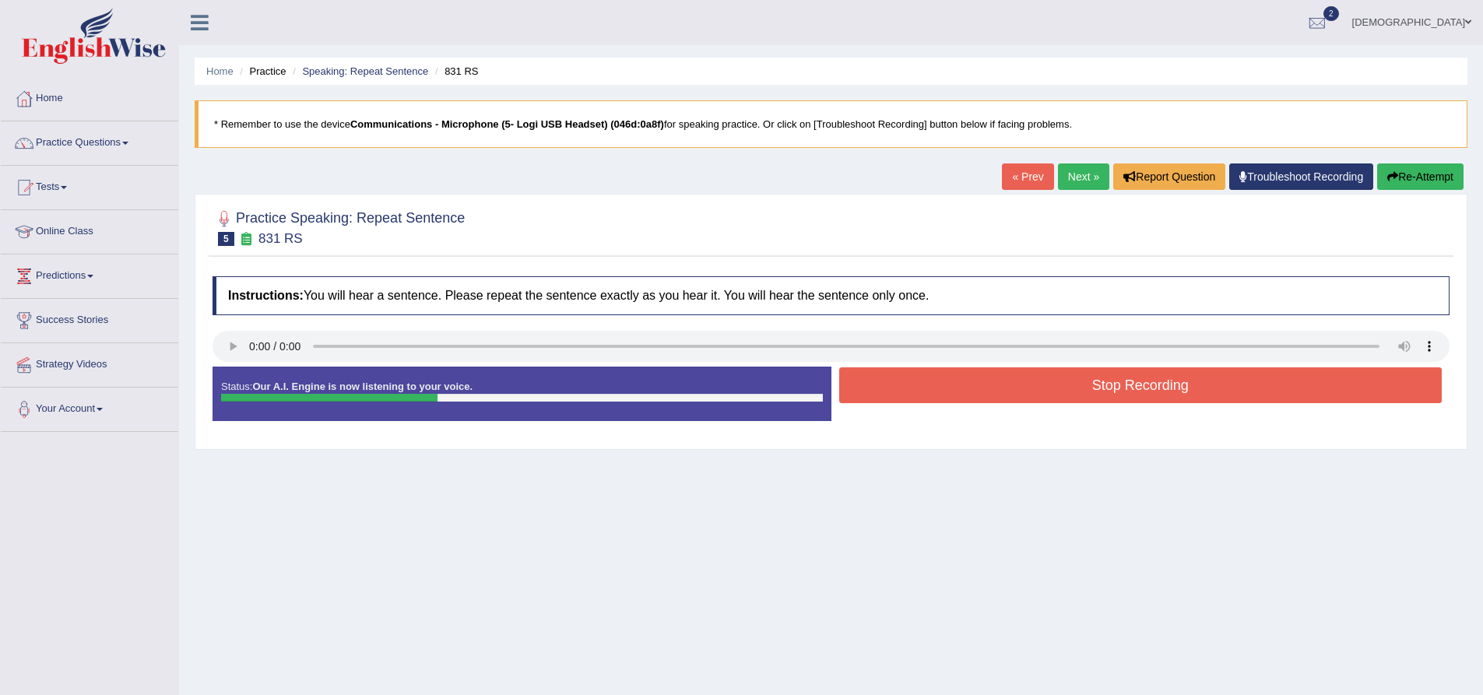
click at [902, 385] on button "Stop Recording" at bounding box center [1140, 386] width 603 height 36
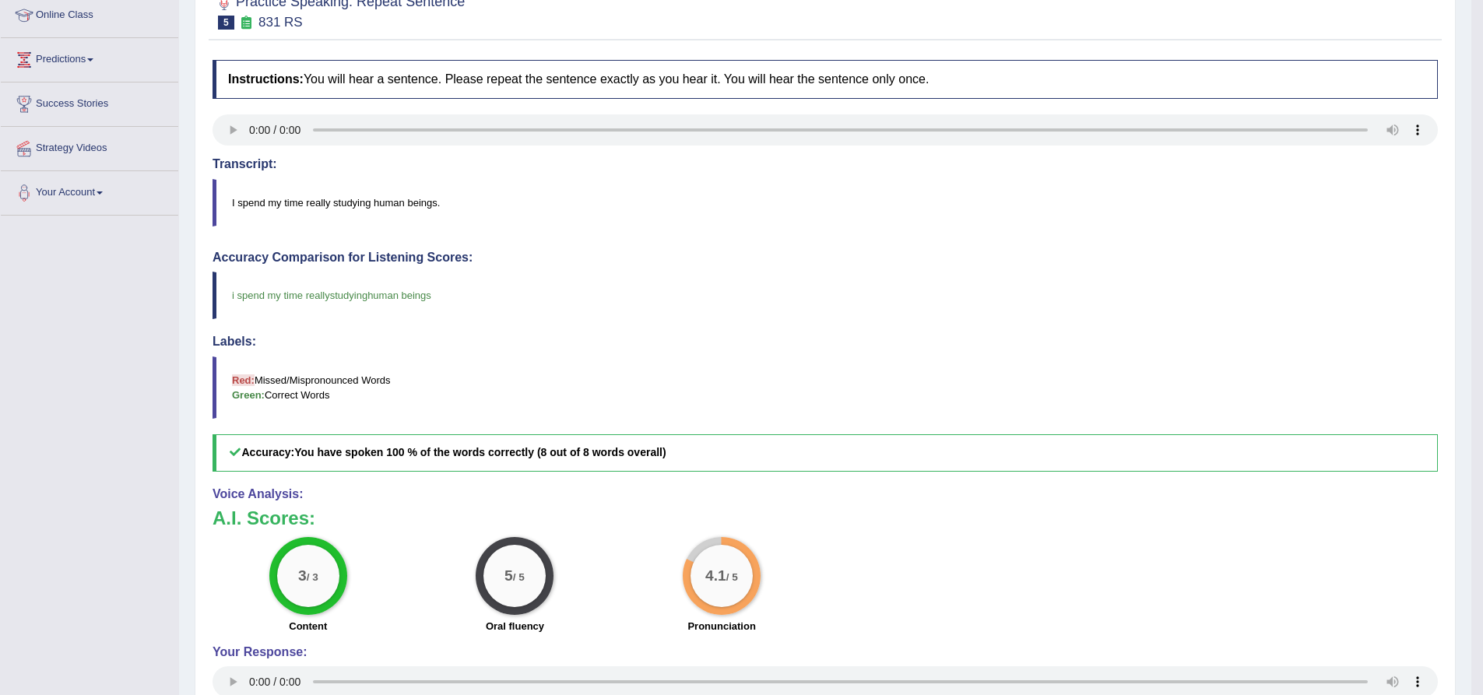
scroll to position [46, 0]
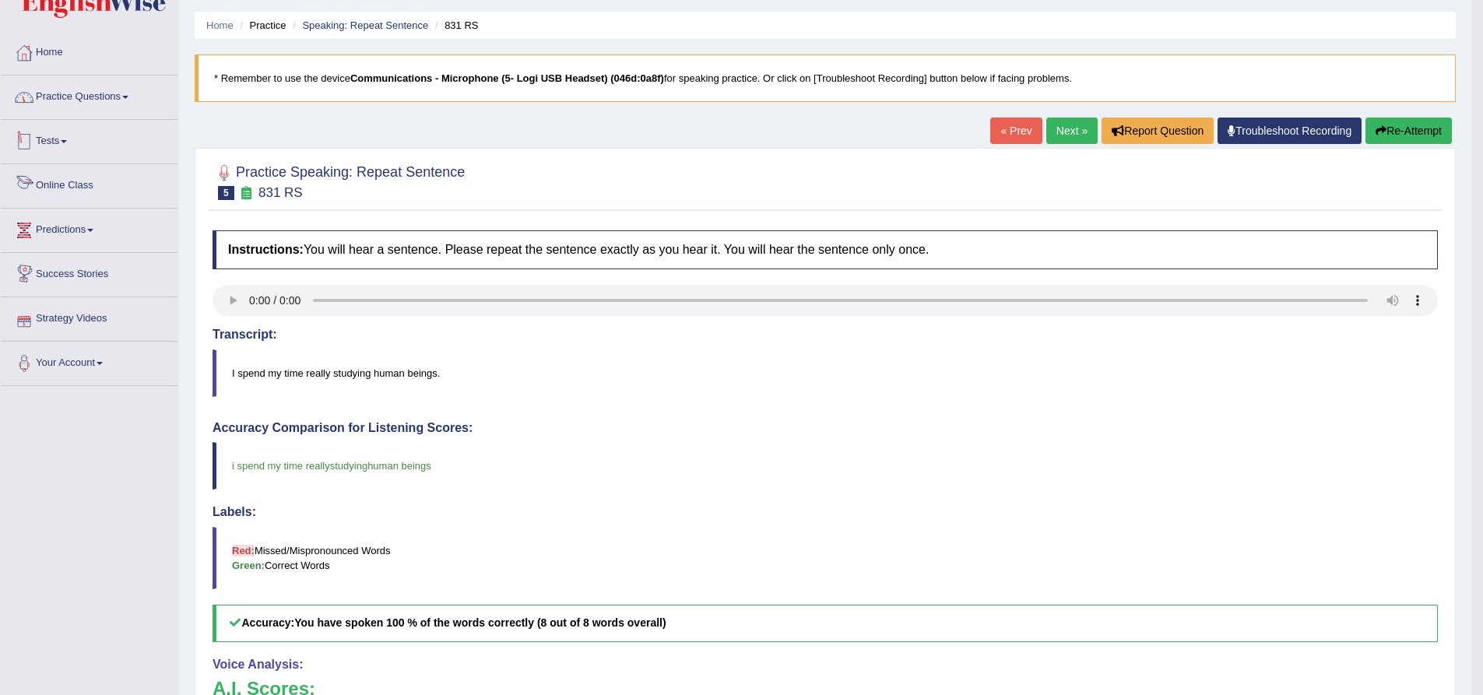
click at [88, 99] on link "Practice Questions" at bounding box center [90, 95] width 178 height 39
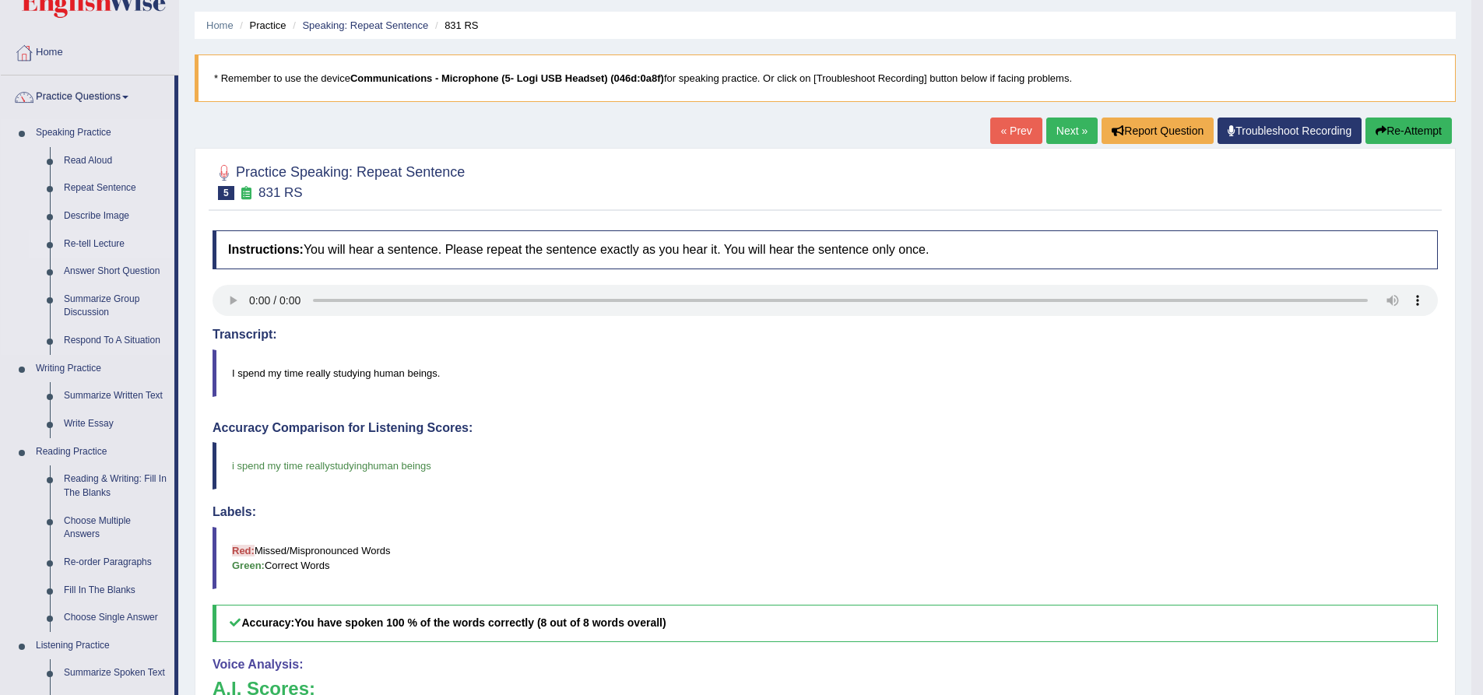
click at [108, 244] on link "Re-tell Lecture" at bounding box center [116, 244] width 118 height 28
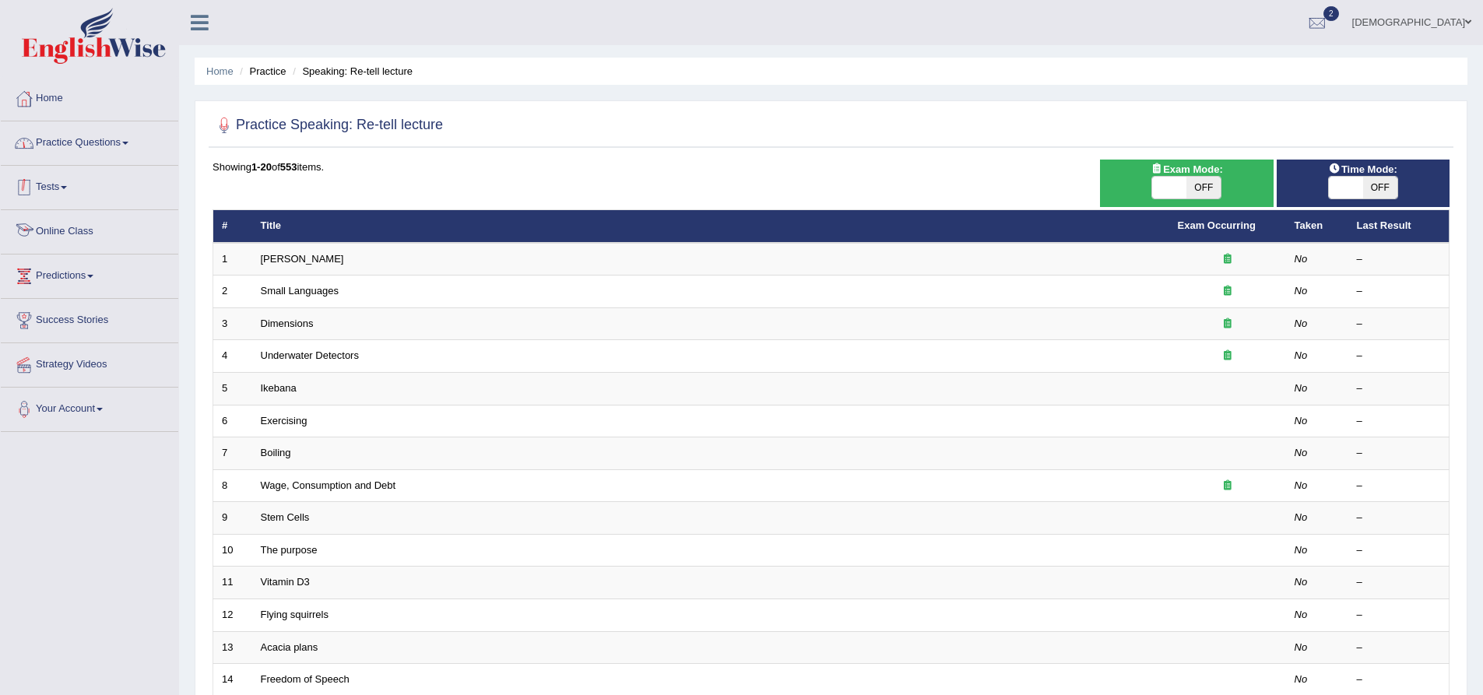
click at [85, 142] on link "Practice Questions" at bounding box center [90, 140] width 178 height 39
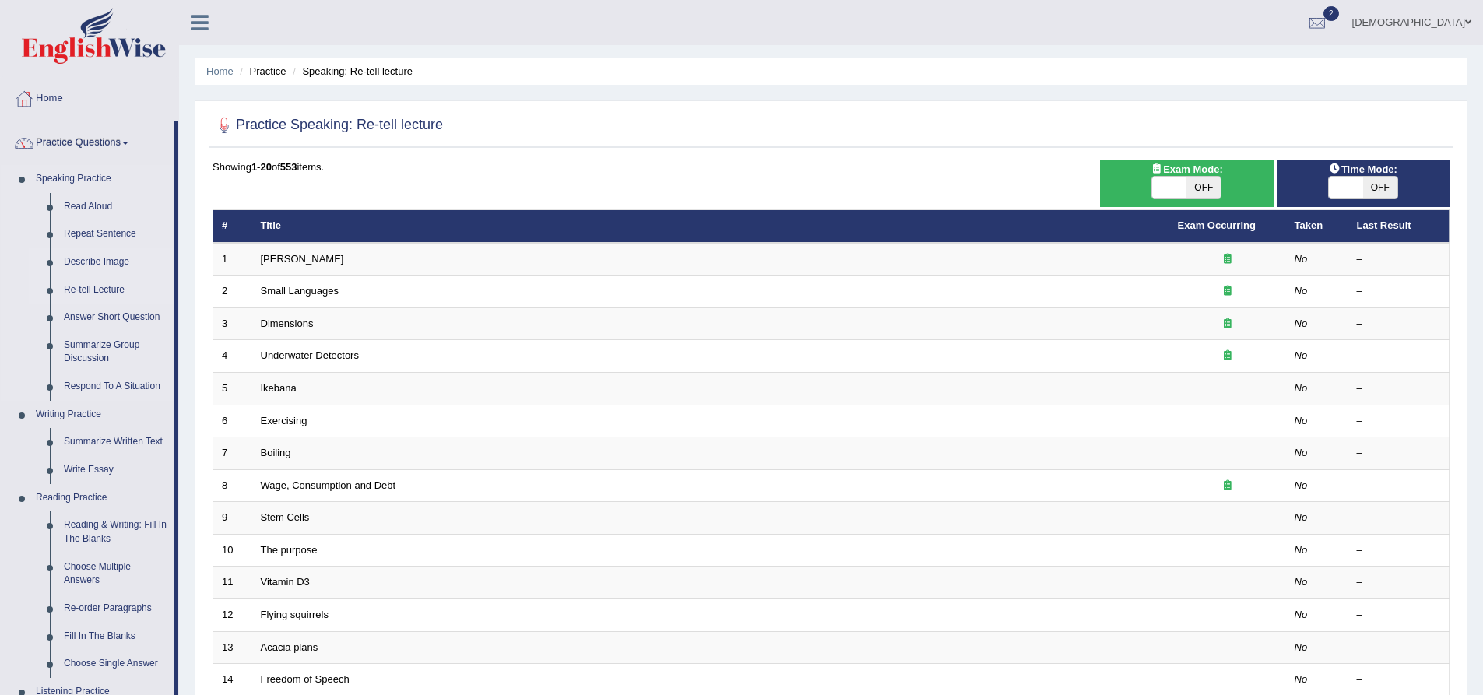
click at [117, 259] on link "Describe Image" at bounding box center [116, 262] width 118 height 28
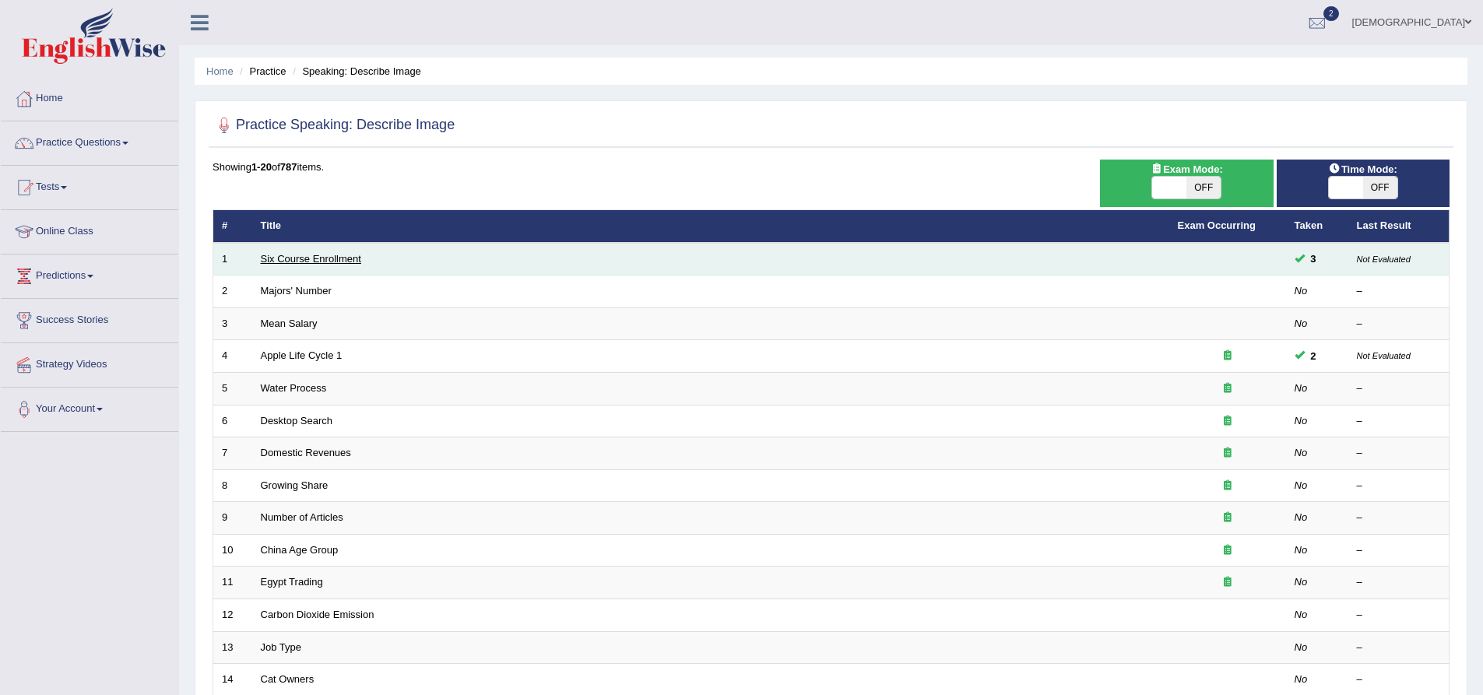
click at [347, 255] on link "Six Course Enrollment" at bounding box center [311, 259] width 100 height 12
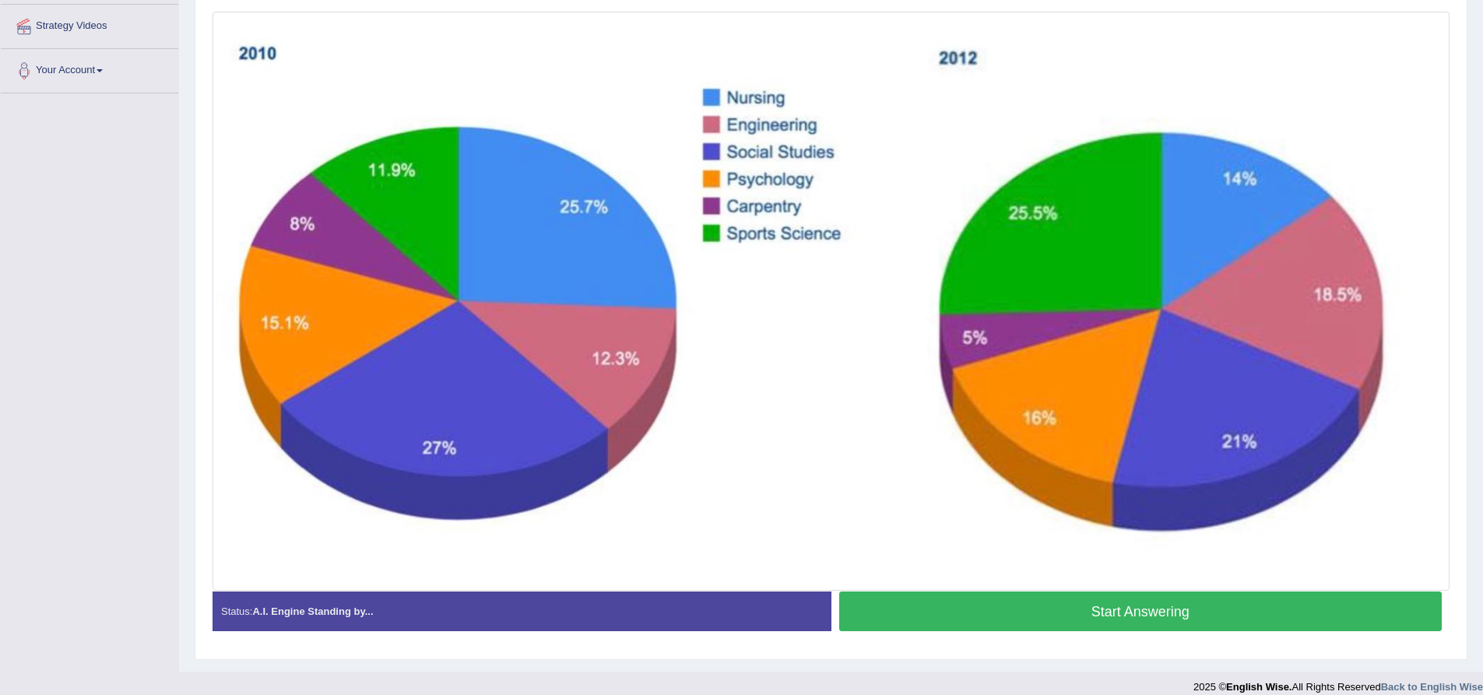
scroll to position [354, 0]
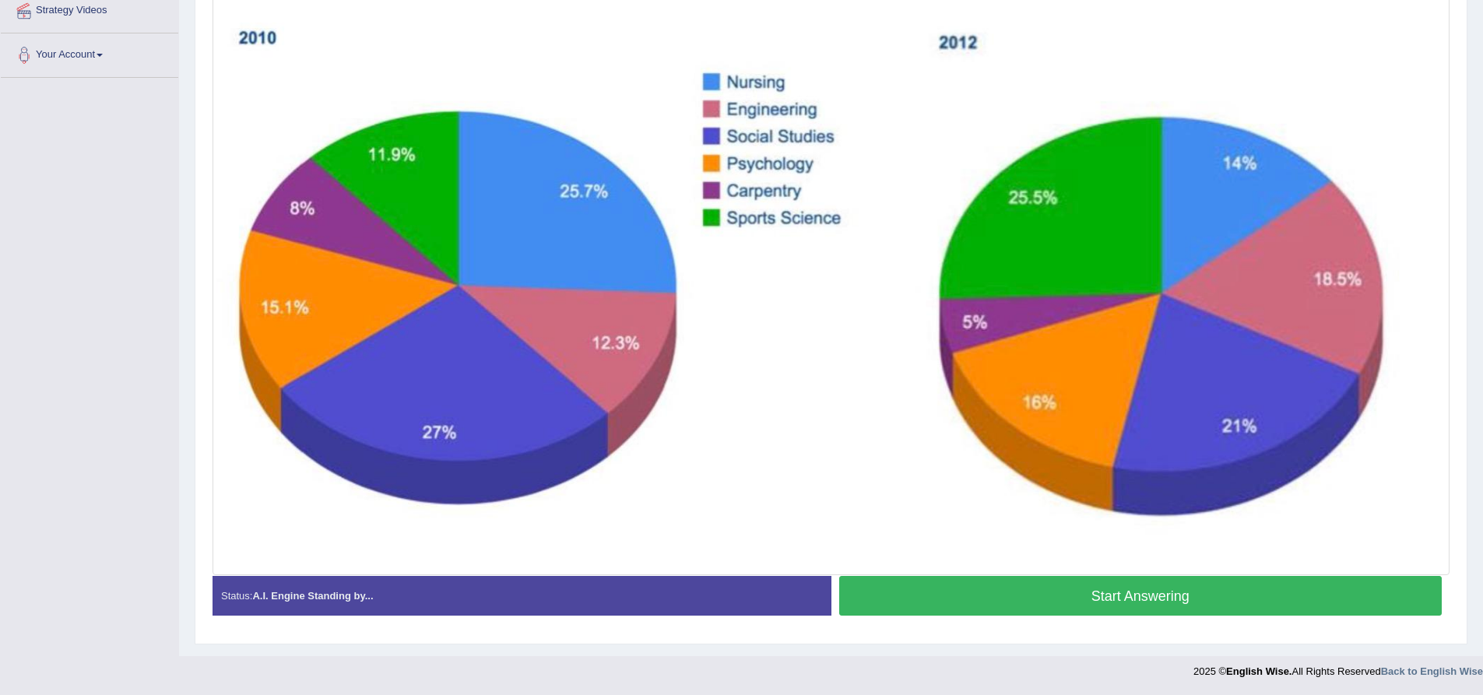
click at [933, 599] on button "Start Answering" at bounding box center [1140, 596] width 603 height 40
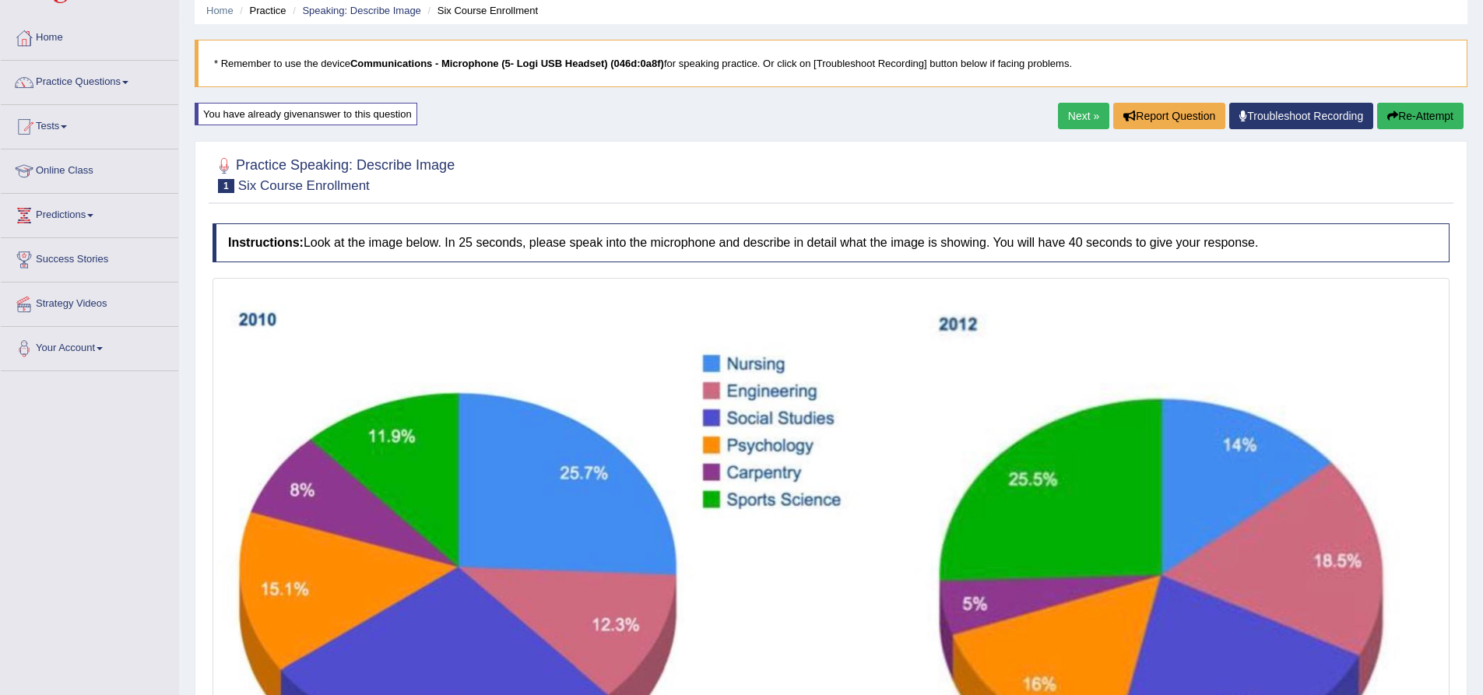
scroll to position [43, 0]
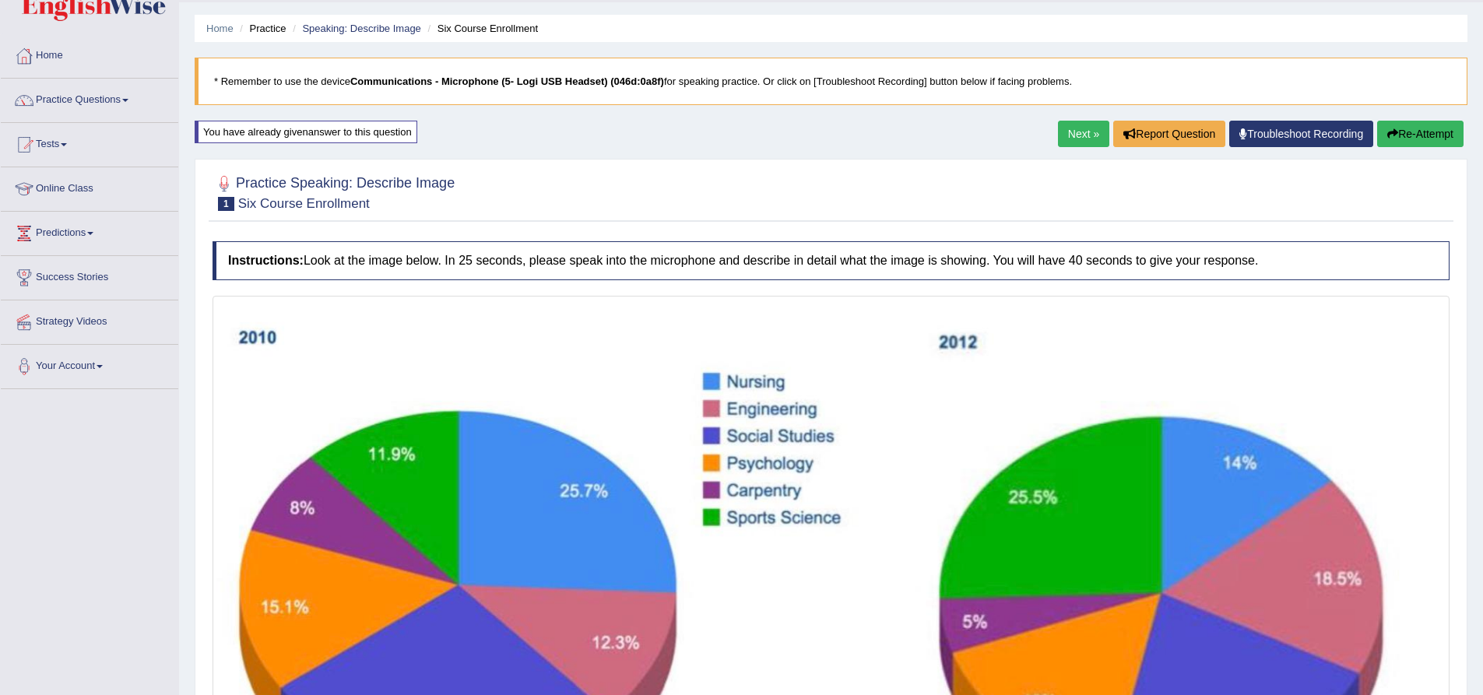
click at [1390, 128] on button "Re-Attempt" at bounding box center [1420, 134] width 86 height 26
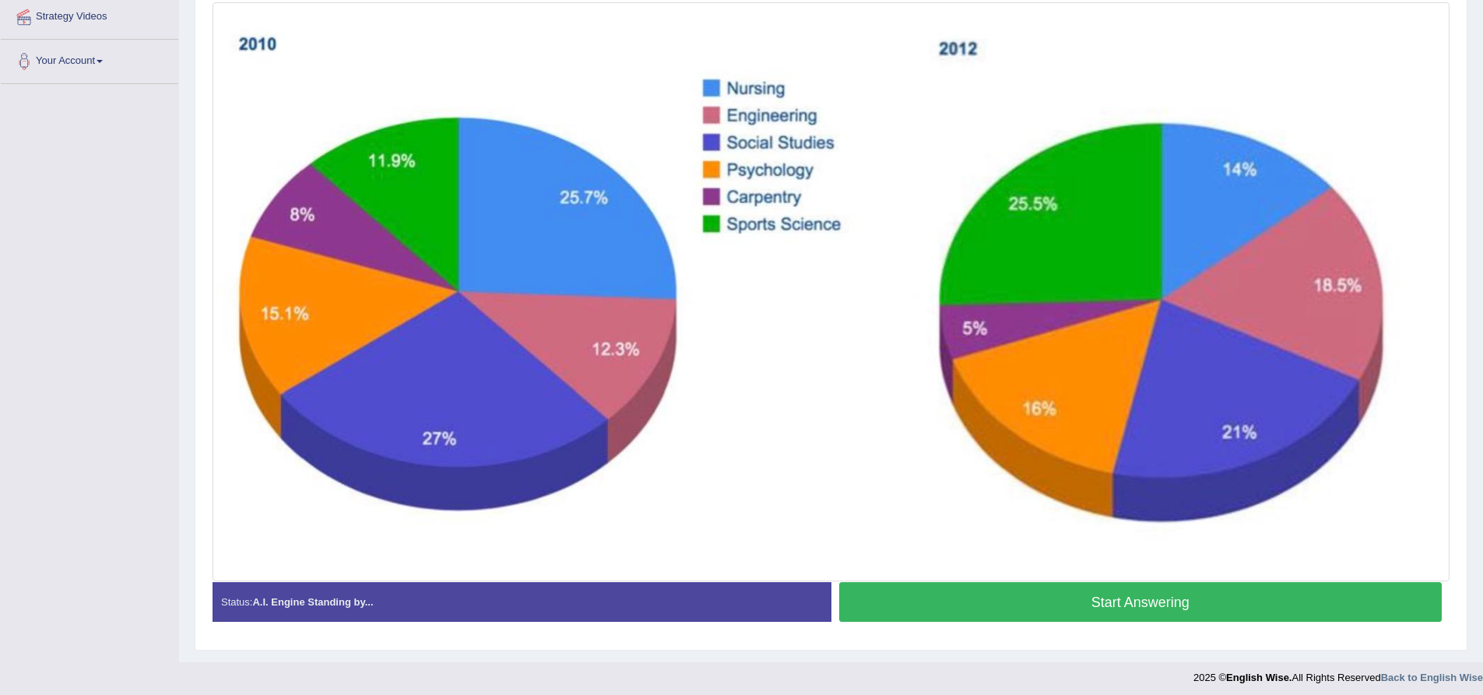
scroll to position [354, 0]
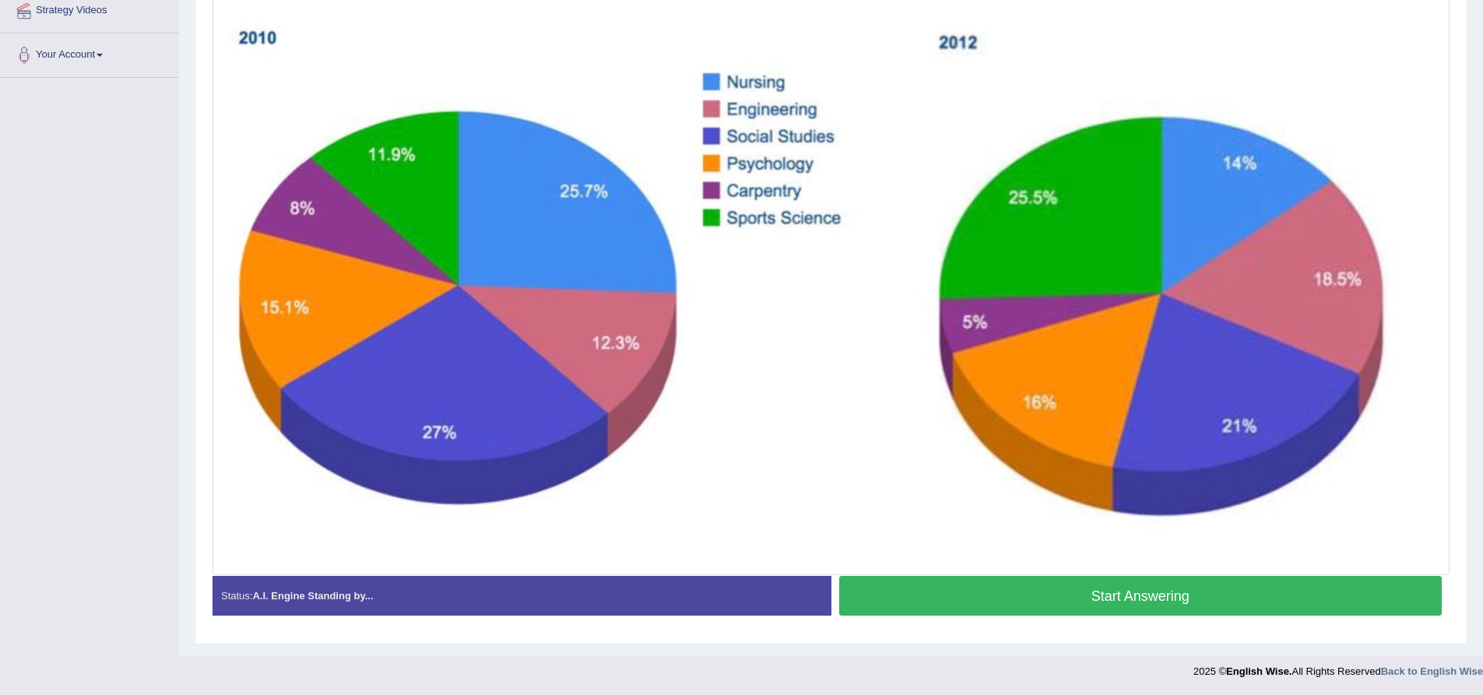
click at [992, 600] on button "Start Answering" at bounding box center [1140, 596] width 603 height 40
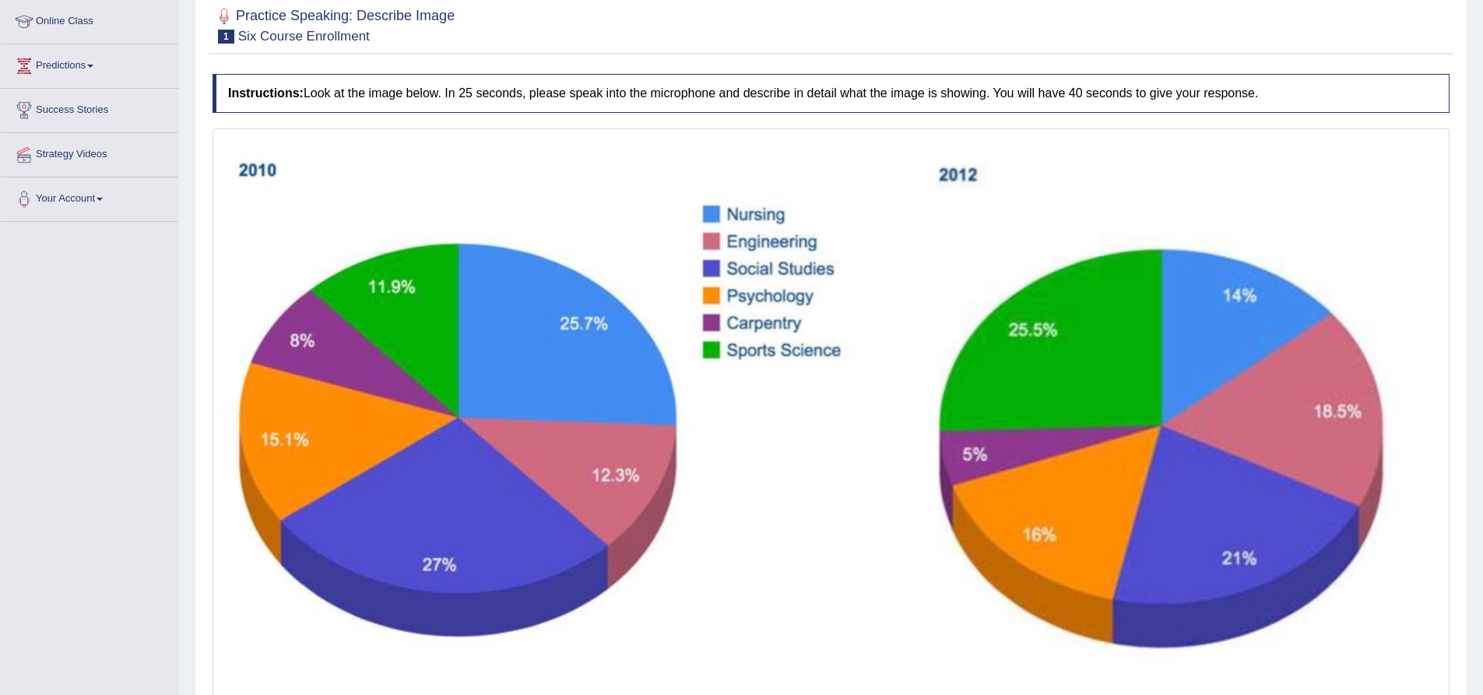
scroll to position [0, 0]
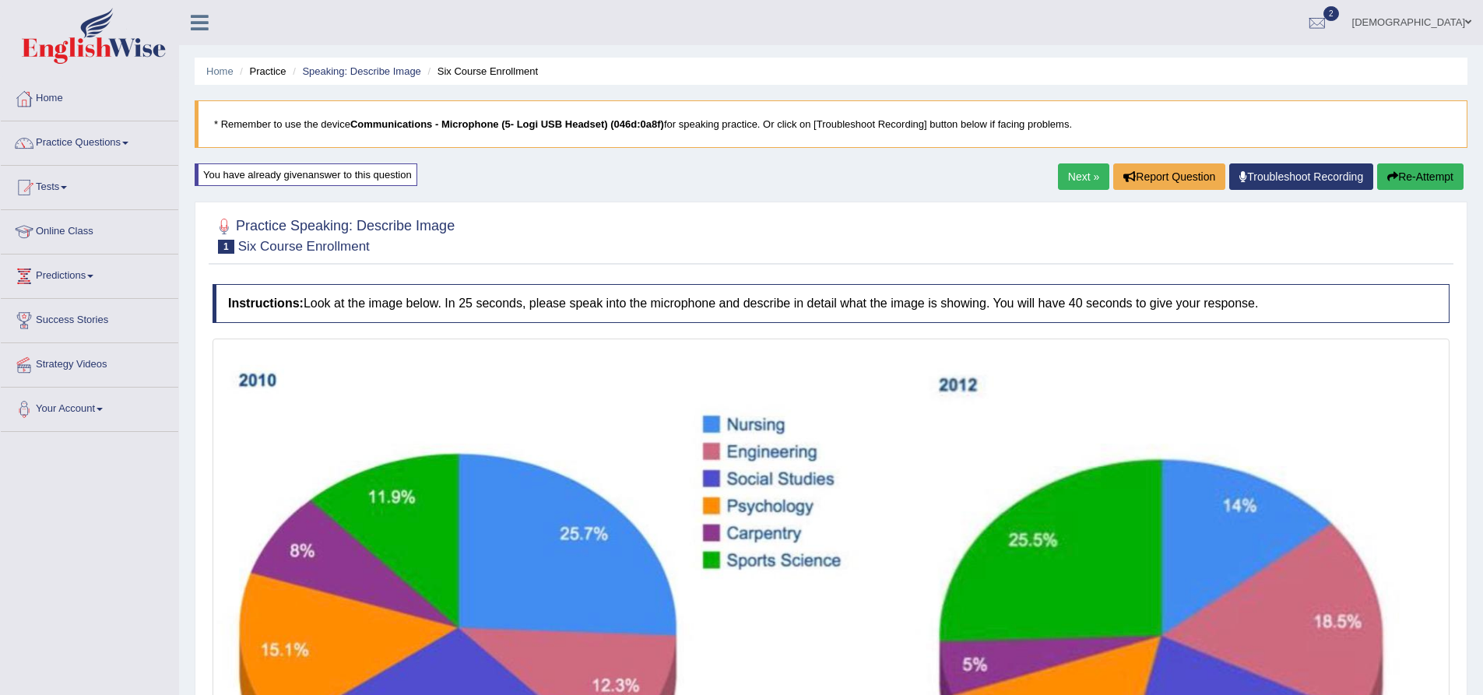
click at [1416, 172] on button "Re-Attempt" at bounding box center [1420, 177] width 86 height 26
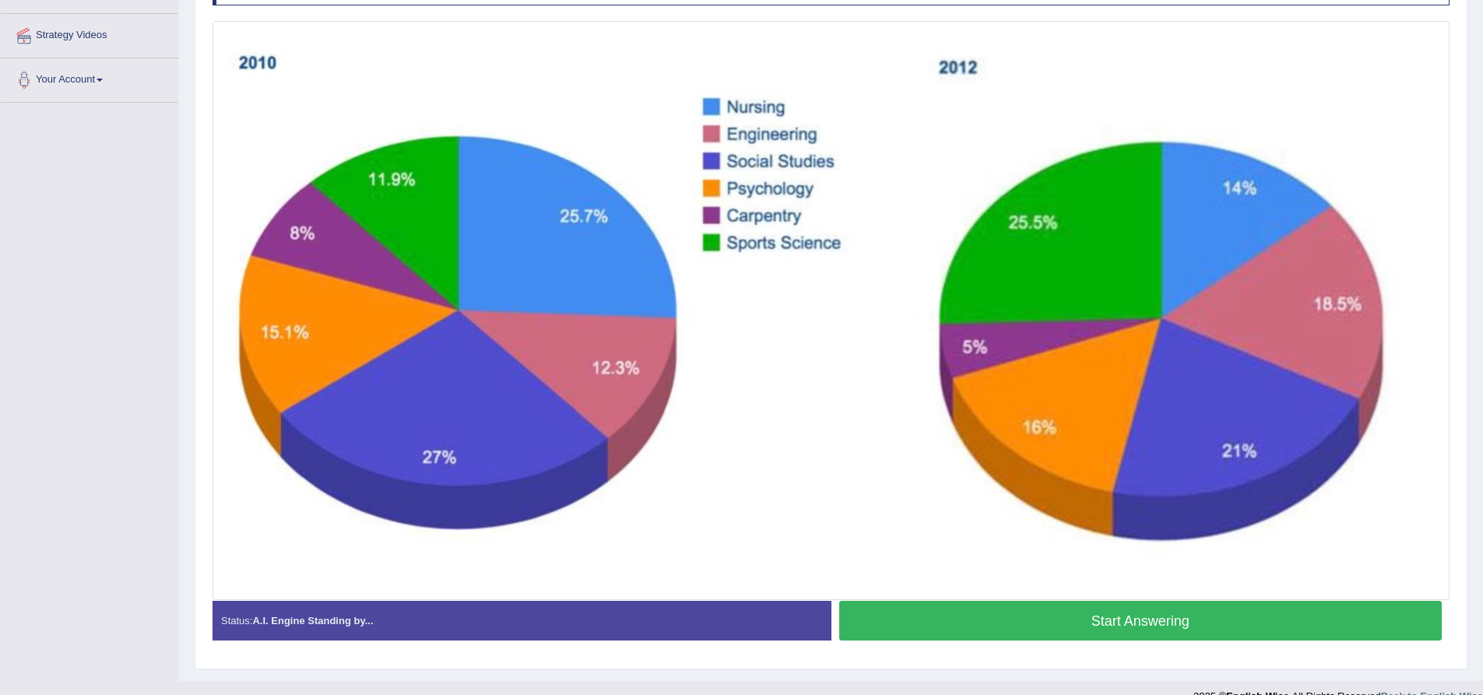
scroll to position [354, 0]
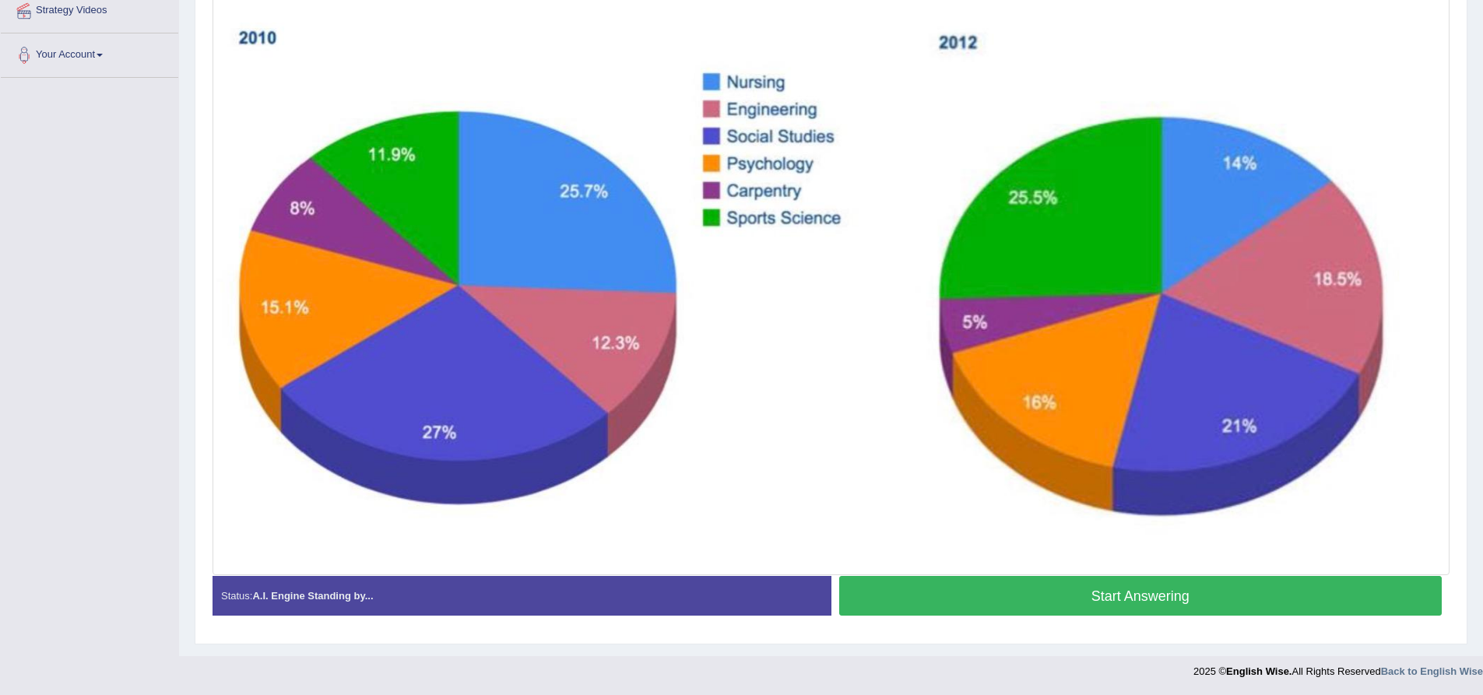
click at [1029, 595] on button "Start Answering" at bounding box center [1140, 596] width 603 height 40
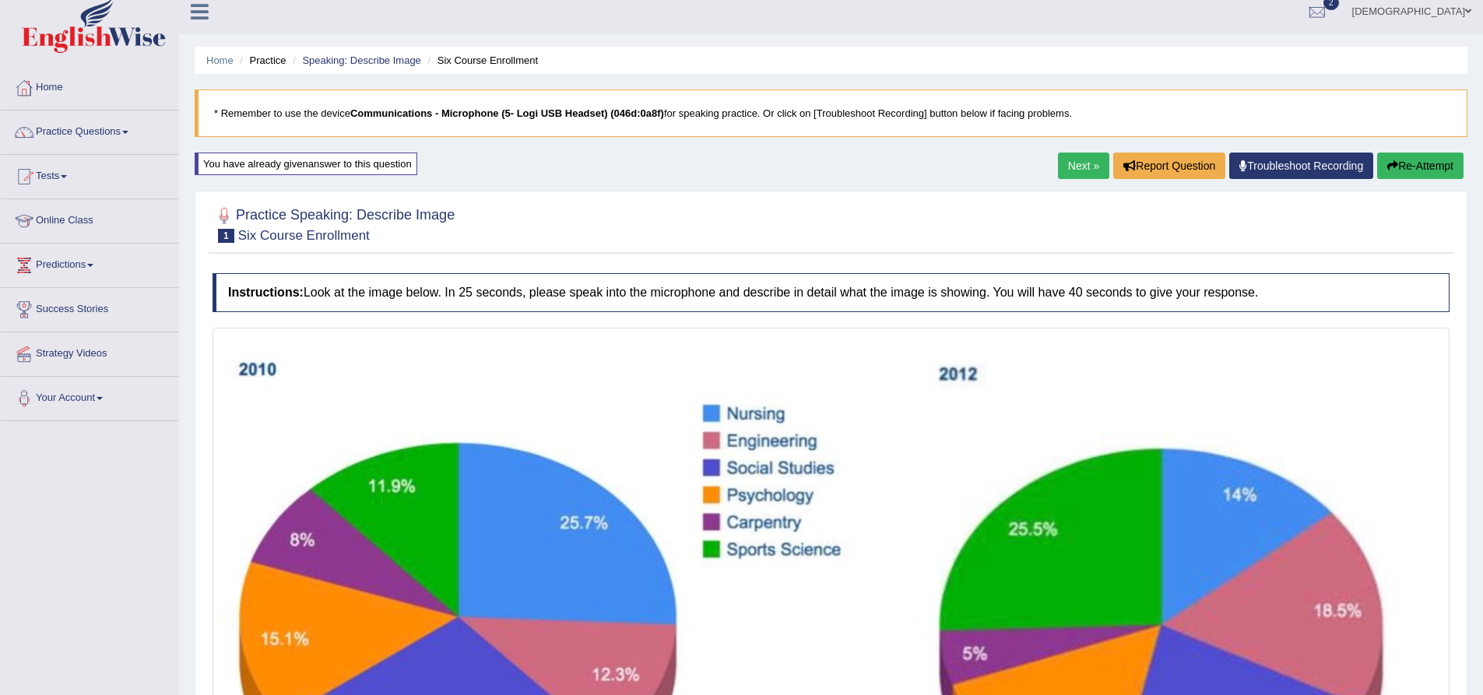
scroll to position [0, 0]
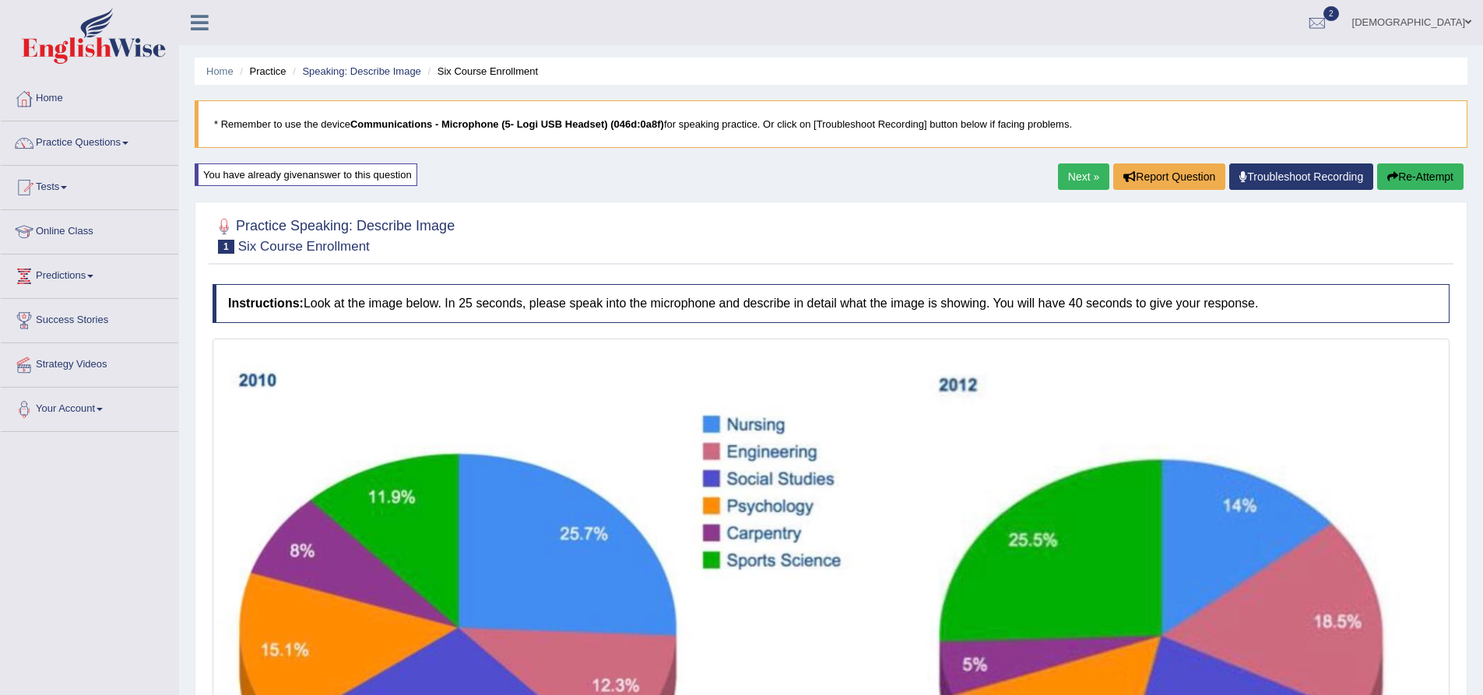
click at [1412, 182] on button "Re-Attempt" at bounding box center [1420, 177] width 86 height 26
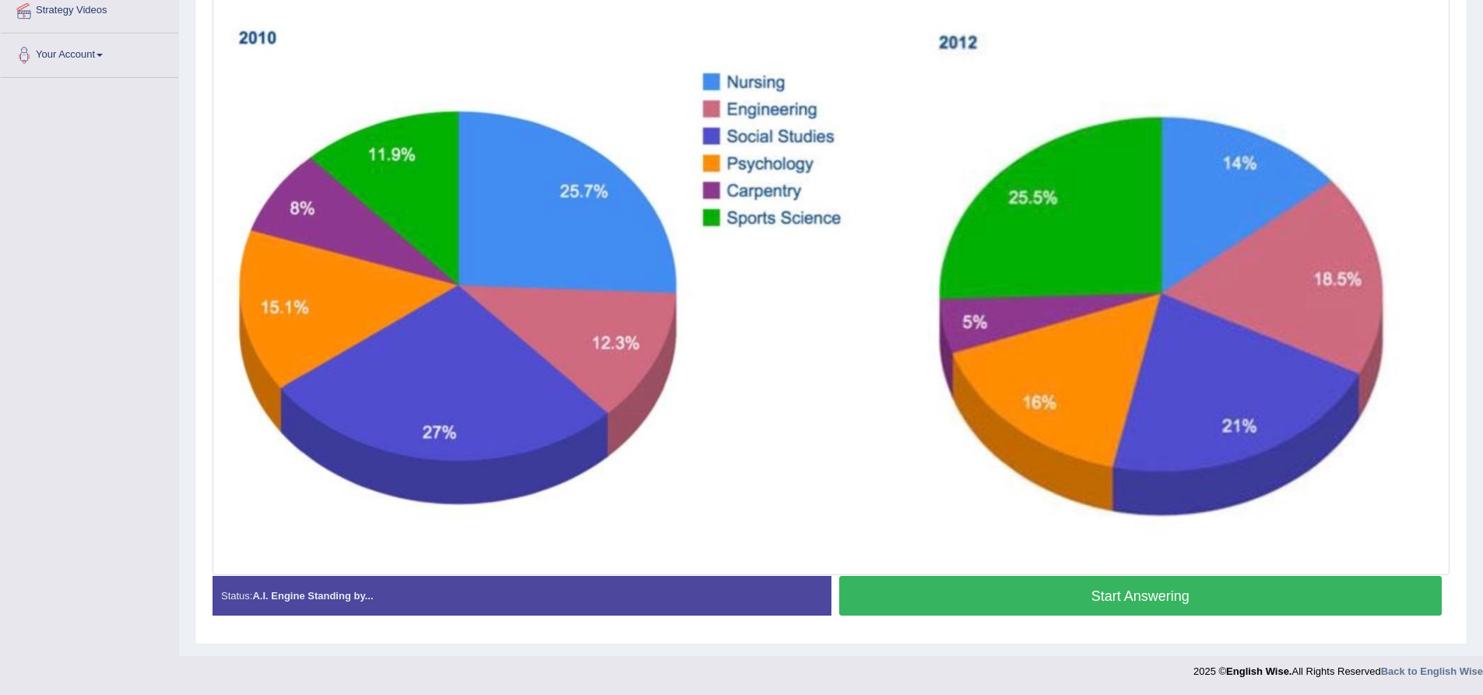
click at [1069, 593] on button "Start Answering" at bounding box center [1140, 596] width 603 height 40
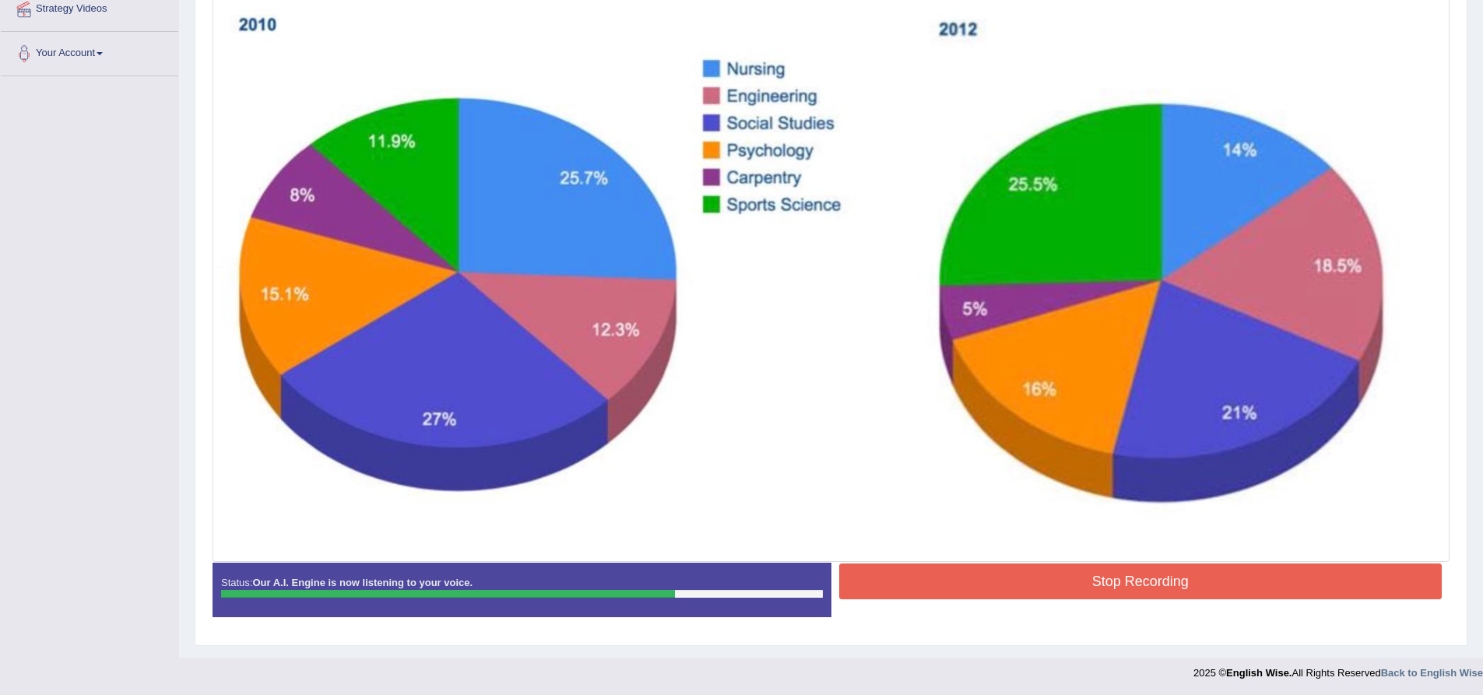
scroll to position [357, 0]
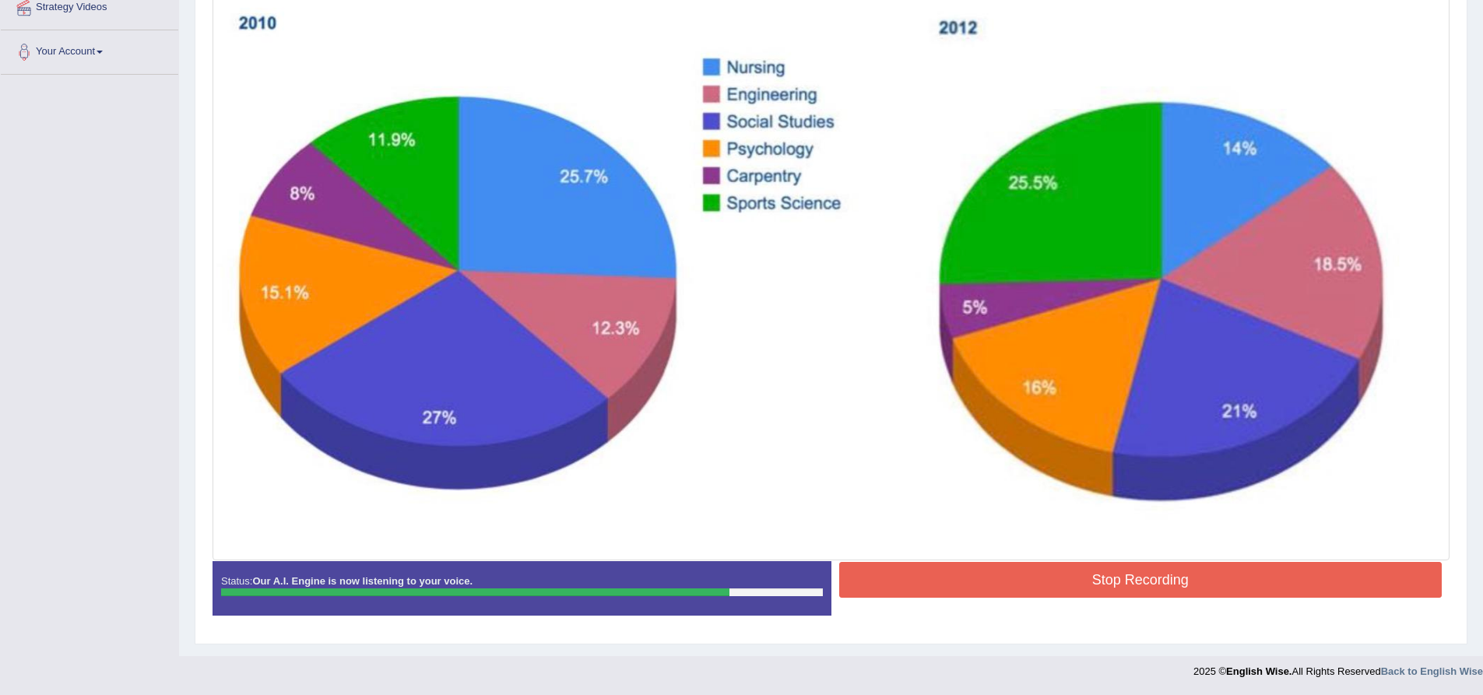
click at [1061, 571] on button "Stop Recording" at bounding box center [1140, 580] width 603 height 36
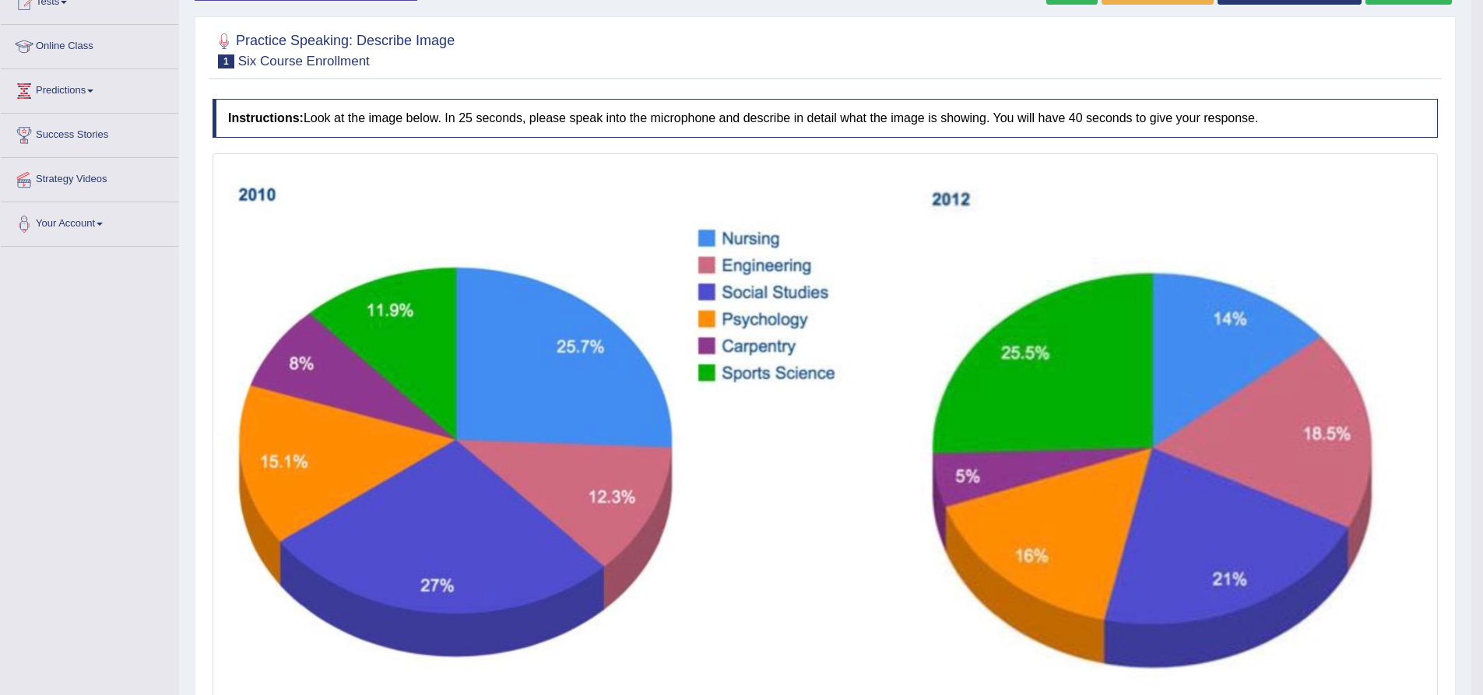
scroll to position [0, 0]
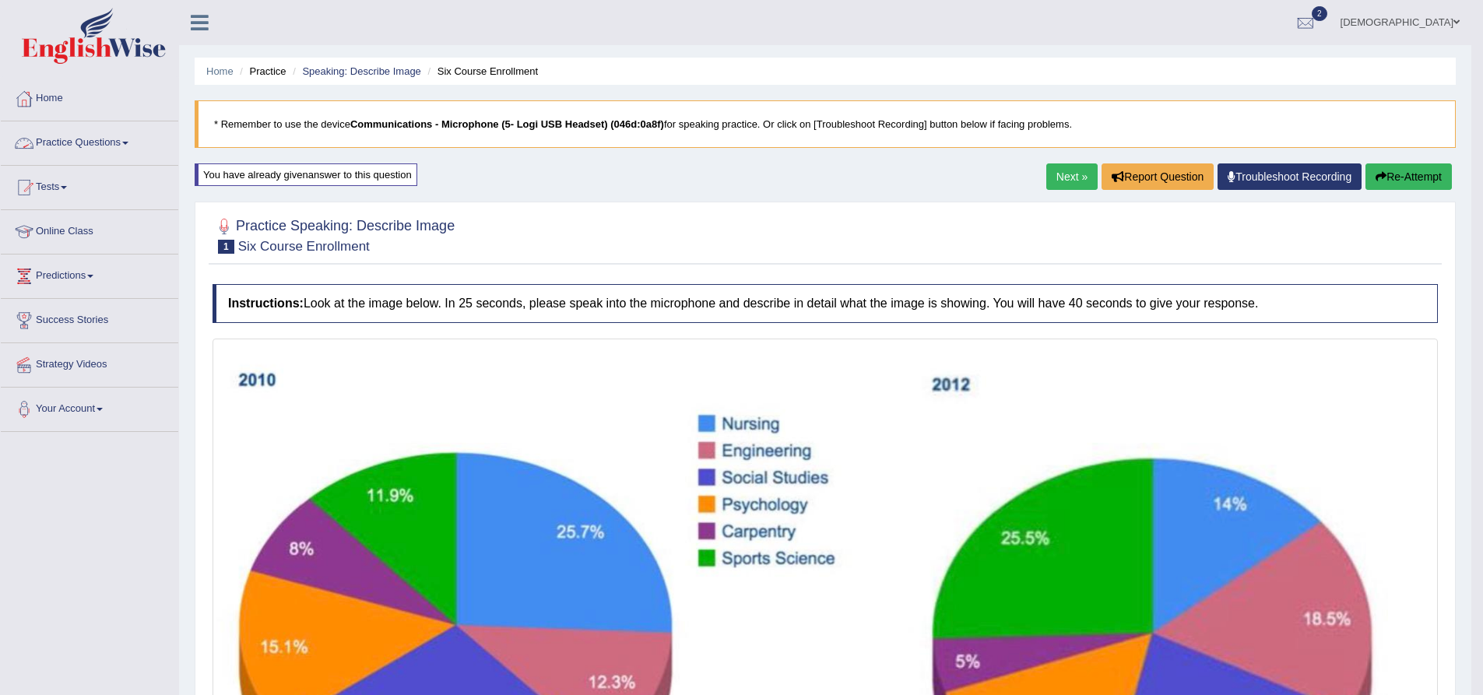
click at [110, 147] on link "Practice Questions" at bounding box center [90, 140] width 178 height 39
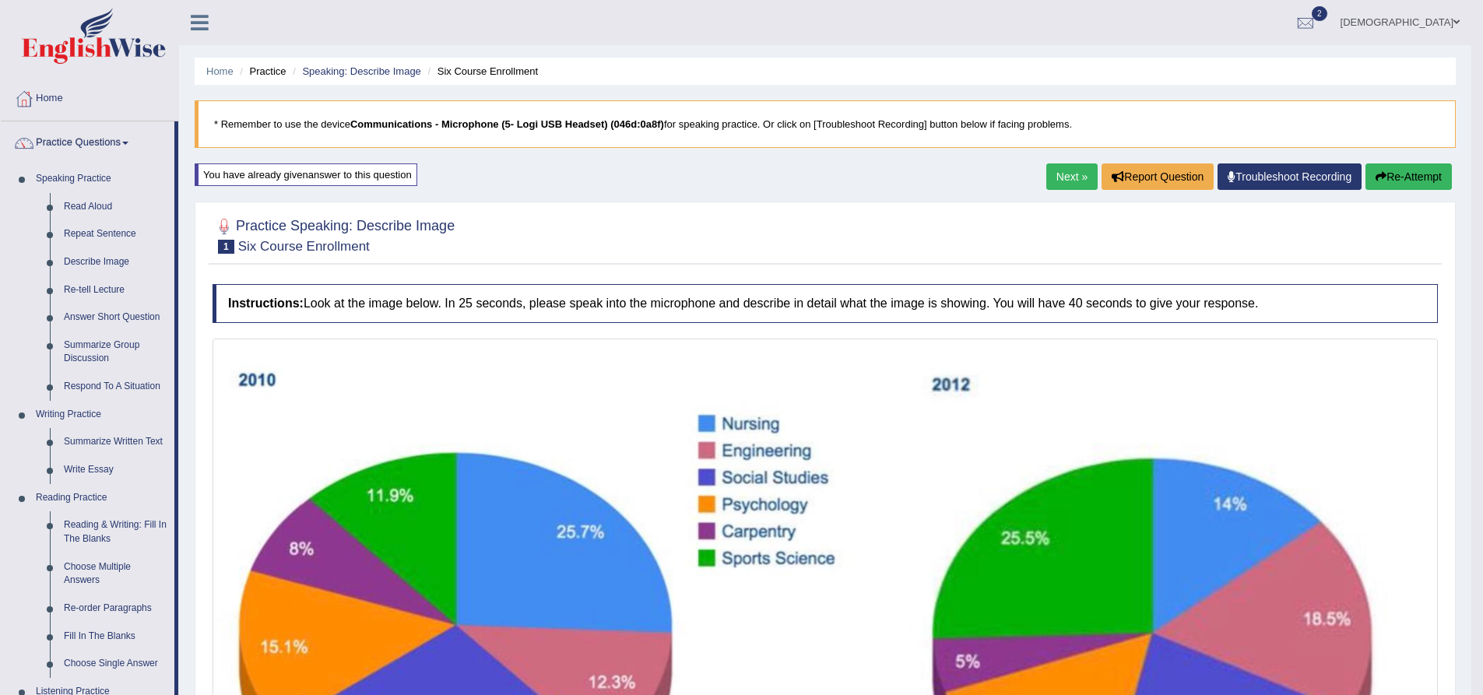
click at [1392, 178] on button "Re-Attempt" at bounding box center [1409, 177] width 86 height 26
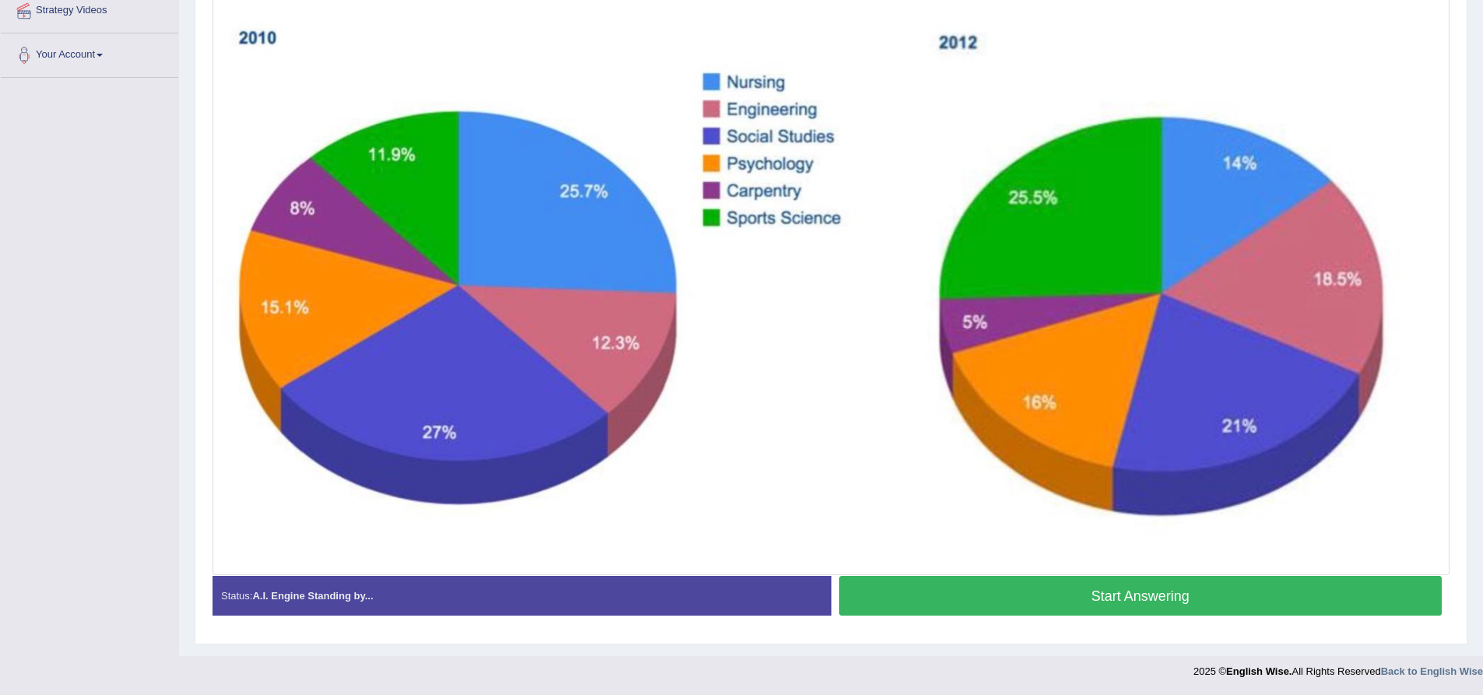
click at [1003, 607] on button "Start Answering" at bounding box center [1140, 596] width 603 height 40
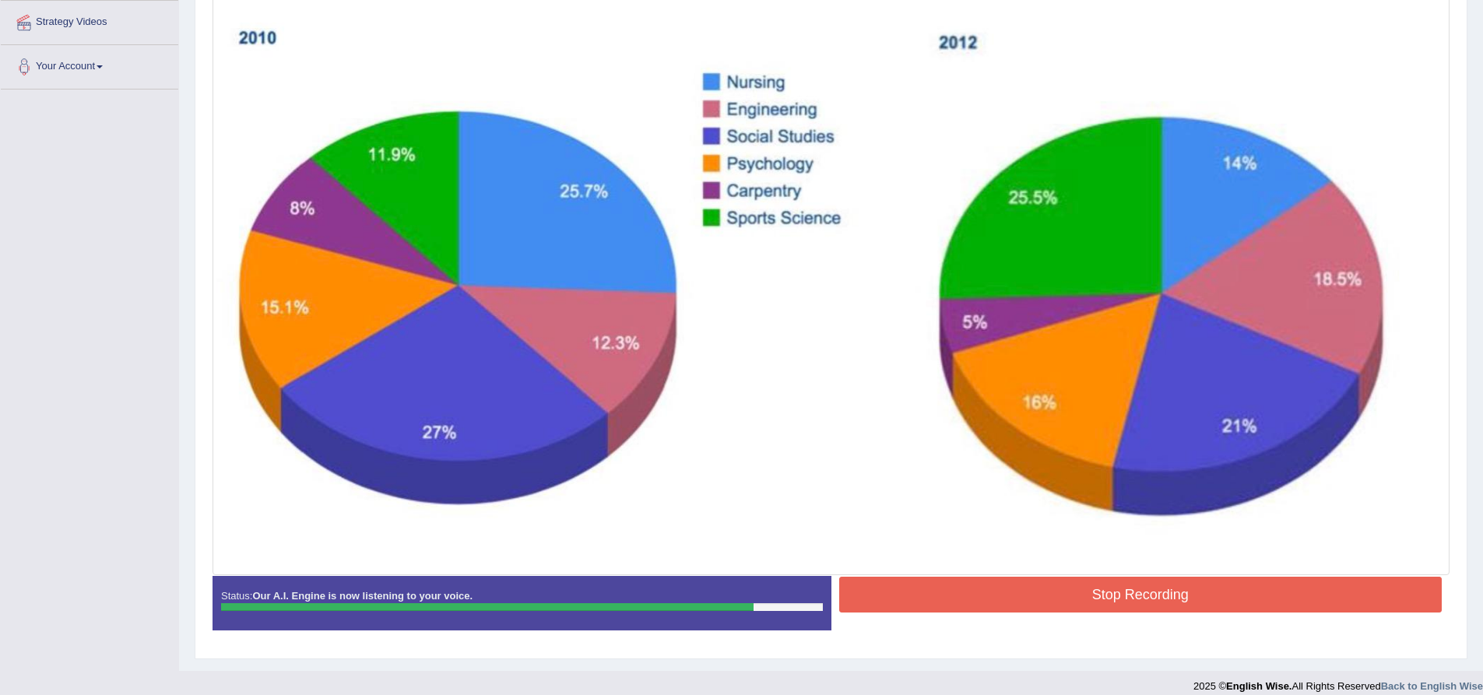
click at [1055, 598] on button "Stop Recording" at bounding box center [1140, 595] width 603 height 36
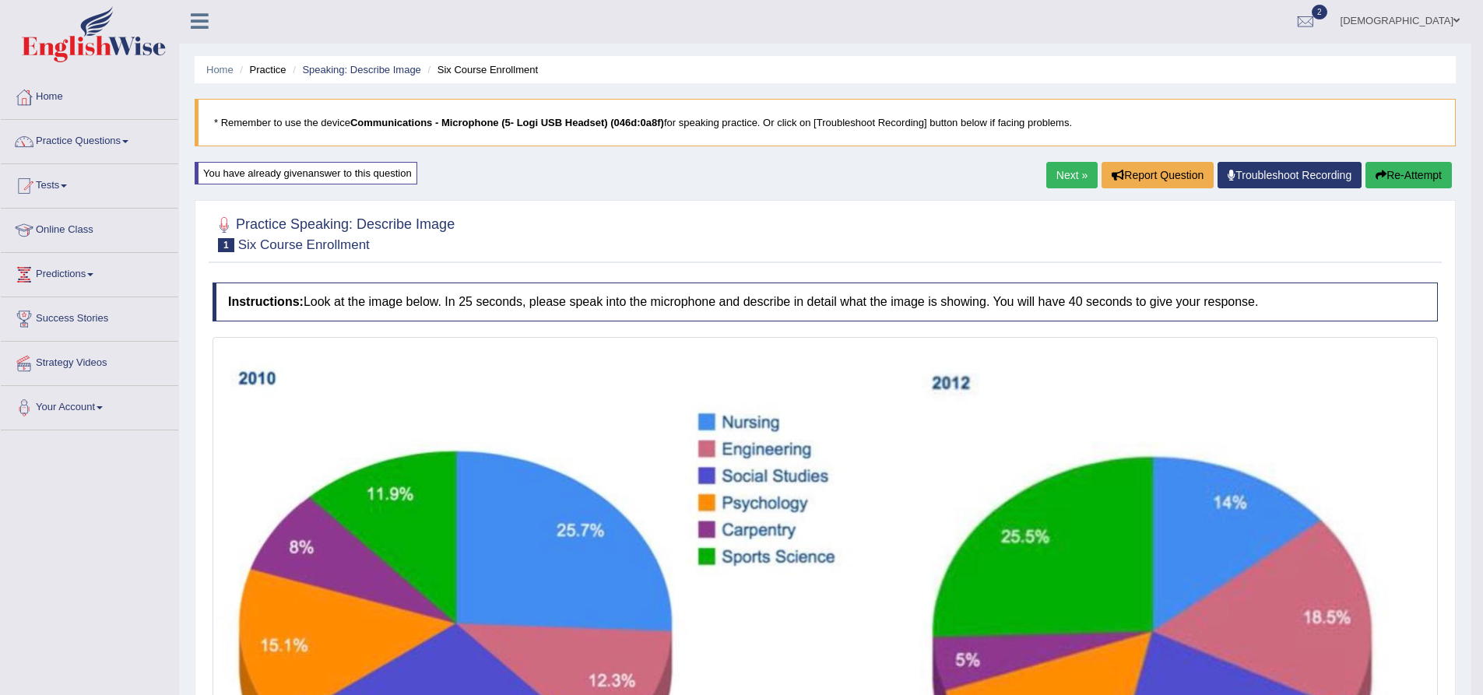
scroll to position [0, 0]
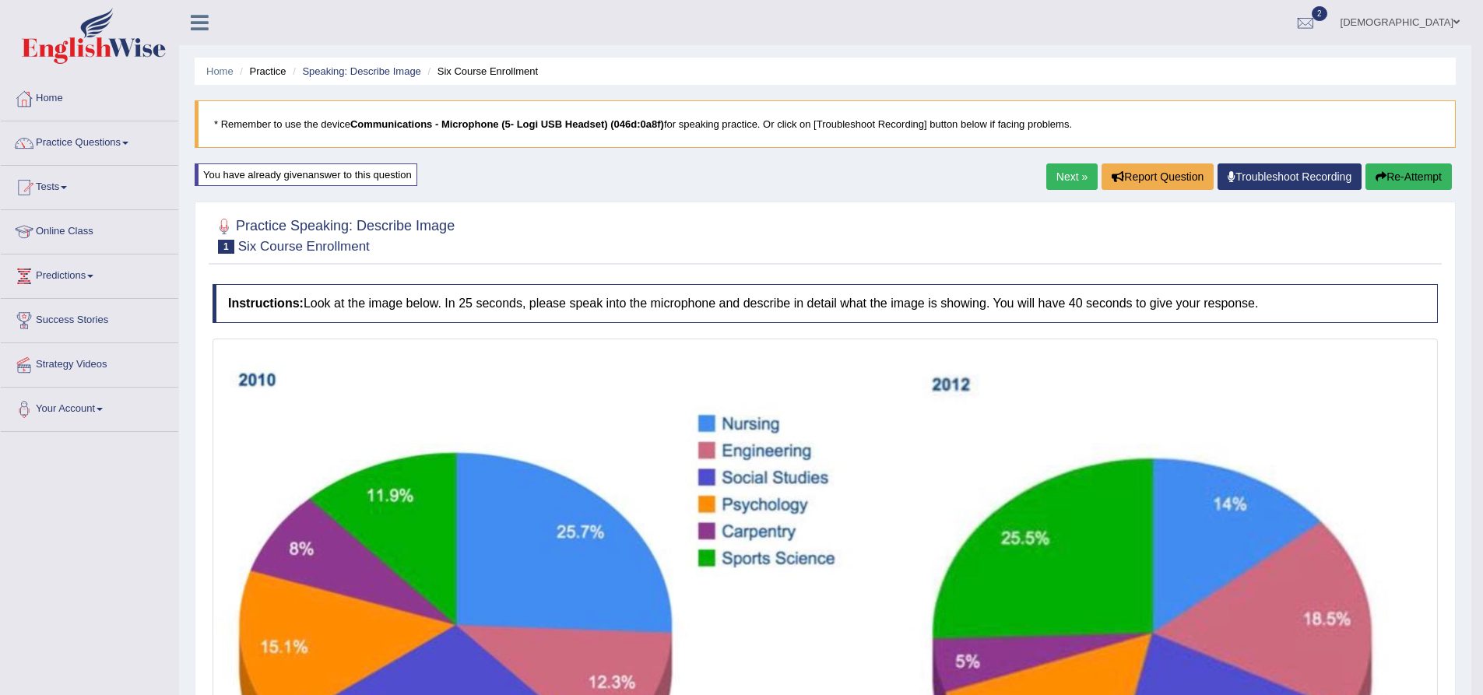
click at [1409, 168] on button "Re-Attempt" at bounding box center [1409, 177] width 86 height 26
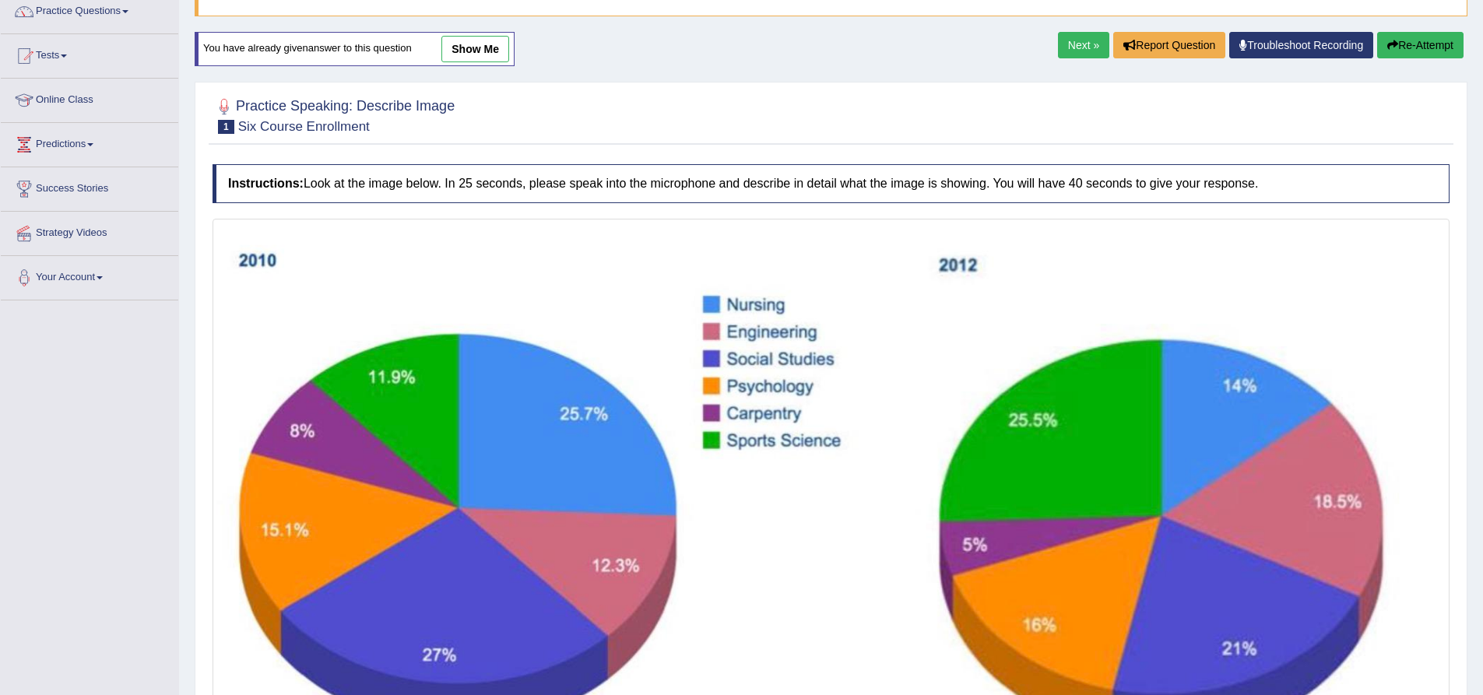
scroll to position [311, 0]
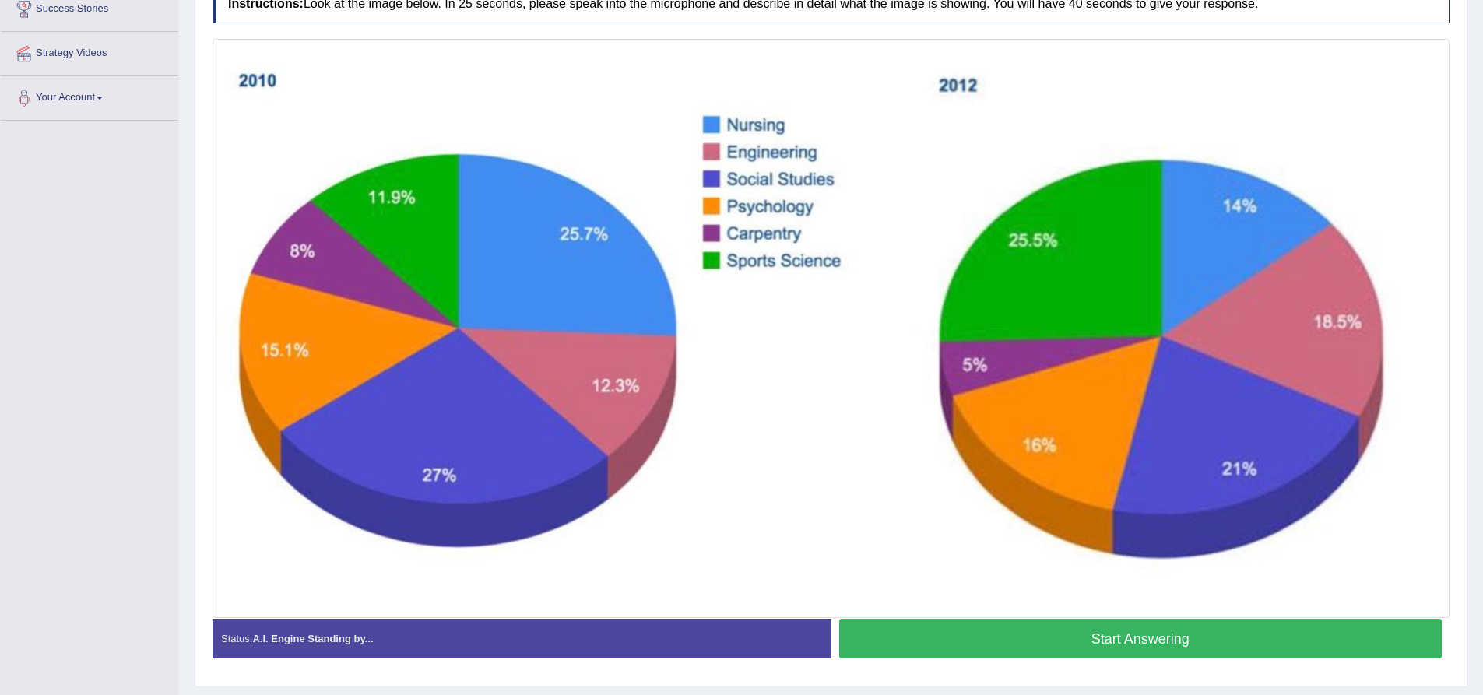
click at [980, 647] on button "Start Answering" at bounding box center [1140, 639] width 603 height 40
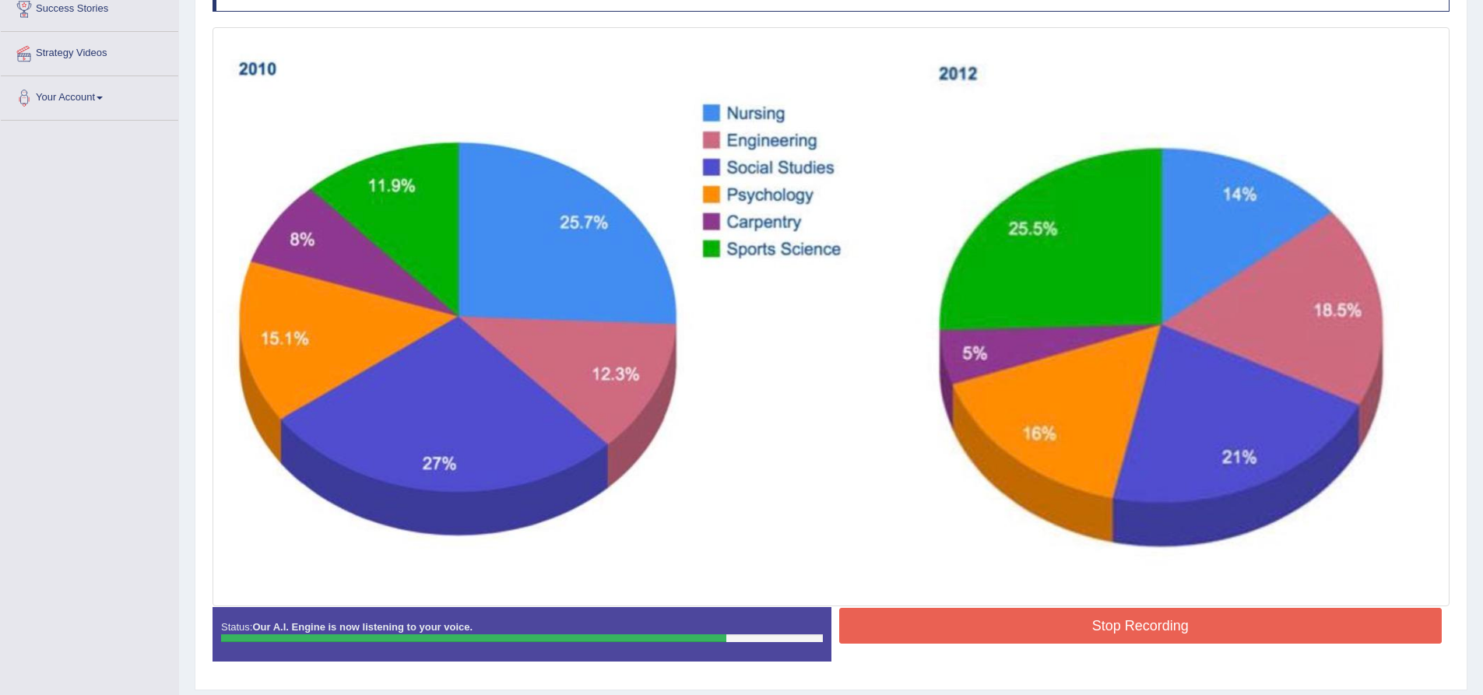
click at [1009, 636] on button "Stop Recording" at bounding box center [1140, 626] width 603 height 36
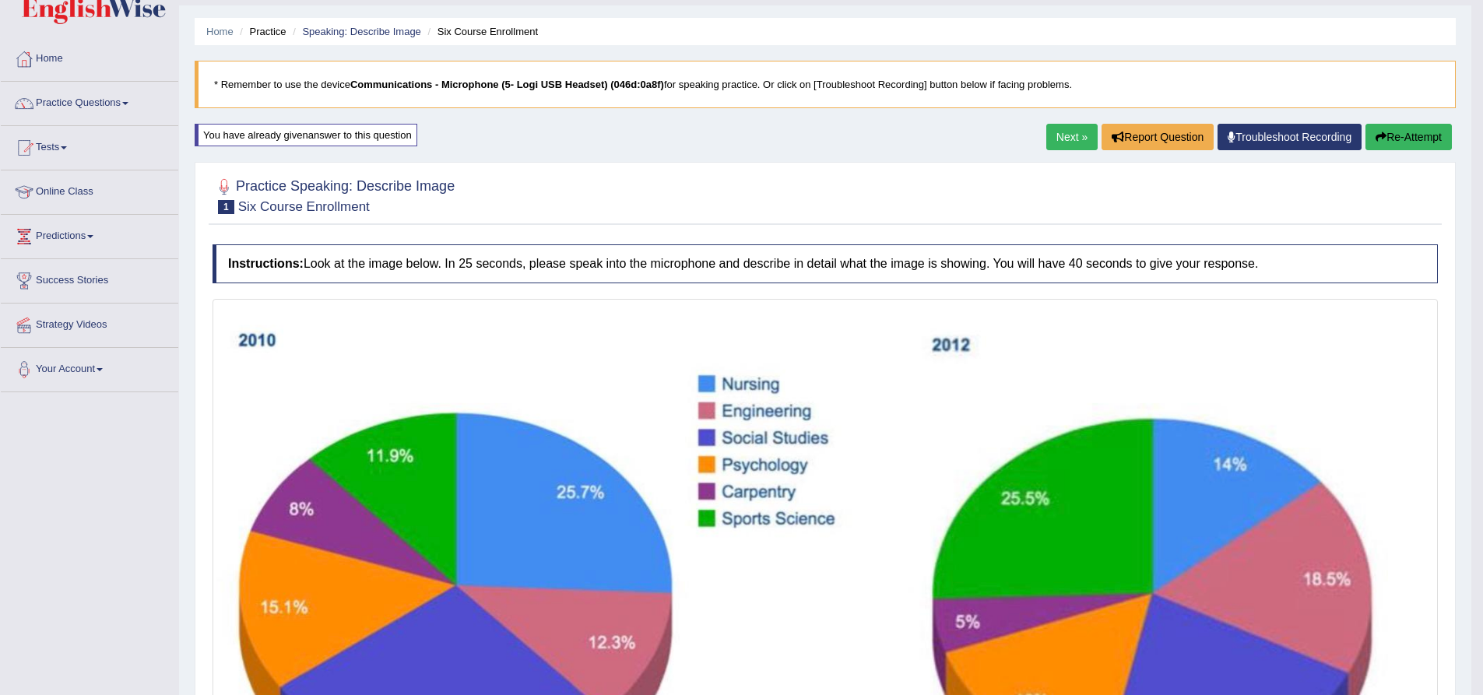
scroll to position [0, 0]
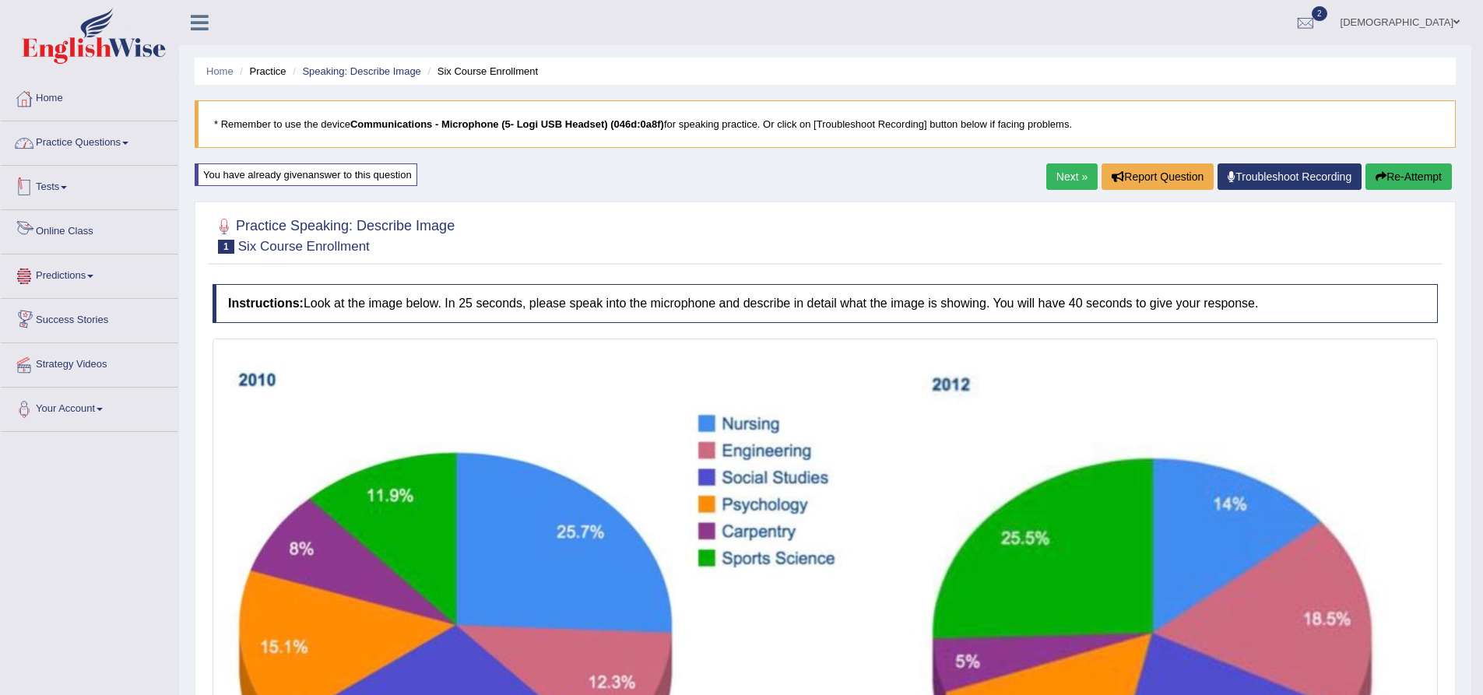
click at [135, 141] on link "Practice Questions" at bounding box center [90, 140] width 178 height 39
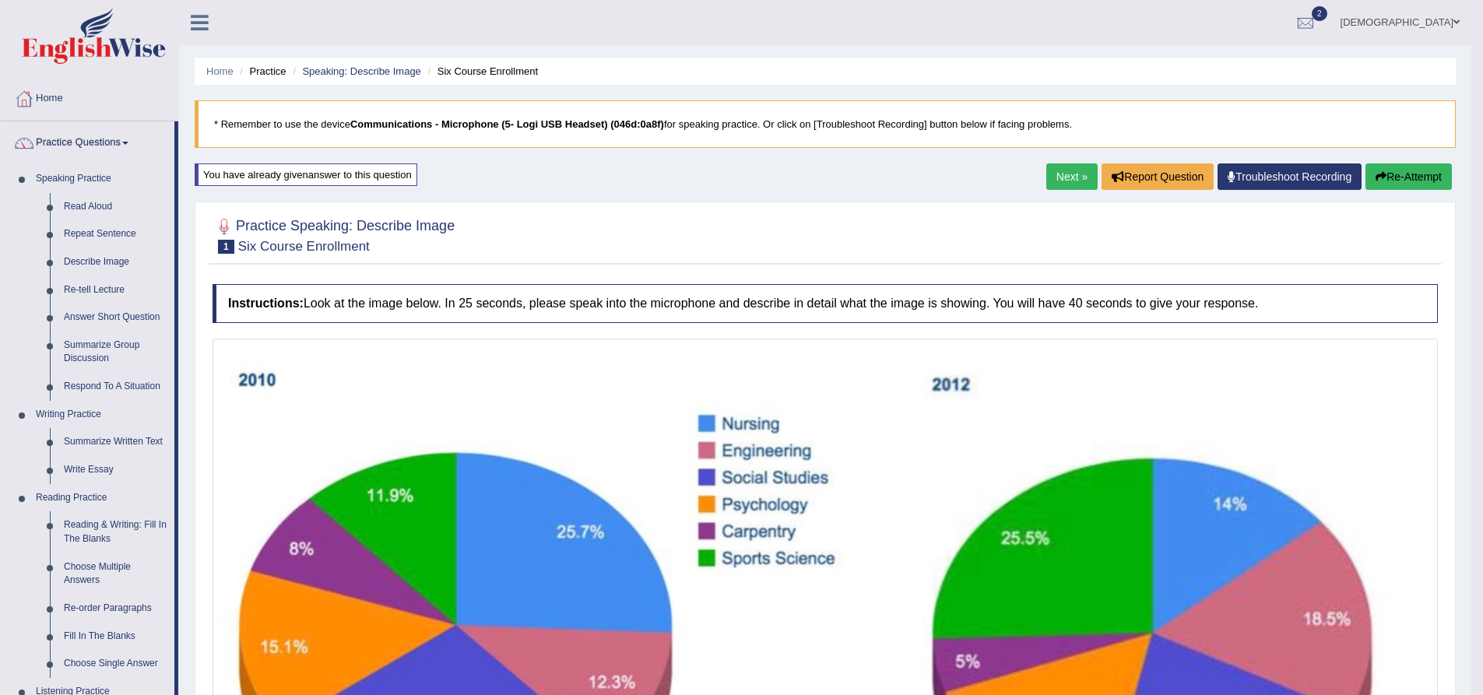
click at [1068, 176] on link "Next »" at bounding box center [1072, 177] width 51 height 26
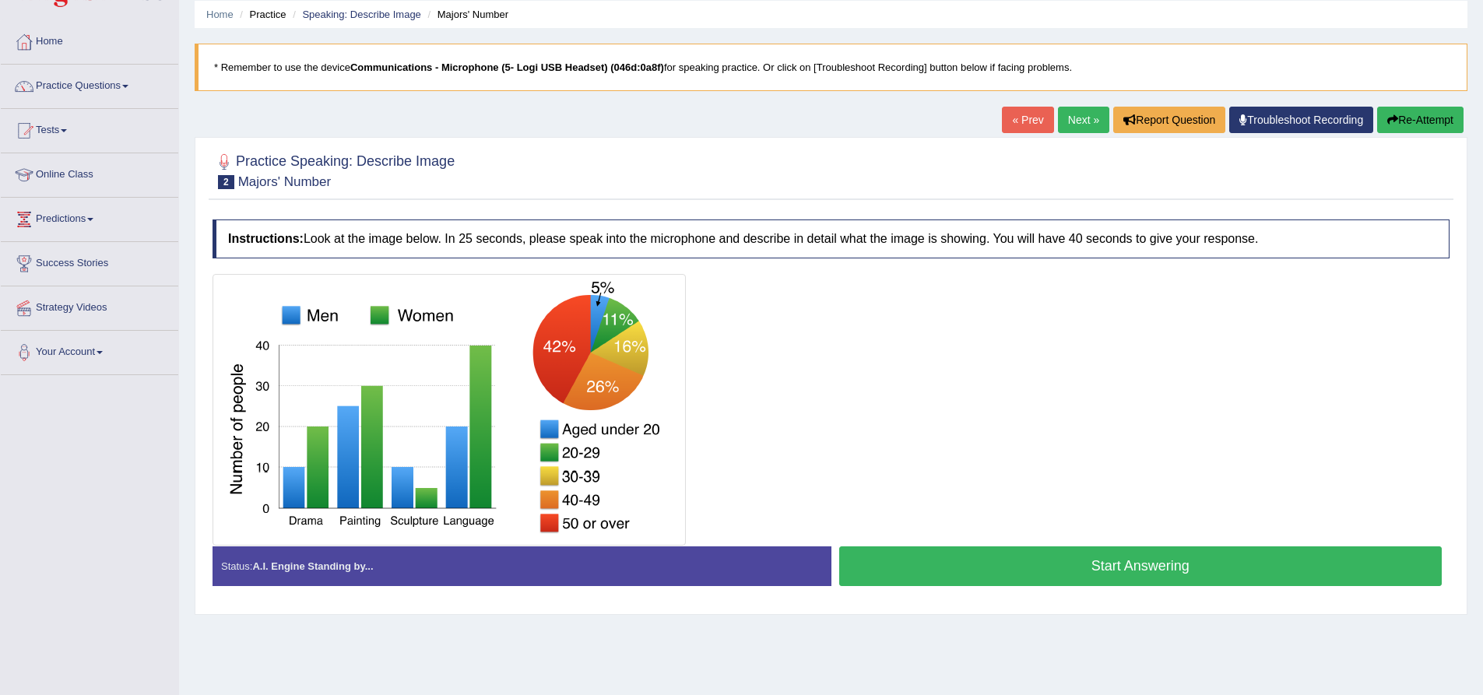
scroll to position [122, 0]
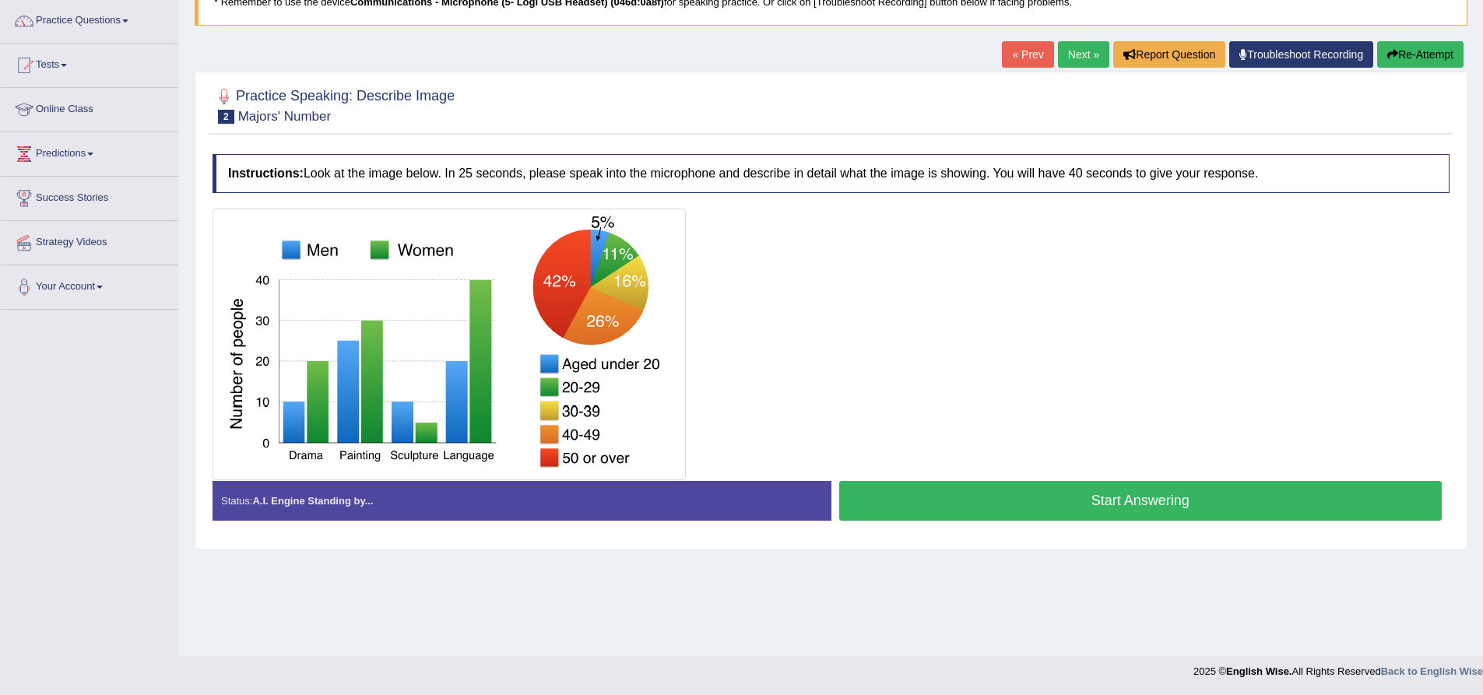
click at [1061, 501] on button "Start Answering" at bounding box center [1140, 501] width 603 height 40
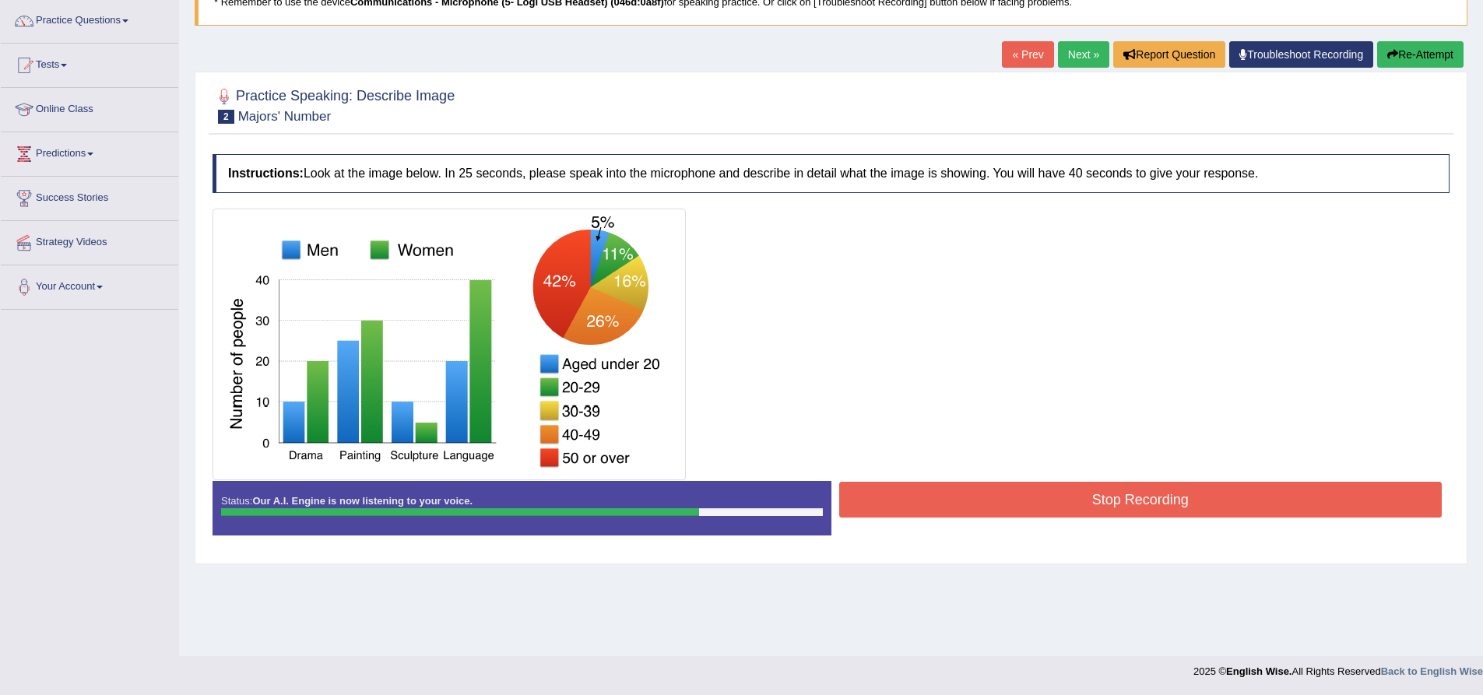
click at [1061, 501] on button "Stop Recording" at bounding box center [1140, 500] width 603 height 36
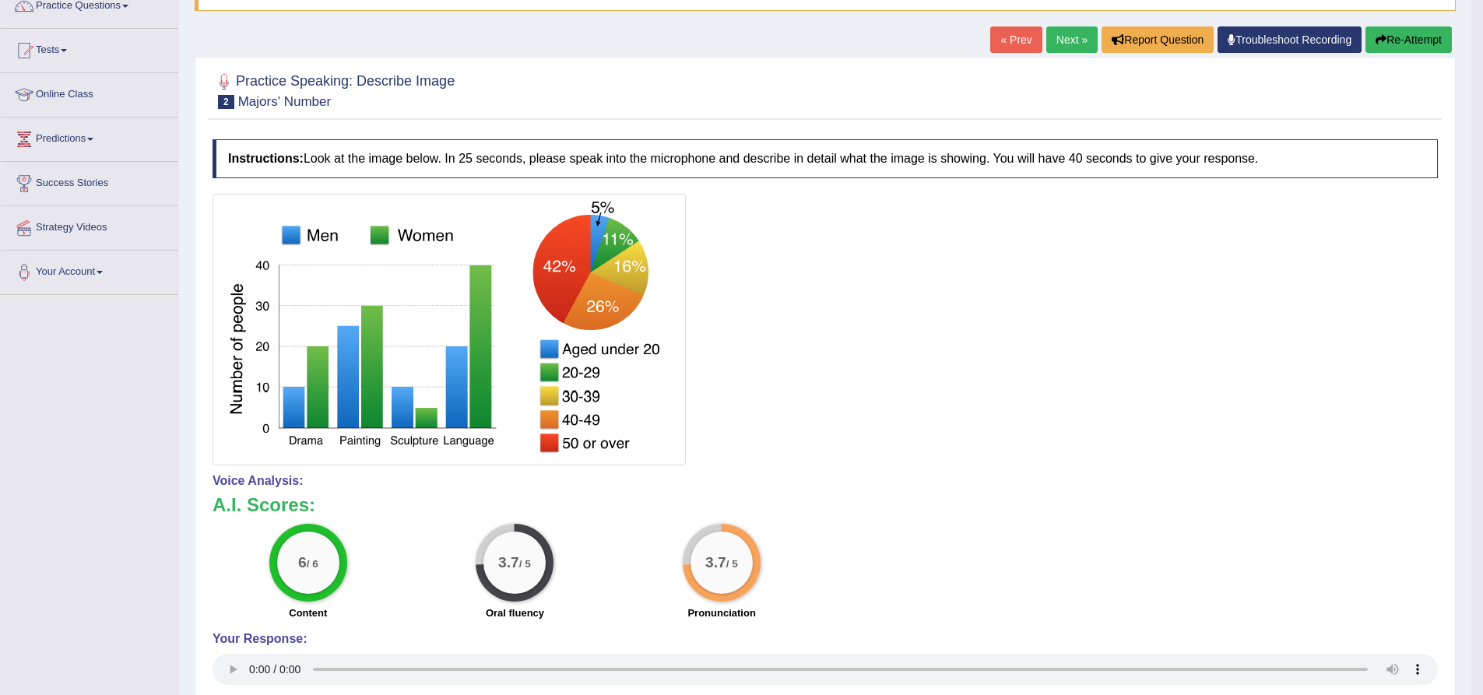
scroll to position [124, 0]
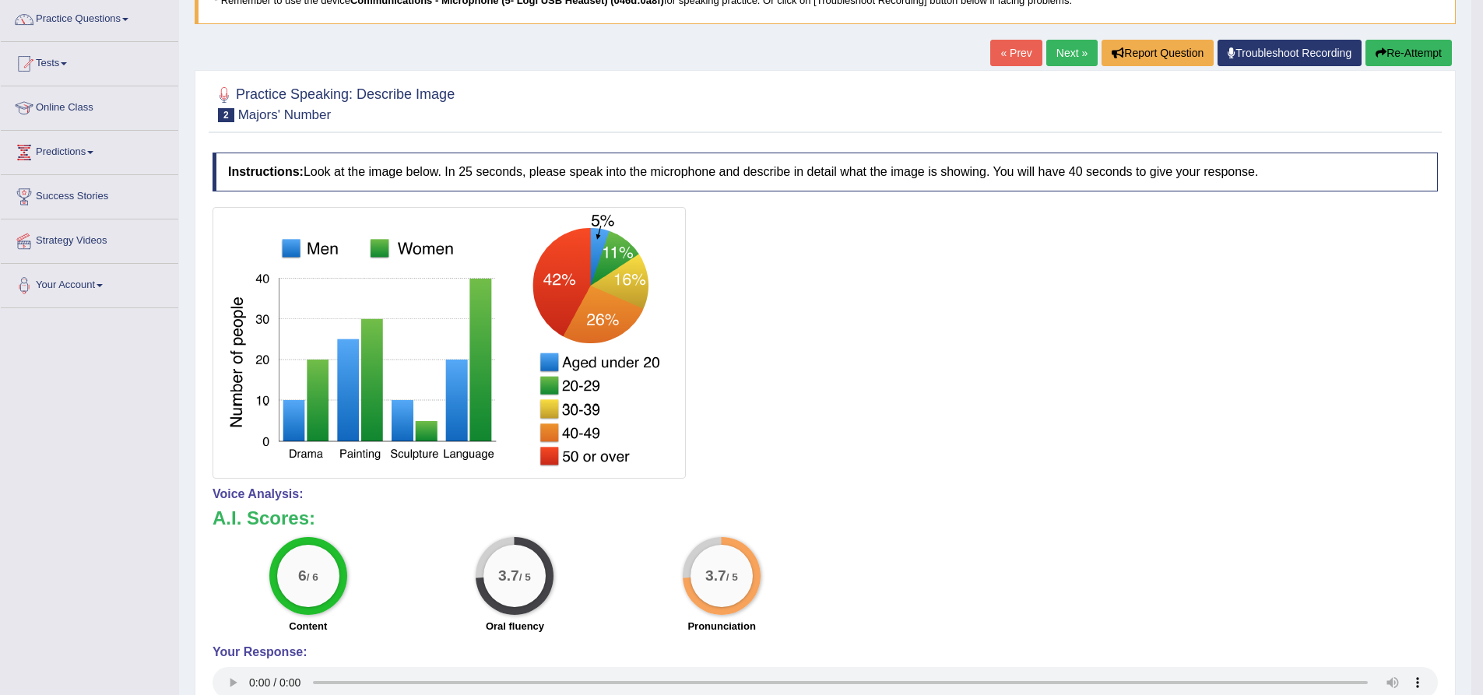
click at [1376, 51] on icon "button" at bounding box center [1381, 52] width 11 height 11
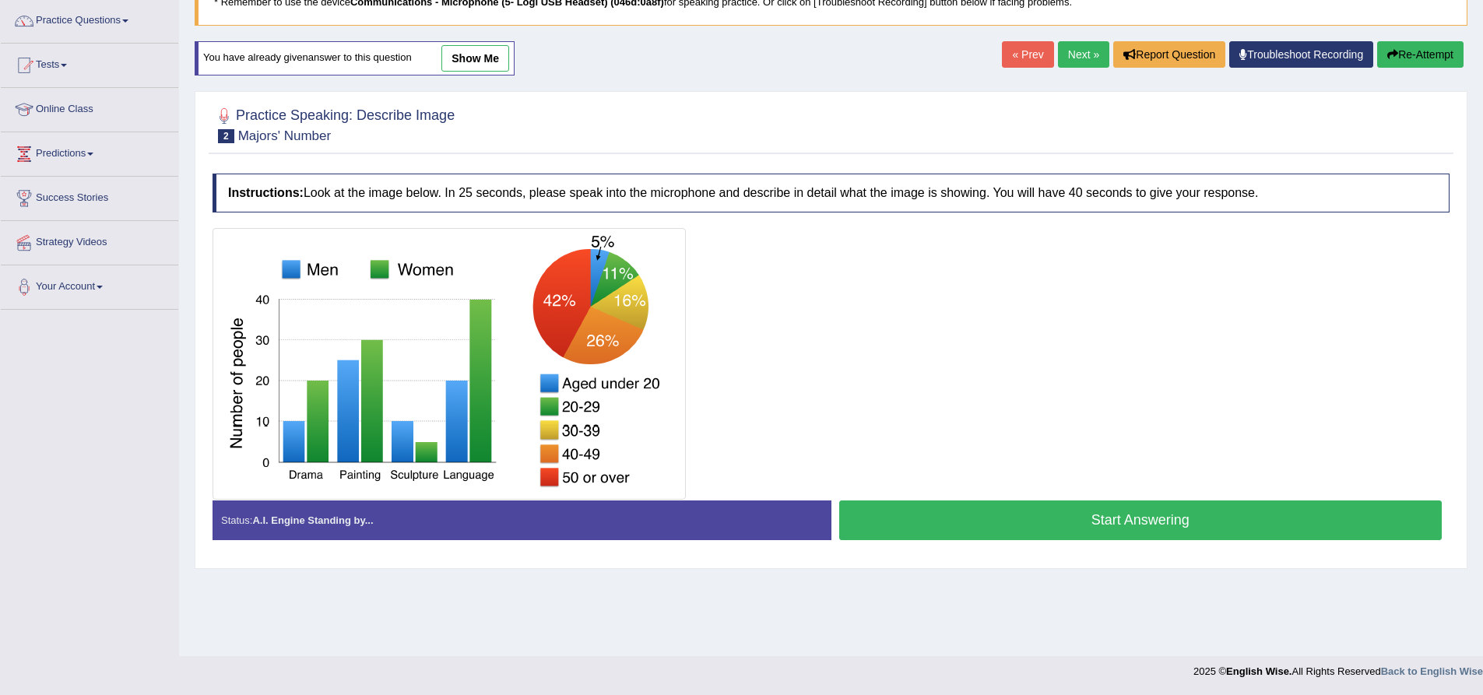
click at [1043, 526] on button "Start Answering" at bounding box center [1140, 521] width 603 height 40
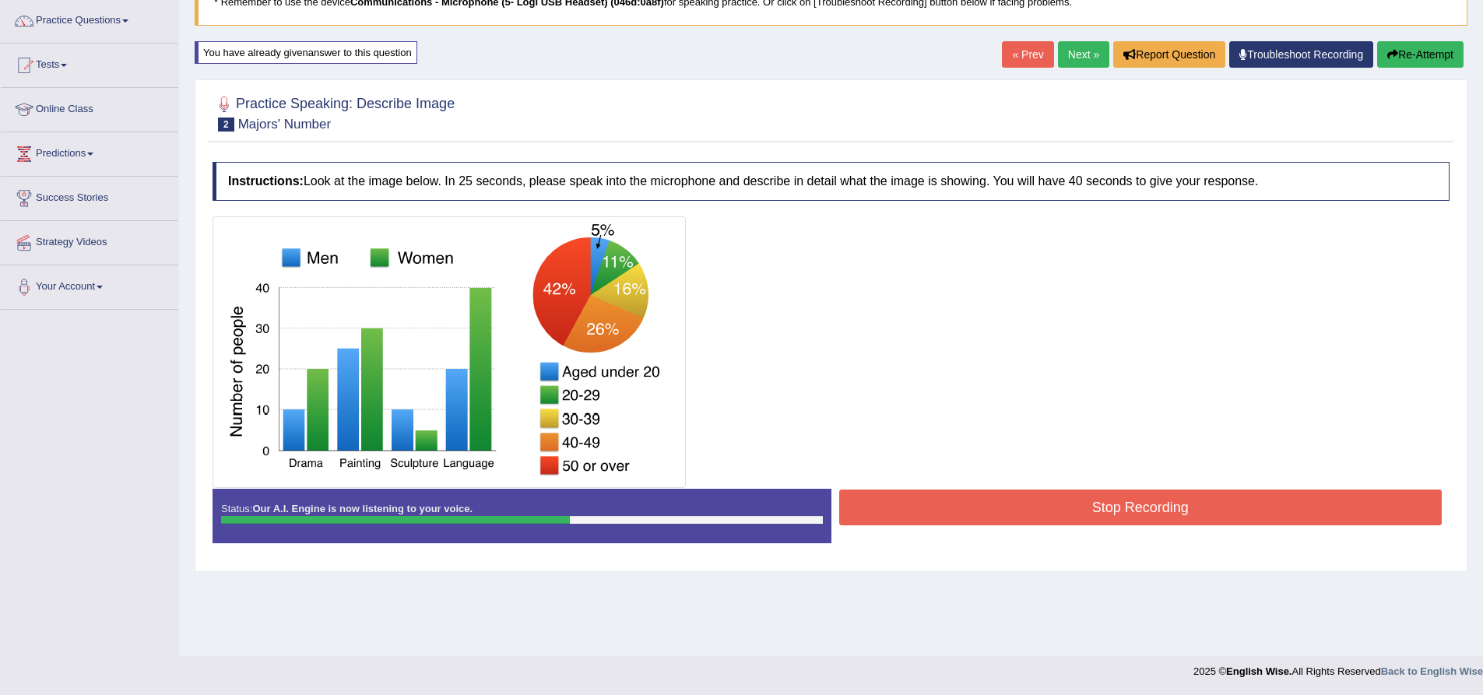
click at [1119, 498] on button "Stop Recording" at bounding box center [1140, 508] width 603 height 36
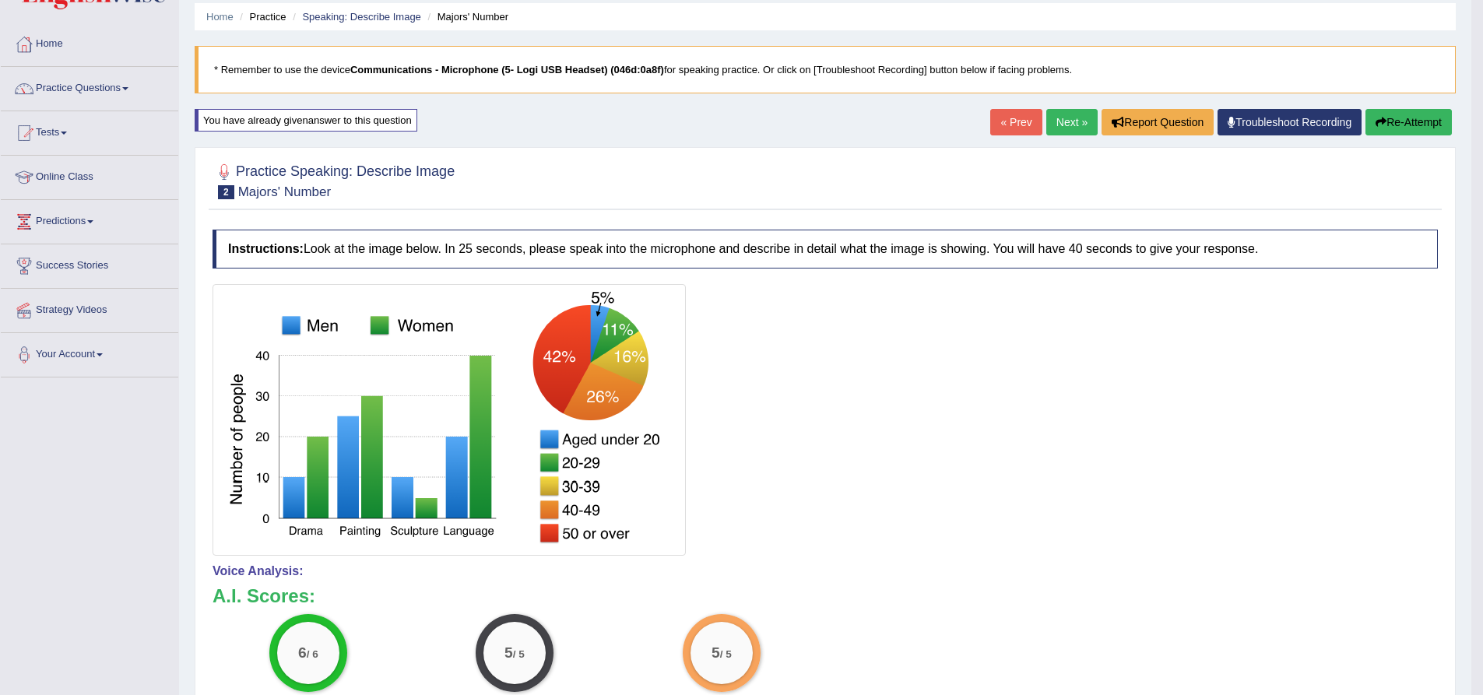
scroll to position [54, 0]
click at [1057, 124] on link "Next »" at bounding box center [1072, 123] width 51 height 26
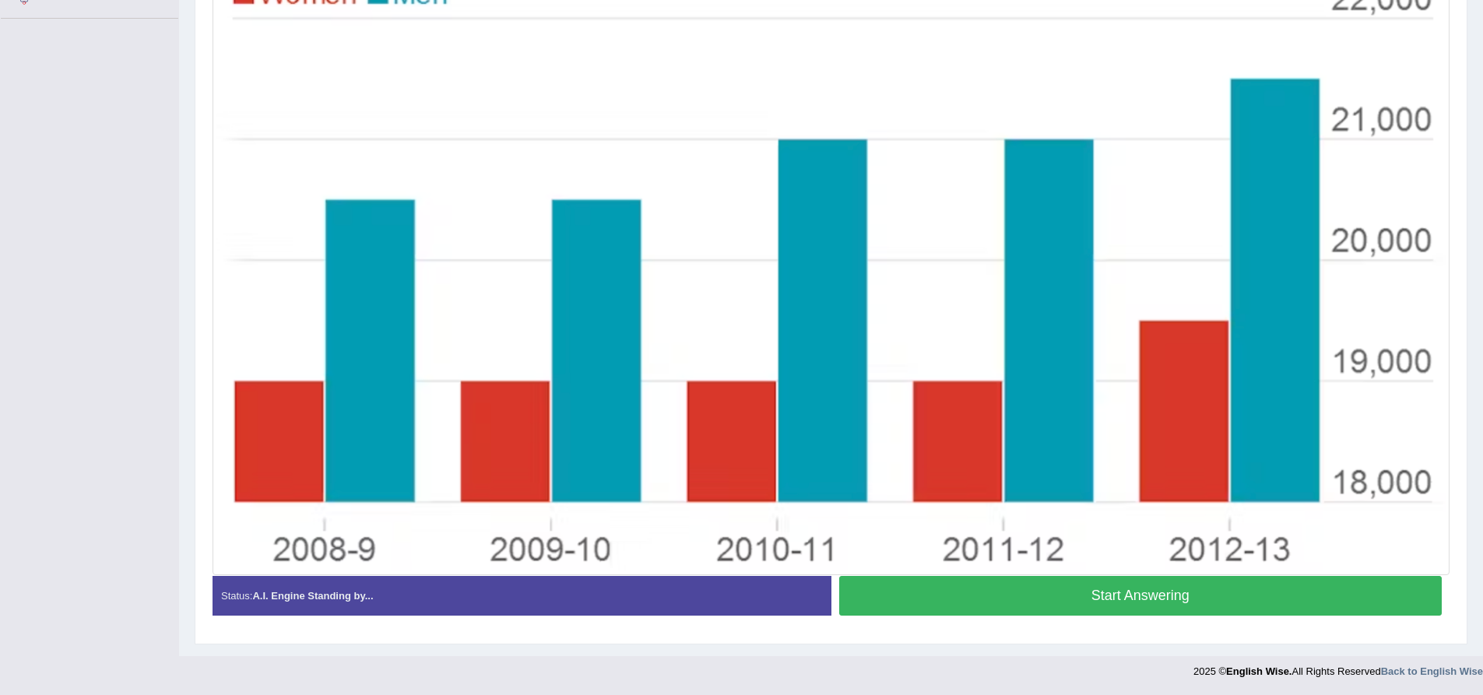
scroll to position [336, 0]
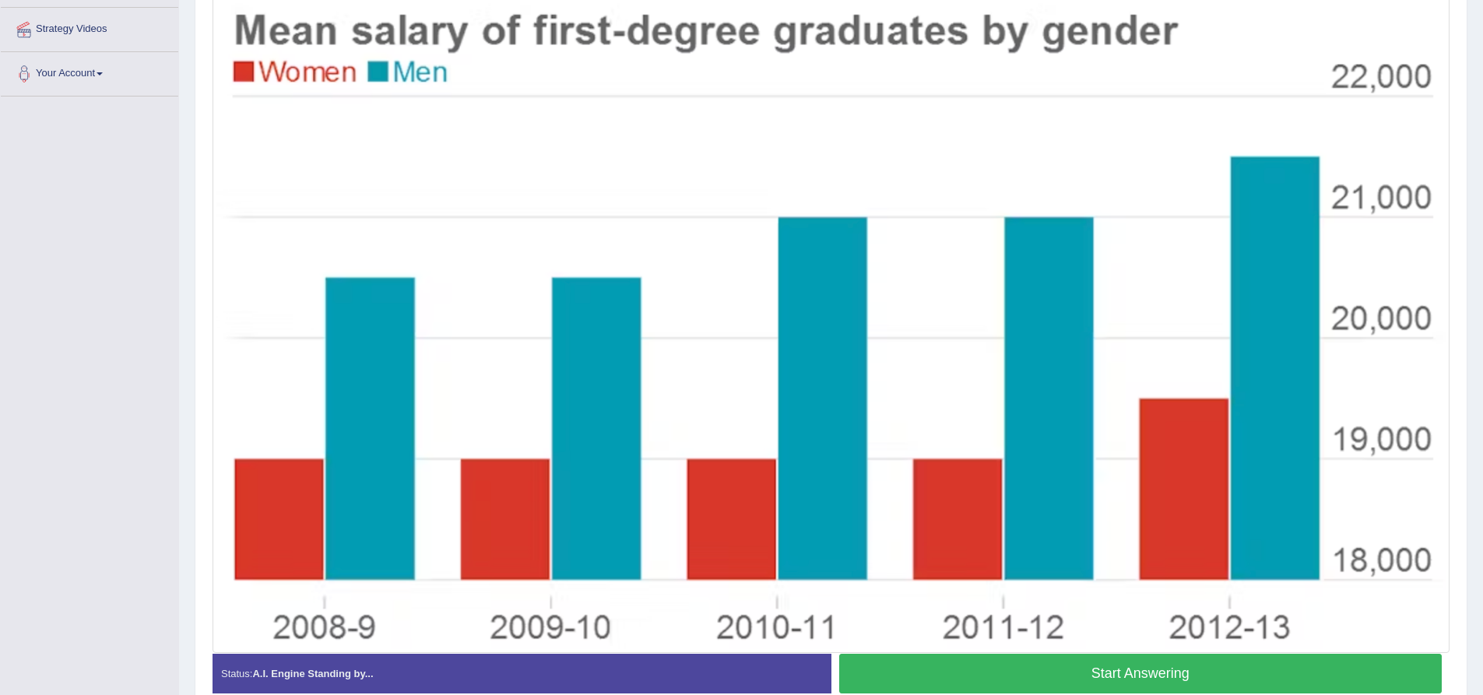
click at [1051, 671] on button "Start Answering" at bounding box center [1140, 674] width 603 height 40
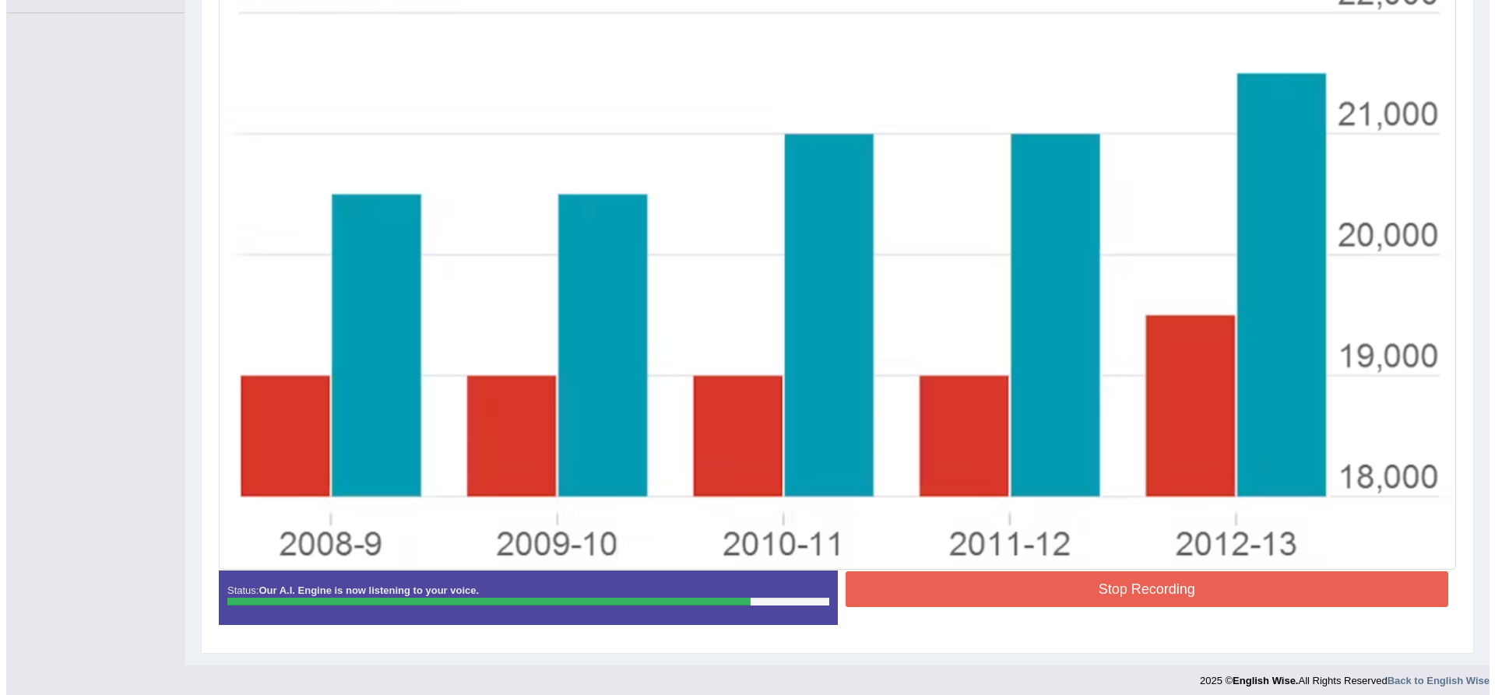
scroll to position [428, 0]
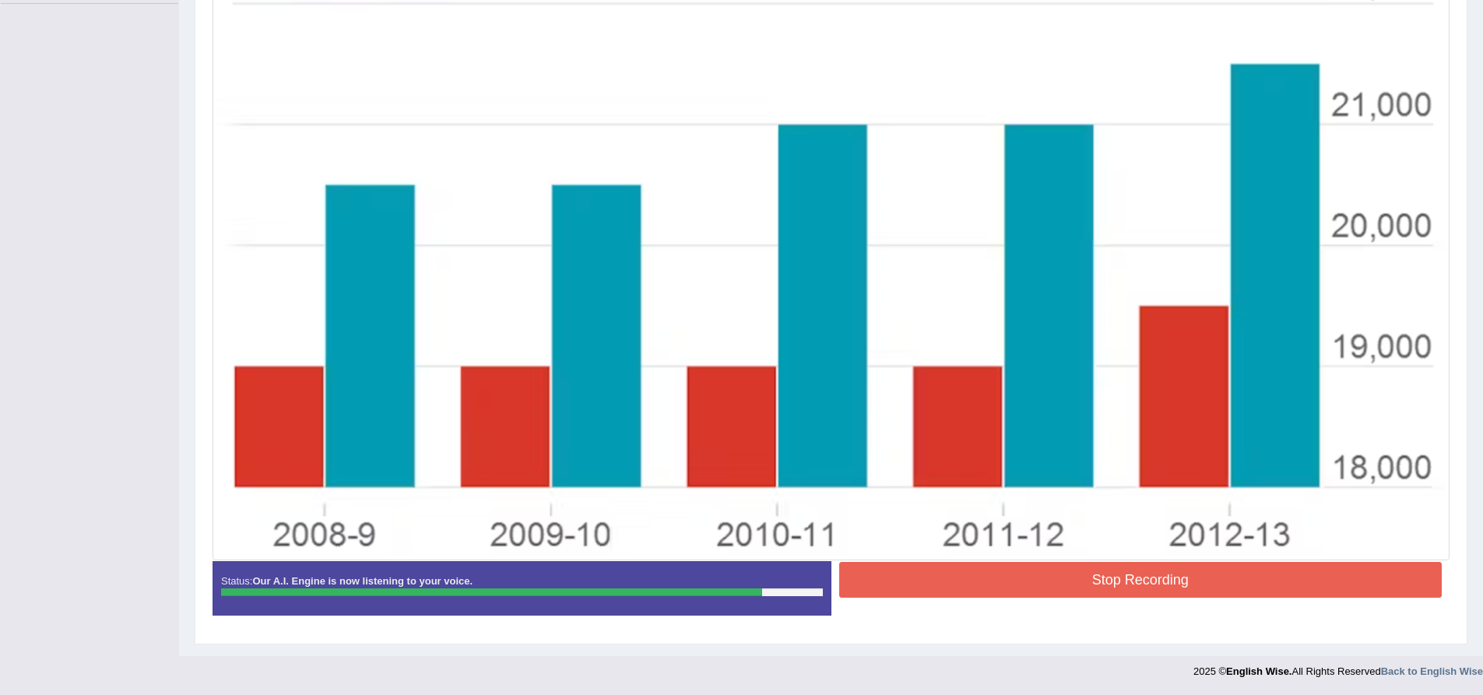
click at [1086, 588] on button "Stop Recording" at bounding box center [1140, 580] width 603 height 36
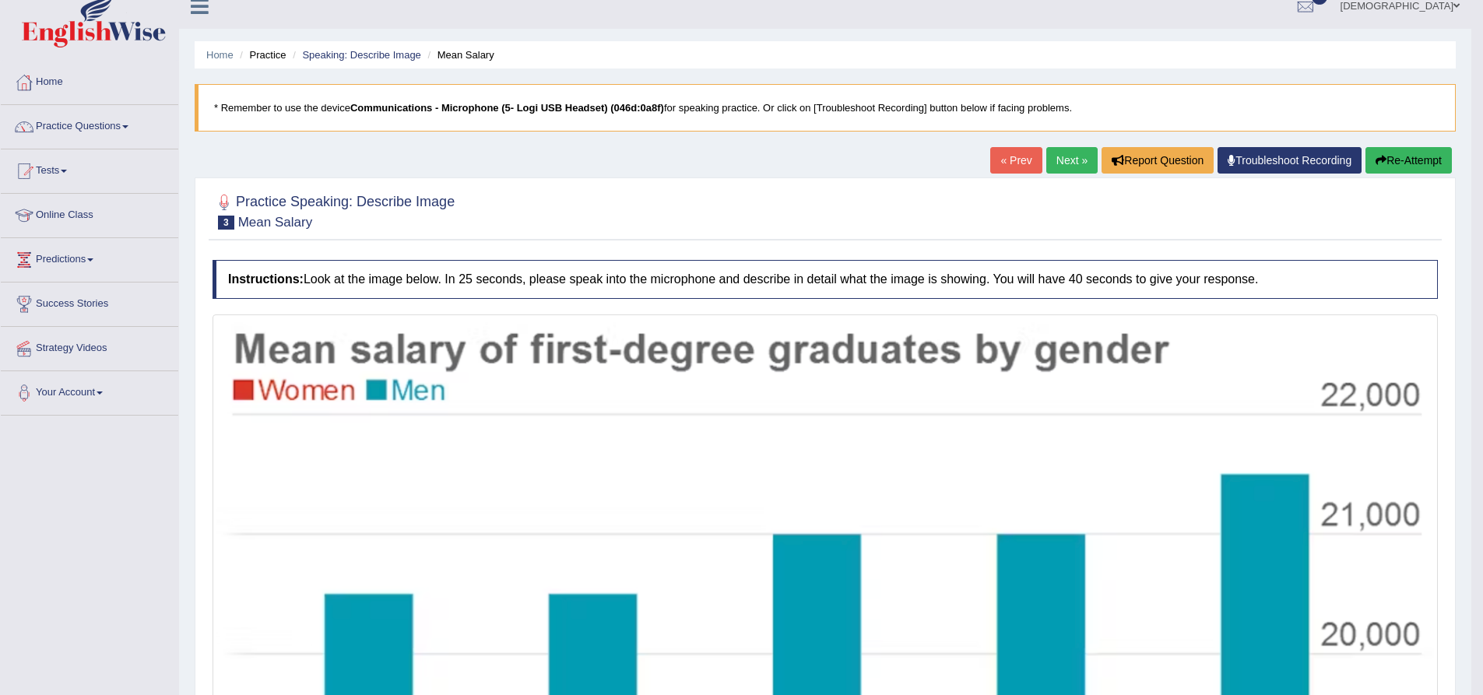
scroll to position [0, 0]
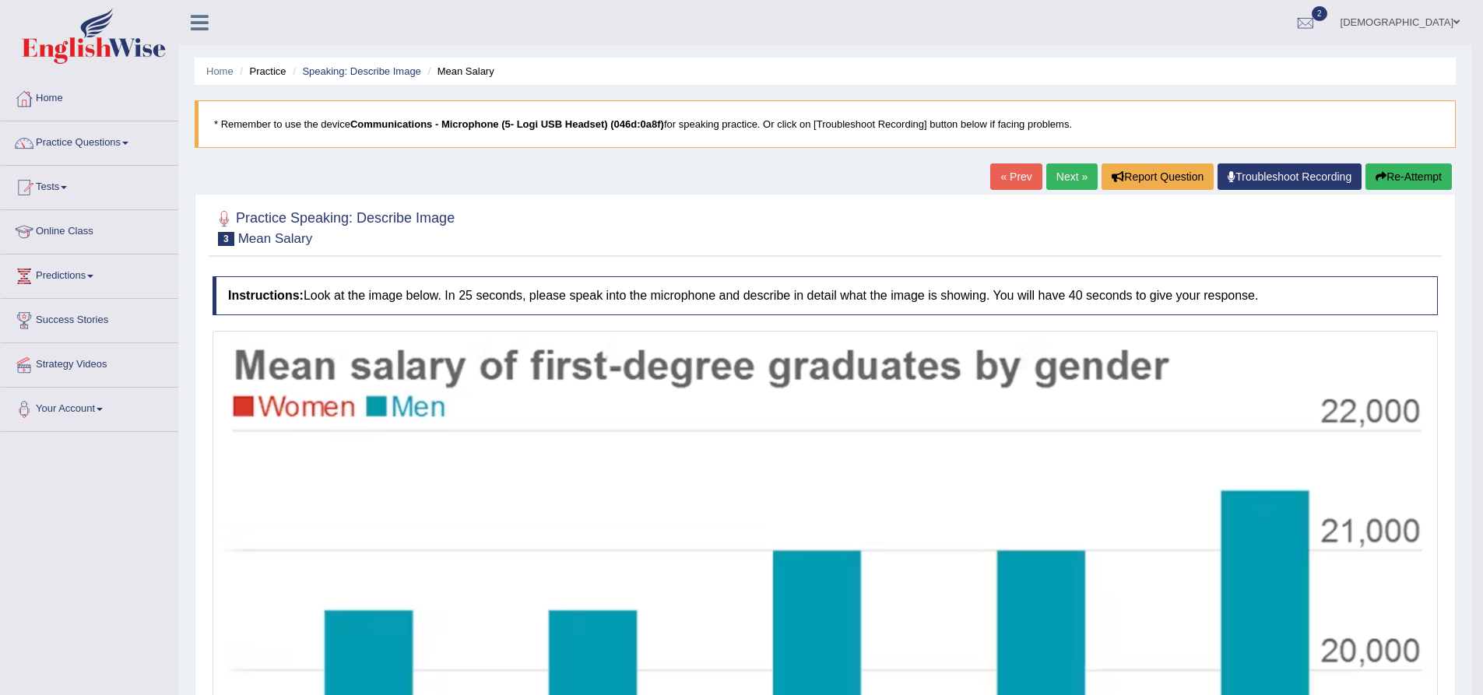
click at [1071, 173] on link "Next »" at bounding box center [1072, 177] width 51 height 26
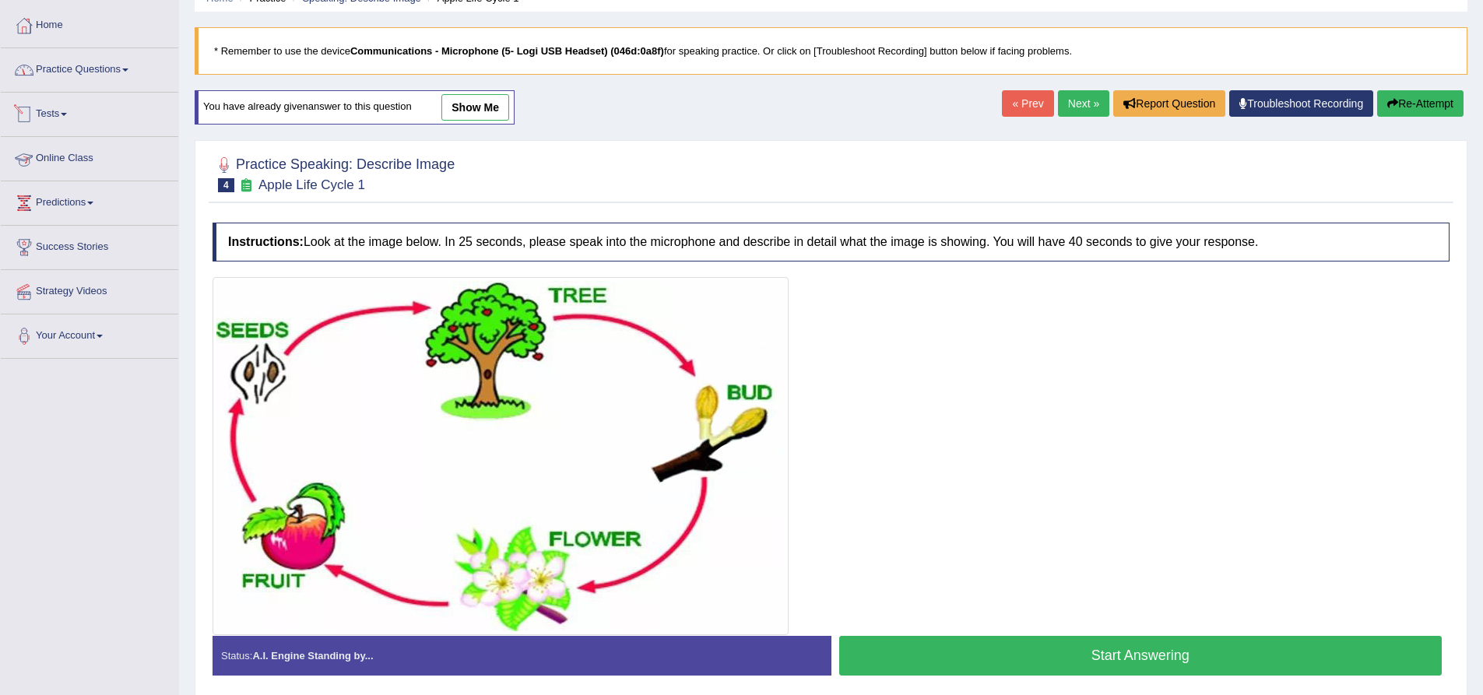
scroll to position [55, 0]
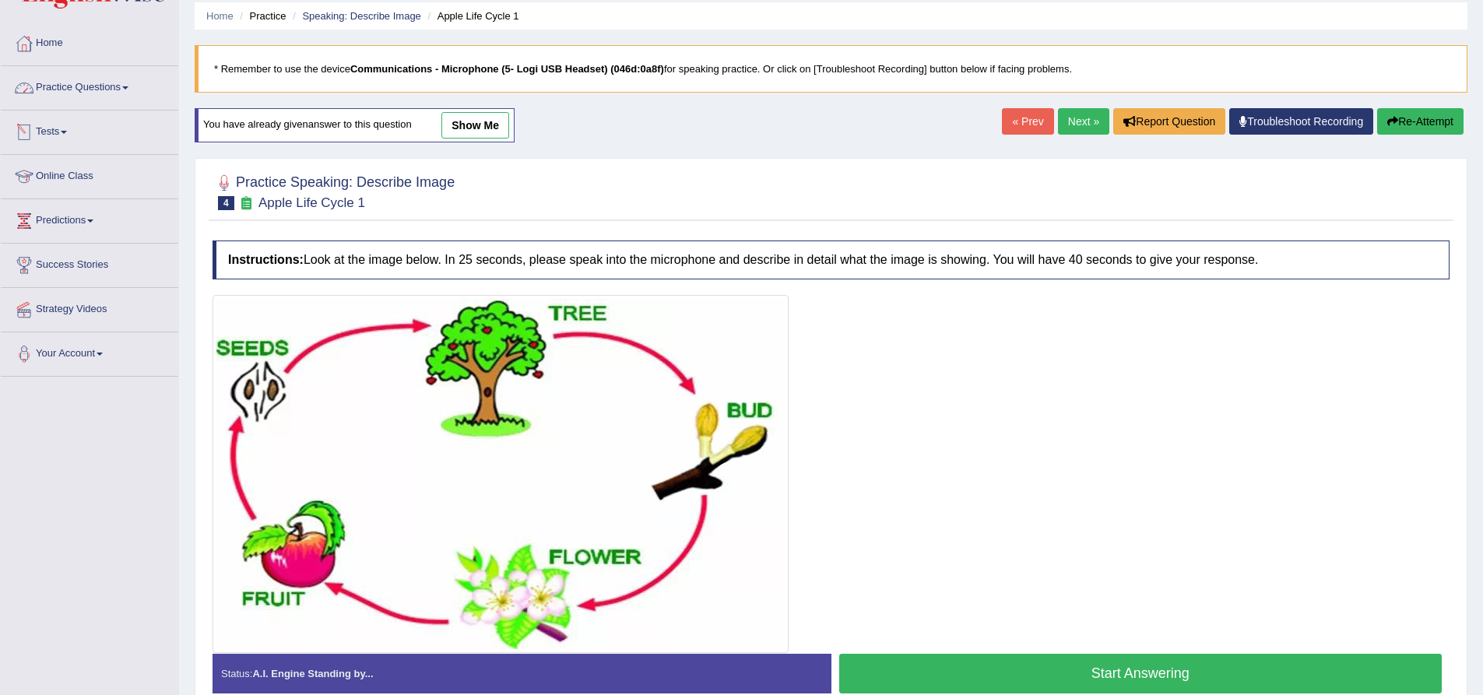
click at [111, 91] on link "Practice Questions" at bounding box center [90, 85] width 178 height 39
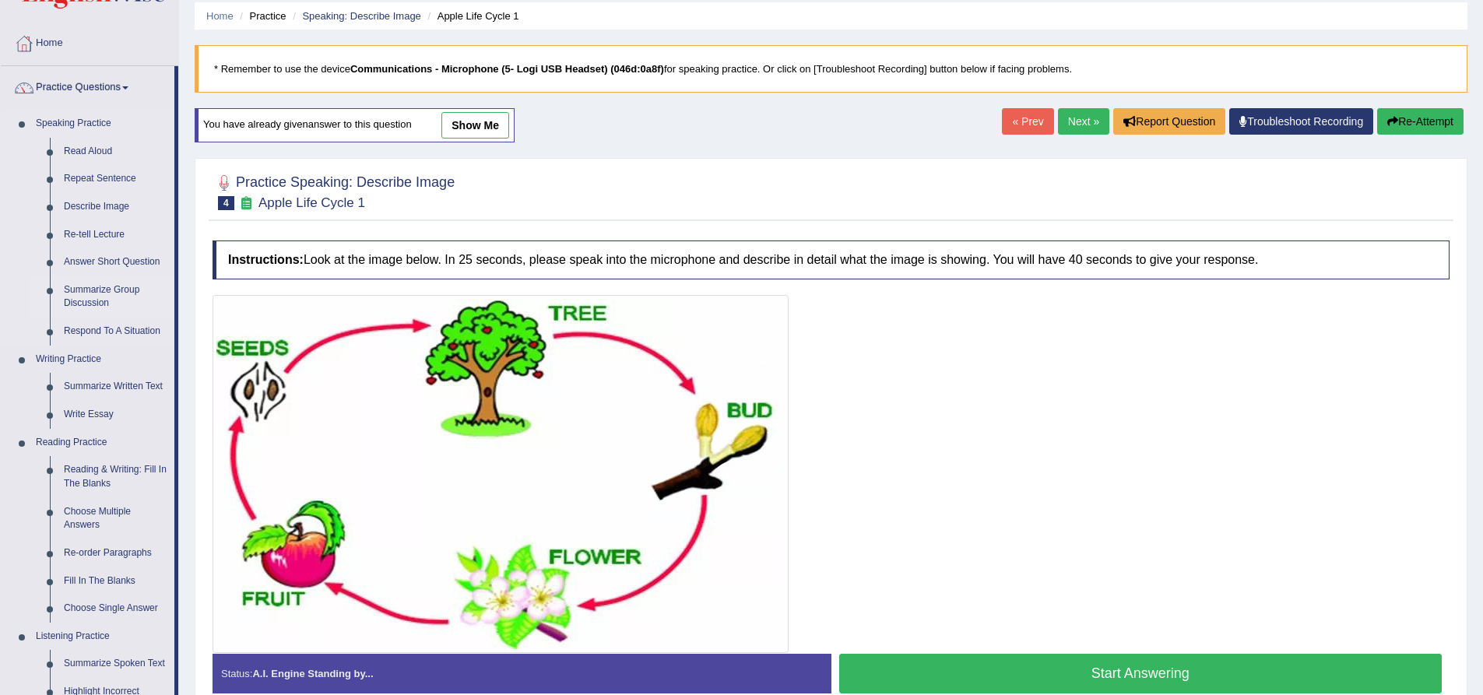
click at [123, 299] on link "Summarize Group Discussion" at bounding box center [116, 296] width 118 height 41
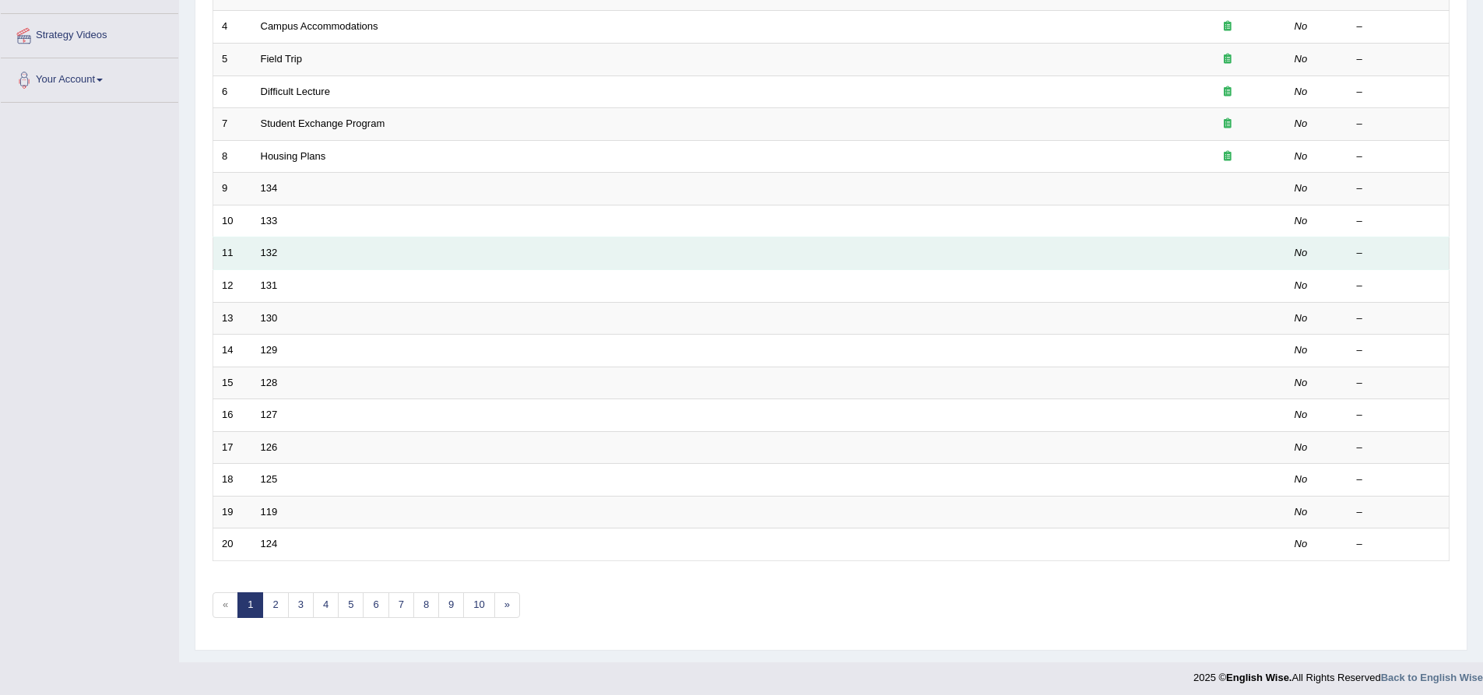
scroll to position [336, 0]
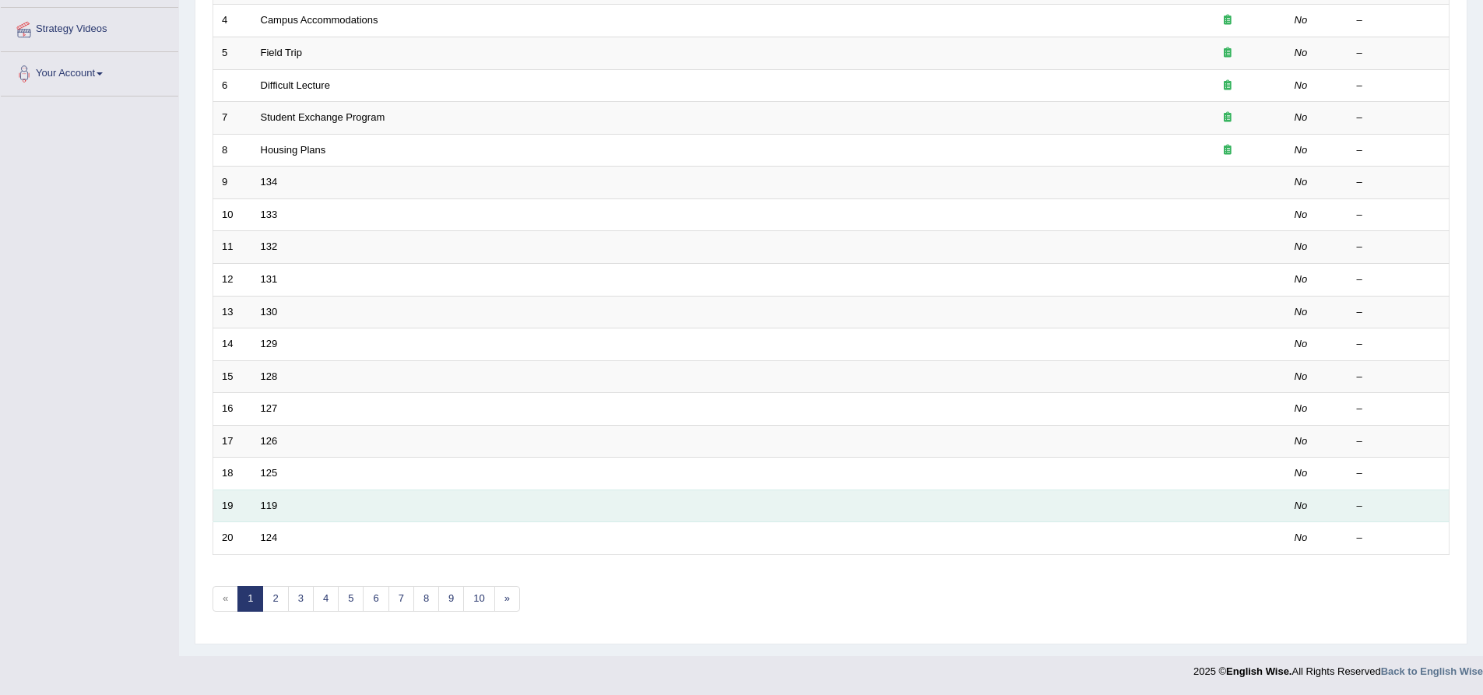
click at [323, 495] on td "119" at bounding box center [710, 506] width 917 height 33
click at [265, 508] on link "119" at bounding box center [269, 506] width 17 height 12
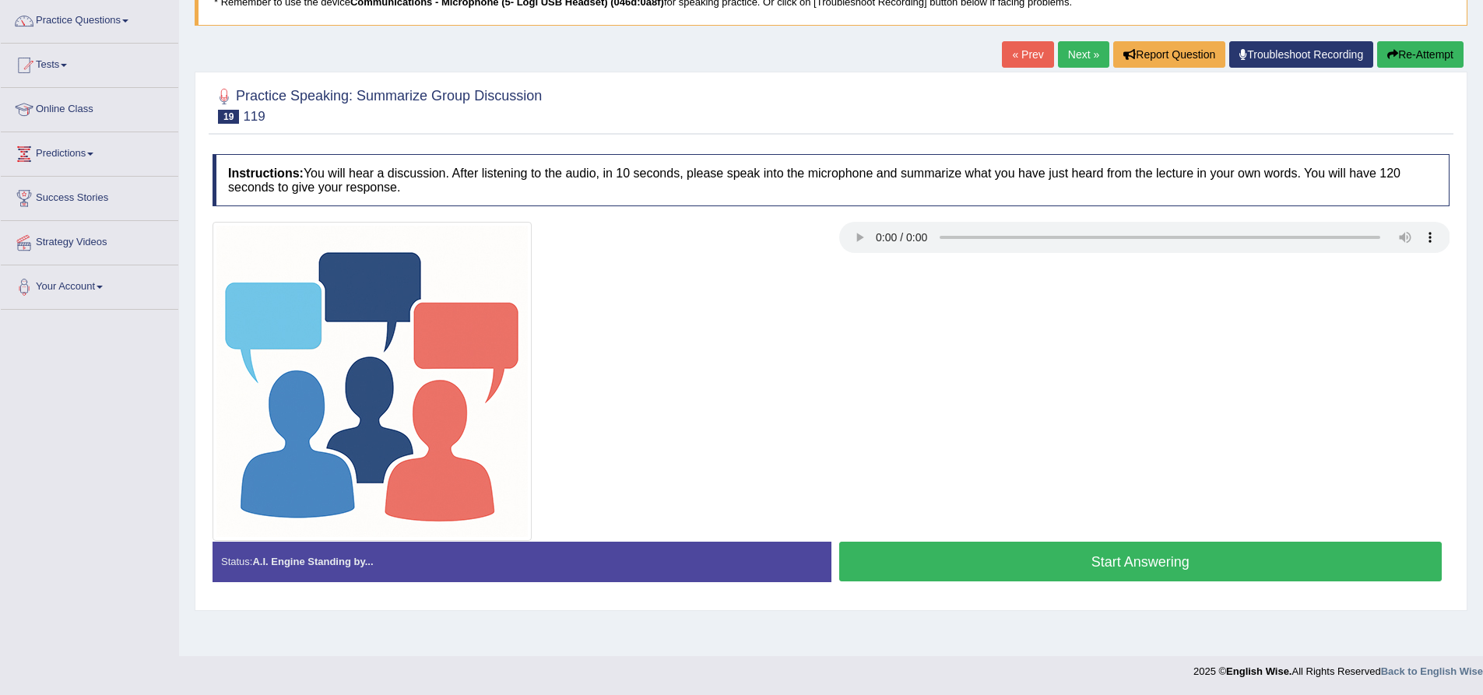
scroll to position [44, 0]
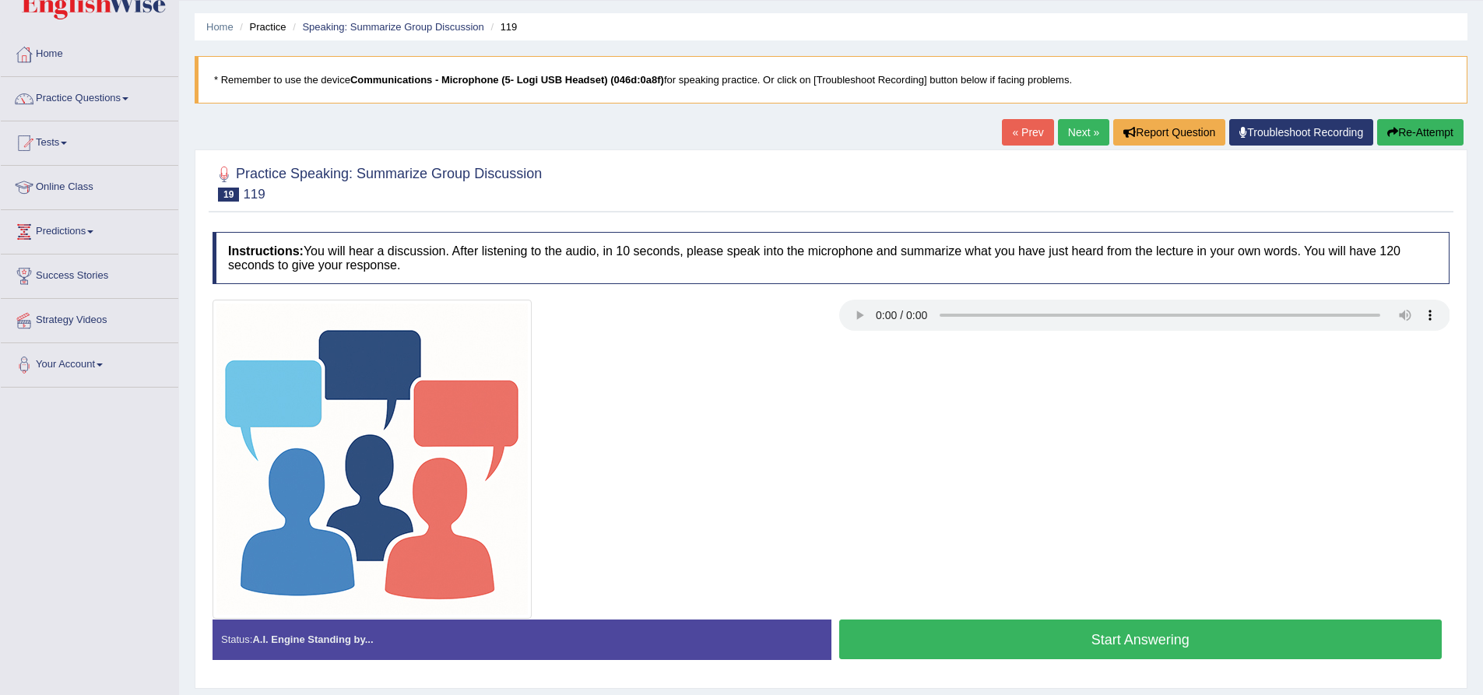
click at [928, 644] on button "Start Answering" at bounding box center [1140, 640] width 603 height 40
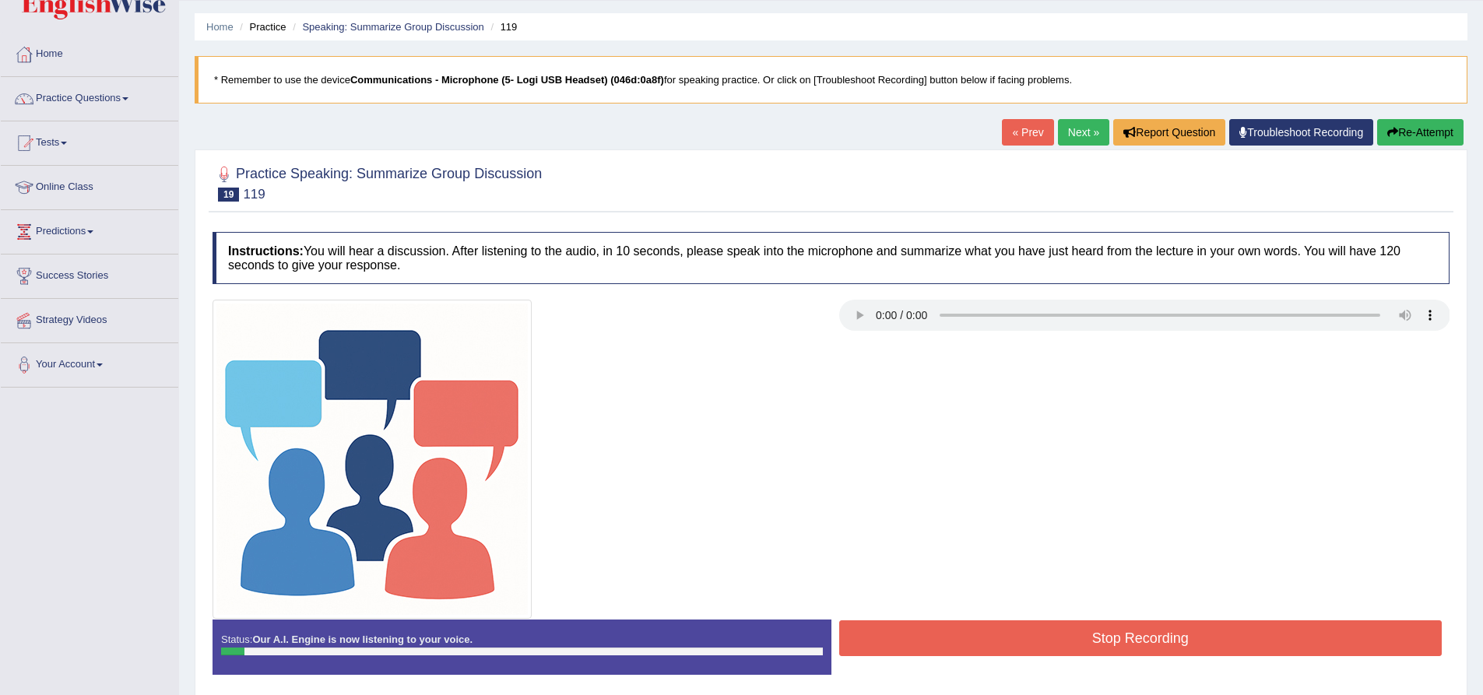
click at [1393, 123] on button "Re-Attempt" at bounding box center [1420, 132] width 86 height 26
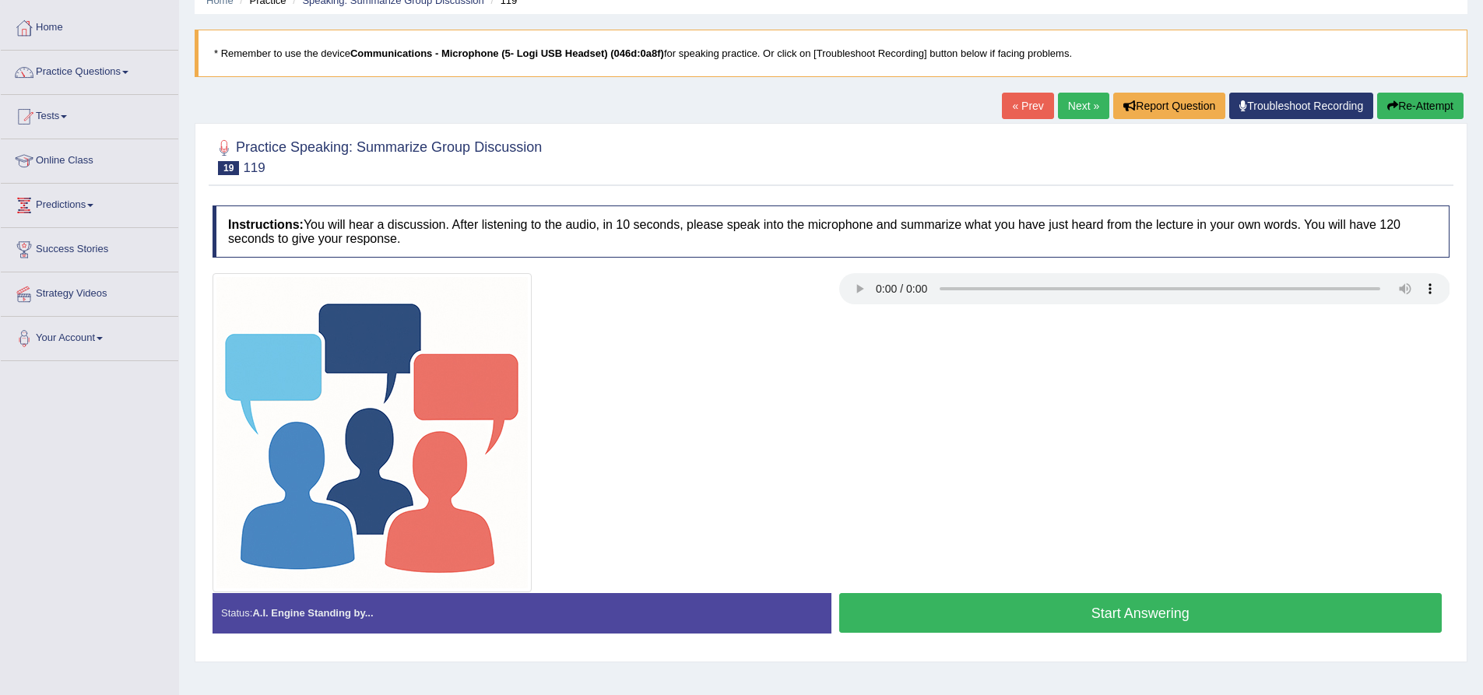
scroll to position [44, 0]
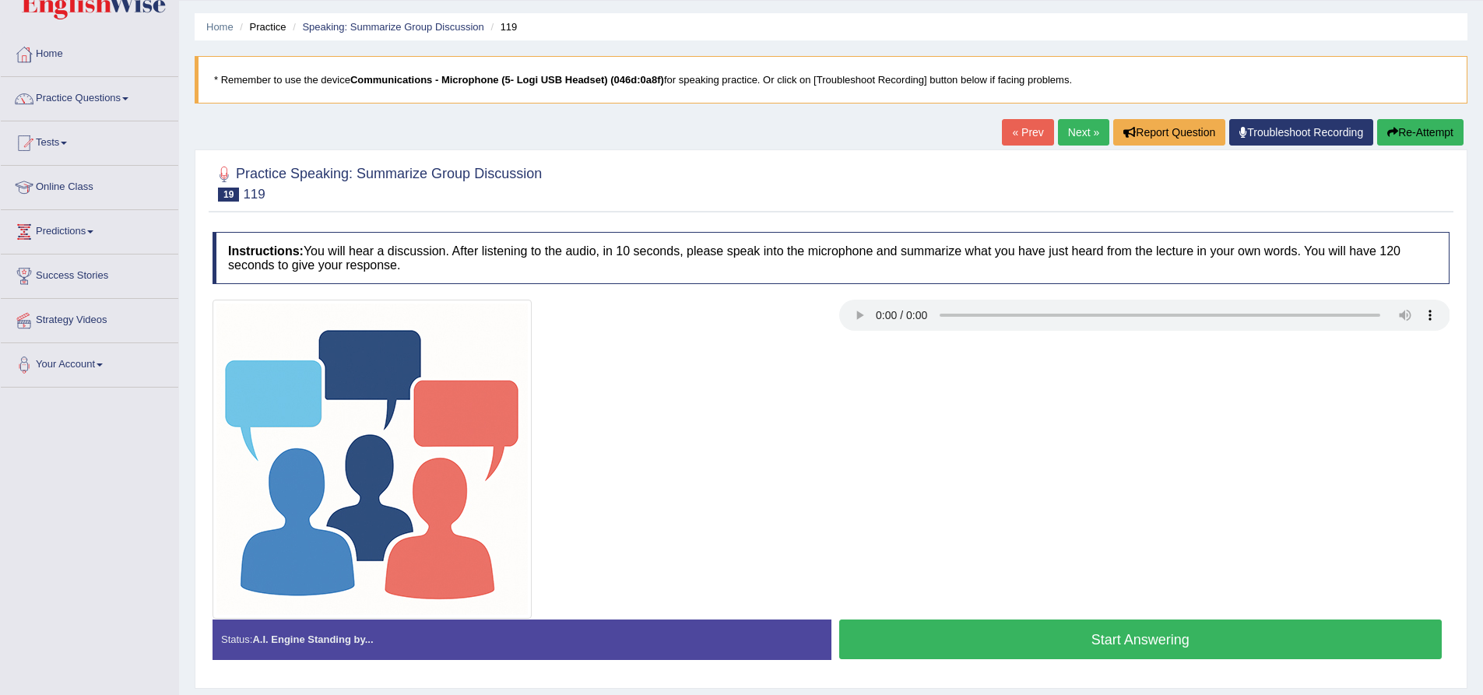
click at [1394, 137] on icon "button" at bounding box center [1393, 132] width 11 height 11
click at [909, 641] on button "Start Answering" at bounding box center [1140, 640] width 603 height 40
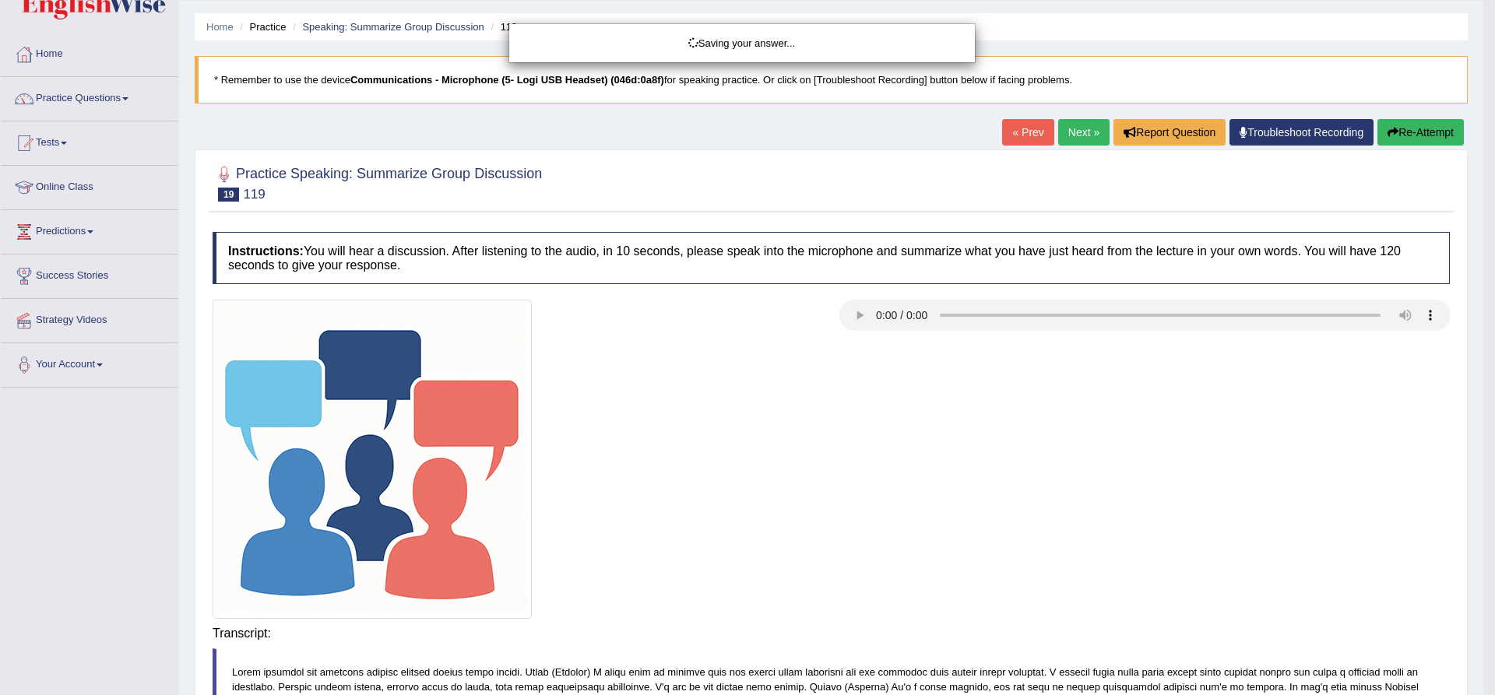
click at [918, 634] on div "Saving your answer..." at bounding box center [747, 347] width 1495 height 695
